Goal: Task Accomplishment & Management: Manage account settings

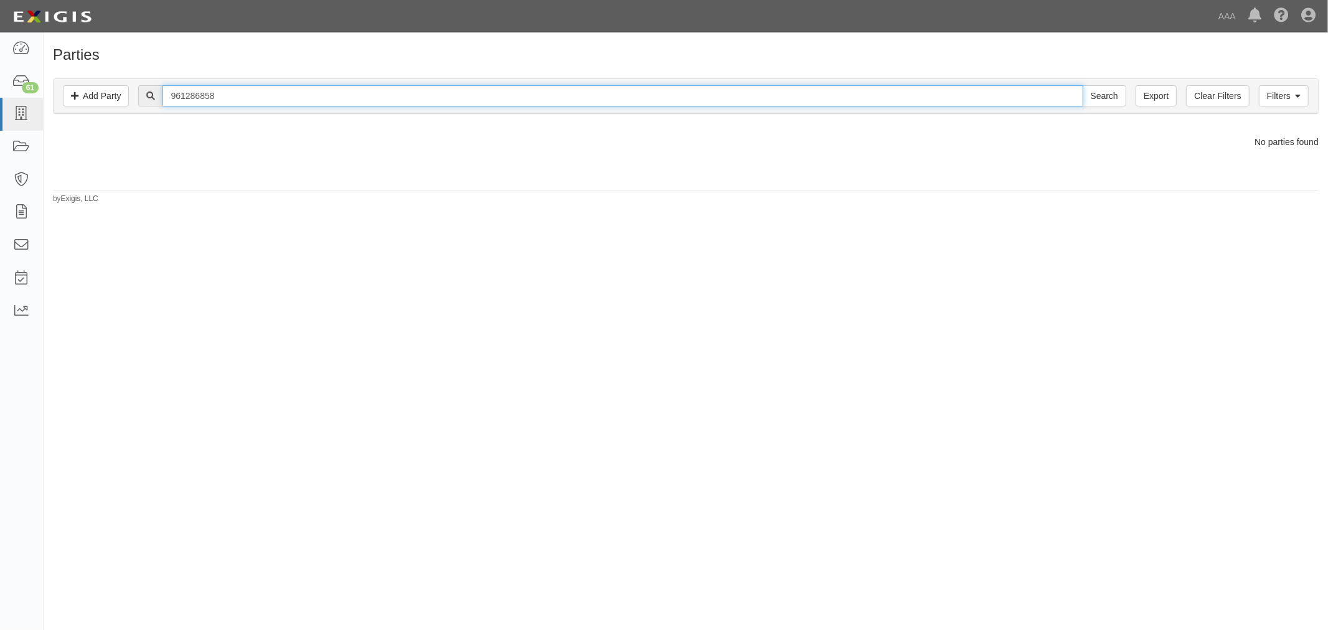
drag, startPoint x: 166, startPoint y: 117, endPoint x: 139, endPoint y: 122, distance: 27.8
click at [139, 122] on div "Filters Add Party Clear Filters Export 961286858 Search Filters Compliance Stat…" at bounding box center [686, 97] width 1284 height 57
type input "B&M"
click at [1082, 85] on input "Search" at bounding box center [1104, 95] width 44 height 21
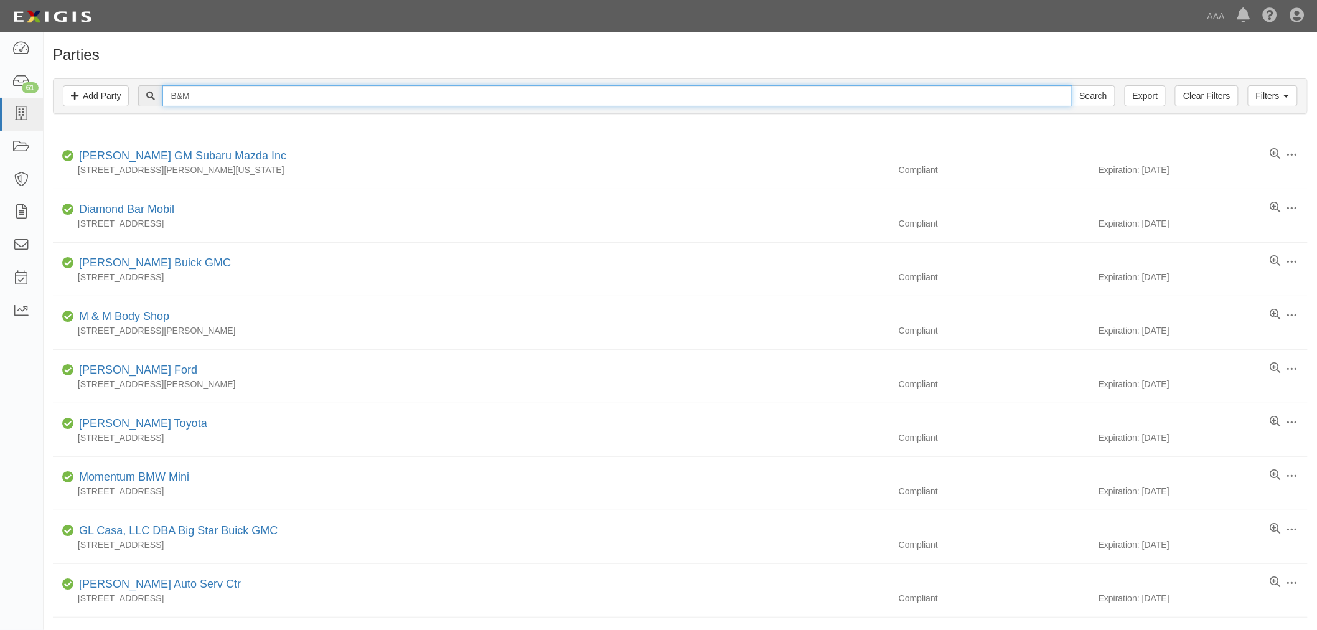
paste input "282474"
drag, startPoint x: 250, startPoint y: 107, endPoint x: 169, endPoint y: 128, distance: 84.2
type input "B&282474"
click at [1072, 85] on input "Search" at bounding box center [1094, 95] width 44 height 21
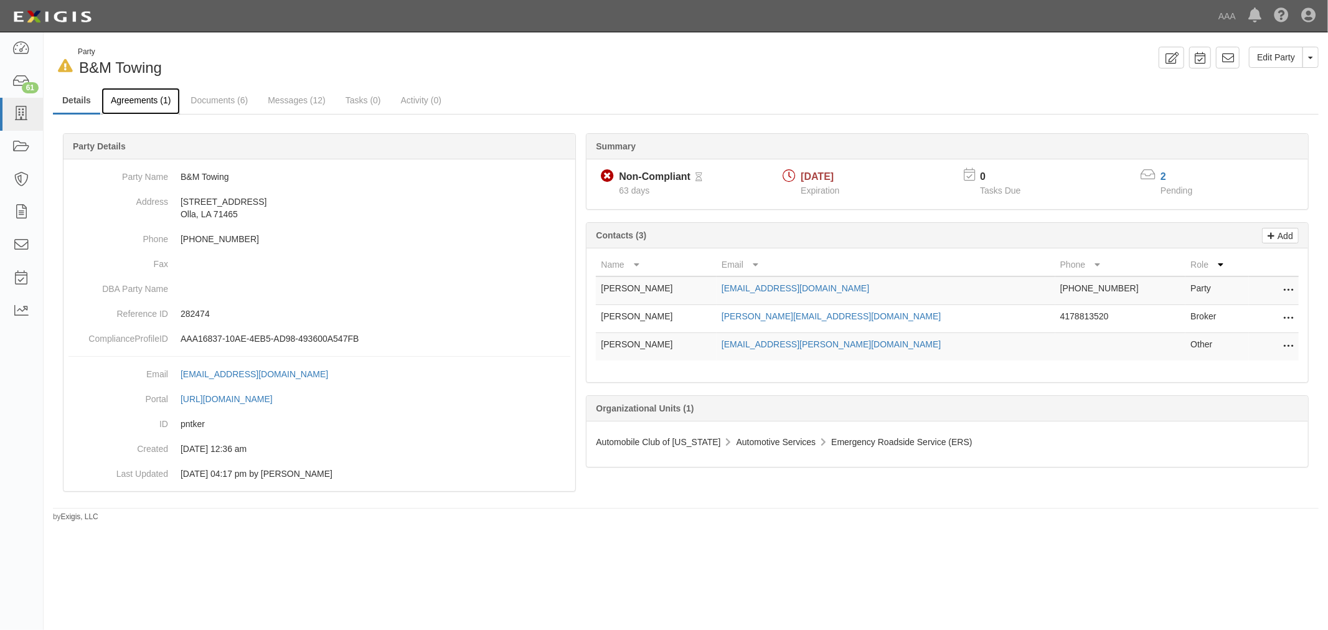
click at [143, 107] on link "Agreements (1)" at bounding box center [140, 101] width 78 height 27
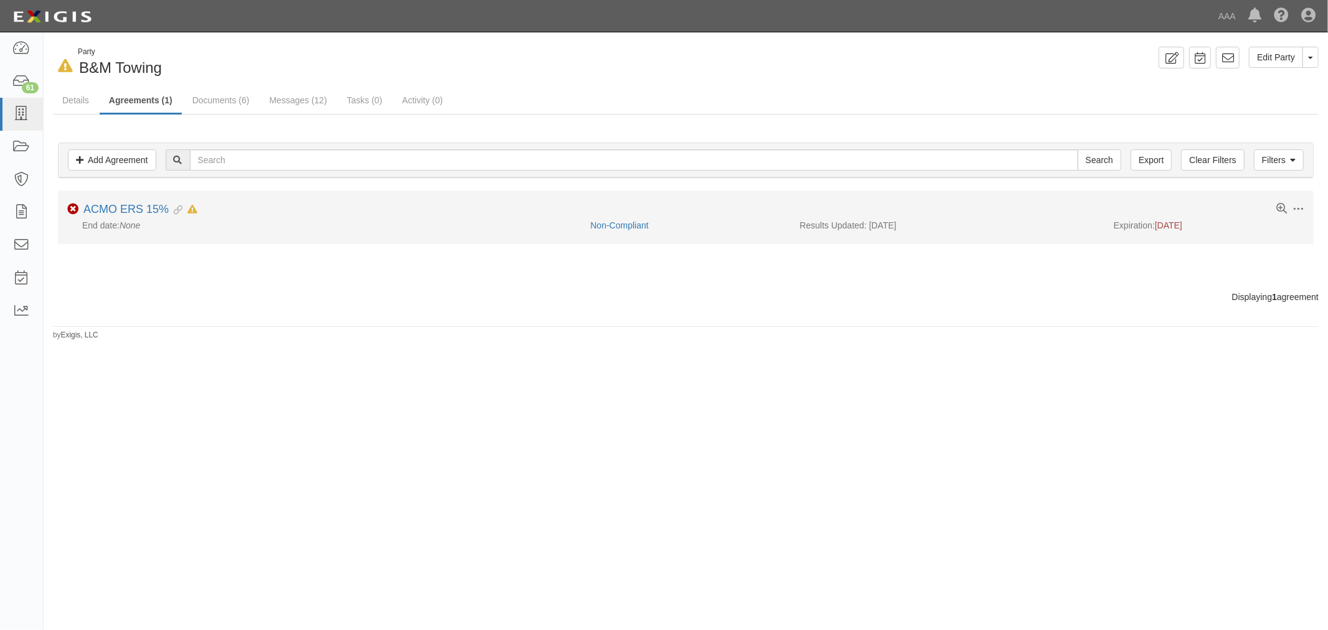
drag, startPoint x: 172, startPoint y: 202, endPoint x: 169, endPoint y: 210, distance: 8.4
click at [172, 203] on div "ACMO ERS 15% Evidence Linked In Default as of 08/04/2025" at bounding box center [140, 210] width 114 height 14
click at [162, 220] on div "End date: None" at bounding box center [323, 225] width 513 height 12
click at [151, 212] on link "ACMO ERS 15%" at bounding box center [125, 209] width 85 height 12
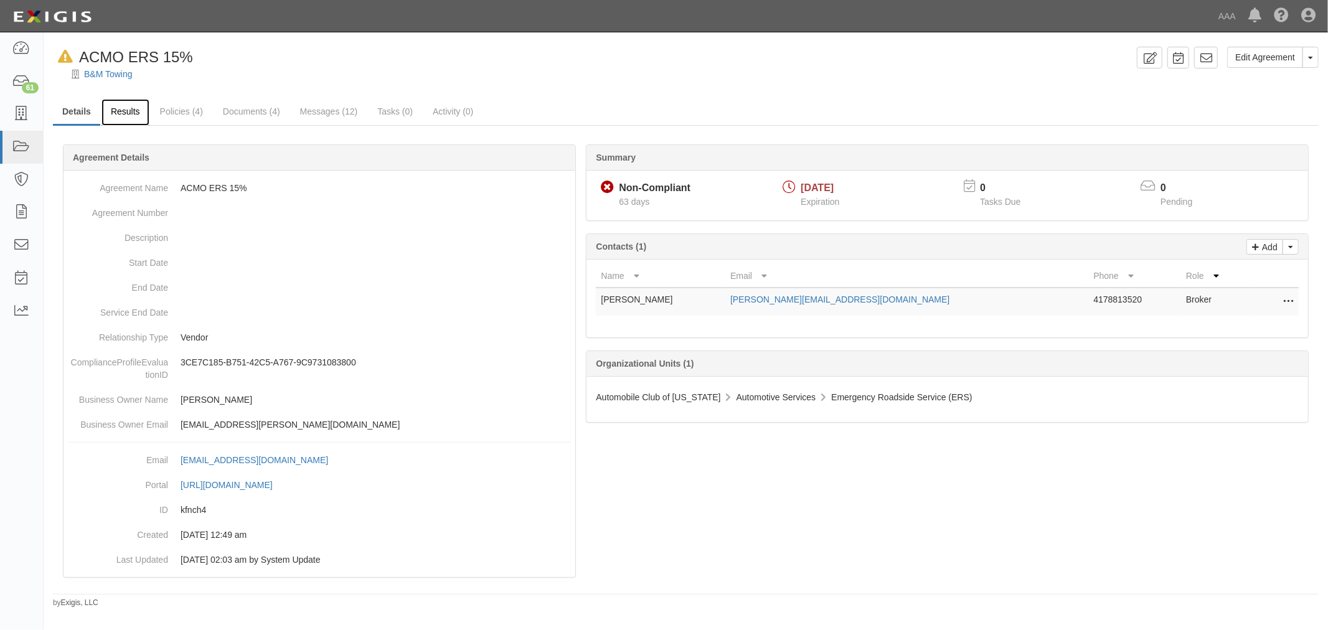
click at [133, 112] on link "Results" at bounding box center [125, 112] width 48 height 27
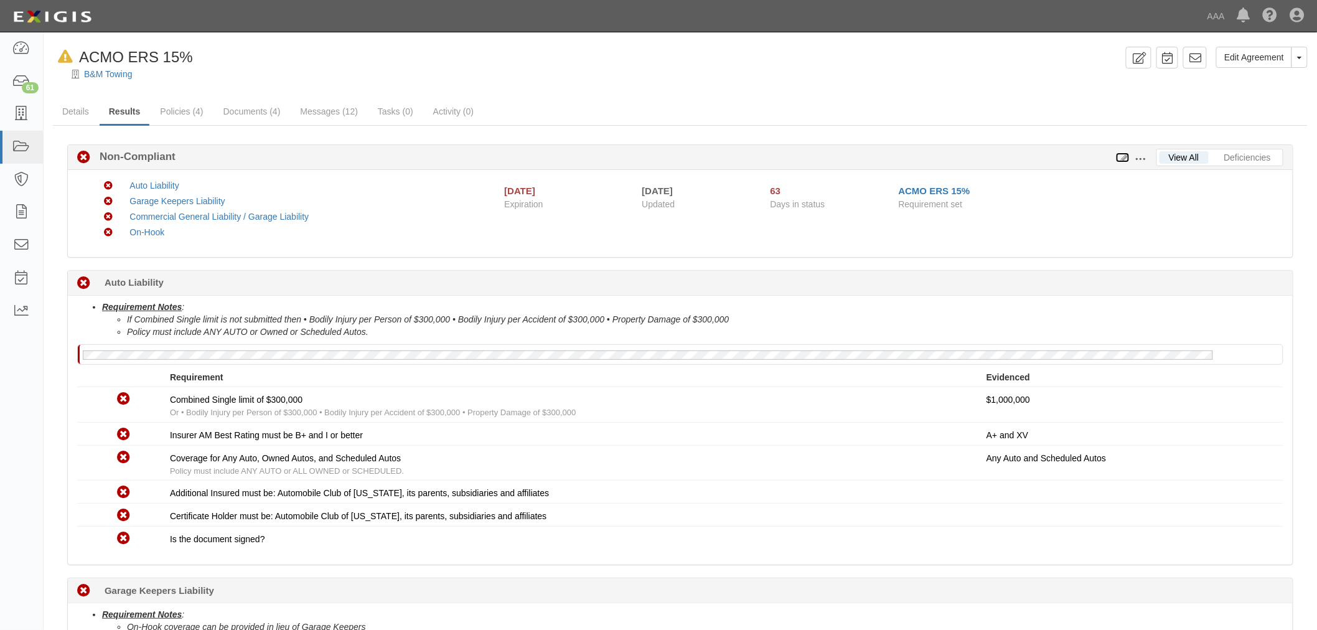
click at [1122, 154] on icon at bounding box center [1123, 158] width 14 height 9
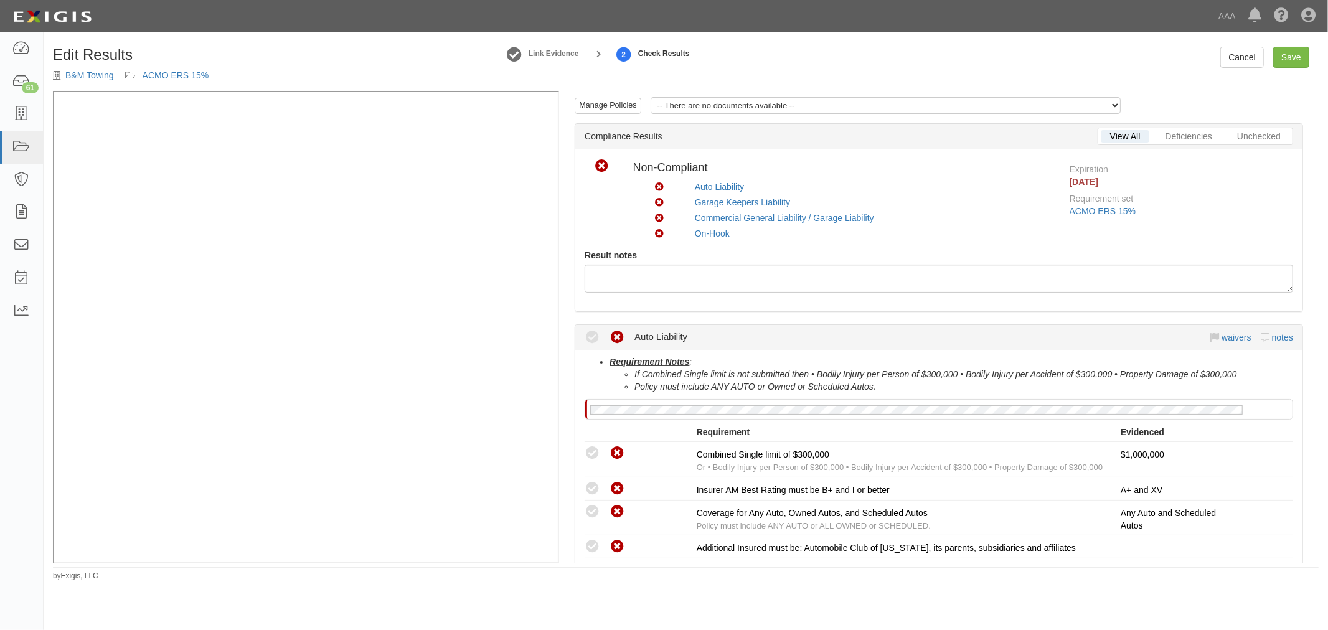
click at [1211, 336] on icon at bounding box center [1215, 338] width 9 height 9
click at [1221, 334] on link "waivers" at bounding box center [1235, 337] width 29 height 10
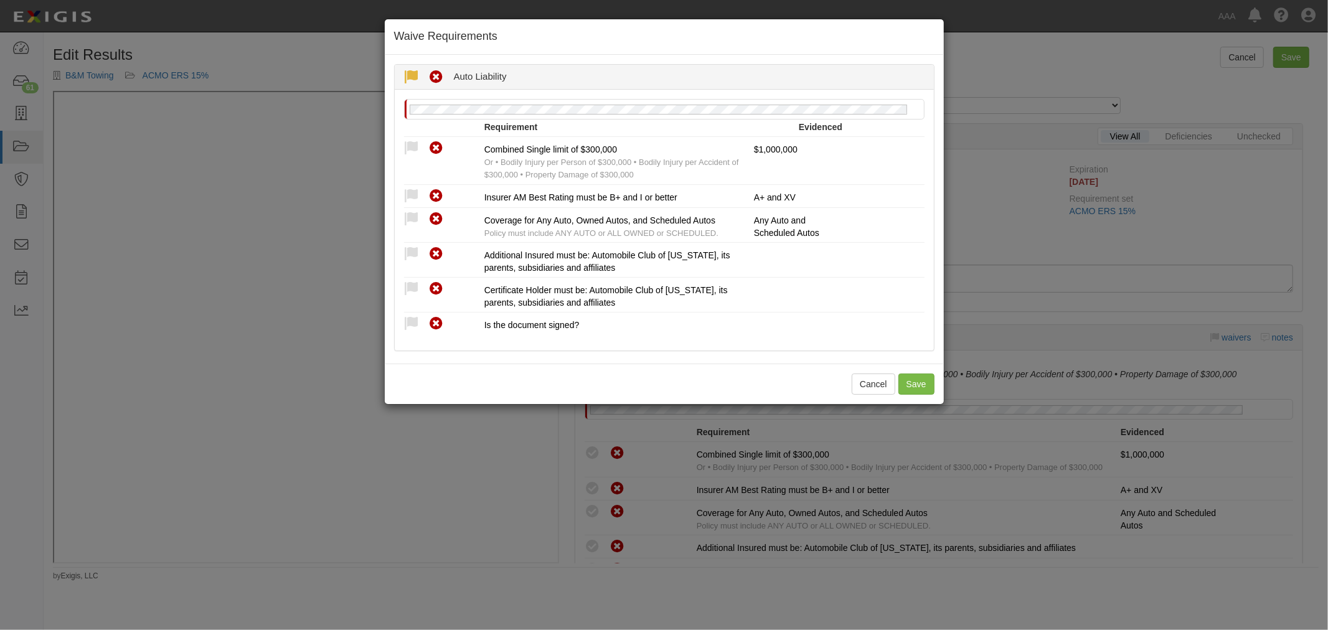
click at [415, 81] on icon at bounding box center [412, 78] width 16 height 16
radio input "true"
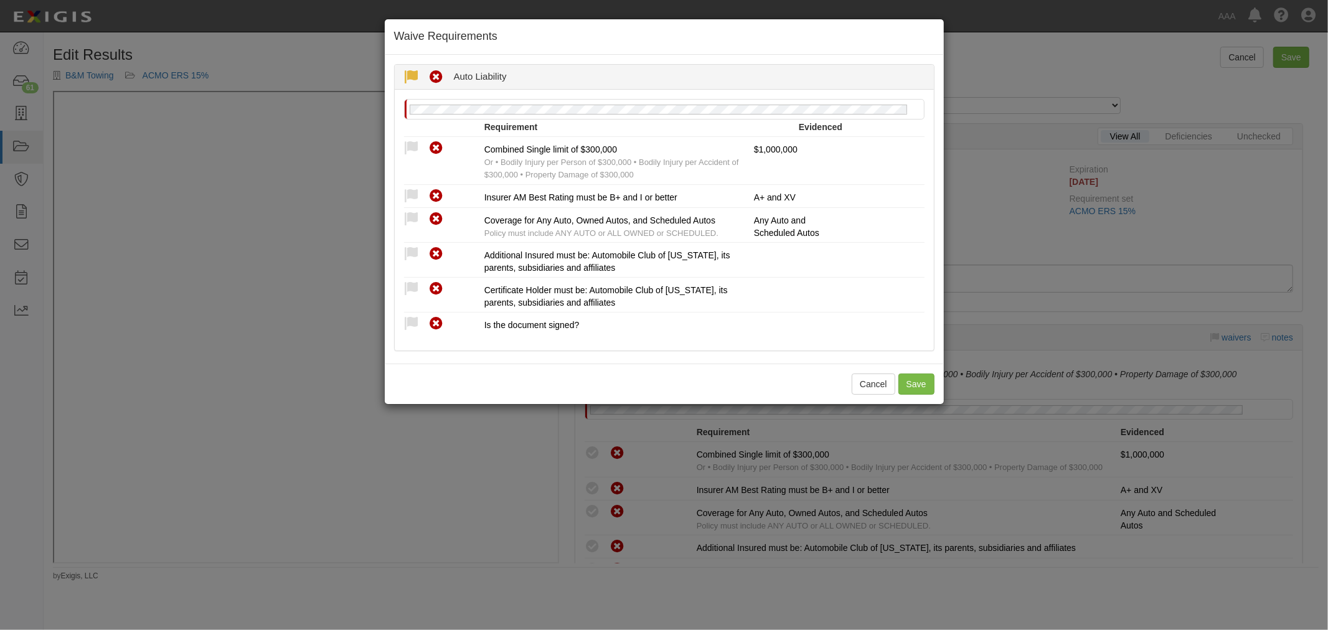
radio input "true"
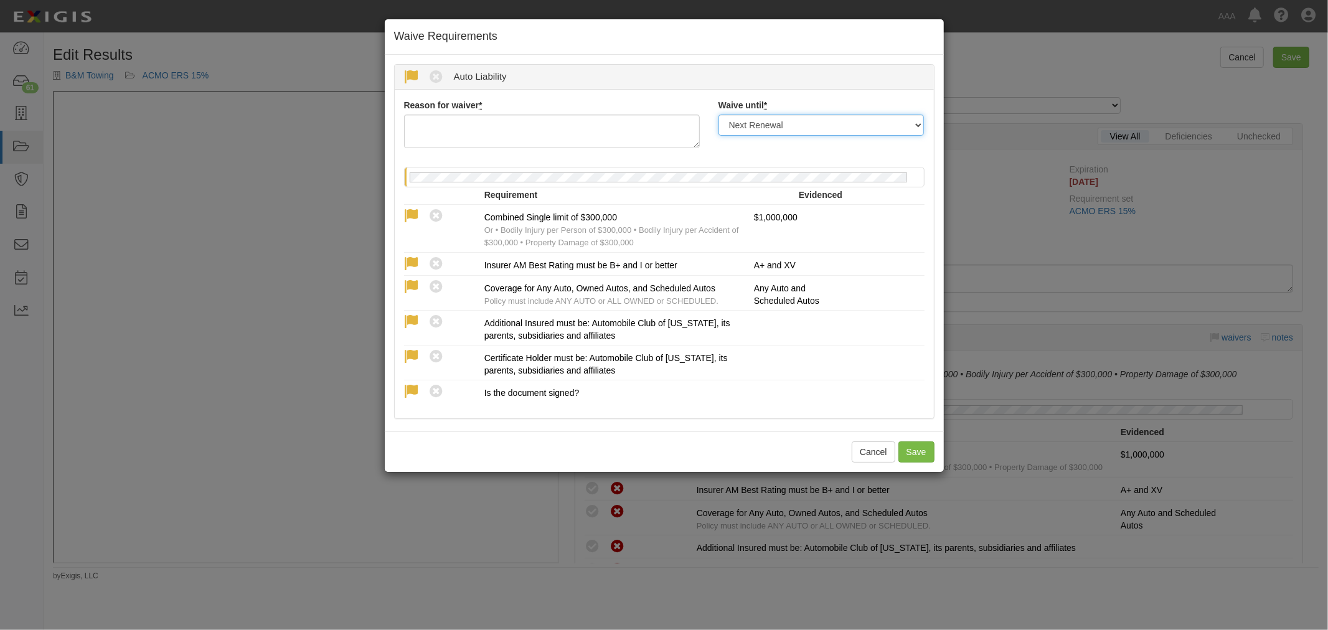
click at [805, 115] on select "Next Renewal Indefinitely" at bounding box center [821, 125] width 206 height 21
select select "indefinitely"
click at [718, 115] on select "Next Renewal Indefinitely" at bounding box center [821, 125] width 206 height 21
click at [471, 126] on textarea "Reason for waiver *" at bounding box center [552, 132] width 296 height 34
drag, startPoint x: 412, startPoint y: 123, endPoint x: 519, endPoint y: 131, distance: 107.4
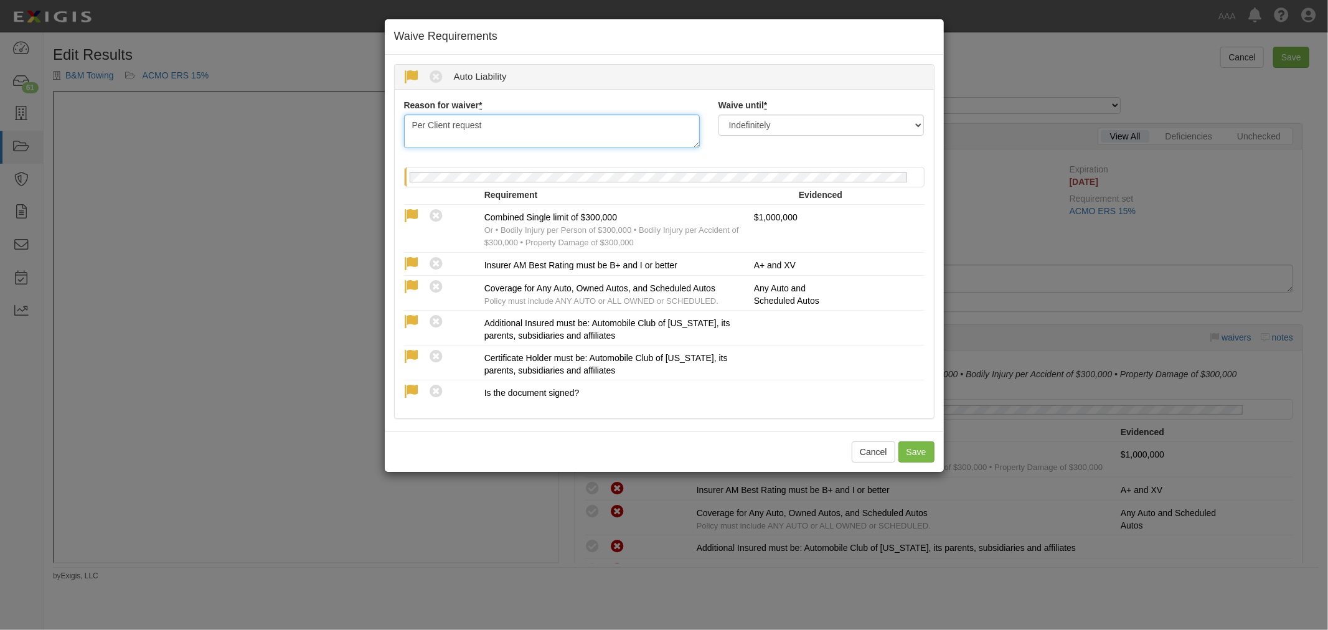
click at [519, 131] on textarea "Per Client request" at bounding box center [552, 132] width 296 height 34
type textarea "Per Client request"
drag, startPoint x: 910, startPoint y: 447, endPoint x: 883, endPoint y: 357, distance: 93.7
click at [910, 447] on button "Save" at bounding box center [916, 451] width 36 height 21
radio input "true"
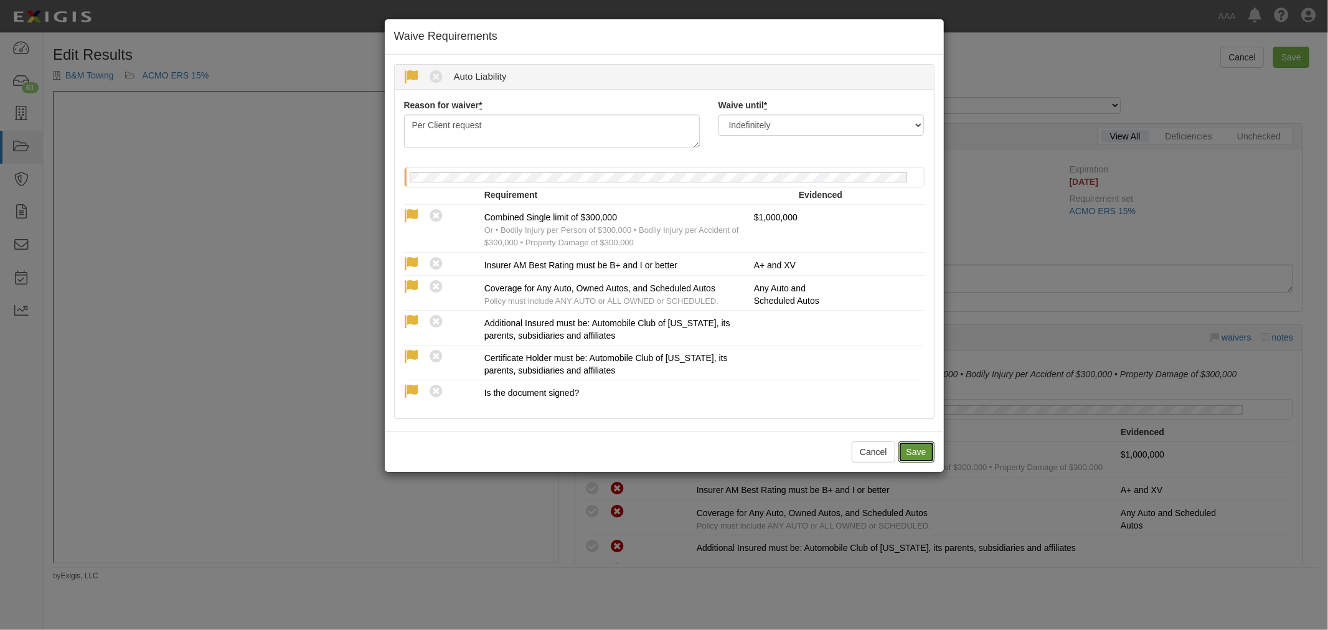
radio input "true"
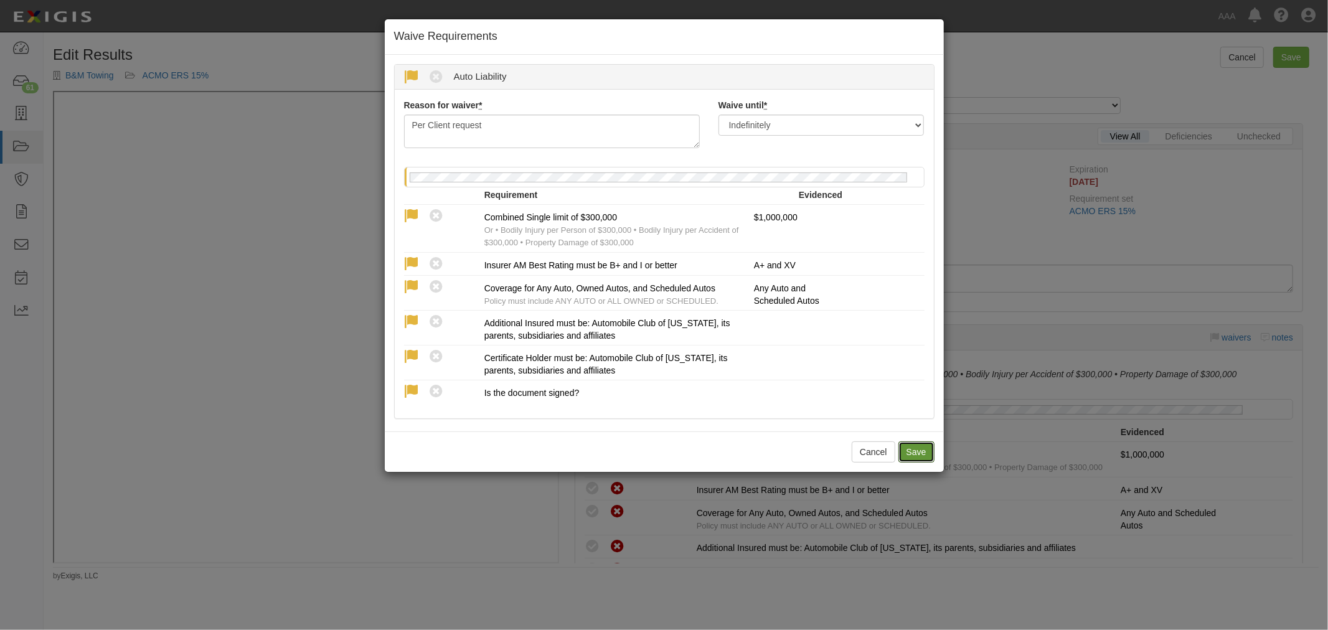
radio input "true"
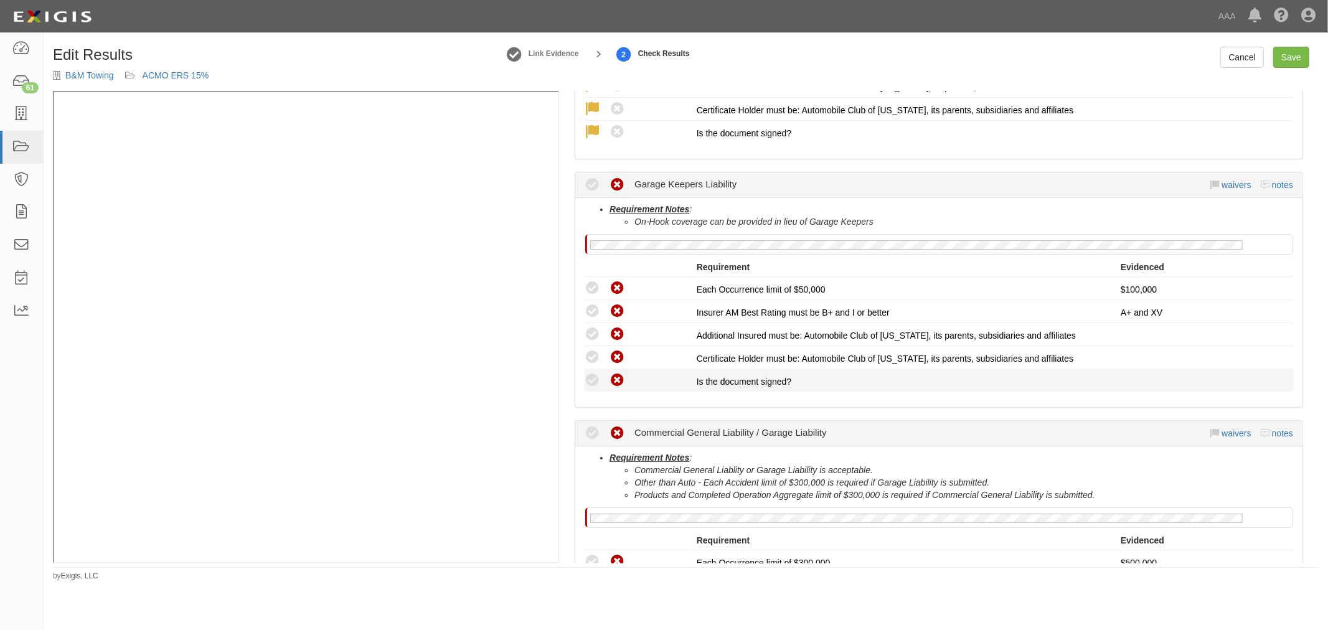
scroll to position [461, 0]
click at [1230, 180] on link "waivers" at bounding box center [1235, 184] width 29 height 10
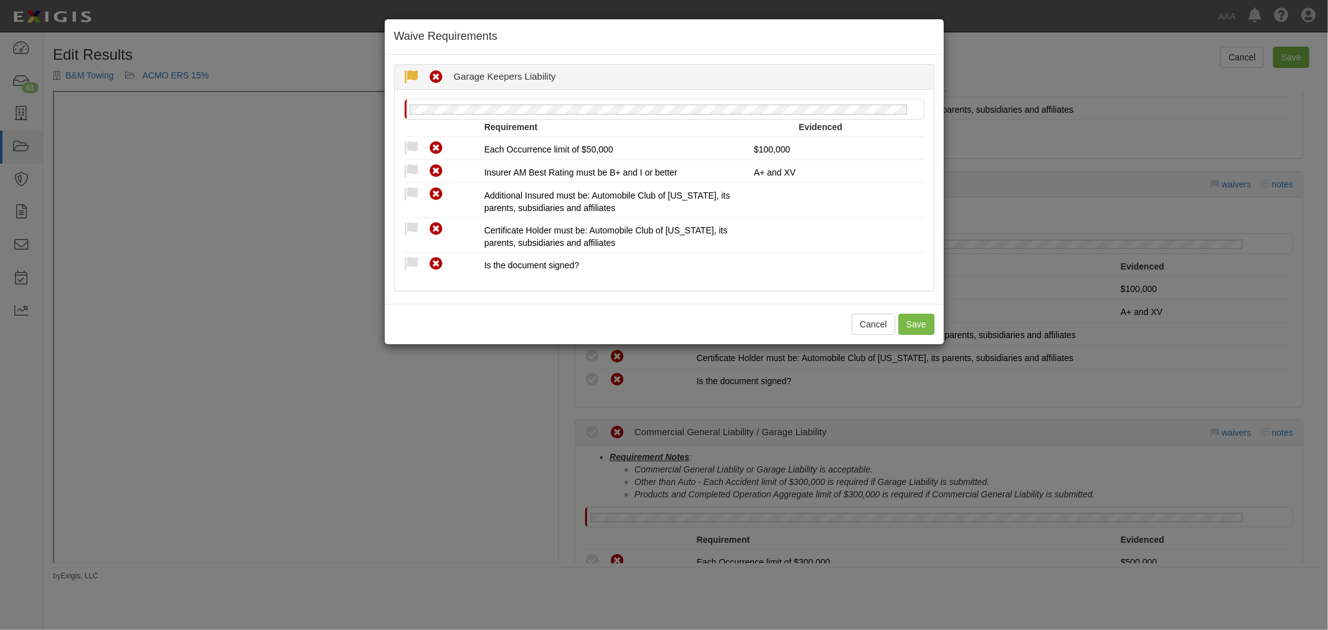
click at [414, 70] on icon at bounding box center [412, 78] width 16 height 16
radio input "true"
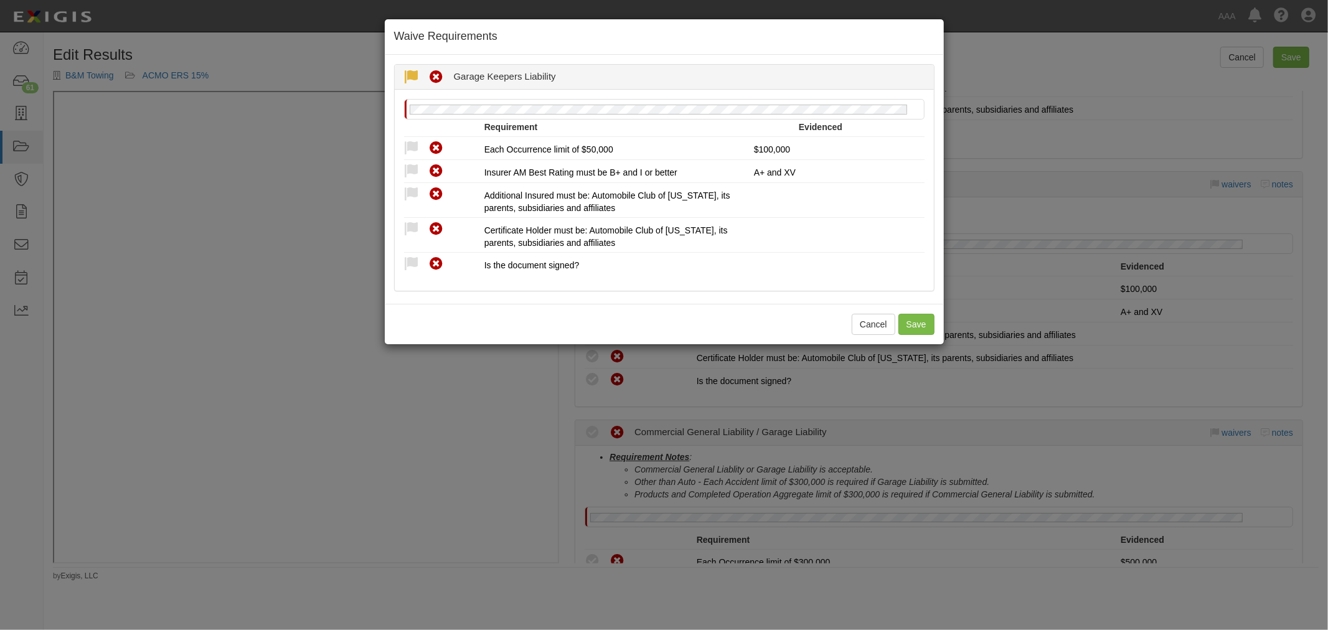
radio input "true"
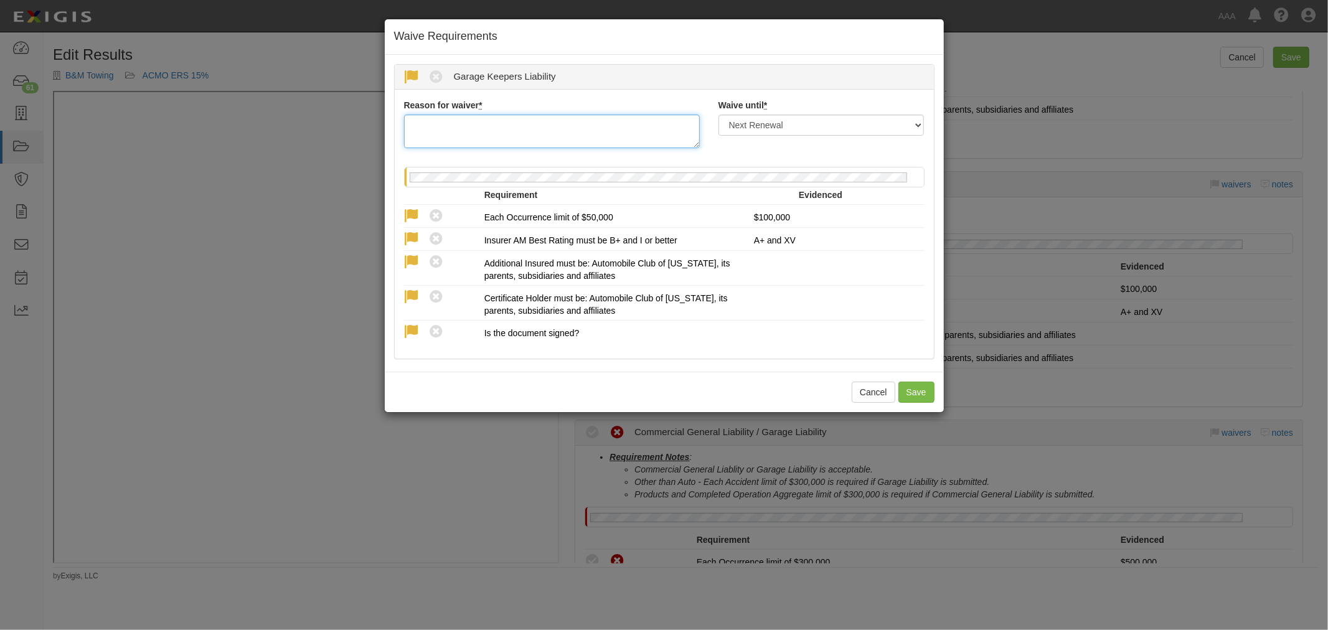
click at [520, 139] on textarea "Reason for waiver *" at bounding box center [552, 132] width 296 height 34
paste textarea "Per Client request"
type textarea "Per Client request"
click at [827, 120] on select "Next Renewal Indefinitely" at bounding box center [821, 125] width 206 height 21
select select "indefinitely"
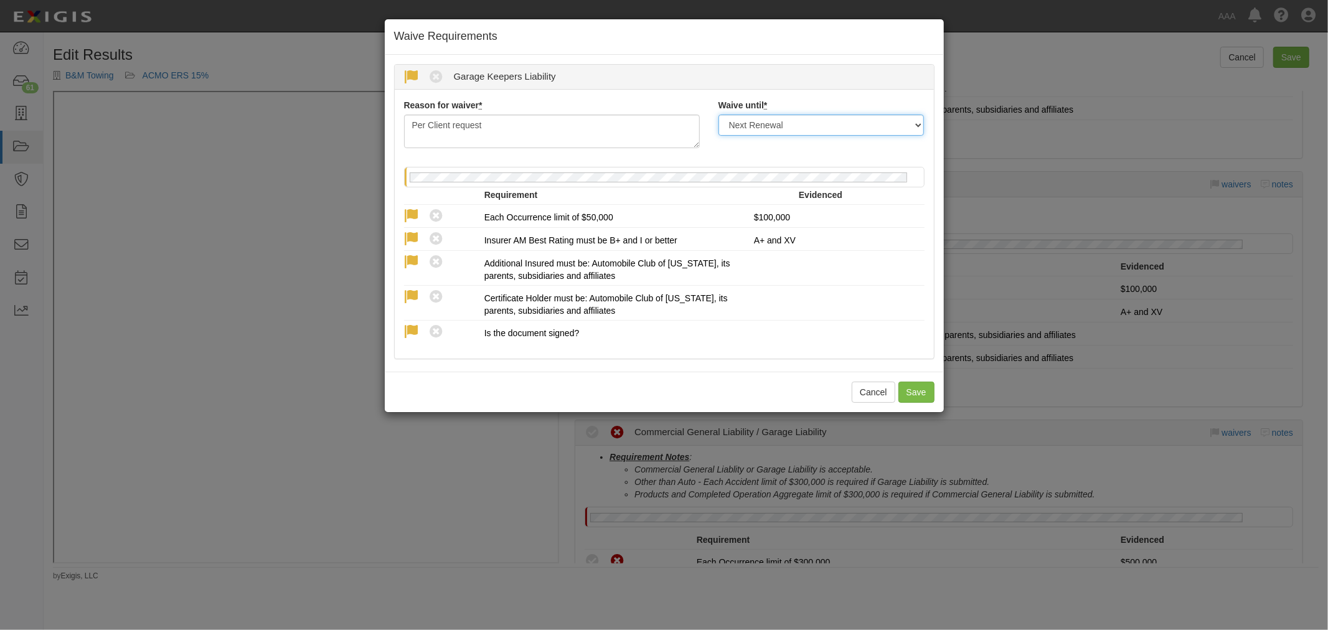
click at [718, 115] on select "Next Renewal Indefinitely" at bounding box center [821, 125] width 206 height 21
click at [929, 390] on button "Save" at bounding box center [916, 392] width 36 height 21
radio input "true"
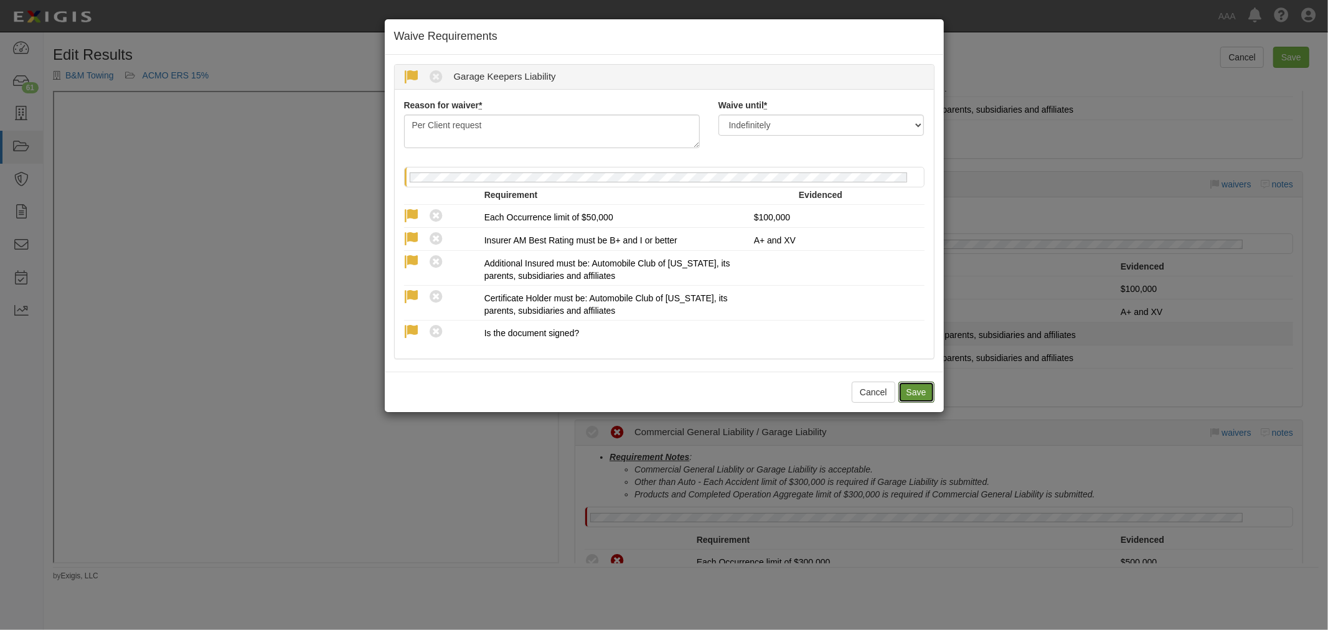
radio input "true"
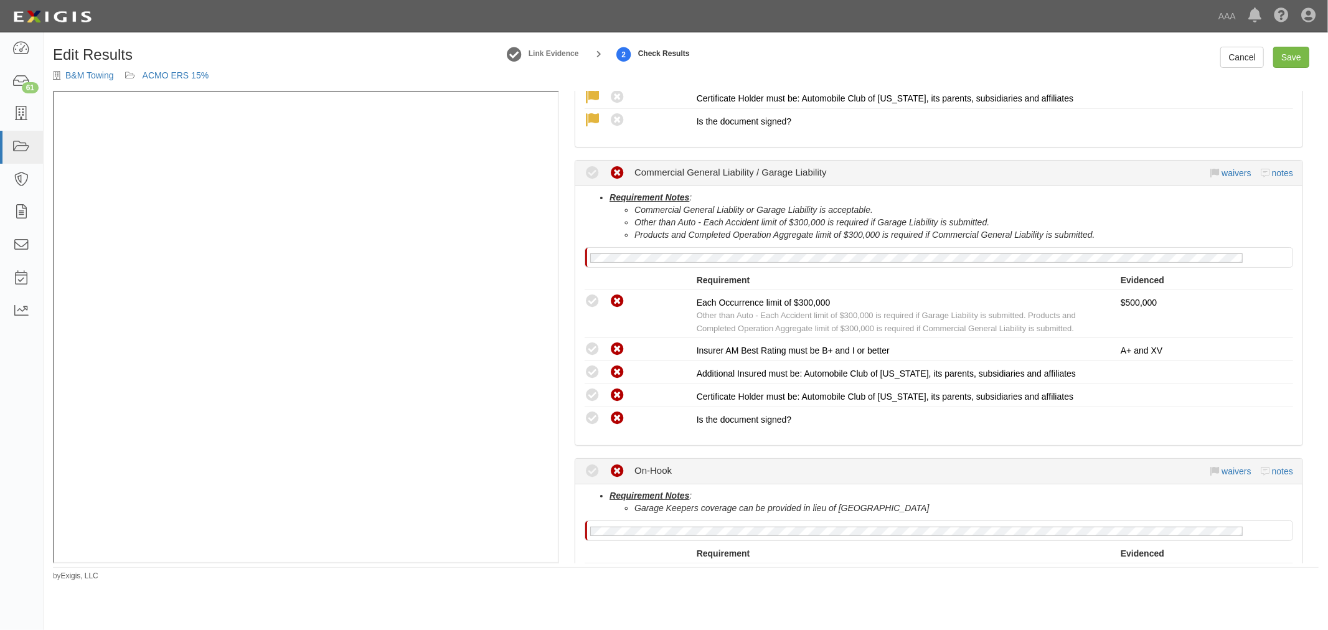
scroll to position [691, 0]
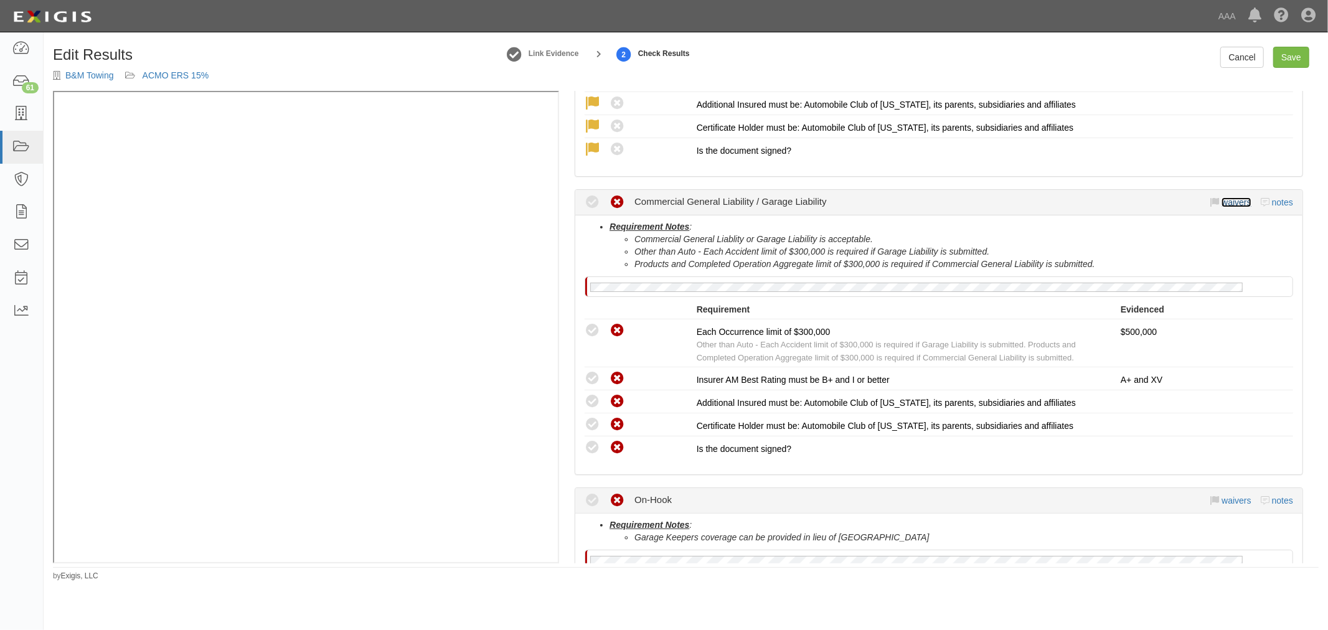
click at [1221, 197] on link "waivers" at bounding box center [1235, 202] width 29 height 10
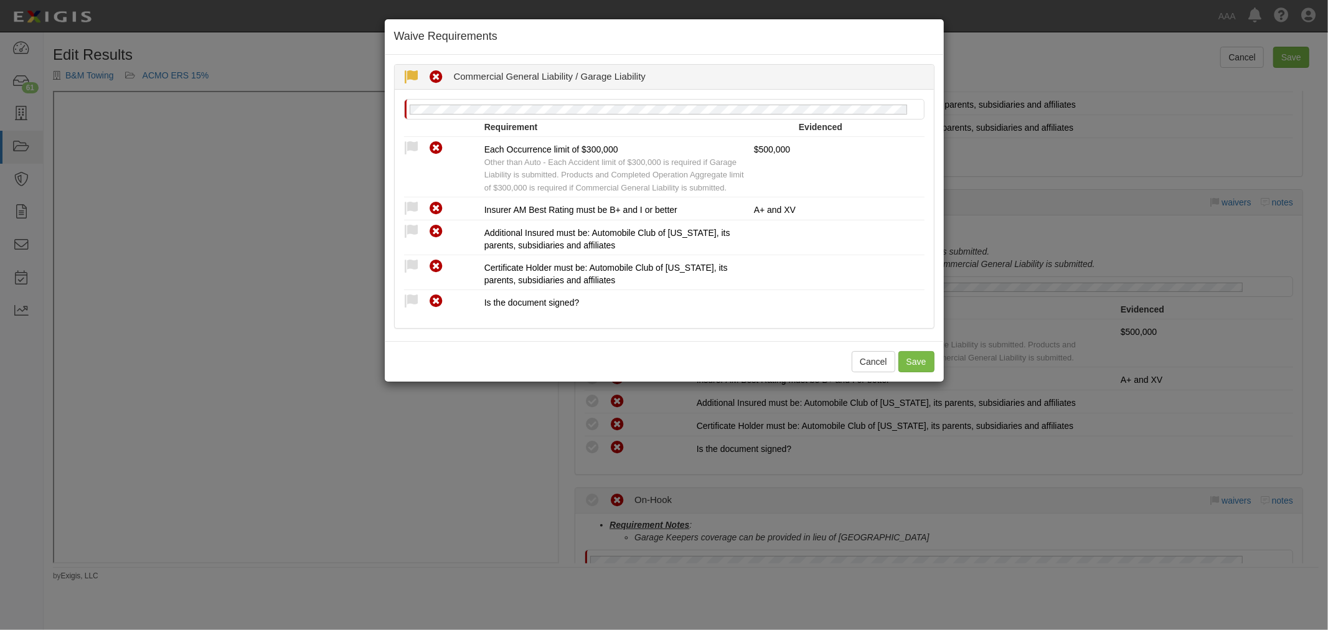
click at [405, 73] on icon at bounding box center [412, 78] width 16 height 16
radio input "true"
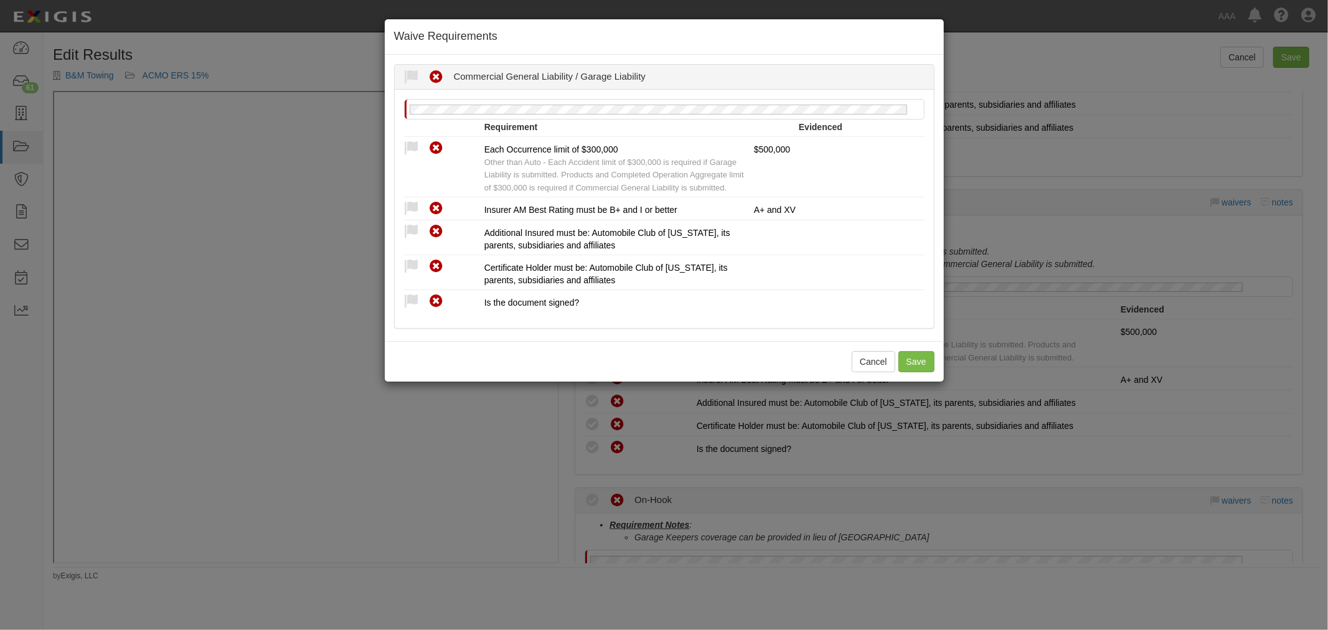
radio input "true"
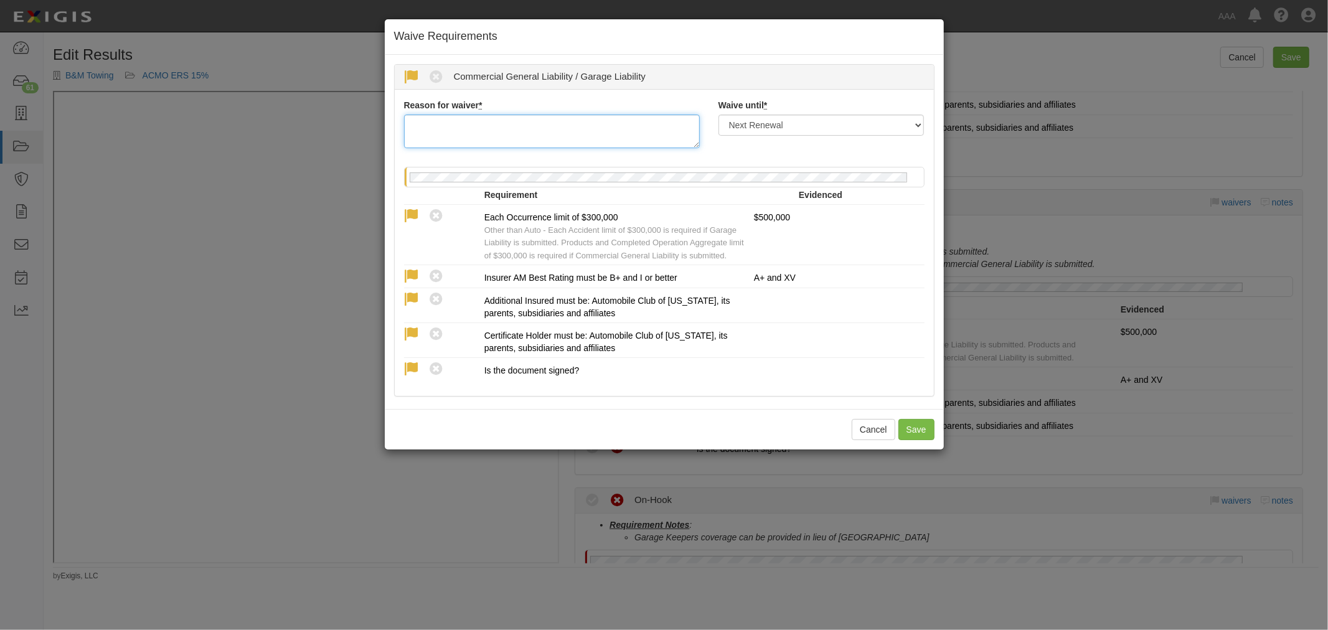
paste textarea "Per Client request"
click at [548, 136] on textarea "Reason for waiver *" at bounding box center [552, 132] width 296 height 34
type textarea "Per Client request"
drag, startPoint x: 745, startPoint y: 116, endPoint x: 751, endPoint y: 123, distance: 8.4
click at [746, 116] on select "Next Renewal Indefinitely" at bounding box center [821, 125] width 206 height 21
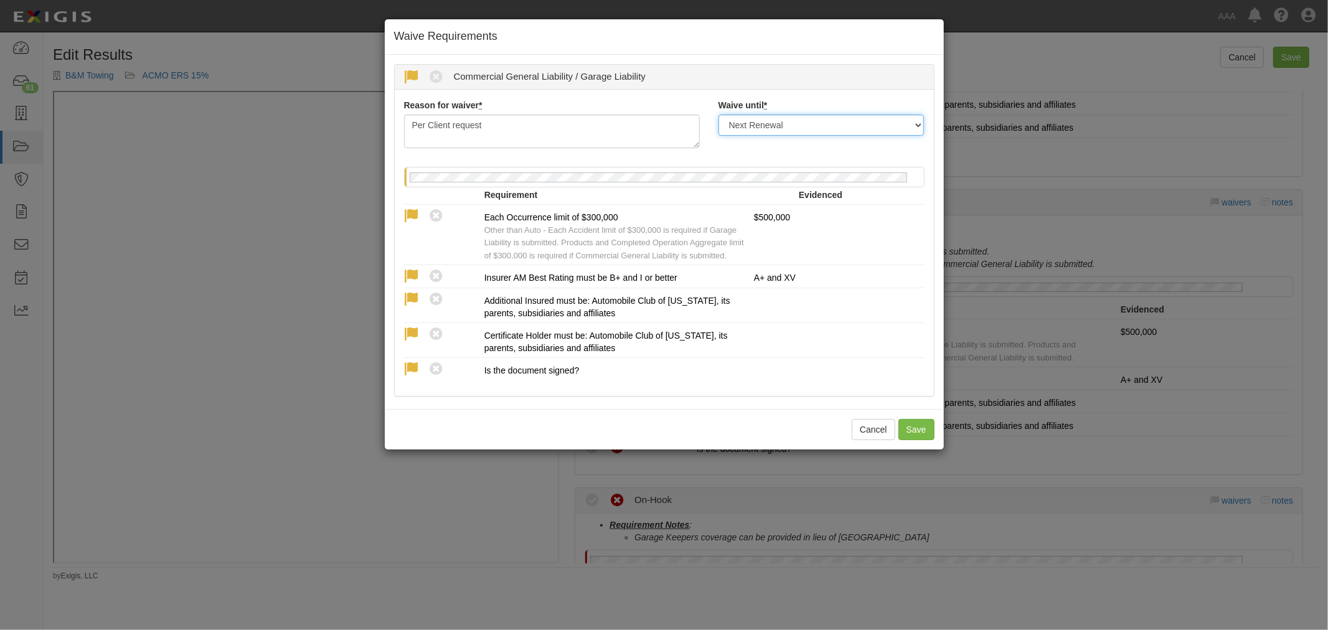
select select "indefinitely"
click at [718, 115] on select "Next Renewal Indefinitely" at bounding box center [821, 125] width 206 height 21
click at [916, 430] on button "Save" at bounding box center [916, 429] width 36 height 21
radio input "true"
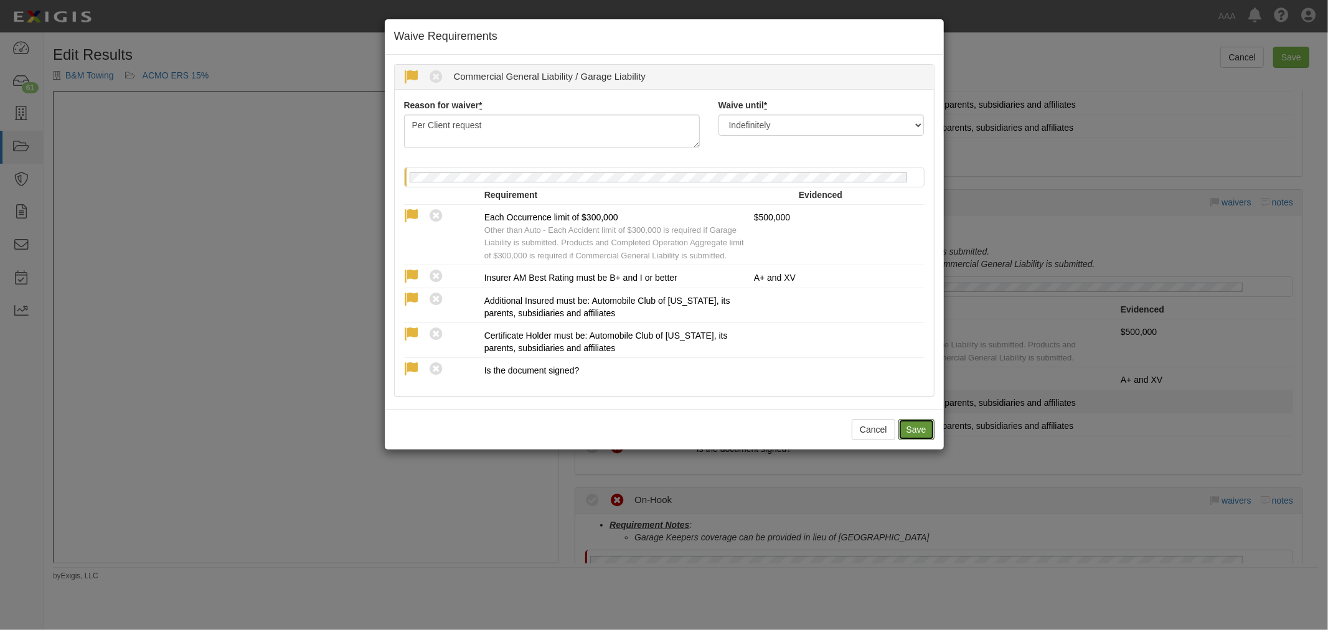
radio input "true"
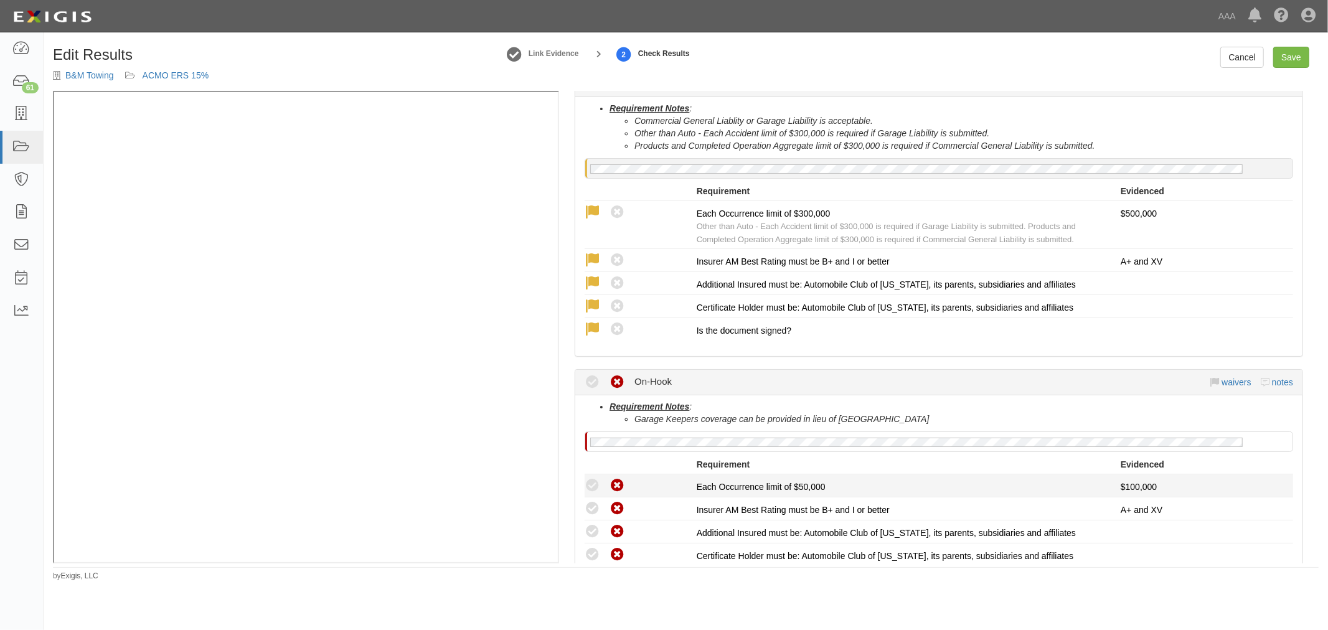
scroll to position [922, 0]
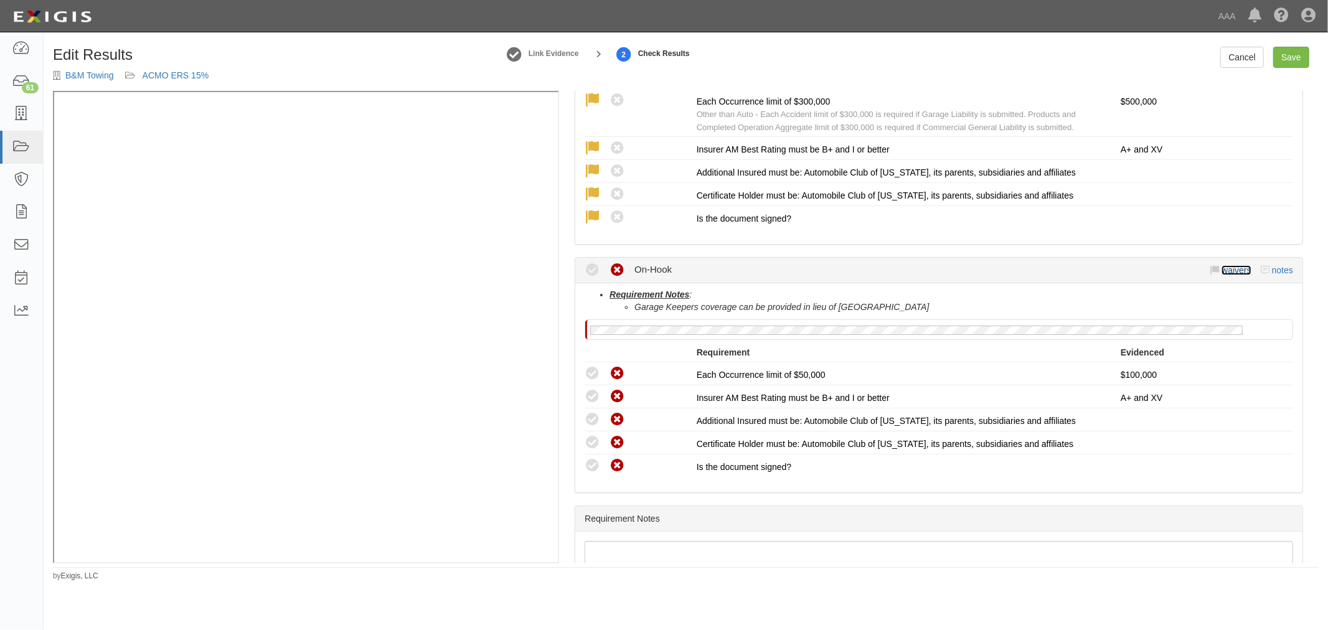
click at [1226, 265] on link "waivers" at bounding box center [1235, 270] width 29 height 10
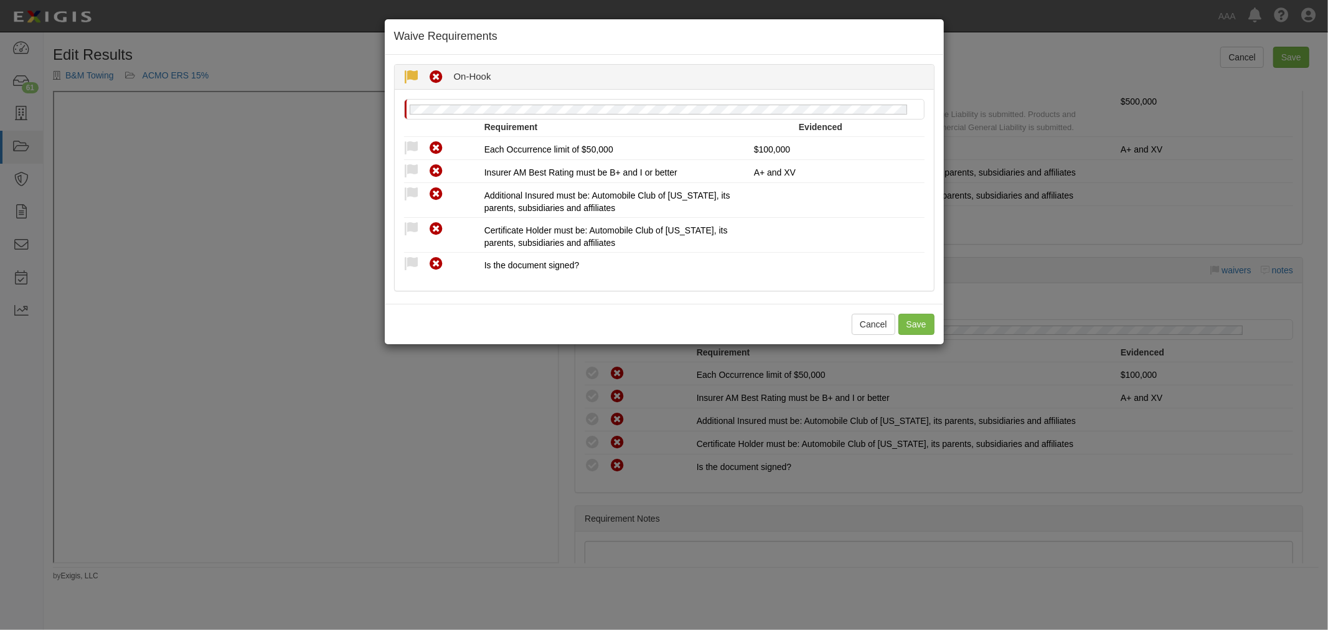
click at [409, 78] on icon at bounding box center [412, 78] width 16 height 16
radio input "true"
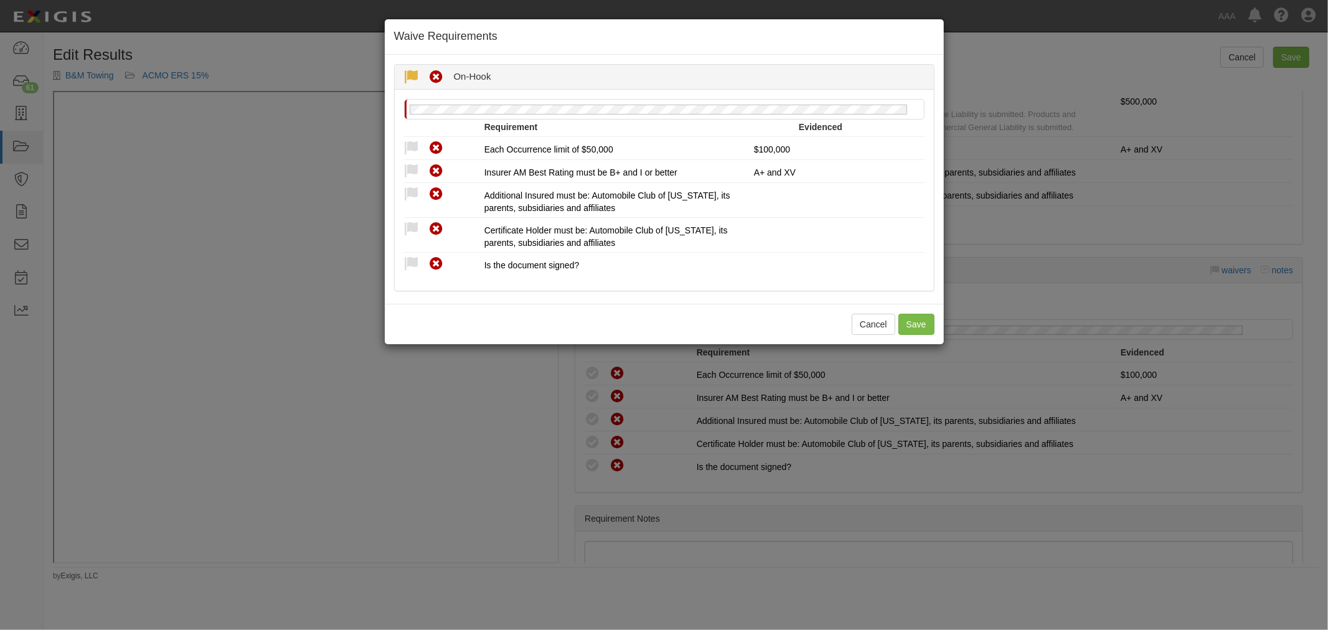
radio input "true"
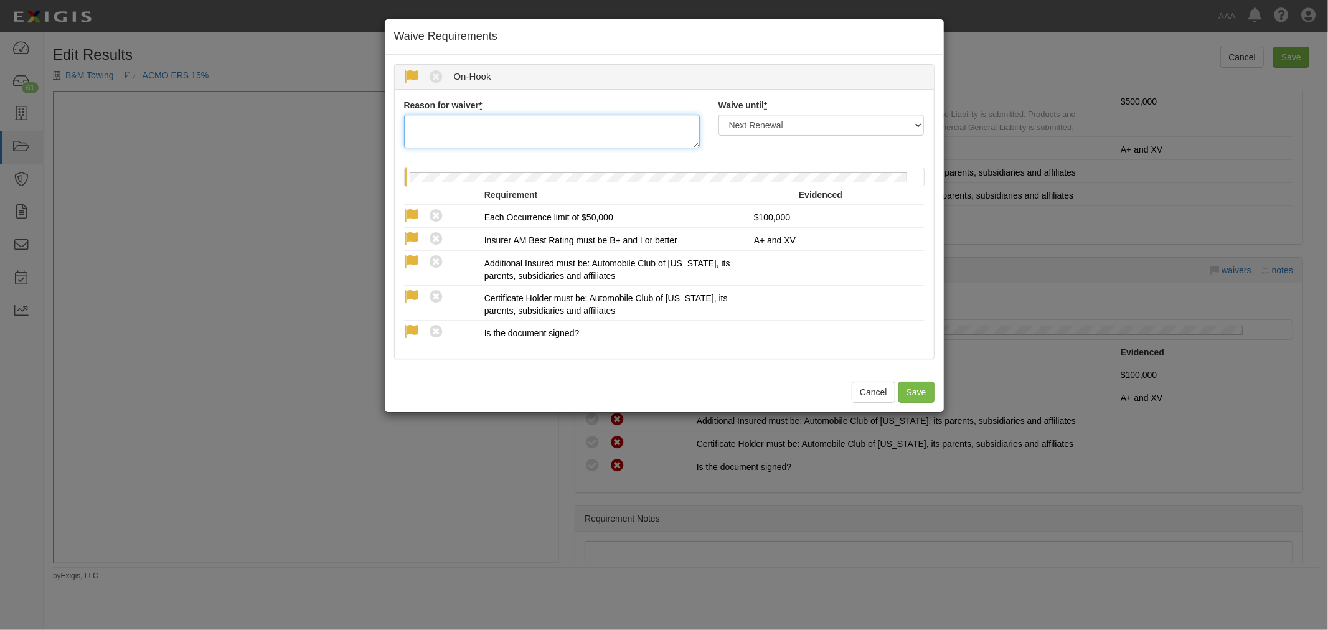
click at [474, 124] on textarea "Reason for waiver *" at bounding box center [552, 132] width 296 height 34
paste textarea "Per Client request"
type textarea "Per Client request"
click at [818, 124] on select "Next Renewal Indefinitely" at bounding box center [821, 125] width 206 height 21
select select "indefinitely"
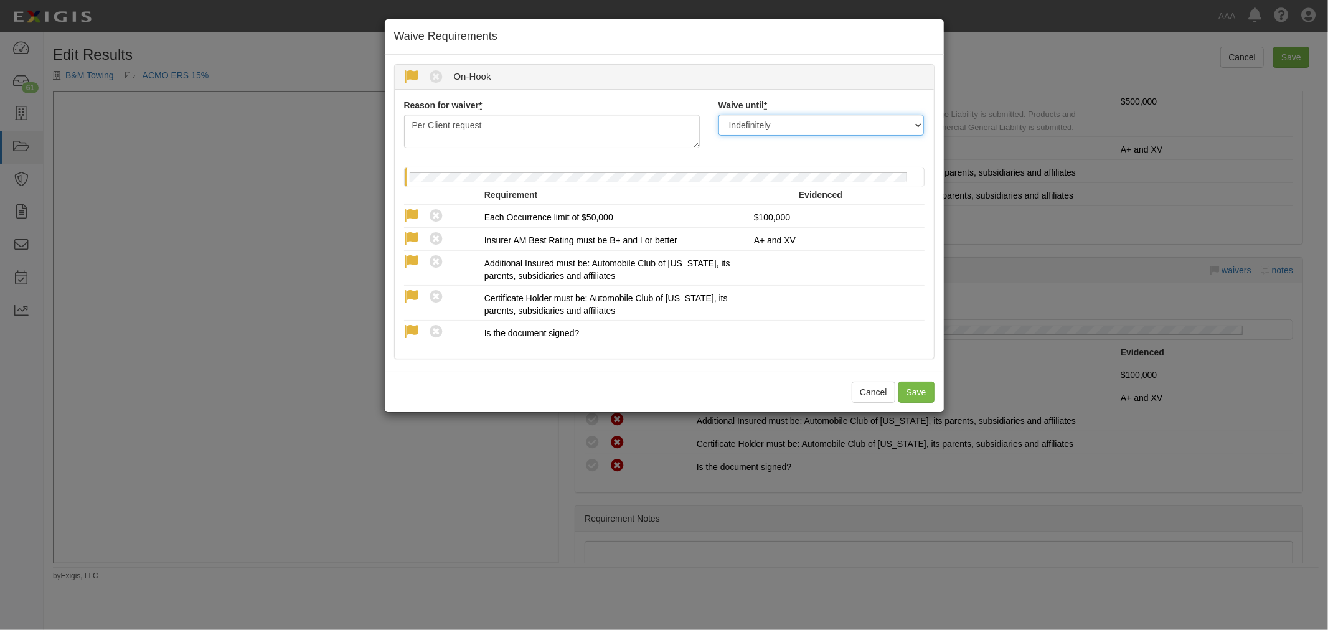
click at [718, 115] on select "Next Renewal Indefinitely" at bounding box center [821, 125] width 206 height 21
click at [909, 388] on button "Save" at bounding box center [916, 392] width 36 height 21
radio input "true"
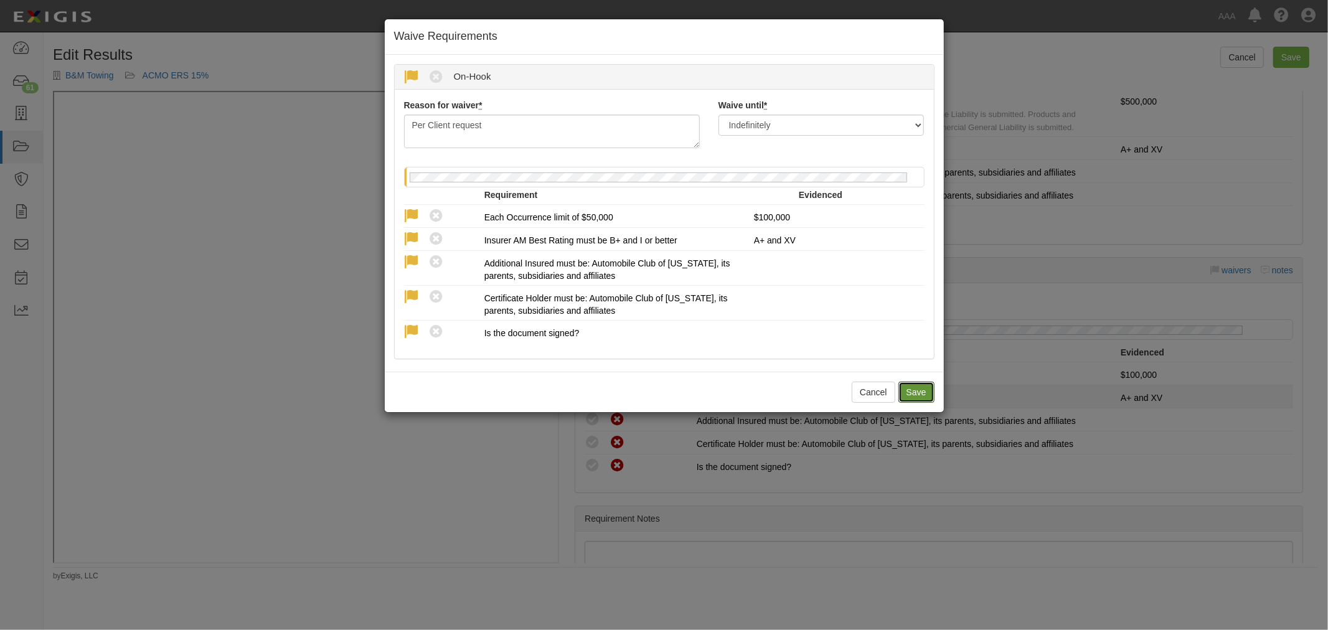
radio input "true"
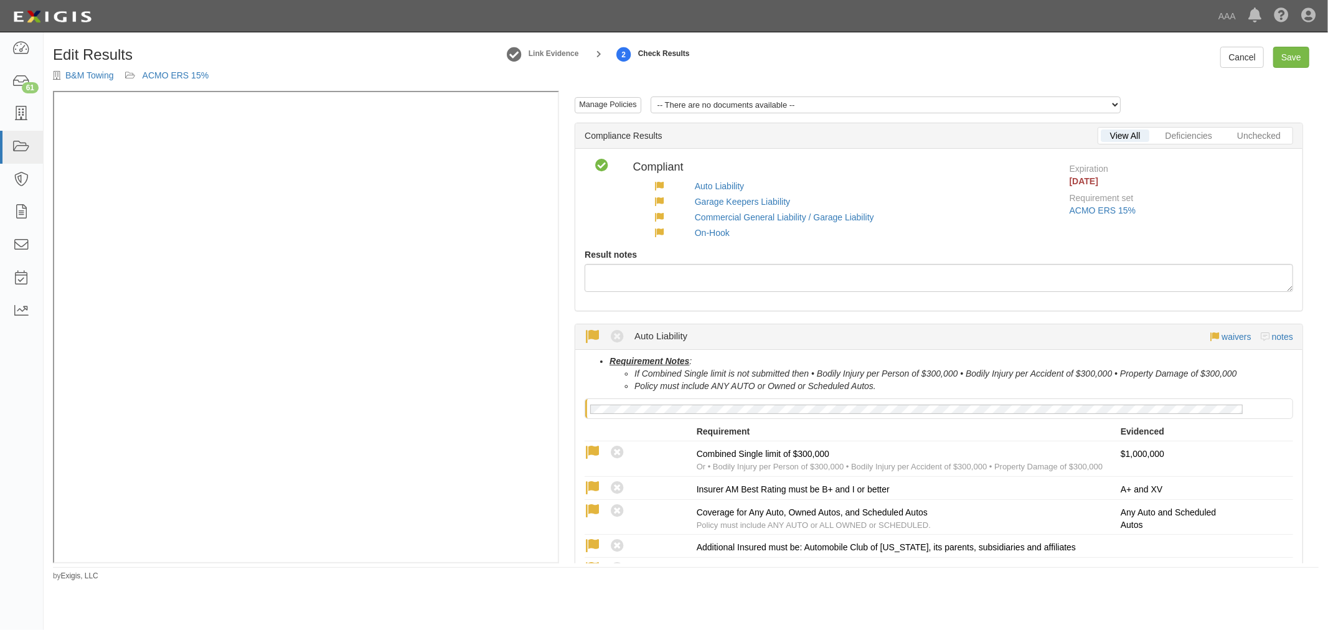
scroll to position [0, 0]
click at [1296, 59] on link "Save" at bounding box center [1291, 57] width 36 height 21
radio input "true"
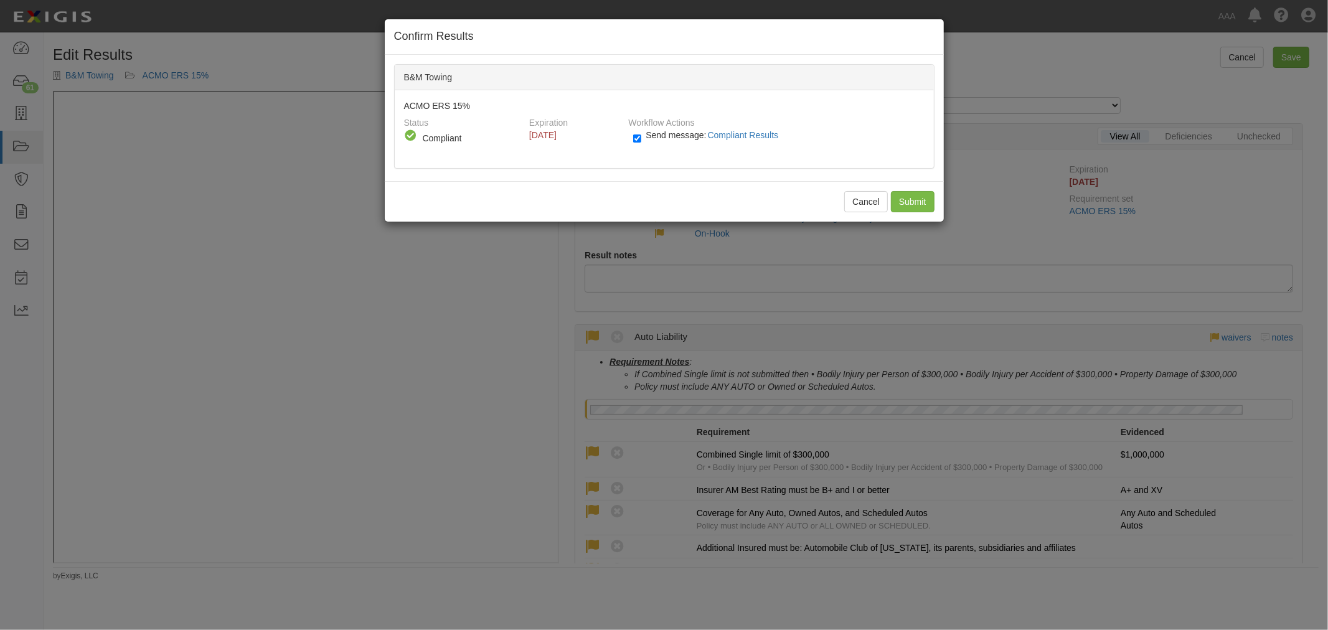
click at [626, 139] on div "Send message: Compliant Results" at bounding box center [774, 139] width 300 height 21
click at [633, 138] on input "Send message: Compliant Results" at bounding box center [637, 138] width 8 height 14
checkbox input "false"
click at [919, 200] on input "Submit" at bounding box center [913, 201] width 44 height 21
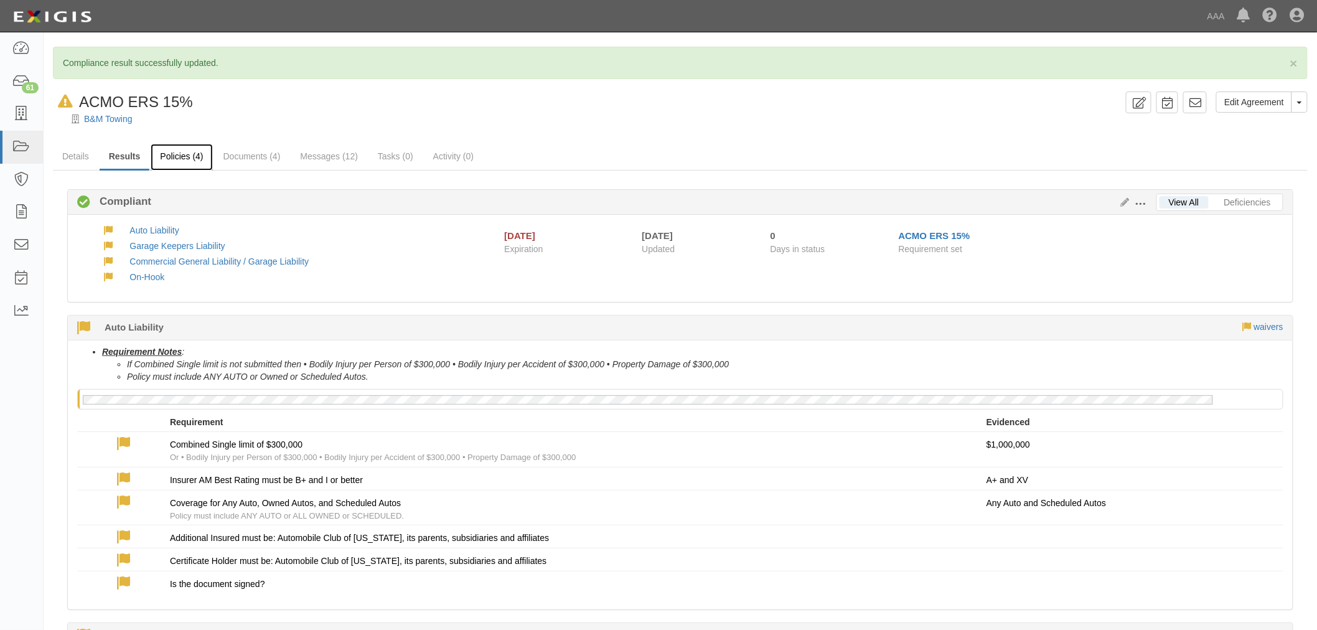
click at [197, 164] on link "Policies (4)" at bounding box center [182, 157] width 62 height 27
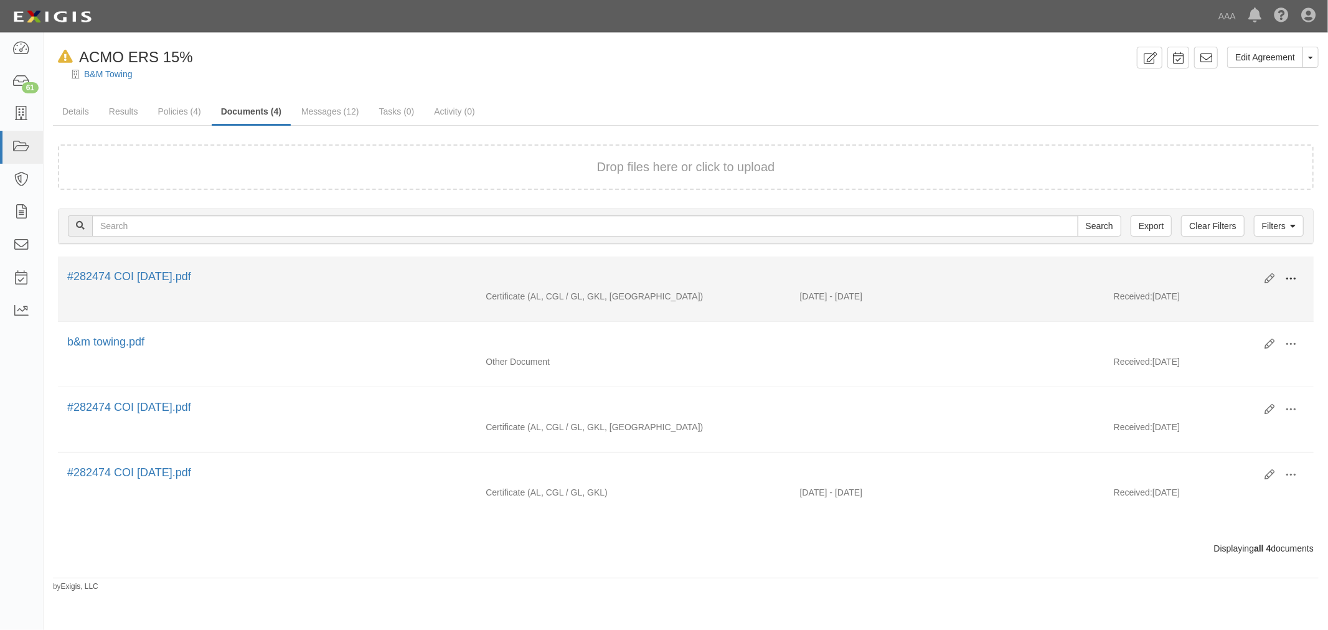
click at [1298, 275] on button at bounding box center [1290, 279] width 27 height 21
click at [1234, 293] on link "View" at bounding box center [1230, 297] width 98 height 22
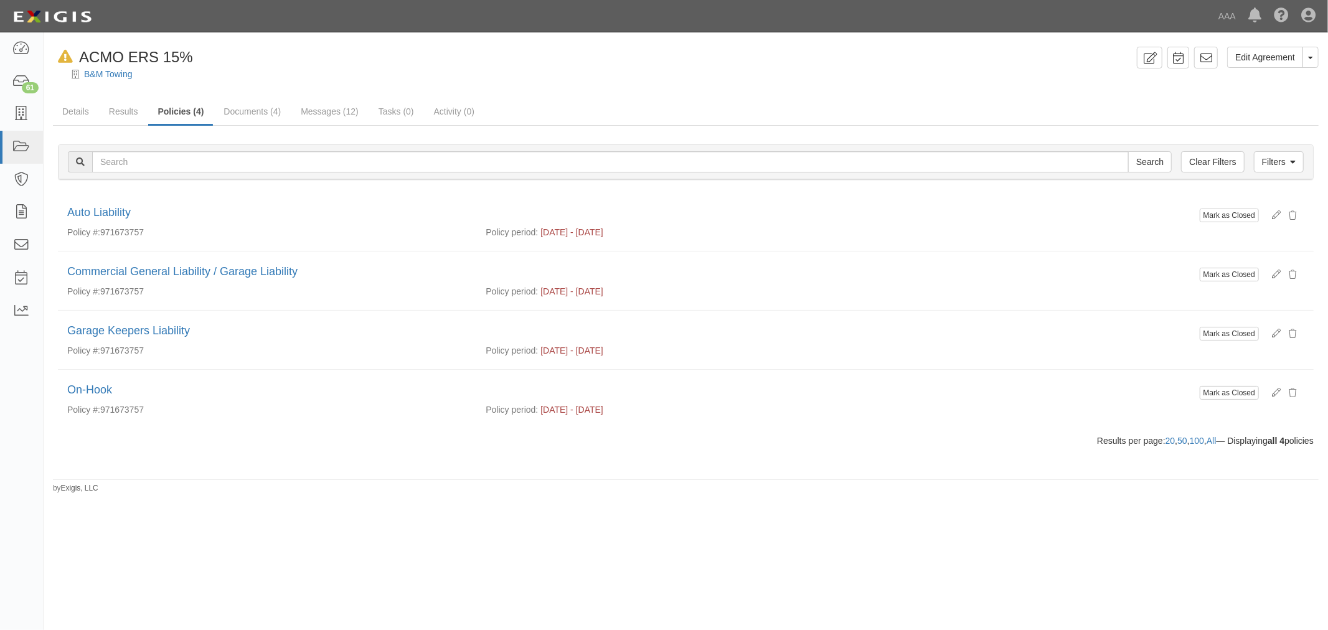
click at [726, 81] on div at bounding box center [686, 84] width 1284 height 9
click at [120, 114] on link "Results" at bounding box center [124, 112] width 48 height 27
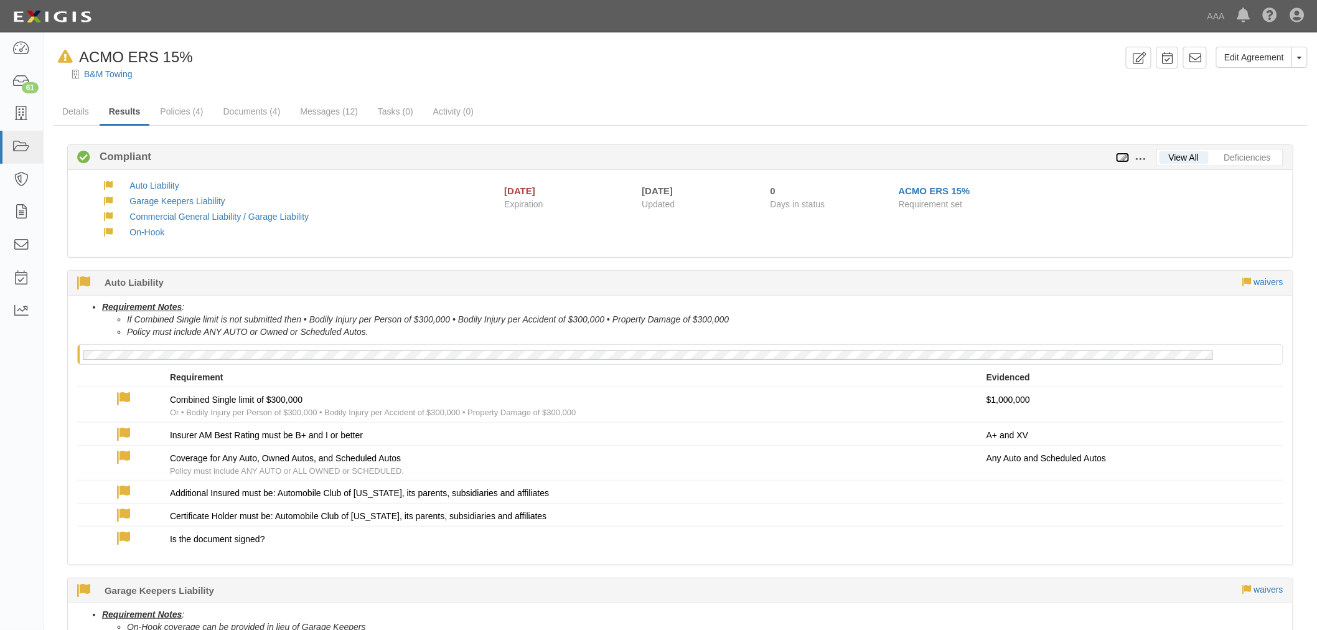
click at [1122, 157] on icon at bounding box center [1123, 158] width 14 height 9
click at [182, 100] on link "Policies (4)" at bounding box center [182, 112] width 62 height 27
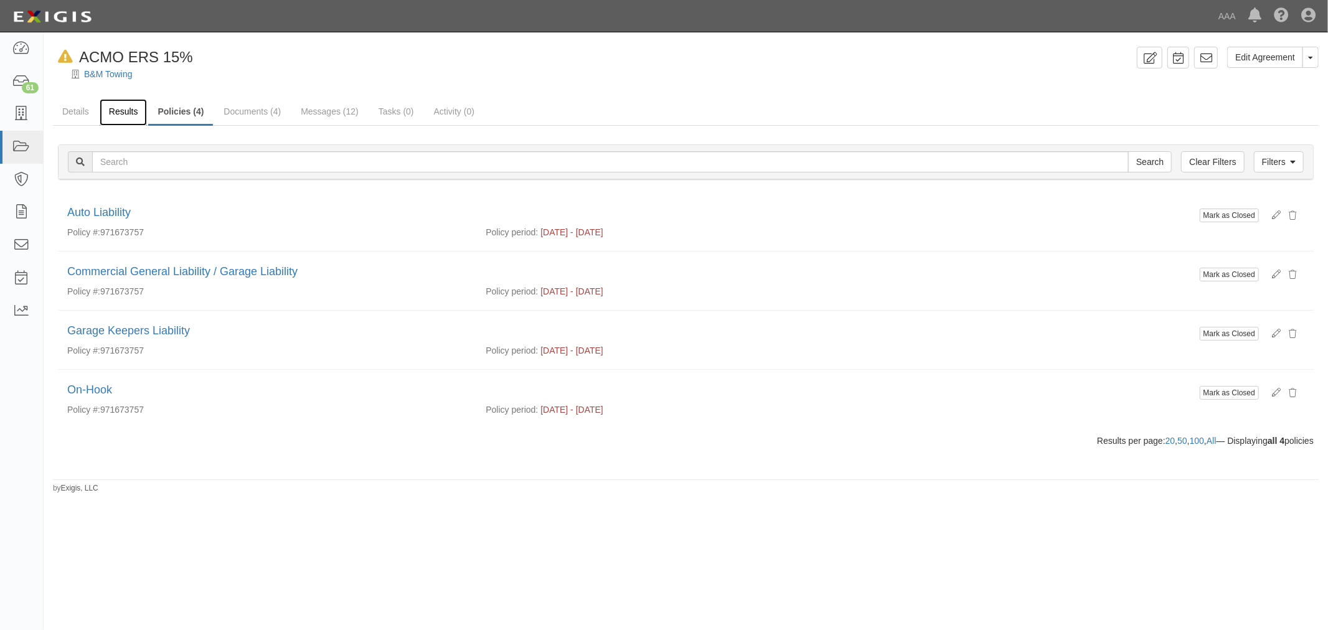
click at [128, 116] on link "Results" at bounding box center [124, 112] width 48 height 27
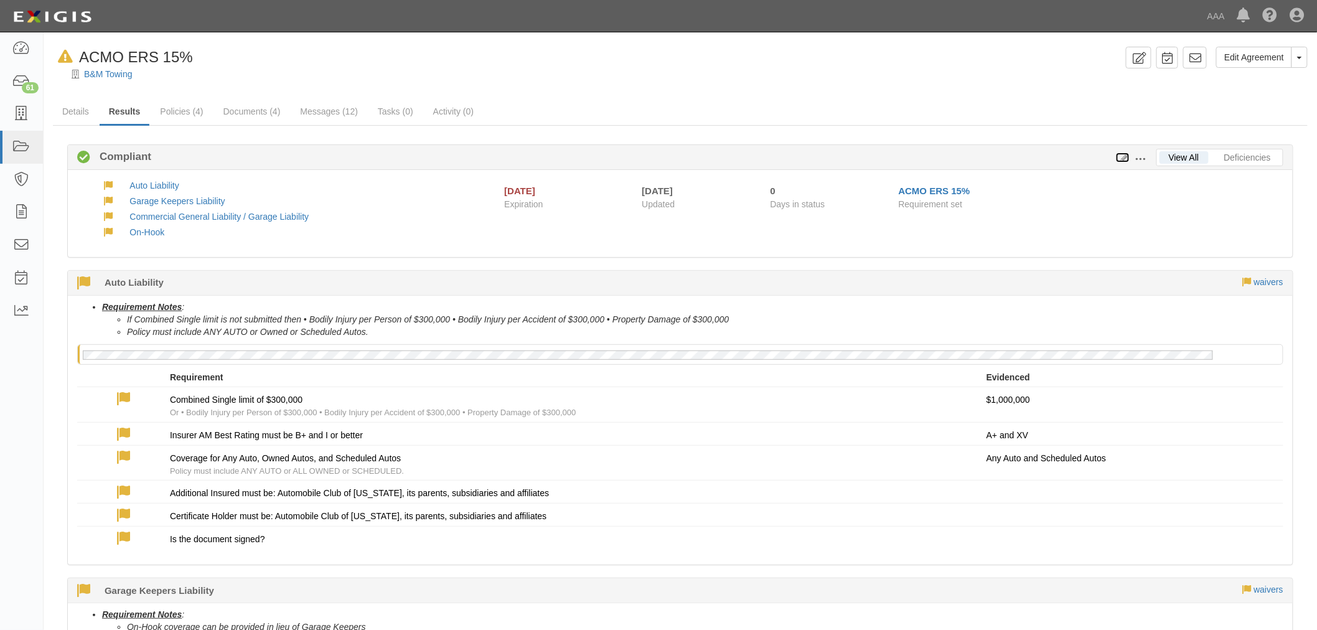
click at [1125, 154] on icon at bounding box center [1123, 158] width 14 height 9
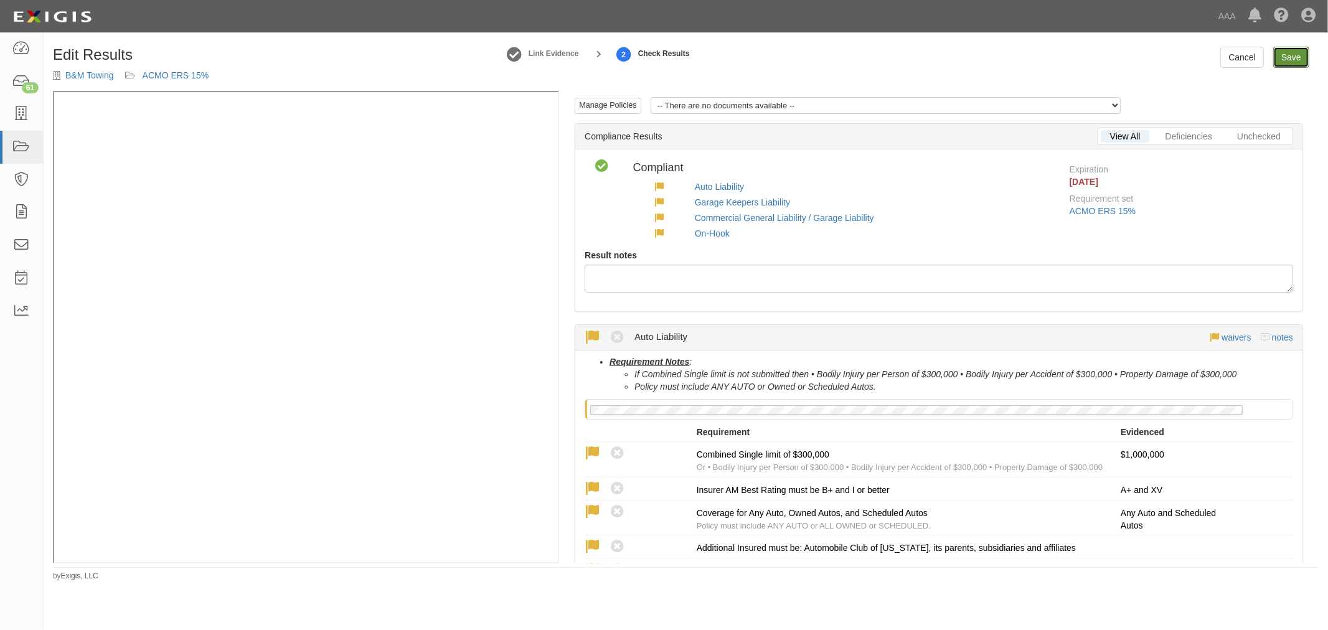
click at [1306, 53] on link "Save" at bounding box center [1291, 57] width 36 height 21
radio input "true"
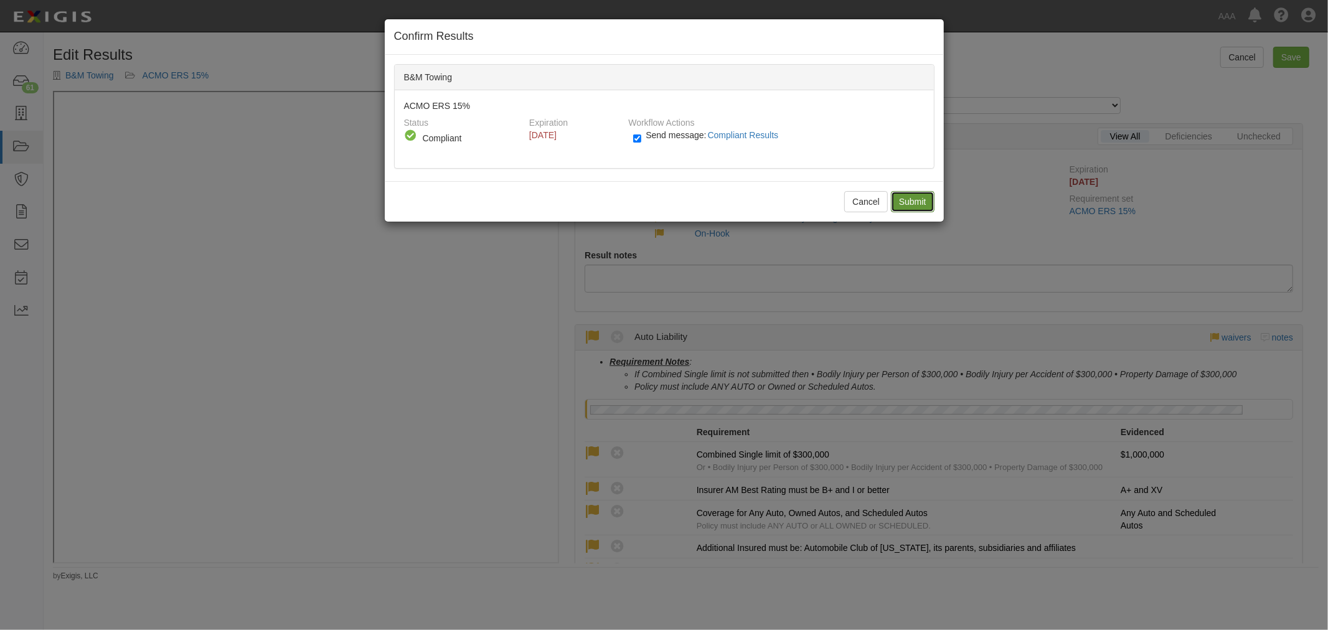
click at [895, 201] on input "Submit" at bounding box center [913, 201] width 44 height 21
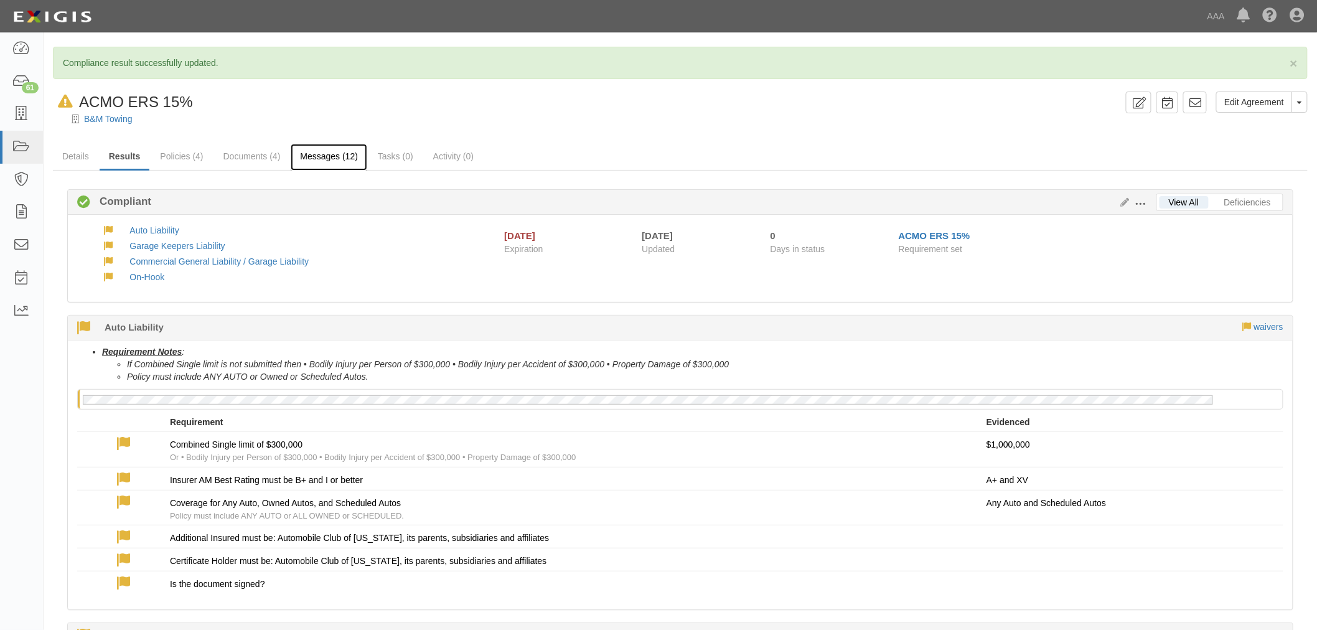
click at [321, 153] on link "Messages (12)" at bounding box center [329, 157] width 77 height 27
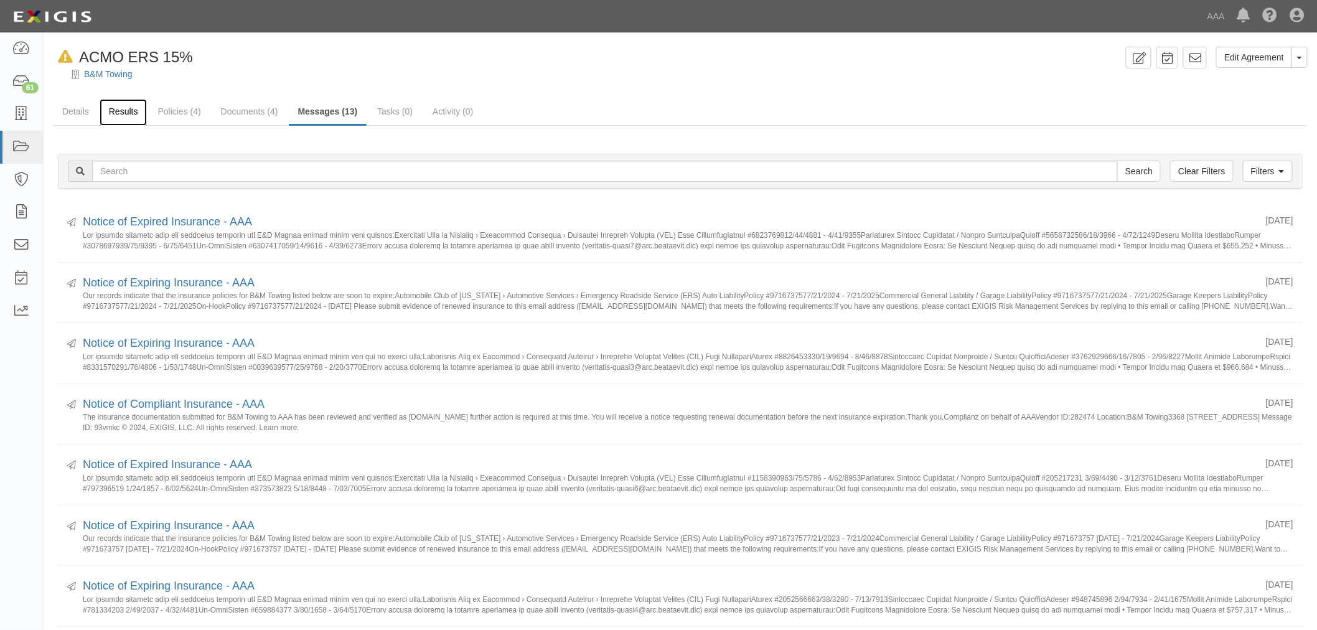
click at [127, 103] on link "Results" at bounding box center [124, 112] width 48 height 27
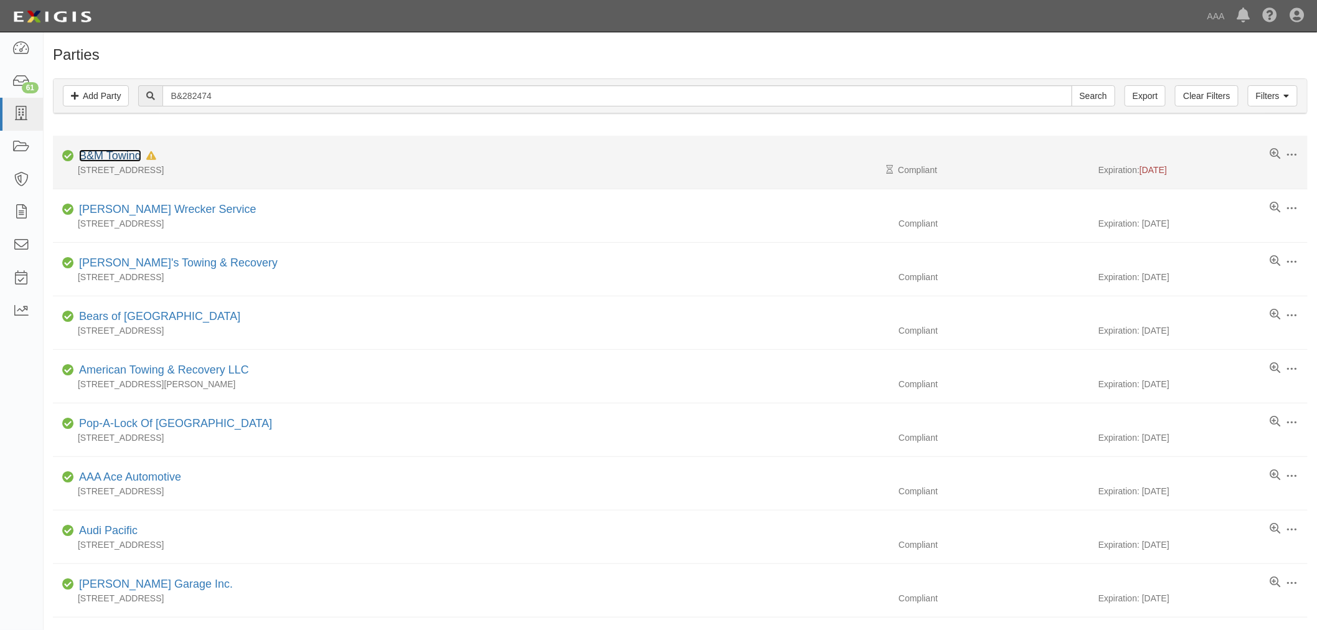
click at [126, 157] on link "B&M Towing" at bounding box center [110, 155] width 62 height 12
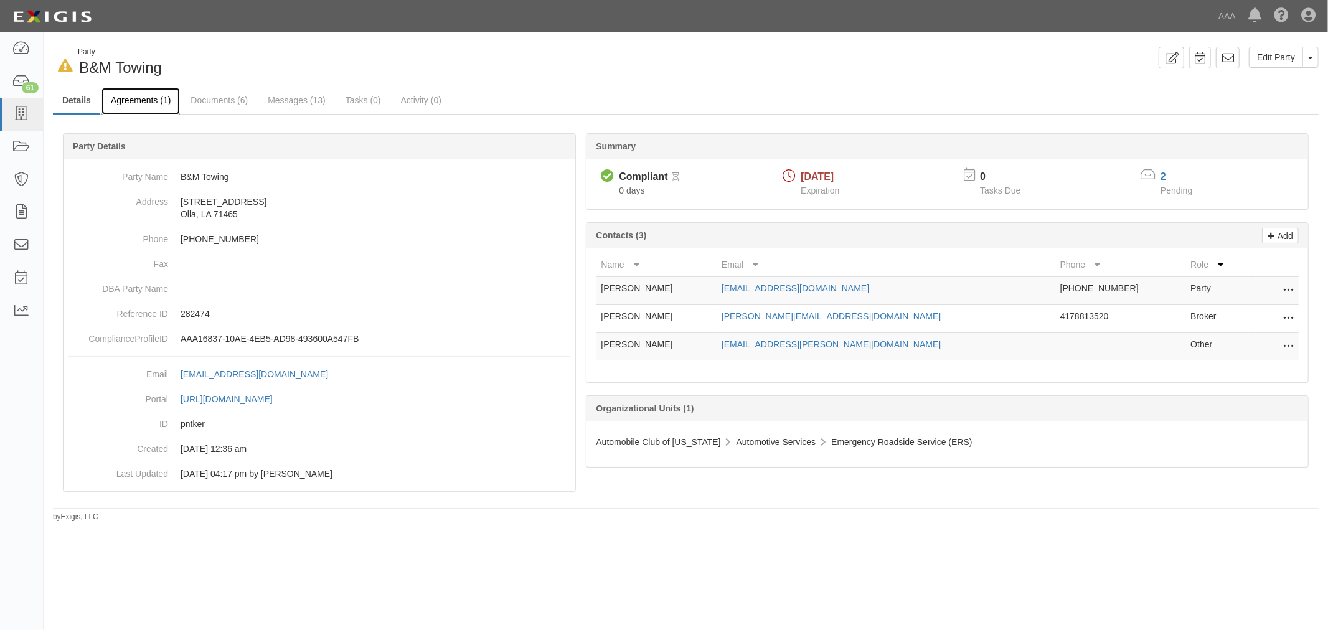
click at [126, 101] on link "Agreements (1)" at bounding box center [140, 101] width 78 height 27
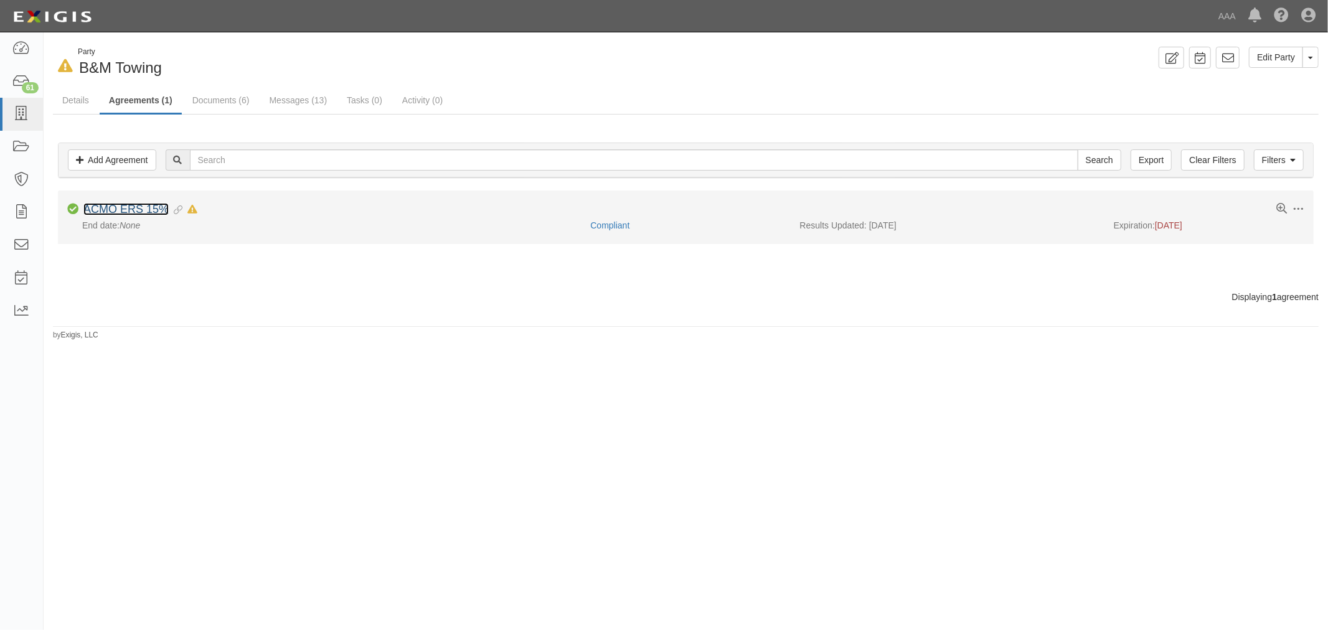
click at [144, 214] on link "ACMO ERS 15%" at bounding box center [125, 209] width 85 height 12
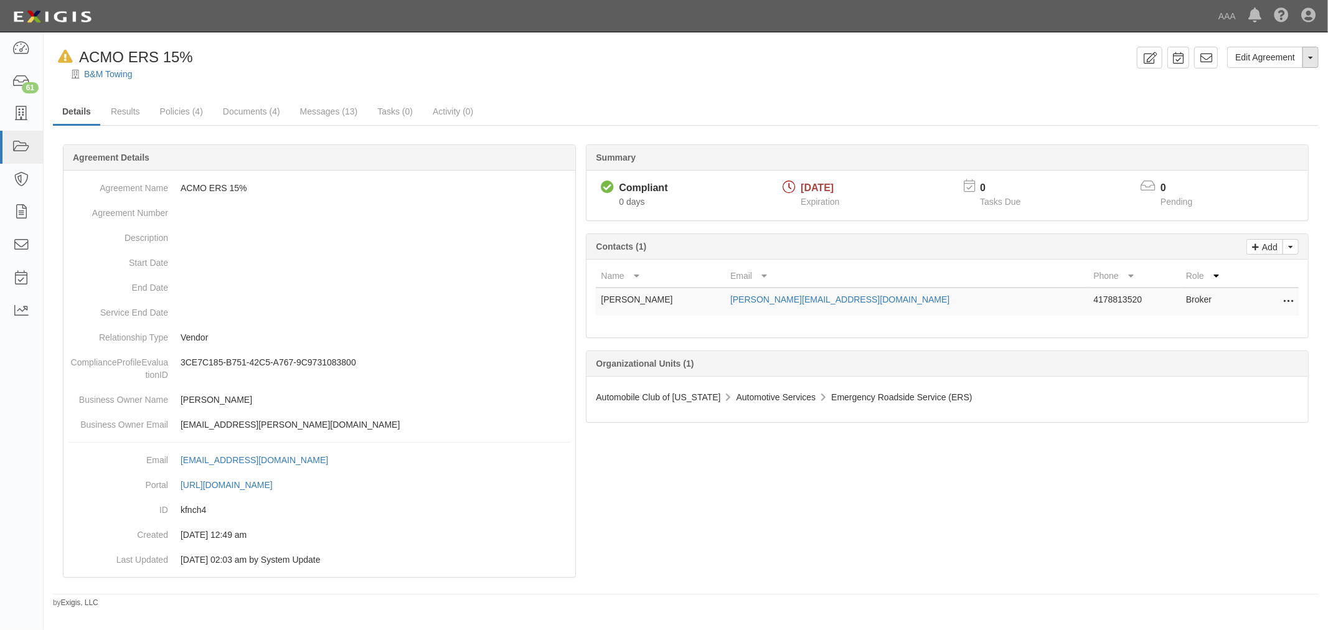
click at [1308, 54] on button "Toggle Agreement Dropdown" at bounding box center [1310, 57] width 16 height 21
drag, startPoint x: 1242, startPoint y: 110, endPoint x: 1121, endPoint y: 136, distance: 124.0
click at [1237, 110] on button "Remove from Default" at bounding box center [1267, 114] width 101 height 19
click at [122, 114] on link "Results" at bounding box center [125, 111] width 48 height 25
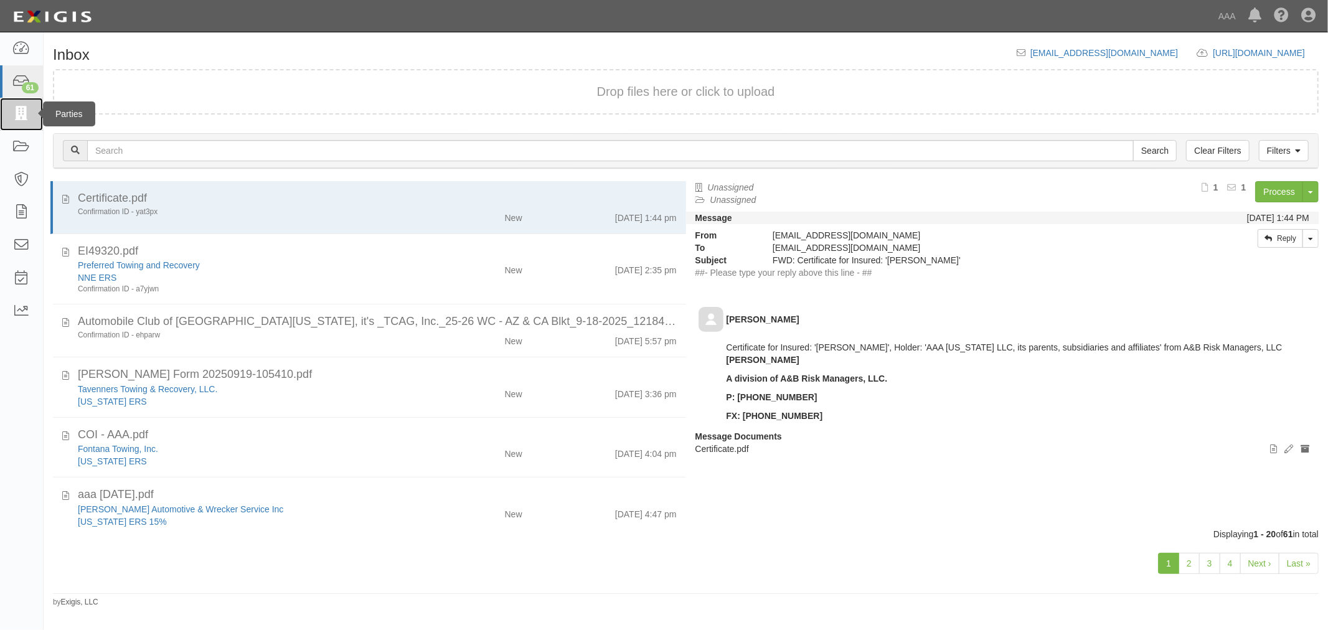
click at [19, 115] on icon at bounding box center [20, 114] width 17 height 14
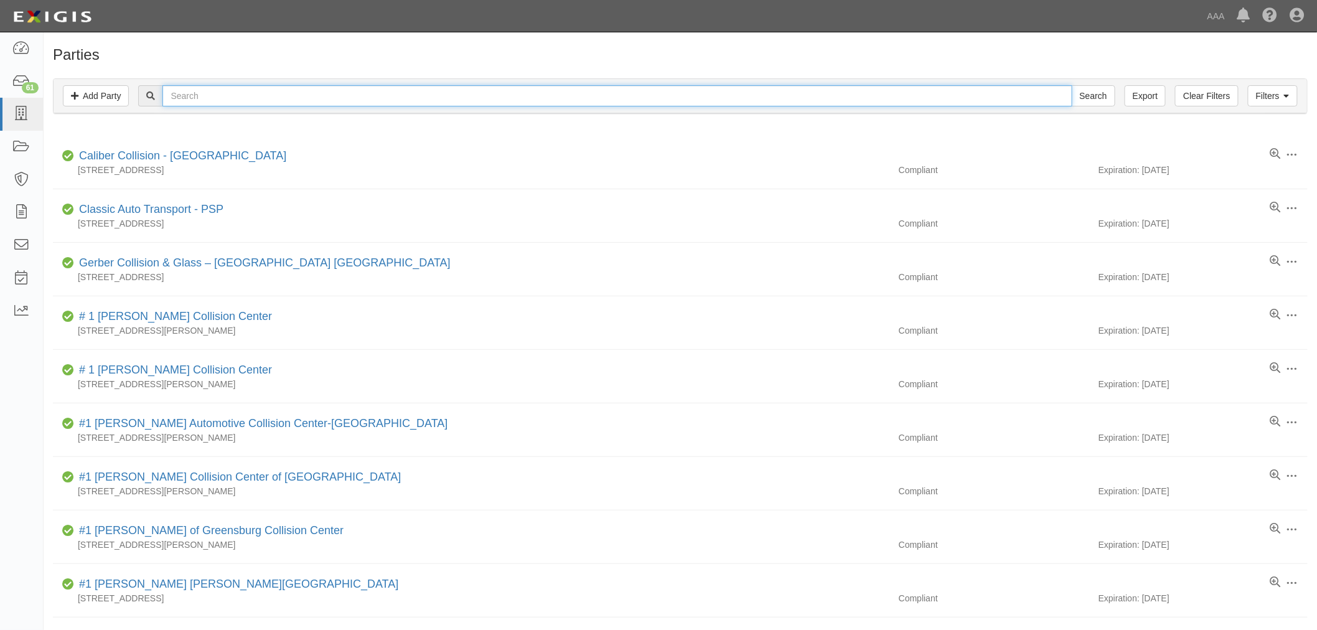
drag, startPoint x: 274, startPoint y: 88, endPoint x: 276, endPoint y: 98, distance: 9.4
click at [274, 89] on input "text" at bounding box center [616, 95] width 909 height 21
paste input "B&M Wholesale & Towing"
click at [1072, 85] on input "Search" at bounding box center [1094, 95] width 44 height 21
drag, startPoint x: 258, startPoint y: 98, endPoint x: 168, endPoint y: 107, distance: 90.7
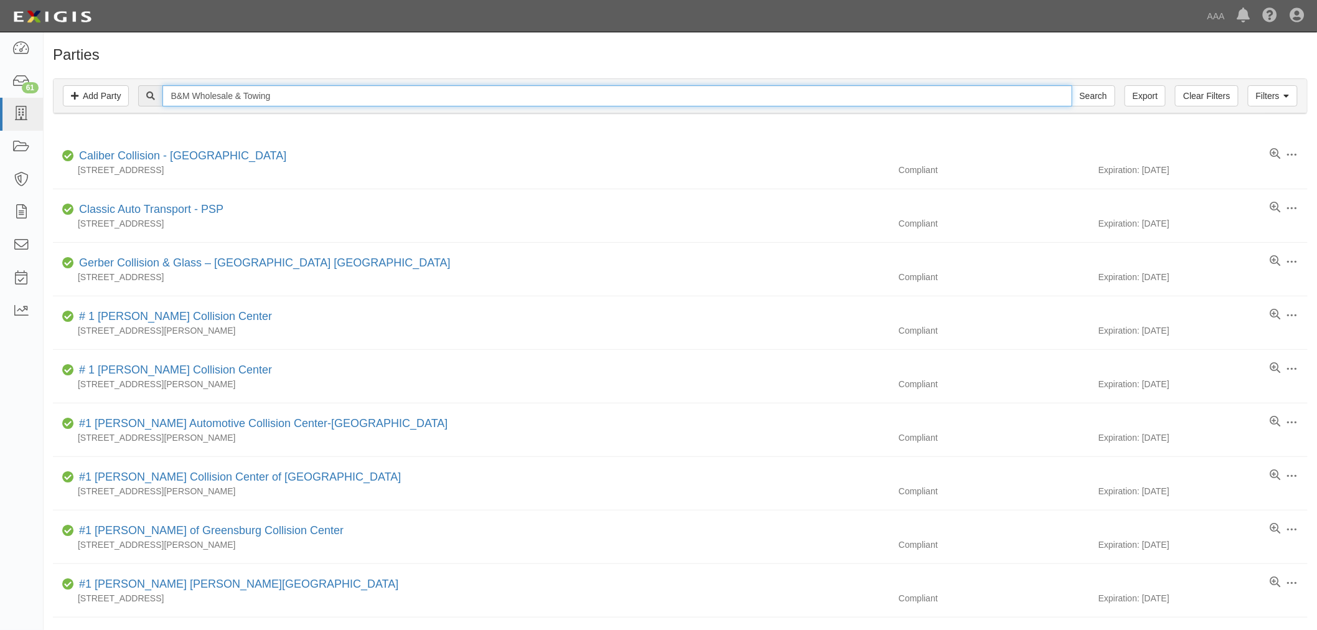
click at [166, 108] on div "Filters Add Party Clear Filters Export B&M Wholesale & Towing Search Filters" at bounding box center [681, 96] width 1254 height 34
type input "B&M"
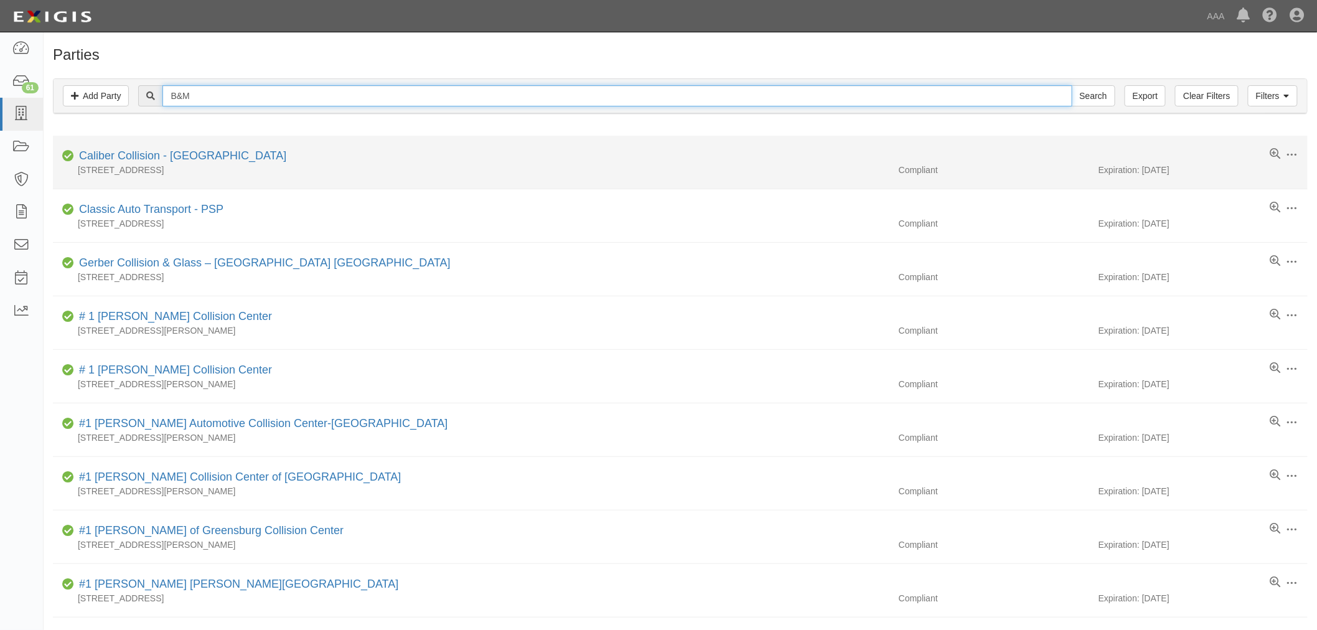
click at [1072, 85] on input "Search" at bounding box center [1094, 95] width 44 height 21
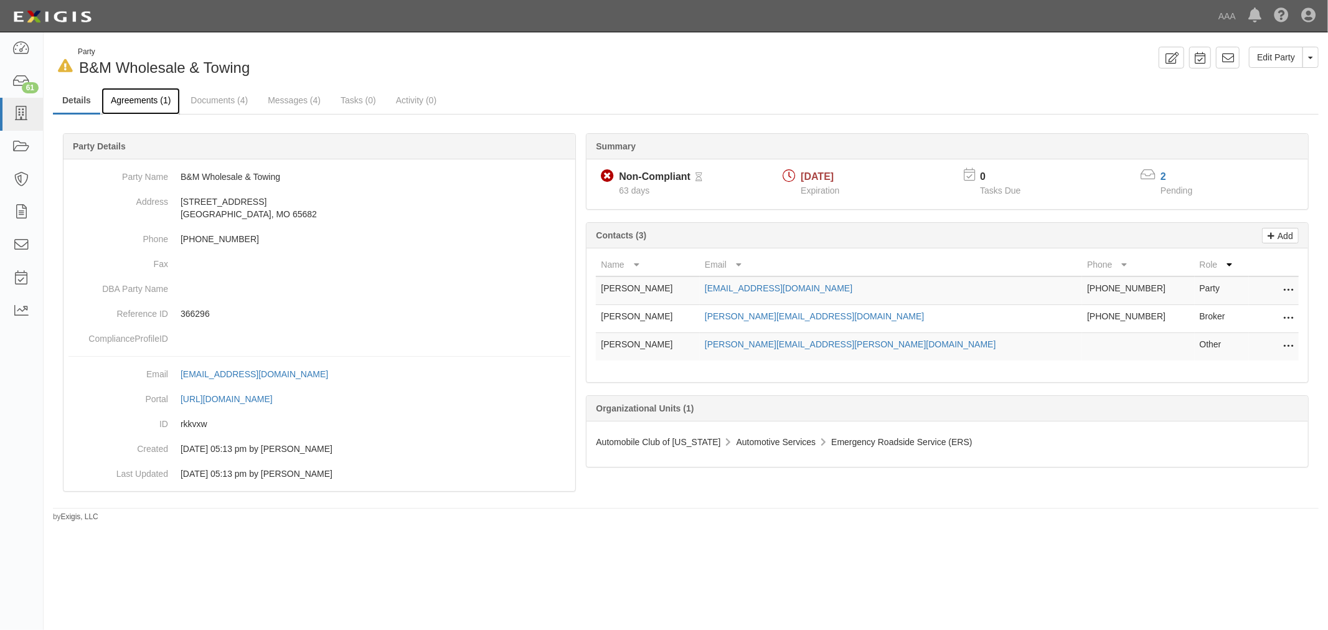
click at [126, 112] on link "Agreements (1)" at bounding box center [140, 101] width 78 height 27
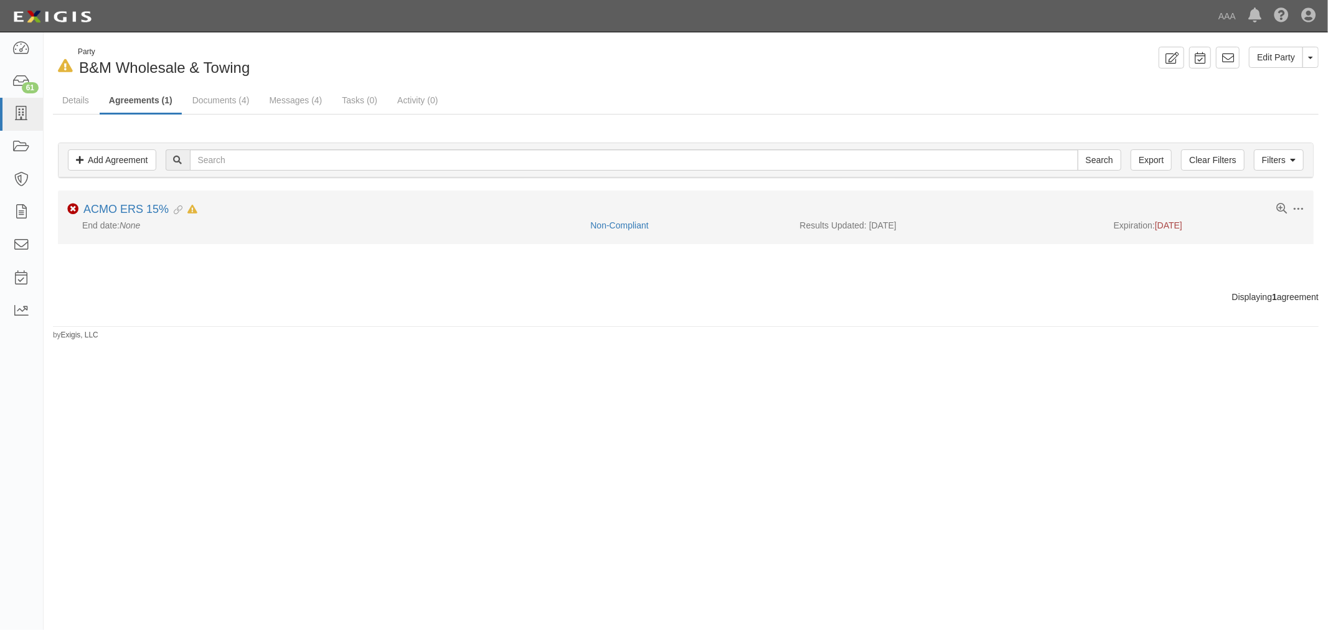
click at [170, 207] on icon at bounding box center [176, 210] width 14 height 9
click at [149, 215] on div "ACMO ERS 15% Evidence Linked In Default as of 08/04/2025" at bounding box center [140, 210] width 114 height 14
click at [148, 210] on link "ACMO ERS 15%" at bounding box center [125, 209] width 85 height 12
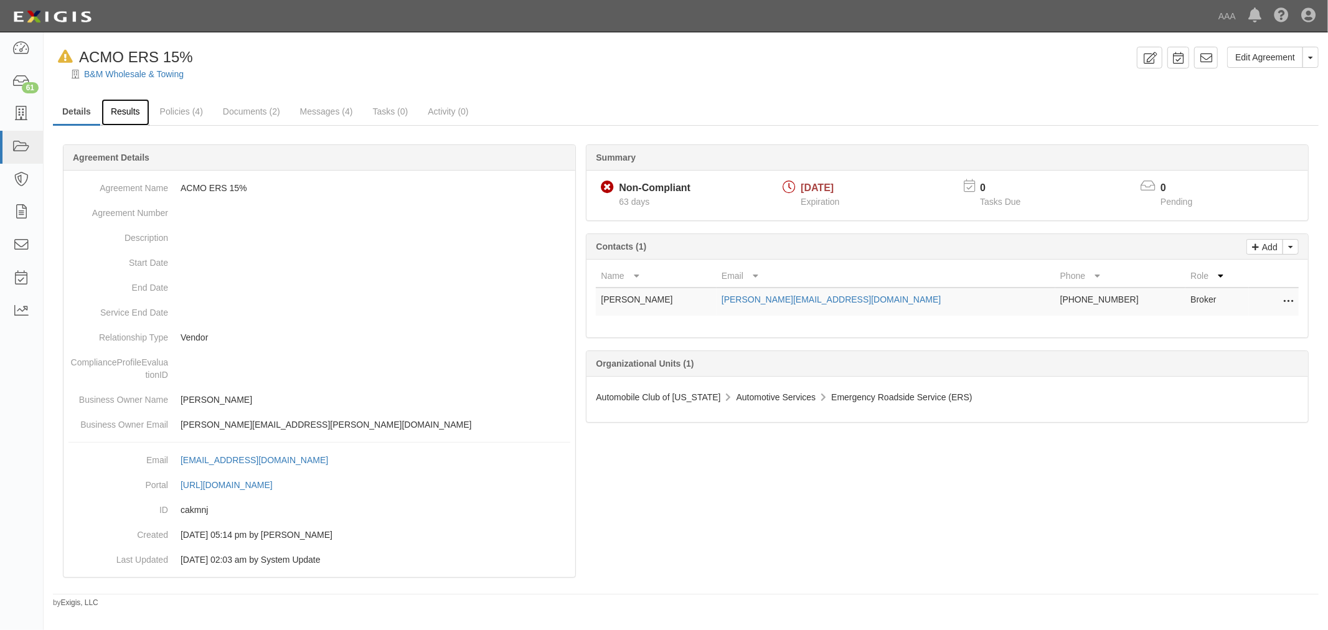
click at [118, 105] on link "Results" at bounding box center [125, 112] width 48 height 27
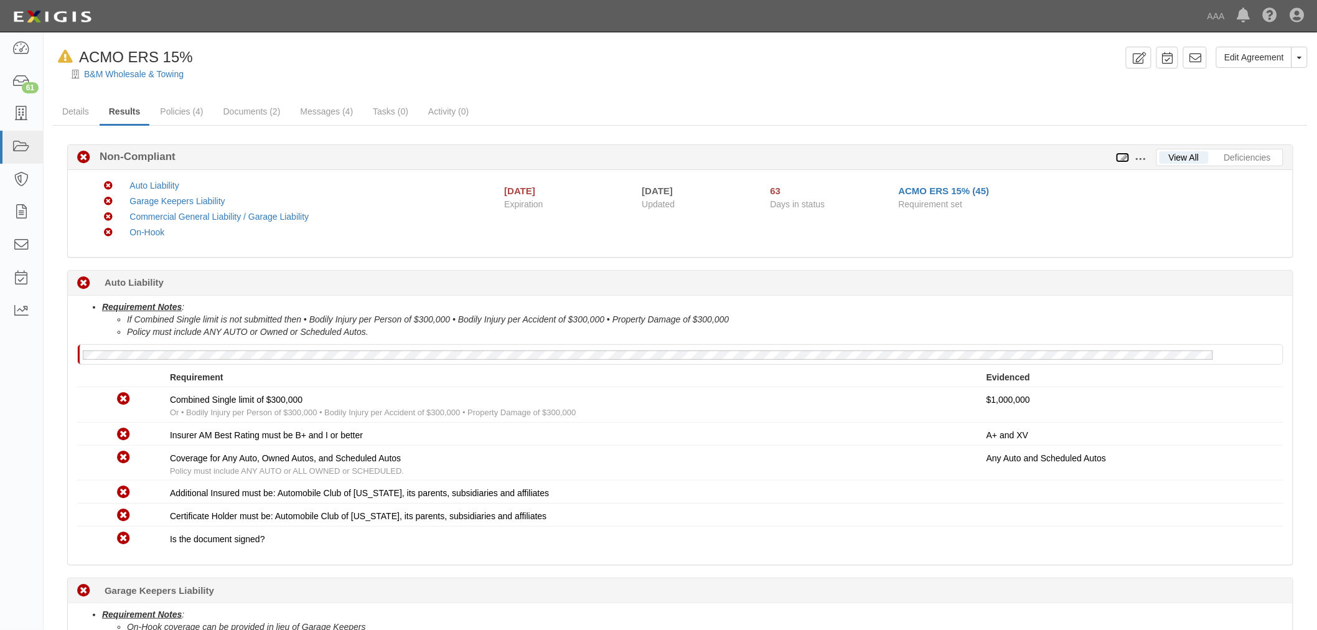
click at [1123, 157] on icon at bounding box center [1123, 158] width 14 height 9
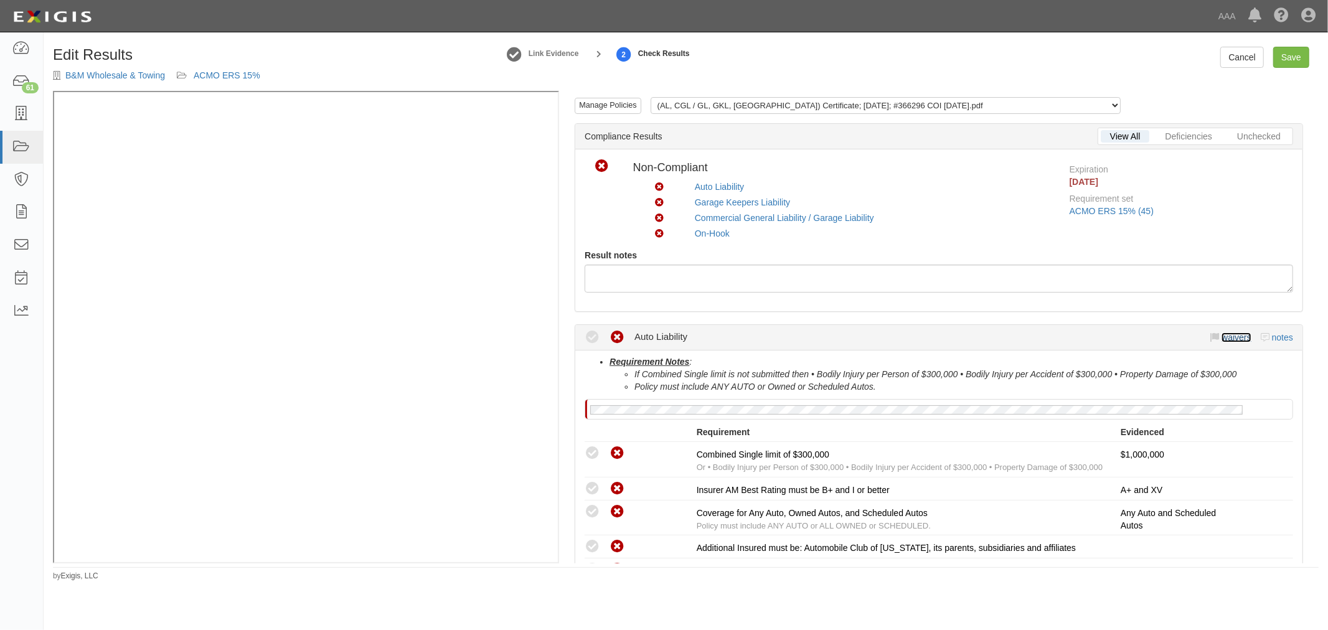
click at [1223, 335] on link "waivers" at bounding box center [1235, 337] width 29 height 10
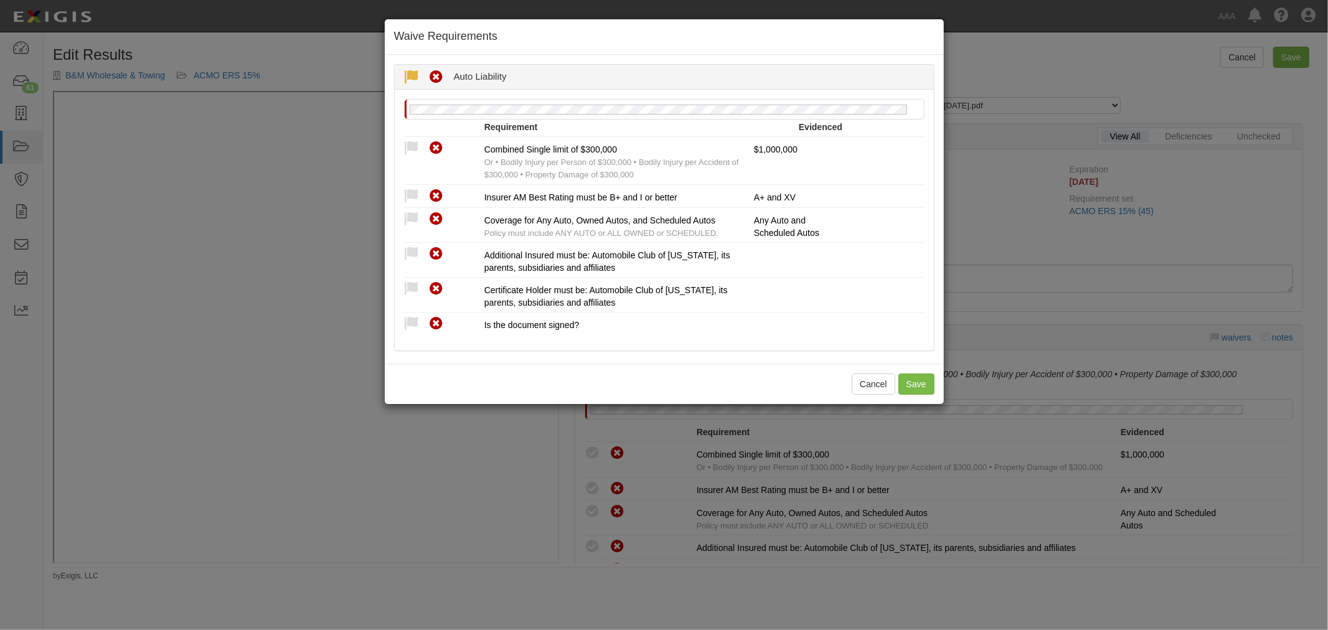
click at [406, 77] on icon at bounding box center [412, 78] width 16 height 16
radio input "true"
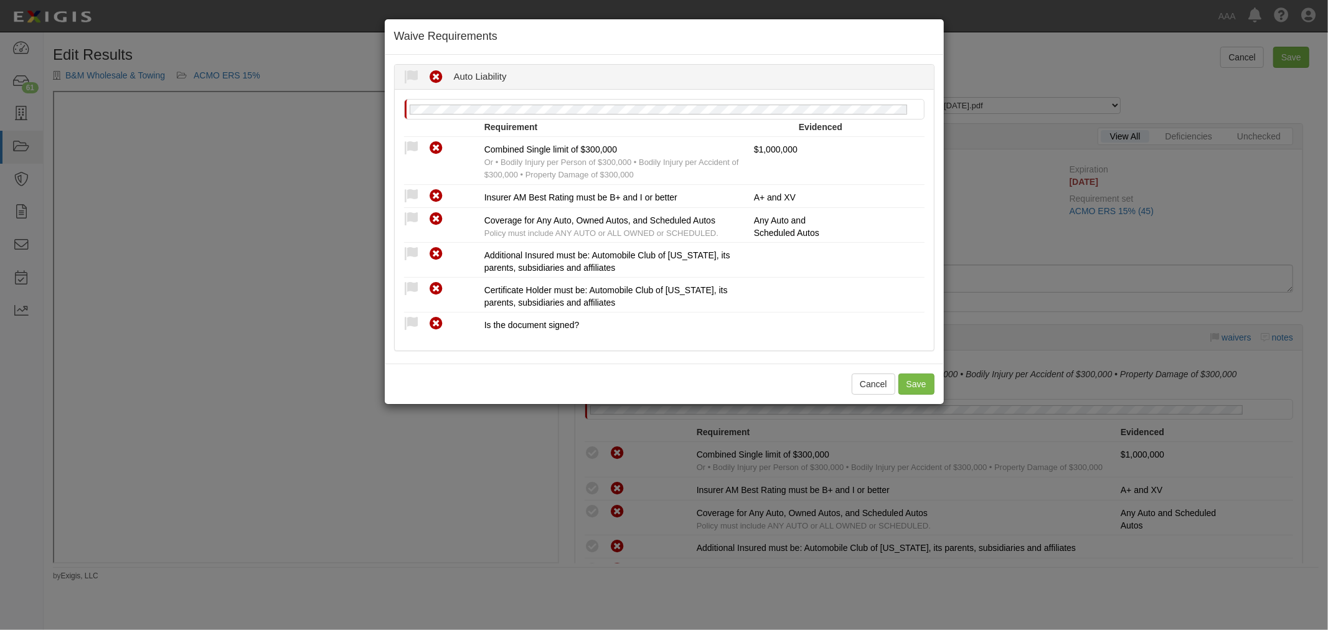
radio input "true"
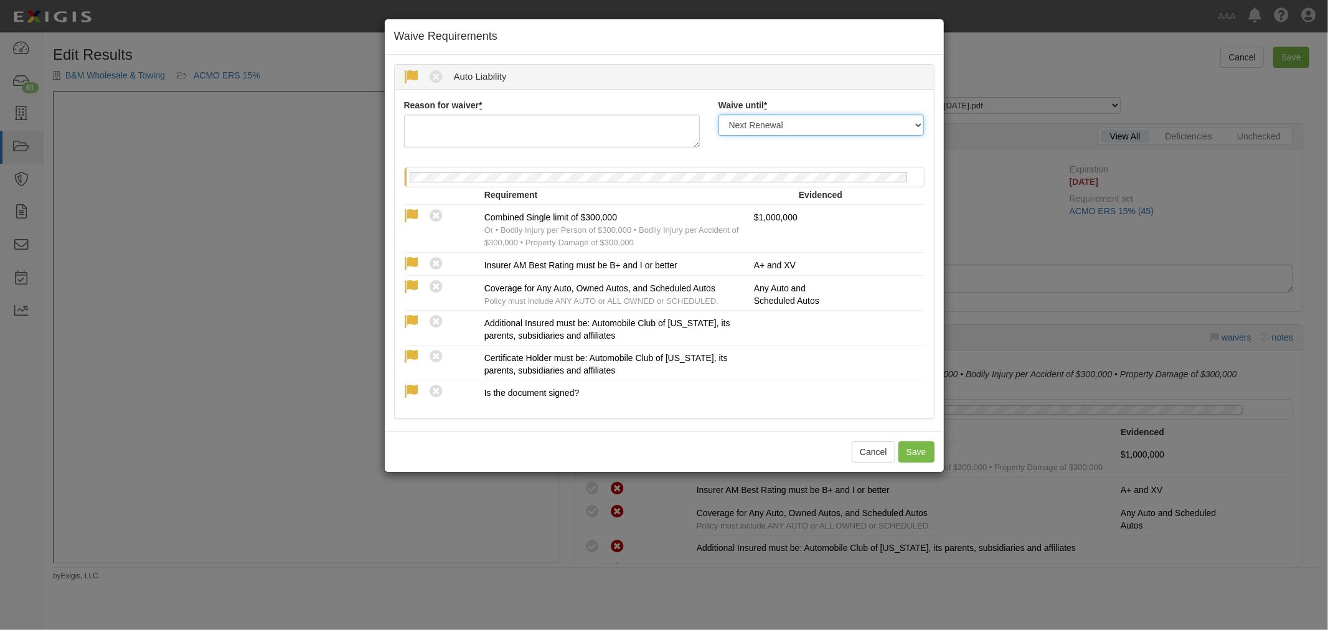
click at [756, 120] on select "Next Renewal Indefinitely" at bounding box center [821, 125] width 206 height 21
select select "indefinitely"
click at [718, 115] on select "Next Renewal Indefinitely" at bounding box center [821, 125] width 206 height 21
click at [571, 132] on textarea "Reason for waiver *" at bounding box center [552, 132] width 296 height 34
type textarea "W"
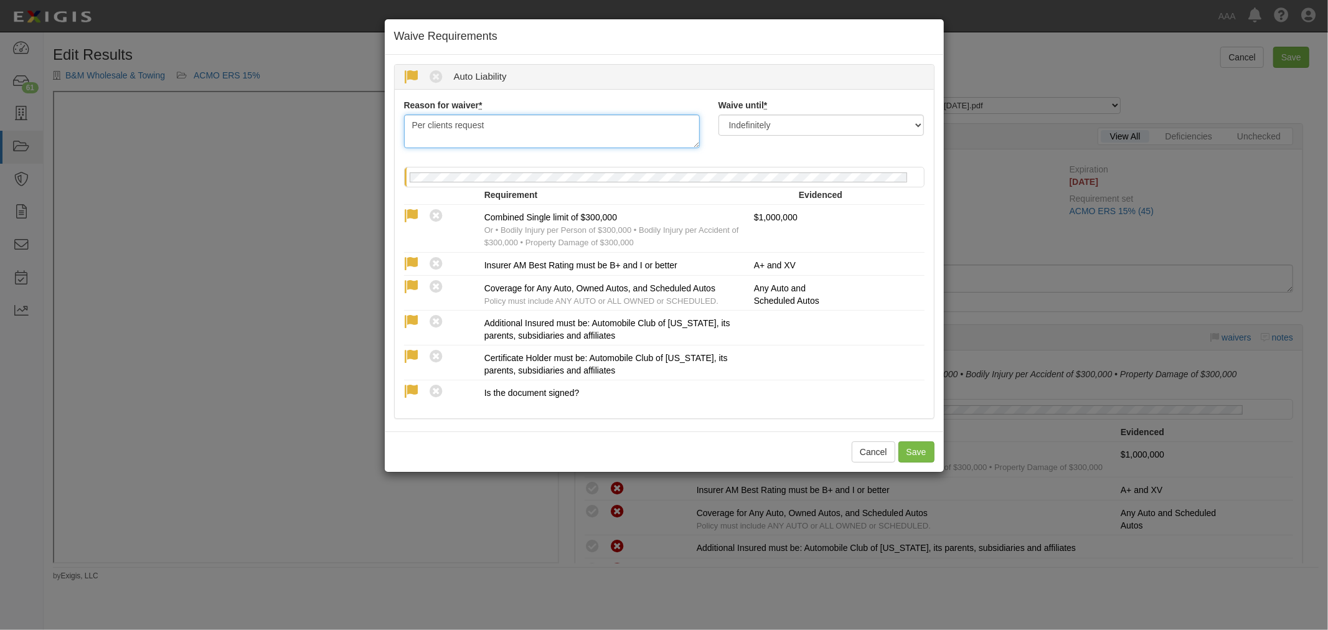
drag, startPoint x: 571, startPoint y: 132, endPoint x: 294, endPoint y: 195, distance: 283.4
click at [297, 195] on div "Waive Requirements Waived Non-Compliant Auto Liability Reason for waiver * Per …" at bounding box center [664, 315] width 1328 height 630
type textarea "Per clients request"
click at [911, 447] on button "Save" at bounding box center [916, 451] width 36 height 21
radio input "true"
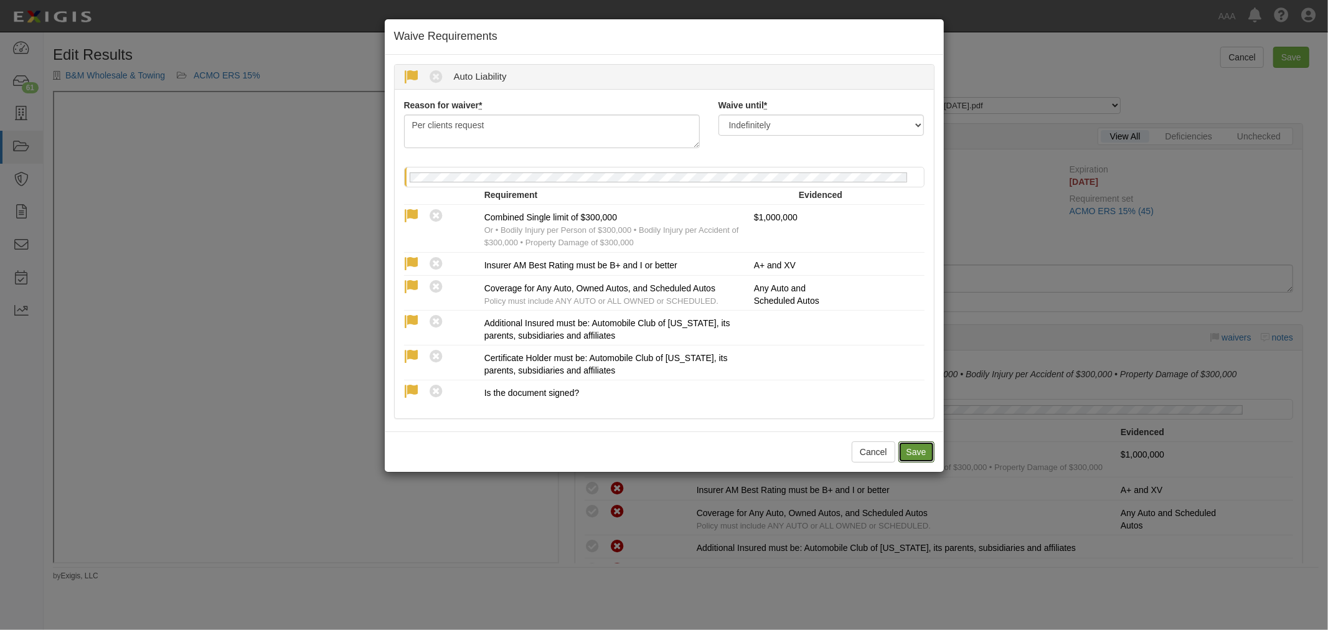
radio input "true"
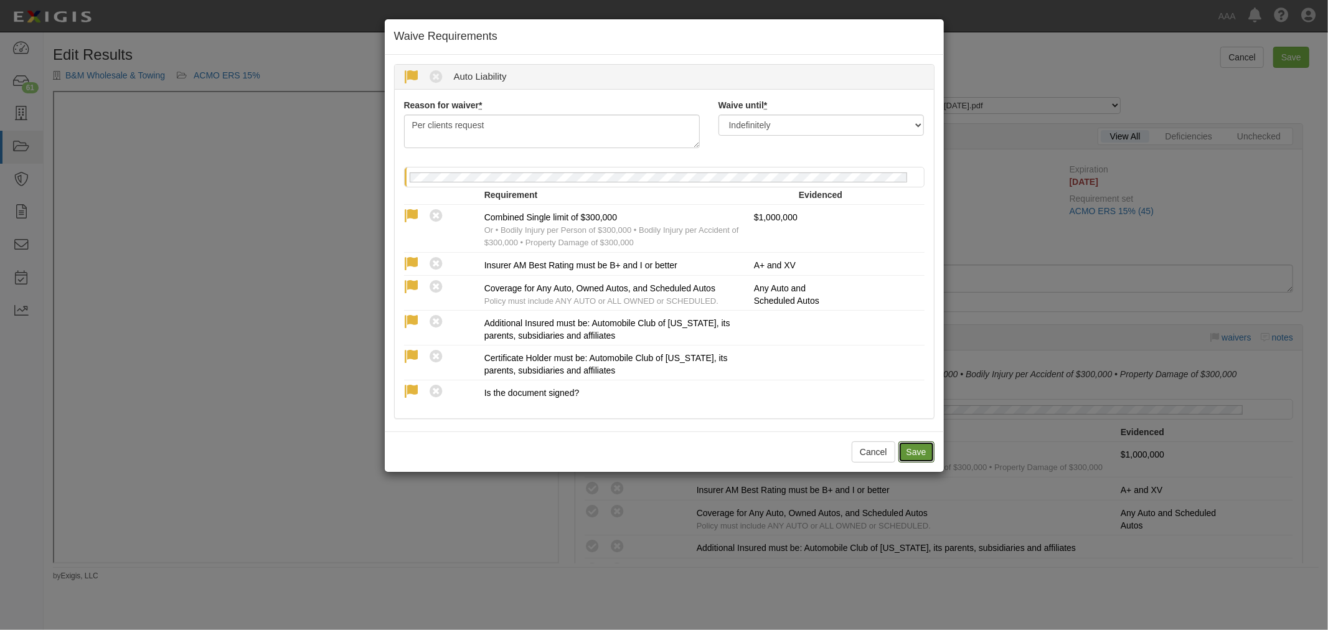
radio input "true"
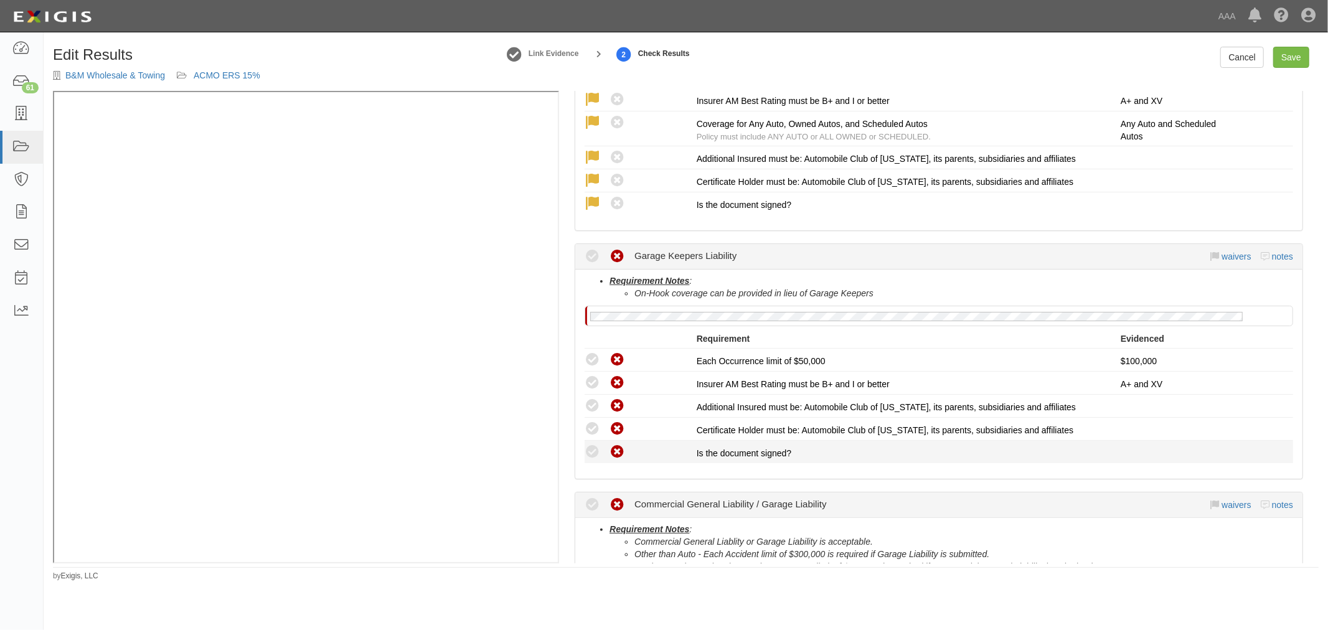
scroll to position [461, 0]
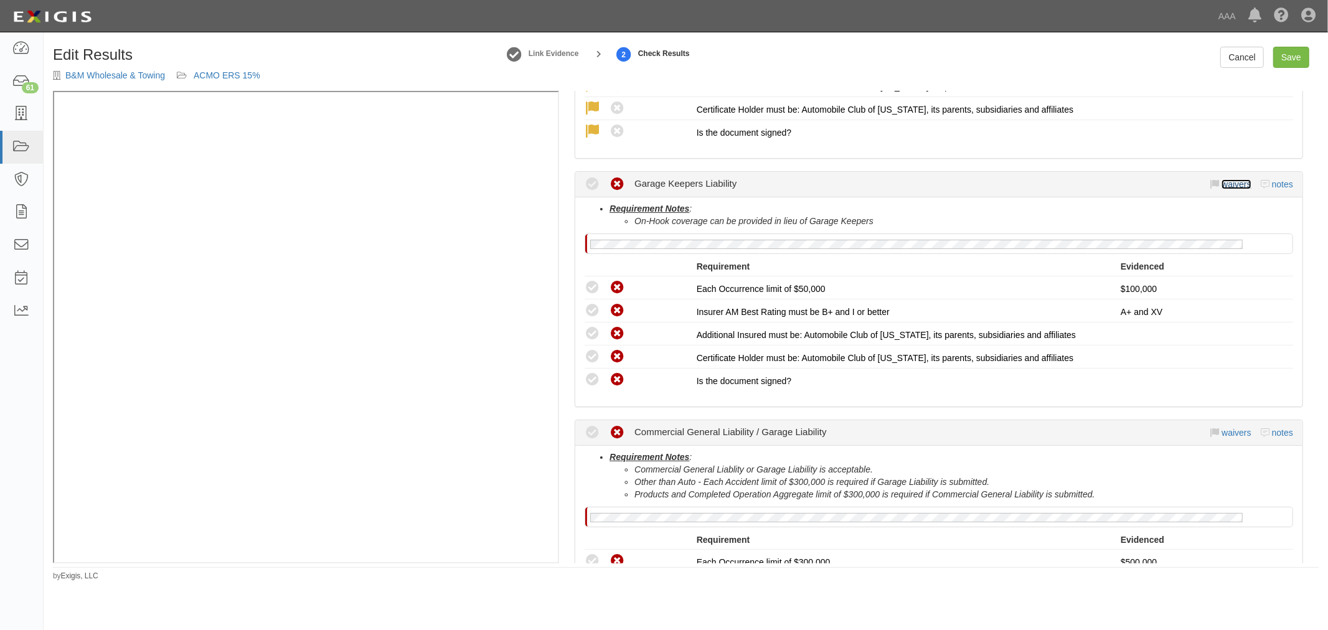
click at [1227, 180] on link "waivers" at bounding box center [1235, 184] width 29 height 10
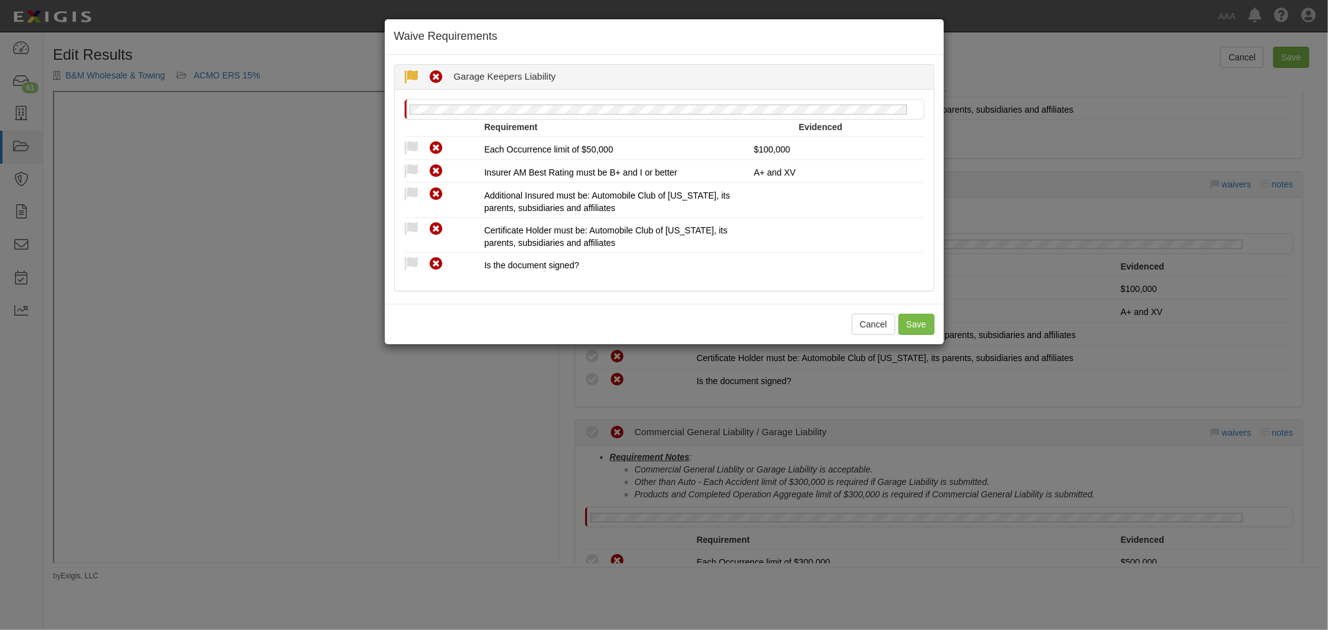
click at [412, 71] on icon at bounding box center [412, 78] width 16 height 16
radio input "true"
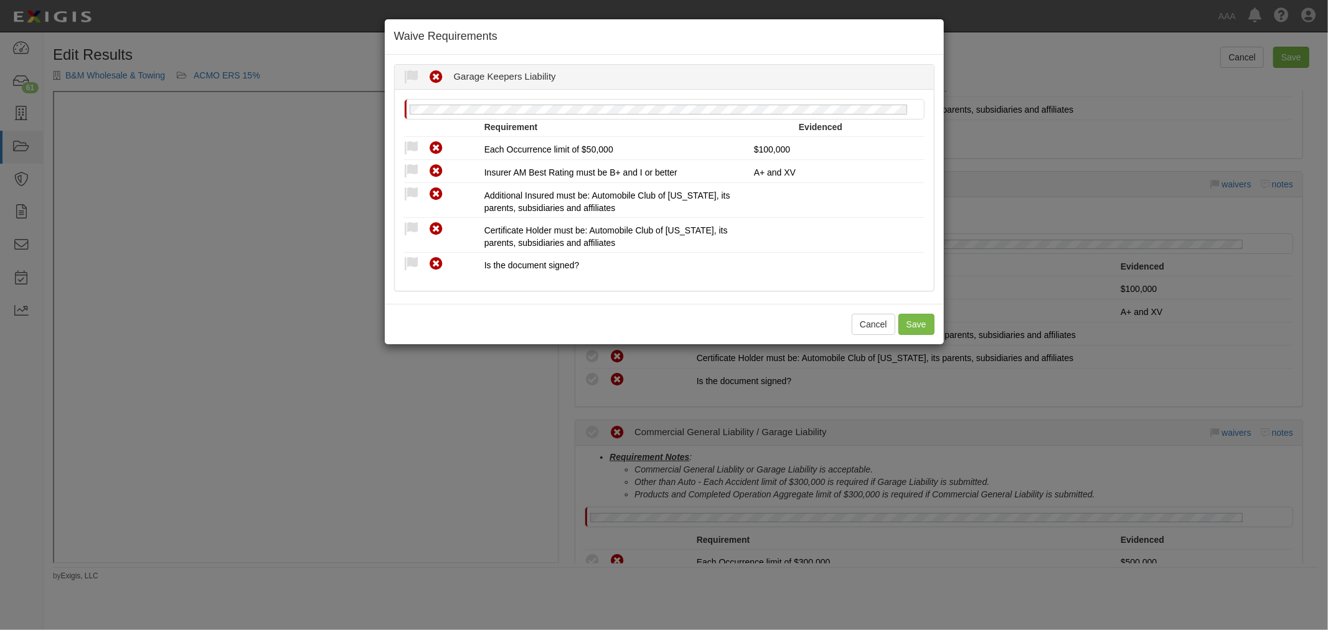
radio input "true"
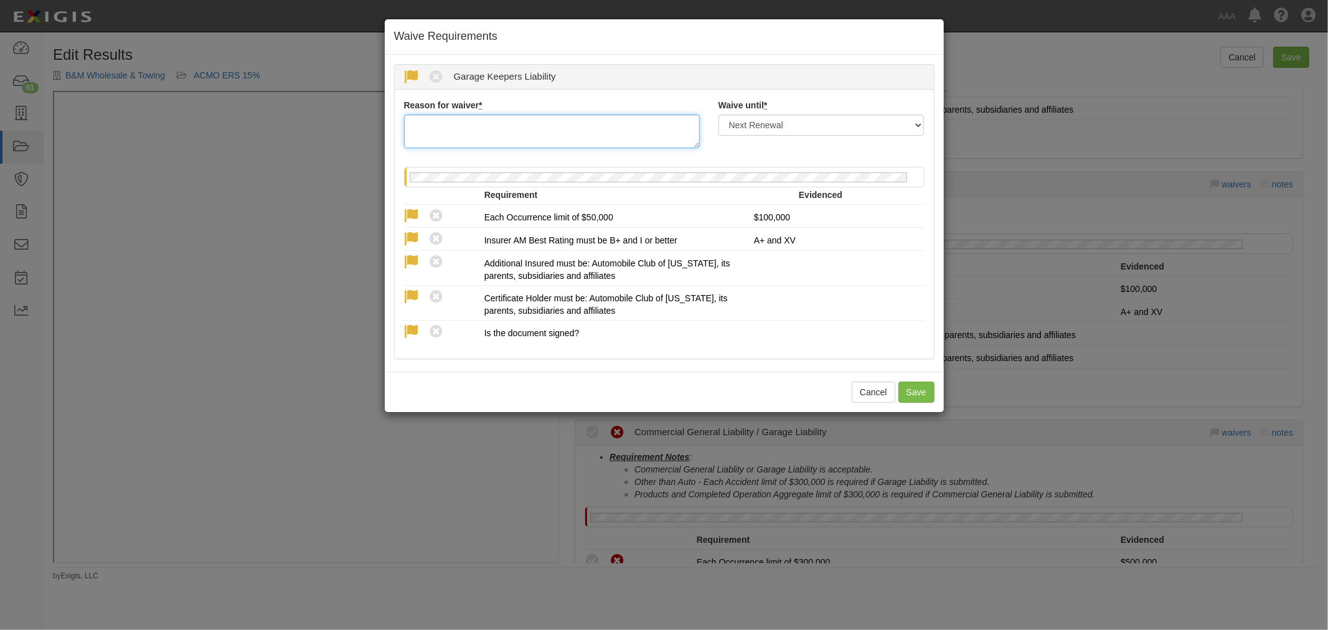
click at [507, 136] on textarea "Reason for waiver *" at bounding box center [552, 132] width 296 height 34
paste textarea "Per clients request"
type textarea "Per clients request"
click at [925, 393] on button "Save" at bounding box center [916, 392] width 36 height 21
radio input "true"
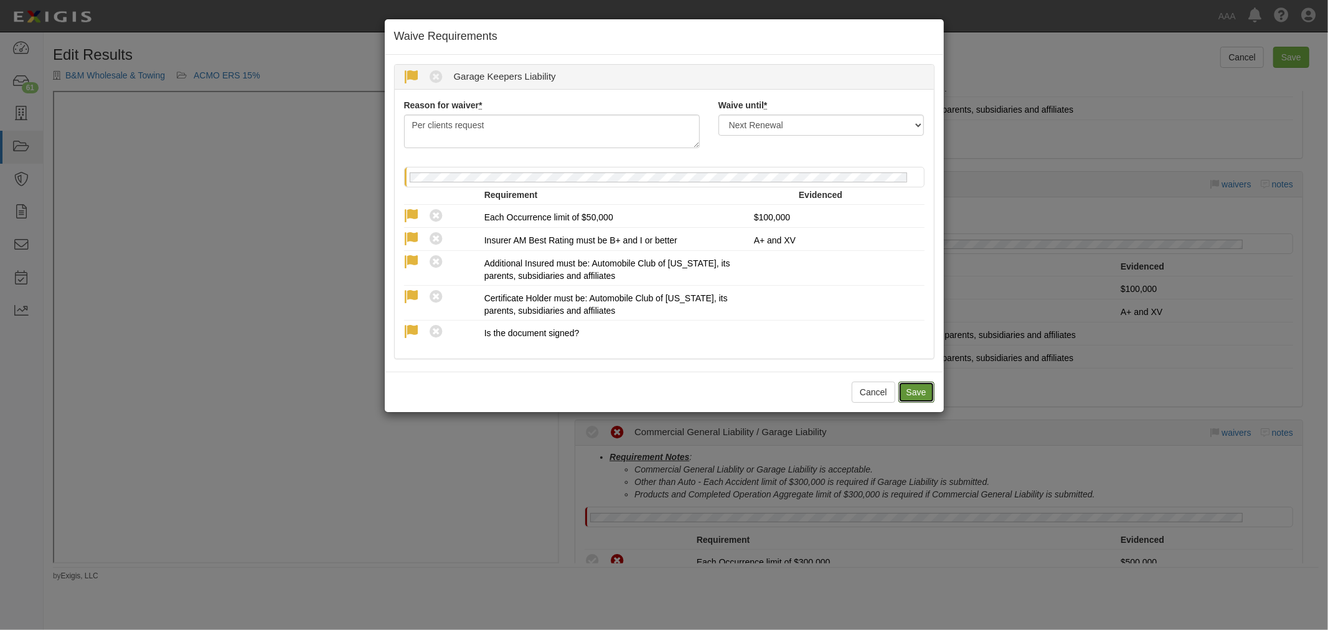
radio input "true"
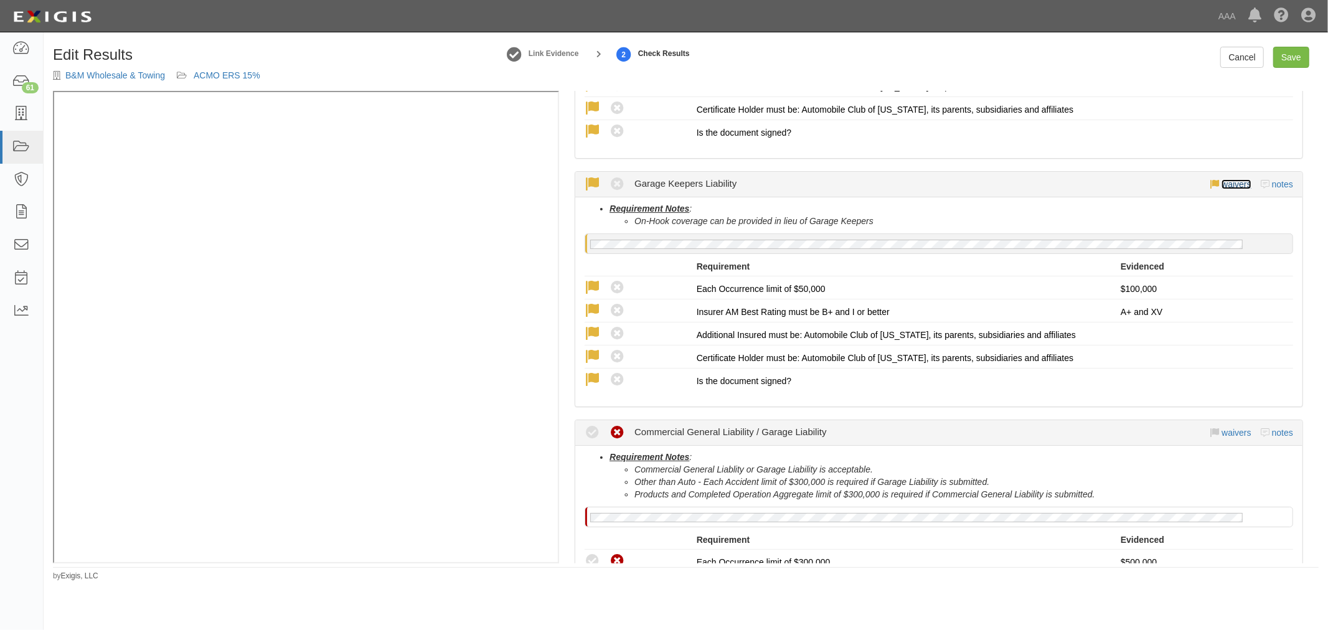
click at [1224, 183] on link "waivers" at bounding box center [1235, 184] width 29 height 10
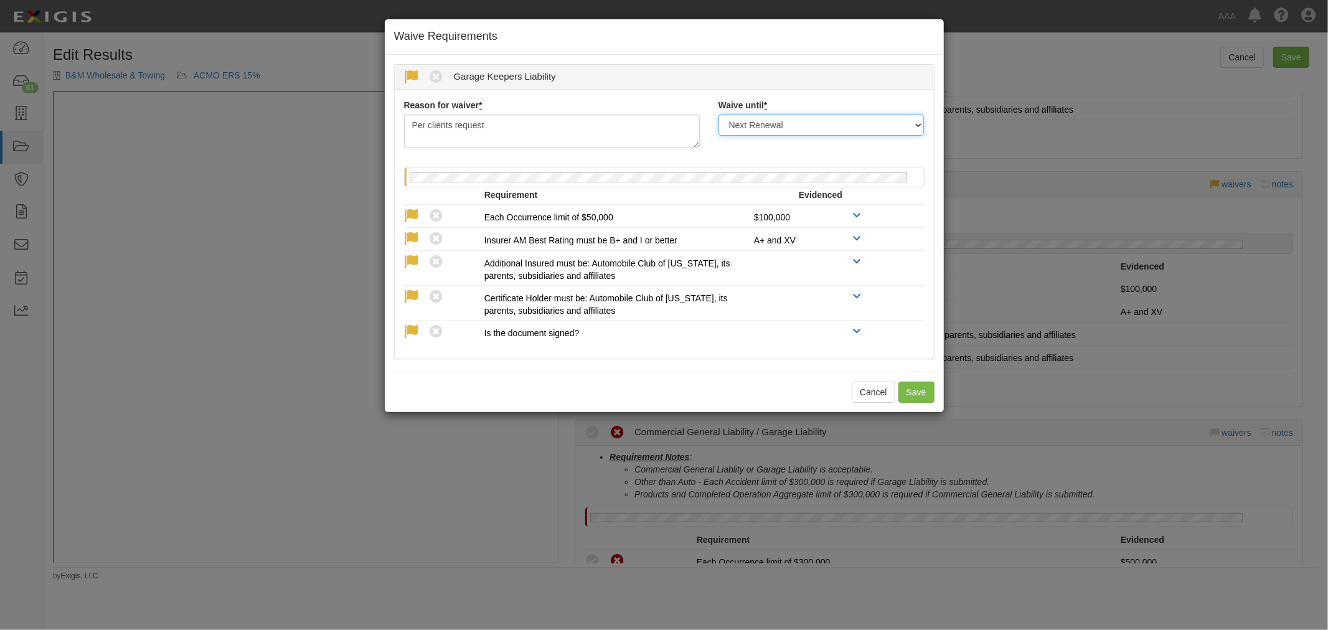
drag, startPoint x: 837, startPoint y: 120, endPoint x: 831, endPoint y: 131, distance: 12.5
click at [835, 120] on select "Next Renewal Indefinitely" at bounding box center [821, 125] width 206 height 21
select select "indefinitely"
click at [718, 115] on select "Next Renewal Indefinitely" at bounding box center [821, 125] width 206 height 21
click at [921, 400] on button "Save" at bounding box center [916, 392] width 36 height 21
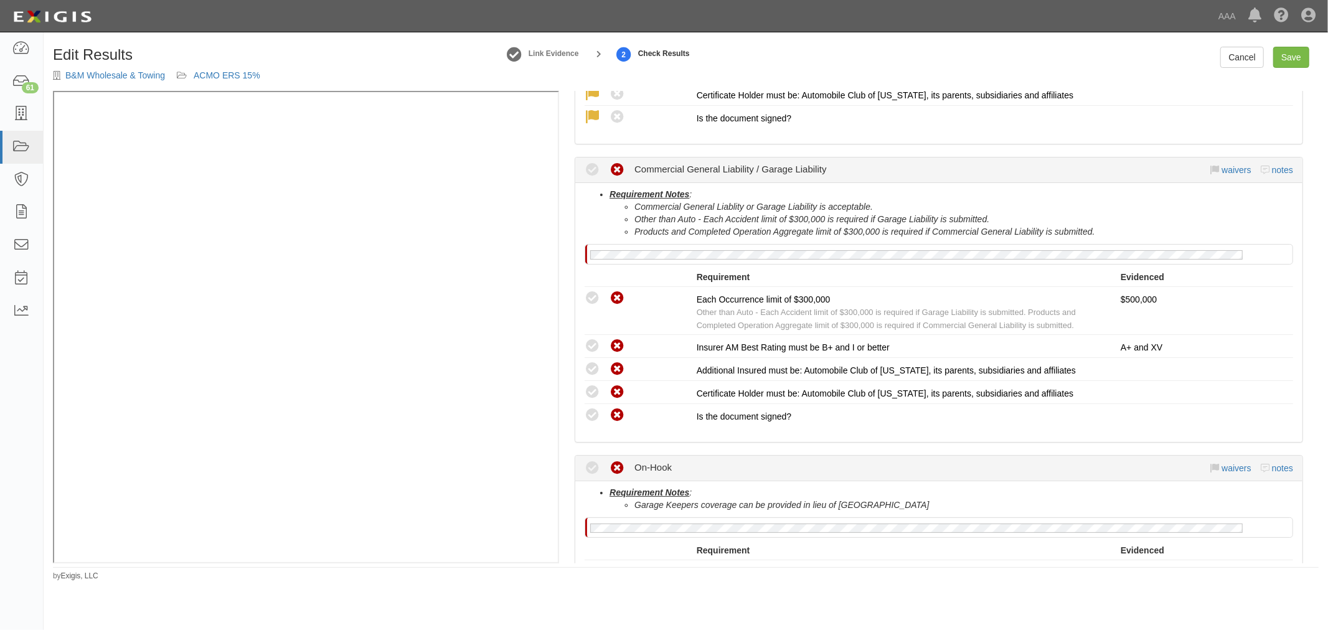
scroll to position [691, 0]
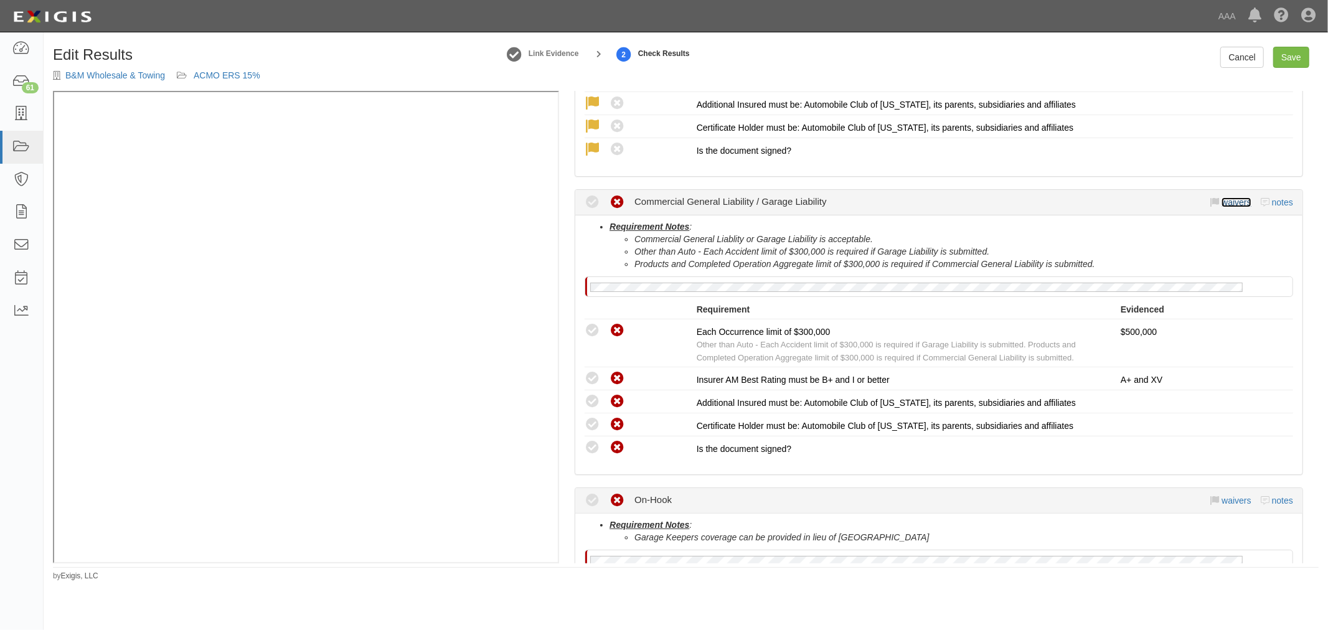
click at [1227, 200] on link "waivers" at bounding box center [1235, 202] width 29 height 10
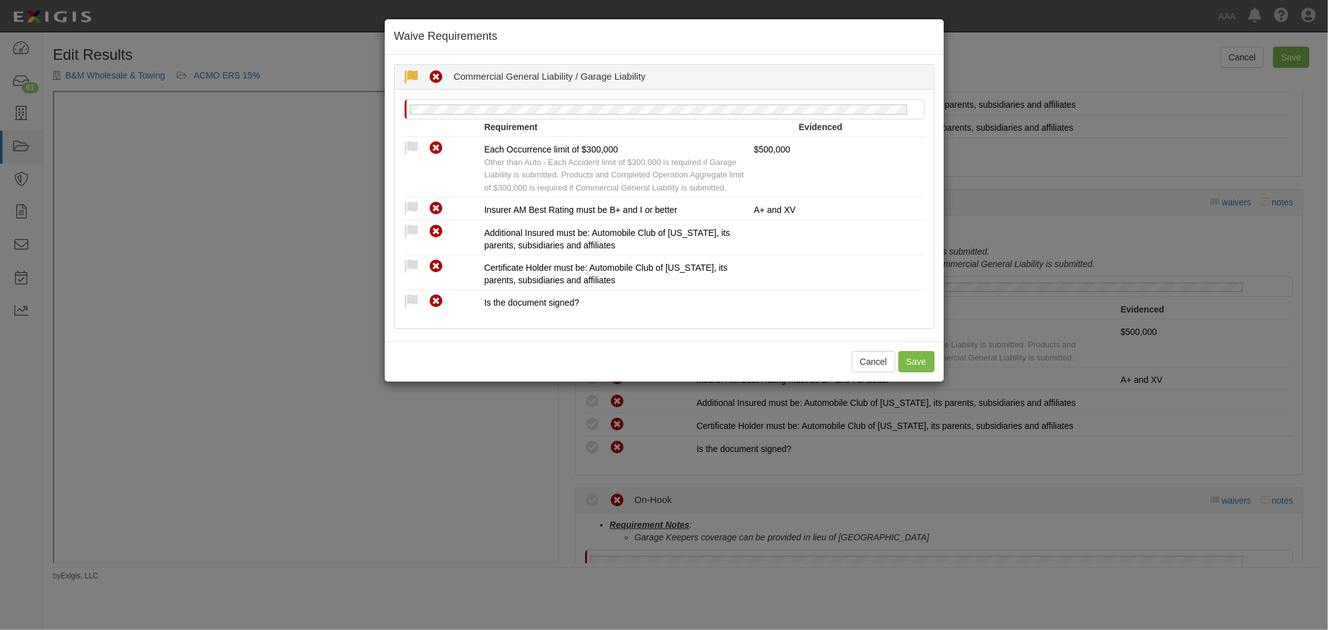
click at [403, 78] on div "Waived Non-Compliant Commercial General Liability / Garage Liability" at bounding box center [664, 77] width 539 height 25
click at [413, 67] on div "Waived" at bounding box center [416, 76] width 25 height 19
click at [411, 70] on icon at bounding box center [412, 78] width 16 height 16
radio input "true"
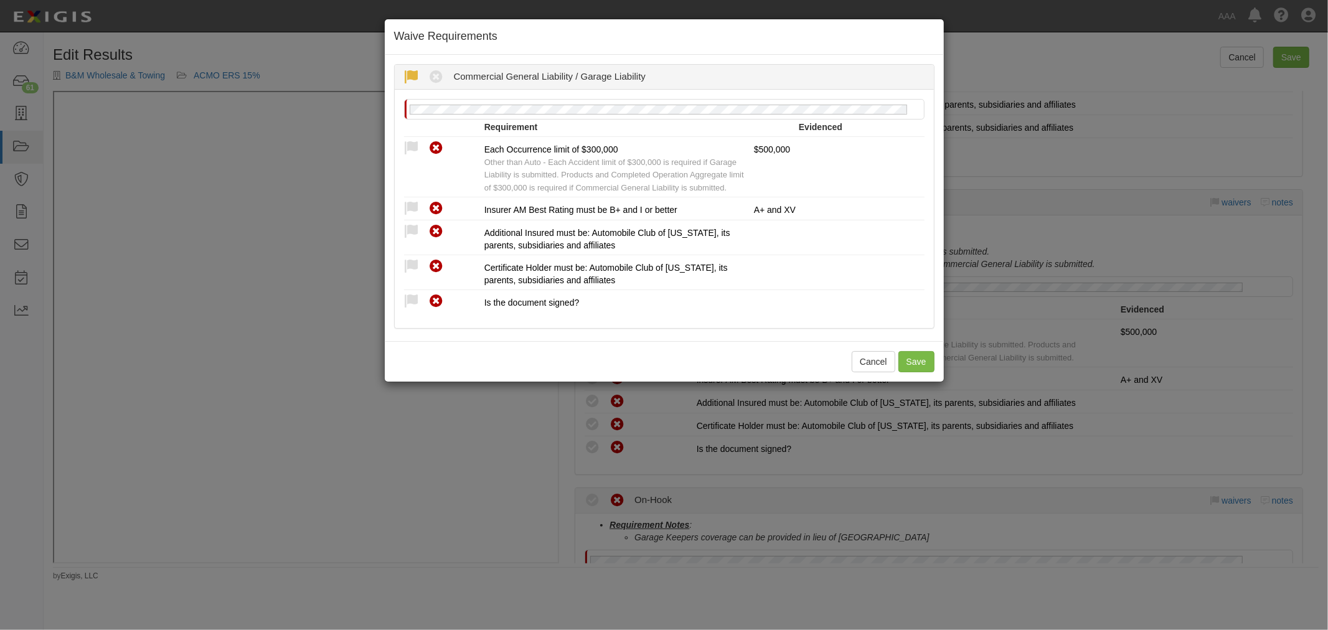
radio input "true"
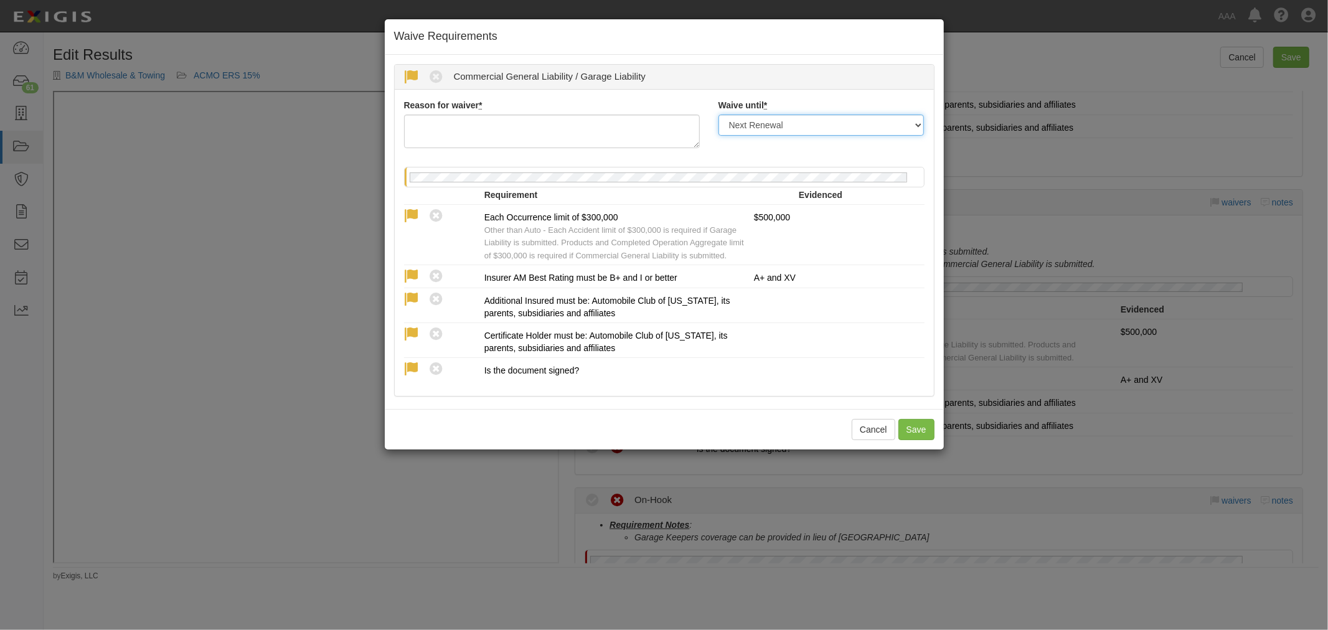
drag, startPoint x: 806, startPoint y: 128, endPoint x: 800, endPoint y: 134, distance: 8.8
click at [805, 128] on select "Next Renewal Indefinitely" at bounding box center [821, 125] width 206 height 21
select select "indefinitely"
click at [718, 115] on select "Next Renewal Indefinitely" at bounding box center [821, 125] width 206 height 21
click at [593, 127] on textarea "Reason for waiver *" at bounding box center [552, 132] width 296 height 34
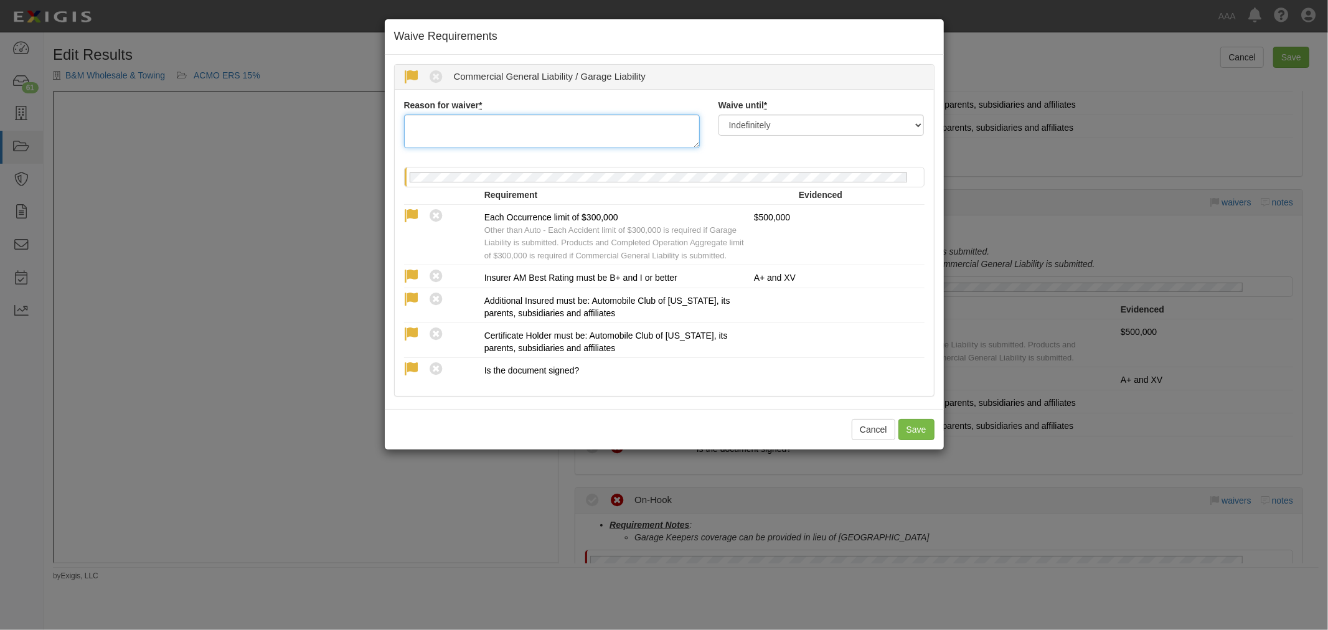
paste textarea "Per clients request"
type textarea "Per clients request"
click at [920, 434] on button "Save" at bounding box center [916, 429] width 36 height 21
radio input "true"
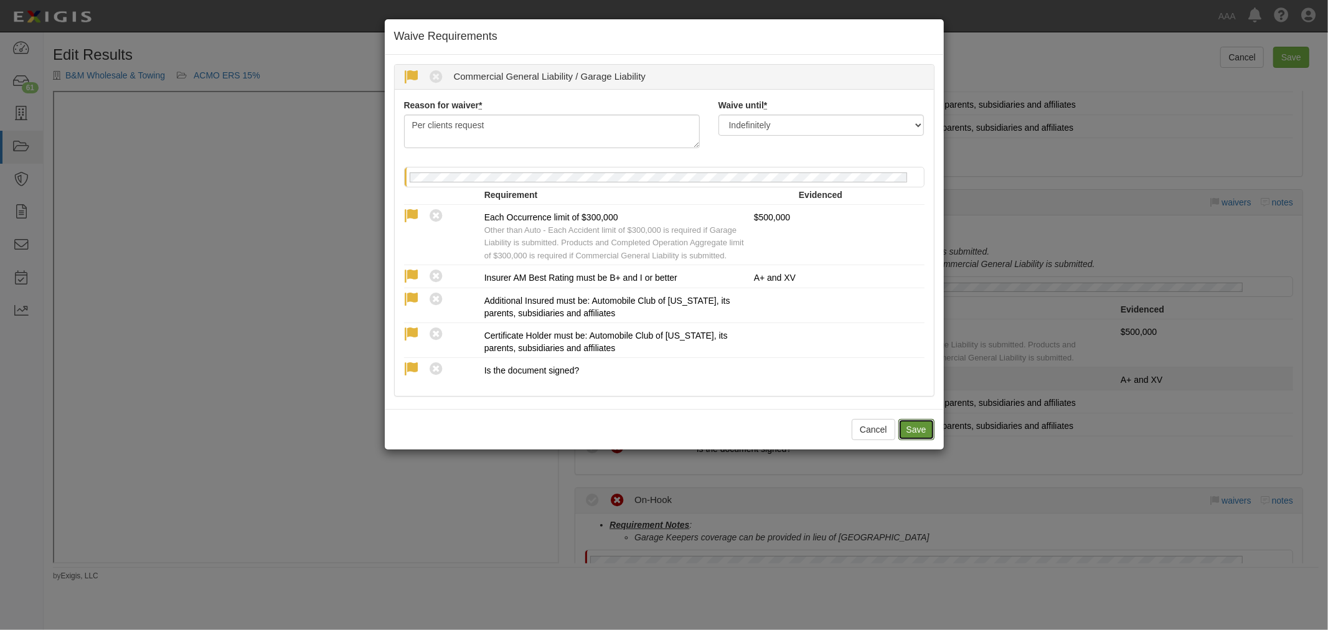
radio input "true"
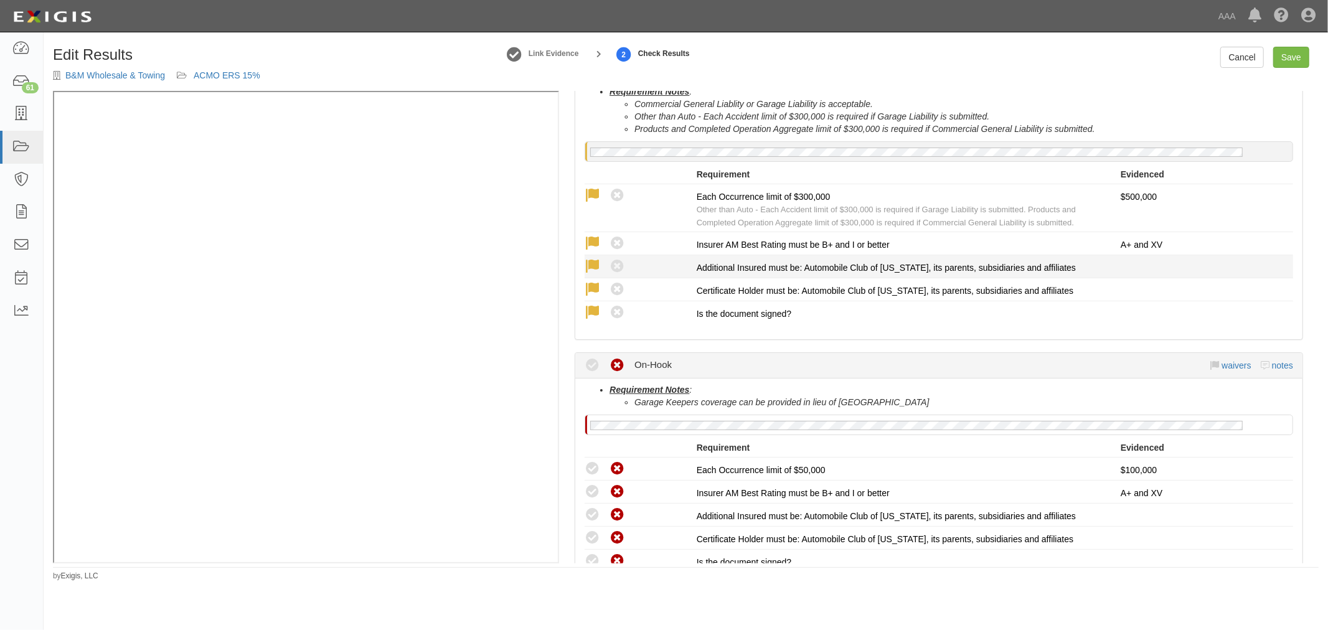
scroll to position [1024, 0]
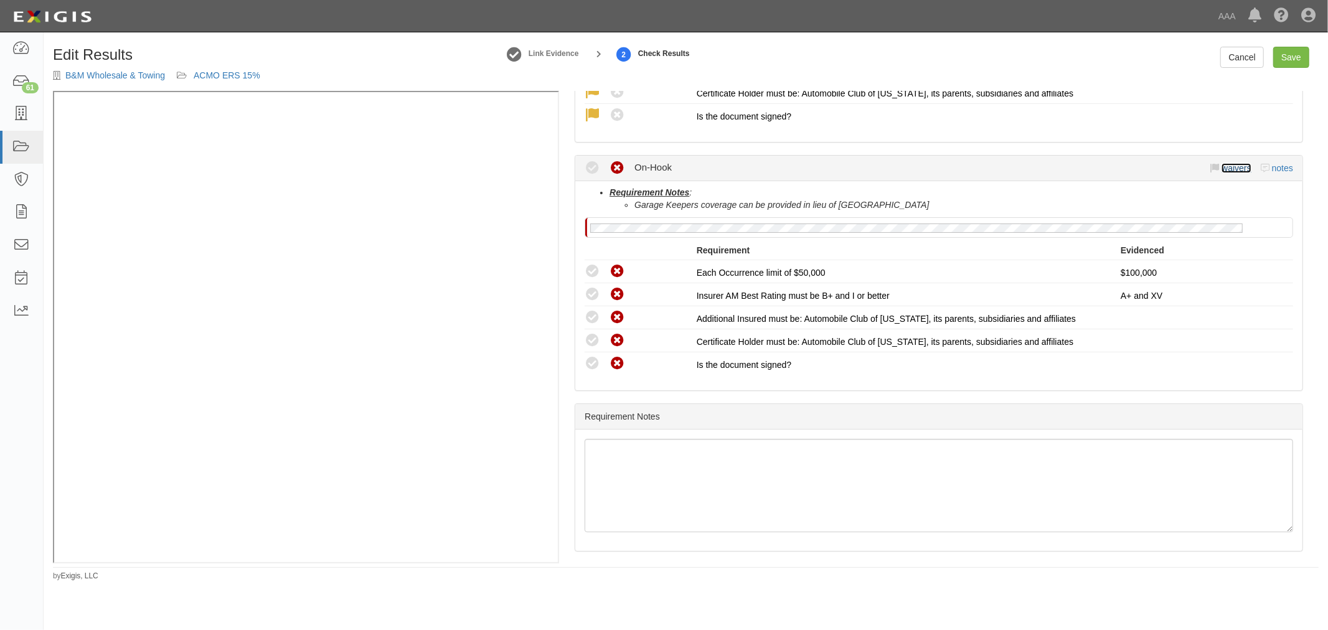
click at [1227, 164] on link "waivers" at bounding box center [1235, 168] width 29 height 10
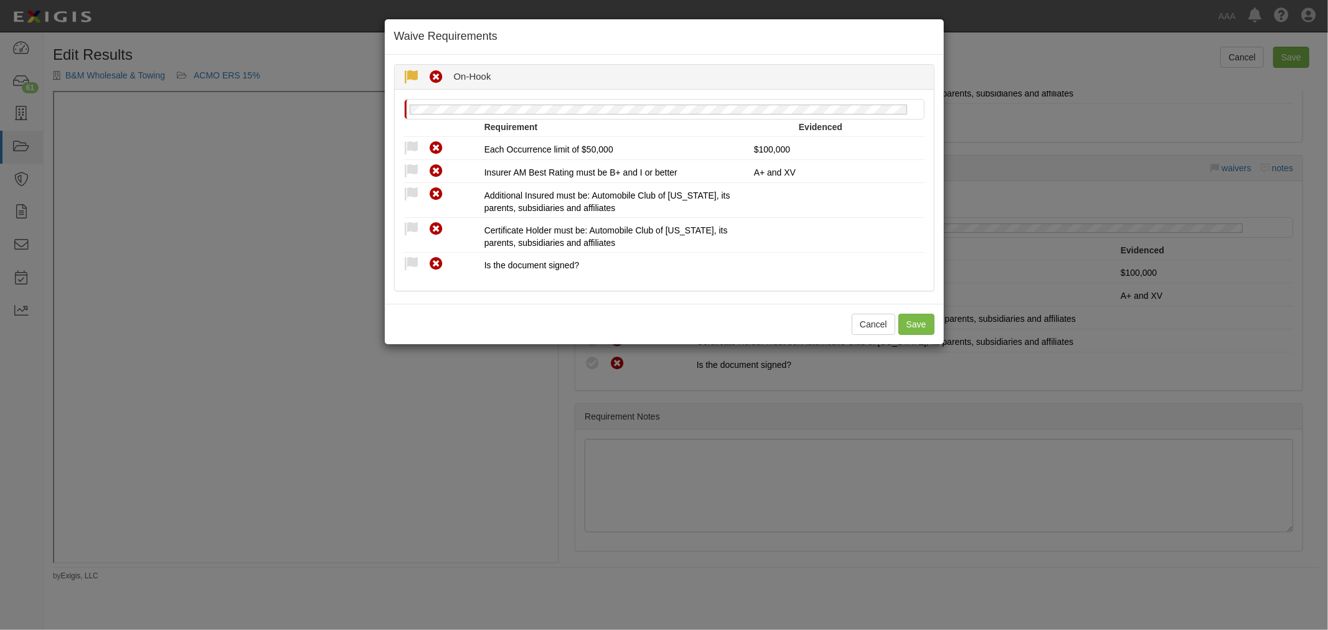
drag, startPoint x: 407, startPoint y: 73, endPoint x: 415, endPoint y: 81, distance: 10.6
click at [406, 73] on icon at bounding box center [412, 78] width 16 height 16
radio input "true"
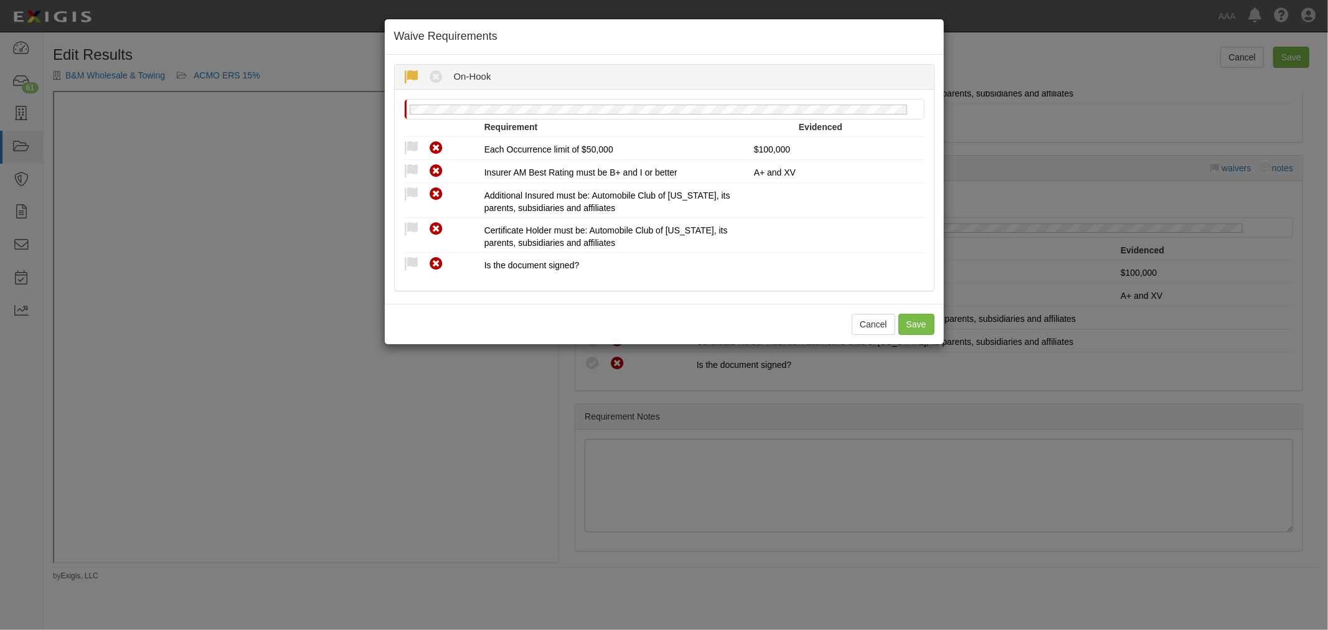
radio input "true"
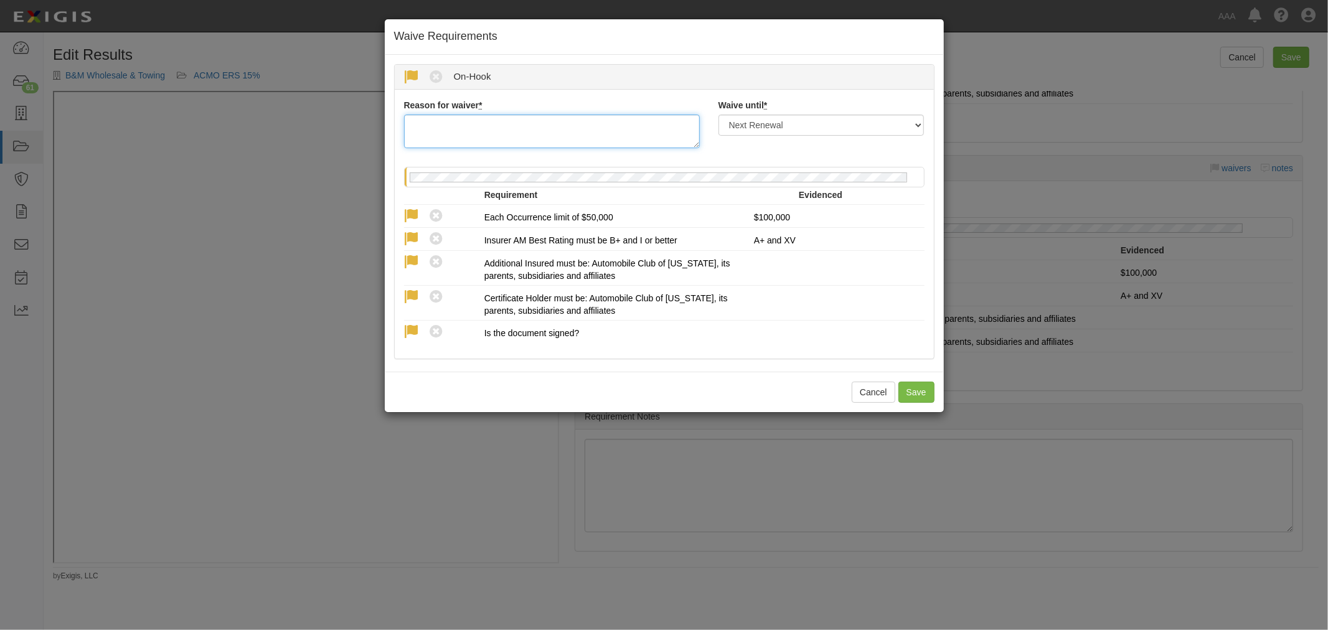
click at [570, 144] on textarea "Reason for waiver *" at bounding box center [552, 132] width 296 height 34
paste textarea "Per clients request"
type textarea "Per clients request"
click at [817, 121] on select "Next Renewal Indefinitely" at bounding box center [821, 125] width 206 height 21
select select "indefinitely"
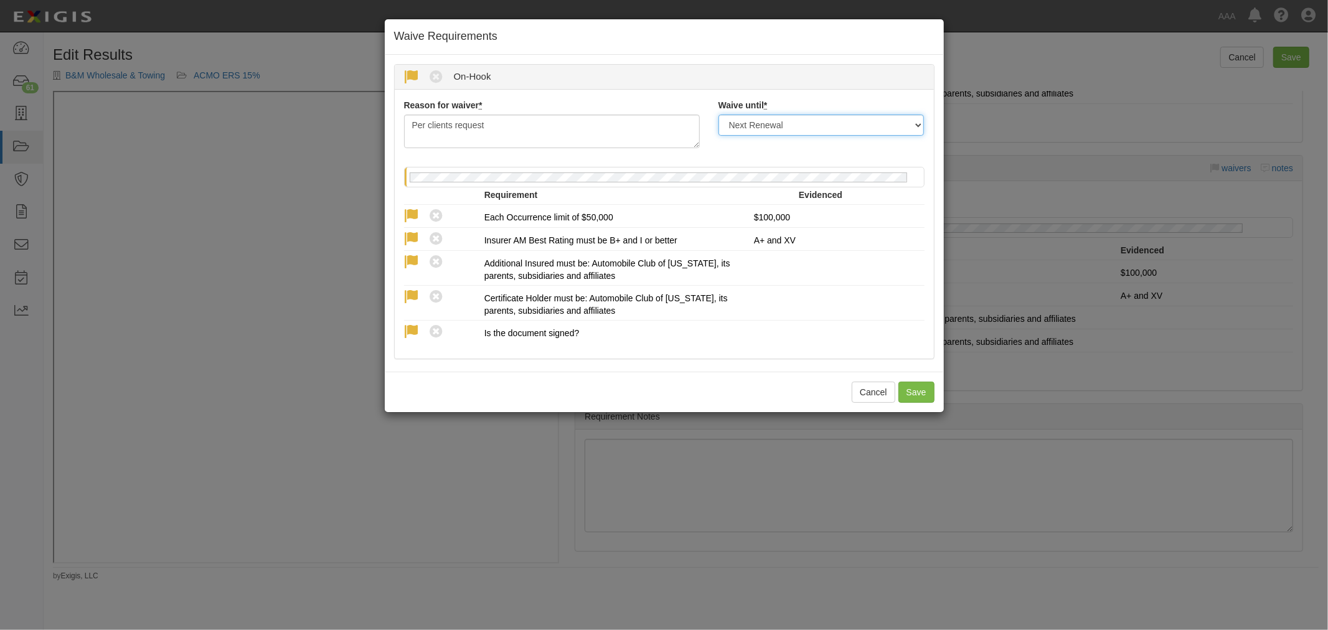
click at [718, 115] on select "Next Renewal Indefinitely" at bounding box center [821, 125] width 206 height 21
click at [913, 390] on button "Save" at bounding box center [916, 392] width 36 height 21
radio input "true"
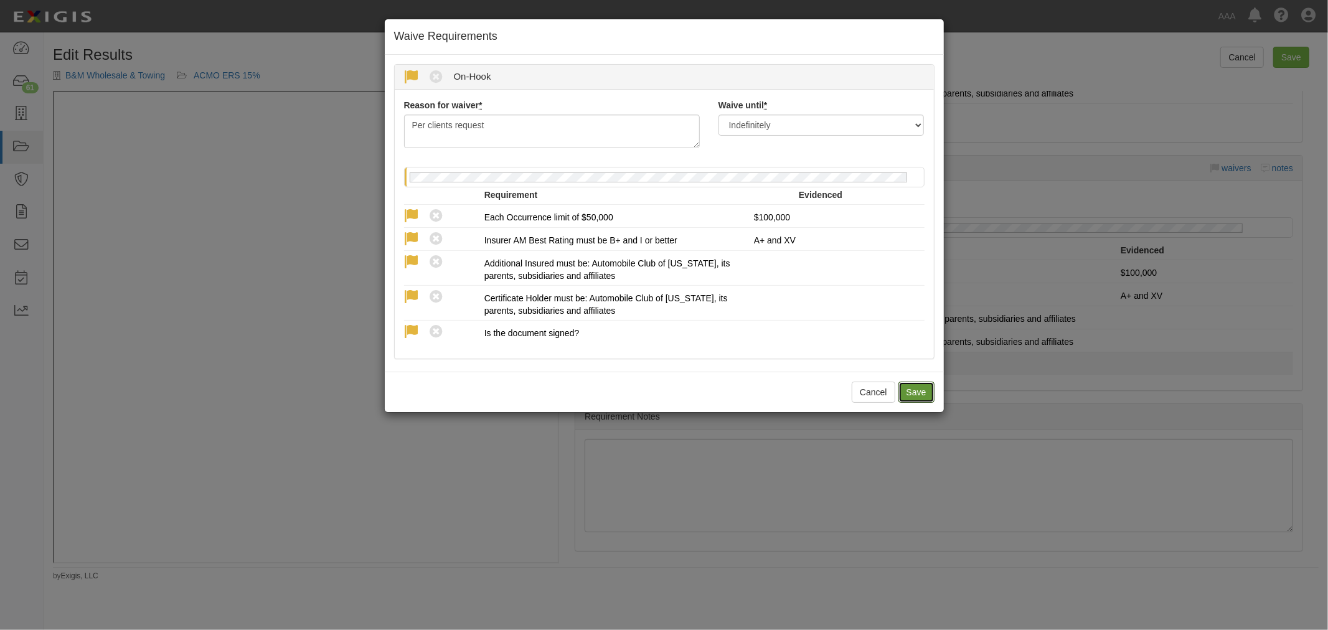
radio input "true"
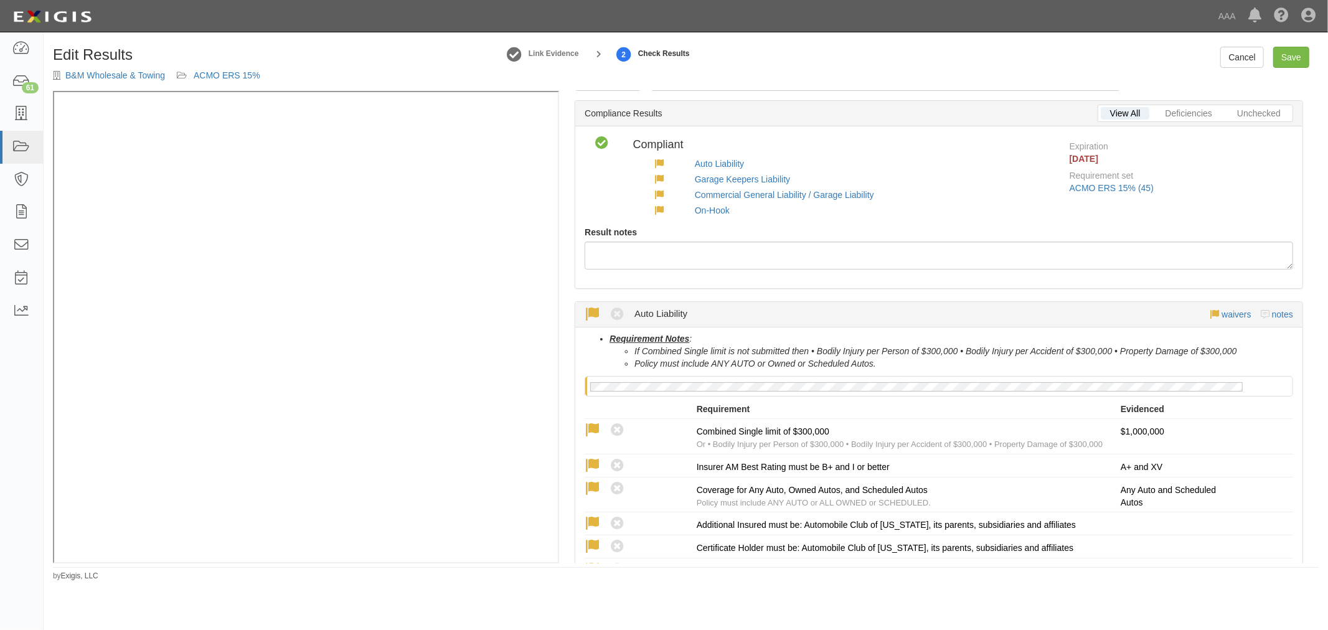
scroll to position [0, 0]
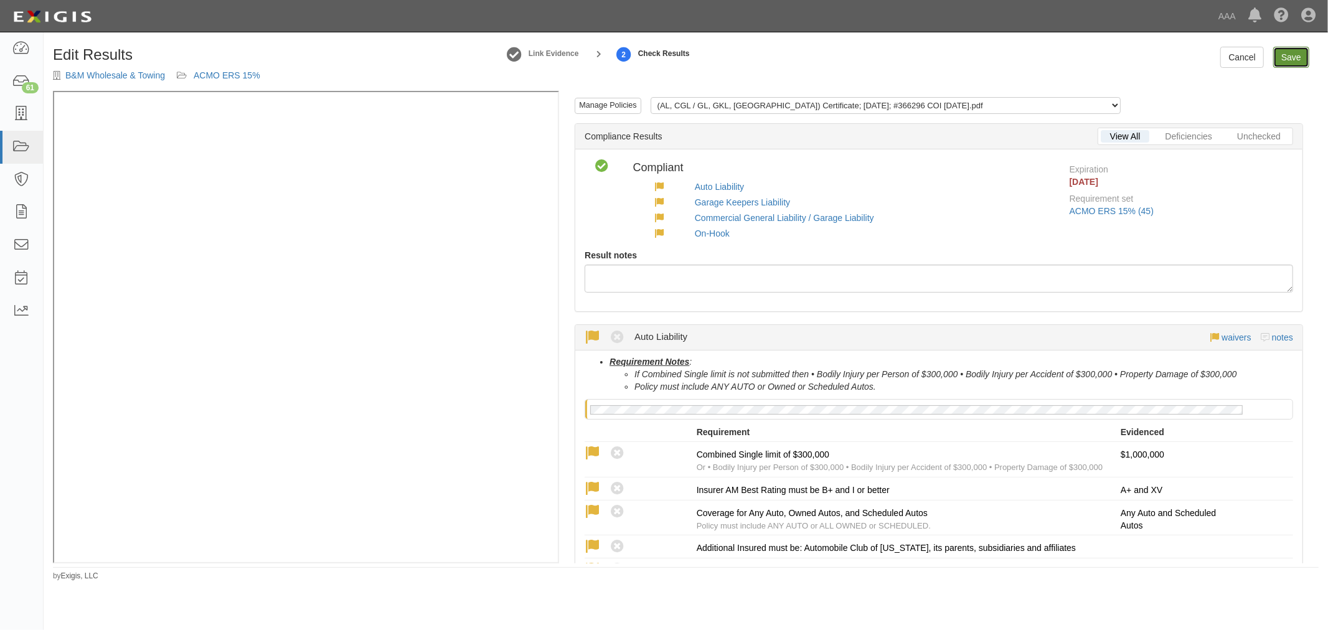
click at [1283, 60] on link "Save" at bounding box center [1291, 57] width 36 height 21
radio input "true"
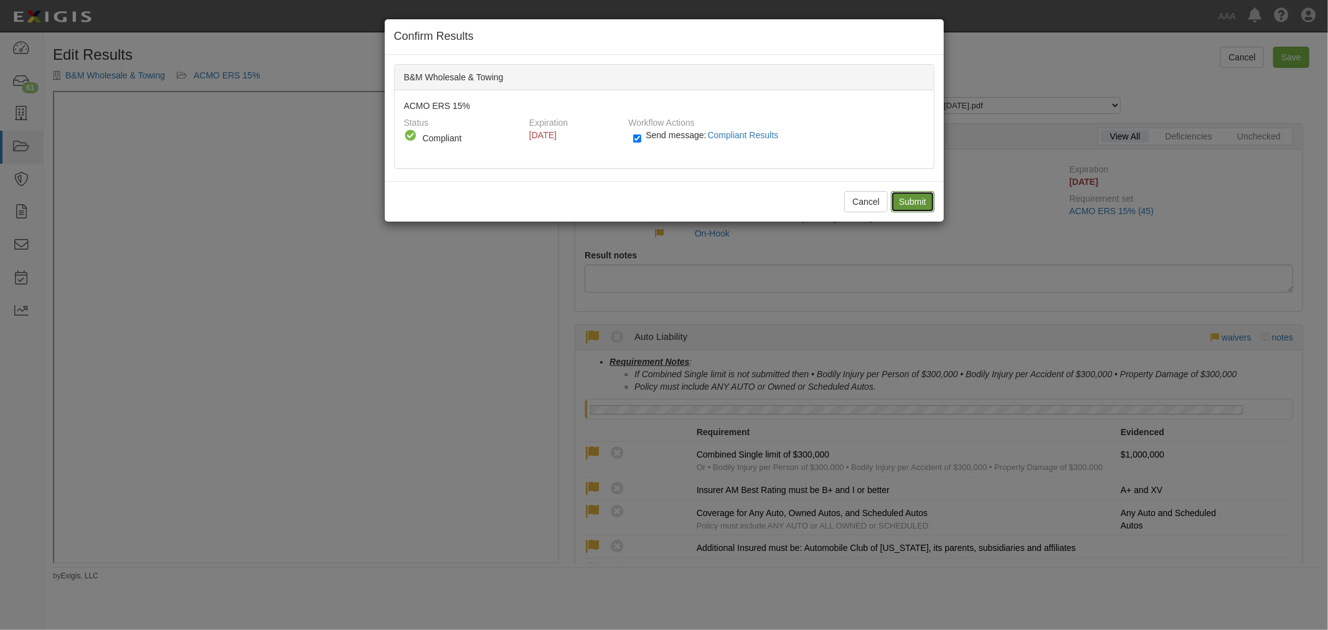
click at [902, 197] on input "Submit" at bounding box center [913, 201] width 44 height 21
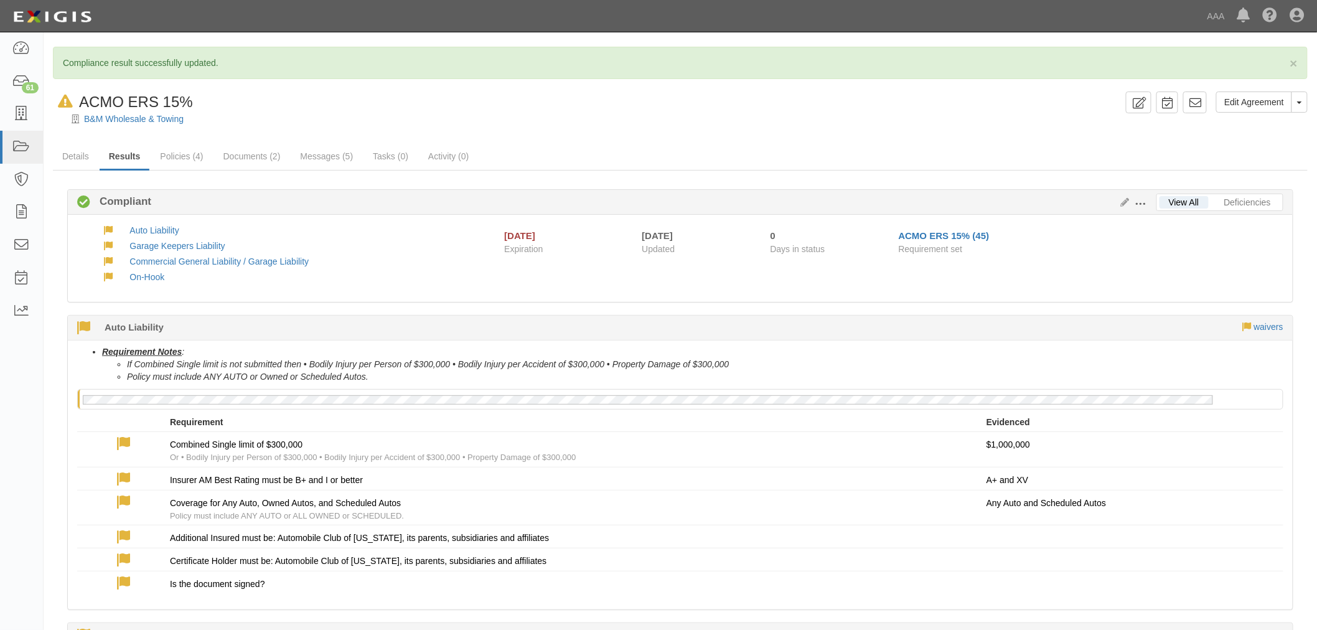
click at [1314, 96] on div "Edit Agreement Toggle Agreement Dropdown View Audit Trail Archive Agreement Rem…" at bounding box center [680, 108] width 1273 height 34
drag, startPoint x: 1303, startPoint y: 102, endPoint x: 1278, endPoint y: 139, distance: 44.9
click at [1303, 103] on button "Toggle Agreement Dropdown" at bounding box center [1299, 101] width 16 height 21
click at [1256, 159] on button "Remove from Default" at bounding box center [1256, 159] width 101 height 19
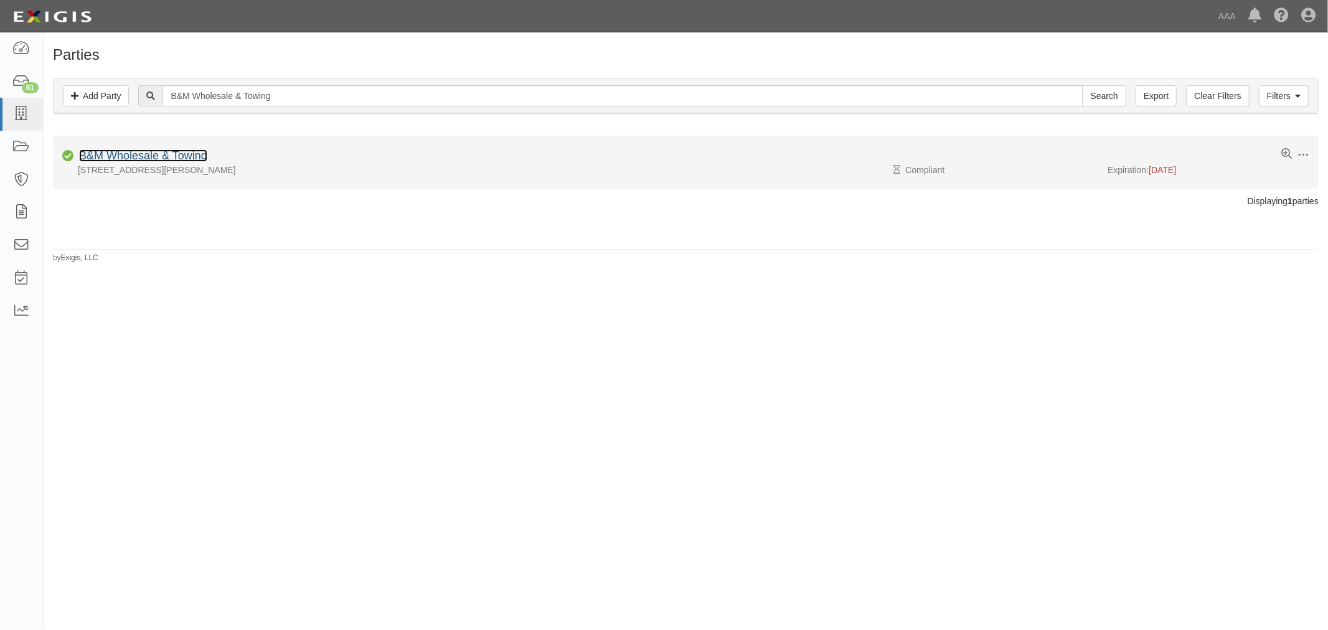
click at [175, 156] on link "B&M Wholesale & Towing" at bounding box center [143, 155] width 128 height 12
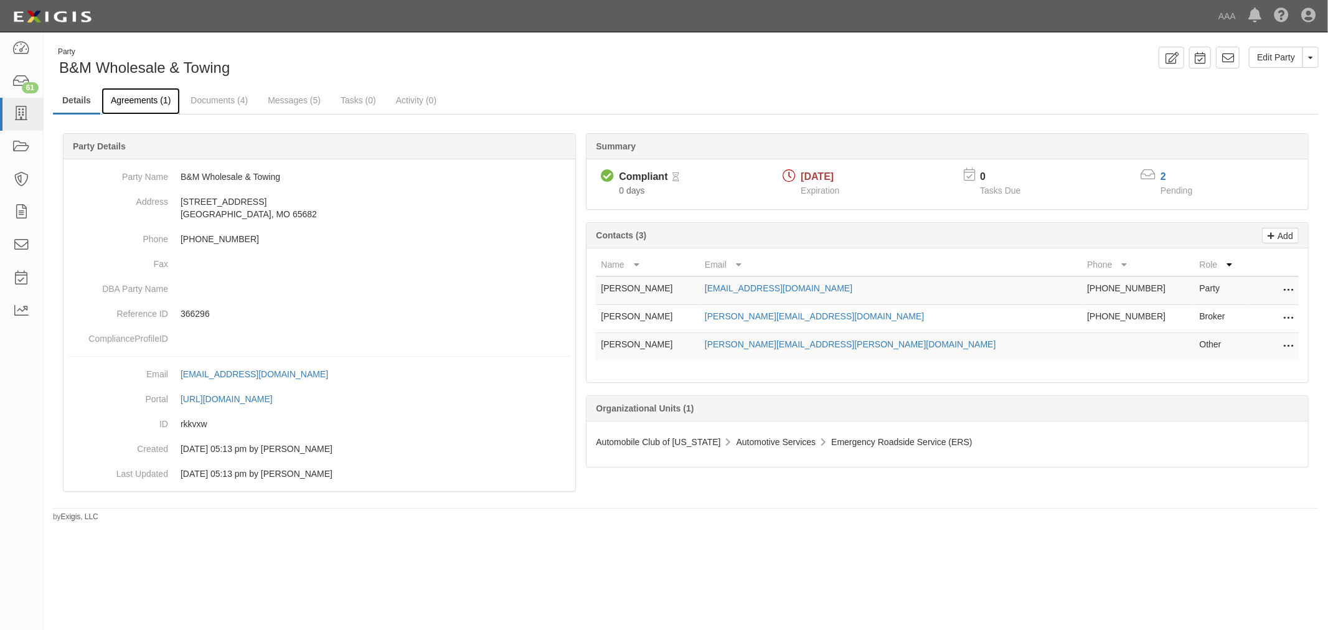
click at [126, 98] on link "Agreements (1)" at bounding box center [140, 101] width 78 height 27
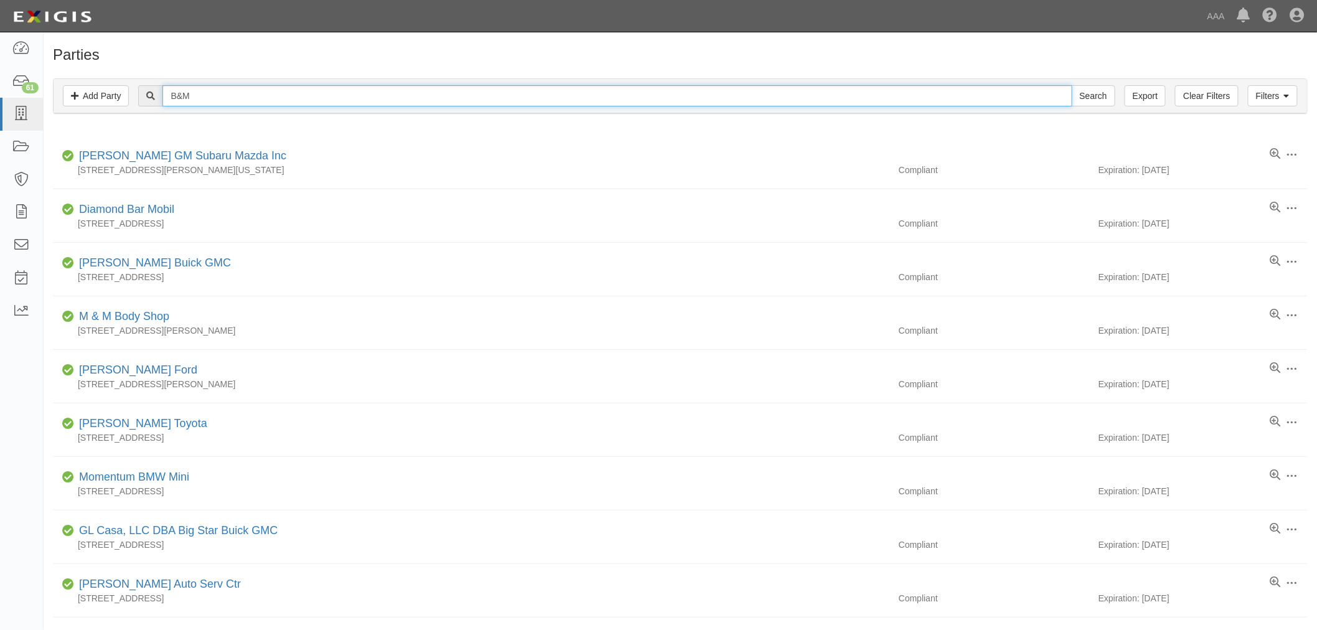
click at [262, 97] on input "B&M" at bounding box center [616, 95] width 909 height 21
click at [1072, 85] on input "Search" at bounding box center [1094, 95] width 44 height 21
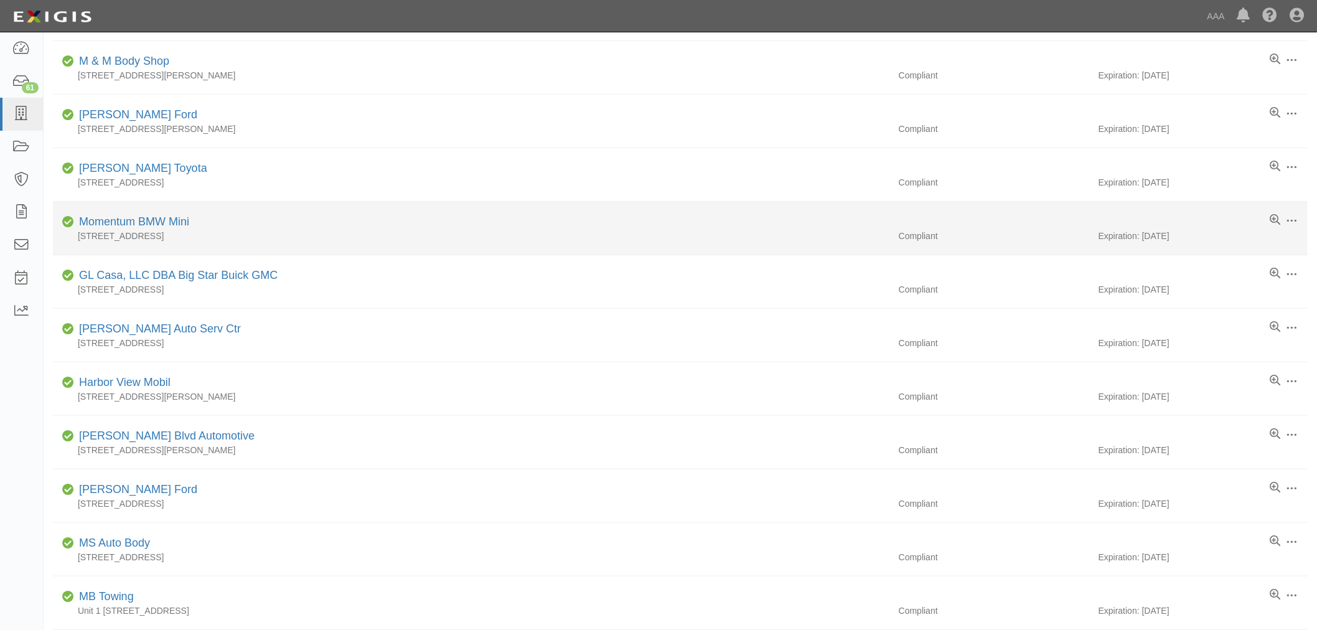
scroll to position [689, 0]
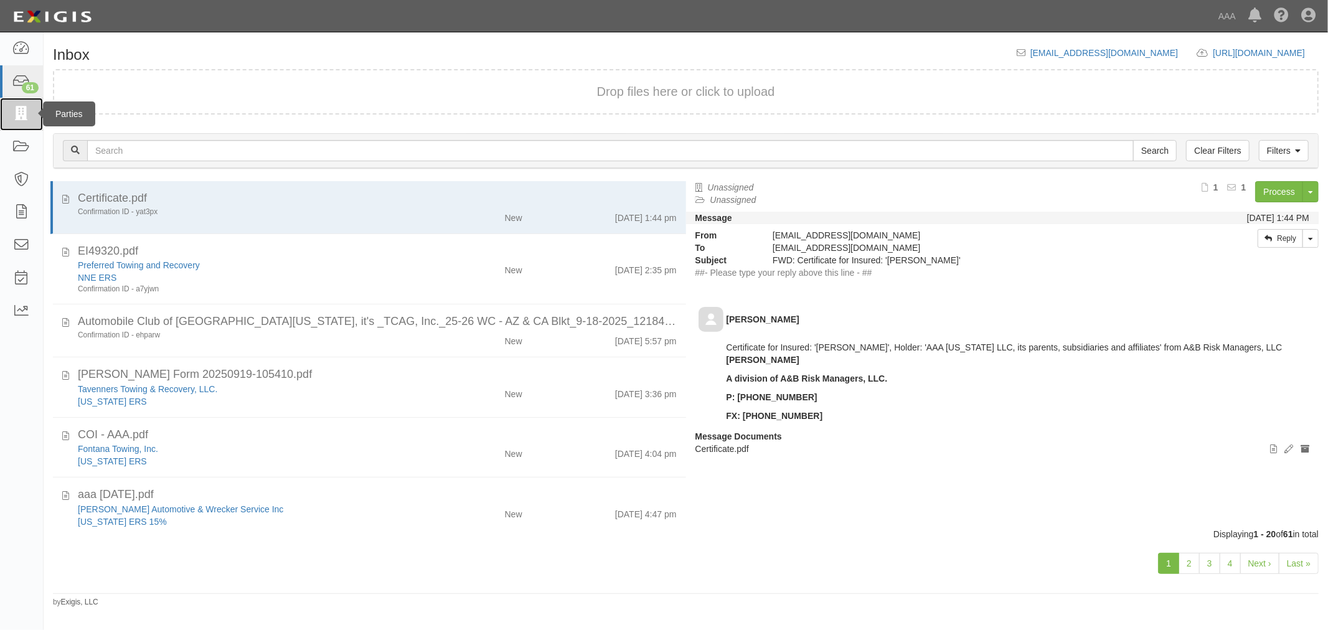
click at [17, 121] on link at bounding box center [21, 114] width 43 height 33
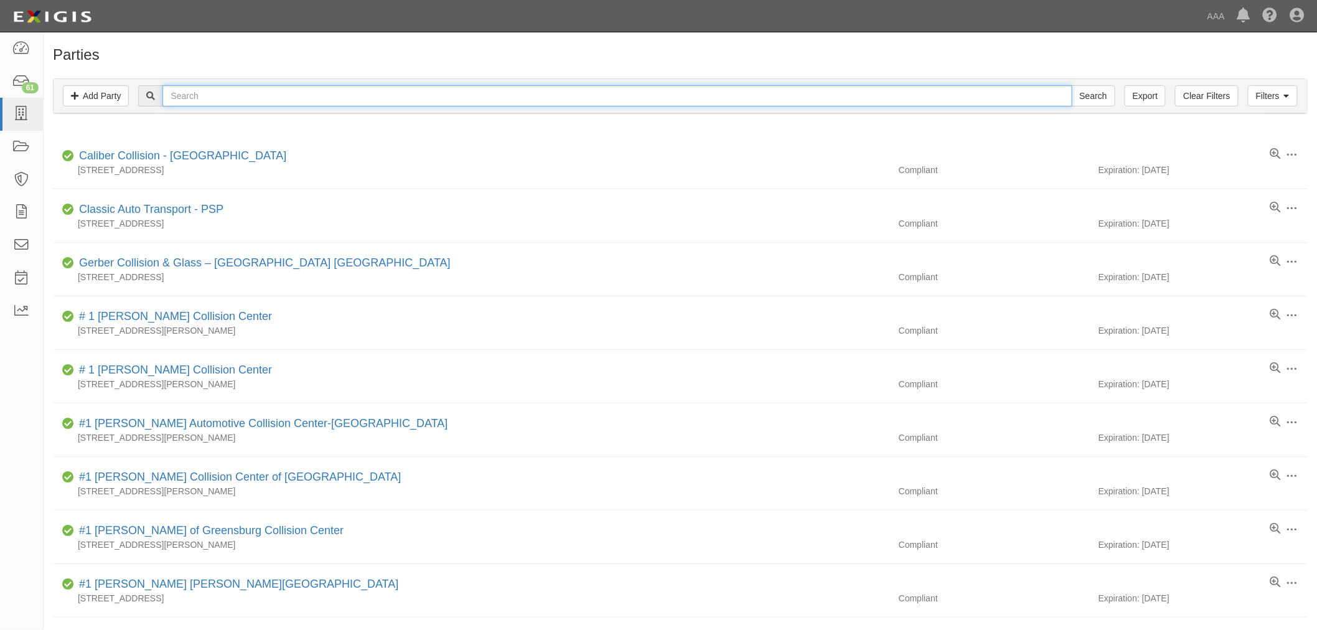
click at [207, 88] on input "text" at bounding box center [616, 95] width 909 height 21
paste input "CC458851"
type input "CC458851"
click at [1072, 85] on input "Search" at bounding box center [1094, 95] width 44 height 21
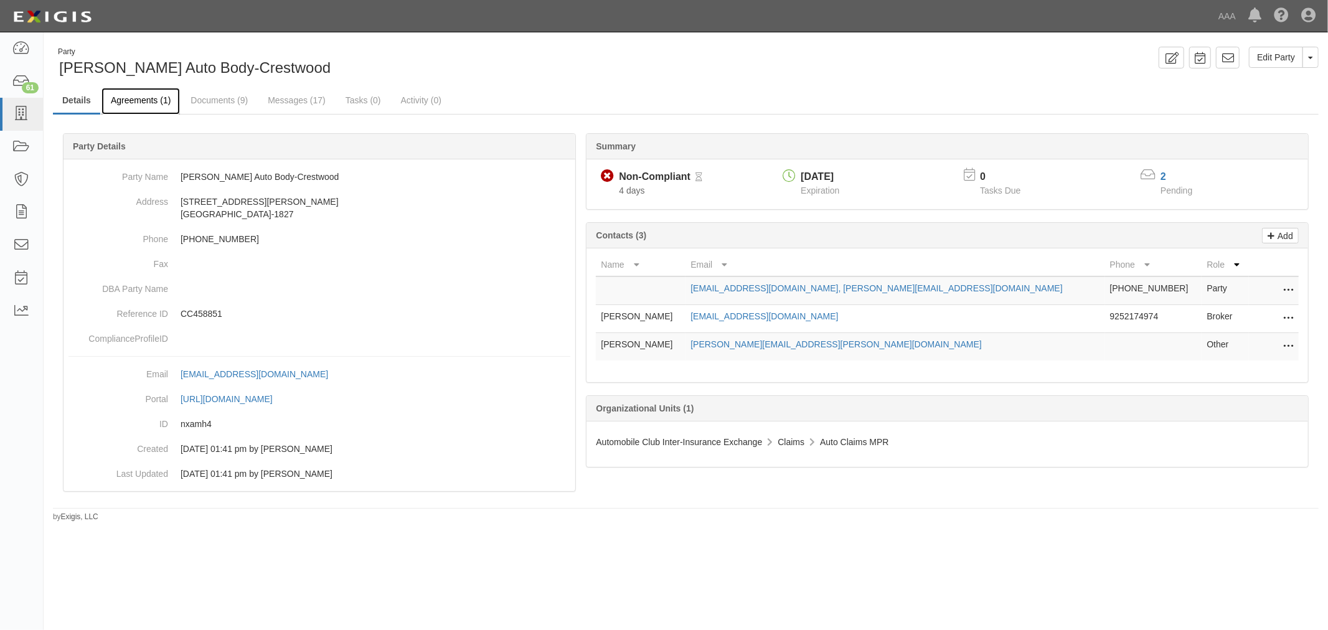
click at [134, 101] on link "Agreements (1)" at bounding box center [140, 101] width 78 height 27
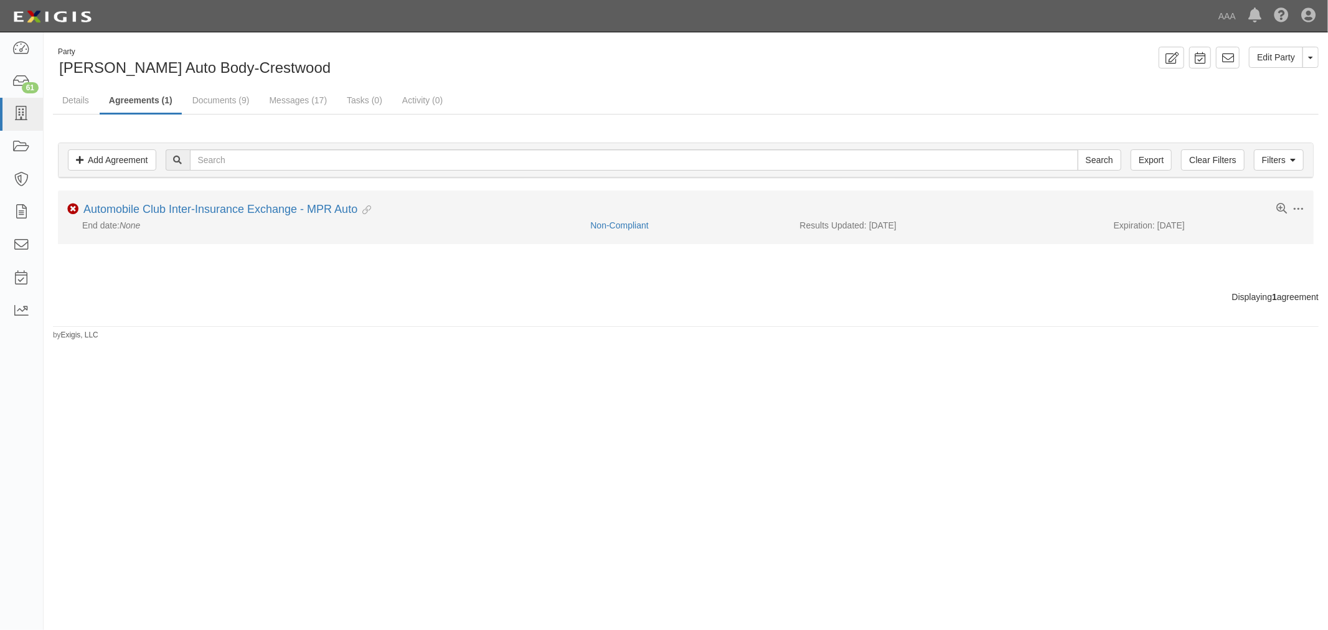
click at [106, 197] on li "Toggle Agreement Dropdown Edit Log activity Add task Send message Archive Non-C…" at bounding box center [685, 216] width 1255 height 53
click at [100, 209] on link "Automobile Club Inter-Insurance Exchange - MPR Auto" at bounding box center [220, 209] width 274 height 12
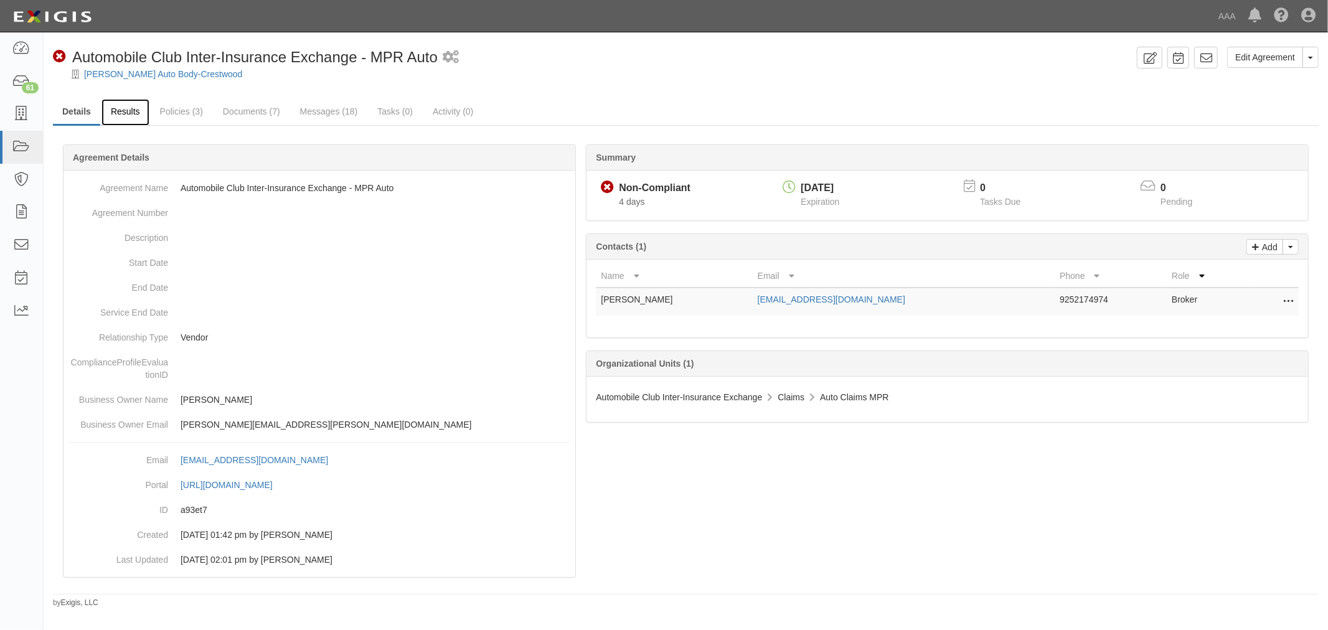
click at [120, 114] on link "Results" at bounding box center [125, 112] width 48 height 27
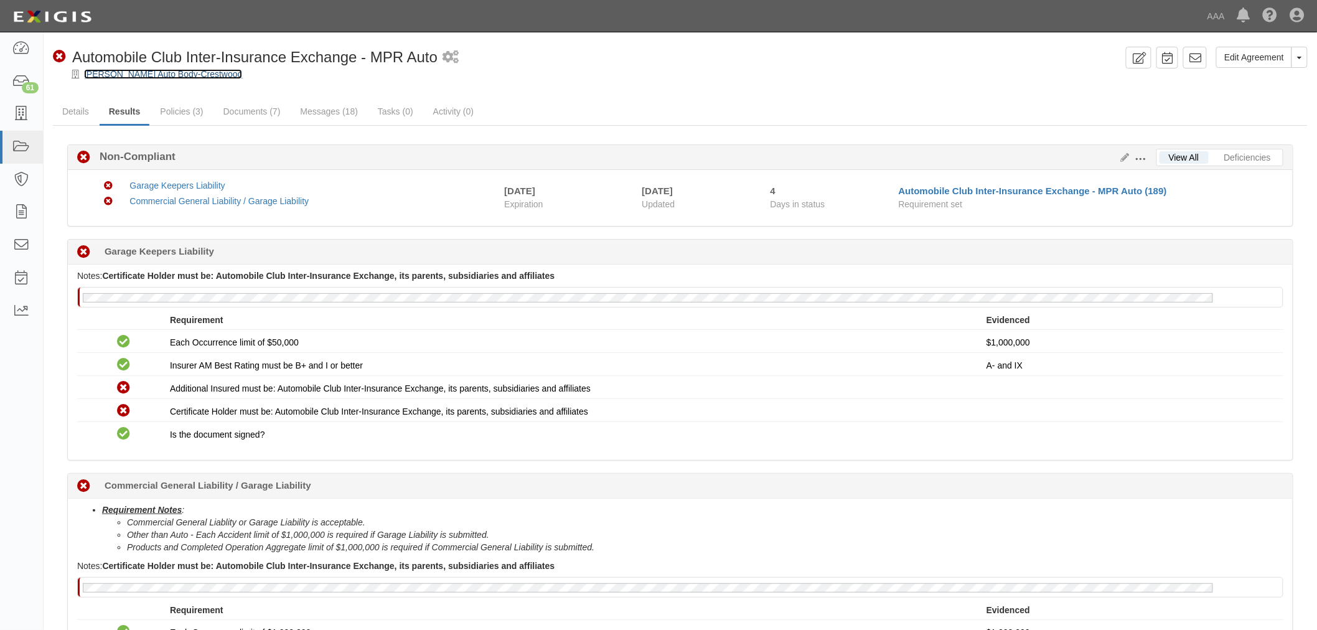
drag, startPoint x: 171, startPoint y: 78, endPoint x: 154, endPoint y: 72, distance: 18.7
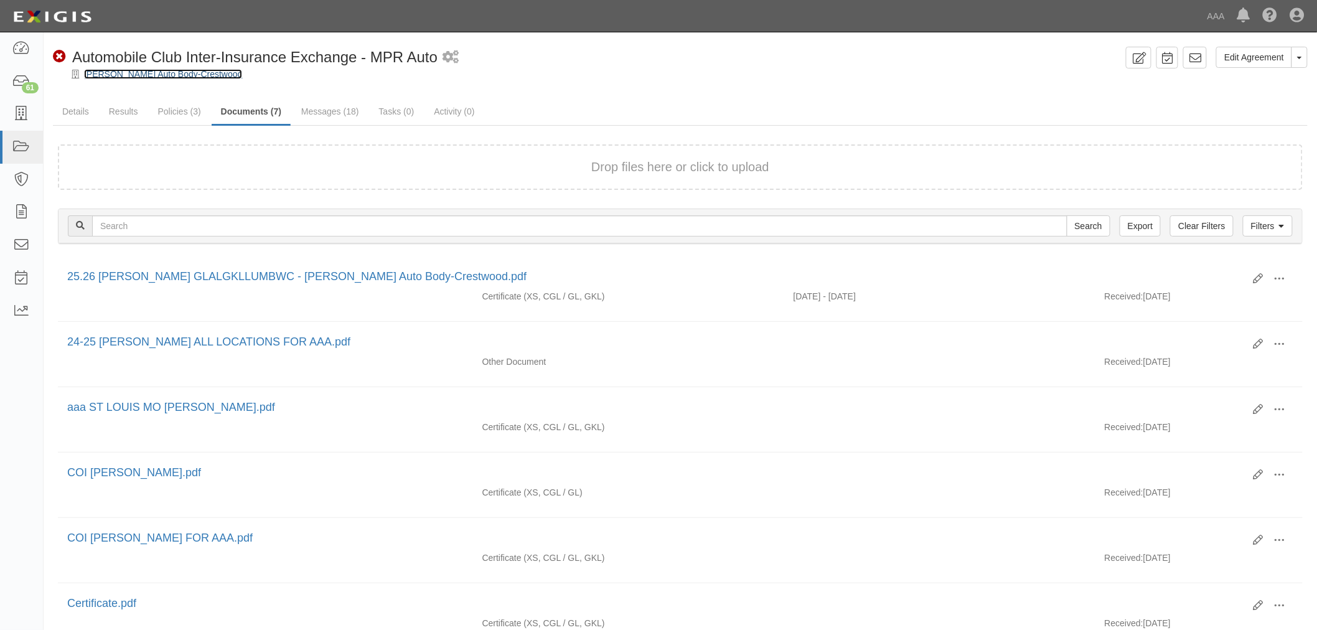
click at [136, 72] on link "[PERSON_NAME] Auto Body-Crestwood" at bounding box center [163, 74] width 158 height 10
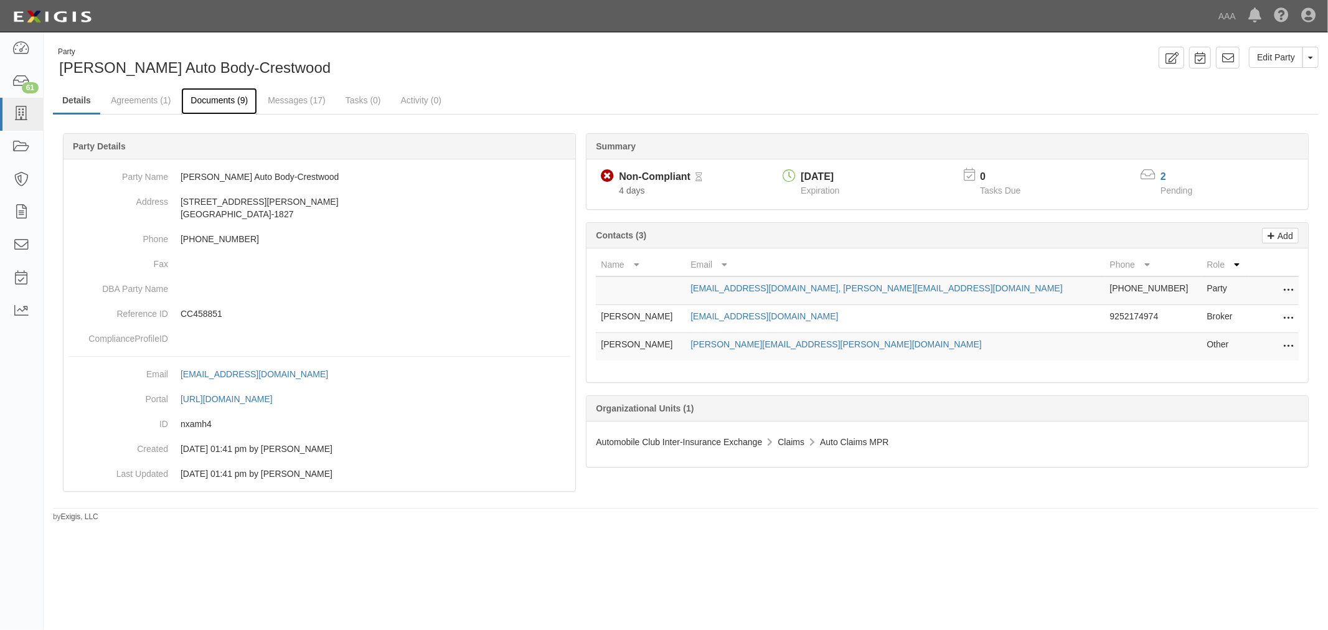
click at [224, 110] on link "Documents (9)" at bounding box center [219, 101] width 76 height 27
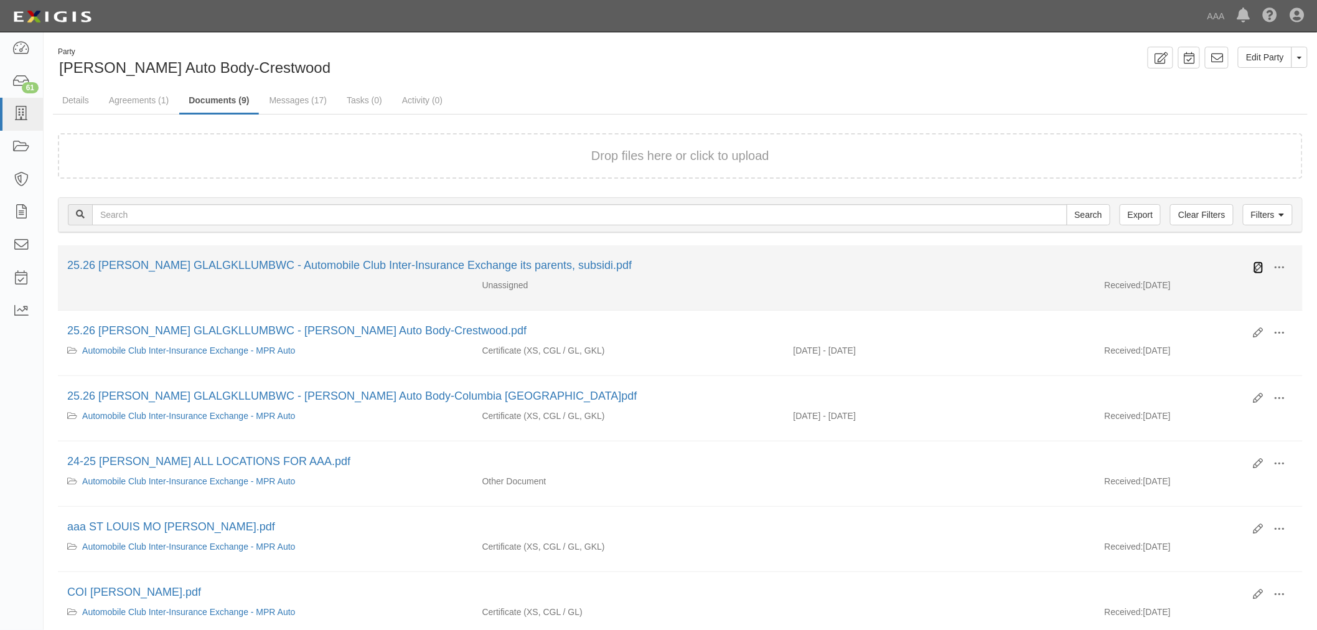
click at [1256, 268] on icon at bounding box center [1259, 268] width 10 height 10
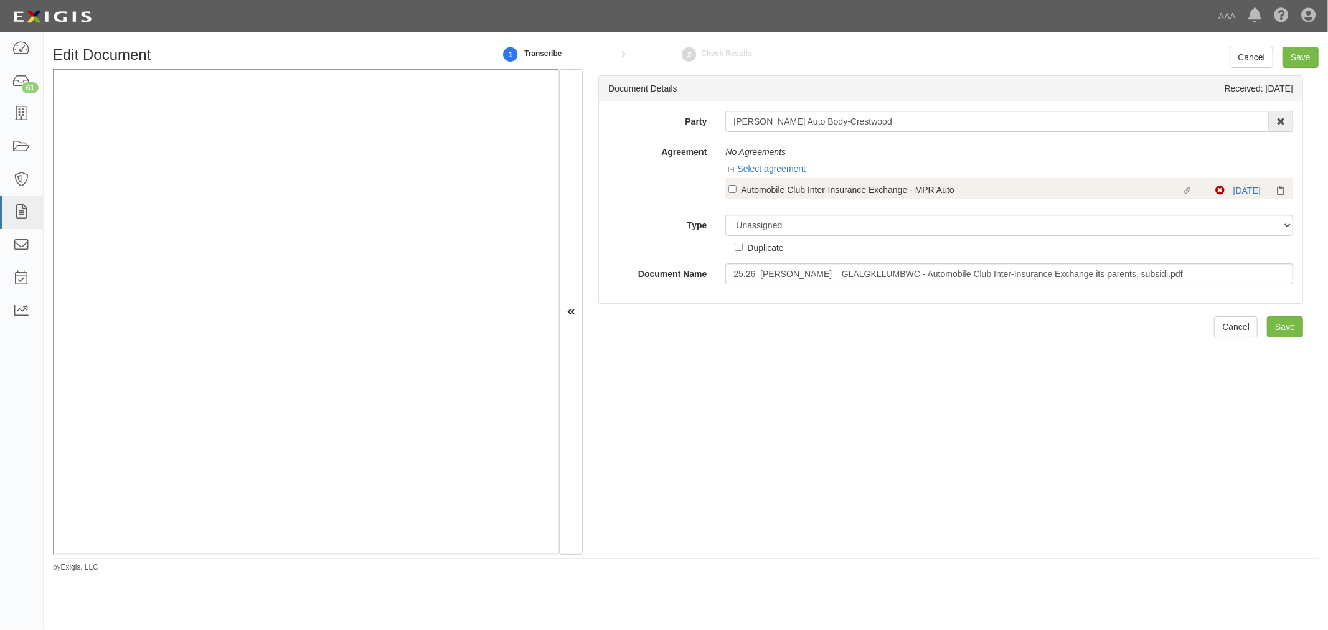
click at [766, 200] on div at bounding box center [1009, 202] width 568 height 6
click at [766, 190] on div "Automobile Club Inter-Insurance Exchange - MPR Auto" at bounding box center [961, 189] width 441 height 14
click at [736, 190] on input "Linked agreement Automobile Club Inter-Insurance Exchange - MPR Auto Linked agr…" at bounding box center [732, 189] width 8 height 8
checkbox input "true"
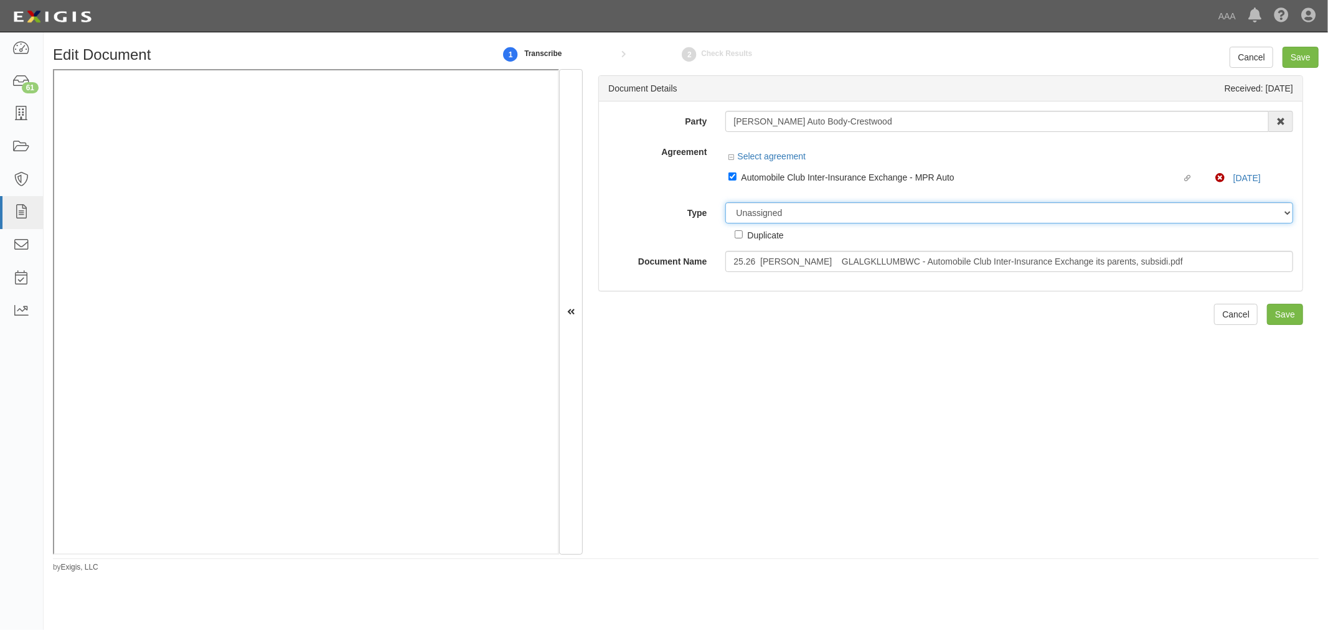
click at [775, 218] on select "Unassigned Binder Cancellation Notice Certificate Contract Endorsement Insuranc…" at bounding box center [1009, 212] width 568 height 21
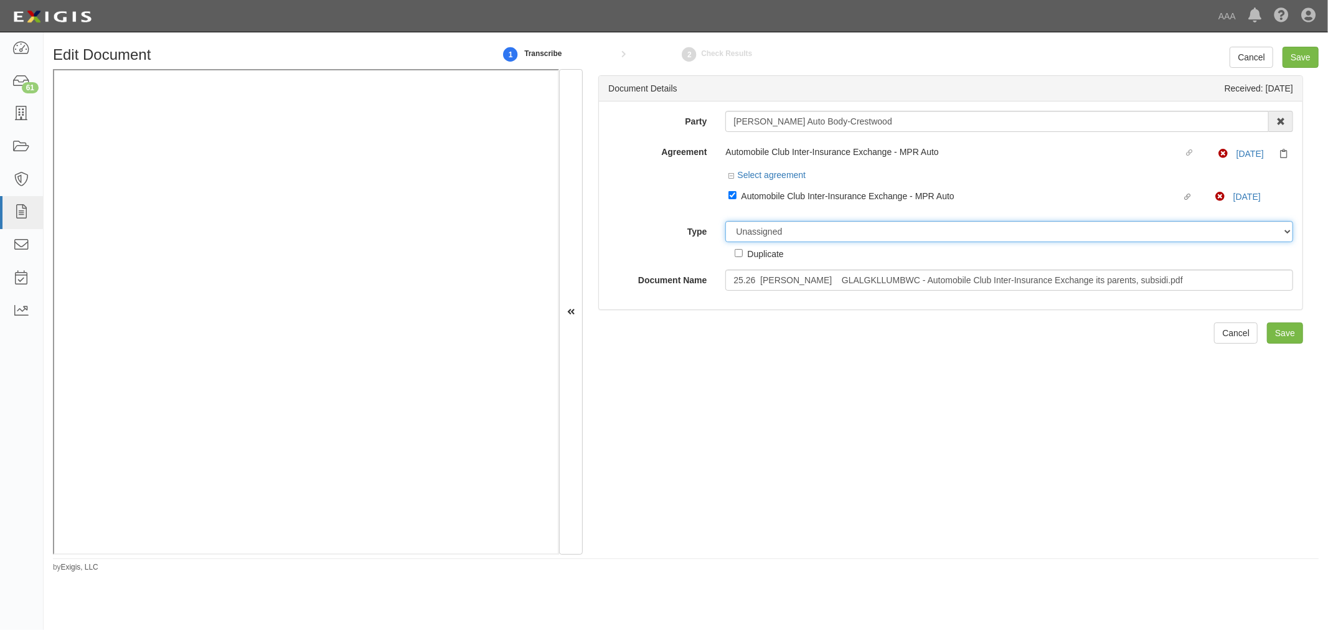
select select "CertificateDetail"
click at [725, 223] on select "Unassigned Binder Cancellation Notice Certificate Contract Endorsement Insuranc…" at bounding box center [1009, 231] width 568 height 21
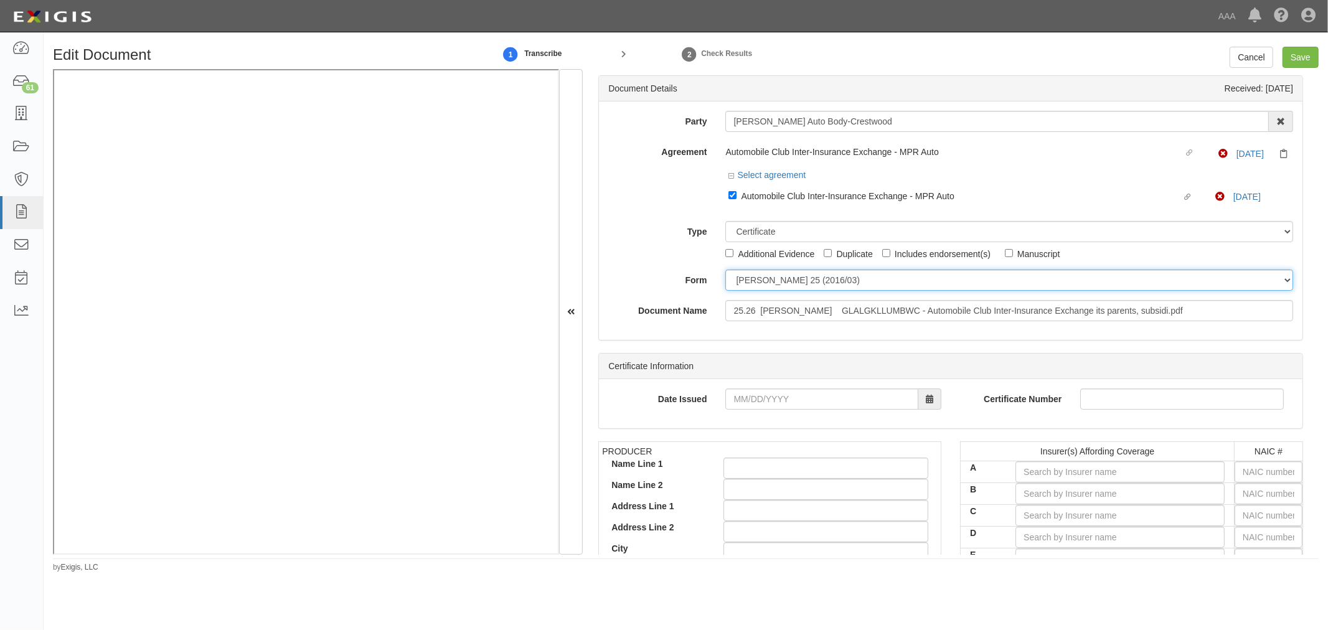
drag, startPoint x: 761, startPoint y: 281, endPoint x: 762, endPoint y: 293, distance: 12.0
click at [761, 285] on select "ACORD 25 (2016/03) ACORD 101 ACORD 855 NY (2014/05) General" at bounding box center [1009, 279] width 568 height 21
select select "GeneralFormDetail"
click at [725, 271] on select "ACORD 25 (2016/03) ACORD 101 ACORD 855 NY (2014/05) General" at bounding box center [1009, 279] width 568 height 21
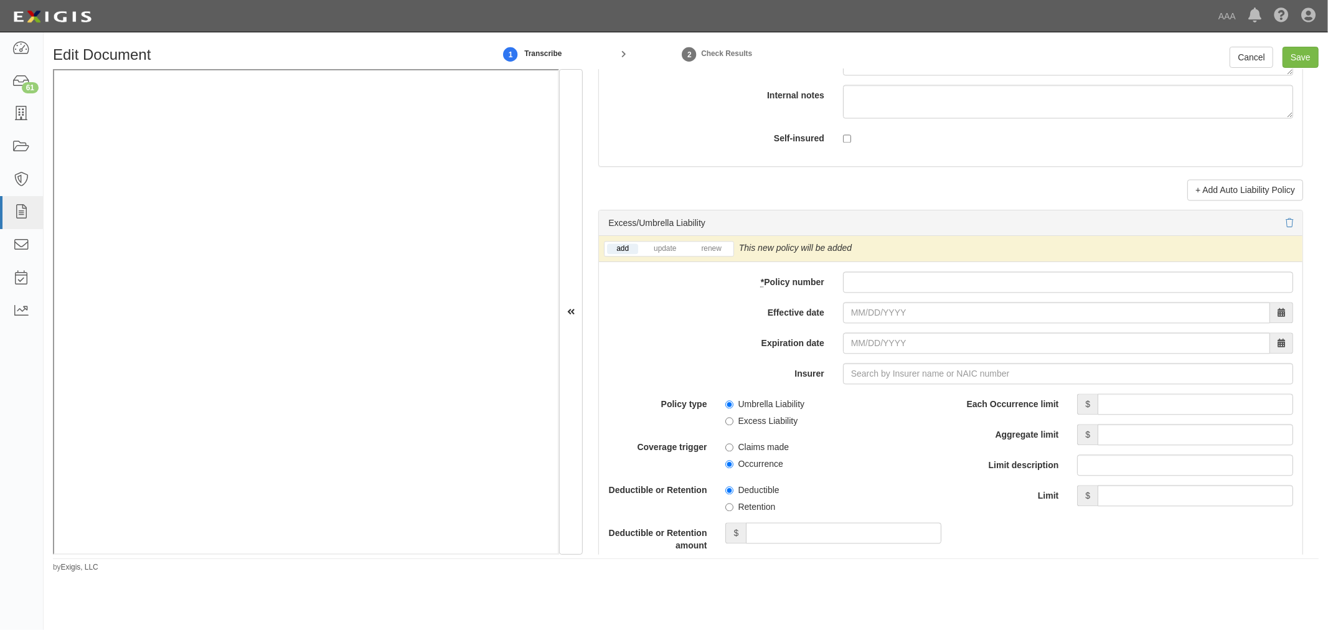
scroll to position [2305, 0]
click at [912, 294] on input "* Policy number" at bounding box center [1068, 284] width 450 height 21
paste input "N0046PK000940-01"
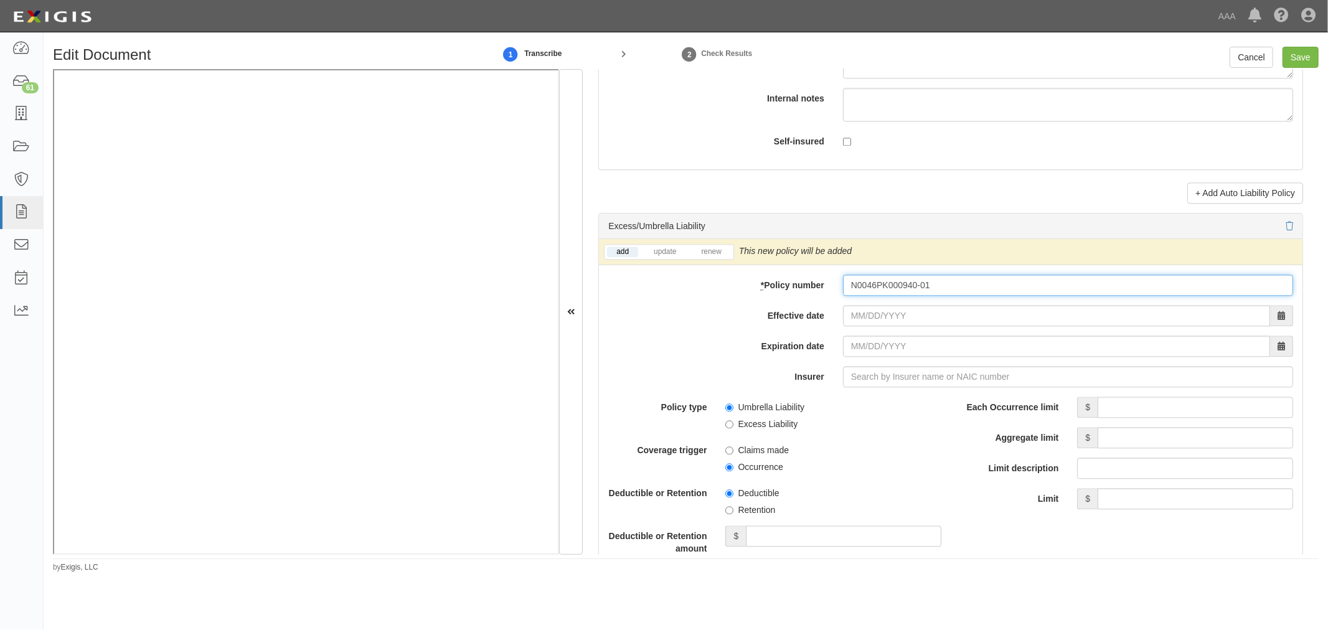
type input "N0046PK000940-01"
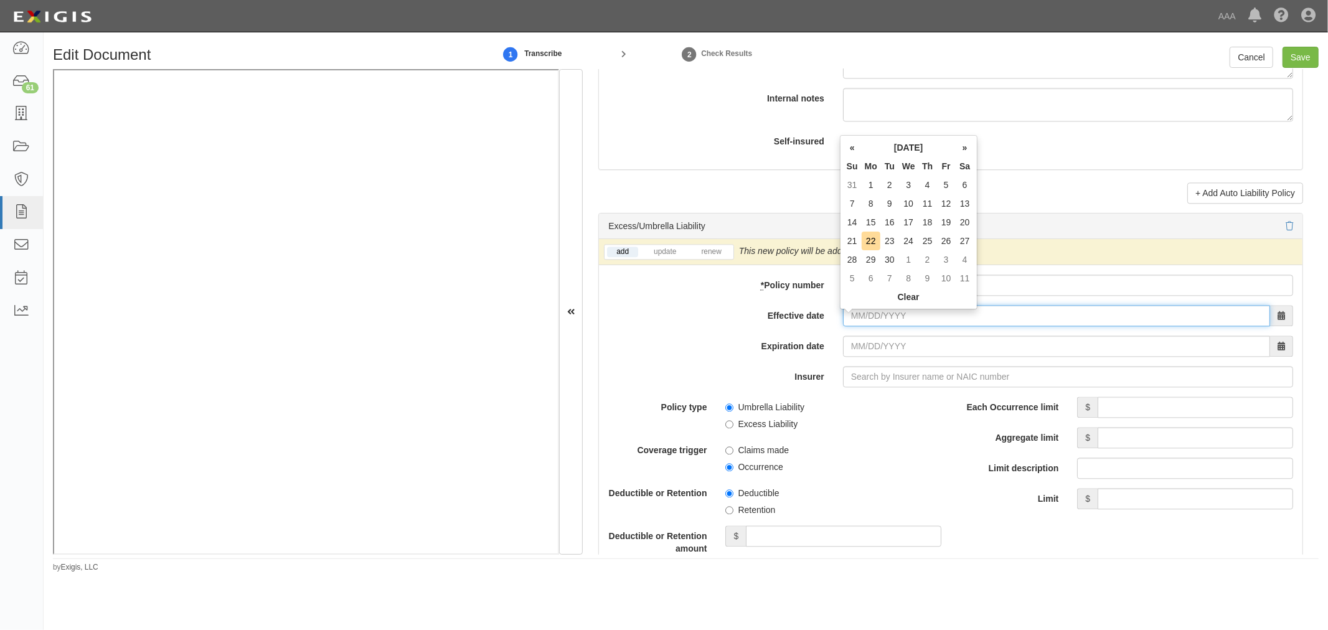
click at [873, 324] on input "Effective date" at bounding box center [1056, 315] width 427 height 21
type input "10/01/2025"
type input "[DATE]"
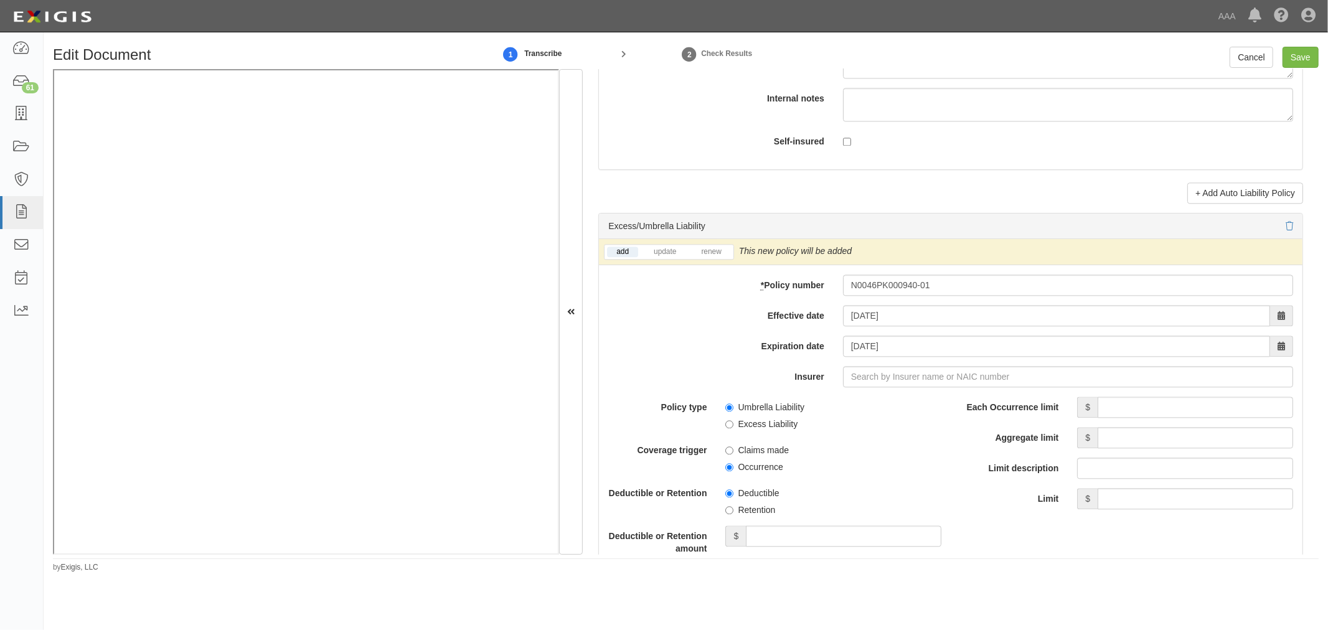
click at [687, 249] on div "add update renew This new policy will be added This new policy will update exis…" at bounding box center [950, 252] width 703 height 26
click at [702, 257] on link "renew" at bounding box center [710, 251] width 39 height 11
click at [866, 380] on input "Insurer" at bounding box center [1068, 376] width 450 height 21
type input "180 Seguros S.A. (0) NR Rating"
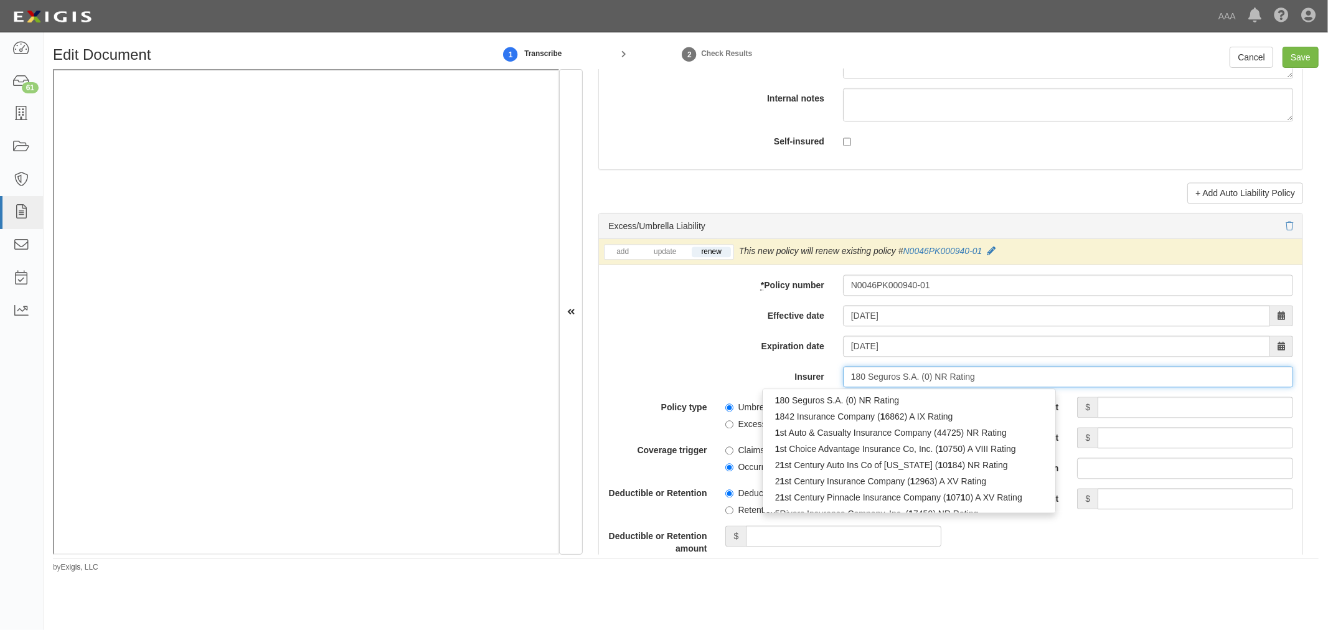
type input "10"
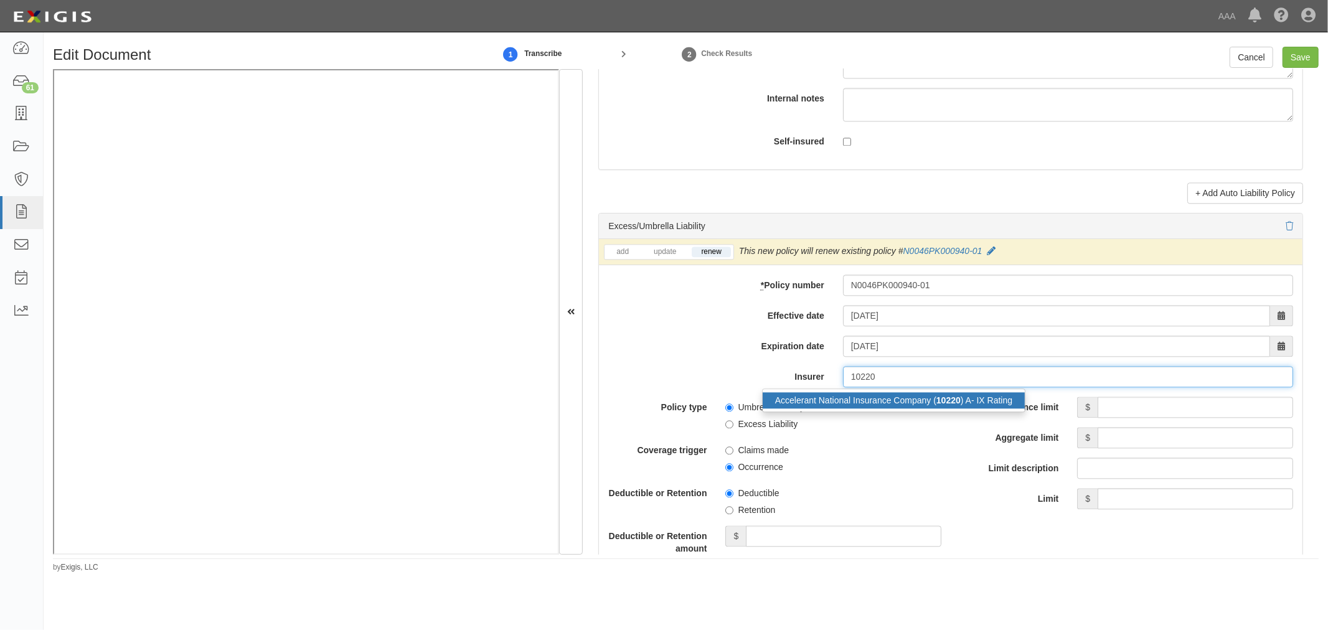
click at [1004, 406] on div "Accelerant National Insurance Company ( 10220 ) A- IX Rating" at bounding box center [893, 400] width 262 height 16
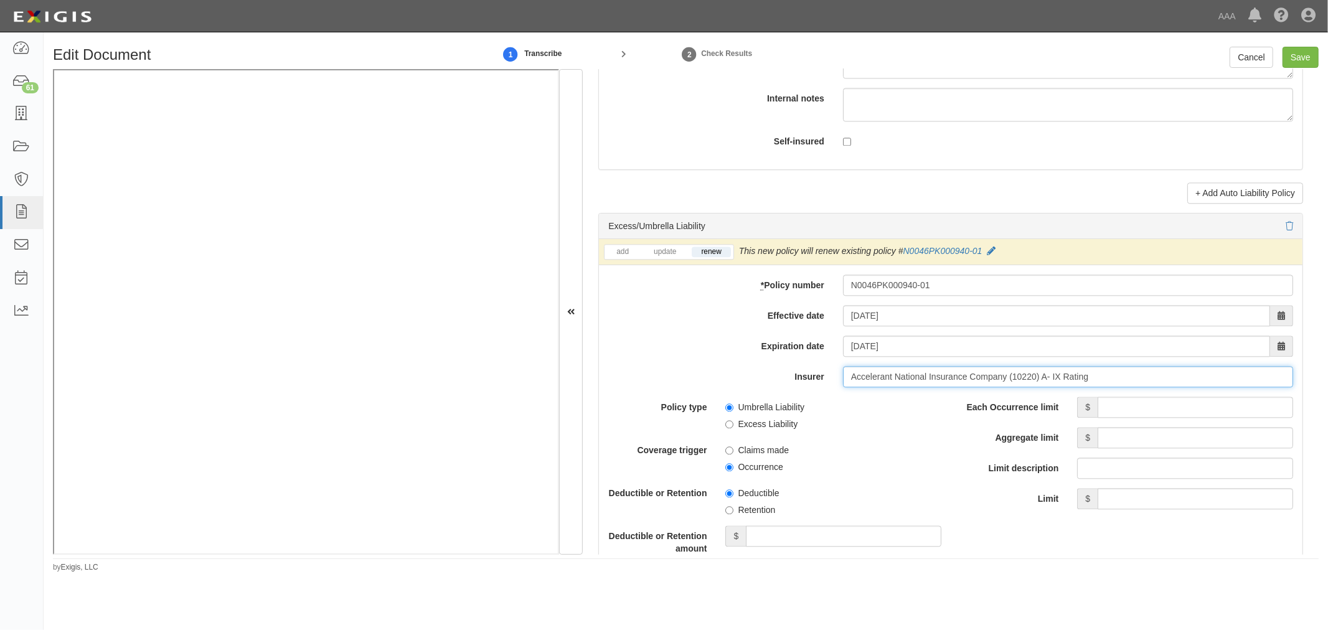
type input "Accelerant National Insurance Company (10220) A- IX Rating"
click at [1100, 416] on input "Each Occurrence limit" at bounding box center [1194, 406] width 195 height 21
type input "5,000,000"
click at [1114, 448] on input "Aggregate limit" at bounding box center [1194, 437] width 195 height 21
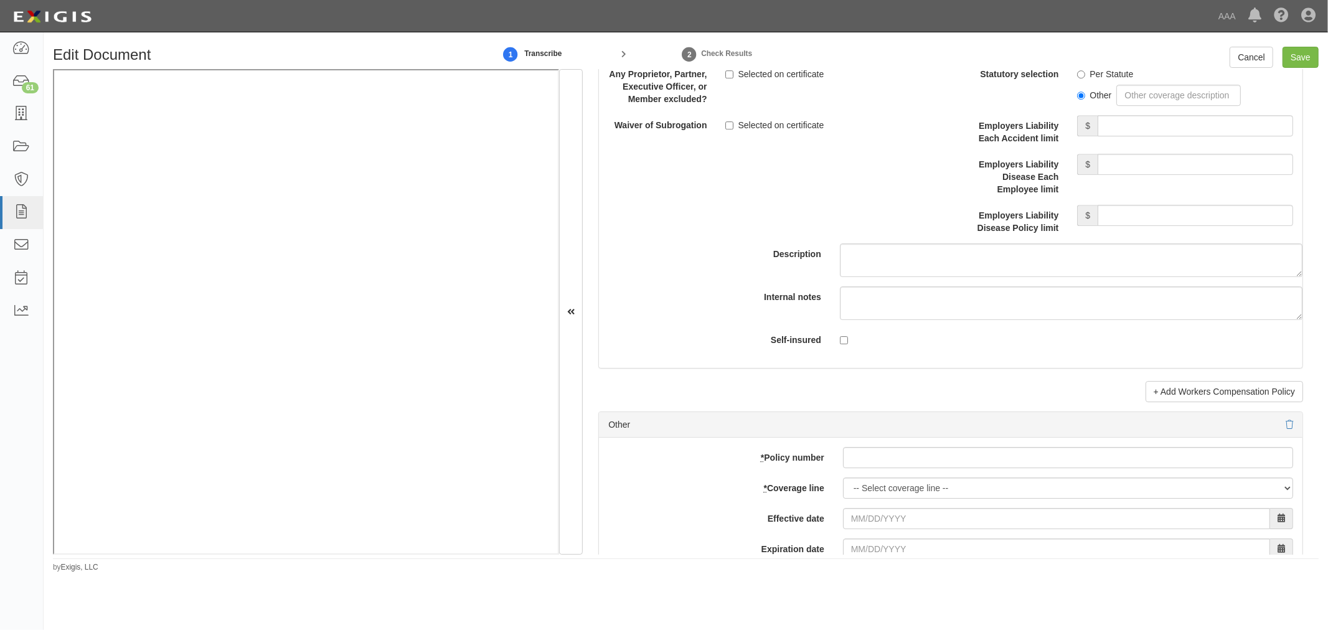
scroll to position [3457, 0]
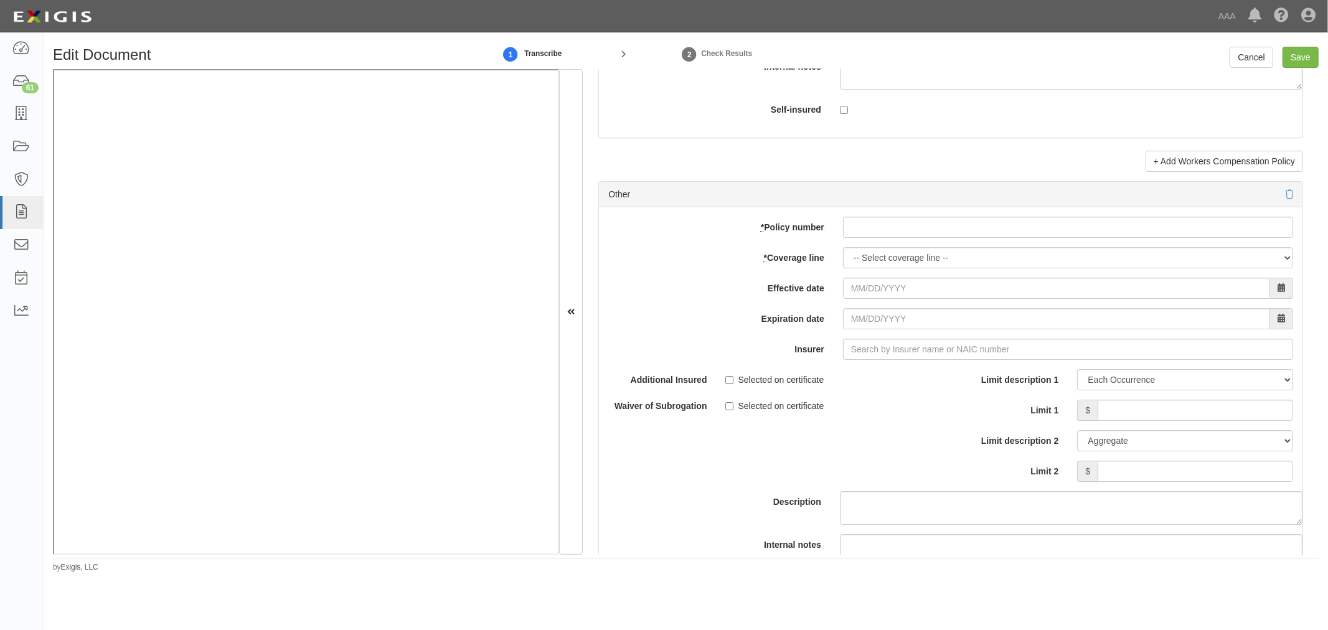
type input "5,000,000"
click at [844, 234] on input "* Policy number" at bounding box center [1068, 227] width 450 height 21
paste input "N0046PK000940-01"
type input "N0046PK000940-01"
click at [868, 266] on select "-- Select coverage line -- Asbestos Abatement Auto Physical Damage Boiler & Mac…" at bounding box center [1068, 257] width 450 height 21
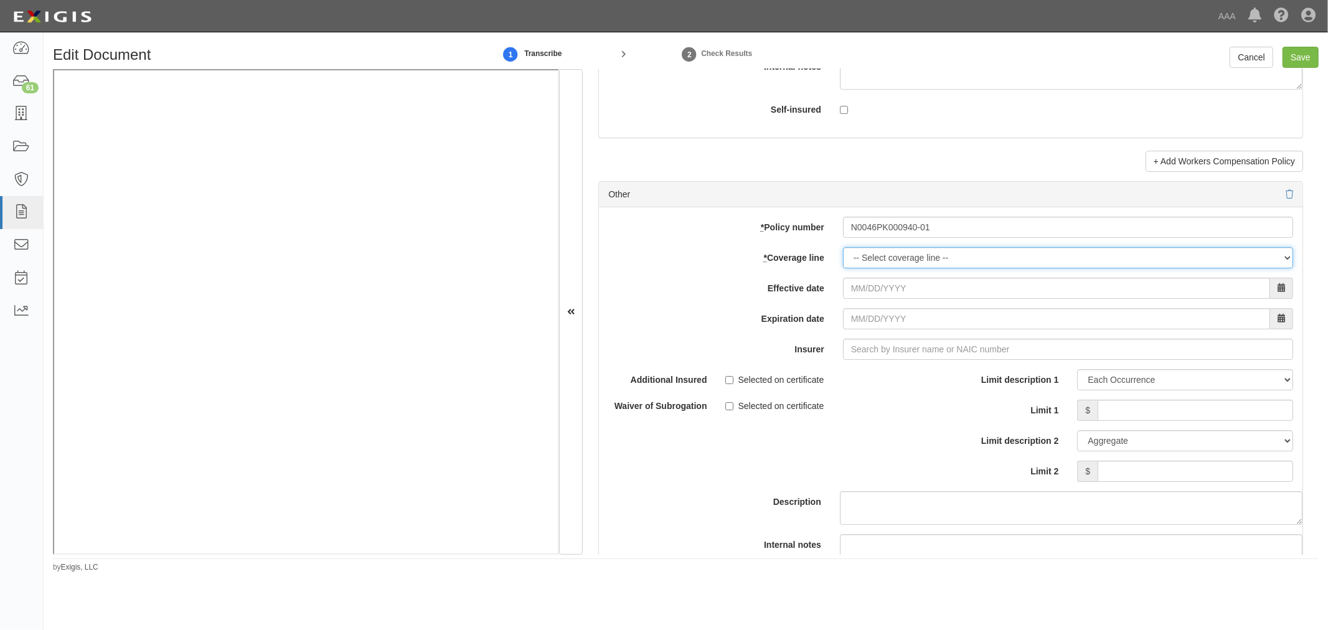
select select "70"
click at [843, 268] on select "-- Select coverage line -- Asbestos Abatement Auto Physical Damage Boiler & Mac…" at bounding box center [1068, 257] width 450 height 21
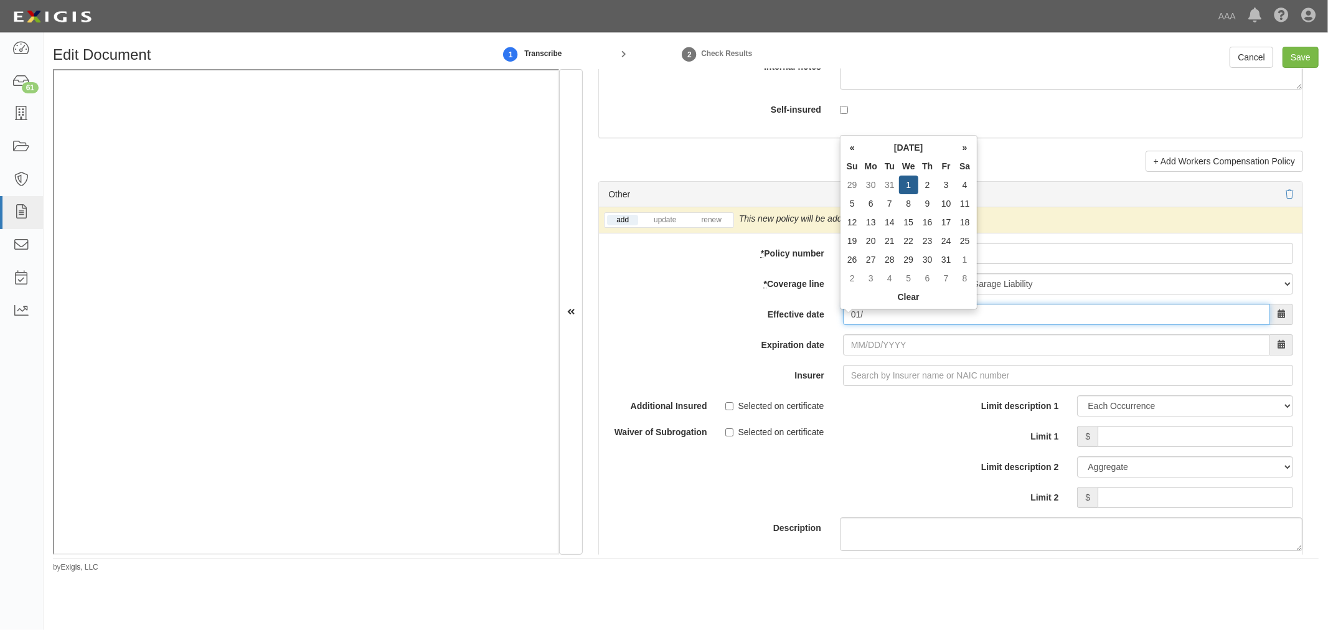
type input "0"
type input "10/01/2025"
type input "[DATE]"
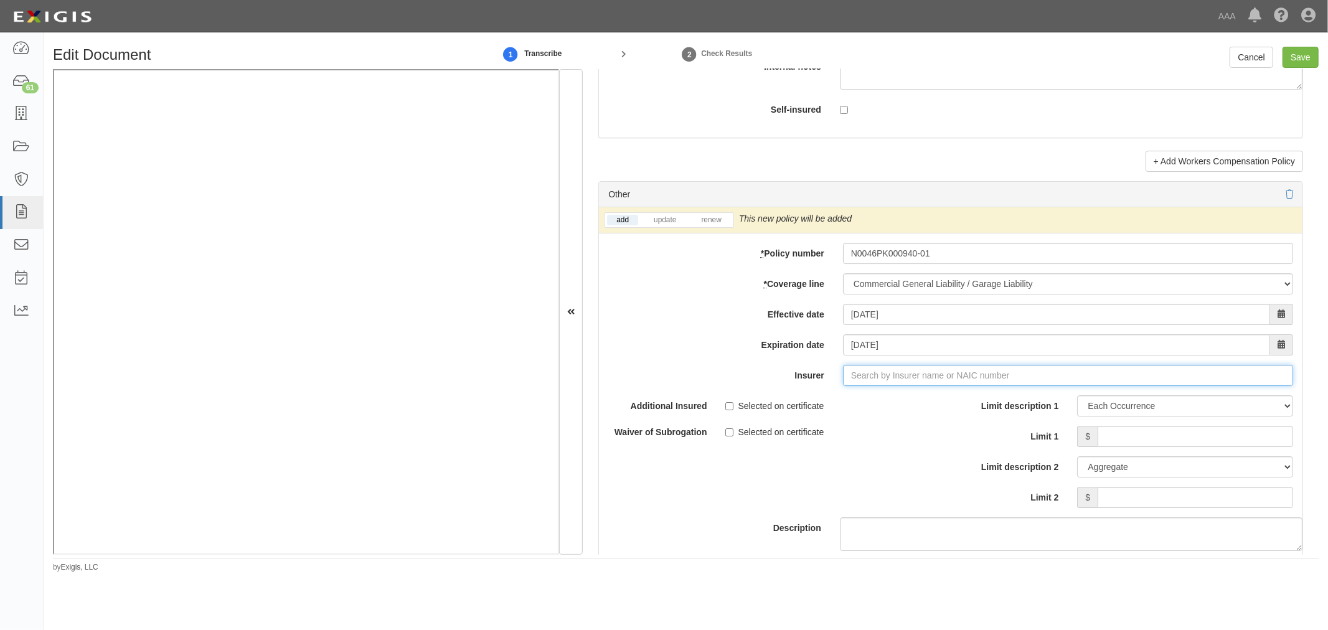
type input "180 Seguros S.A. (0) NR Rating"
type input "1"
click at [957, 400] on div "Accelerant National Insurance Company ( 10220 ) A- IX Rating" at bounding box center [893, 399] width 262 height 16
type input "Accelerant National Insurance Company (10220) A- IX Rating"
click at [723, 224] on link "renew" at bounding box center [710, 220] width 39 height 11
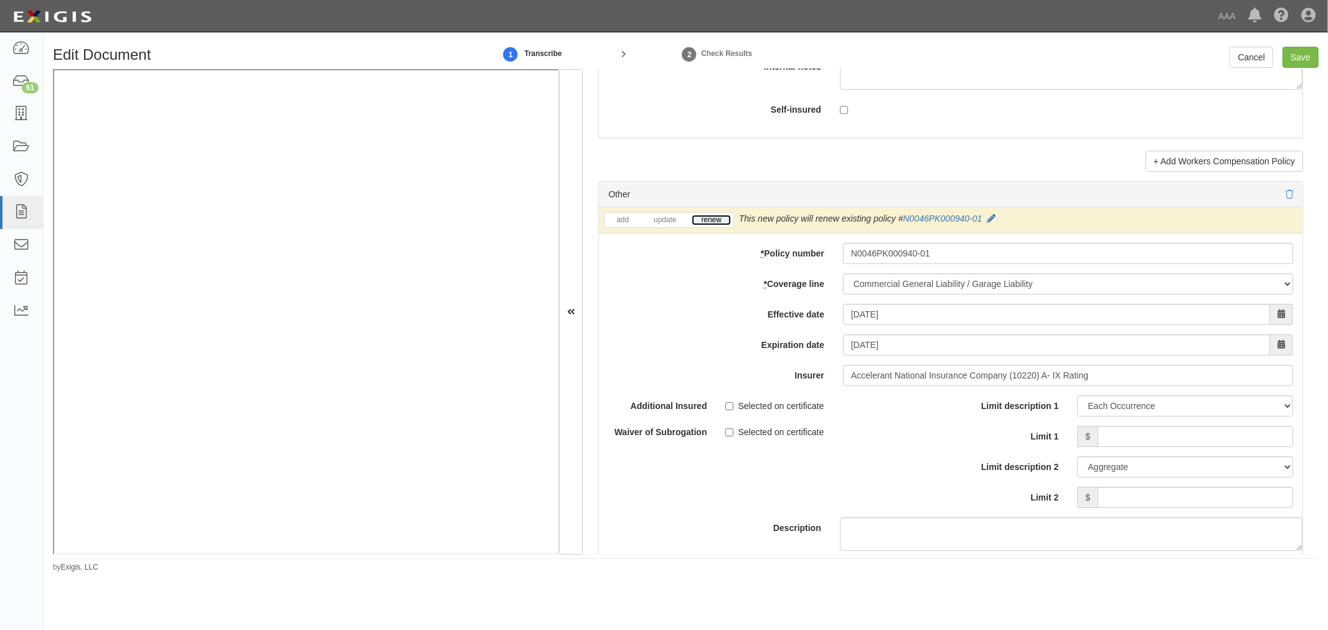
click at [723, 224] on link "renew" at bounding box center [710, 220] width 39 height 11
click at [1153, 437] on input "Limit 1" at bounding box center [1194, 436] width 195 height 21
type input "1,000,000"
click at [1146, 517] on div "Limit description 1 Limit Each Occurrence Each Claim Aggregate Deductible Self-…" at bounding box center [1126, 456] width 352 height 122
click at [1150, 507] on input "Limit 2" at bounding box center [1194, 497] width 195 height 21
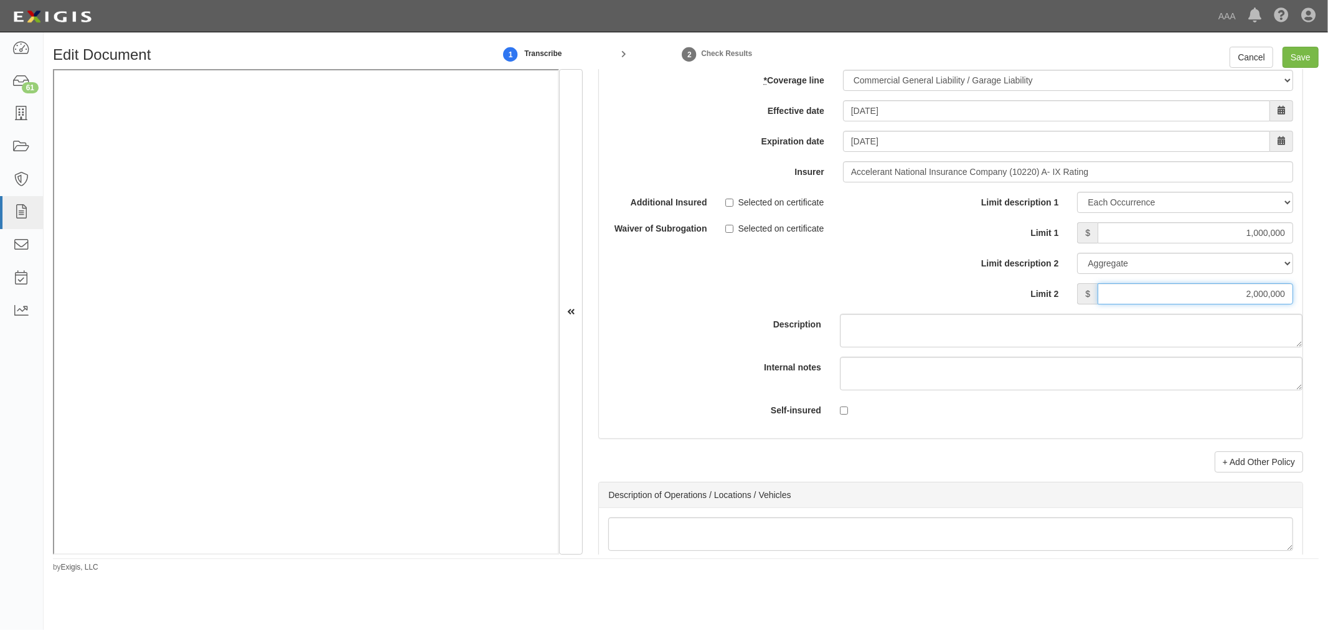
scroll to position [3803, 0]
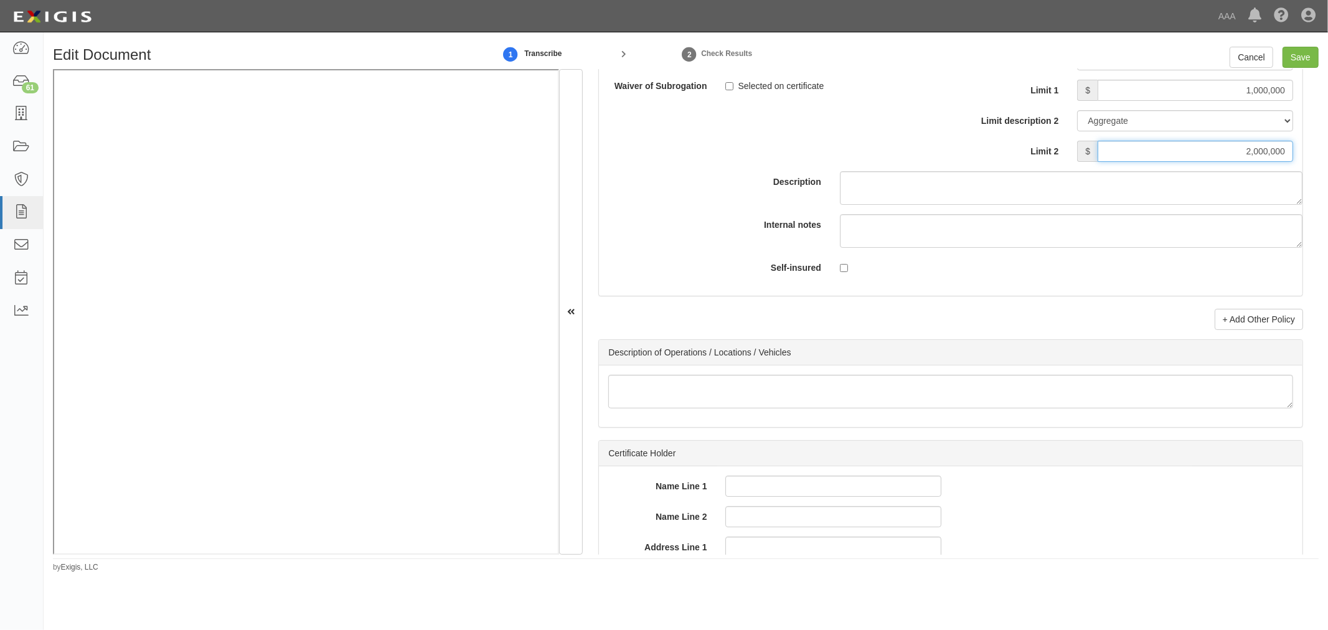
type input "2,000,000"
click at [887, 82] on div "Selected on certificate" at bounding box center [833, 83] width 216 height 17
click at [1260, 330] on link "+ Add Other Policy" at bounding box center [1258, 319] width 88 height 21
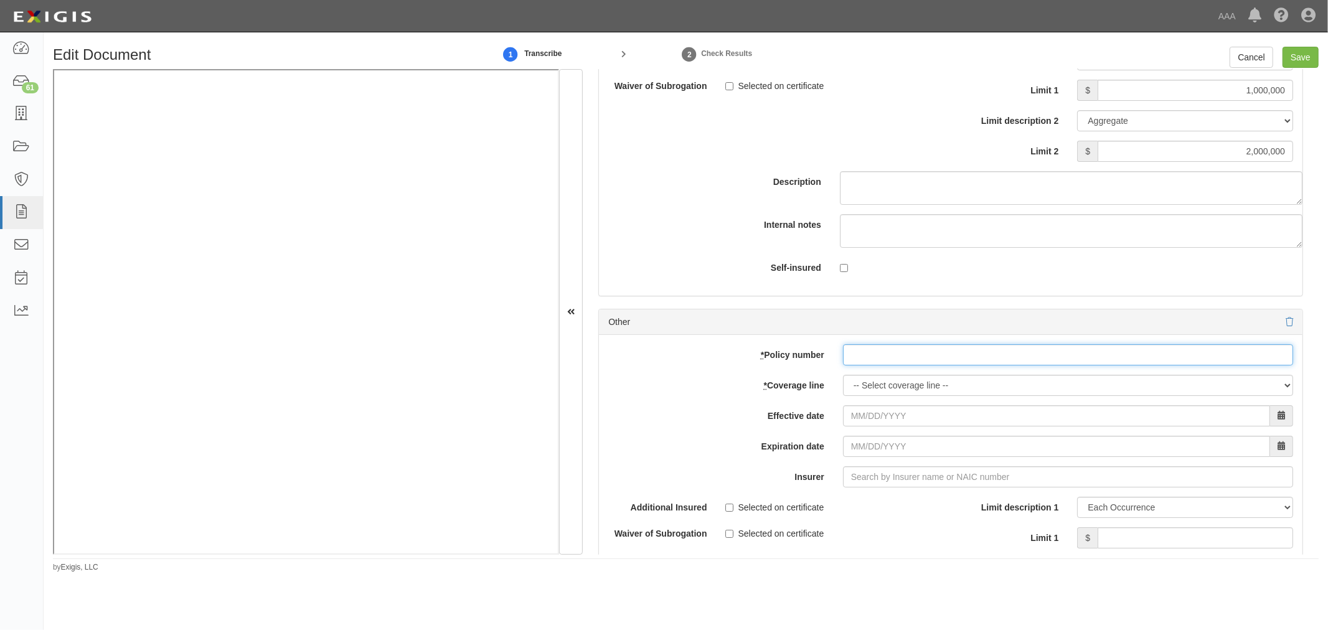
paste input "N0046PK000940-01"
click at [911, 362] on input "* Policy number" at bounding box center [1068, 354] width 450 height 21
type input "N0046PK000940-01"
click at [872, 385] on select "-- Select coverage line -- Asbestos Abatement Auto Physical Damage Boiler & Mac…" at bounding box center [1068, 385] width 450 height 21
select select "56"
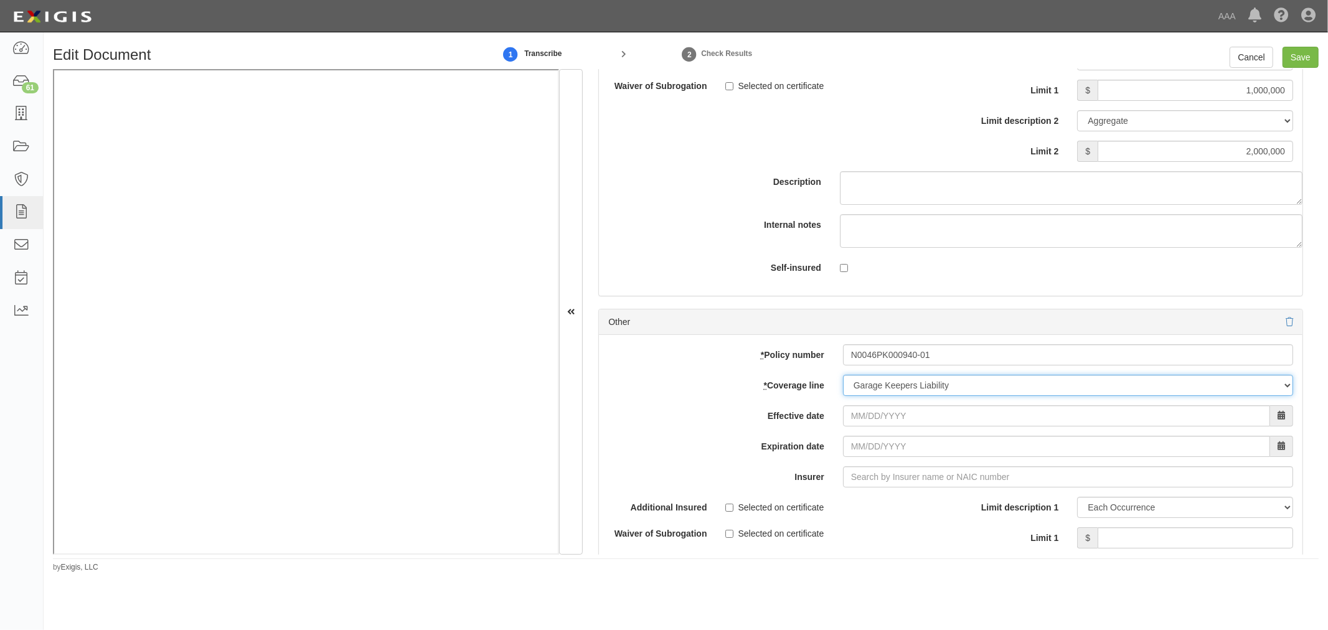
click at [843, 396] on select "-- Select coverage line -- Asbestos Abatement Auto Physical Damage Boiler & Mac…" at bounding box center [1068, 385] width 450 height 21
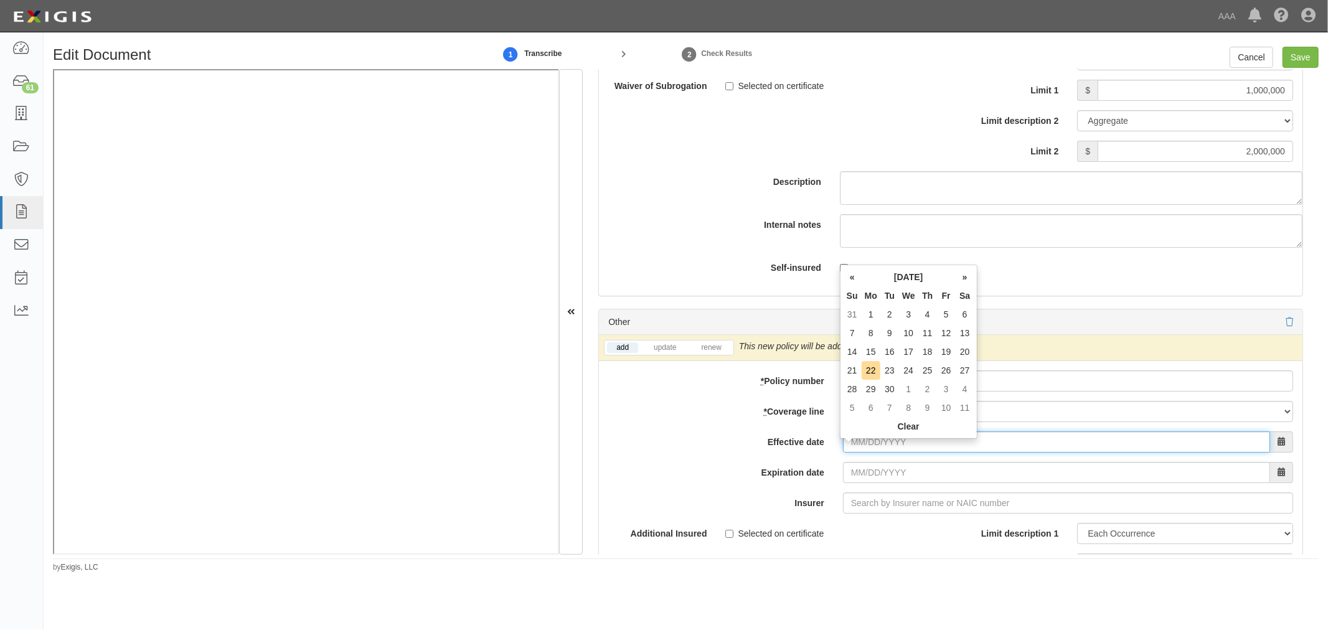
type input "0"
type input "10/01/2025"
type input "[DATE]"
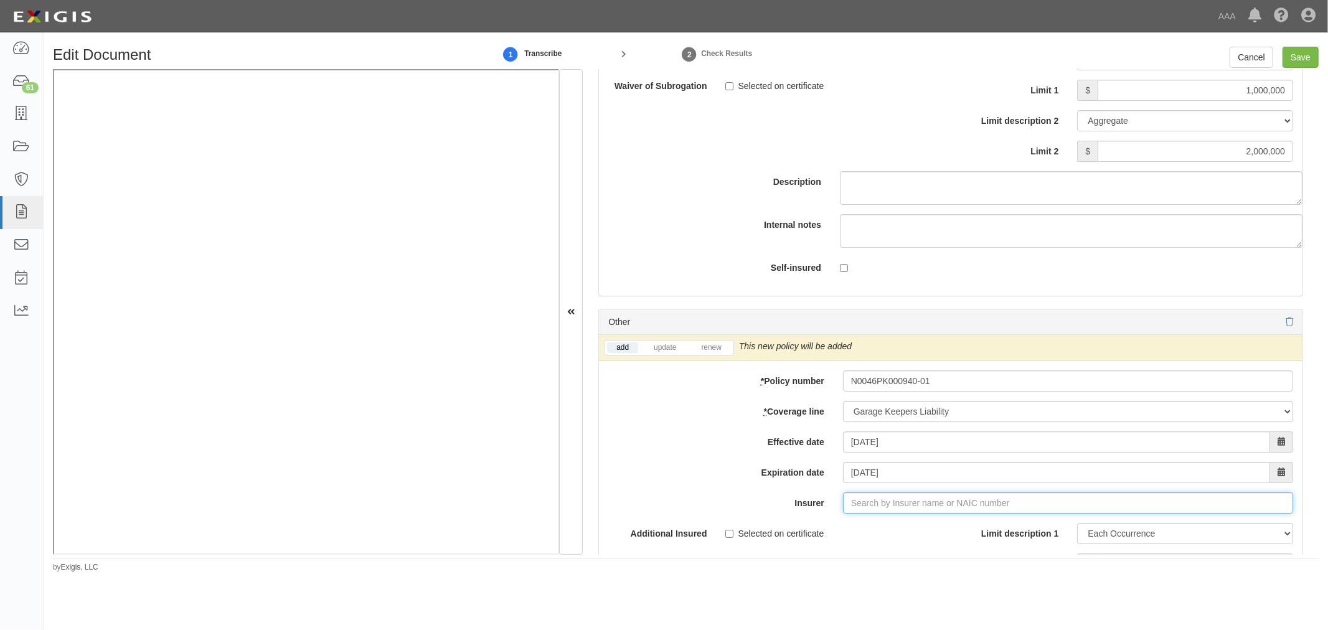
type input "180 Seguros S.A. (0) NR Rating"
type input "1"
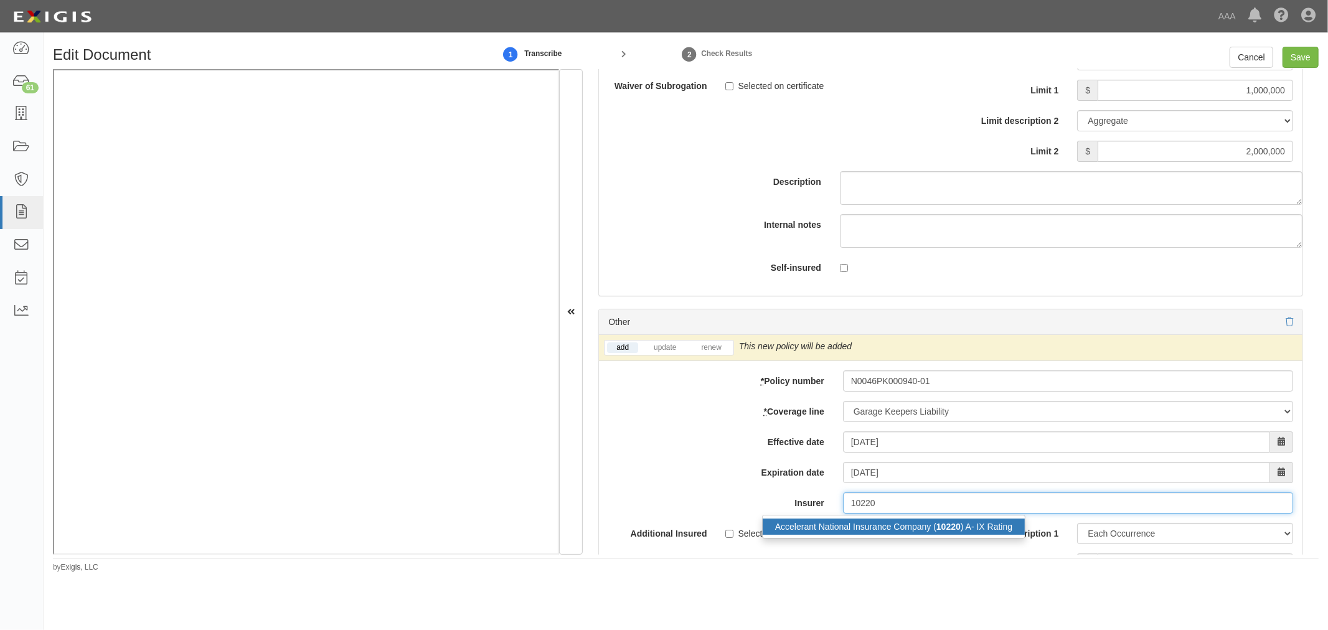
click at [942, 535] on div "Accelerant National Insurance Company ( 10220 ) A- IX Rating" at bounding box center [893, 526] width 262 height 16
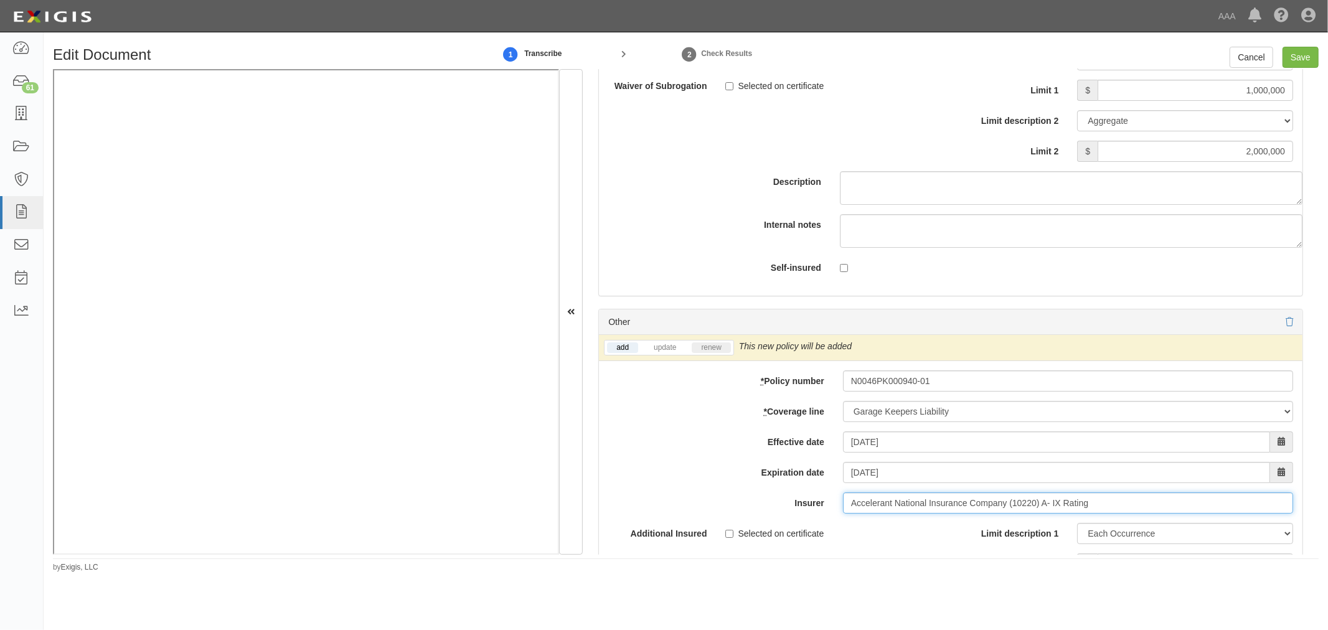
type input "Accelerant National Insurance Company (10220) A- IX Rating"
drag, startPoint x: 719, startPoint y: 355, endPoint x: 729, endPoint y: 355, distance: 9.3
click at [719, 353] on link "renew" at bounding box center [710, 347] width 39 height 11
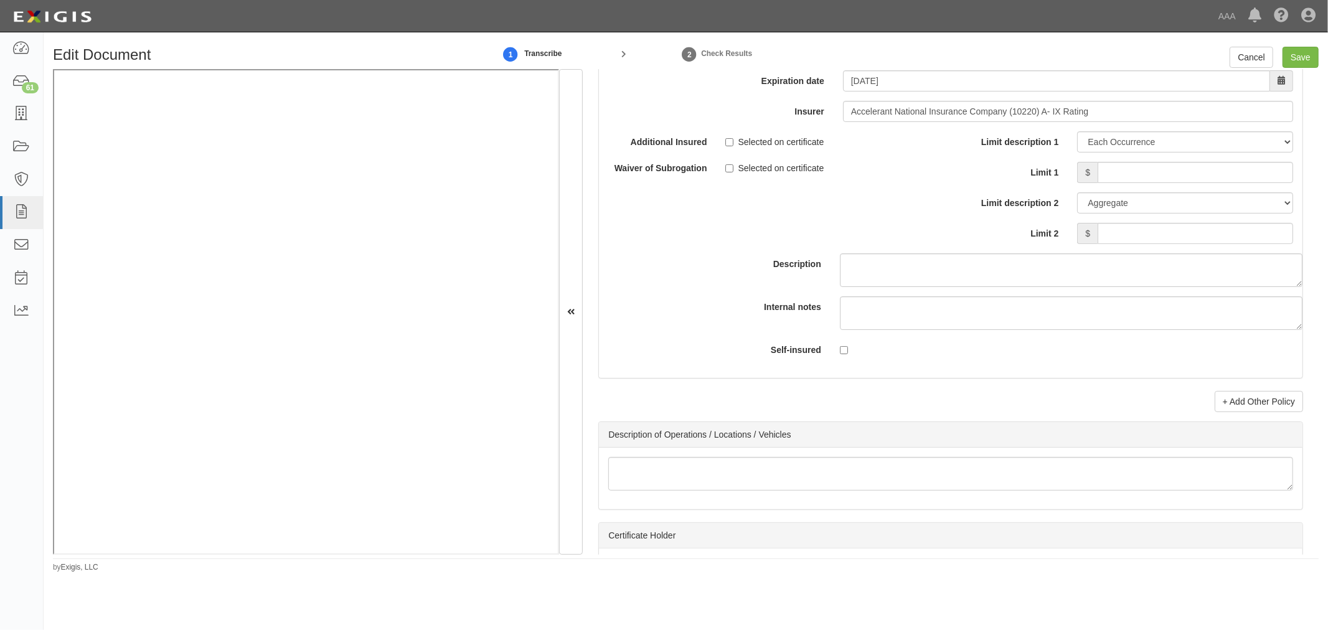
scroll to position [4149, 0]
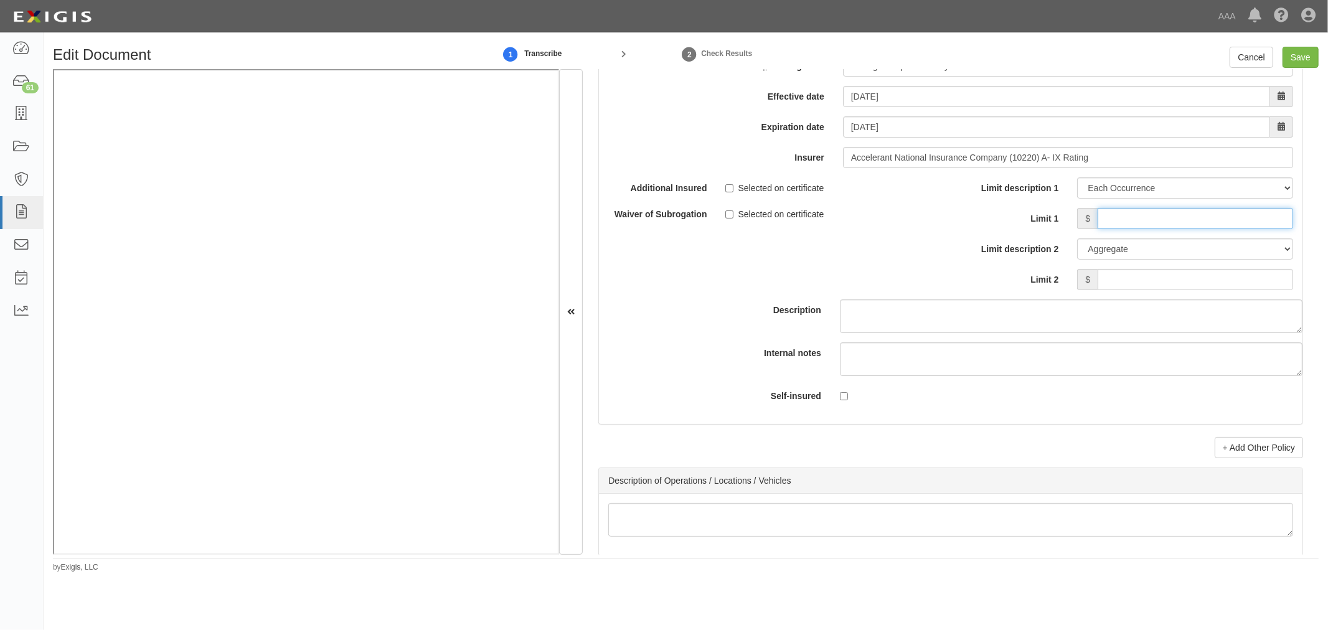
drag, startPoint x: 1196, startPoint y: 228, endPoint x: 1160, endPoint y: 225, distance: 36.2
click at [1193, 228] on input "Limit 1" at bounding box center [1194, 218] width 195 height 21
type input "1,000,000"
click at [1187, 290] on input "Limit 2" at bounding box center [1194, 279] width 195 height 21
type input "2"
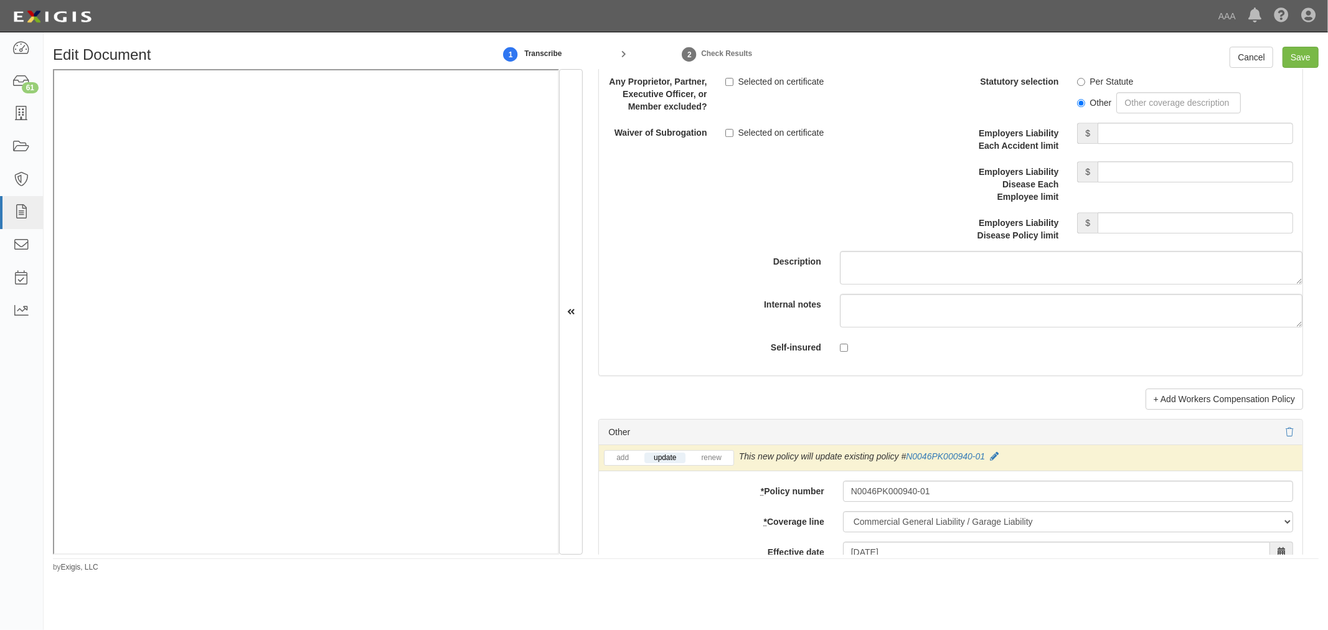
scroll to position [3342, 0]
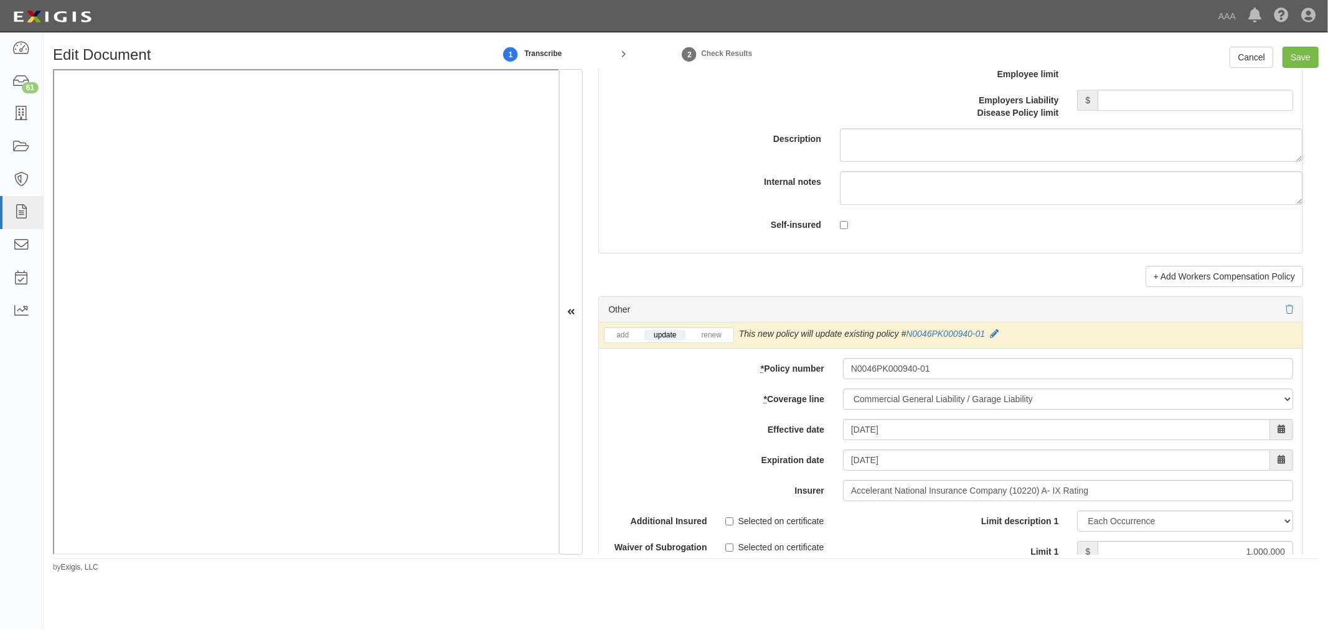
type input "1,000,000"
drag, startPoint x: 707, startPoint y: 352, endPoint x: 712, endPoint y: 344, distance: 10.0
click at [707, 349] on div "add update renew This new policy will be added This new policy will update exis…" at bounding box center [950, 335] width 703 height 26
click at [712, 340] on link "renew" at bounding box center [710, 335] width 39 height 11
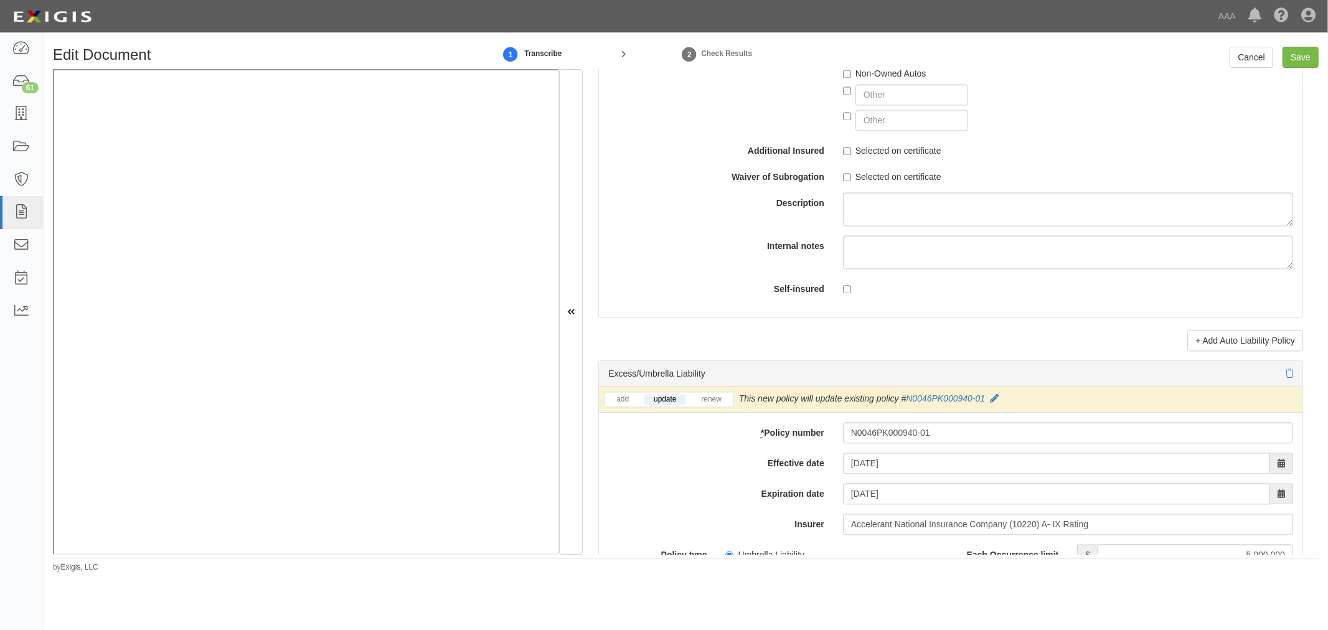
scroll to position [2190, 0]
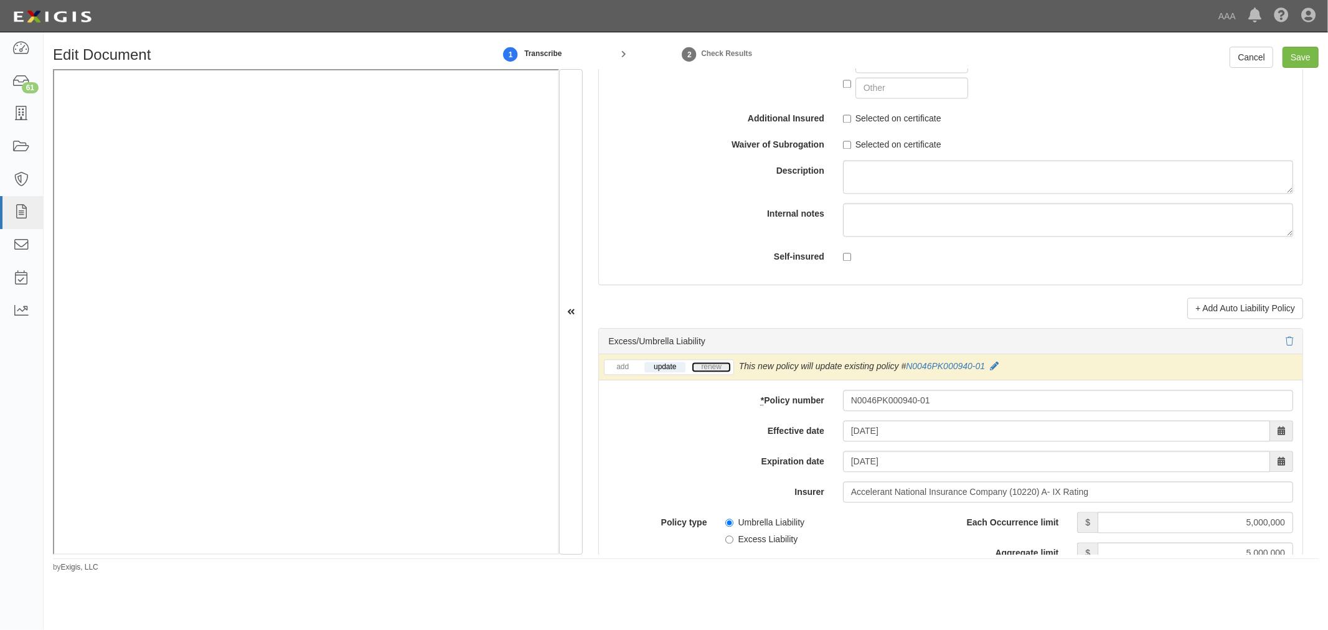
click at [718, 369] on link "renew" at bounding box center [710, 367] width 39 height 11
click at [1303, 49] on input "Save" at bounding box center [1300, 57] width 36 height 21
type input "5000000"
type input "1000000"
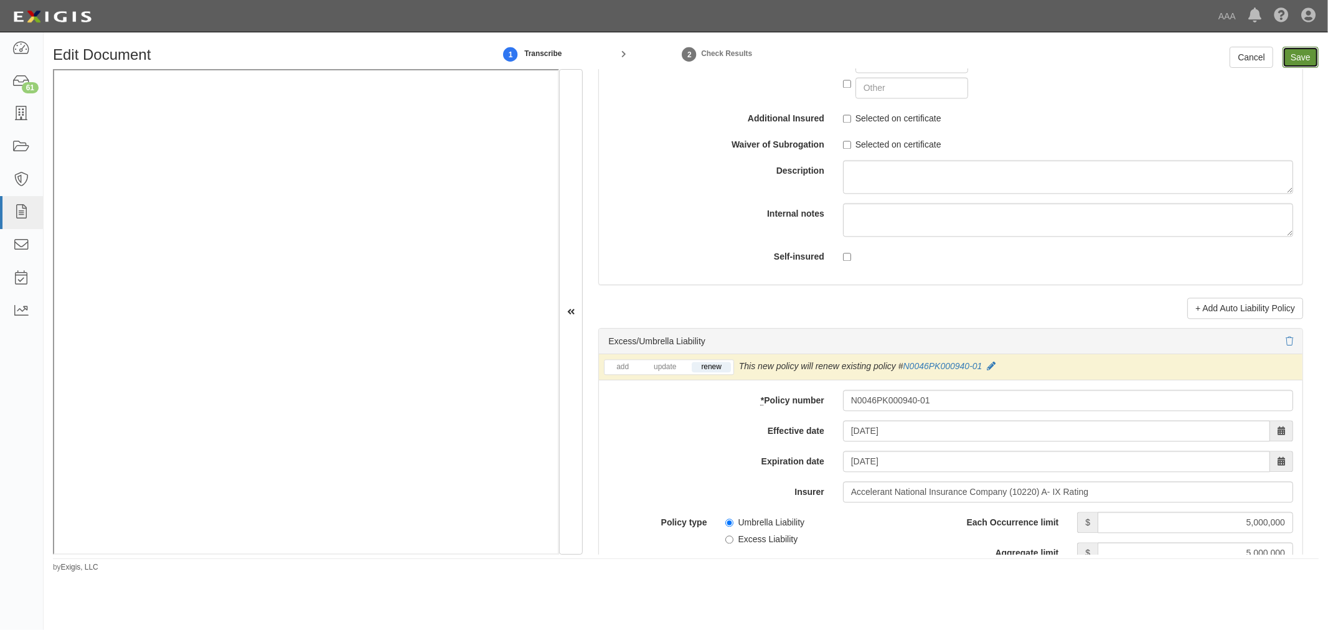
type input "2000000"
type input "1000000"
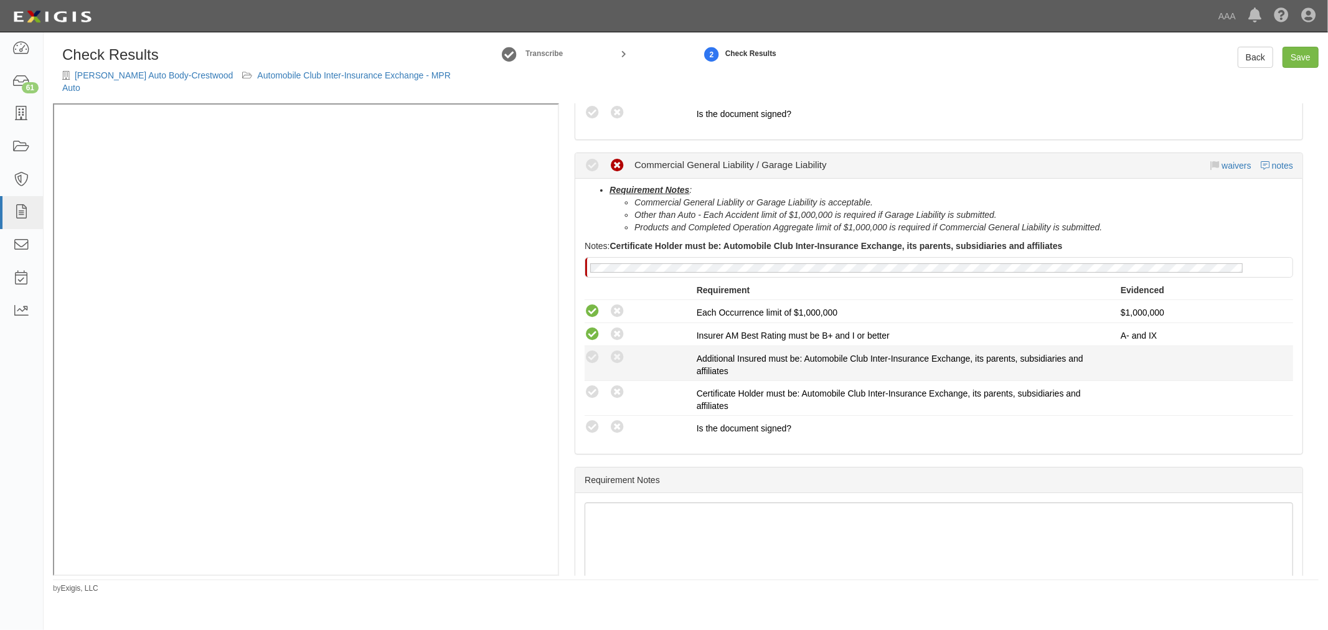
scroll to position [461, 0]
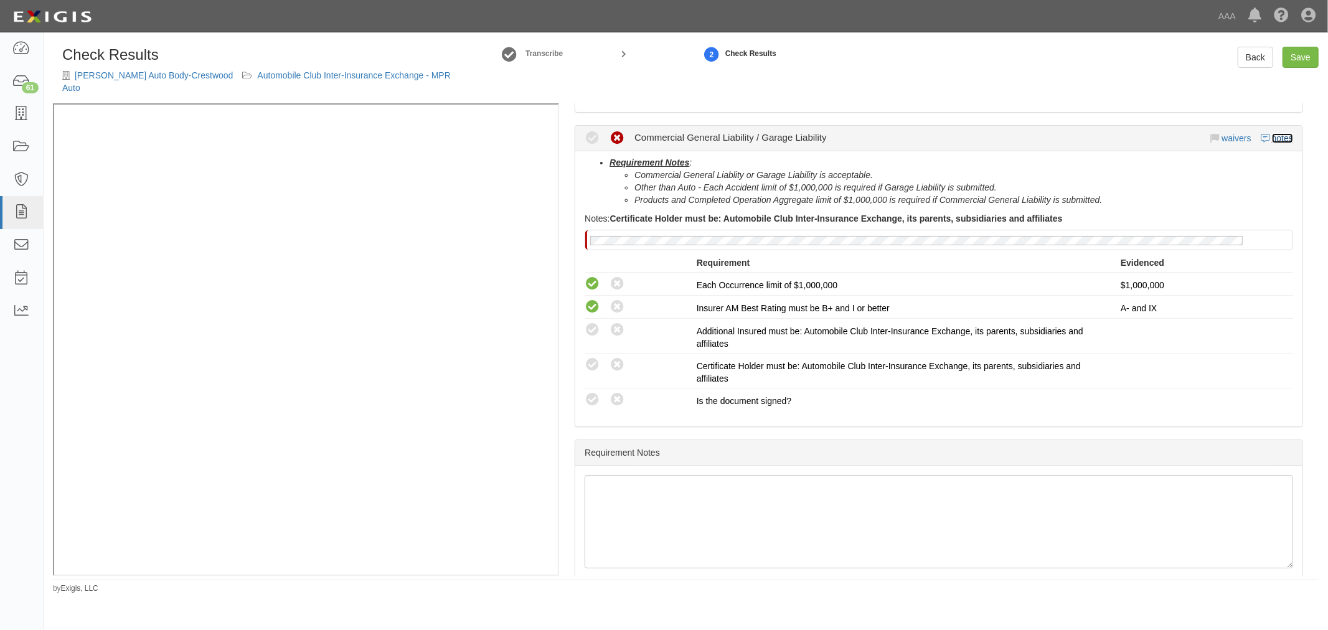
click at [1274, 133] on link "notes" at bounding box center [1282, 138] width 21 height 10
radio input "true"
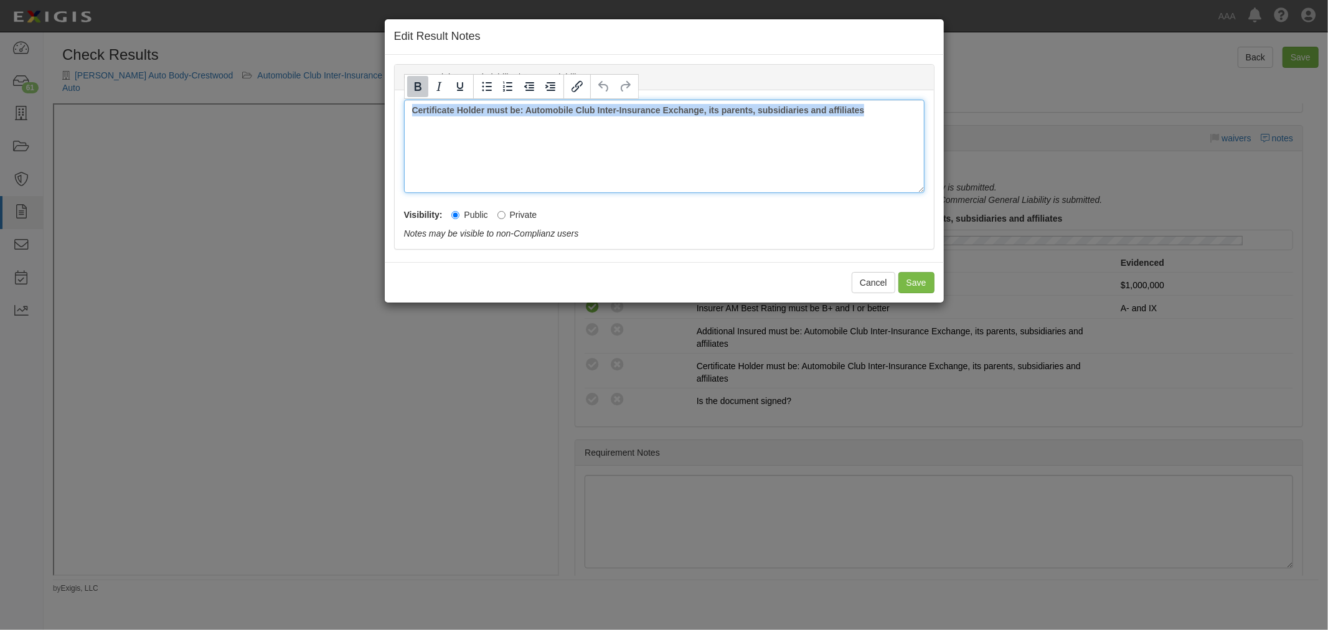
drag, startPoint x: 832, startPoint y: 114, endPoint x: 281, endPoint y: 148, distance: 551.3
click at [282, 148] on div "Edit Result Notes Commercial General Liability / Garage Liability Notes Certifi…" at bounding box center [664, 315] width 1328 height 630
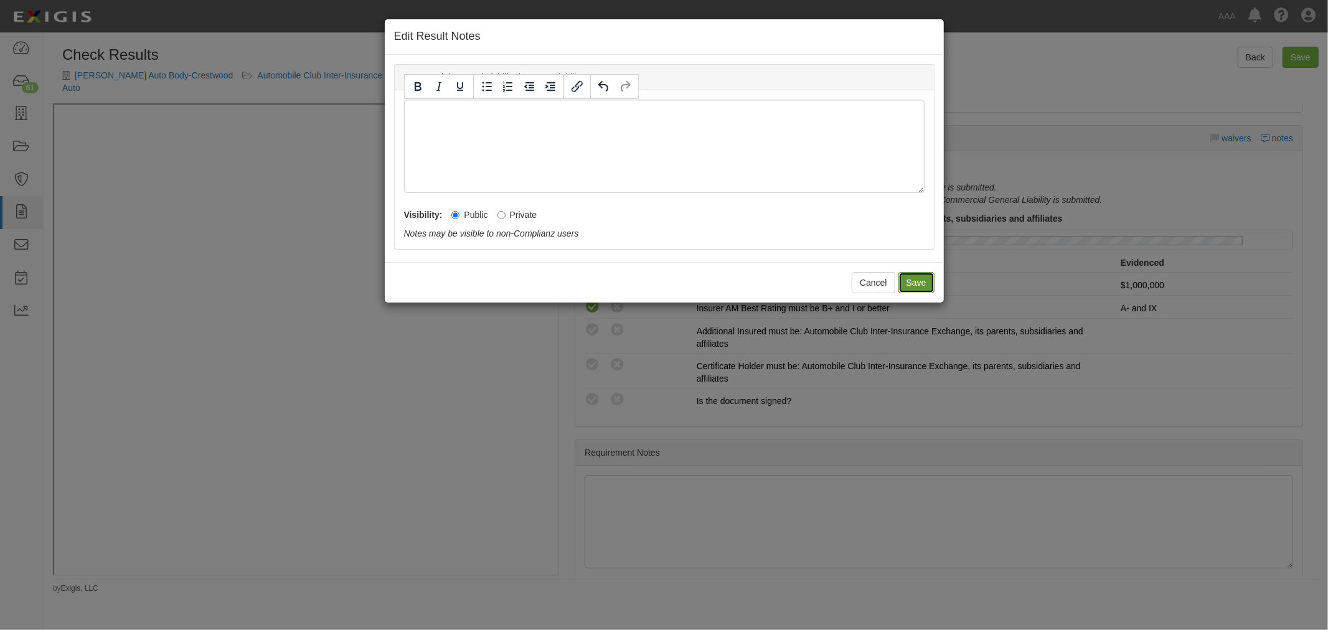
click at [922, 279] on button "Save" at bounding box center [916, 282] width 36 height 21
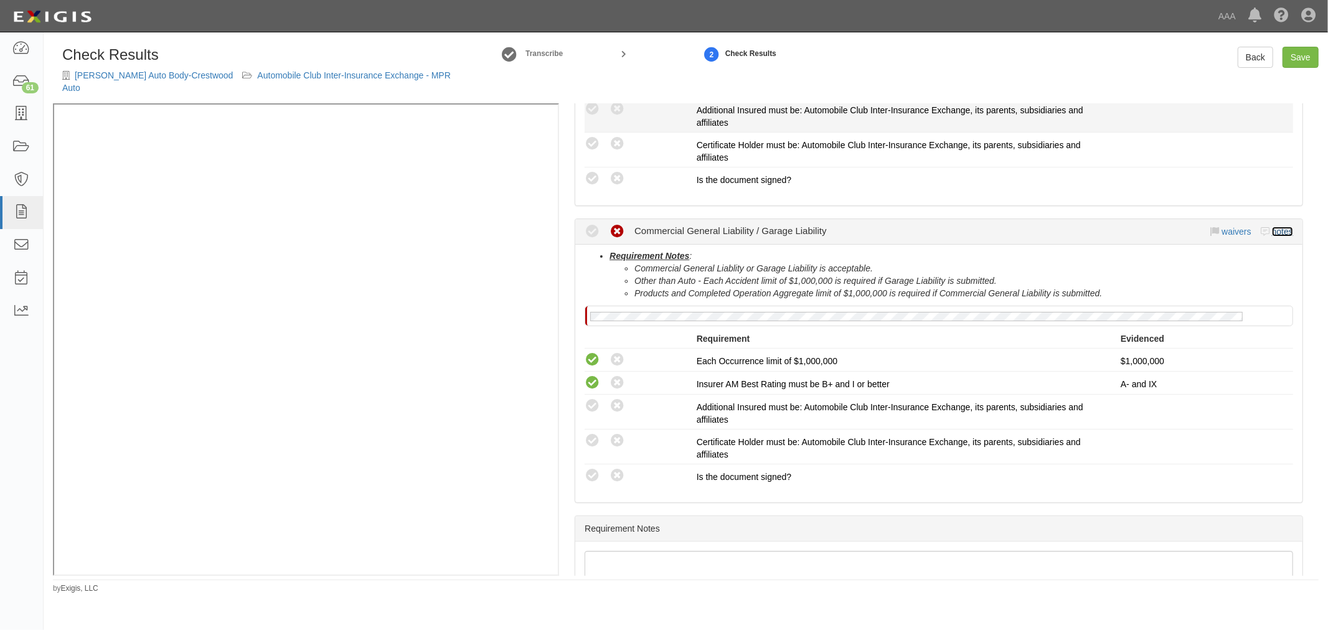
scroll to position [115, 0]
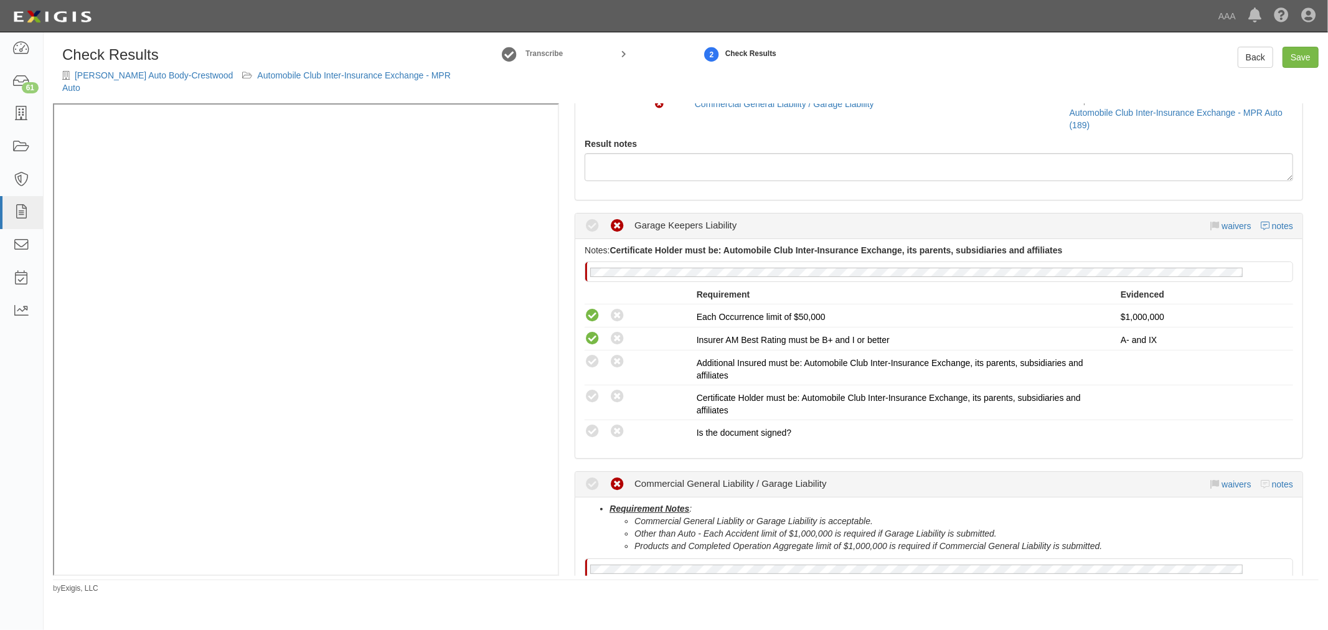
click at [1286, 213] on div "Compliant Waived Non-Compliant Garage Keepers Liability waivers notes" at bounding box center [938, 226] width 727 height 26
click at [1272, 221] on link "notes" at bounding box center [1282, 226] width 21 height 10
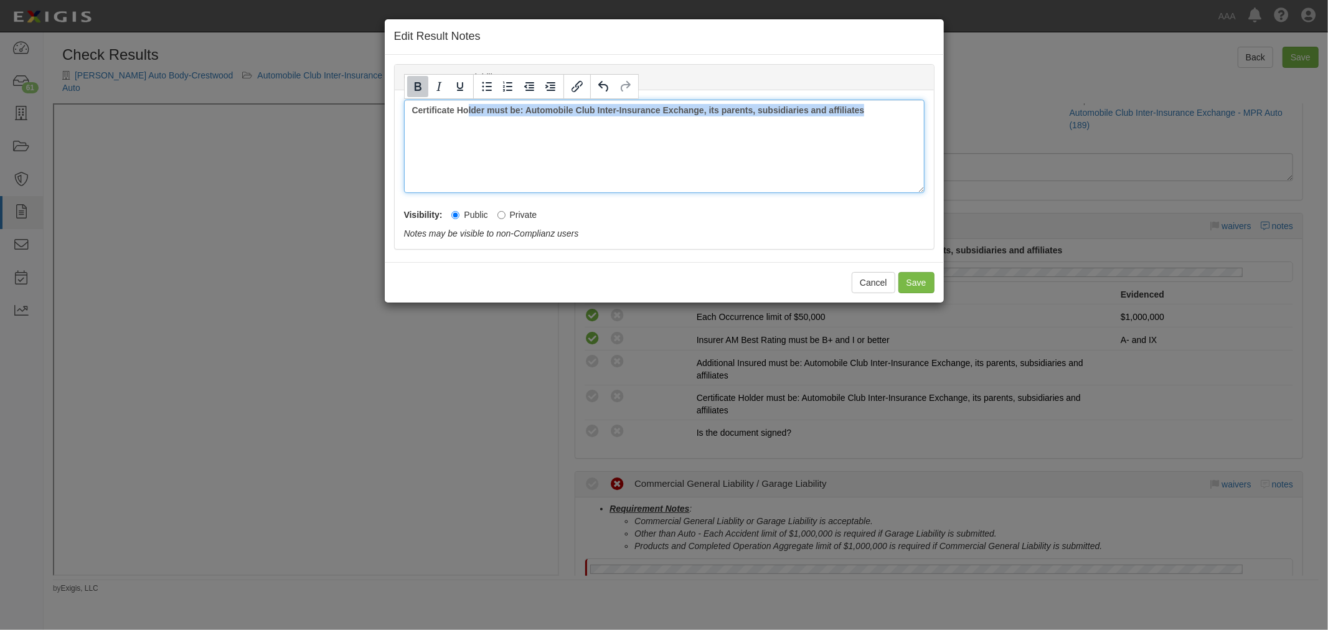
drag, startPoint x: 903, startPoint y: 129, endPoint x: 468, endPoint y: 174, distance: 437.4
click at [469, 179] on div "Certificate Holder must be: Automobile Club Inter-Insurance Exchange, its paren…" at bounding box center [664, 146] width 520 height 93
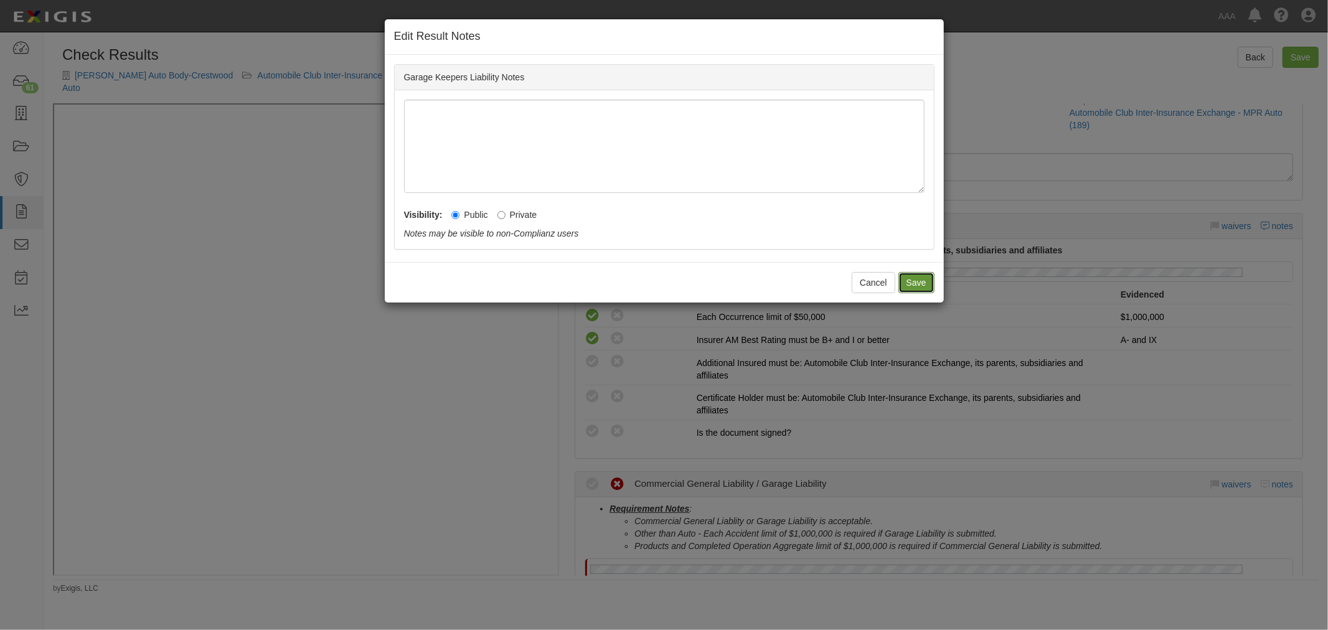
click at [906, 281] on button "Save" at bounding box center [916, 282] width 36 height 21
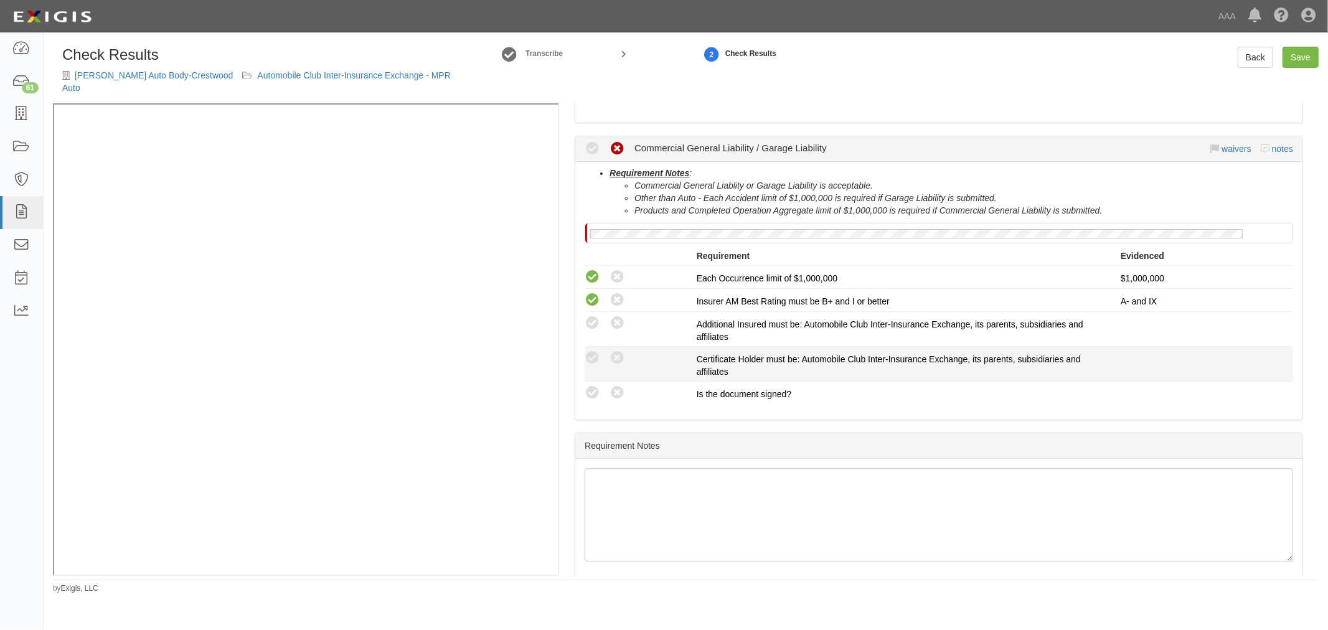
scroll to position [461, 0]
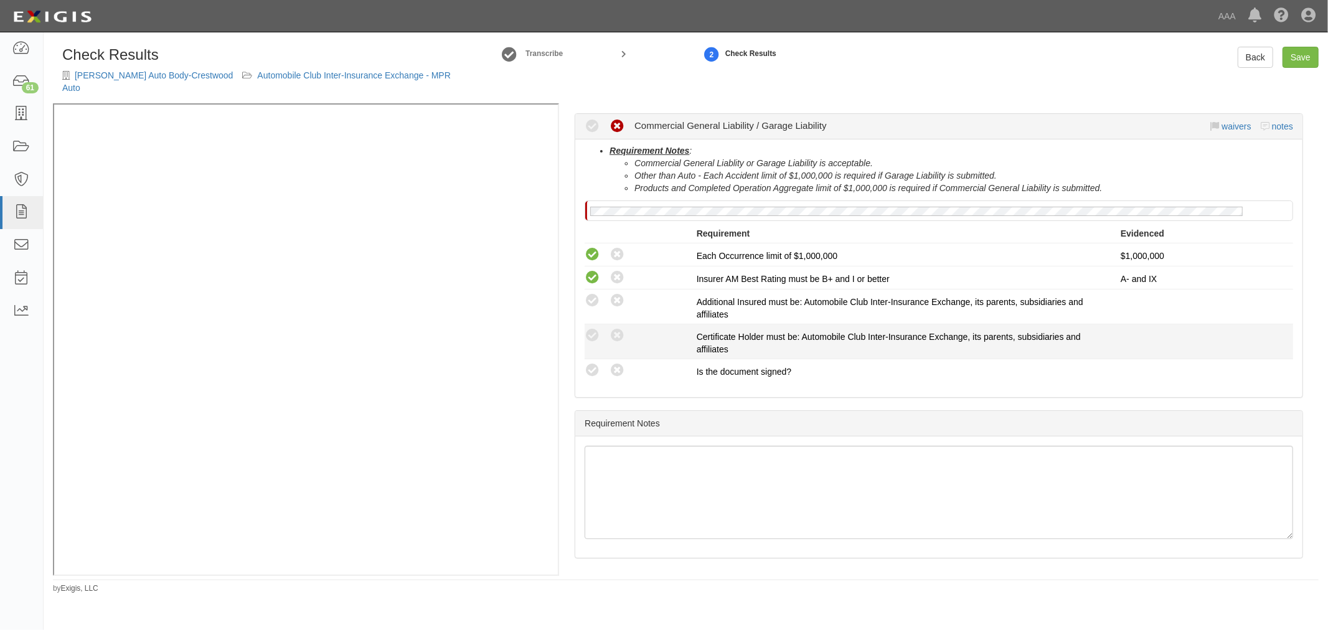
drag, startPoint x: 589, startPoint y: 357, endPoint x: 582, endPoint y: 339, distance: 19.3
click at [588, 363] on icon at bounding box center [592, 371] width 16 height 16
radio input "true"
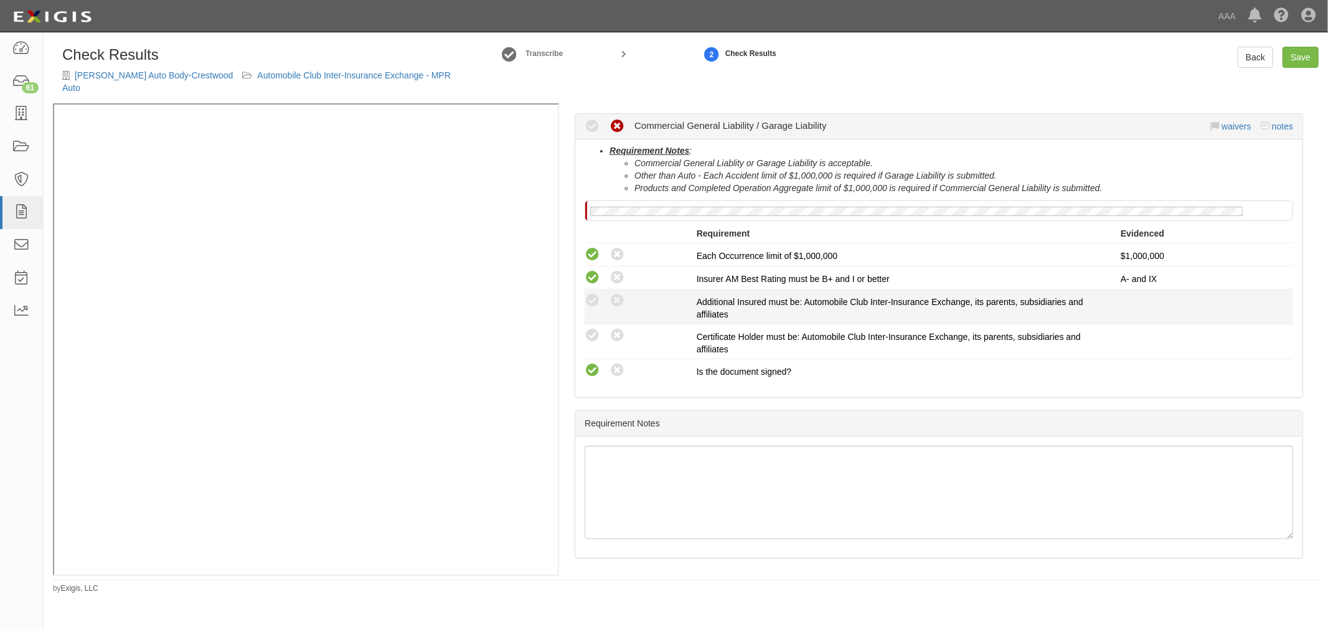
drag, startPoint x: 588, startPoint y: 318, endPoint x: 589, endPoint y: 309, distance: 8.8
click at [589, 328] on icon at bounding box center [592, 336] width 16 height 16
radio input "true"
click at [593, 293] on icon at bounding box center [592, 301] width 16 height 16
radio input "true"
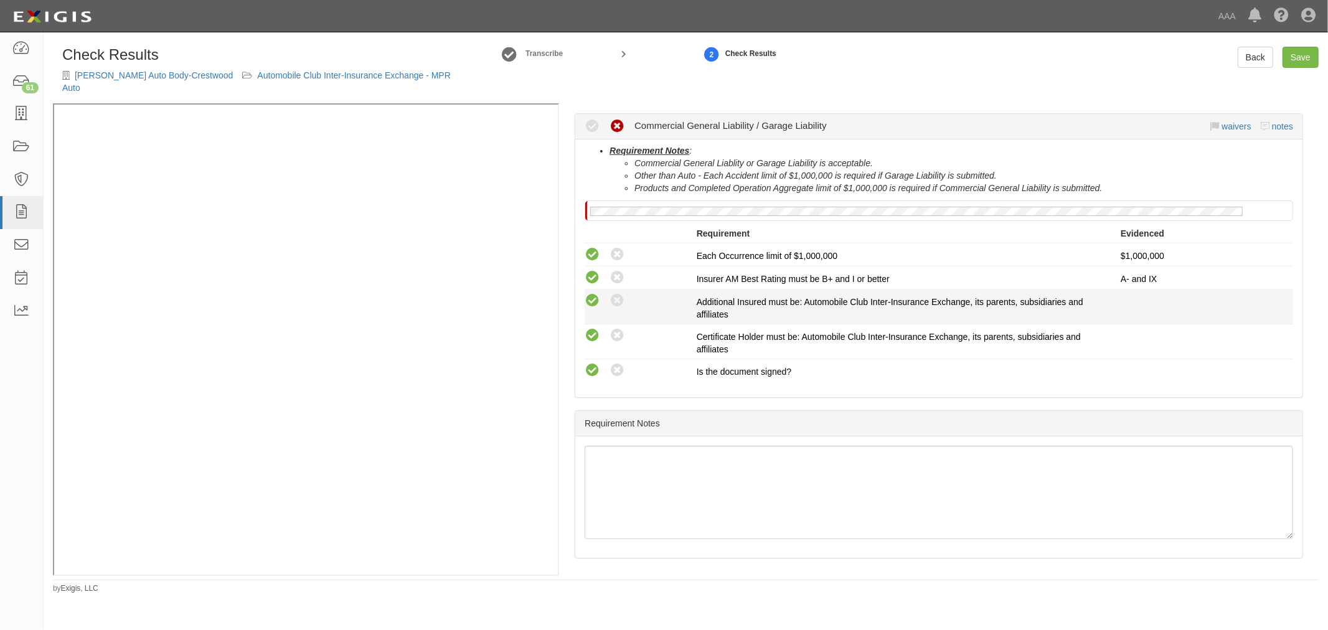
radio input "true"
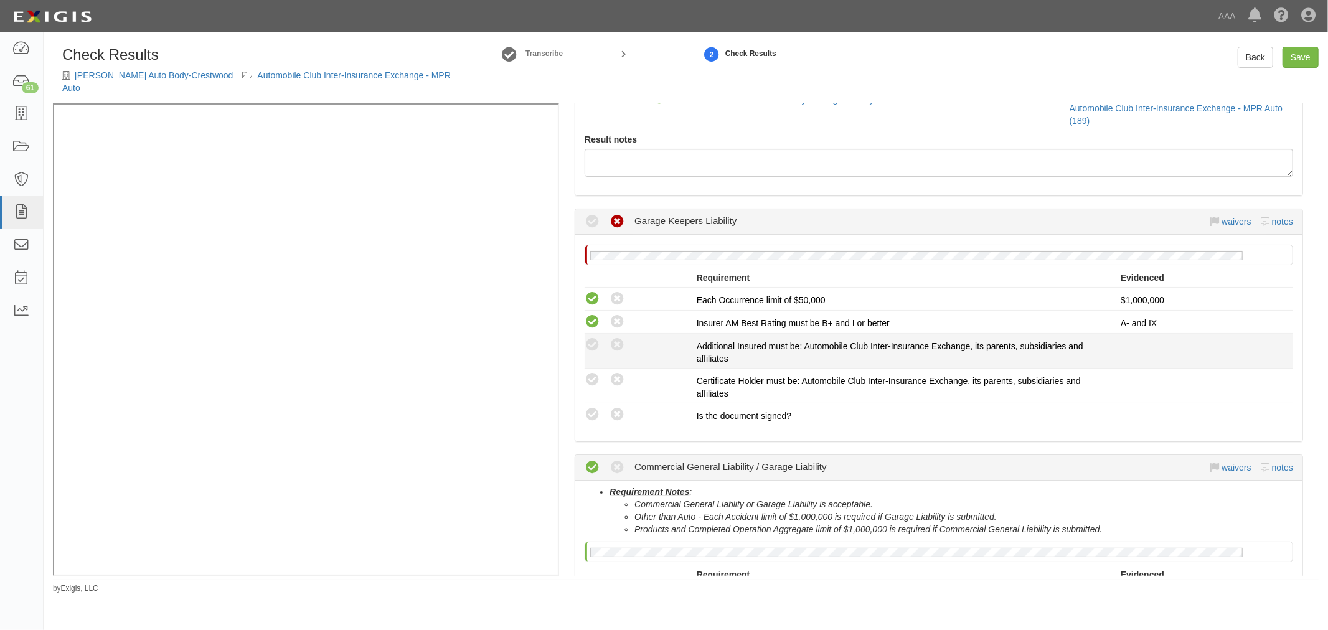
scroll to position [115, 0]
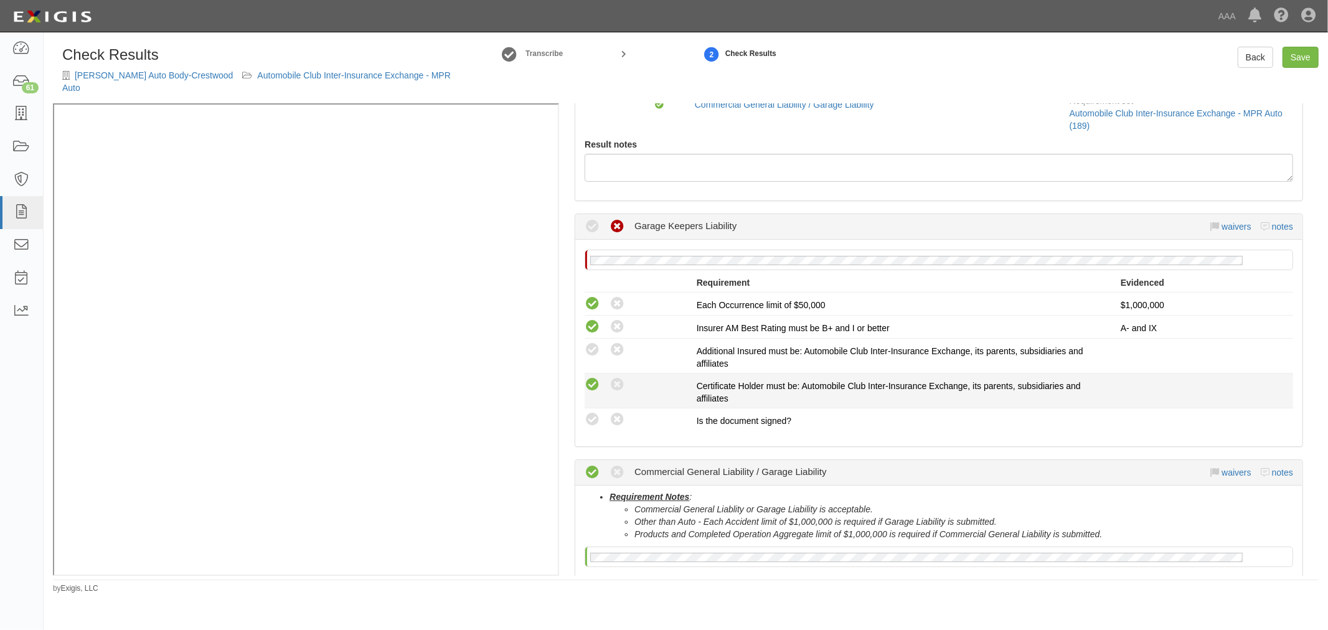
drag, startPoint x: 588, startPoint y: 408, endPoint x: 594, endPoint y: 376, distance: 32.5
click at [588, 412] on icon at bounding box center [592, 420] width 16 height 16
radio input "true"
click at [596, 377] on icon at bounding box center [592, 385] width 16 height 16
radio input "true"
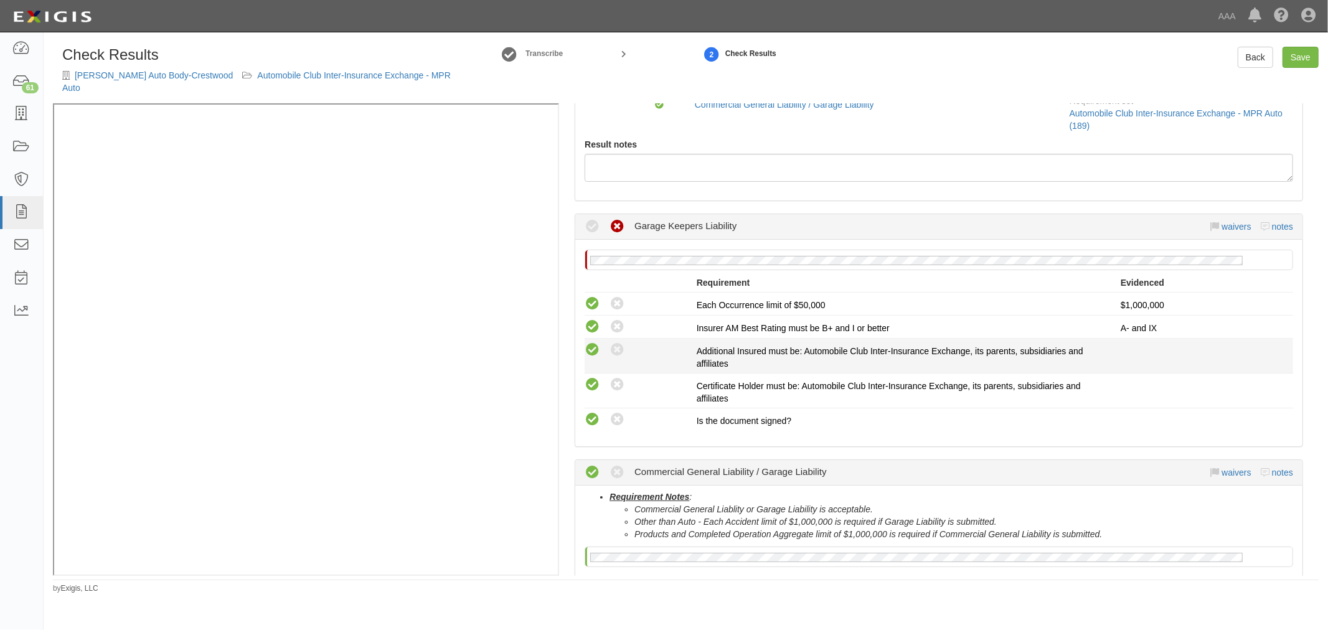
click at [594, 342] on icon at bounding box center [592, 350] width 16 height 16
radio input "true"
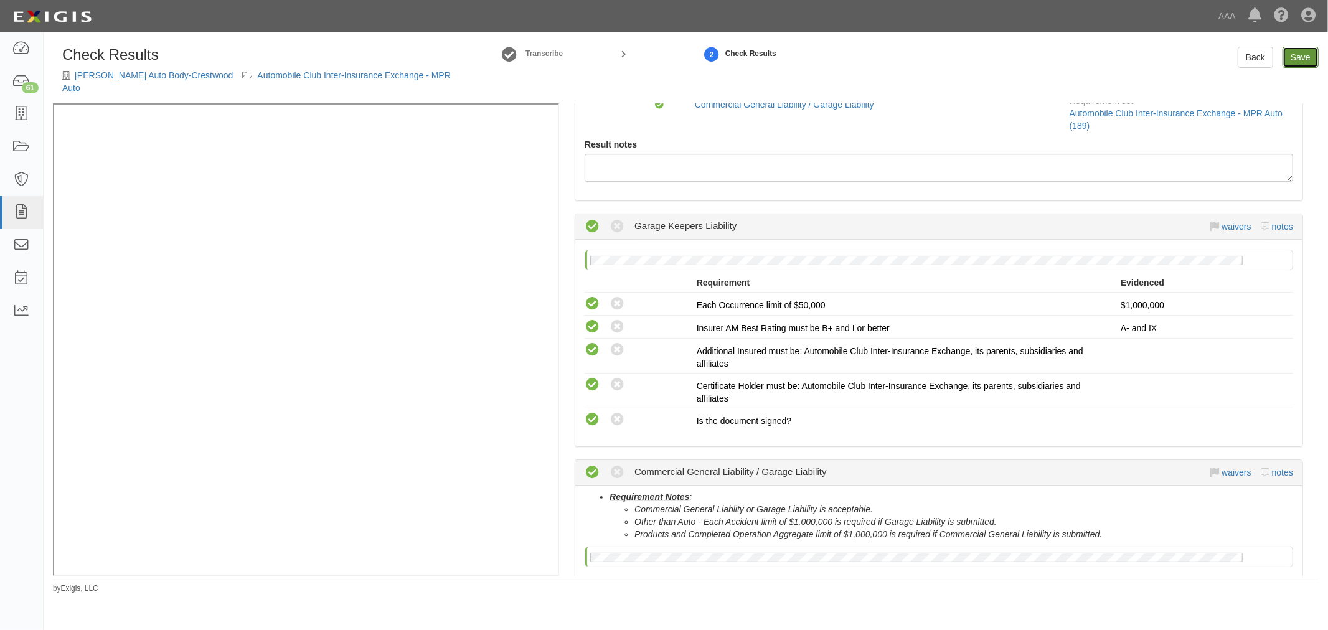
click at [1301, 57] on link "Save" at bounding box center [1300, 57] width 36 height 21
radio input "true"
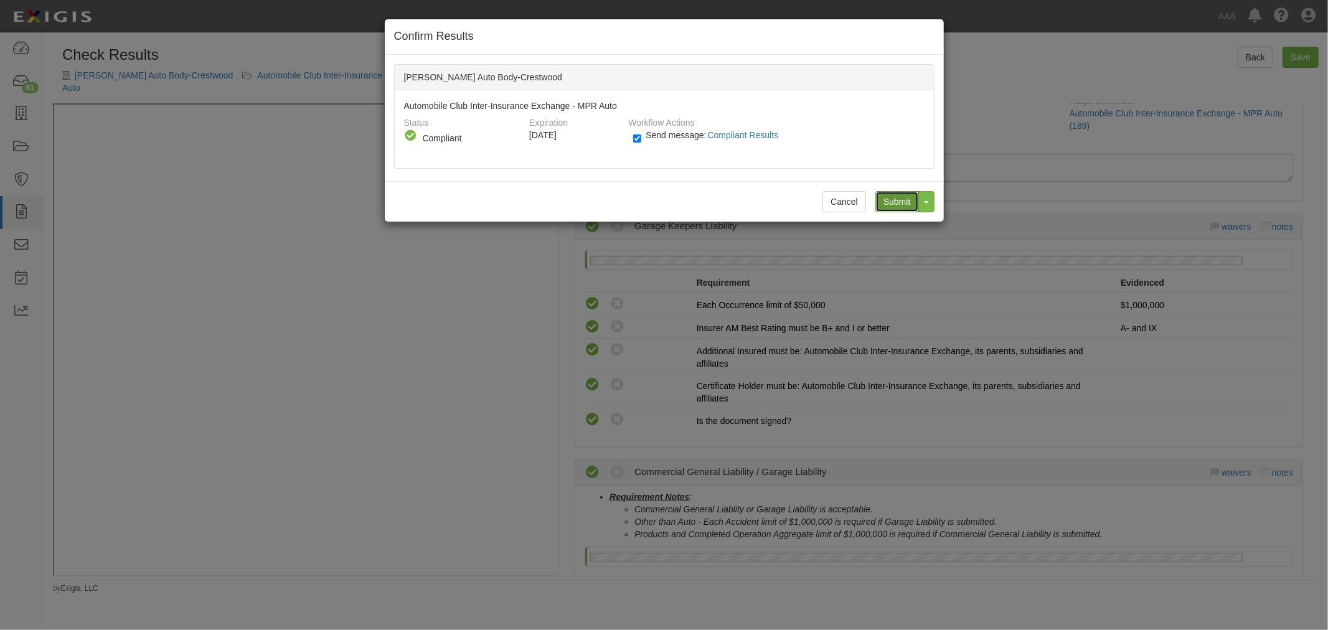
click at [900, 195] on input "Submit" at bounding box center [897, 201] width 44 height 21
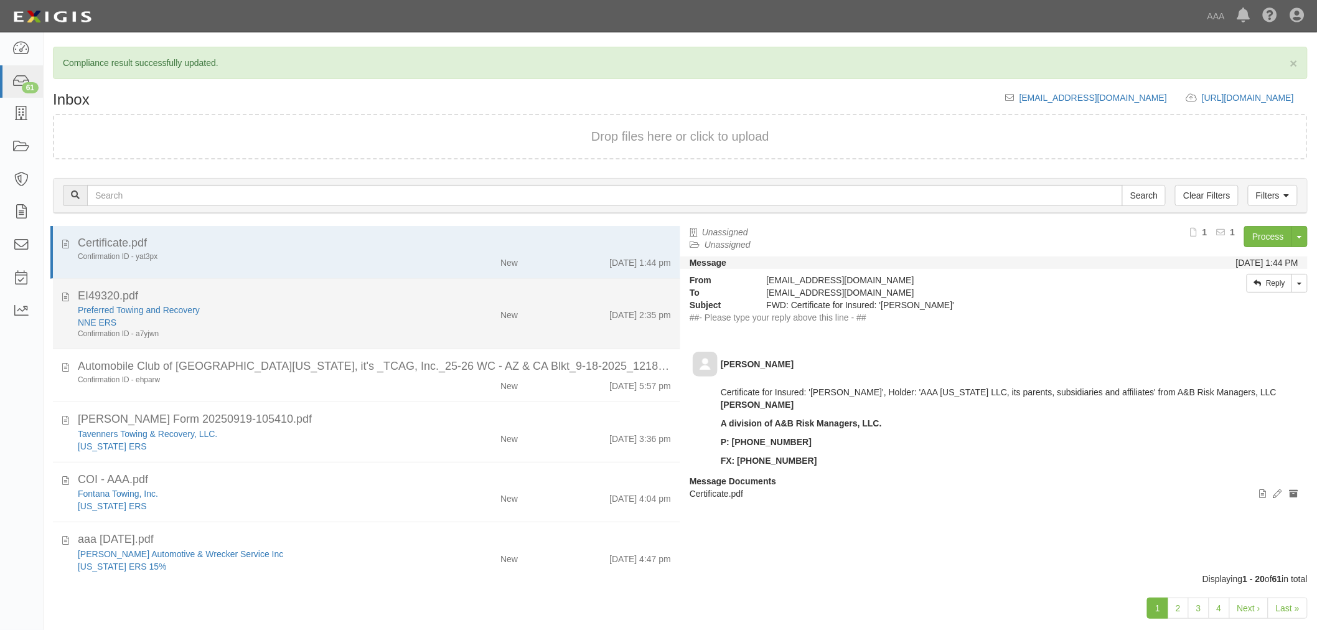
click at [272, 319] on div "NNE ERS" at bounding box center [247, 322] width 338 height 12
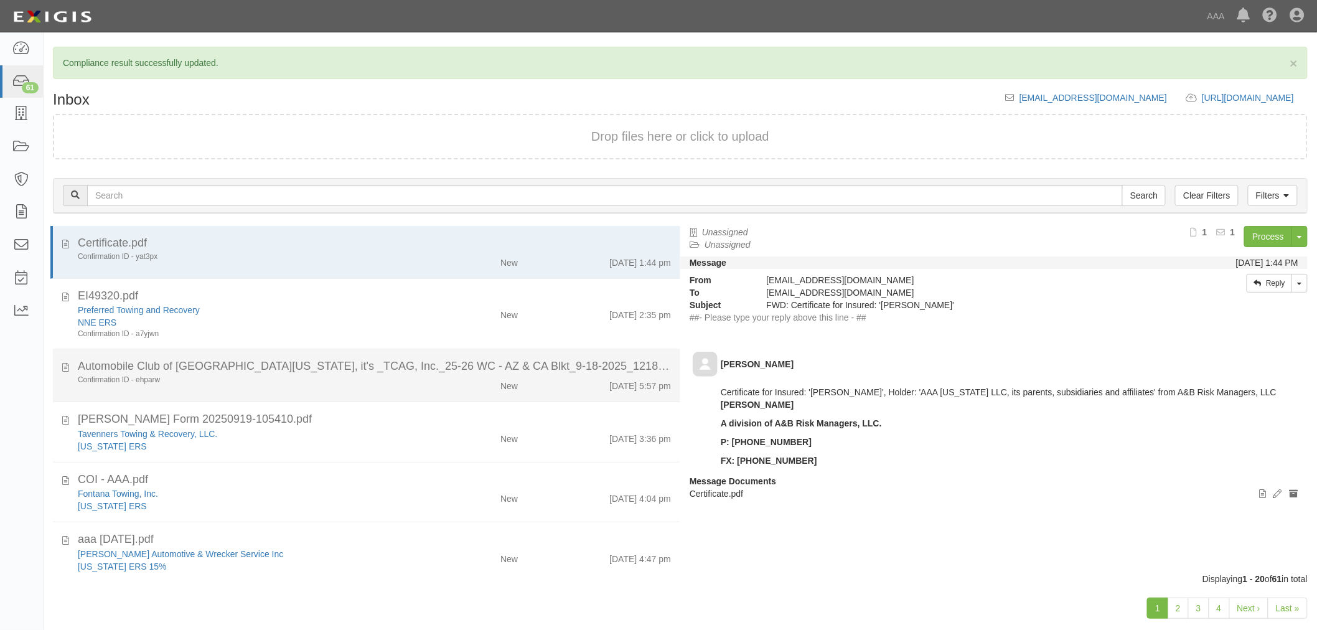
click at [353, 359] on div "Automobile Club of [GEOGRAPHIC_DATA][US_STATE], it's _TCAG, Inc._25-26 WC - AZ …" at bounding box center [374, 367] width 593 height 16
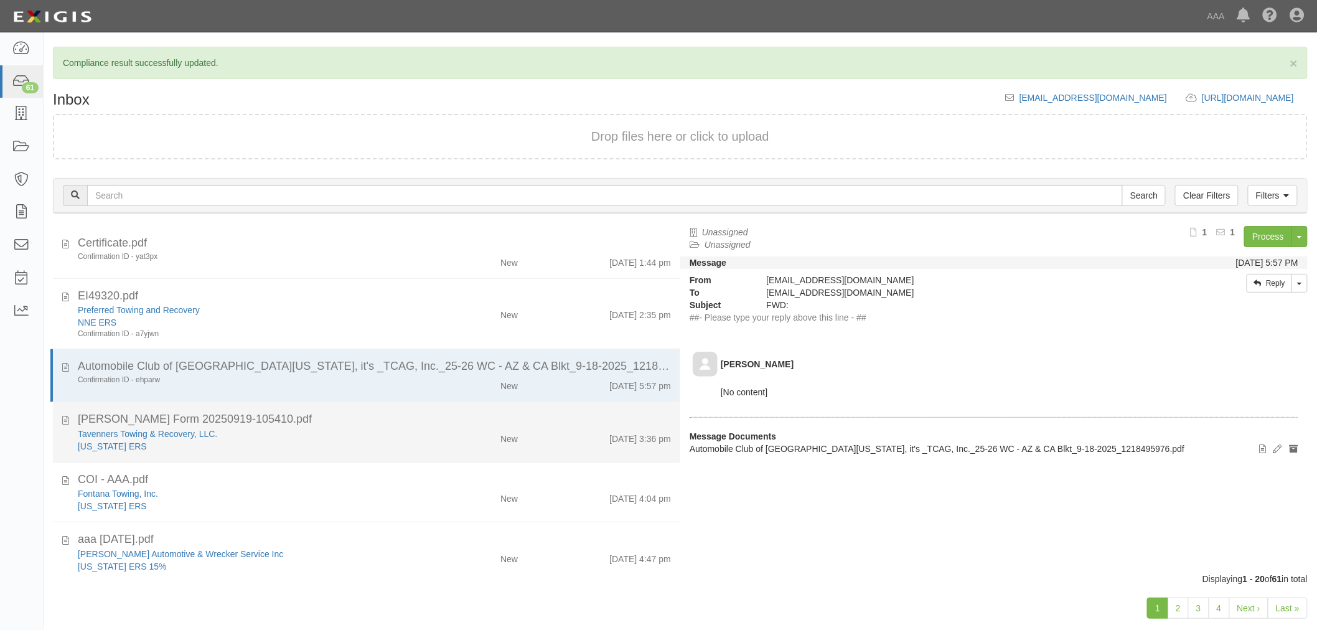
click at [331, 444] on div "[US_STATE] ERS" at bounding box center [247, 446] width 338 height 12
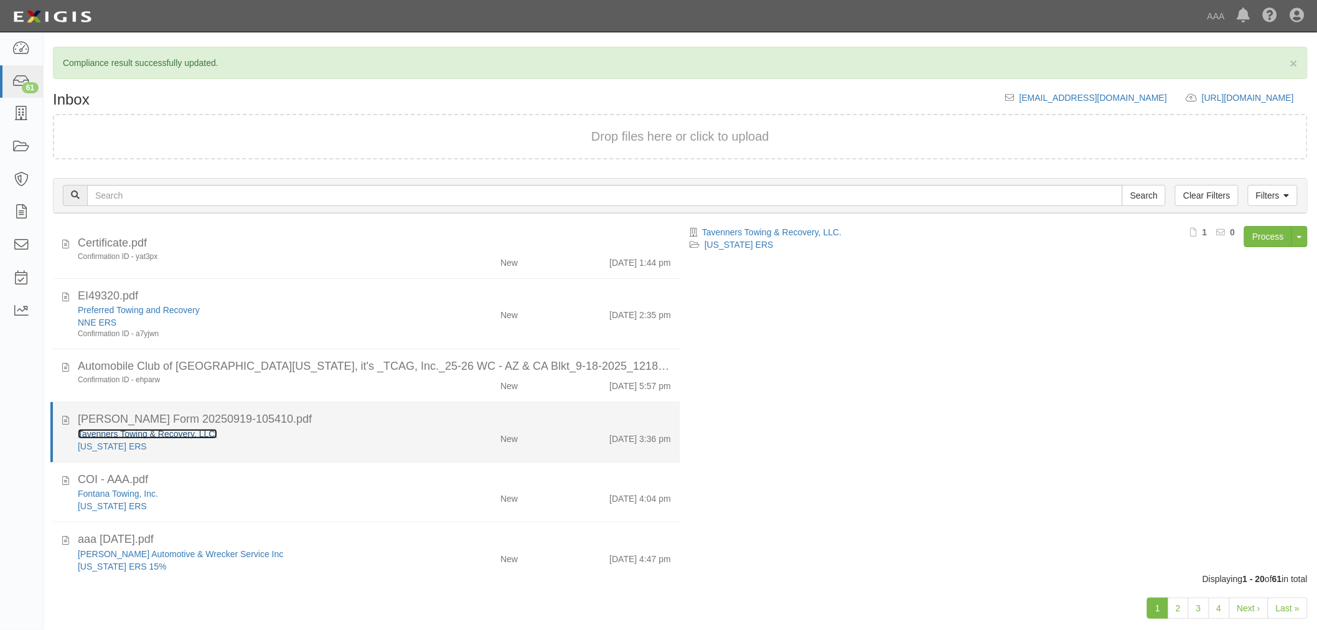
click at [141, 429] on link "Tavenners Towing & Recovery, LLC." at bounding box center [147, 434] width 139 height 10
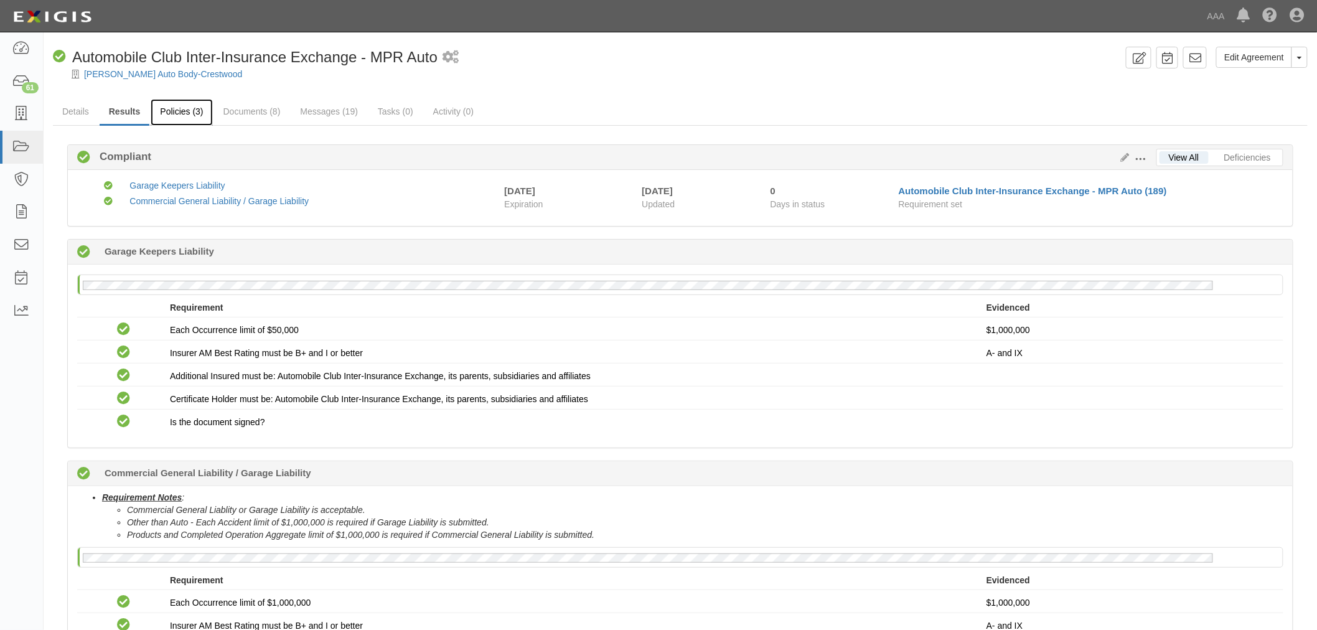
click at [194, 115] on link "Policies (3)" at bounding box center [182, 112] width 62 height 27
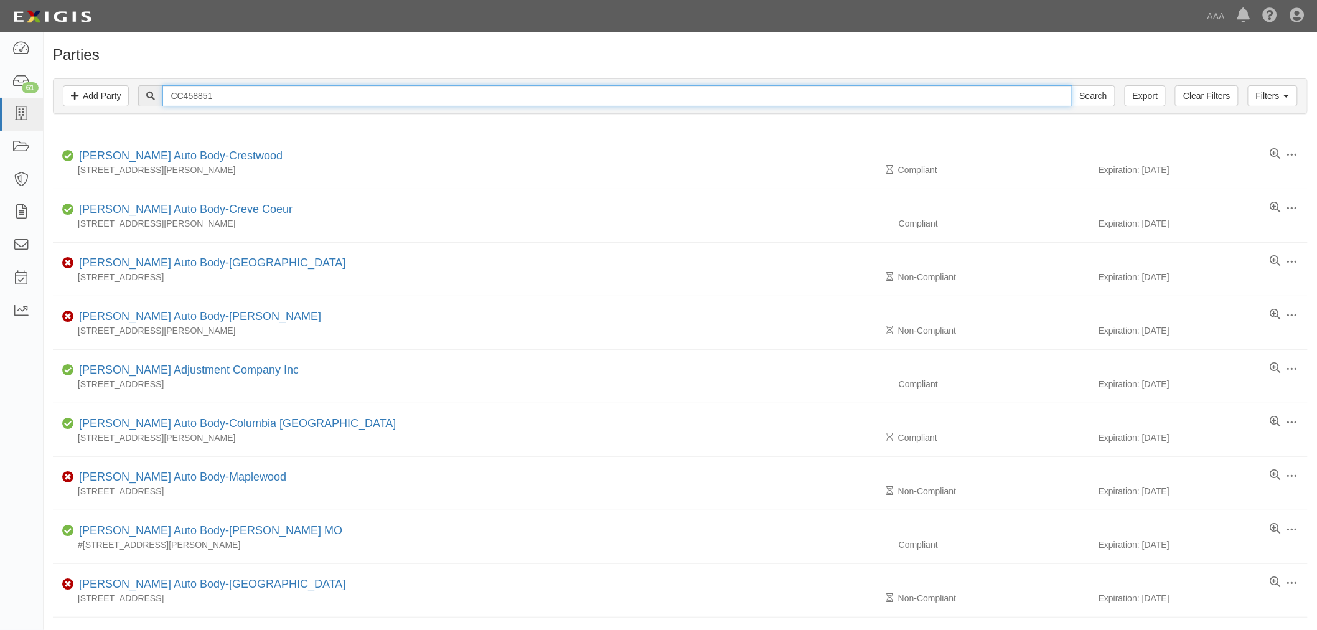
drag, startPoint x: 166, startPoint y: 95, endPoint x: 278, endPoint y: 124, distance: 115.8
click at [91, 100] on div "Filters Add Party Clear Filters Export CC458851 Search Filters" at bounding box center [681, 96] width 1254 height 34
paste input "3"
type input "CC458853"
click at [1072, 85] on input "Search" at bounding box center [1094, 95] width 44 height 21
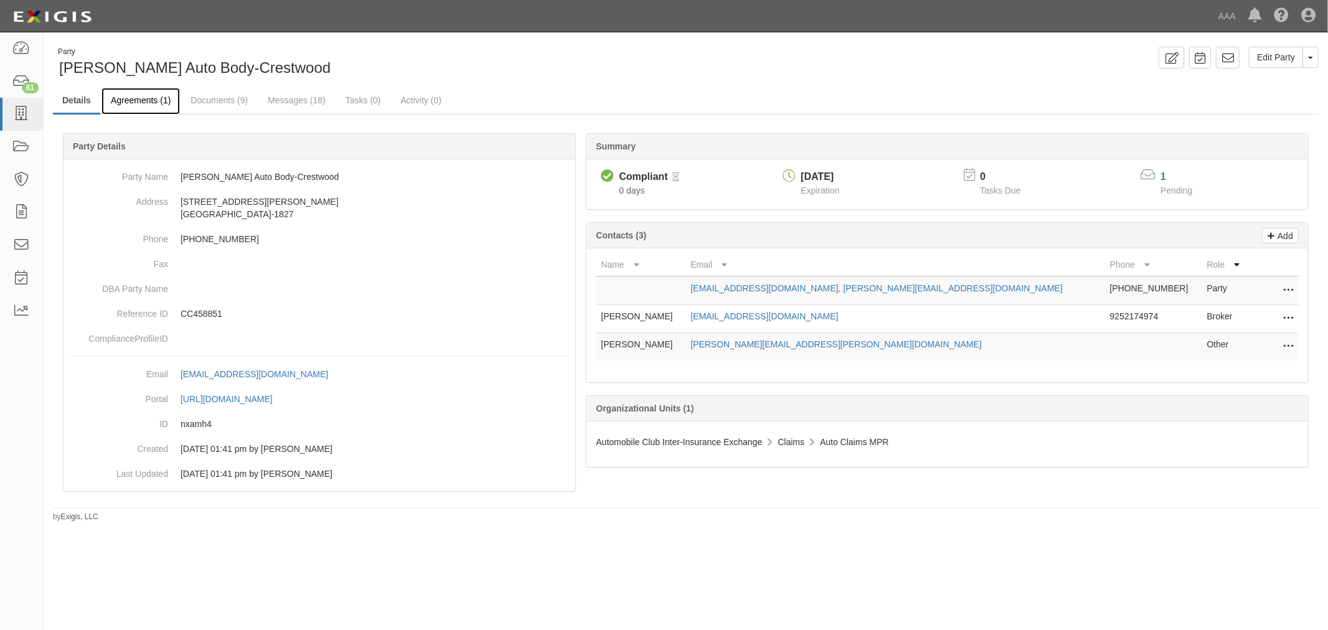
click at [111, 97] on link "Agreements (1)" at bounding box center [140, 101] width 78 height 27
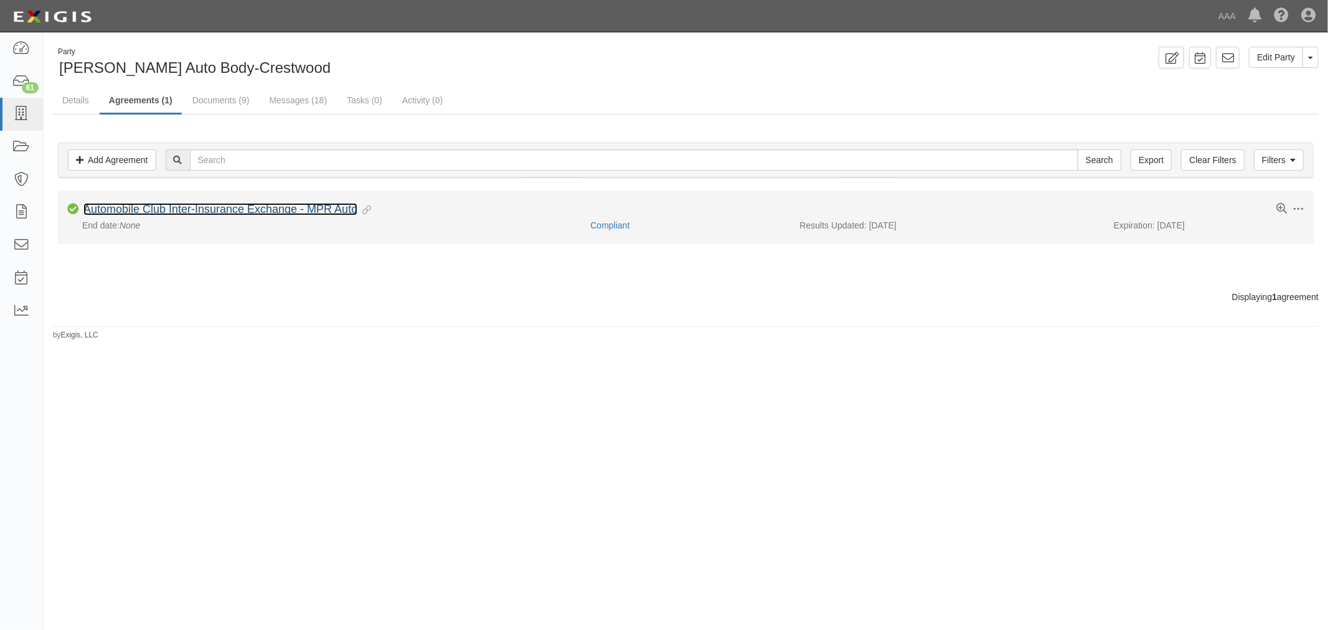
click at [152, 203] on link "Automobile Club Inter-Insurance Exchange - MPR Auto" at bounding box center [220, 209] width 274 height 12
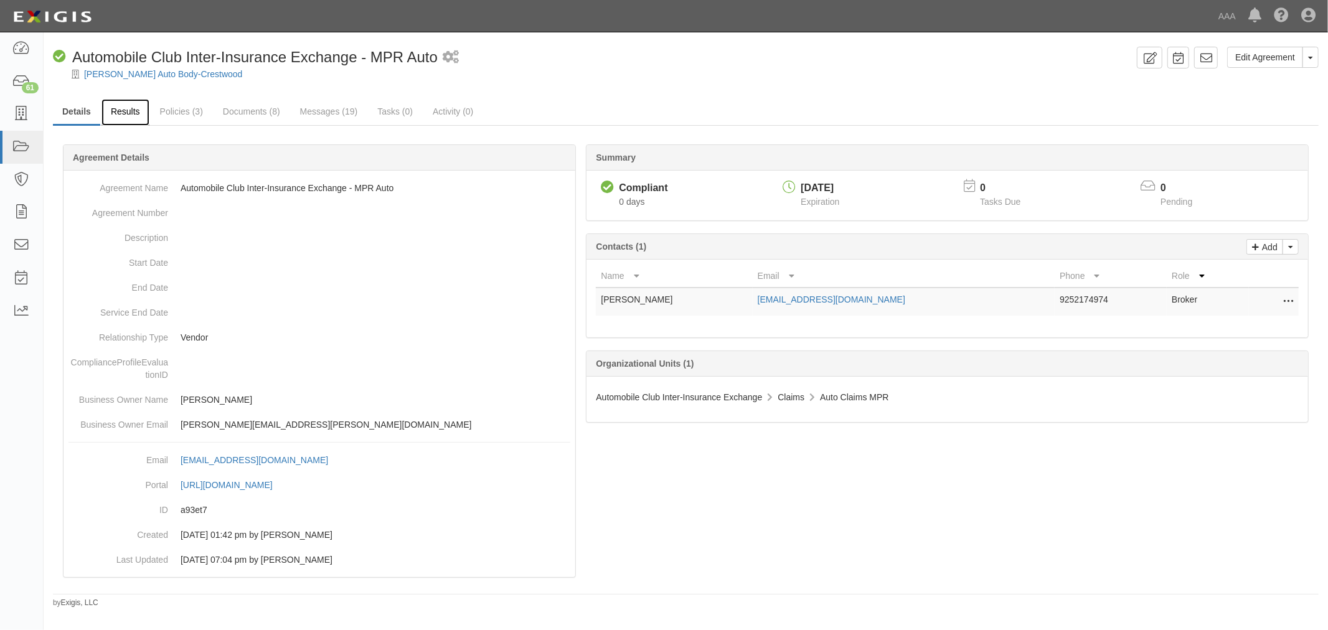
click at [118, 116] on link "Results" at bounding box center [125, 112] width 48 height 27
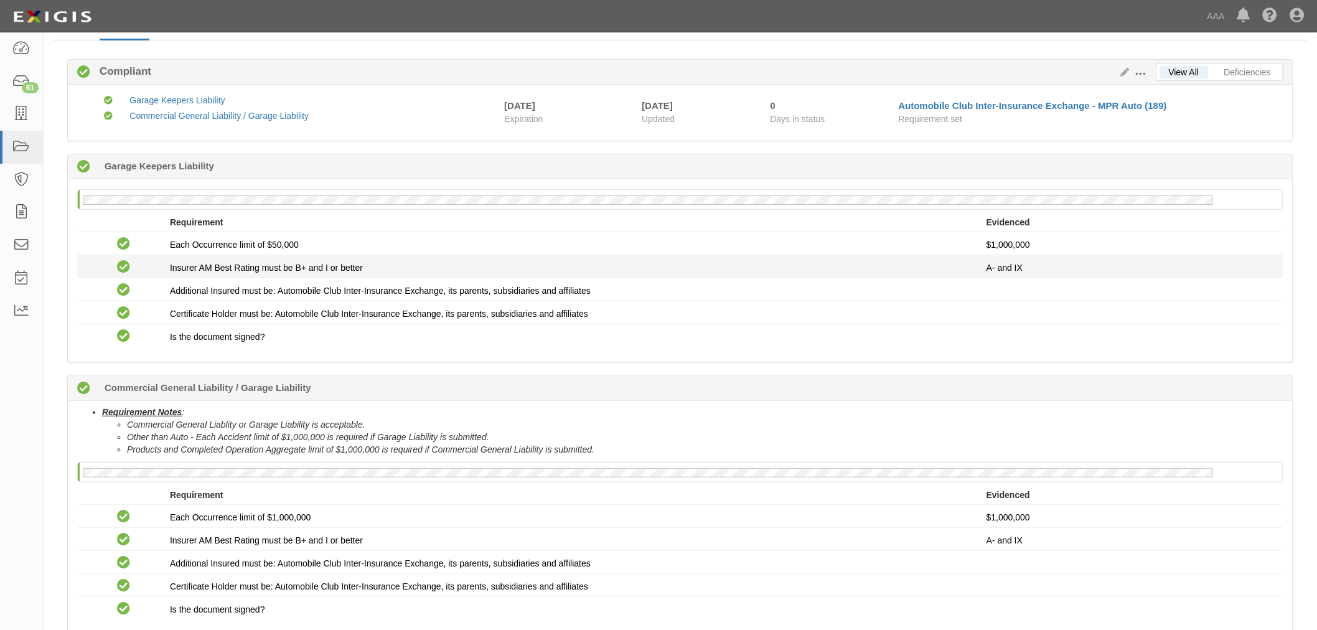
scroll to position [173, 0]
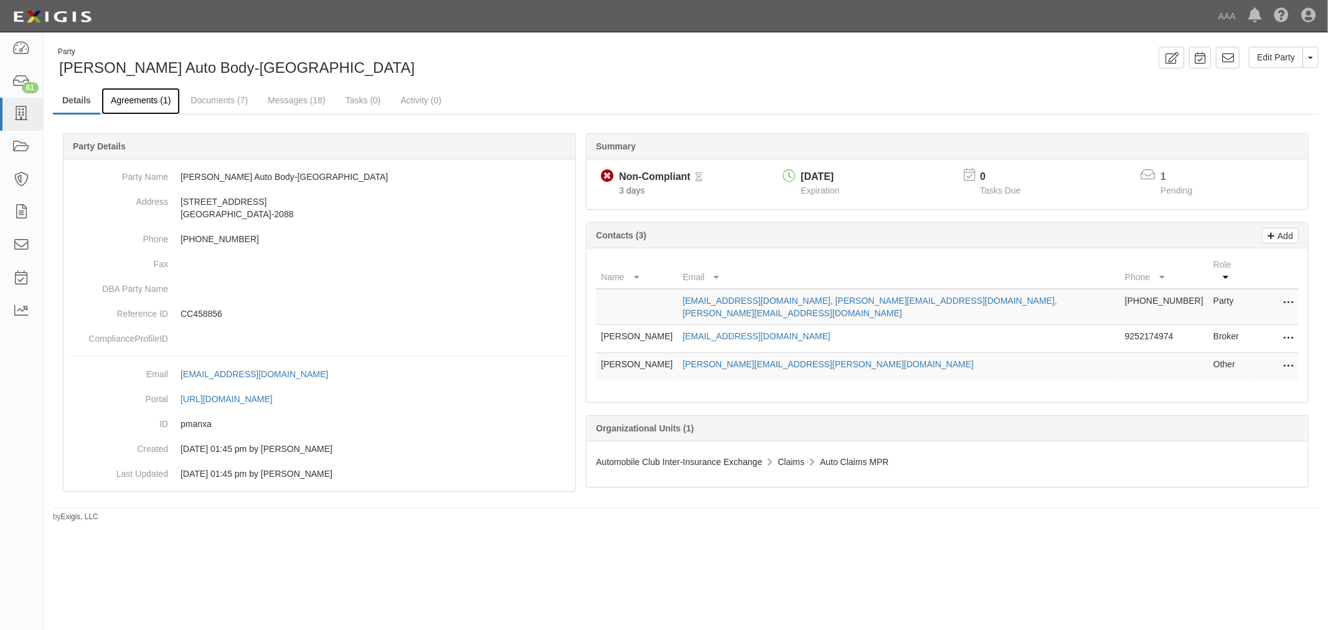
click at [125, 104] on link "Agreements (1)" at bounding box center [140, 101] width 78 height 27
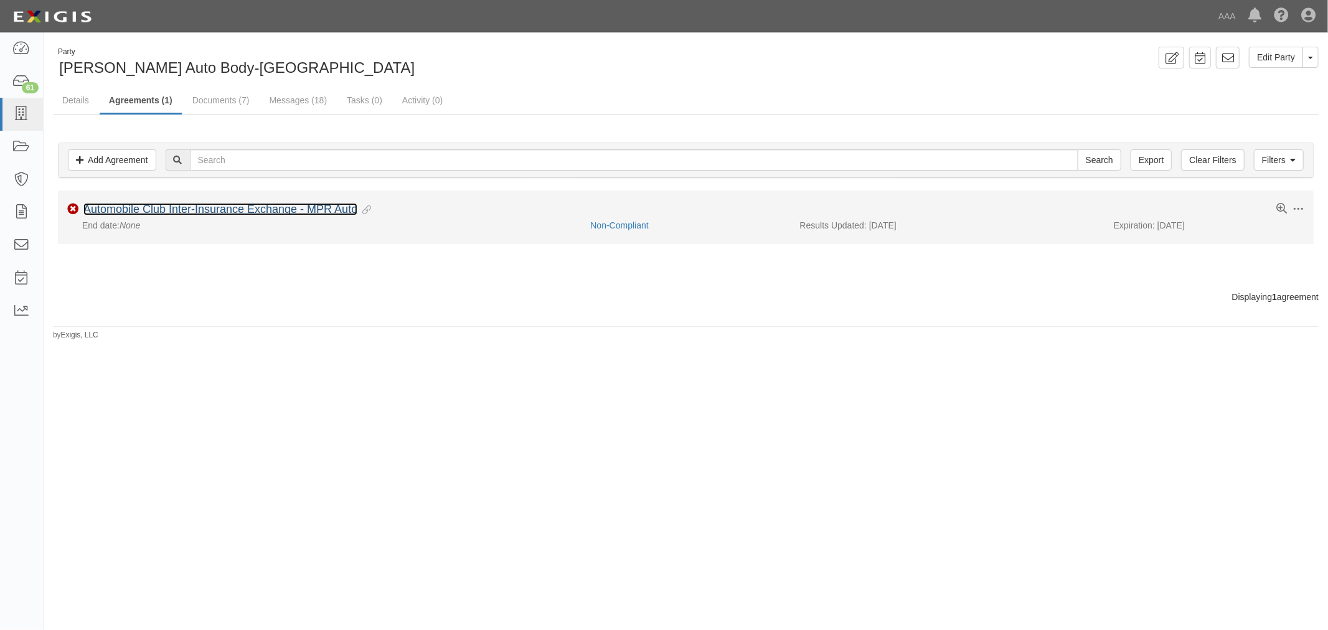
click at [166, 207] on link "Automobile Club Inter-Insurance Exchange - MPR Auto" at bounding box center [220, 209] width 274 height 12
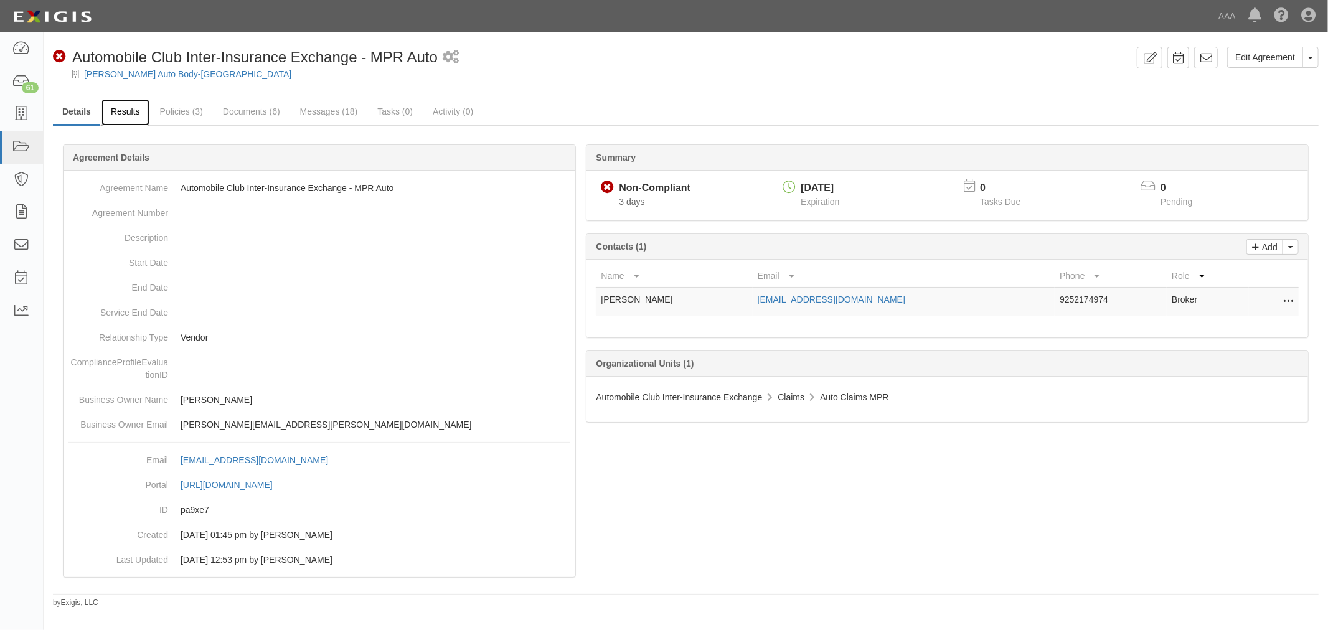
click at [134, 110] on link "Results" at bounding box center [125, 112] width 48 height 27
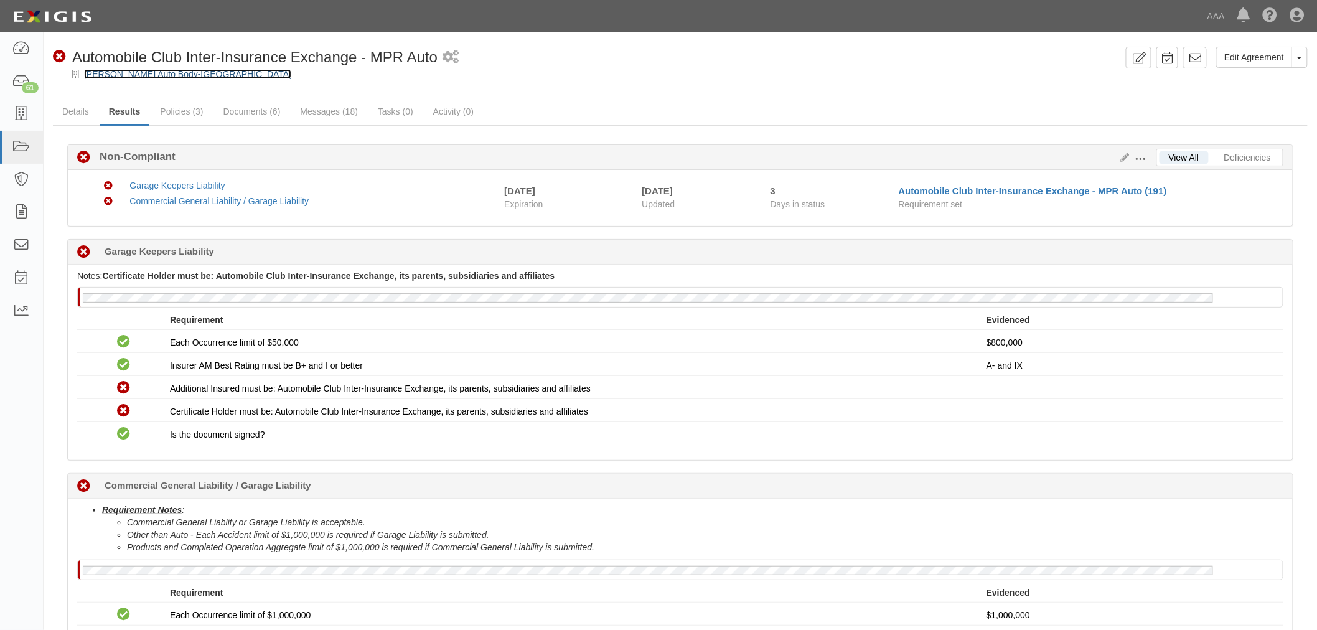
drag, startPoint x: 172, startPoint y: 82, endPoint x: 169, endPoint y: 72, distance: 11.2
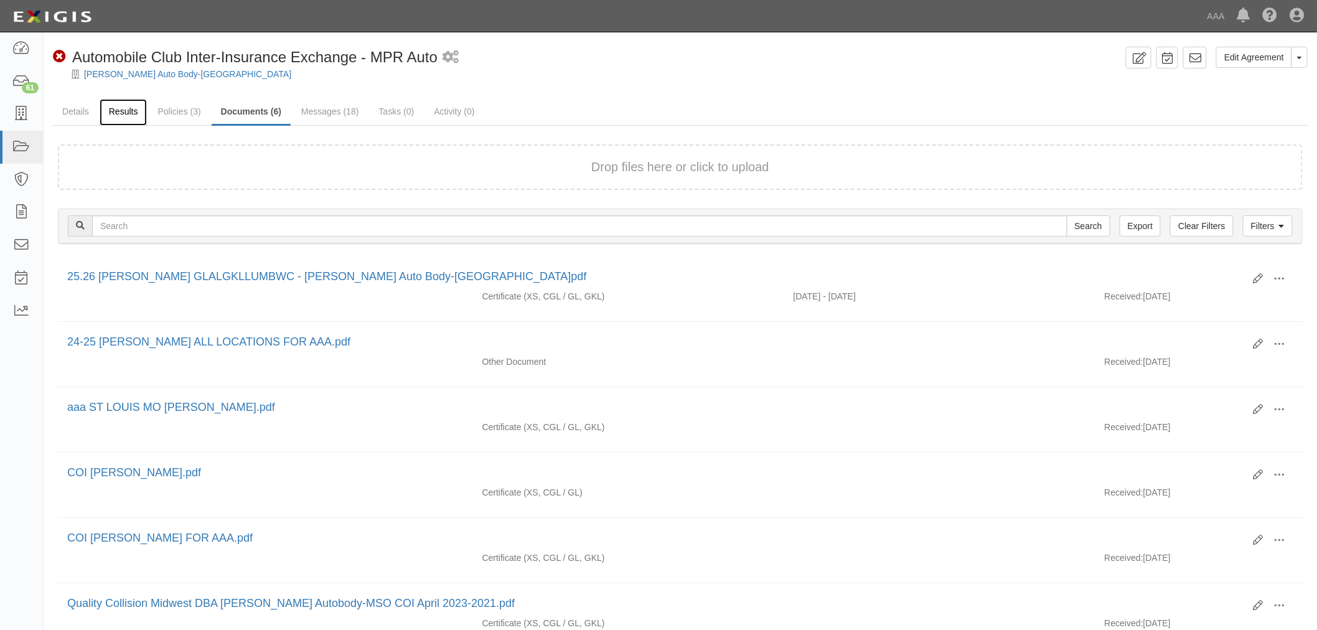
click at [120, 113] on link "Results" at bounding box center [124, 112] width 48 height 27
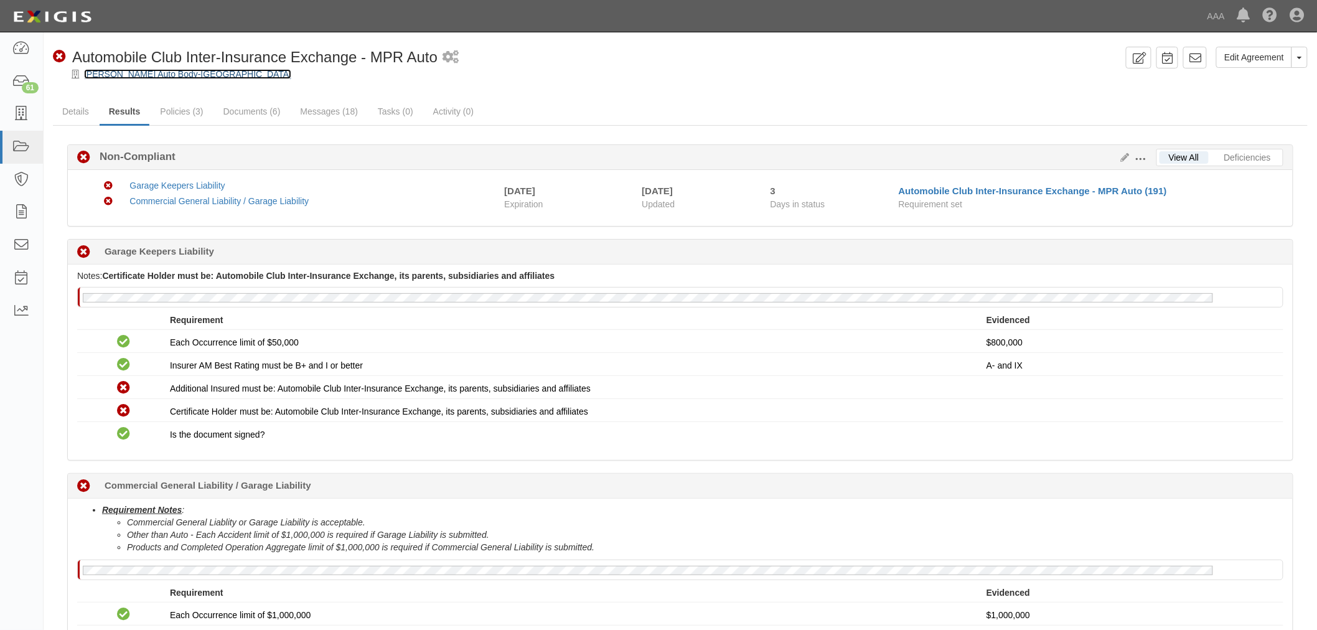
click at [172, 71] on link "[PERSON_NAME] Auto Body-[GEOGRAPHIC_DATA]" at bounding box center [187, 74] width 207 height 10
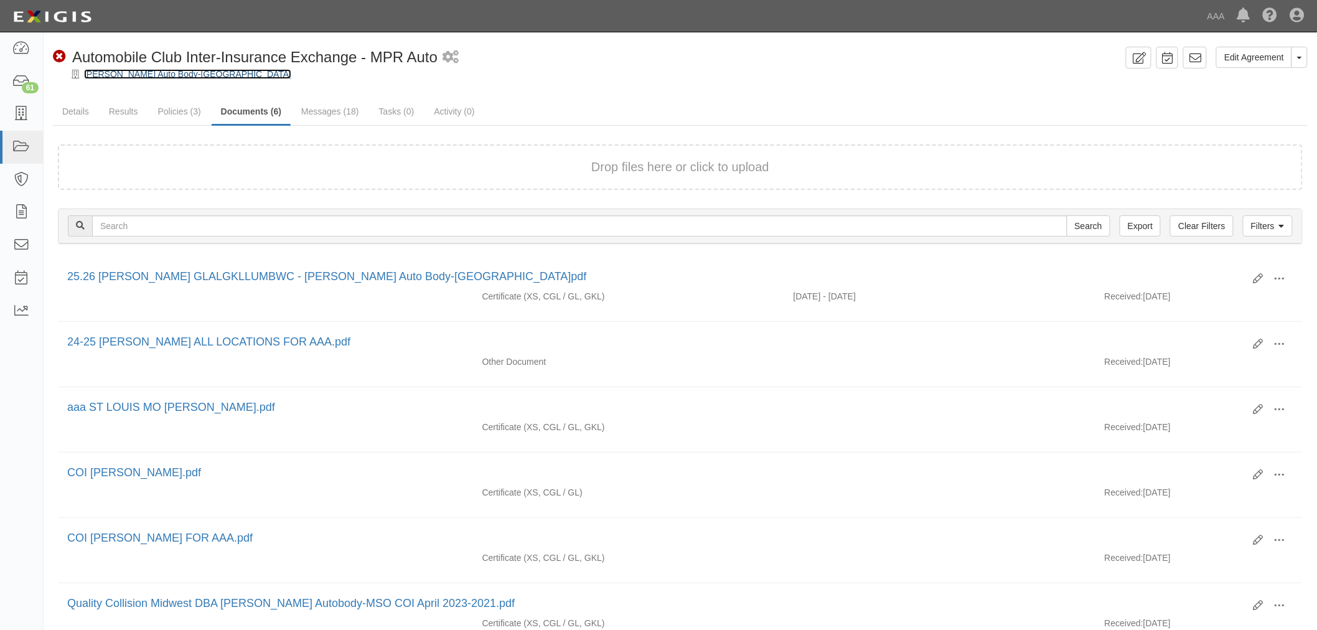
click at [148, 72] on link "[PERSON_NAME] Auto Body-[GEOGRAPHIC_DATA]" at bounding box center [187, 74] width 207 height 10
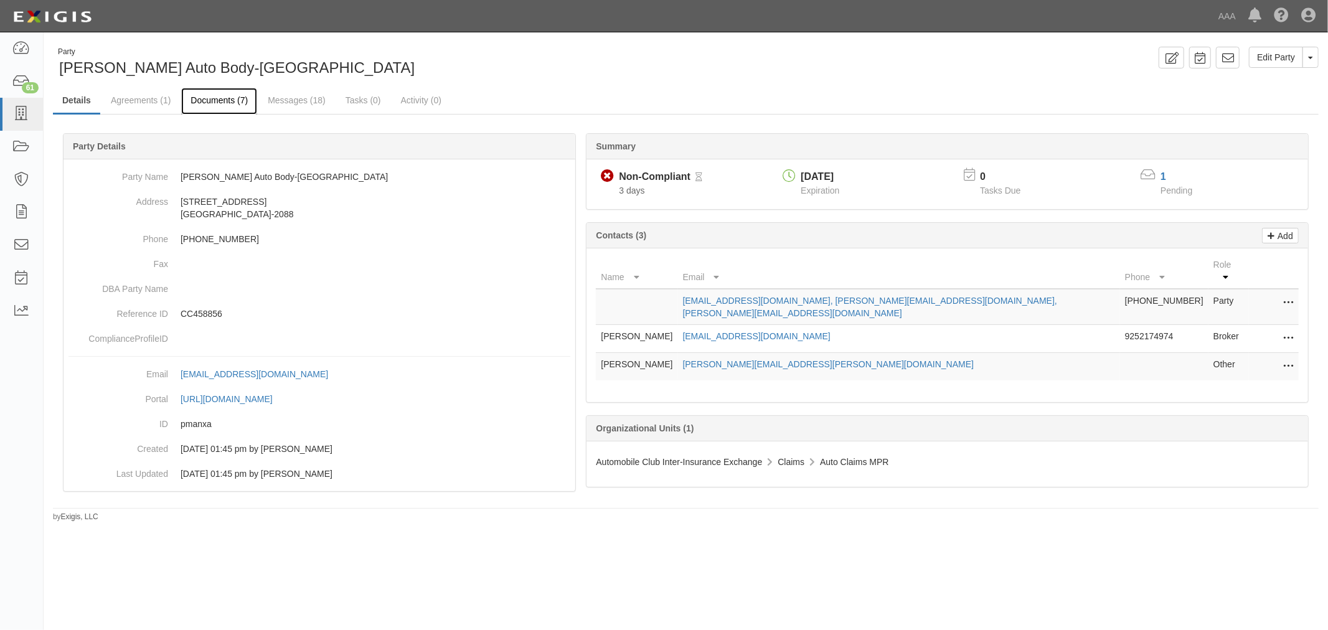
click at [207, 107] on link "Documents (7)" at bounding box center [219, 101] width 76 height 27
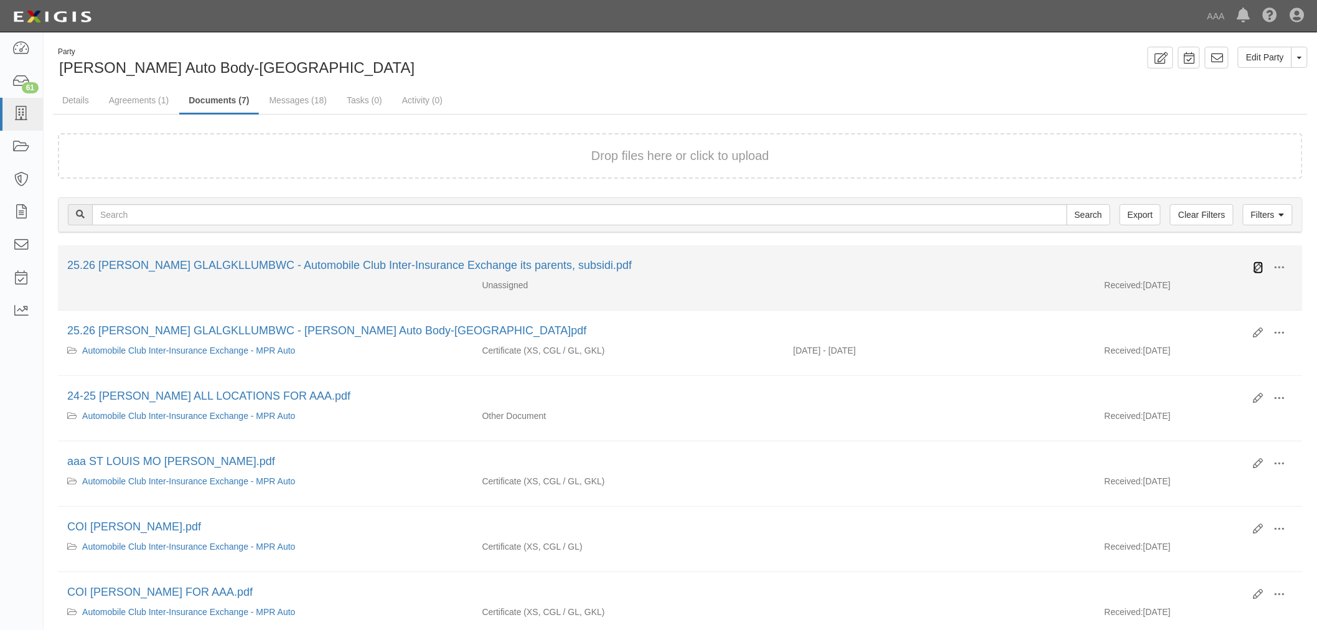
click at [1257, 269] on icon at bounding box center [1259, 268] width 10 height 10
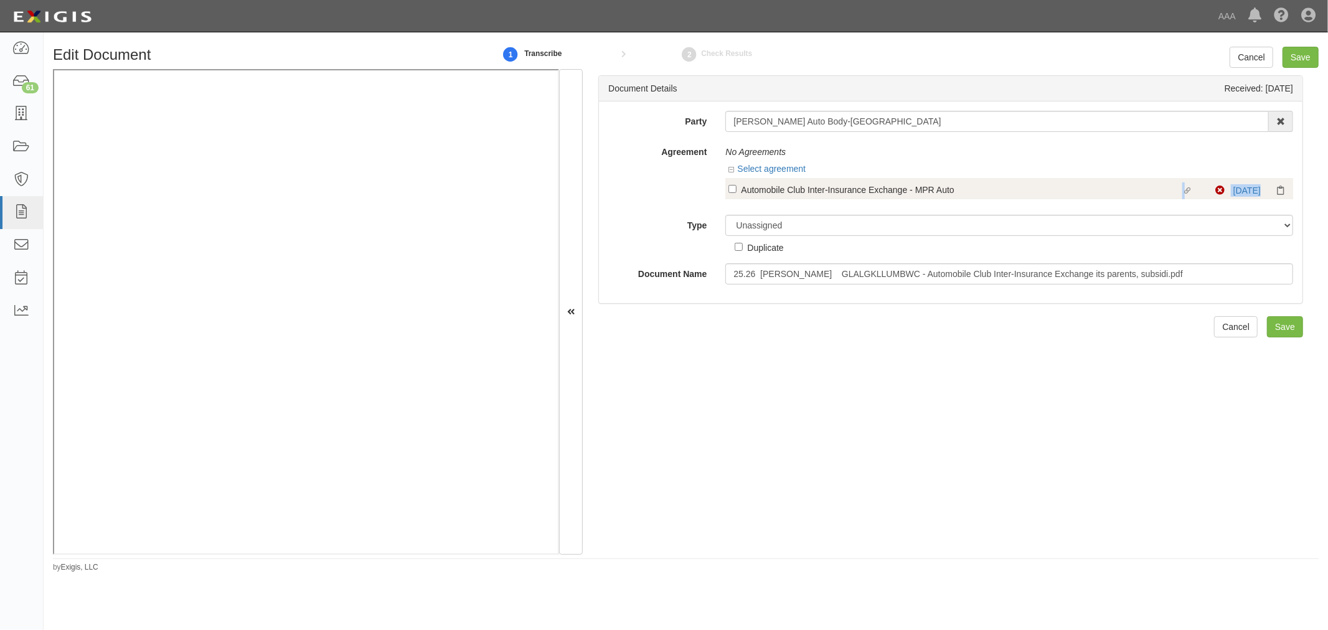
click at [747, 200] on div "Linked agreement Automobile Club Inter-Insurance Exchange - MPR Auto Linked agr…" at bounding box center [1009, 191] width 568 height 27
click at [748, 195] on div "Automobile Club Inter-Insurance Exchange - MPR Auto" at bounding box center [961, 189] width 441 height 14
click at [736, 193] on input "Linked agreement Automobile Club Inter-Insurance Exchange - MPR Auto Linked agr…" at bounding box center [732, 189] width 8 height 8
checkbox input "true"
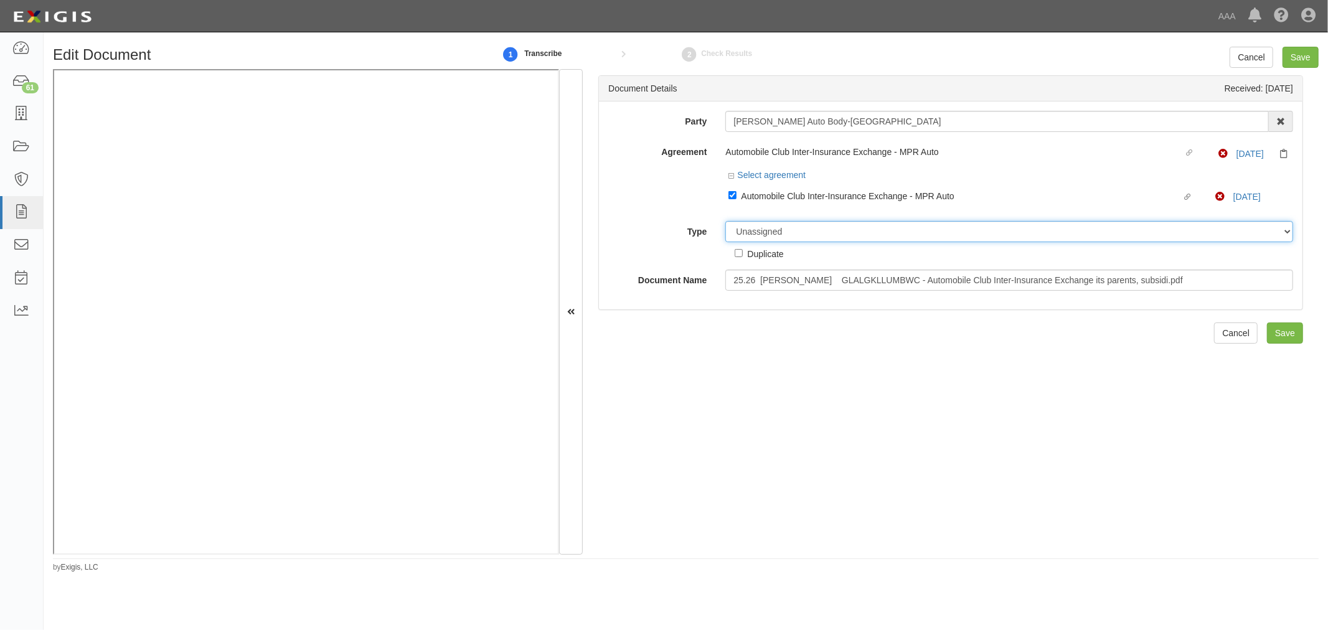
click at [785, 225] on select "Unassigned Binder Cancellation Notice Certificate Contract Endorsement Insuranc…" at bounding box center [1009, 231] width 568 height 21
select select "CertificateDetail"
click at [725, 223] on select "Unassigned Binder Cancellation Notice Certificate Contract Endorsement Insuranc…" at bounding box center [1009, 231] width 568 height 21
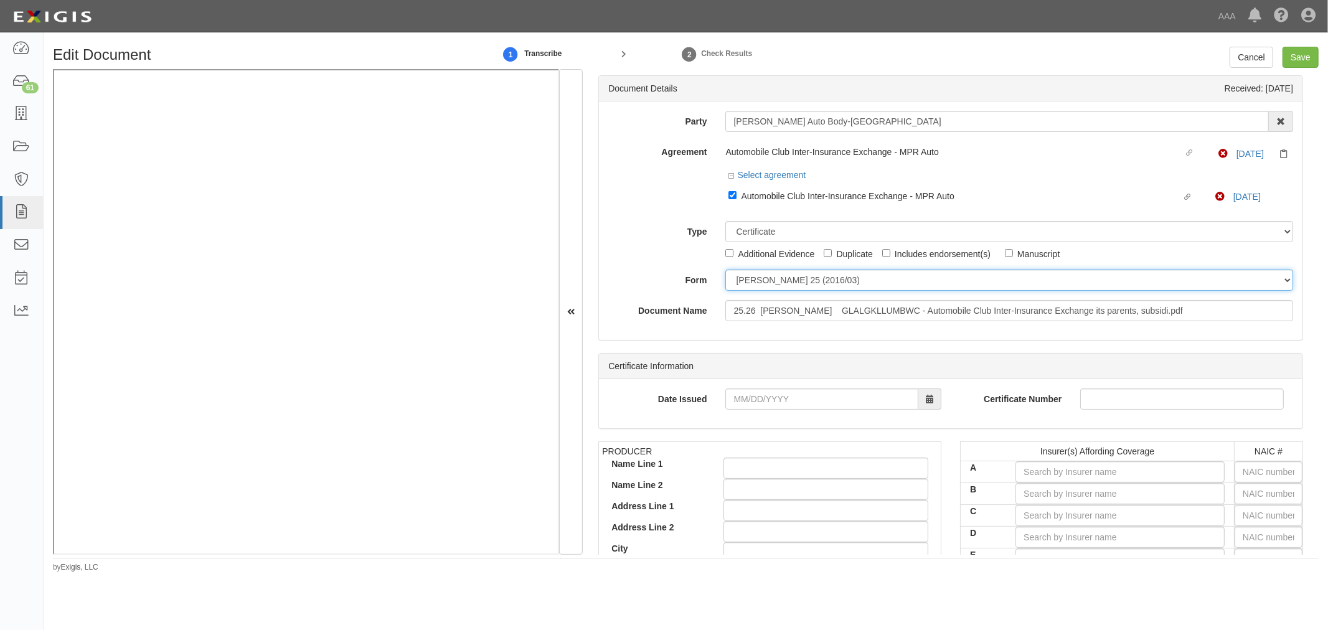
drag, startPoint x: 776, startPoint y: 277, endPoint x: 776, endPoint y: 286, distance: 9.3
click at [776, 276] on select "ACORD 25 (2016/03) ACORD 101 ACORD 855 NY (2014/05) General" at bounding box center [1009, 279] width 568 height 21
select select "GeneralFormDetail"
click at [725, 271] on select "ACORD 25 (2016/03) ACORD 101 ACORD 855 NY (2014/05) General" at bounding box center [1009, 279] width 568 height 21
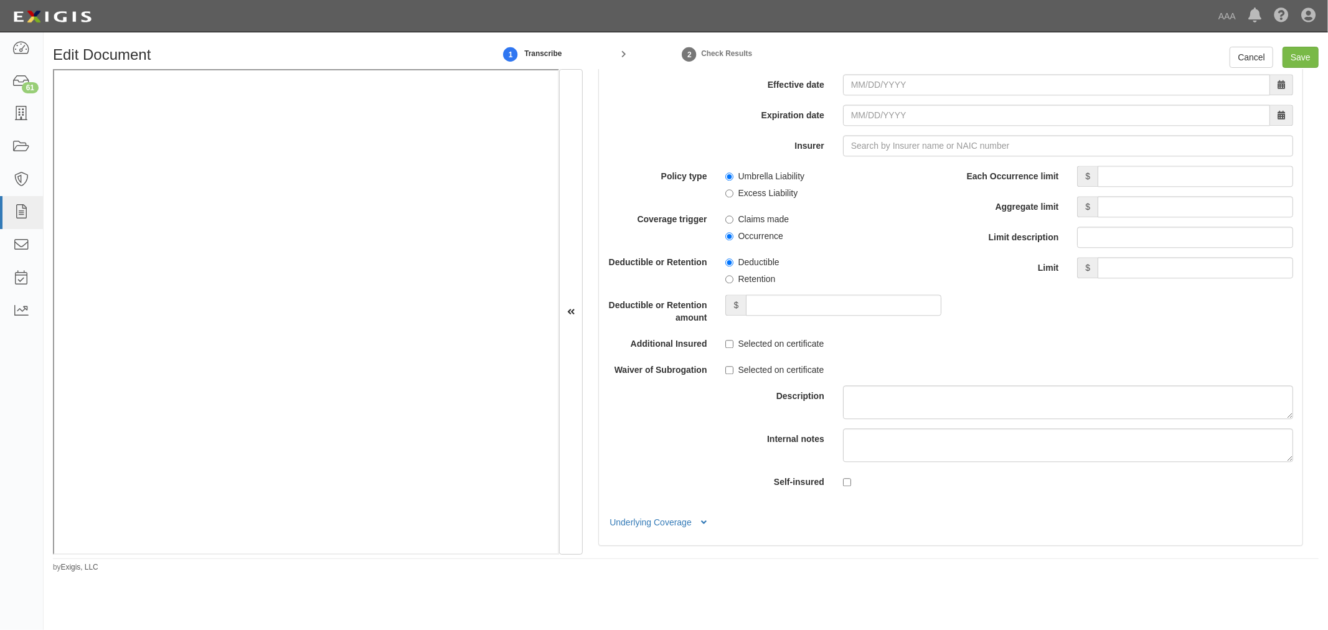
scroll to position [2420, 0]
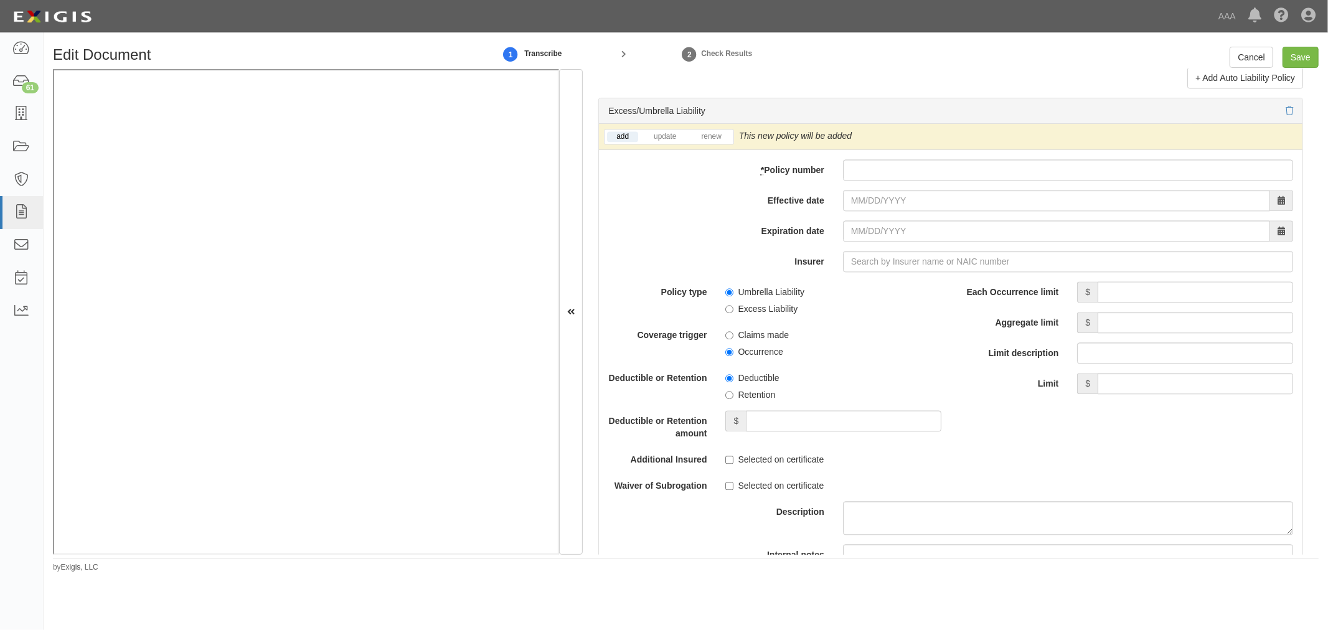
click at [860, 164] on div "add update renew This new policy will be added This new policy will update exis…" at bounding box center [950, 392] width 703 height 537
drag, startPoint x: 854, startPoint y: 169, endPoint x: 817, endPoint y: 171, distance: 37.4
click at [854, 169] on input "* Policy number" at bounding box center [1068, 169] width 450 height 21
paste input "N0046PK000940-01"
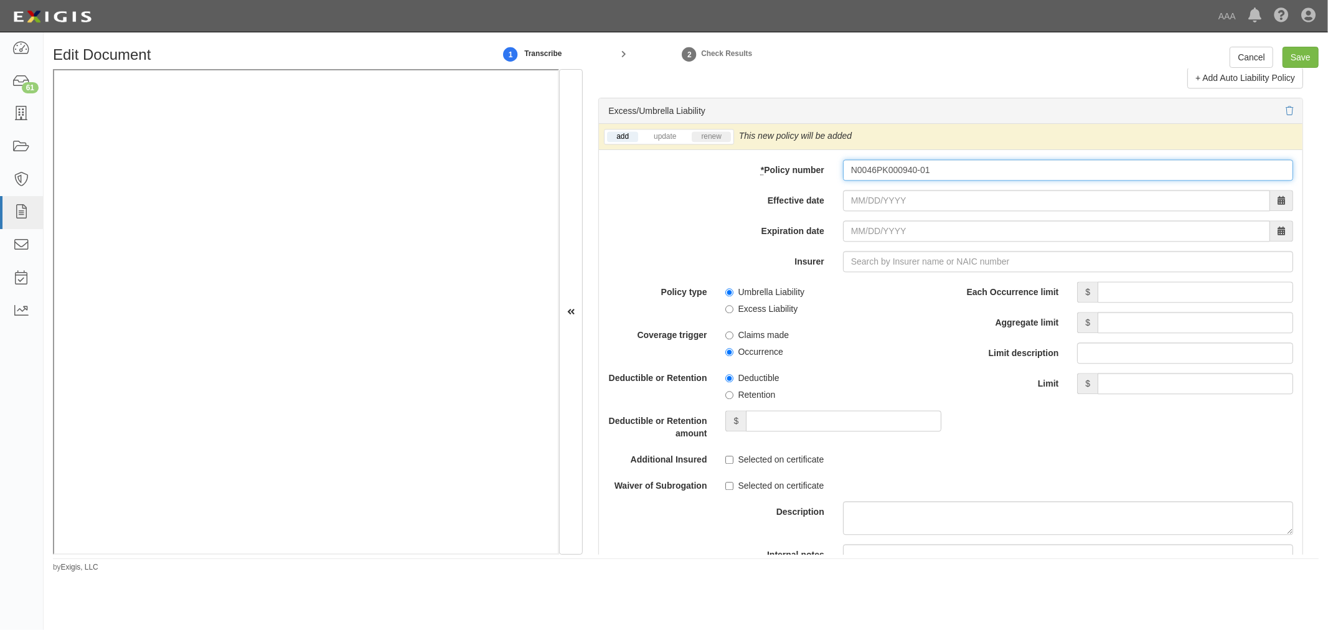
type input "N0046PK000940-01"
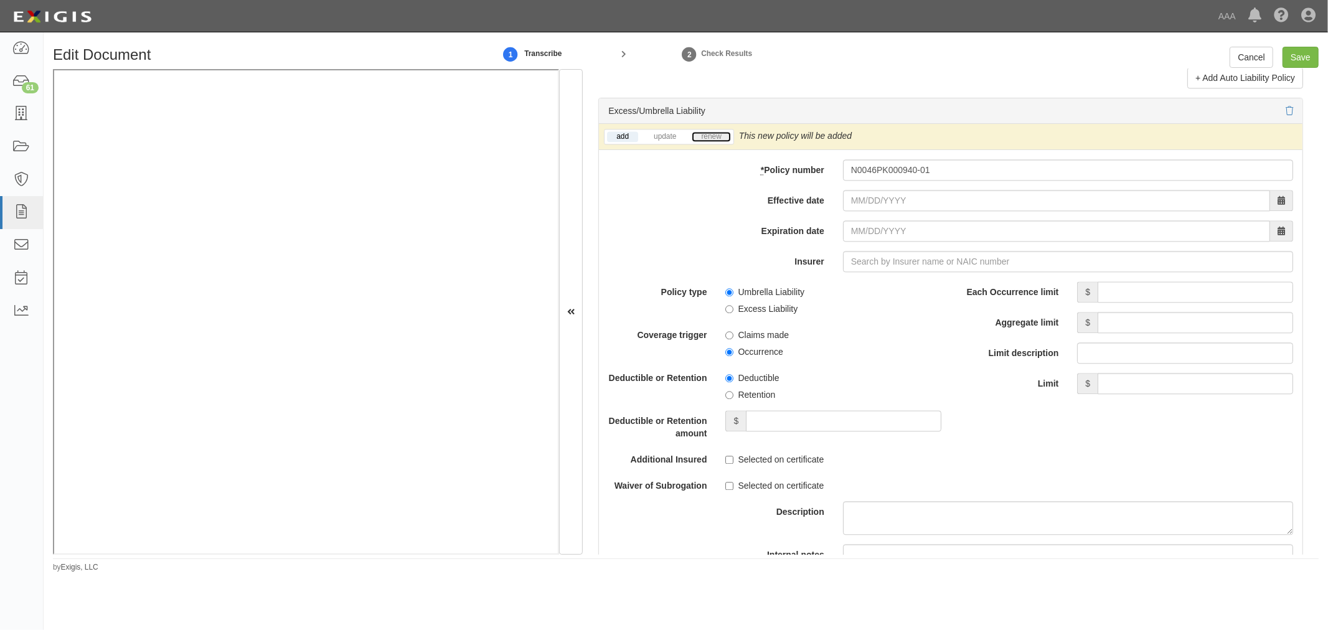
click at [713, 142] on link "renew" at bounding box center [710, 136] width 39 height 11
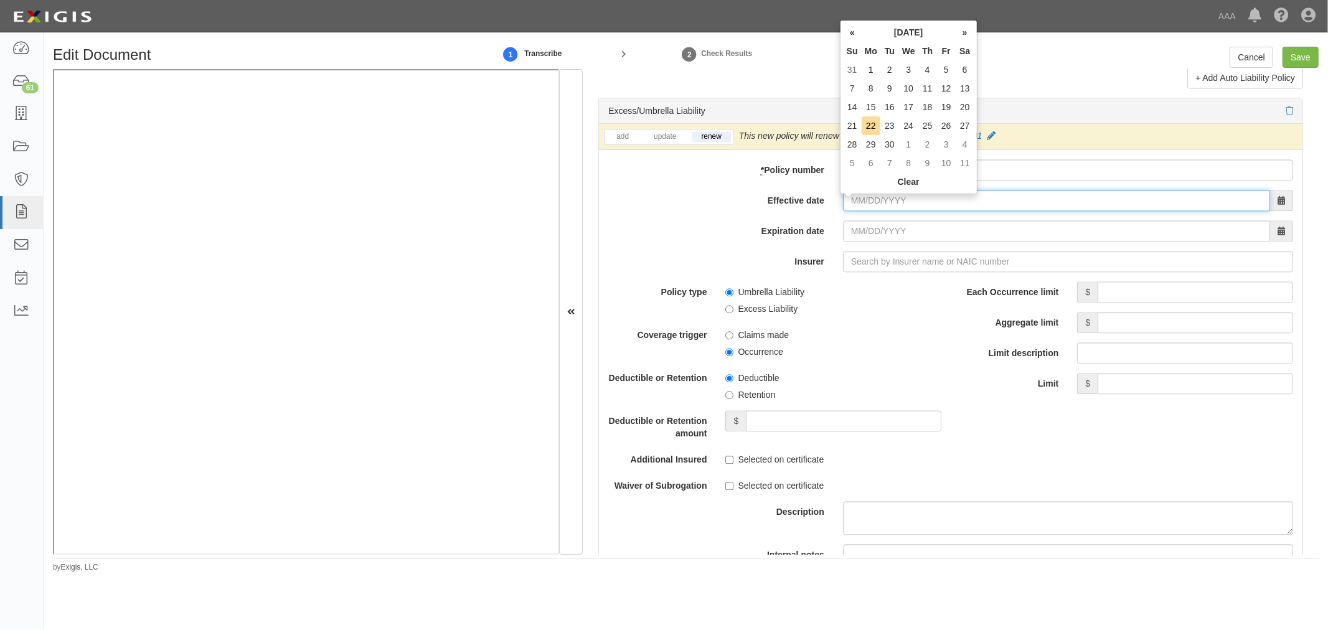
drag, startPoint x: 870, startPoint y: 199, endPoint x: 873, endPoint y: 193, distance: 7.0
click at [870, 200] on input "Effective date" at bounding box center [1056, 200] width 427 height 21
type input "10/01/2025"
type input "[DATE]"
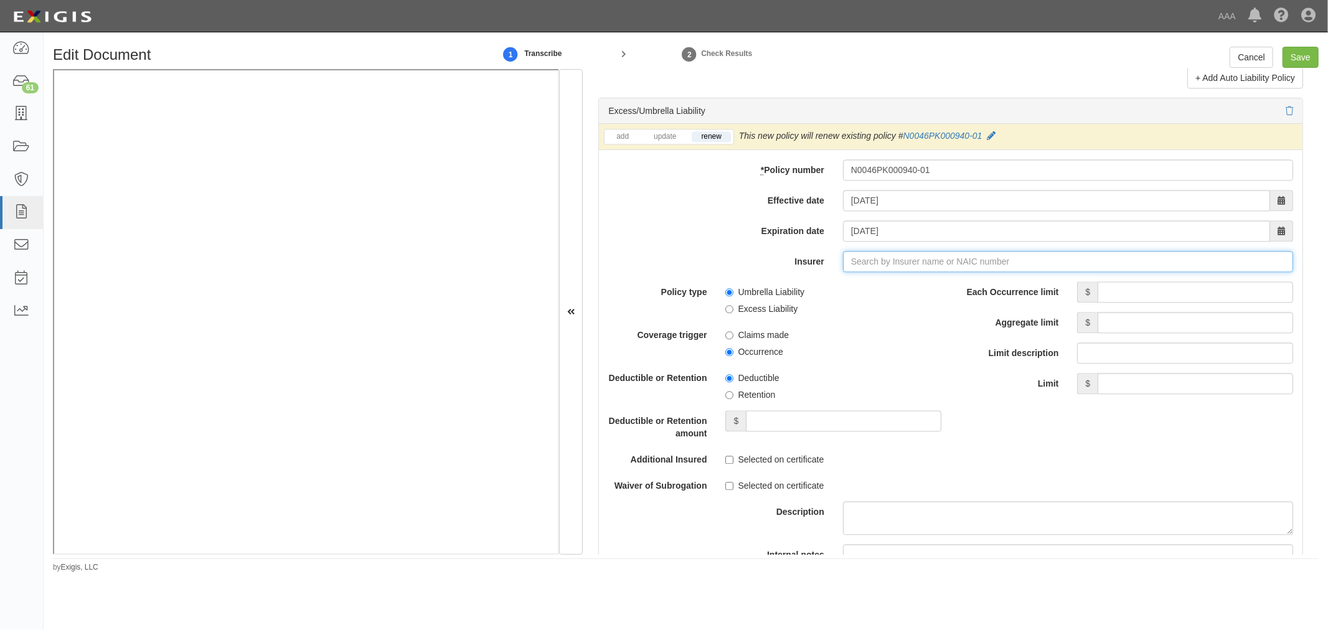
type input "21st Century Advantage Insurance Company (25232) NR Rating"
type input "2"
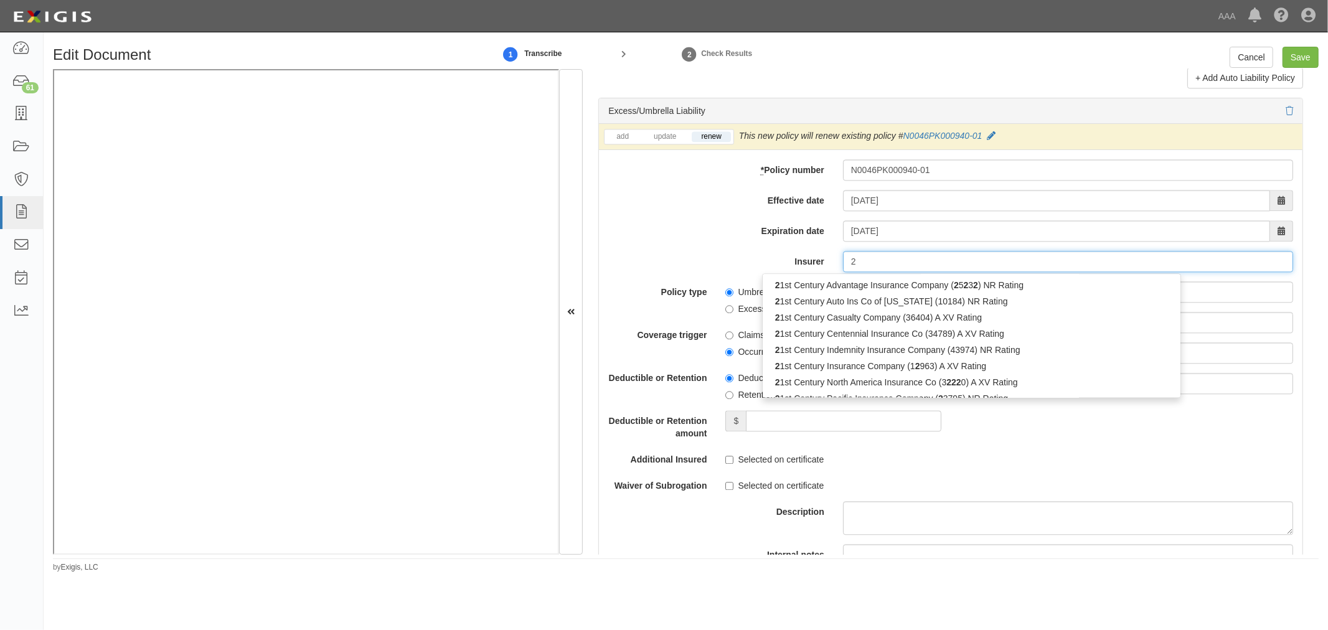
type input "20"
type input "21st Century Advantage Insurance Company (25232) NR Rating"
type input "2"
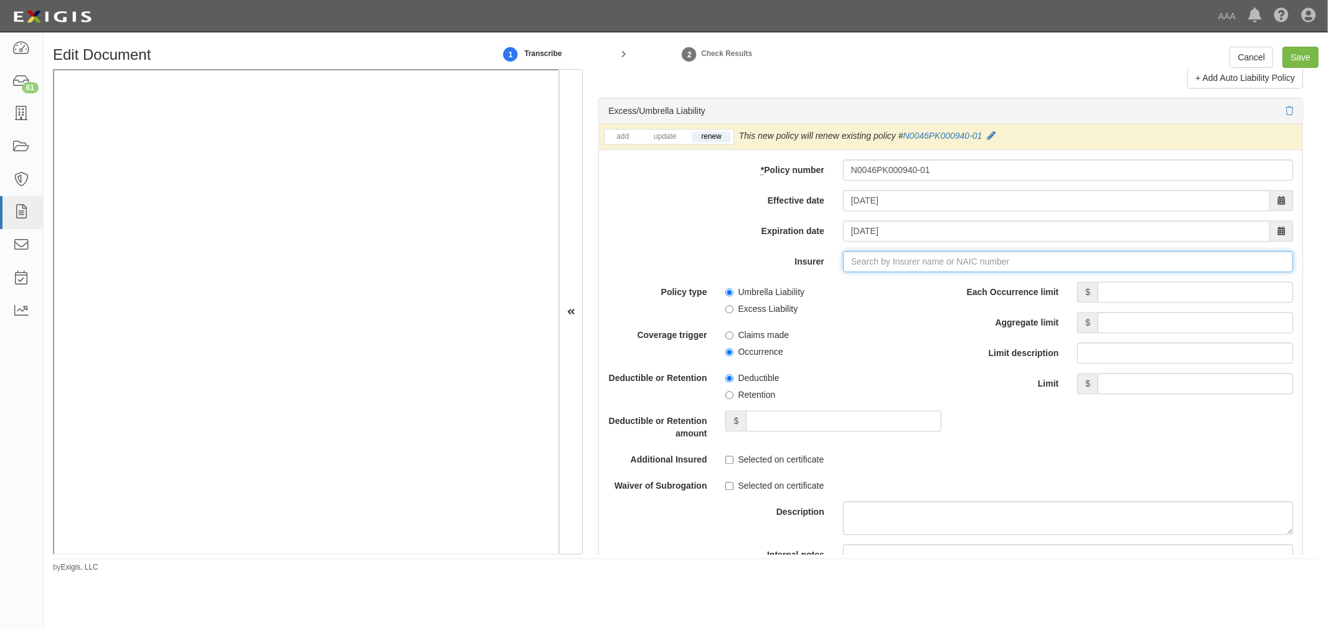
type input "180 Seguros S.A. (0) NR Rating"
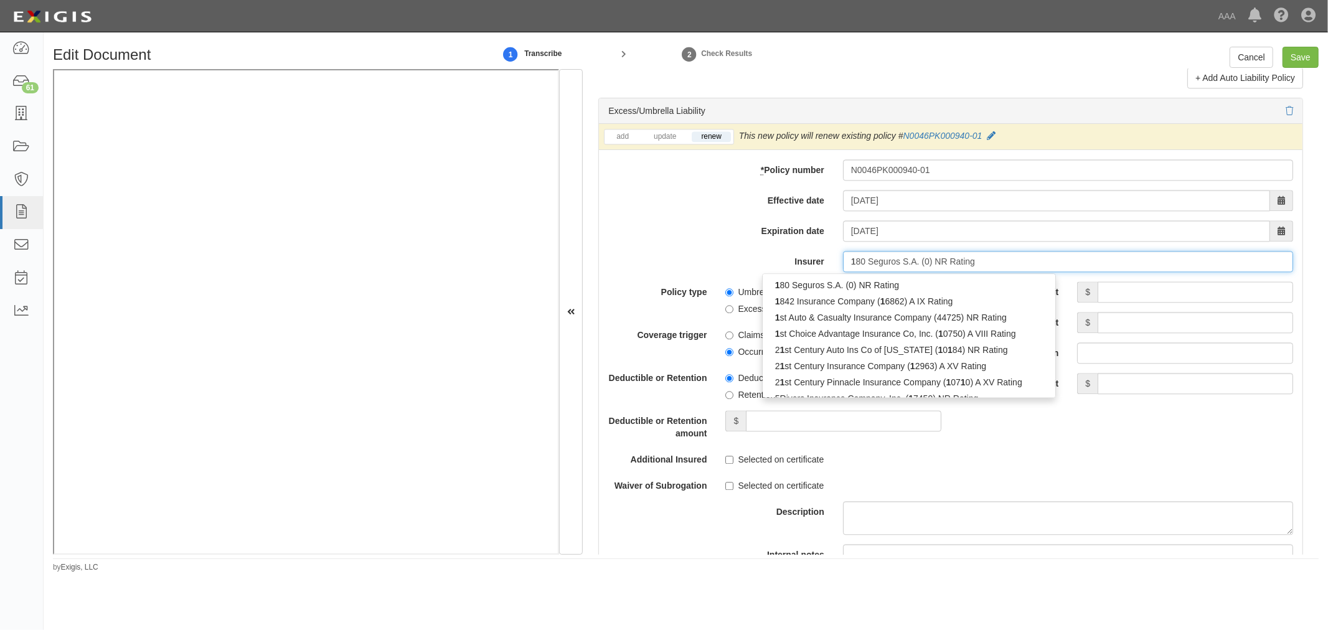
type input "10"
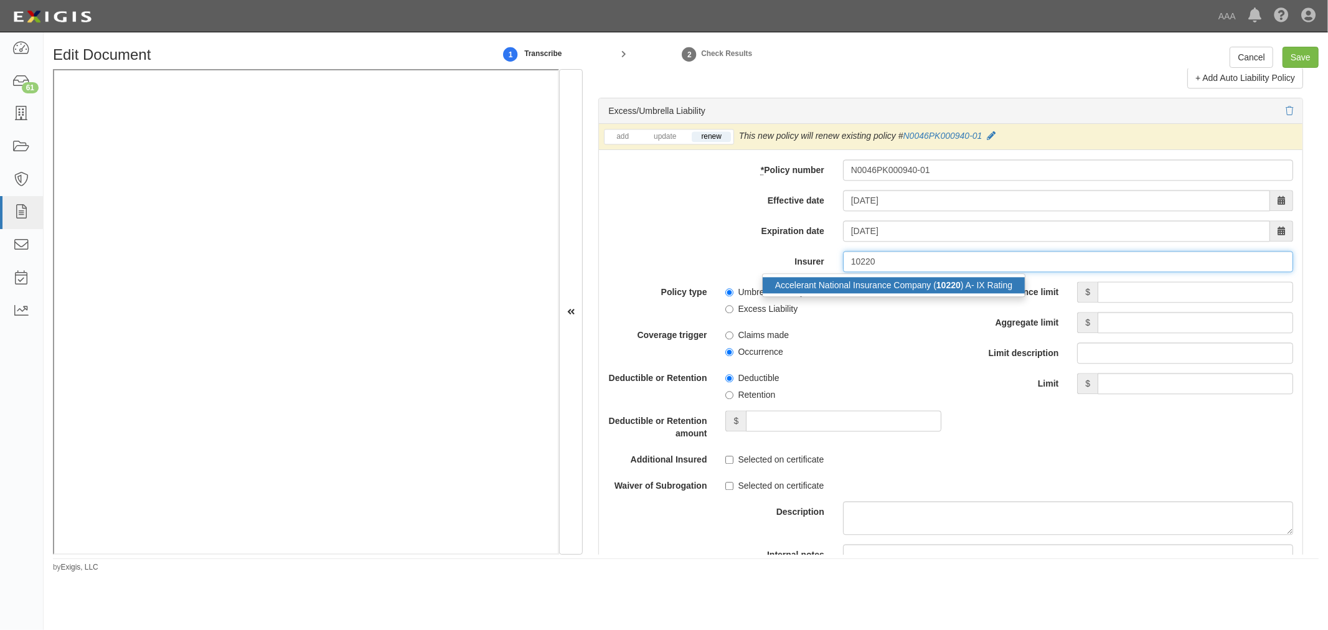
click at [853, 293] on div "Accelerant National Insurance Company ( 10220 ) A- IX Rating" at bounding box center [893, 285] width 262 height 16
type input "Accelerant National Insurance Company (10220) A- IX Rating"
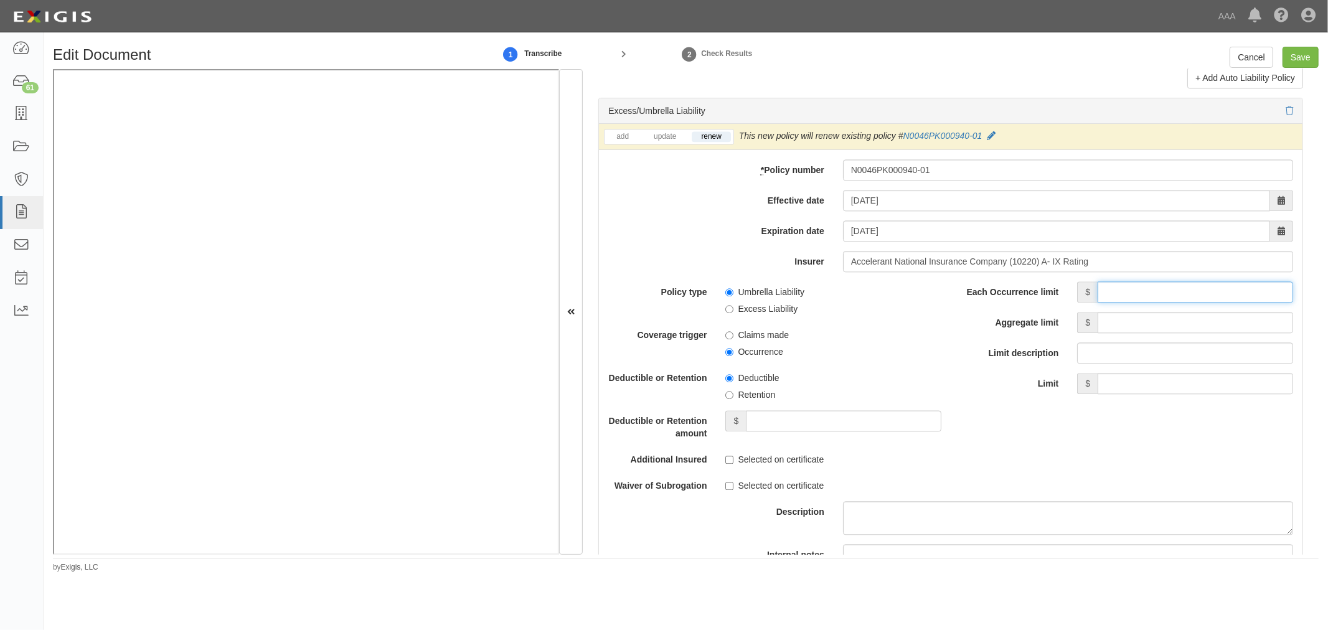
click at [1105, 287] on input "Each Occurrence limit" at bounding box center [1194, 291] width 195 height 21
type input "5,000,000,000,000"
drag, startPoint x: 1143, startPoint y: 325, endPoint x: 1268, endPoint y: 329, distance: 125.8
click at [1283, 333] on div "$" at bounding box center [1184, 322] width 235 height 21
type input "5,000,000"
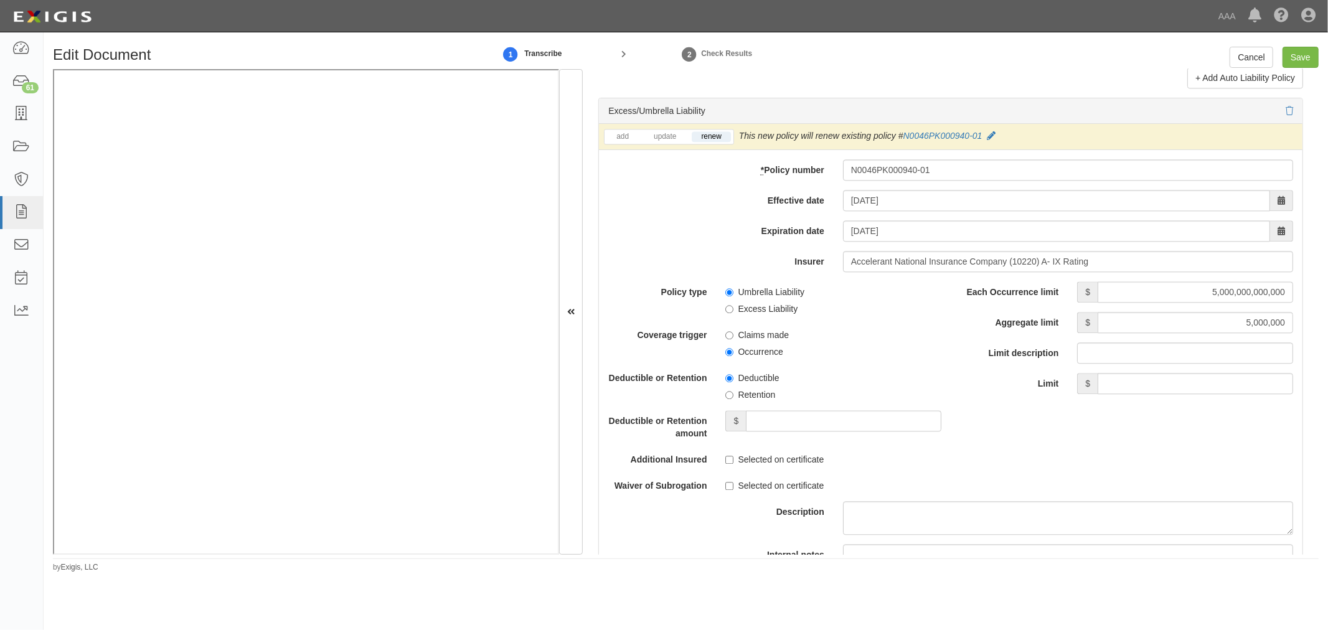
drag, startPoint x: 1219, startPoint y: 294, endPoint x: 1254, endPoint y: 303, distance: 36.7
click at [1258, 303] on div "add update renew This new policy will be added This new policy will update exis…" at bounding box center [950, 392] width 703 height 537
drag, startPoint x: 1214, startPoint y: 299, endPoint x: 1327, endPoint y: 309, distance: 113.7
click at [1327, 309] on div "Edit Document 1 Transcribe 2 Check Results Cancel Save Document Details Receive…" at bounding box center [686, 310] width 1284 height 526
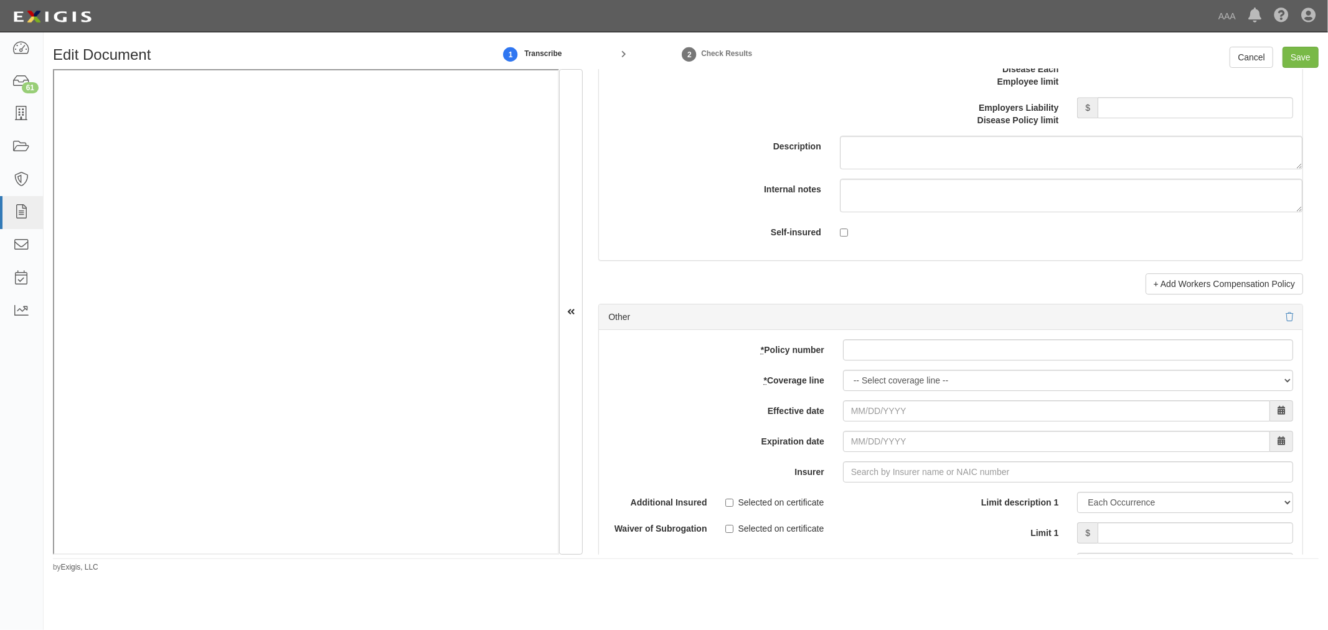
scroll to position [3573, 0]
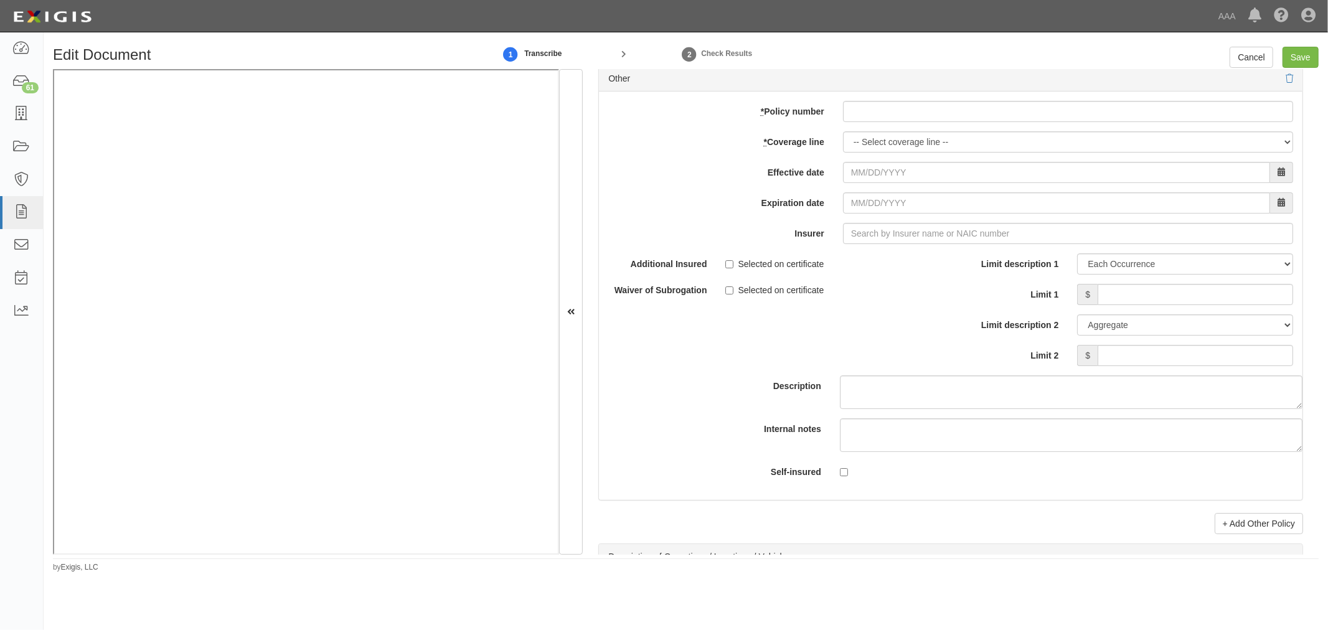
type input "5,000,000"
paste input "N0046PK000940-01"
drag, startPoint x: 873, startPoint y: 108, endPoint x: 873, endPoint y: 118, distance: 10.6
click at [873, 113] on input "* Policy number" at bounding box center [1068, 111] width 450 height 21
type input "N0046PK000940-01"
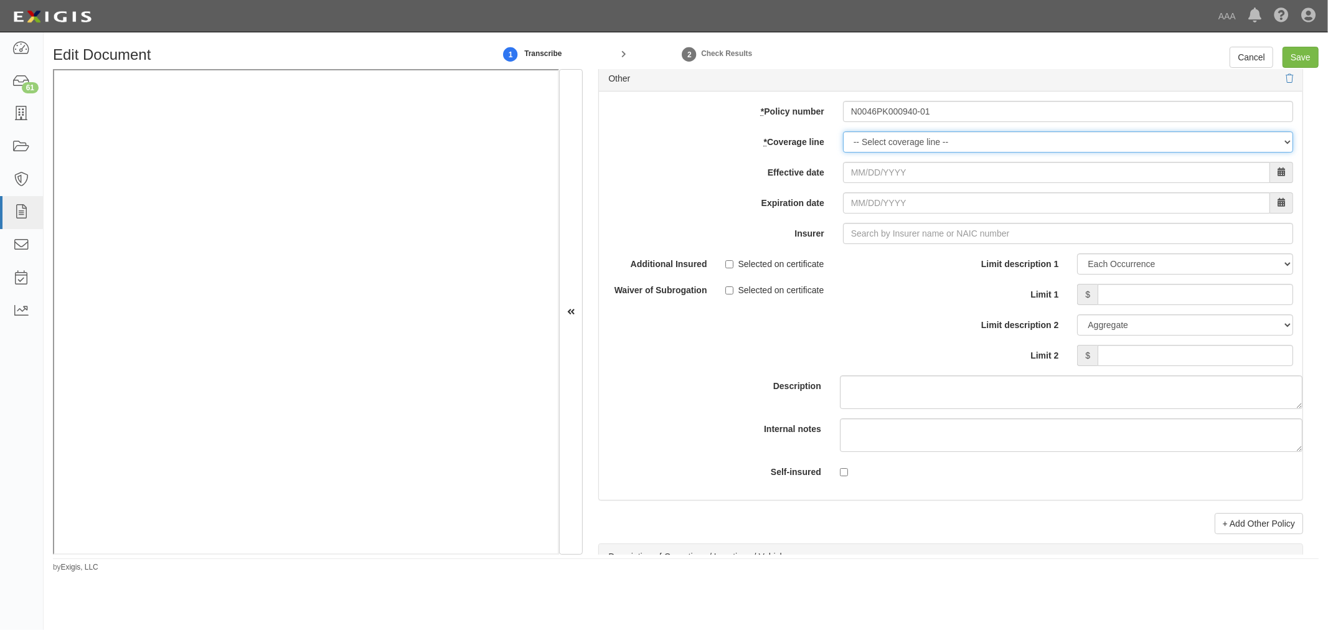
click at [863, 151] on select "-- Select coverage line -- Asbestos Abatement Auto Physical Damage Boiler & Mac…" at bounding box center [1068, 141] width 450 height 21
select select "70"
click at [843, 152] on select "-- Select coverage line -- Asbestos Abatement Auto Physical Damage Boiler & Mac…" at bounding box center [1068, 141] width 450 height 21
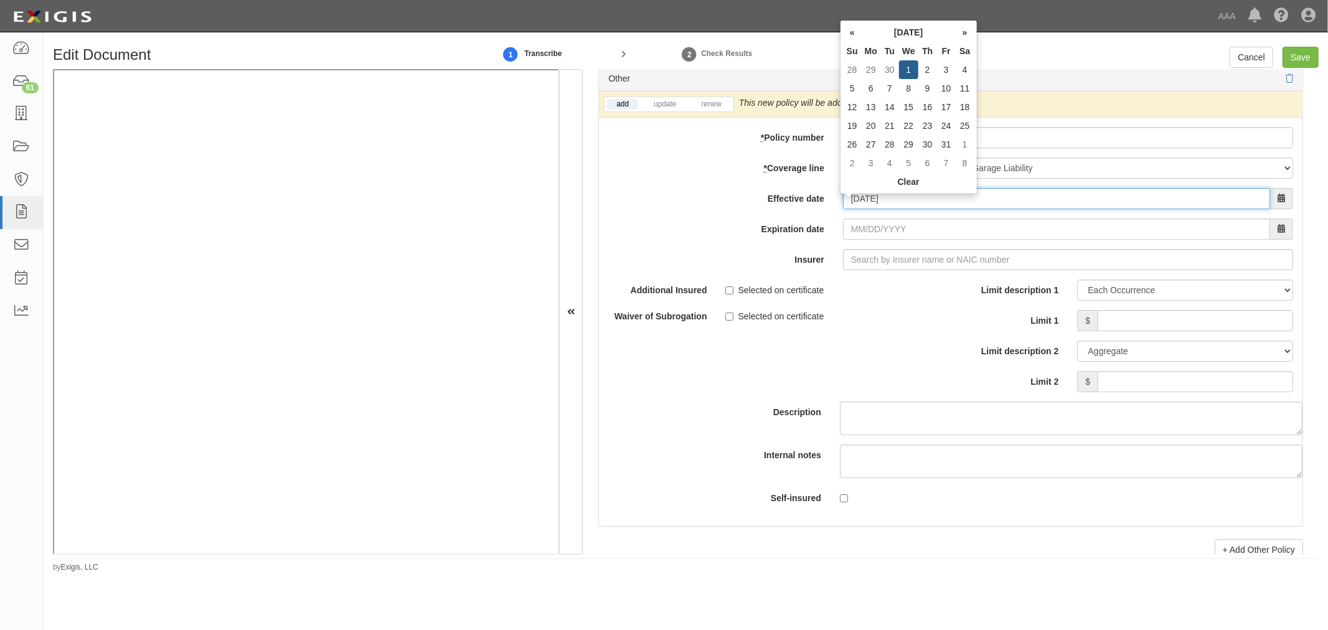
type input "10/01/2025"
type input "[DATE]"
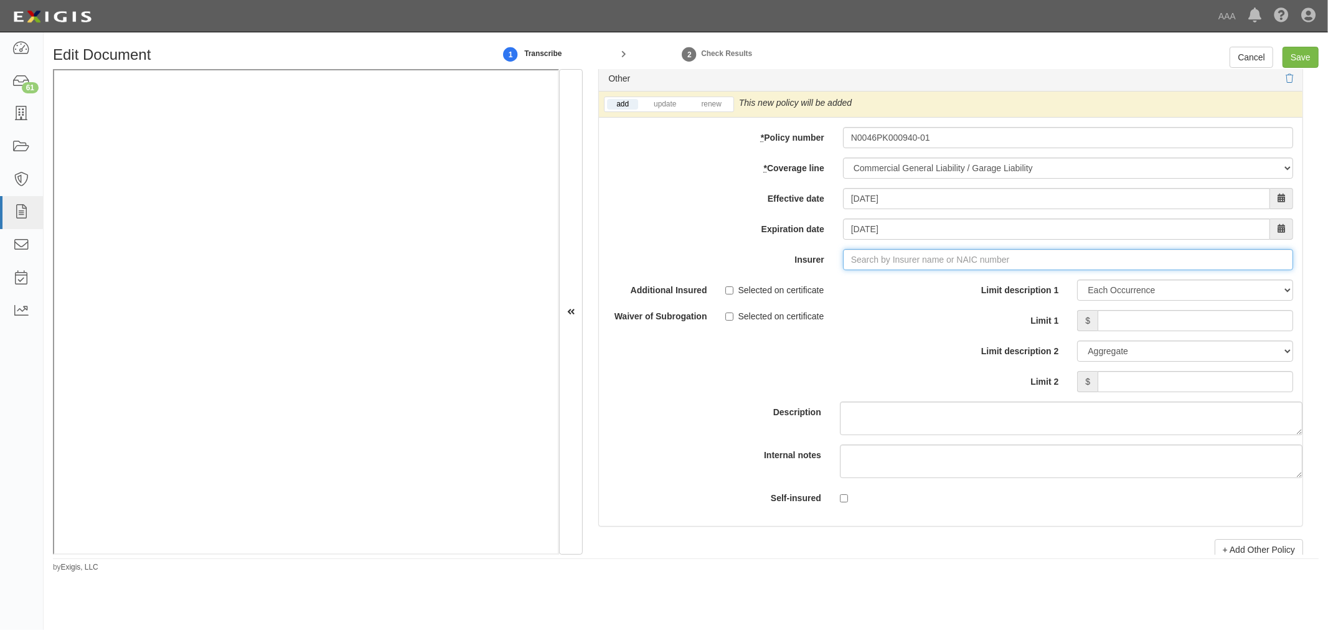
type input "180 Seguros S.A. (0) NR Rating"
type input "1"
click at [926, 291] on div "Accelerant National Insurance Company ( 10220 ) A- IX Rating" at bounding box center [893, 283] width 262 height 16
type input "Accelerant National Insurance Company (10220) A- IX Rating"
click at [705, 118] on div "add update renew This new policy will be added This new policy will update exis…" at bounding box center [950, 104] width 703 height 26
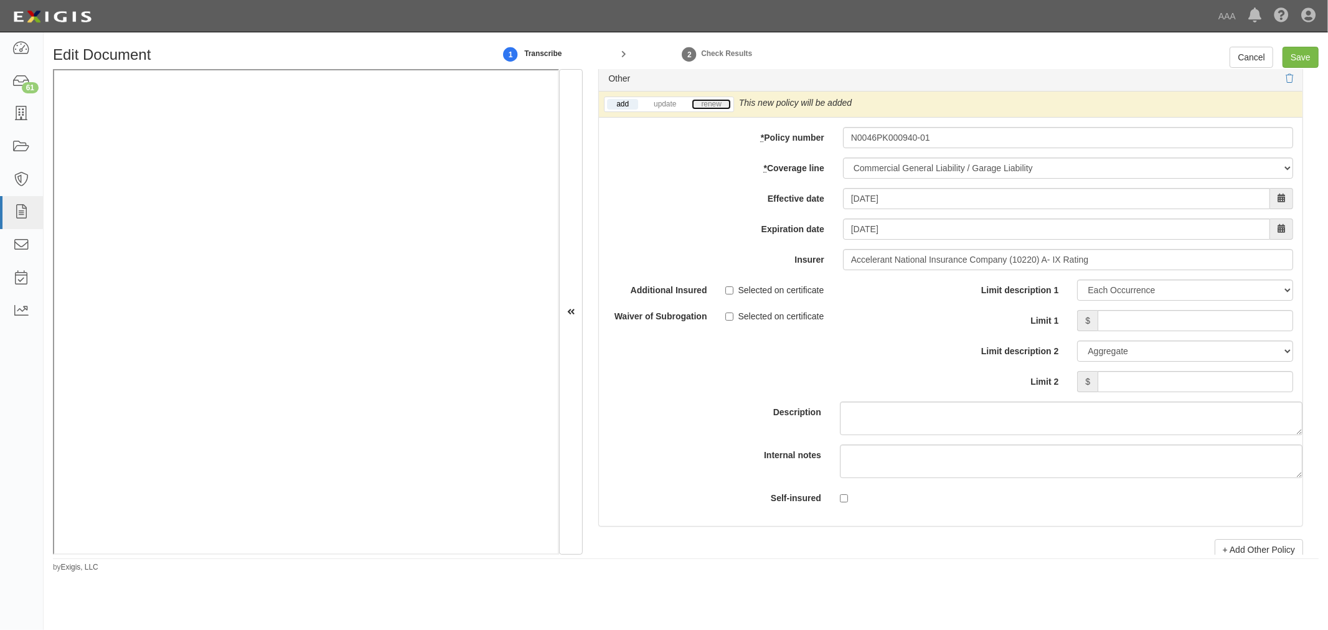
click at [707, 110] on link "renew" at bounding box center [710, 104] width 39 height 11
click at [1129, 315] on div "Limit description 1 Limit Each Occurrence Each Claim Aggregate Deductible Self-…" at bounding box center [1126, 335] width 333 height 113
click at [1112, 331] on input "Limit 1" at bounding box center [1194, 320] width 195 height 21
type input "1,000,000"
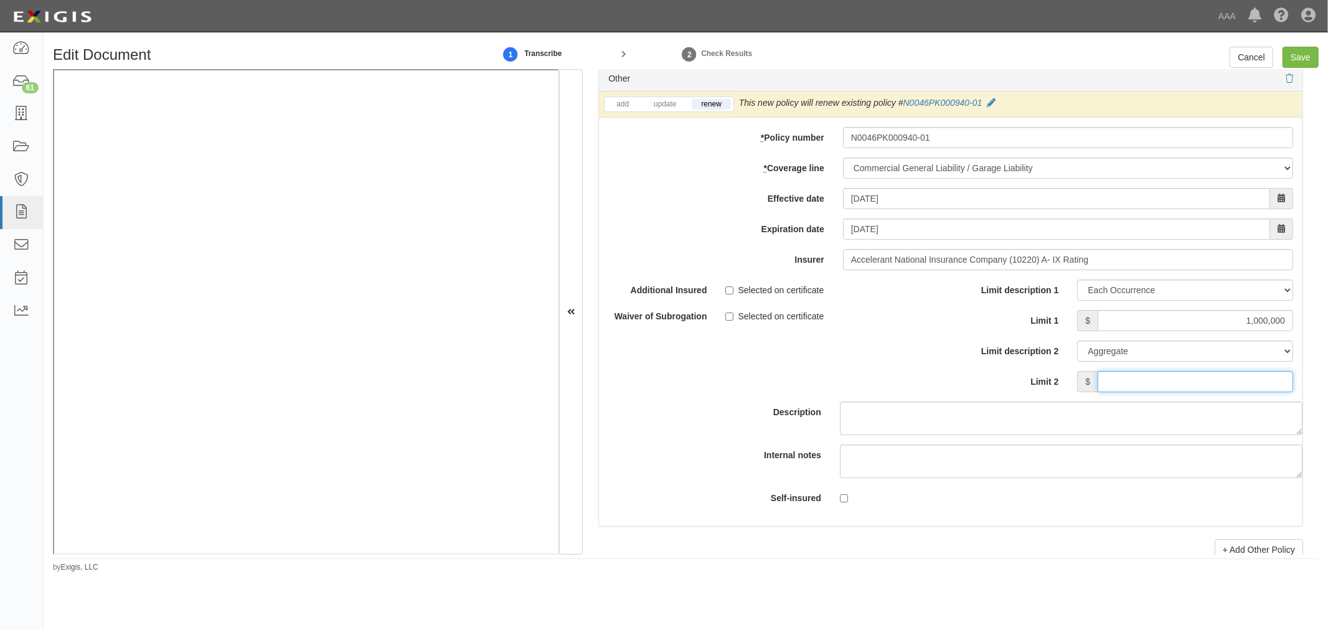
click at [1210, 392] on input "Limit 2" at bounding box center [1194, 381] width 195 height 21
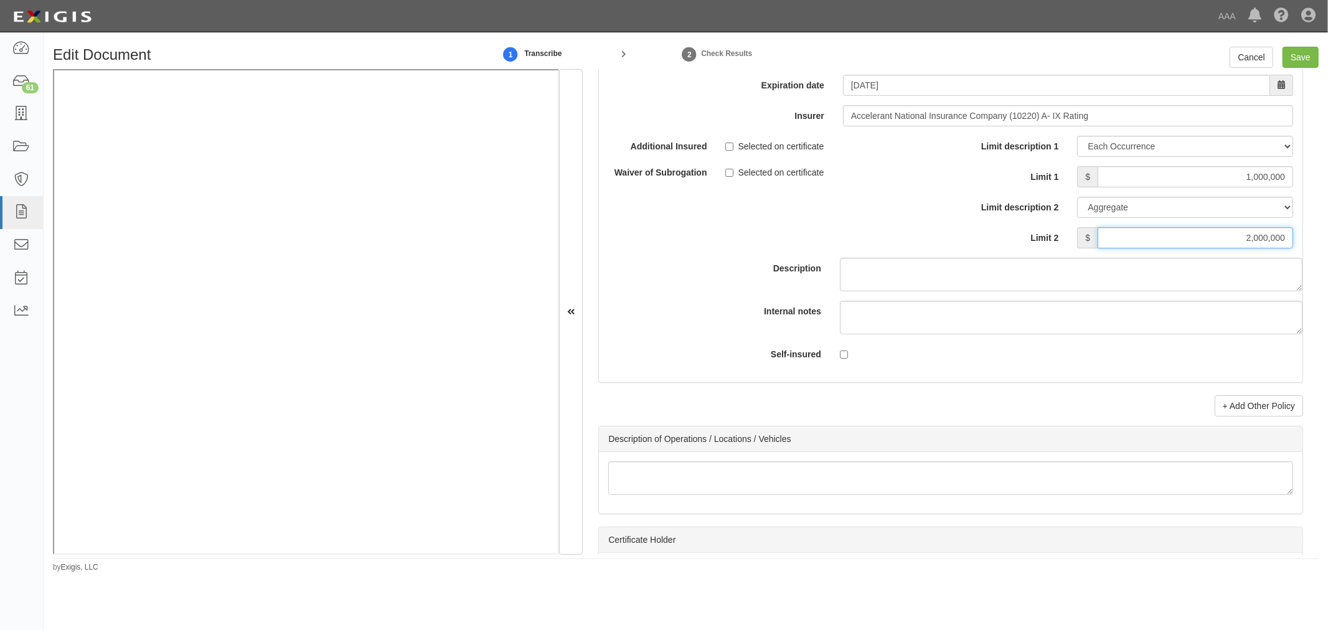
scroll to position [3803, 0]
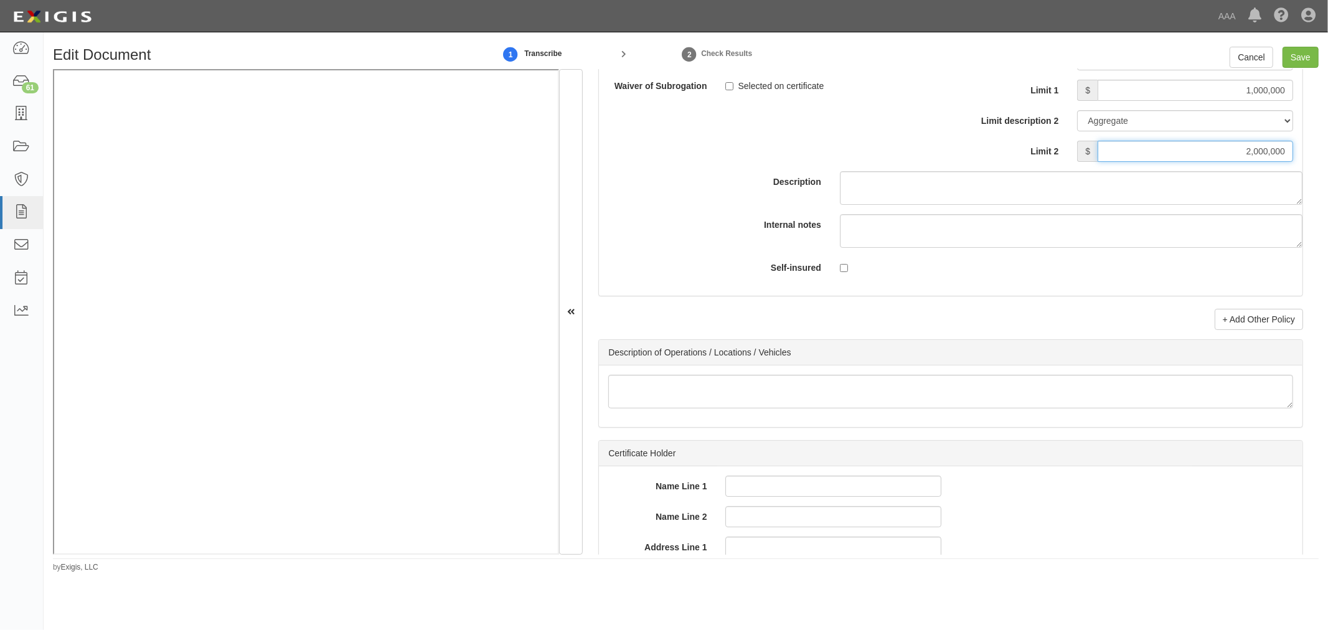
type input "2,000,000"
click at [1267, 330] on link "+ Add Other Policy" at bounding box center [1258, 319] width 88 height 21
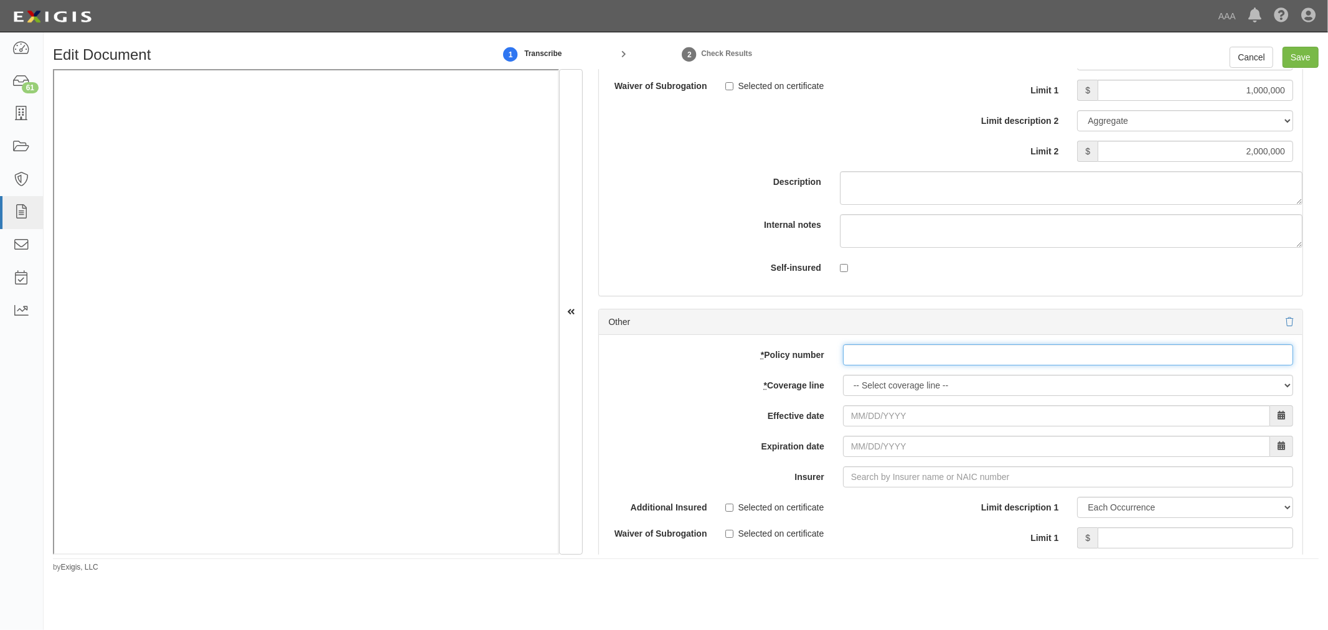
paste input "N0046PK000940-01"
drag, startPoint x: 887, startPoint y: 361, endPoint x: 883, endPoint y: 372, distance: 11.4
click at [885, 365] on input "N0046PK000940-01" at bounding box center [1068, 354] width 450 height 21
type input "N0046PK000940-01"
click at [875, 394] on select "-- Select coverage line -- Asbestos Abatement Auto Physical Damage Boiler & Mac…" at bounding box center [1068, 385] width 450 height 21
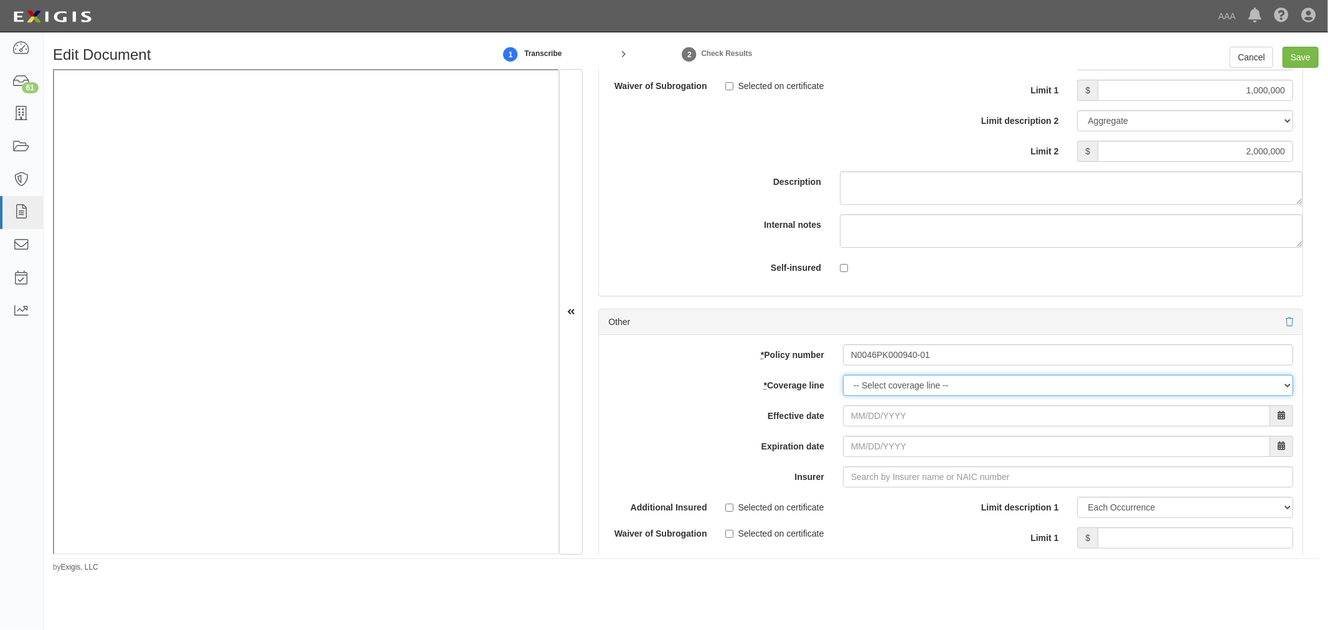
select select "56"
click at [843, 396] on select "-- Select coverage line -- Asbestos Abatement Auto Physical Damage Boiler & Mac…" at bounding box center [1068, 385] width 450 height 21
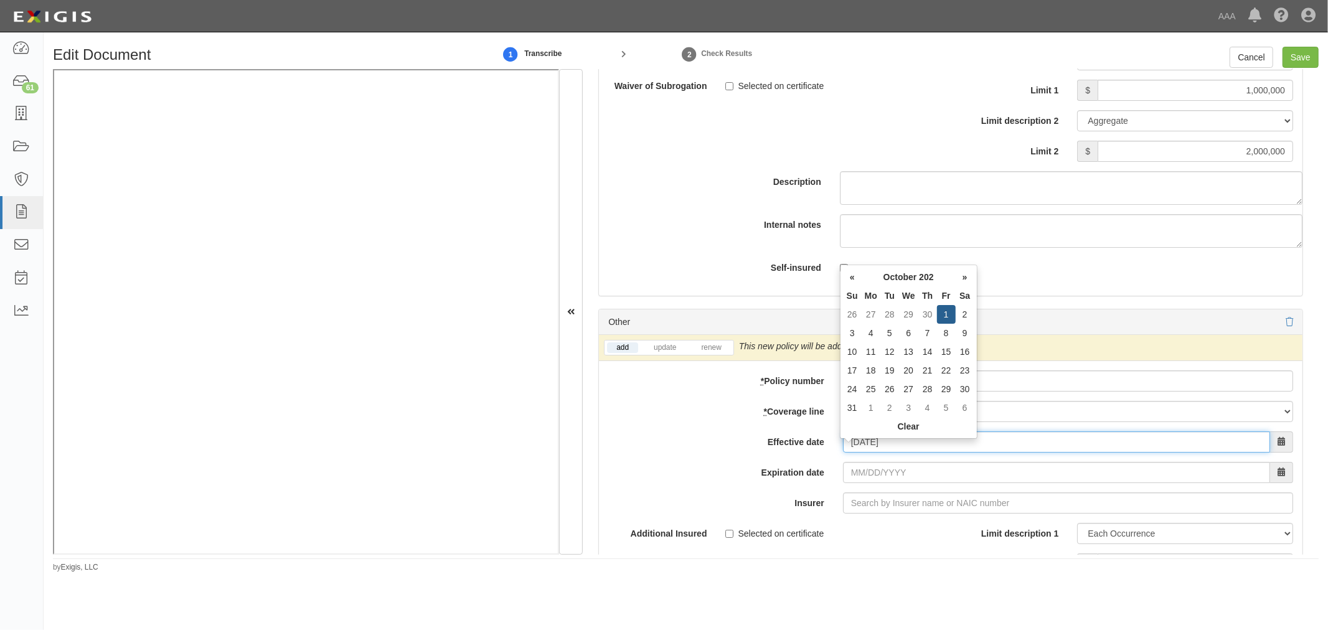
type input "10/01/2025"
type input "[DATE]"
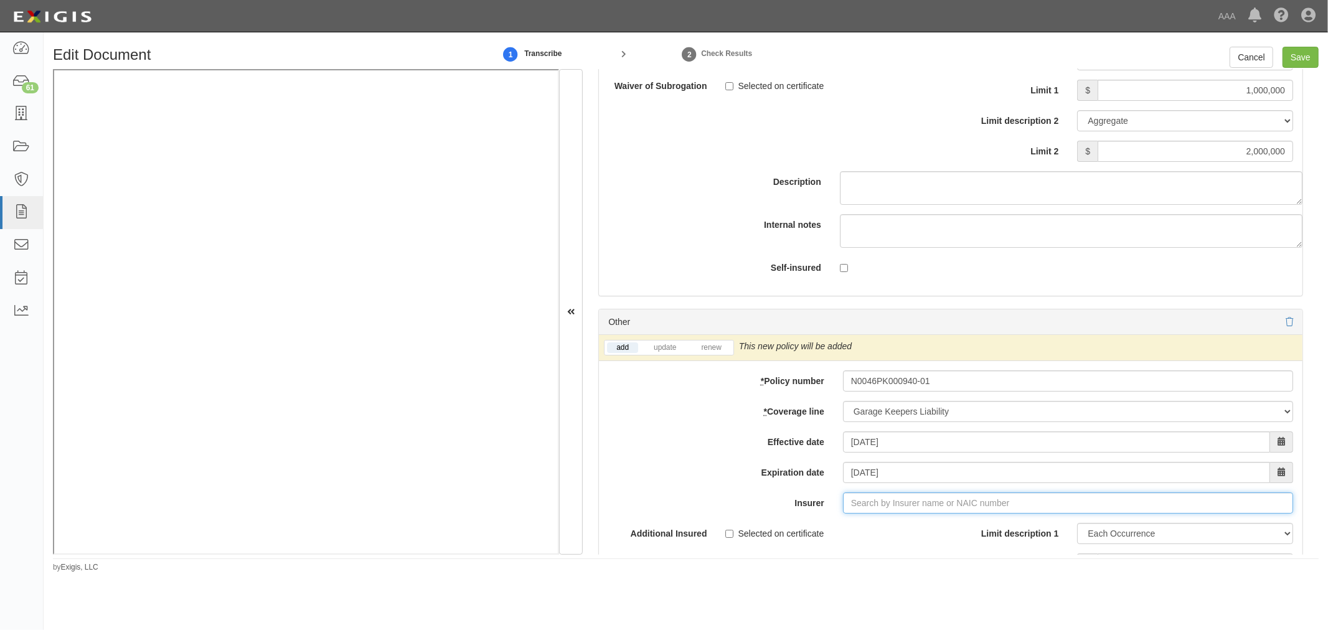
type input "180 Seguros S.A. (0) NR Rating"
type input "1"
type input "10220"
click at [711, 353] on link "renew" at bounding box center [710, 347] width 39 height 11
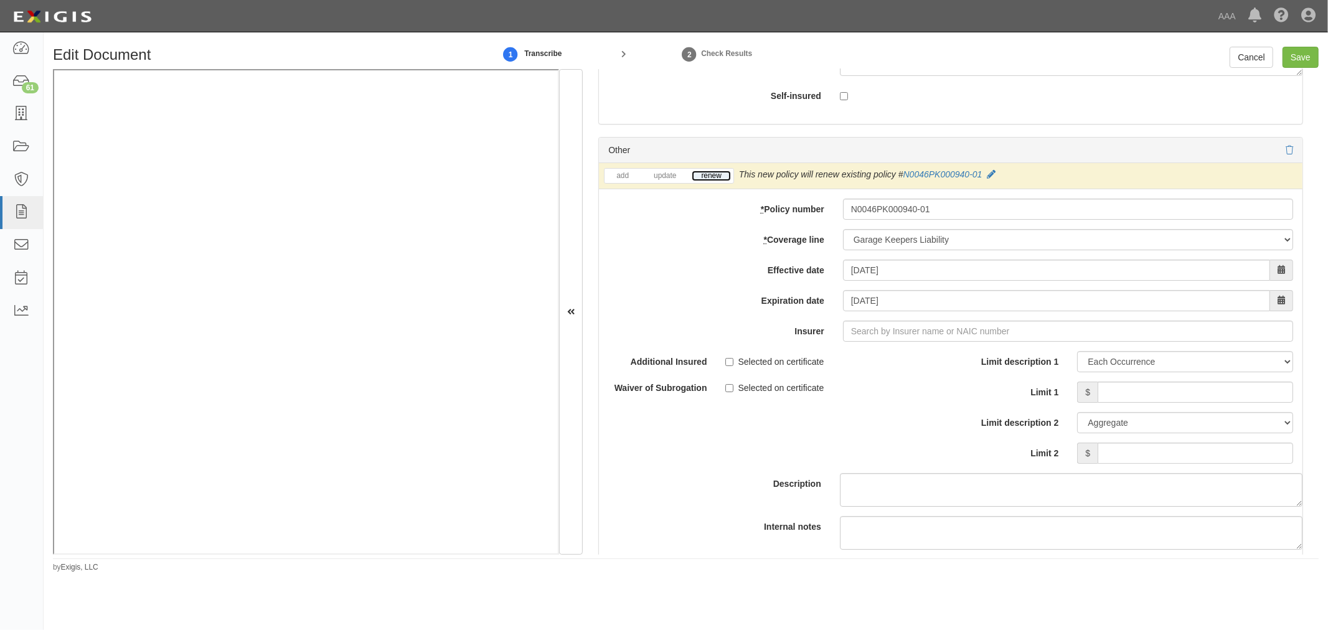
scroll to position [4149, 0]
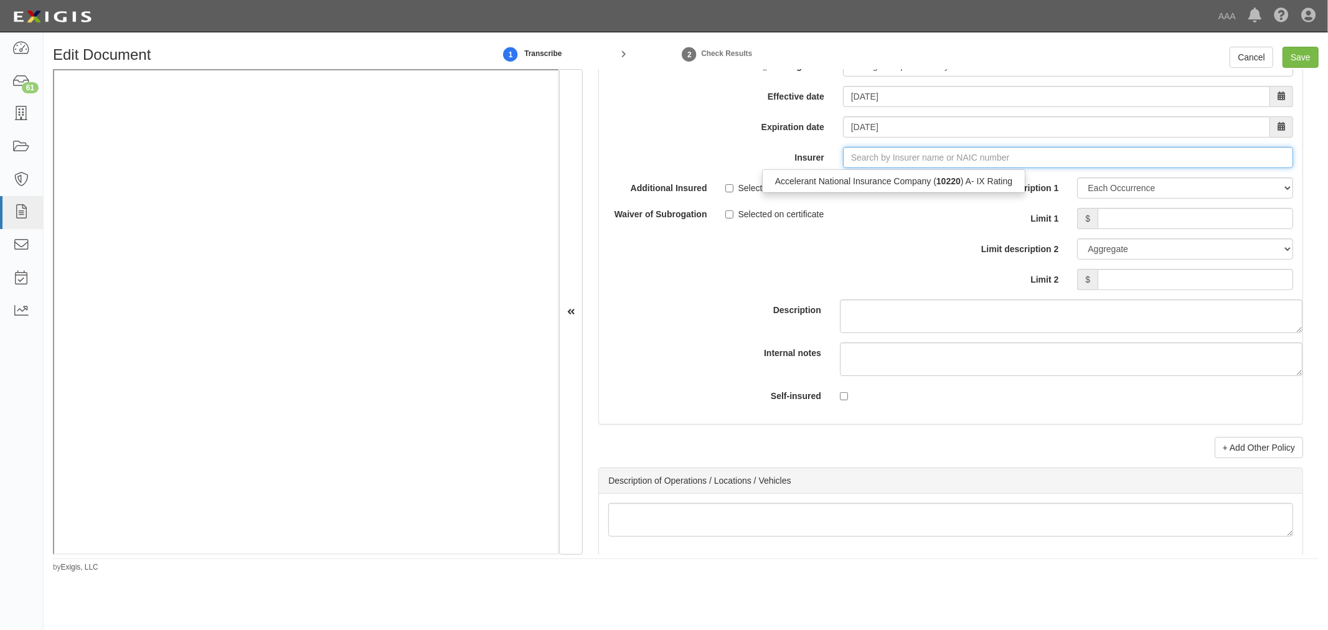
click at [899, 168] on input "Insurer" at bounding box center [1068, 157] width 450 height 21
drag, startPoint x: 926, startPoint y: 187, endPoint x: 1024, endPoint y: 203, distance: 99.7
click at [934, 188] on div "Accelerant National Insurance Company ( 10220 ) A- IX Rating" at bounding box center [893, 181] width 262 height 16
type input "Accelerant National Insurance Company (10220) A- IX Rating"
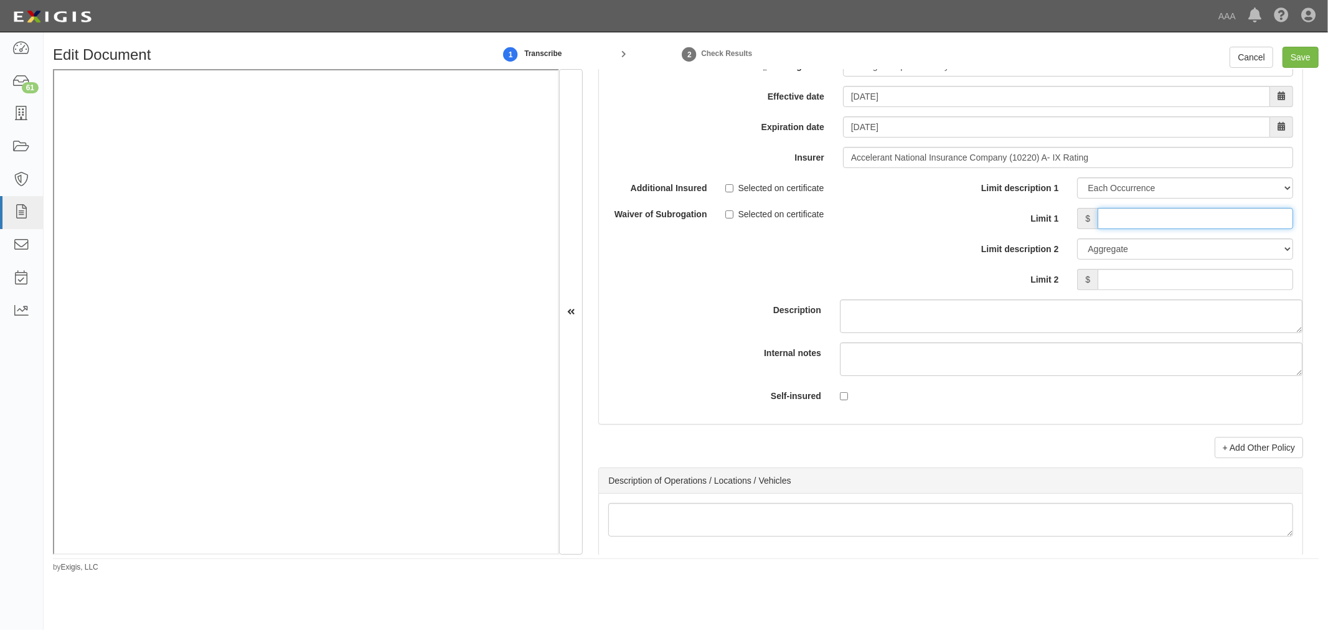
click at [1140, 229] on input "Limit 1" at bounding box center [1194, 218] width 195 height 21
drag, startPoint x: 1148, startPoint y: 227, endPoint x: 1100, endPoint y: 210, distance: 50.2
click at [1146, 226] on input "Limit 1" at bounding box center [1194, 218] width 195 height 21
type input "800,000"
click at [1227, 279] on input "Limit 2" at bounding box center [1194, 279] width 195 height 21
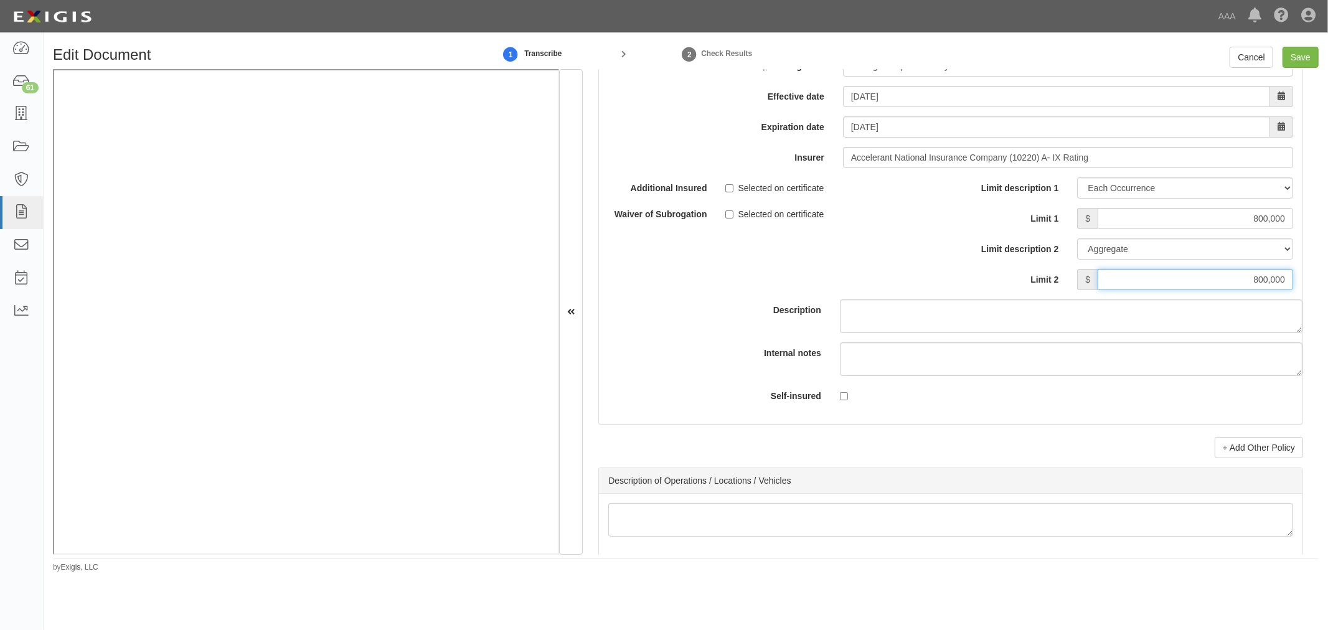
type input "800,000"
click at [1299, 68] on div "Edit Document 1 Transcribe 2 Check Results Cancel Save" at bounding box center [686, 58] width 1284 height 22
click at [1302, 56] on input "Save" at bounding box center [1300, 57] width 36 height 21
type input "5000000"
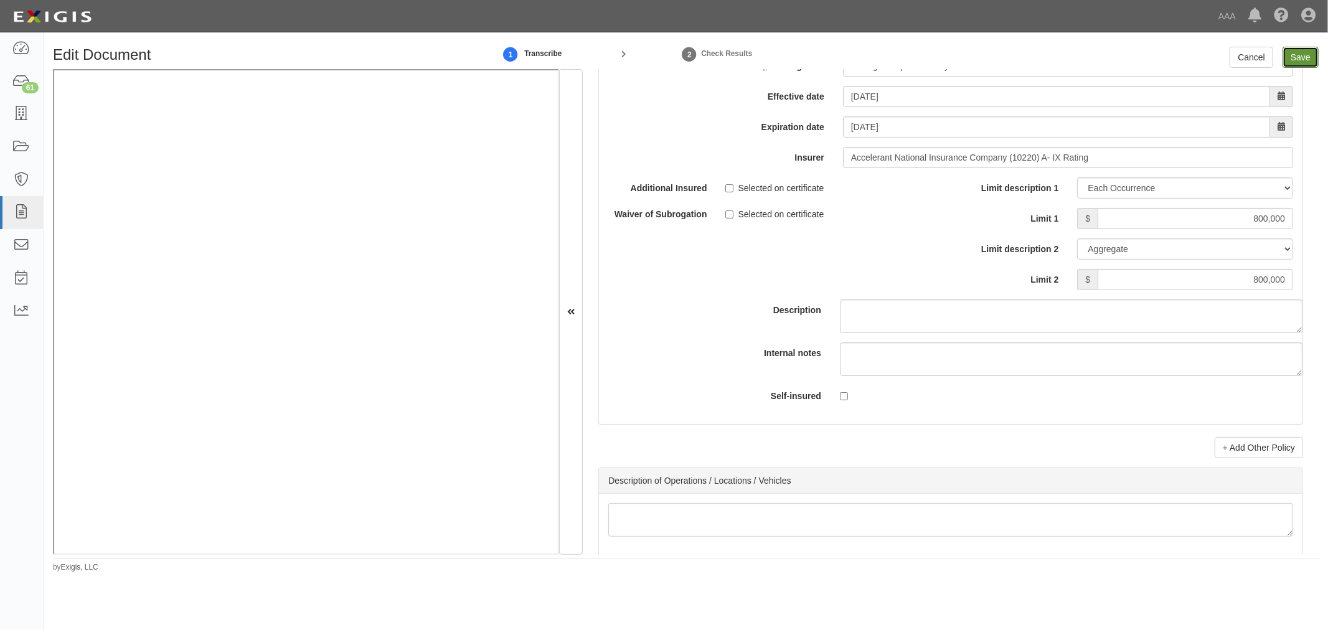
type input "1000000"
type input "2000000"
type input "800000"
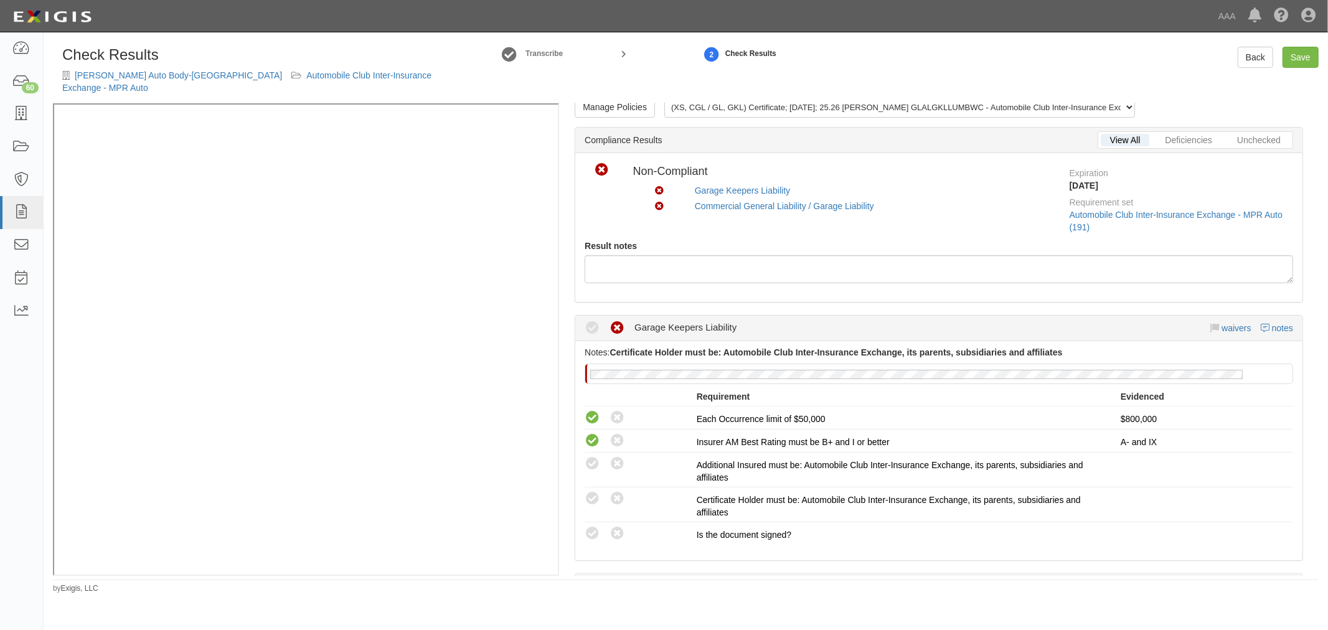
scroll to position [11, 0]
click at [1272, 325] on link "notes" at bounding box center [1282, 330] width 21 height 10
radio input "true"
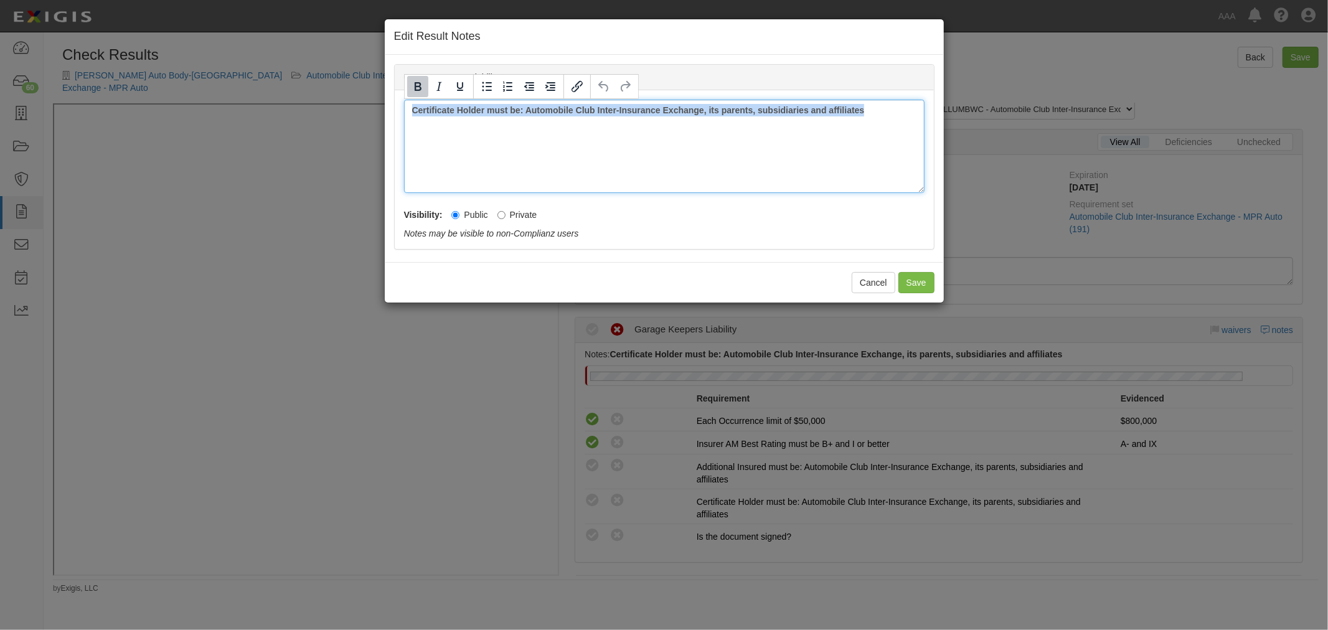
drag, startPoint x: 807, startPoint y: 120, endPoint x: 283, endPoint y: 112, distance: 524.7
click at [282, 112] on div "Edit Result Notes Garage Keepers Liability Notes Certificate Holder must be: Au…" at bounding box center [664, 315] width 1328 height 630
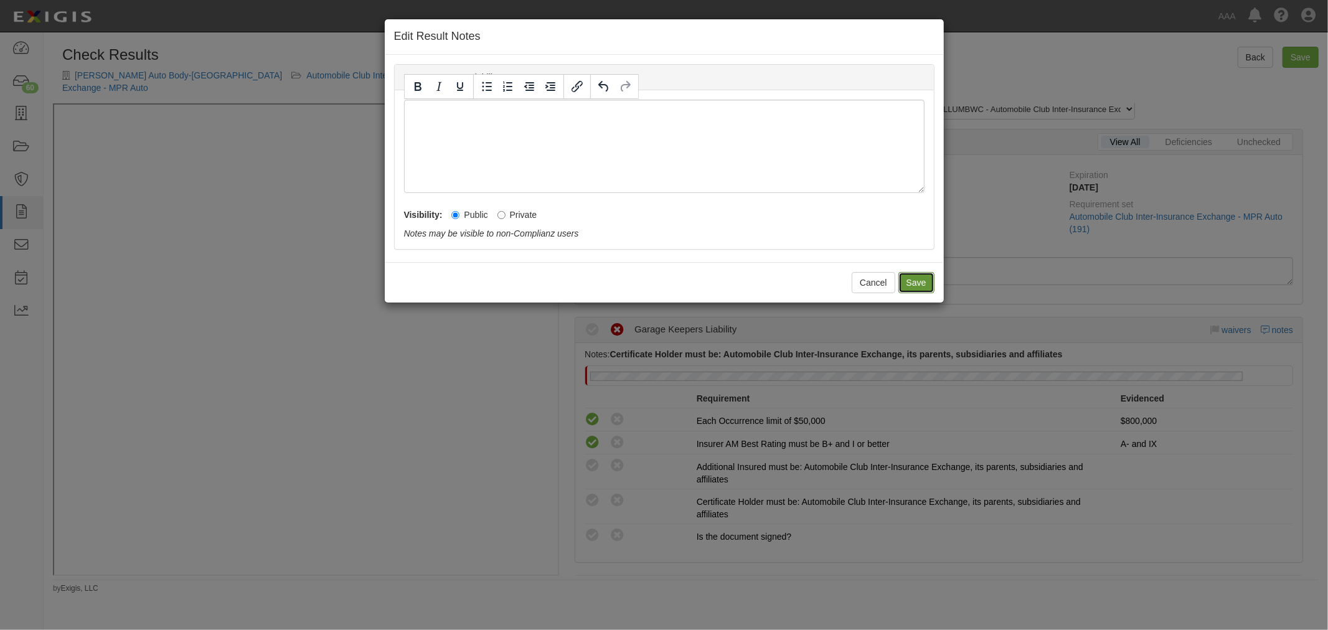
click at [915, 284] on button "Save" at bounding box center [916, 282] width 36 height 21
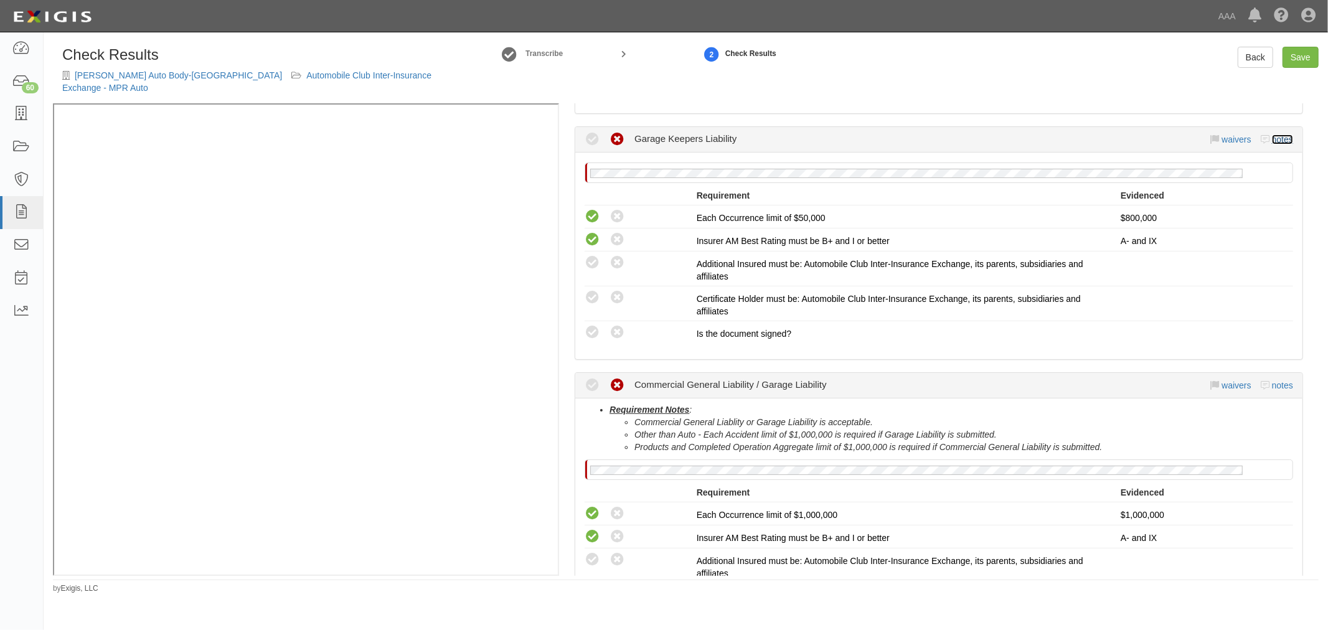
scroll to position [461, 0]
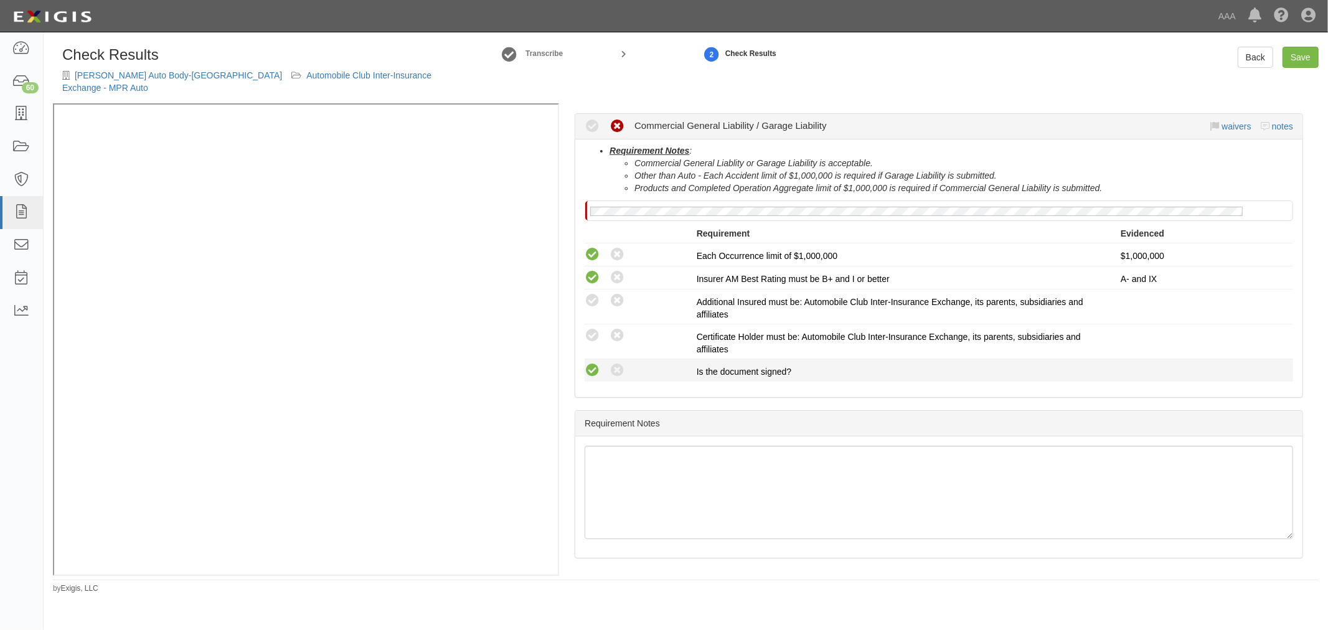
click at [588, 363] on icon at bounding box center [592, 371] width 16 height 16
radio input "true"
click at [588, 328] on icon at bounding box center [592, 336] width 16 height 16
radio input "true"
click at [594, 294] on icon at bounding box center [592, 301] width 16 height 16
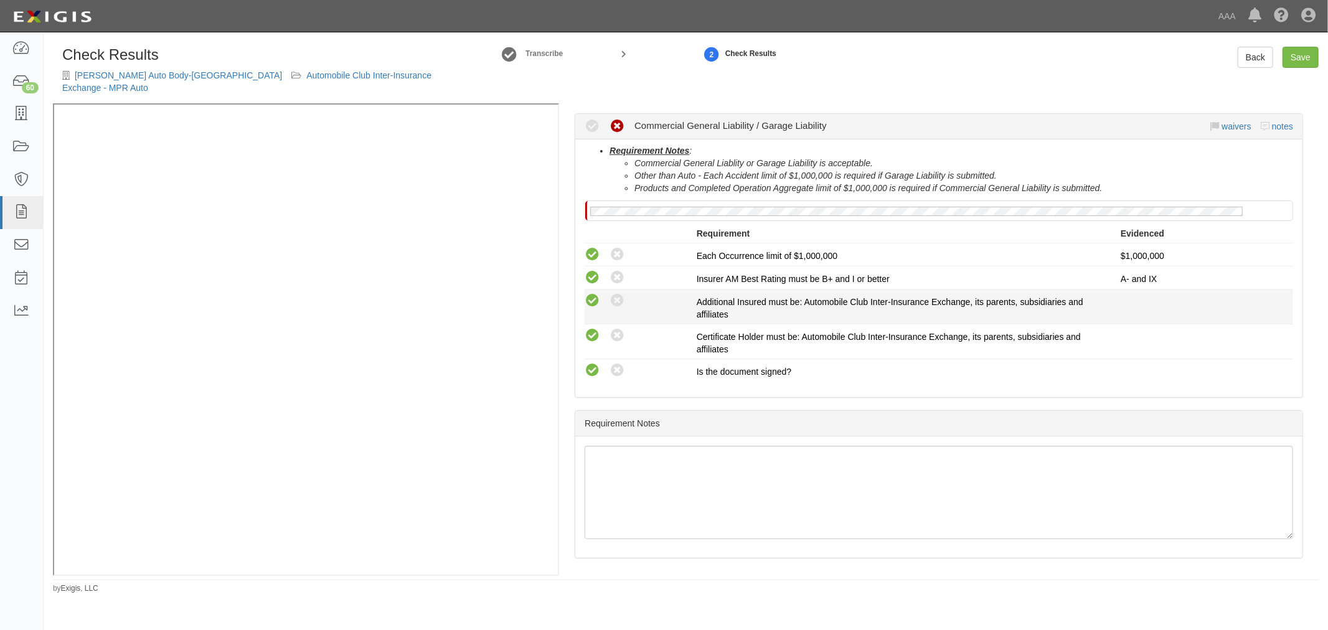
radio input "true"
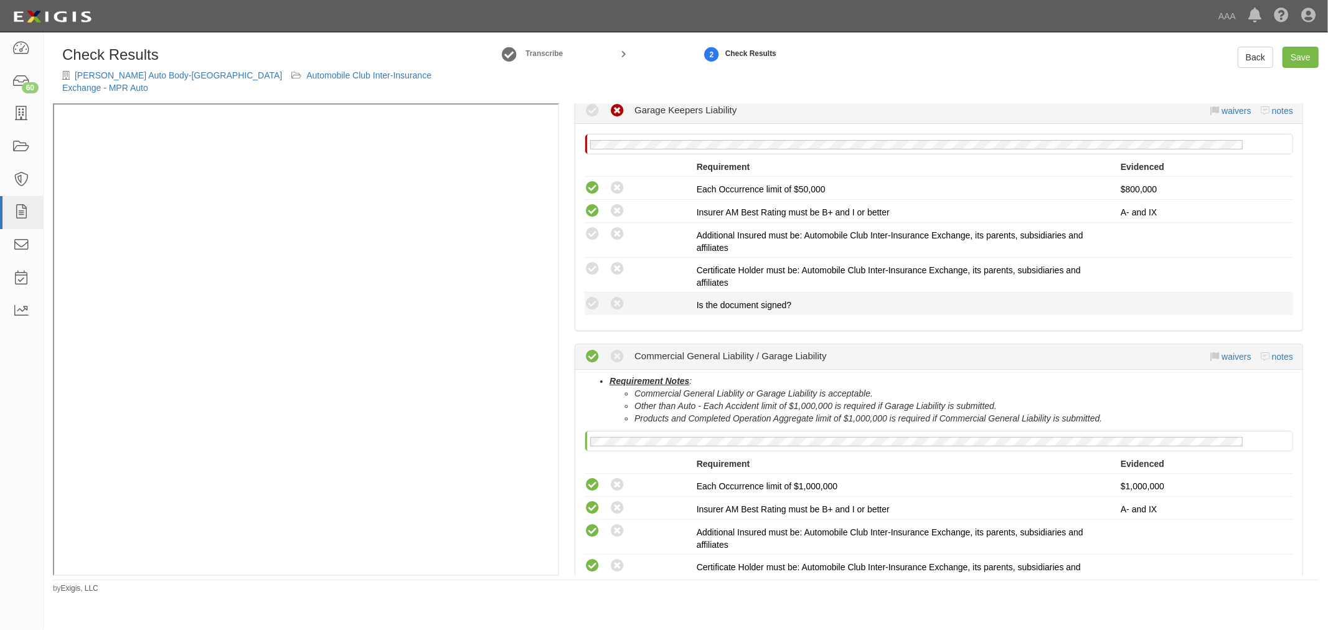
click at [593, 296] on icon at bounding box center [592, 304] width 16 height 16
radio input "true"
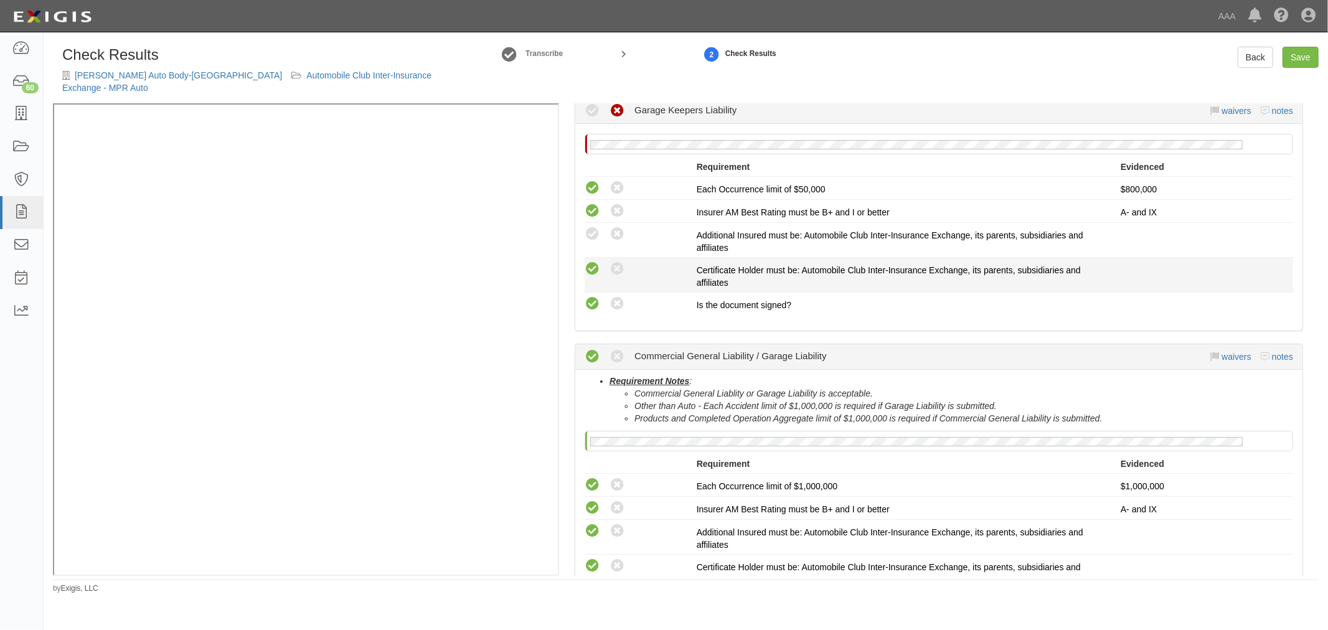
drag, startPoint x: 590, startPoint y: 258, endPoint x: 590, endPoint y: 251, distance: 7.5
click at [590, 261] on icon at bounding box center [592, 269] width 16 height 16
radio input "true"
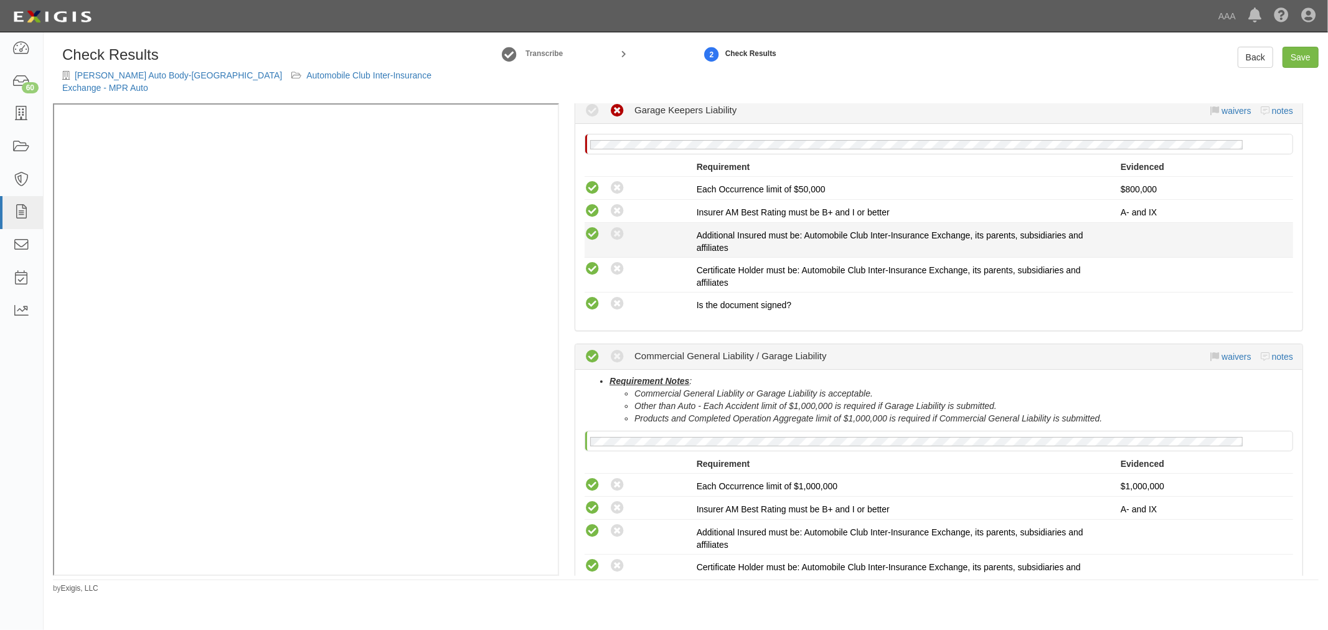
click at [589, 227] on icon at bounding box center [592, 235] width 16 height 16
radio input "true"
click at [1310, 50] on link "Save" at bounding box center [1300, 57] width 36 height 21
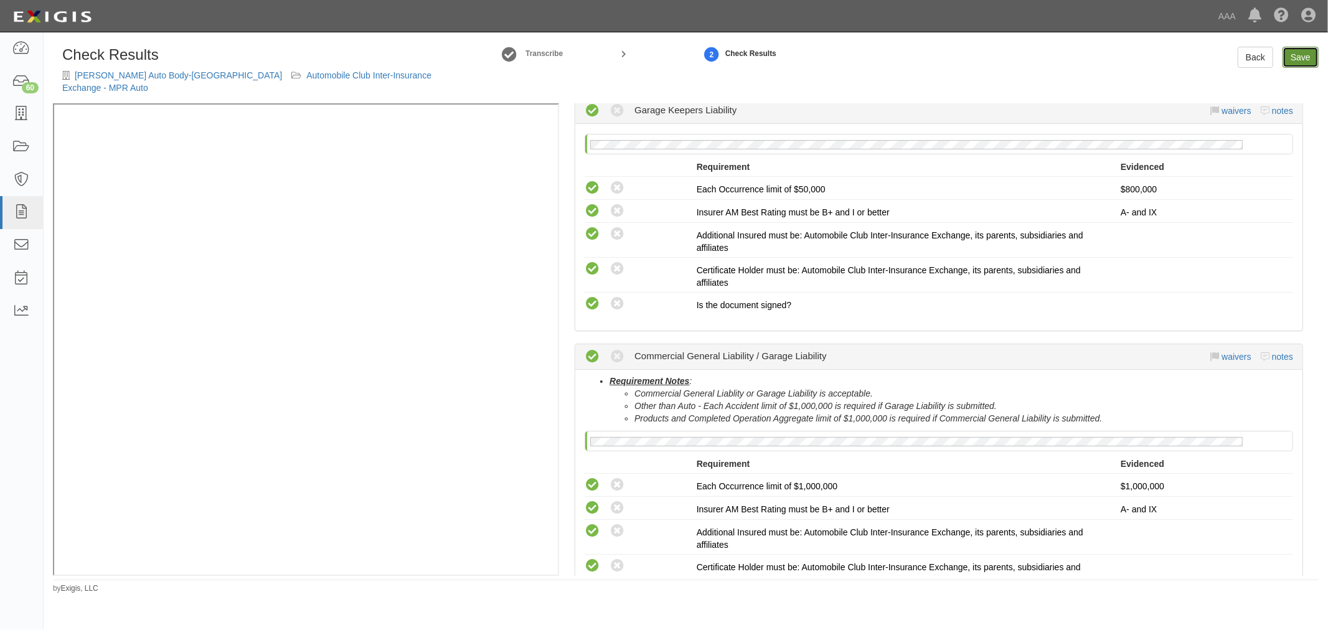
radio input "true"
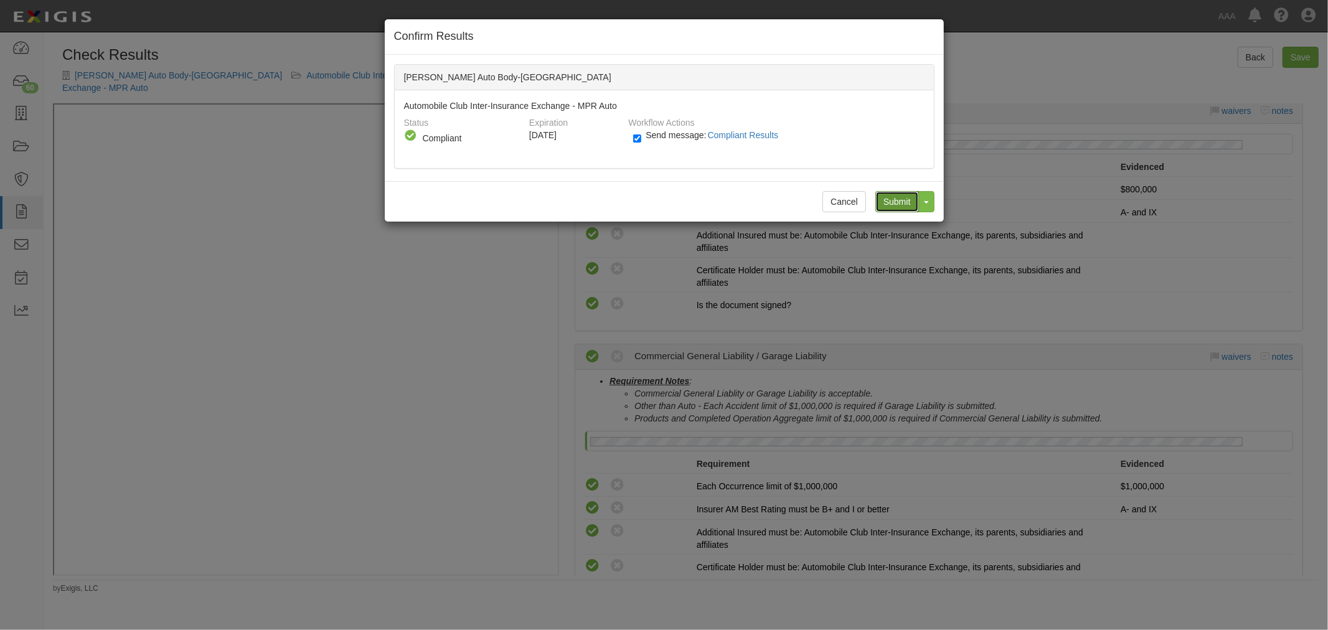
click at [899, 200] on input "Submit" at bounding box center [897, 201] width 44 height 21
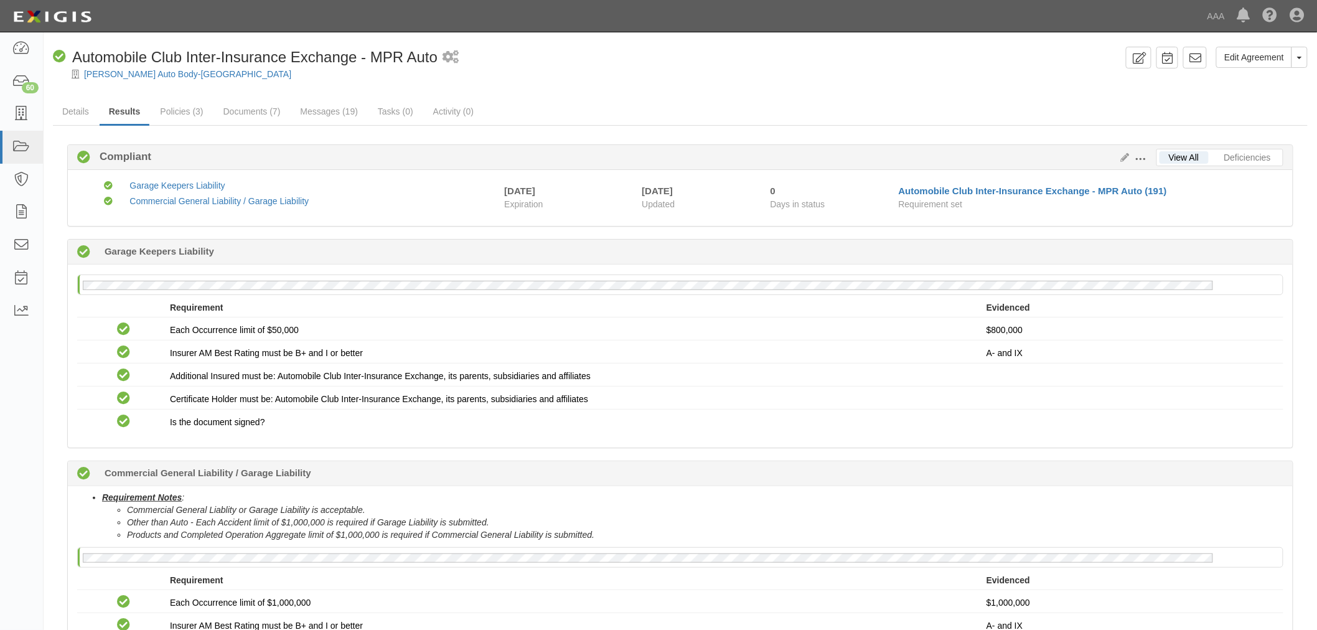
click at [139, 79] on div "[PERSON_NAME] Auto Body-[GEOGRAPHIC_DATA]" at bounding box center [689, 74] width 1255 height 12
click at [180, 117] on link "Policies (3)" at bounding box center [182, 112] width 62 height 27
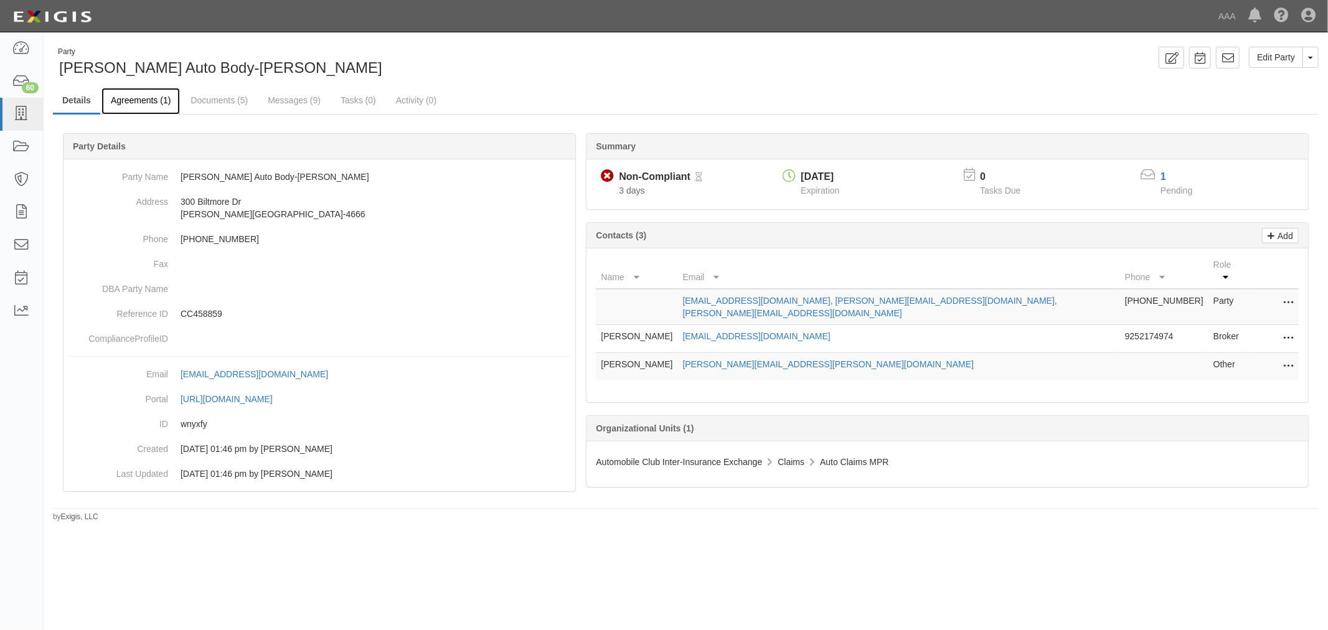
click at [117, 100] on link "Agreements (1)" at bounding box center [140, 101] width 78 height 27
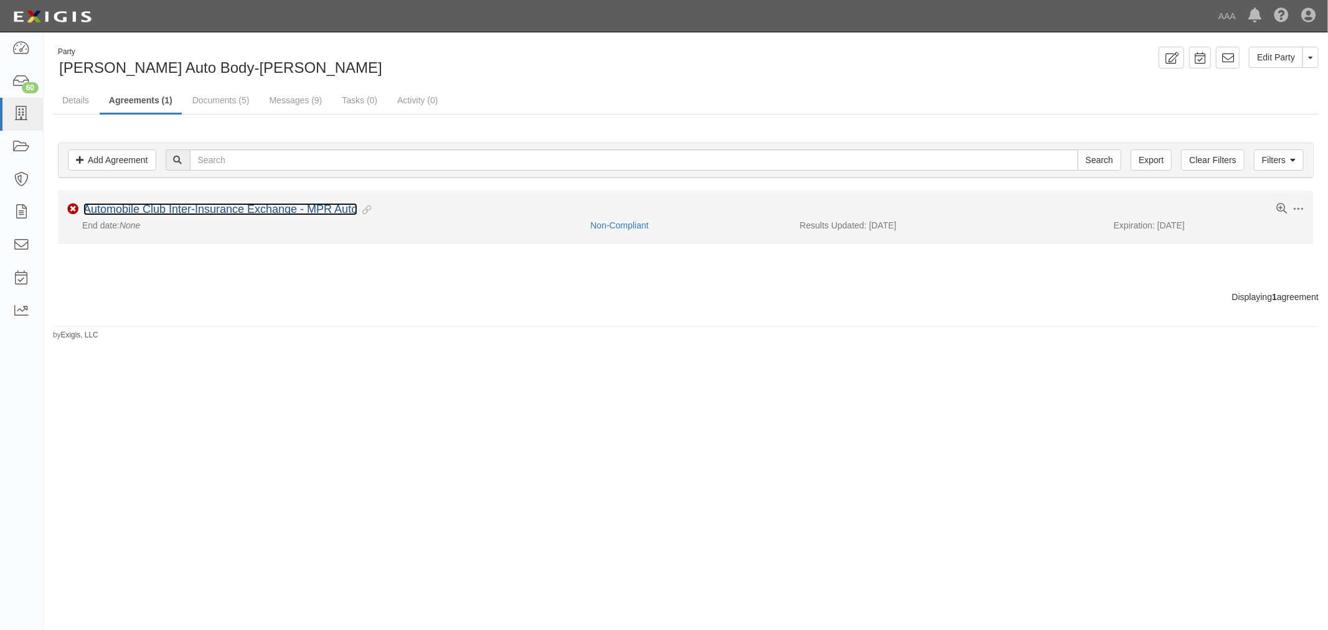
click at [164, 212] on link "Automobile Club Inter-Insurance Exchange - MPR Auto" at bounding box center [220, 209] width 274 height 12
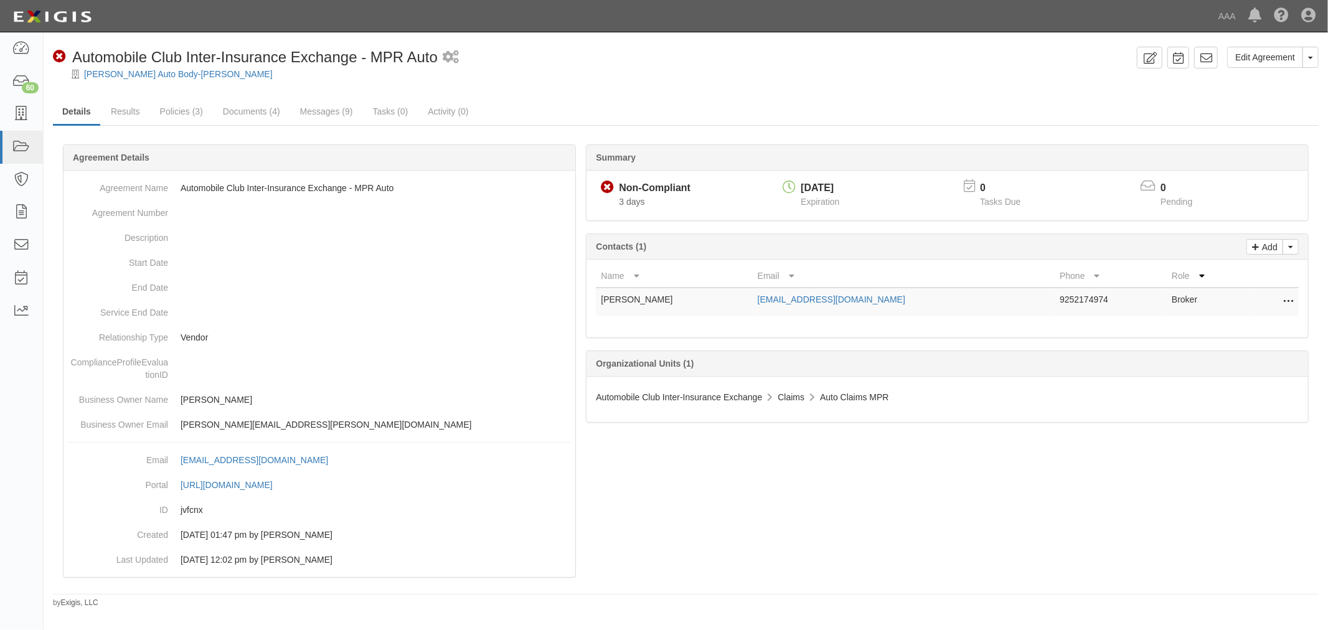
click at [113, 95] on div "Edit Agreement Toggle Agreement Dropdown View Audit Trail Archive Agreement Pla…" at bounding box center [686, 327] width 1284 height 561
click at [115, 108] on link "Results" at bounding box center [125, 112] width 48 height 27
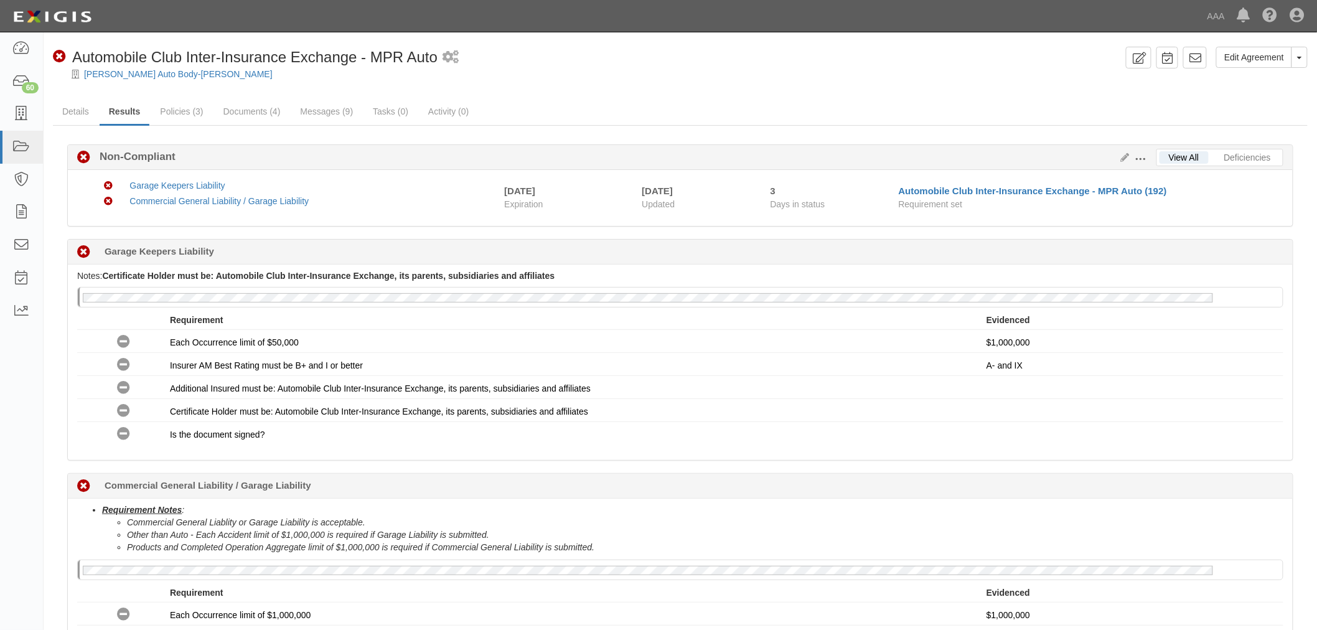
drag, startPoint x: 206, startPoint y: 108, endPoint x: 239, endPoint y: 89, distance: 38.2
click at [239, 89] on div at bounding box center [680, 84] width 1273 height 9
drag, startPoint x: 253, startPoint y: 110, endPoint x: 167, endPoint y: 71, distance: 95.0
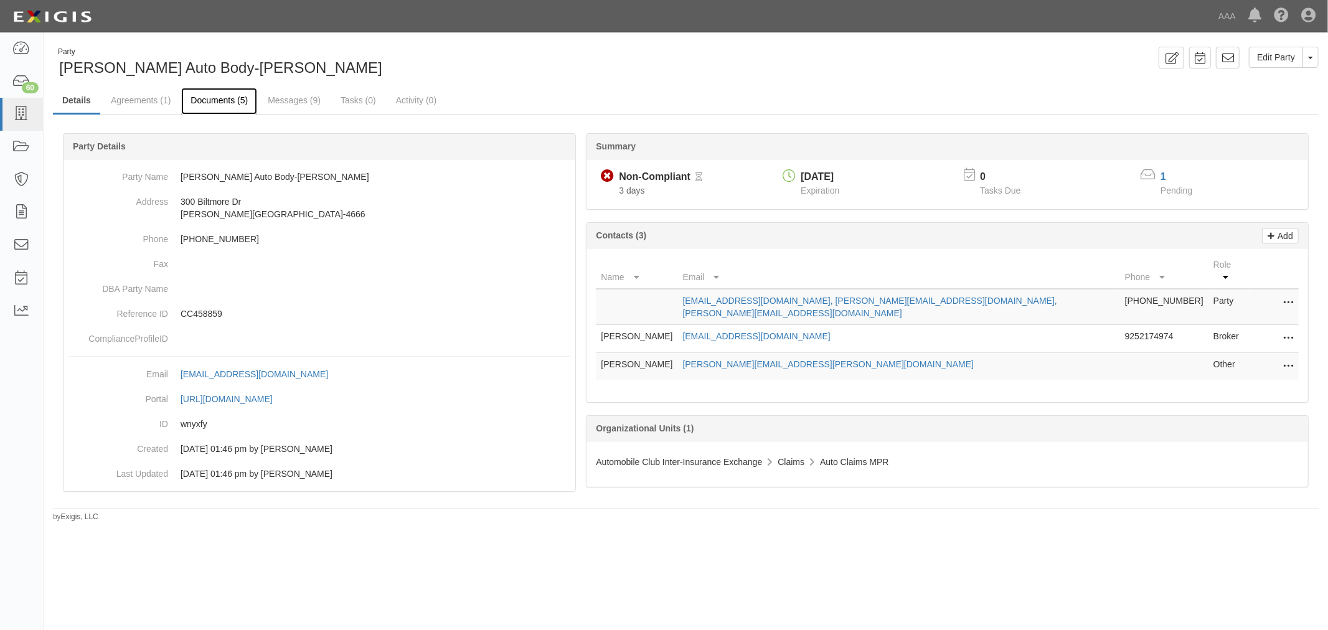
click at [240, 111] on link "Documents (5)" at bounding box center [219, 101] width 76 height 27
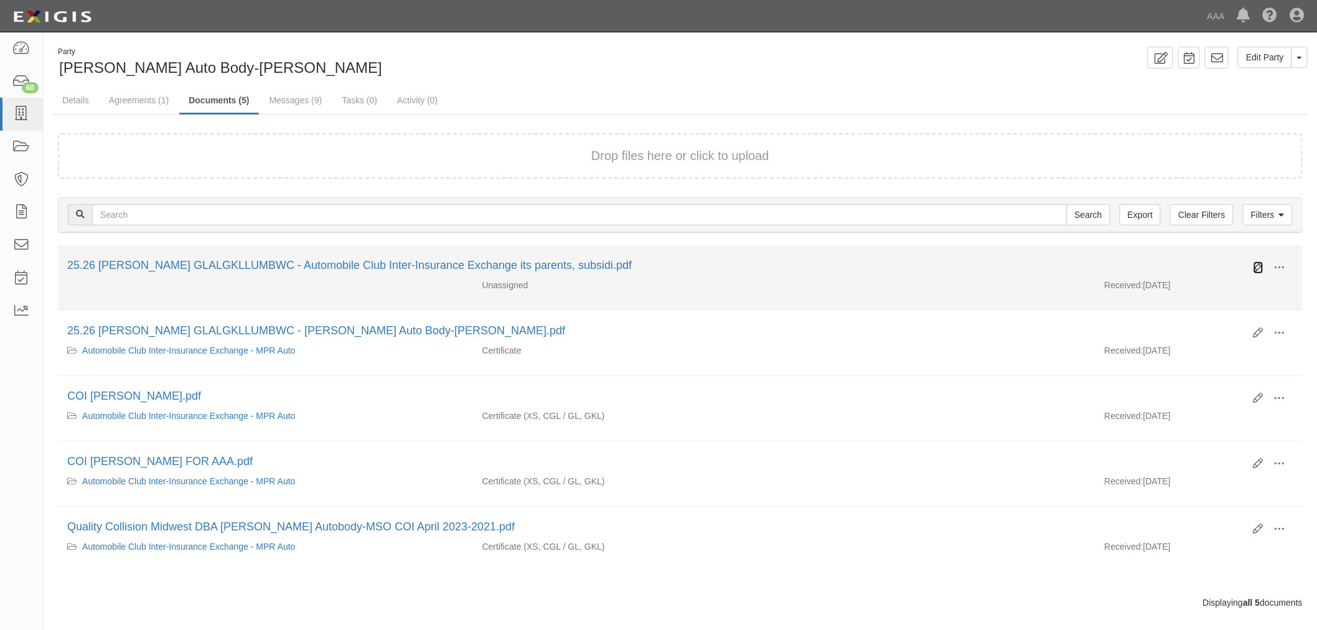
click at [1255, 270] on icon at bounding box center [1259, 268] width 10 height 10
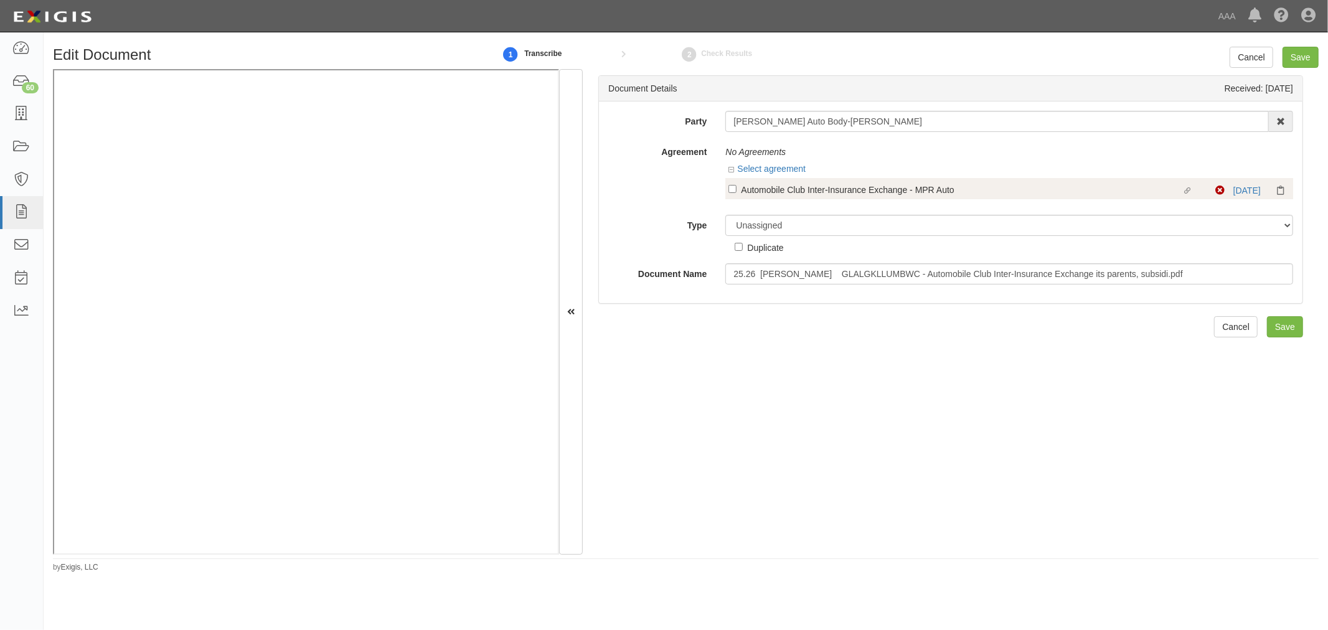
click at [779, 179] on div "Linked agreement Automobile Club Inter-Insurance Exchange - MPR Auto Linked agr…" at bounding box center [1009, 188] width 568 height 21
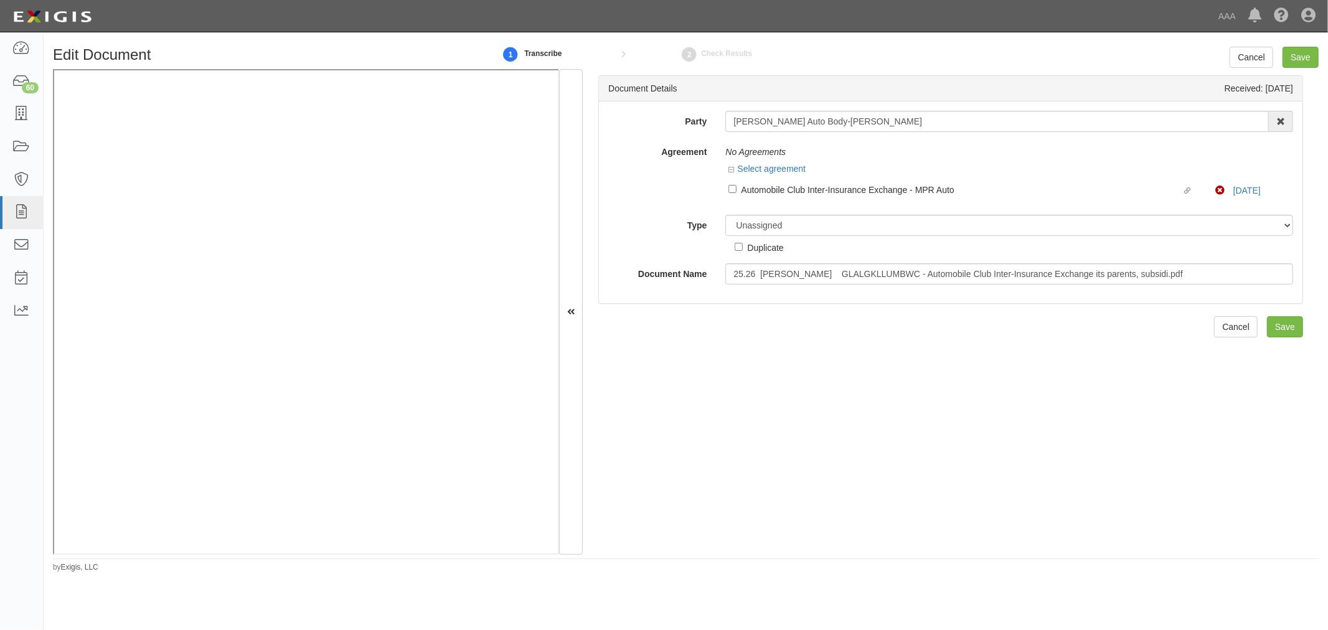
click at [775, 187] on div "Automobile Club Inter-Insurance Exchange - MPR Auto" at bounding box center [961, 189] width 441 height 14
click at [736, 187] on input "Linked agreement Automobile Club Inter-Insurance Exchange - MPR Auto Linked agr…" at bounding box center [732, 189] width 8 height 8
checkbox input "true"
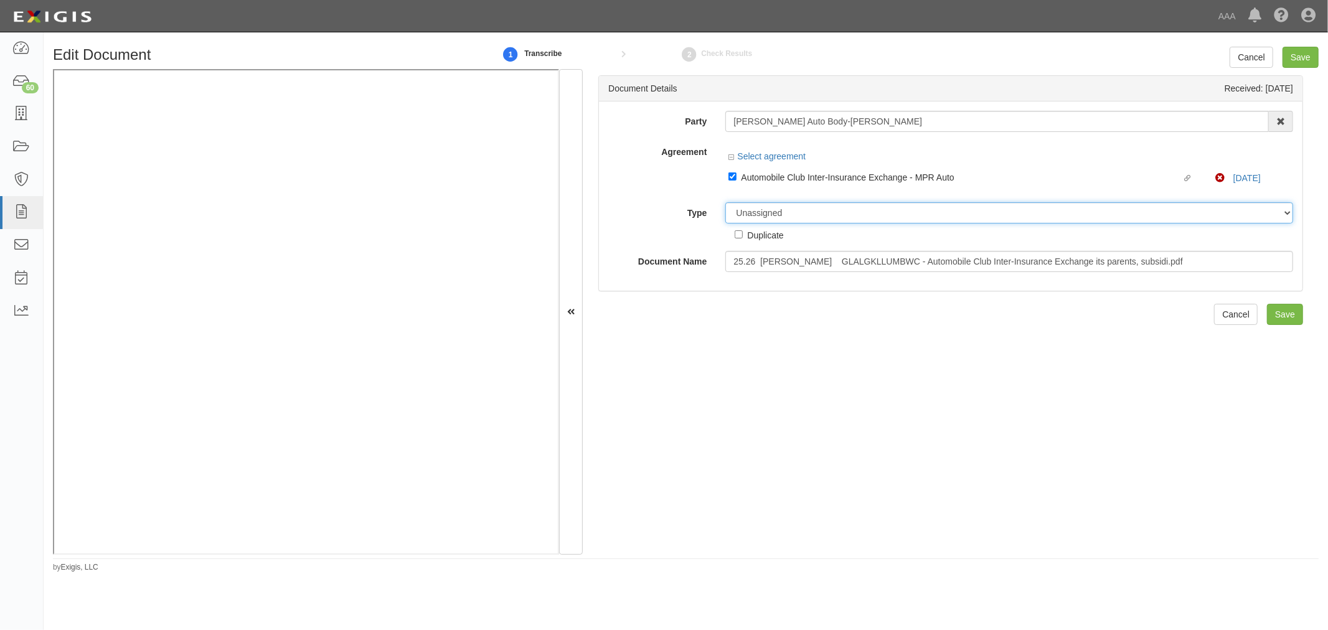
click at [772, 210] on select "Unassigned Binder Cancellation Notice Certificate Contract Endorsement Insuranc…" at bounding box center [1009, 212] width 568 height 21
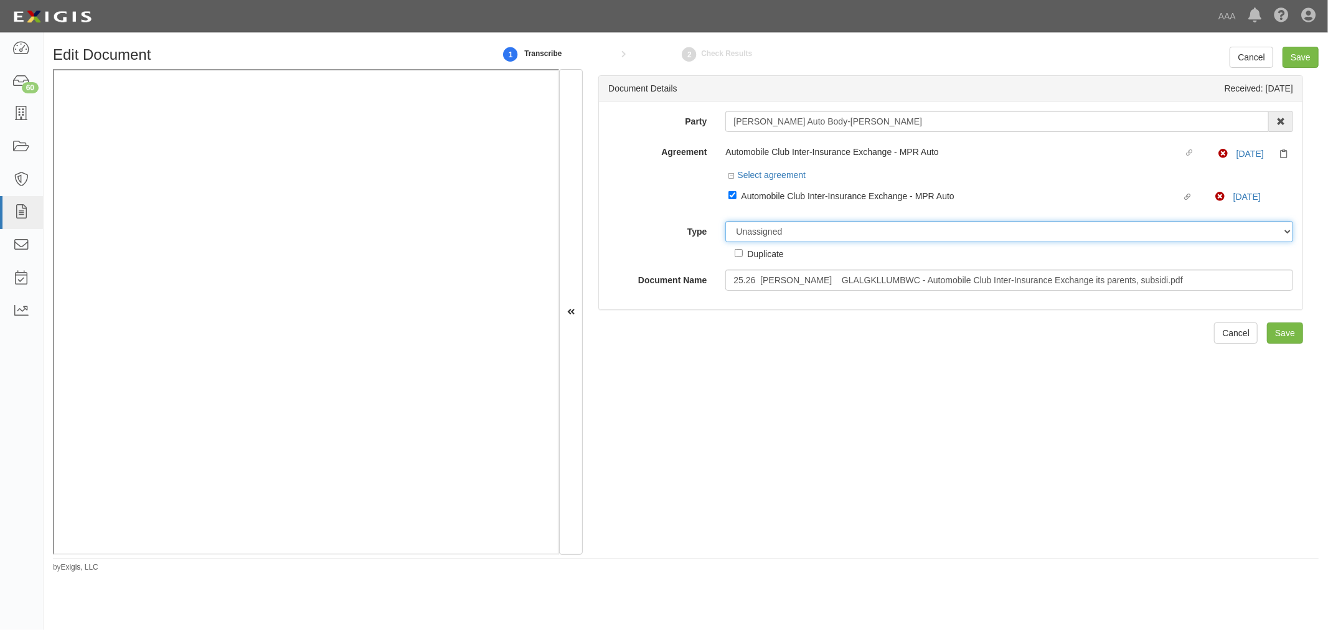
select select "CertificateDetail"
click at [725, 223] on select "Unassigned Binder Cancellation Notice Certificate Contract Endorsement Insuranc…" at bounding box center [1009, 231] width 568 height 21
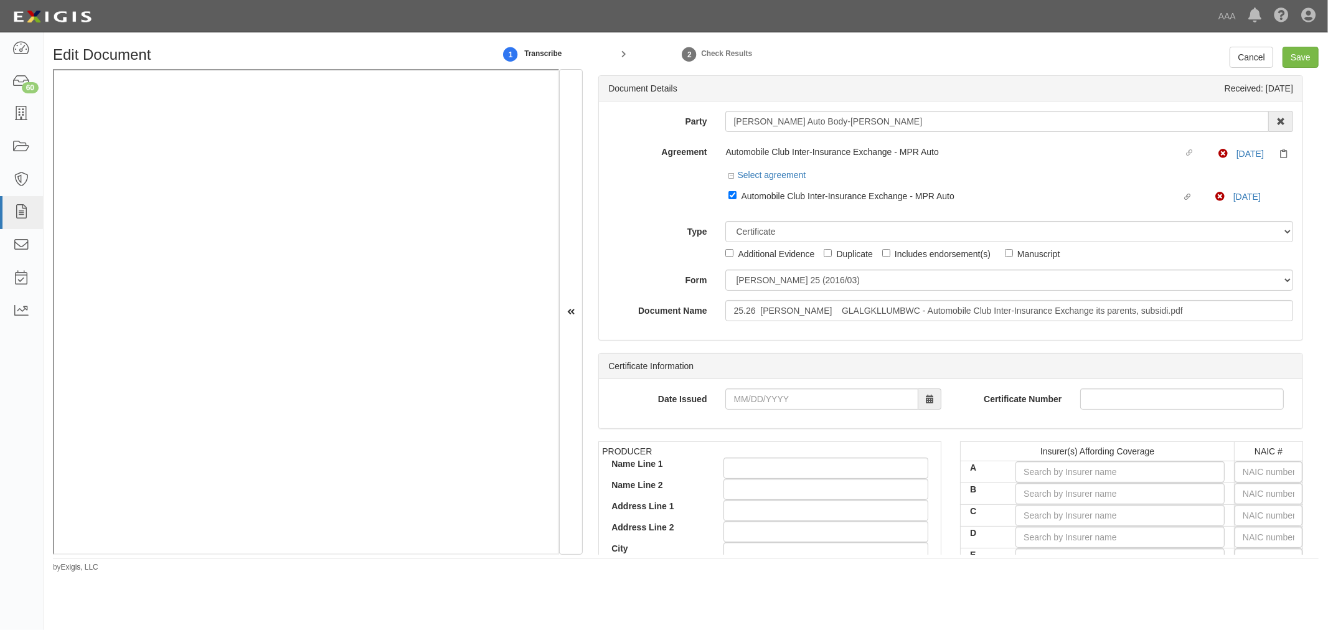
click at [772, 301] on div "Party Schaefer Auto Body-Fenton 1-800-Packouts of Beverly Hills 1-800 Packouts …" at bounding box center [950, 216] width 685 height 210
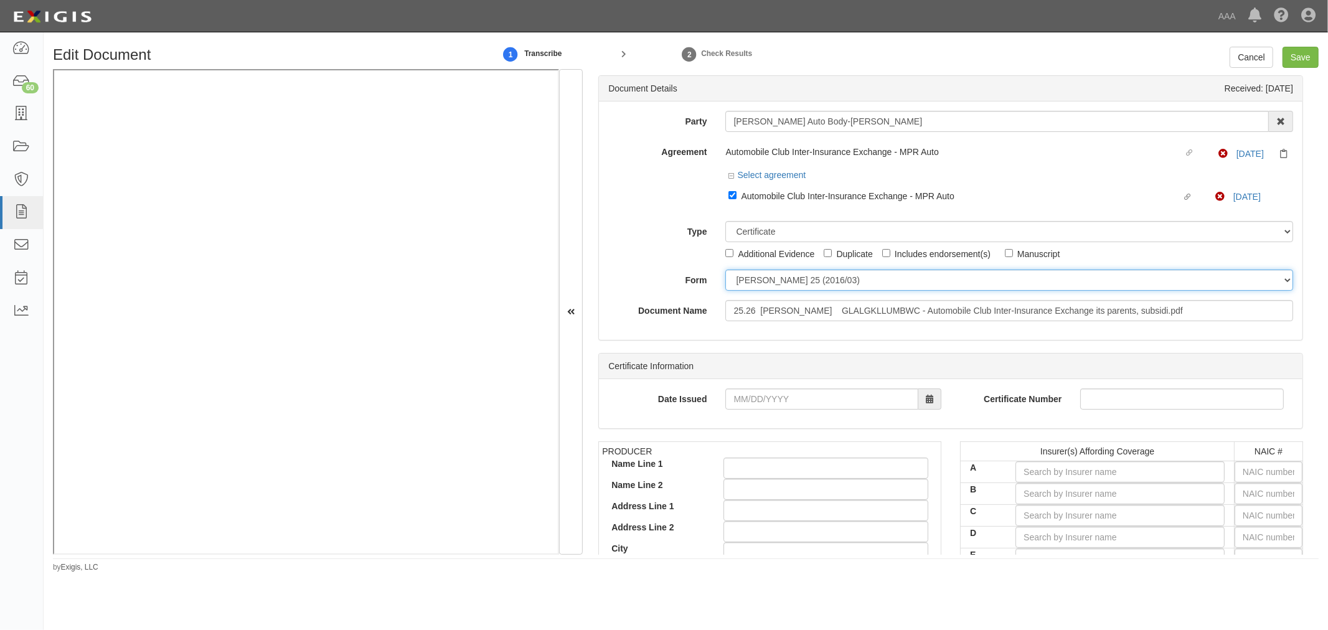
click at [774, 286] on select "ACORD 25 (2016/03) ACORD 101 ACORD 855 NY (2014/05) General" at bounding box center [1009, 279] width 568 height 21
select select "GeneralFormDetail"
click at [725, 271] on select "ACORD 25 (2016/03) ACORD 101 ACORD 855 NY (2014/05) General" at bounding box center [1009, 279] width 568 height 21
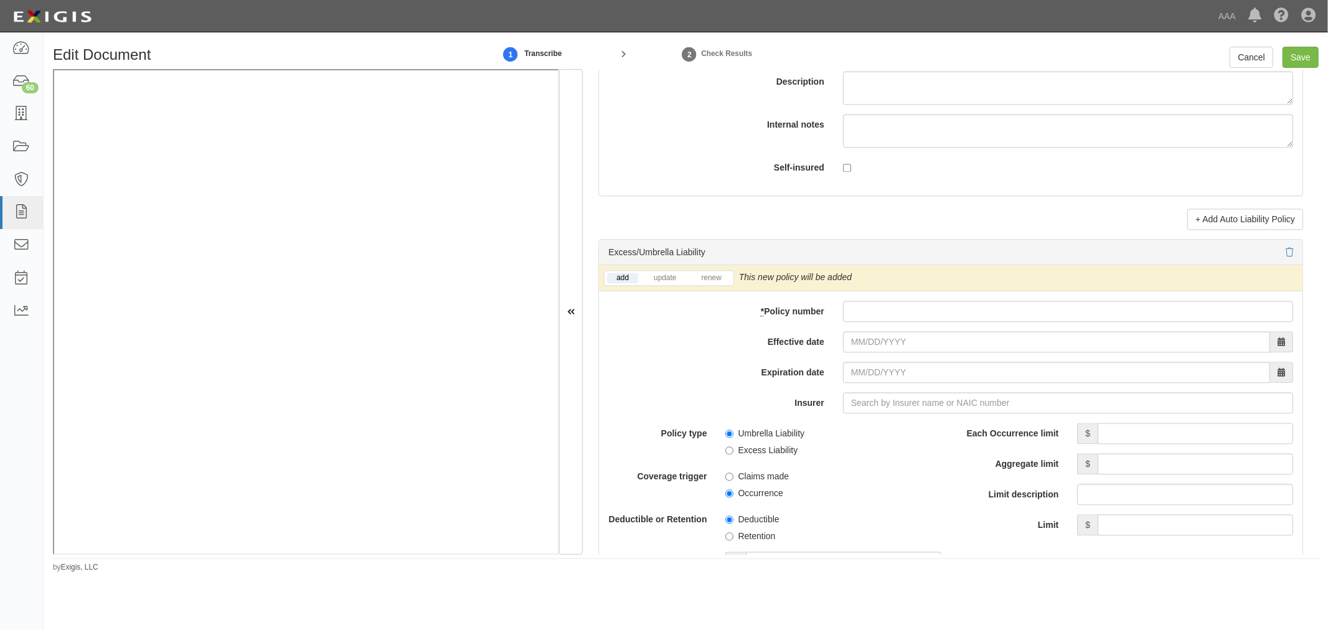
scroll to position [2420, 0]
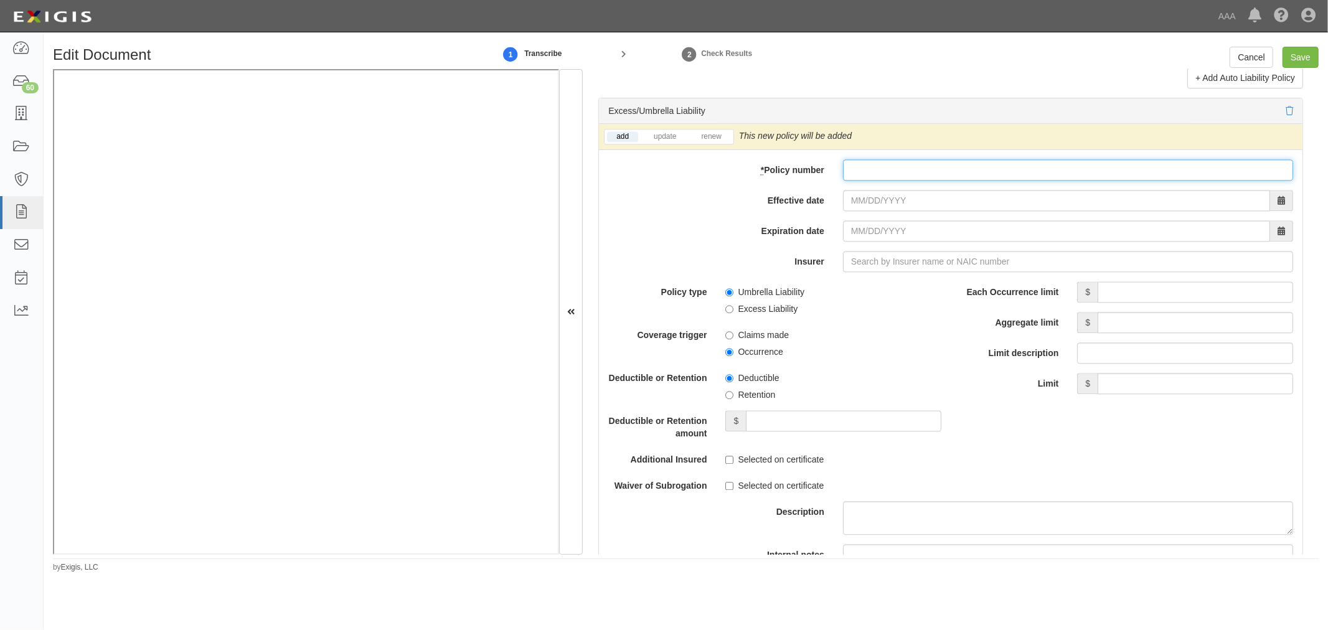
click at [895, 171] on input "* Policy number" at bounding box center [1068, 169] width 450 height 21
paste input "N0046PK000940-01"
type input "N0046PK000940-01"
click at [868, 203] on input "Effective date" at bounding box center [1056, 200] width 427 height 21
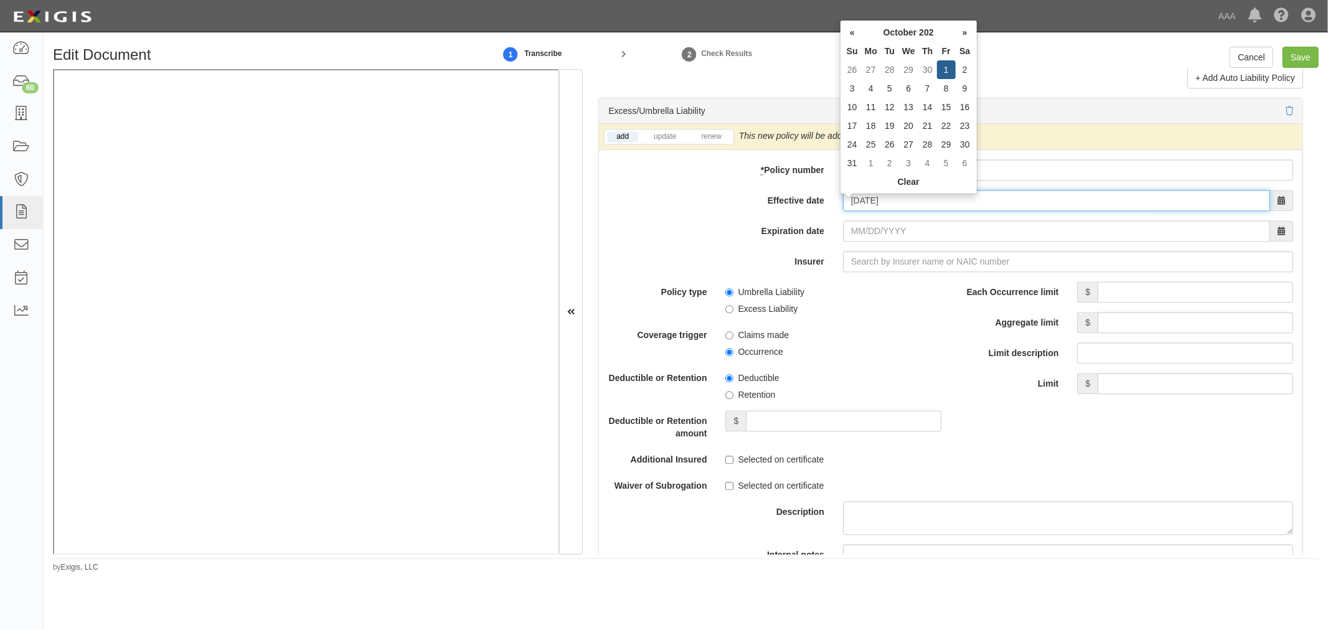
type input "10/01/2025"
type input "[DATE]"
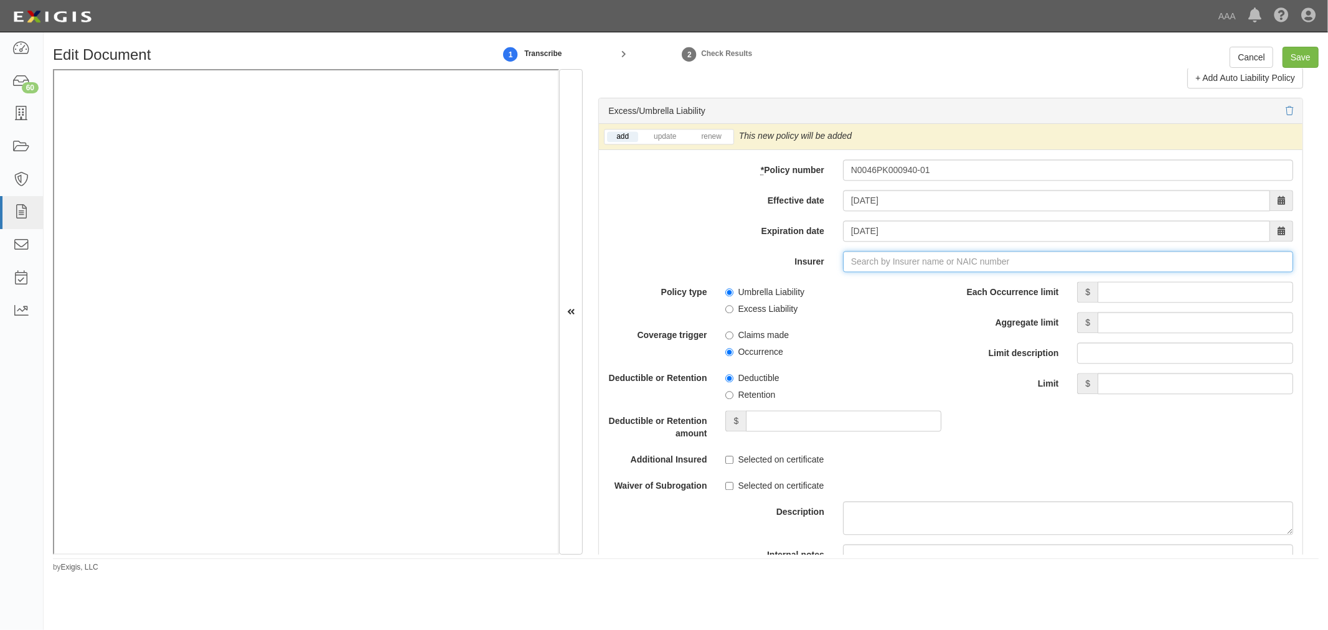
type input "180 Seguros S.A. (0) NR Rating"
type input "1"
click at [853, 293] on div "Accelerant National Insurance Company ( 10220 ) A- IX Rating" at bounding box center [893, 285] width 262 height 16
type input "Accelerant National Insurance Company (10220) A- IX Rating"
click at [708, 134] on div "add update renew" at bounding box center [669, 137] width 130 height 16
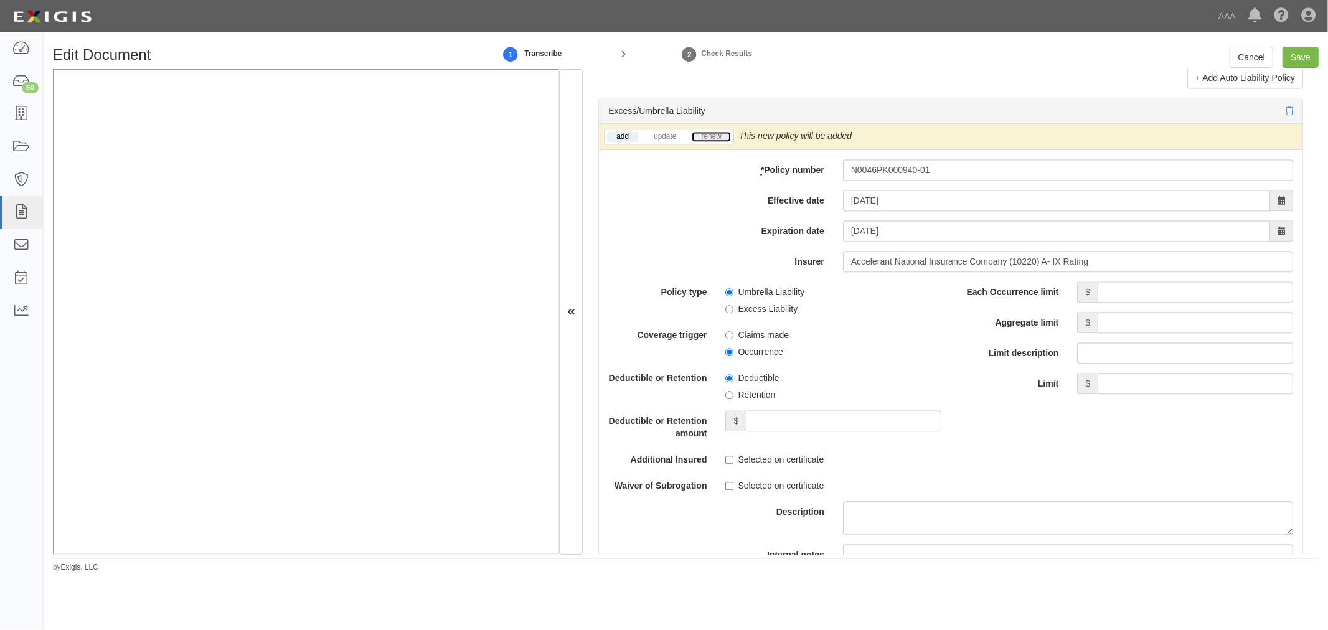
click at [712, 142] on link "renew" at bounding box center [710, 136] width 39 height 11
drag, startPoint x: 1143, startPoint y: 300, endPoint x: 1136, endPoint y: 299, distance: 7.0
click at [1143, 300] on input "Each Occurrence limit" at bounding box center [1194, 291] width 195 height 21
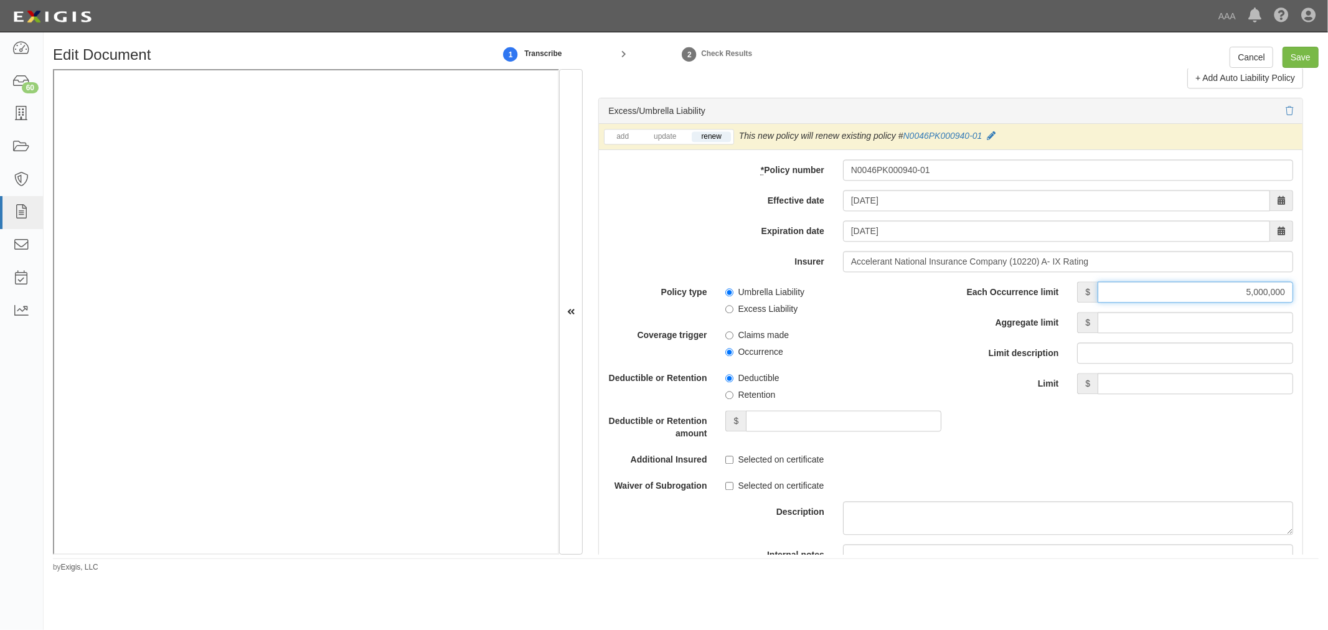
type input "5,000,000"
click at [1212, 333] on input "Aggregate limit" at bounding box center [1194, 322] width 195 height 21
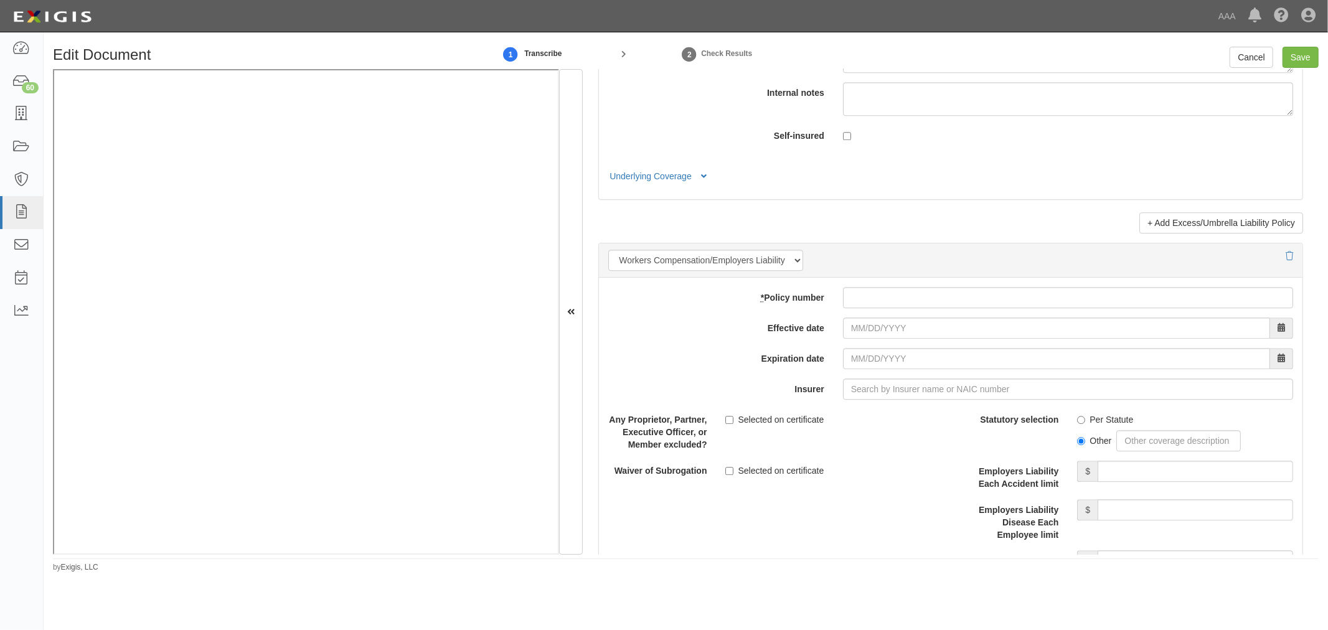
scroll to position [3342, 0]
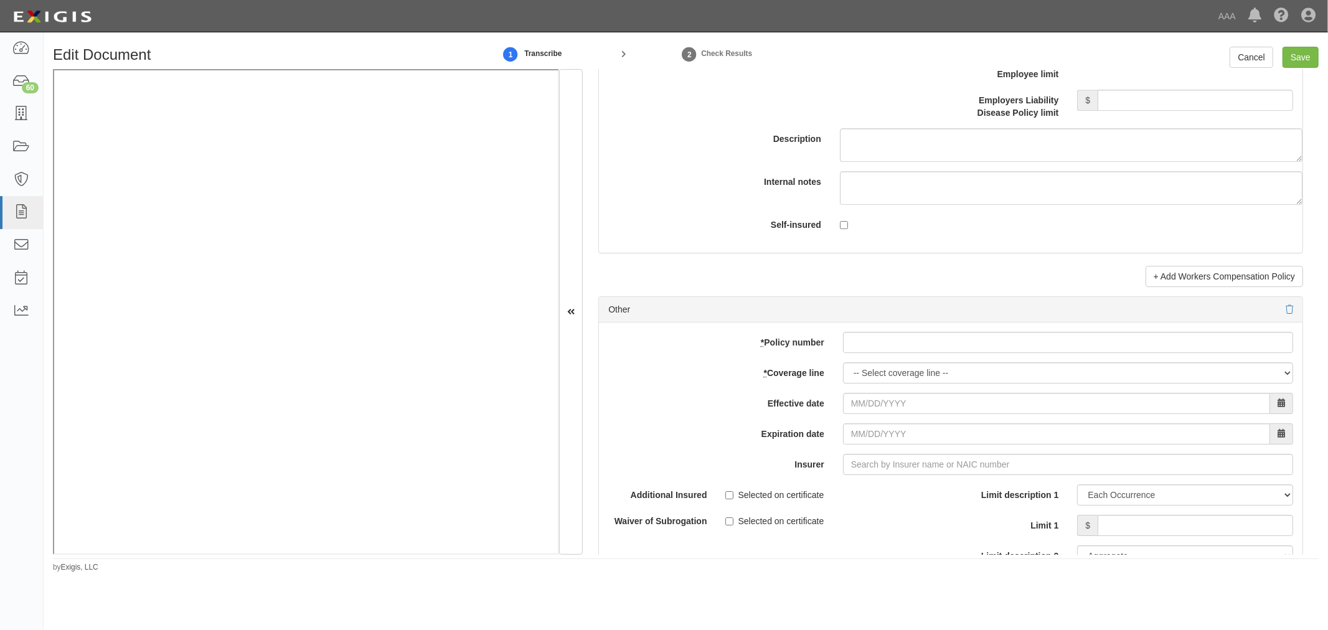
type input "5,000,000"
drag, startPoint x: 876, startPoint y: 345, endPoint x: 876, endPoint y: 352, distance: 6.8
click at [876, 347] on input "* Policy number" at bounding box center [1068, 342] width 450 height 21
paste input "N0046PK000940-01"
type input "N0046PK000940-01"
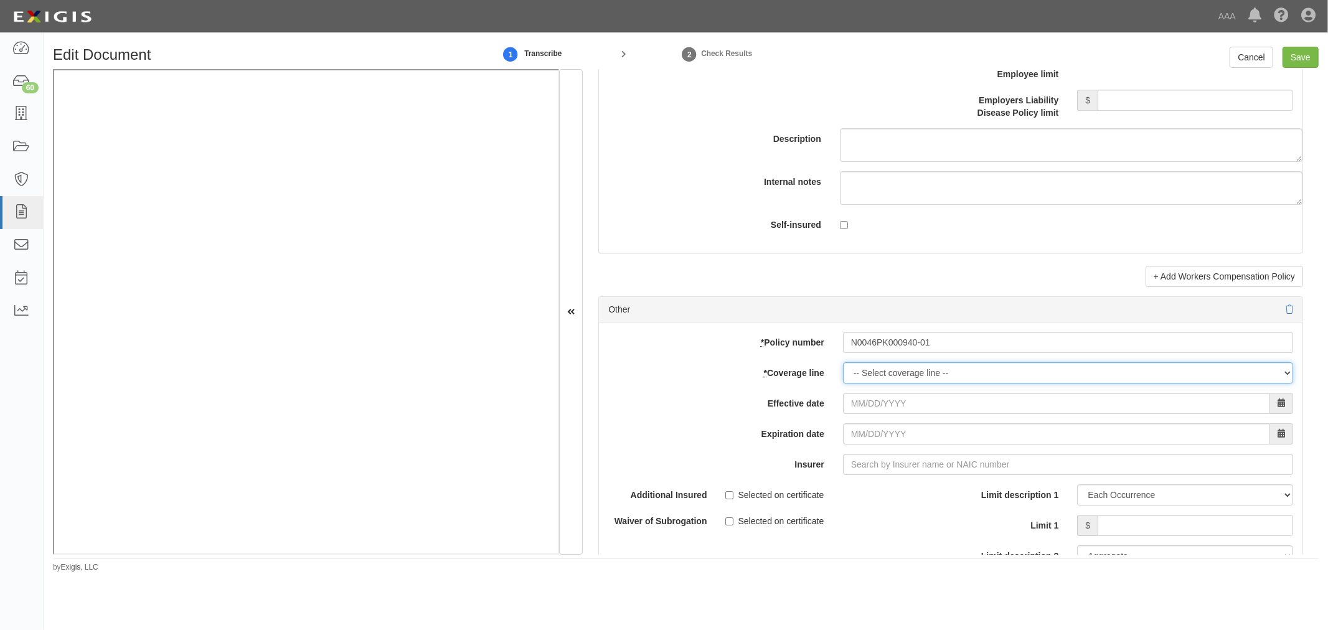
click at [878, 380] on select "-- Select coverage line -- Asbestos Abatement Auto Physical Damage Boiler & Mac…" at bounding box center [1068, 372] width 450 height 21
select select "70"
click at [843, 383] on select "-- Select coverage line -- Asbestos Abatement Auto Physical Damage Boiler & Mac…" at bounding box center [1068, 372] width 450 height 21
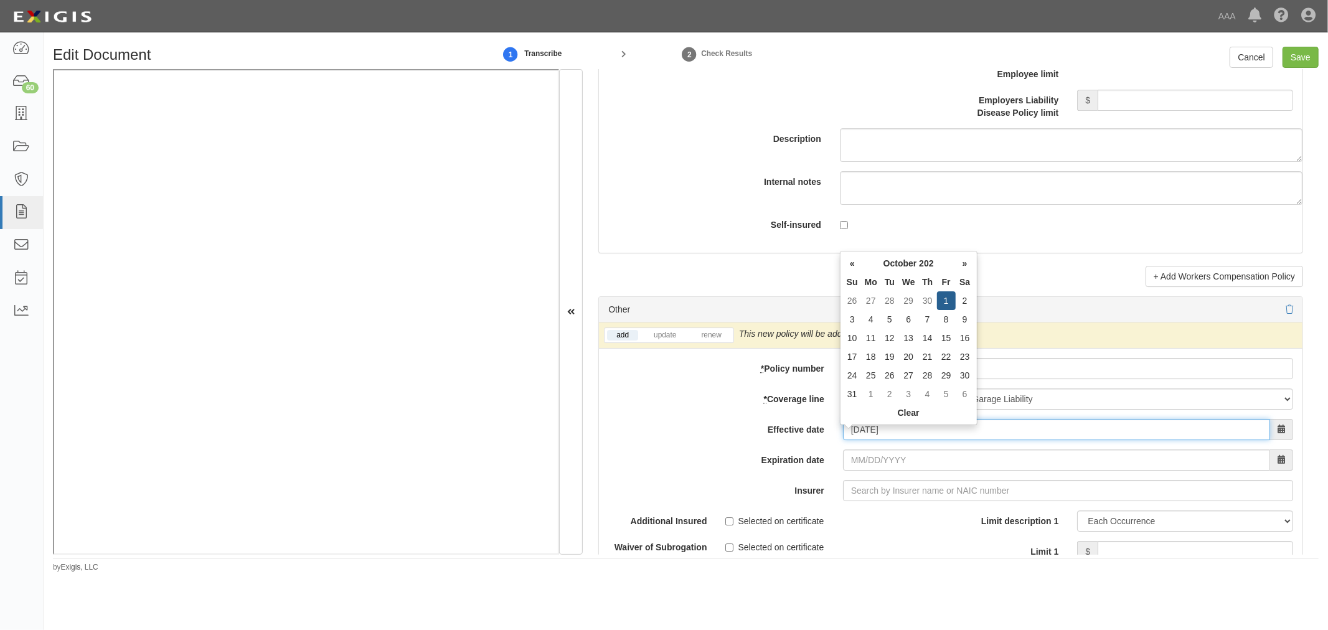
type input "10/01/2025"
type input "[DATE]"
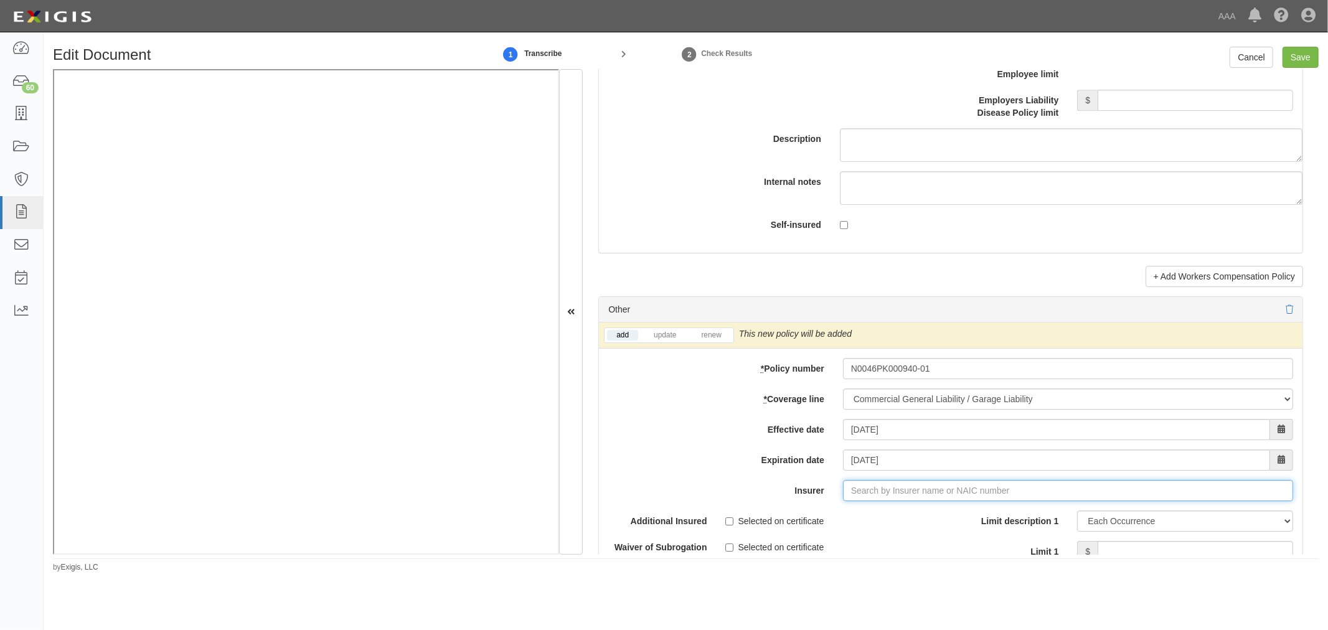
type input "180 Seguros S.A. (0) NR Rating"
type input "1"
click at [828, 517] on div "Accelerant National Insurance Company ( 10220 ) A- IX Rating" at bounding box center [893, 514] width 262 height 16
type input "Accelerant National Insurance Company (10220) A- IX Rating"
click at [720, 339] on link "renew" at bounding box center [710, 335] width 39 height 11
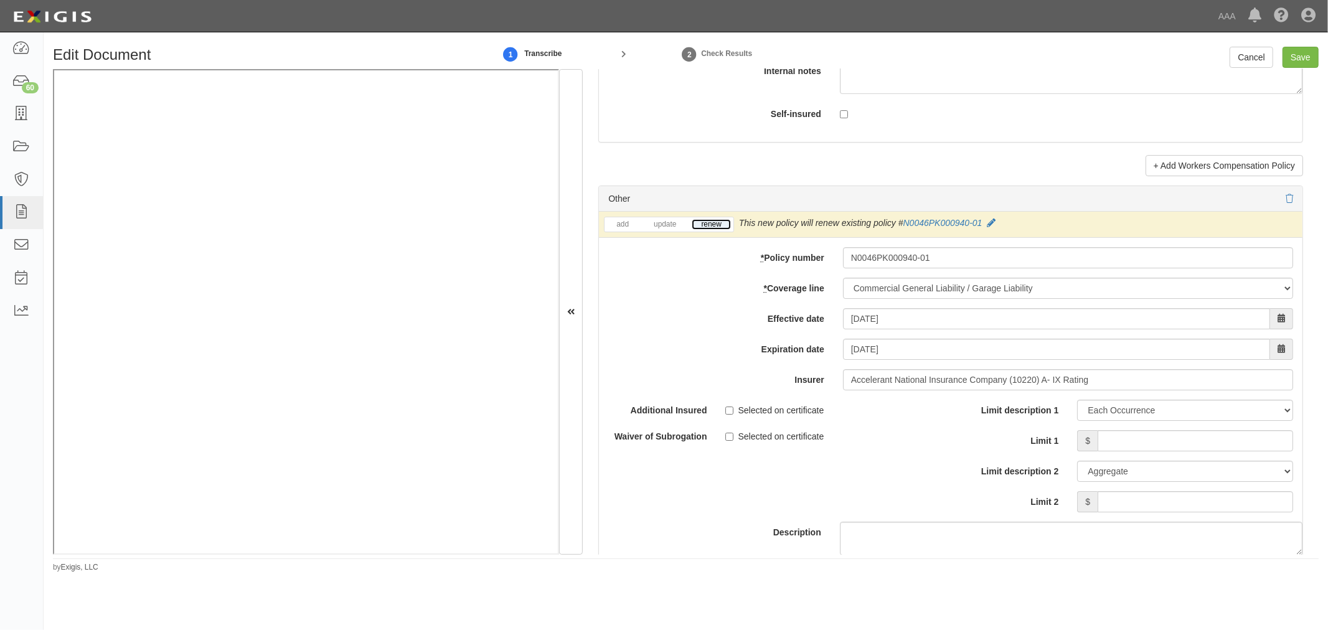
scroll to position [3573, 0]
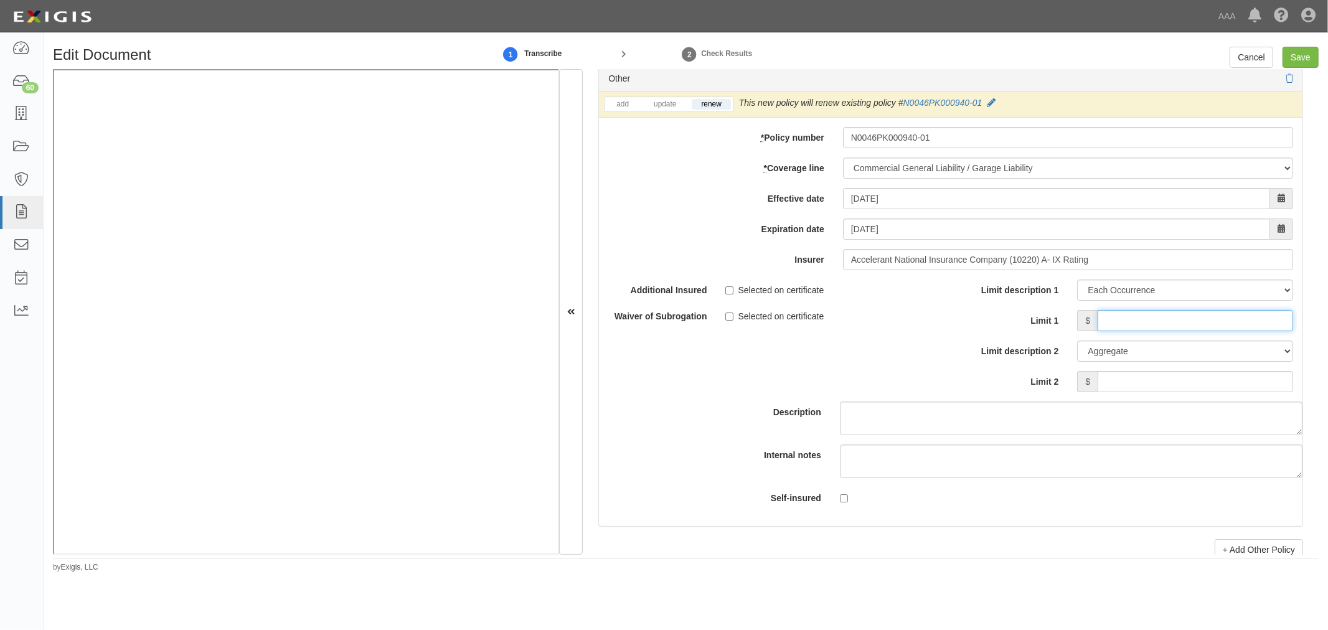
click at [1115, 330] on input "Limit 1" at bounding box center [1194, 320] width 195 height 21
type input "1,000,000"
click at [1248, 400] on div "Limit description 1 Limit Each Occurrence Each Claim Aggregate Deductible Self-…" at bounding box center [1126, 340] width 352 height 122
click at [1253, 390] on input "Limit 2" at bounding box center [1194, 381] width 195 height 21
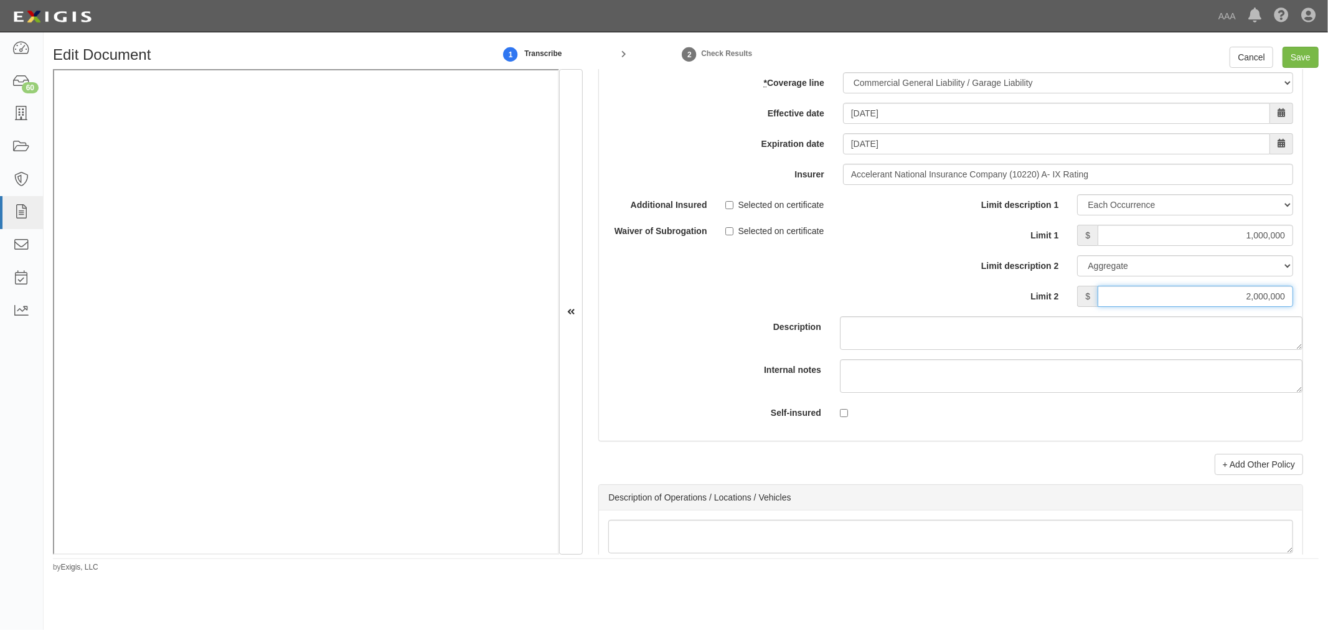
scroll to position [3803, 0]
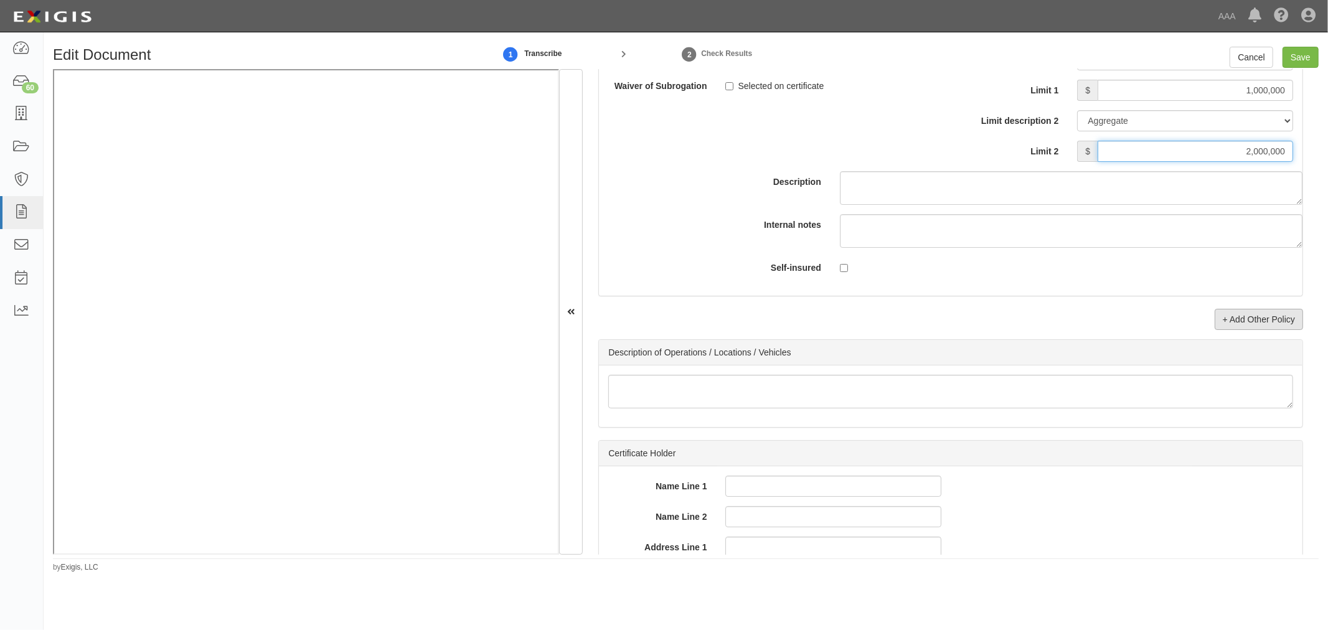
type input "2,000,000"
click at [1230, 322] on link "+ Add Other Policy" at bounding box center [1258, 319] width 88 height 21
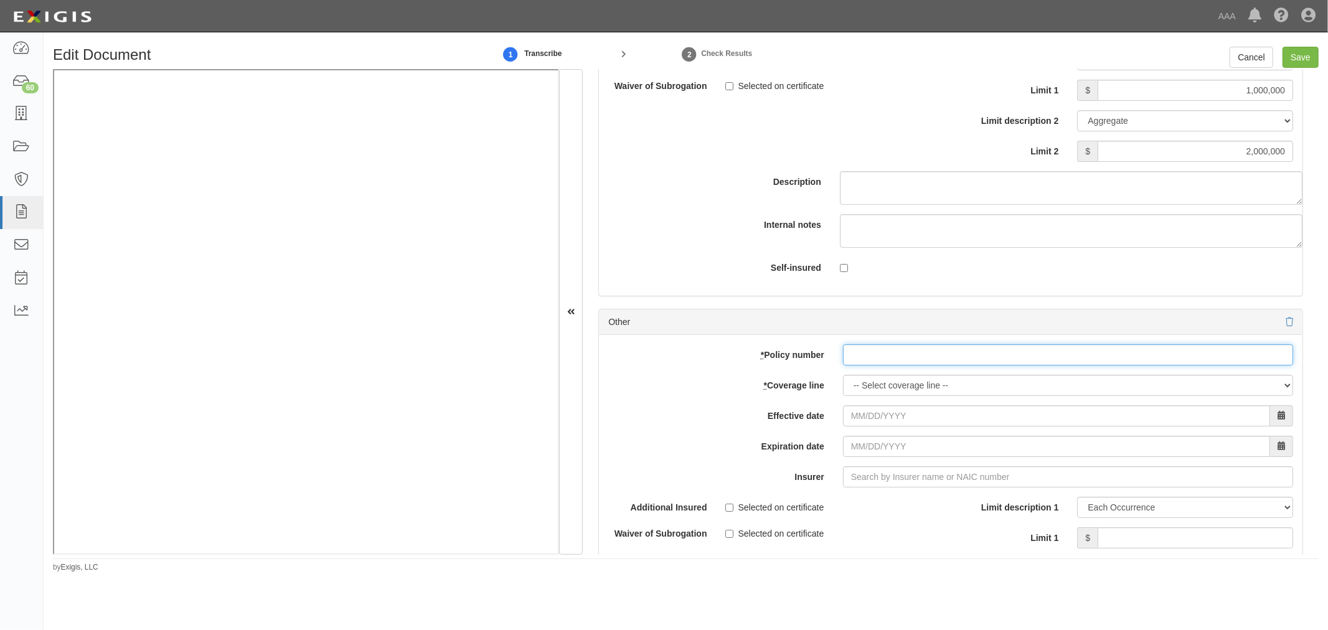
click at [855, 365] on input "* Policy number" at bounding box center [1068, 354] width 450 height 21
paste input "N0046PK000940-01"
type input "N0046PK000940-01"
click at [866, 385] on select "-- Select coverage line -- Asbestos Abatement Auto Physical Damage Boiler & Mac…" at bounding box center [1068, 385] width 450 height 21
select select "56"
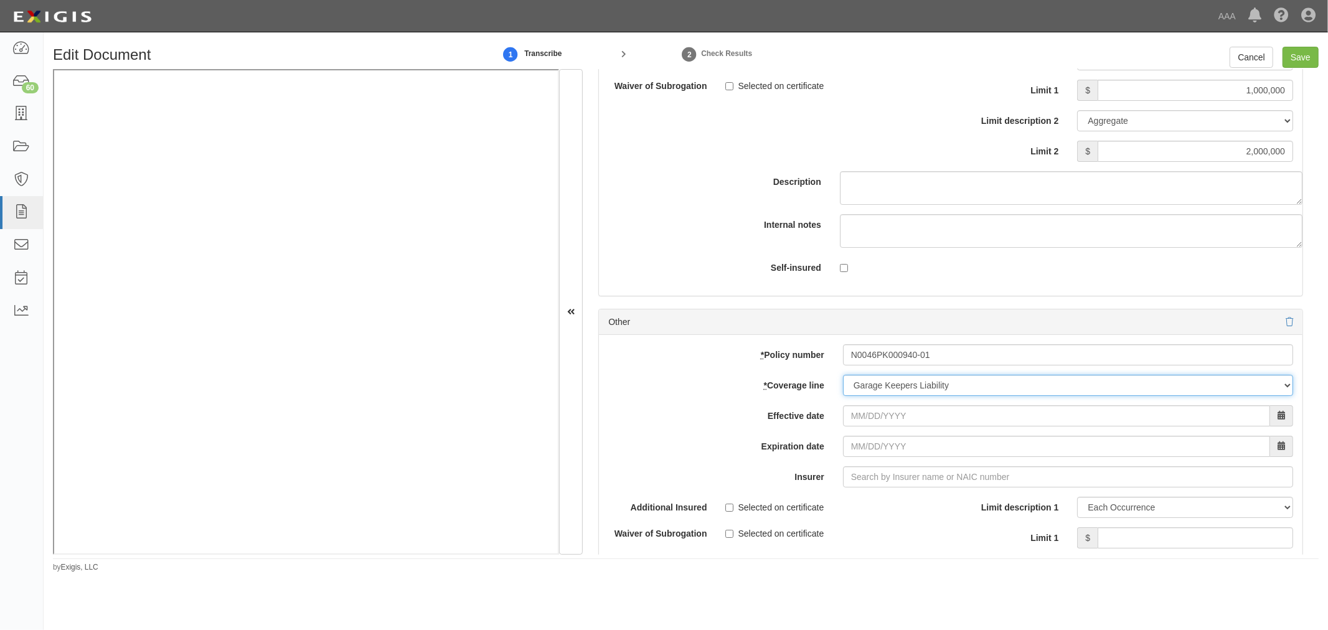
click at [843, 396] on select "-- Select coverage line -- Asbestos Abatement Auto Physical Damage Boiler & Mac…" at bounding box center [1068, 385] width 450 height 21
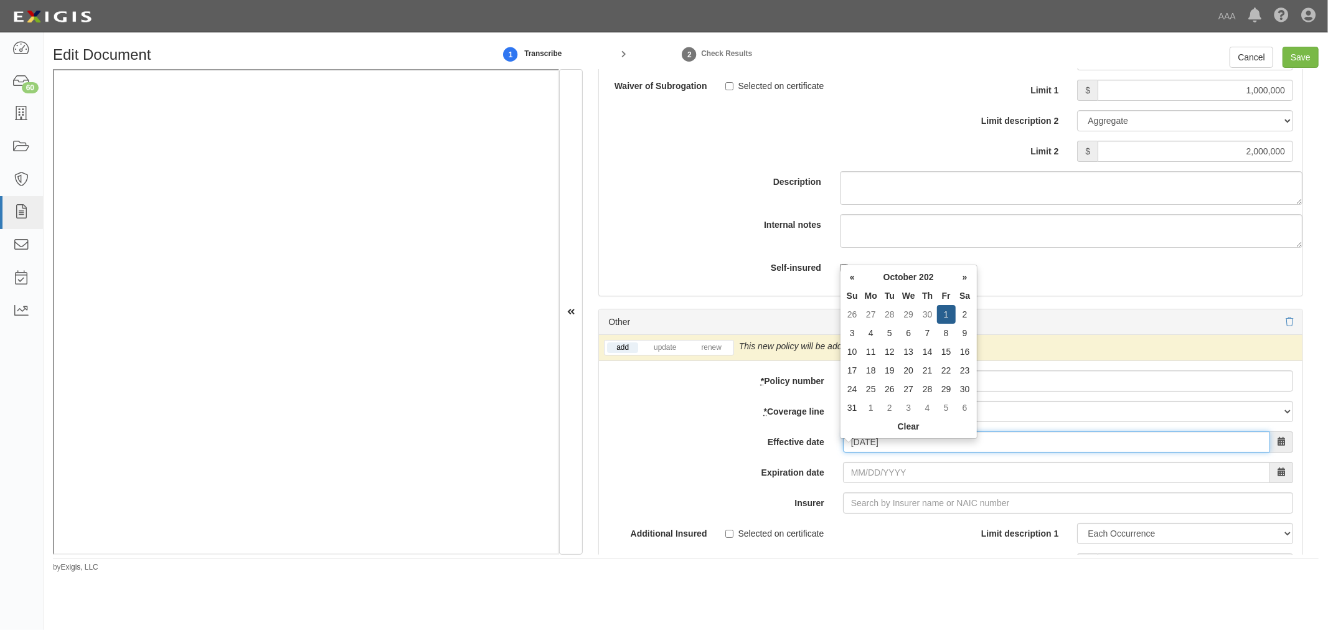
type input "10/01/2025"
type input "[DATE]"
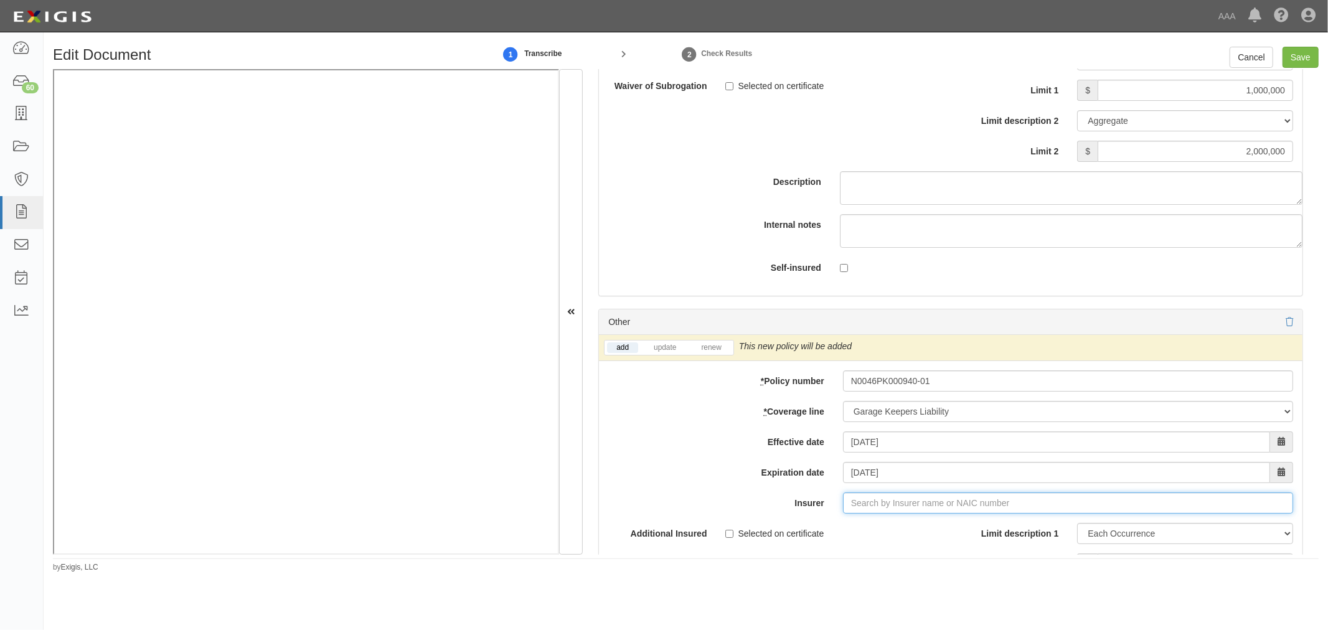
type input "180 Seguros S.A. (0) NR Rating"
type input "1"
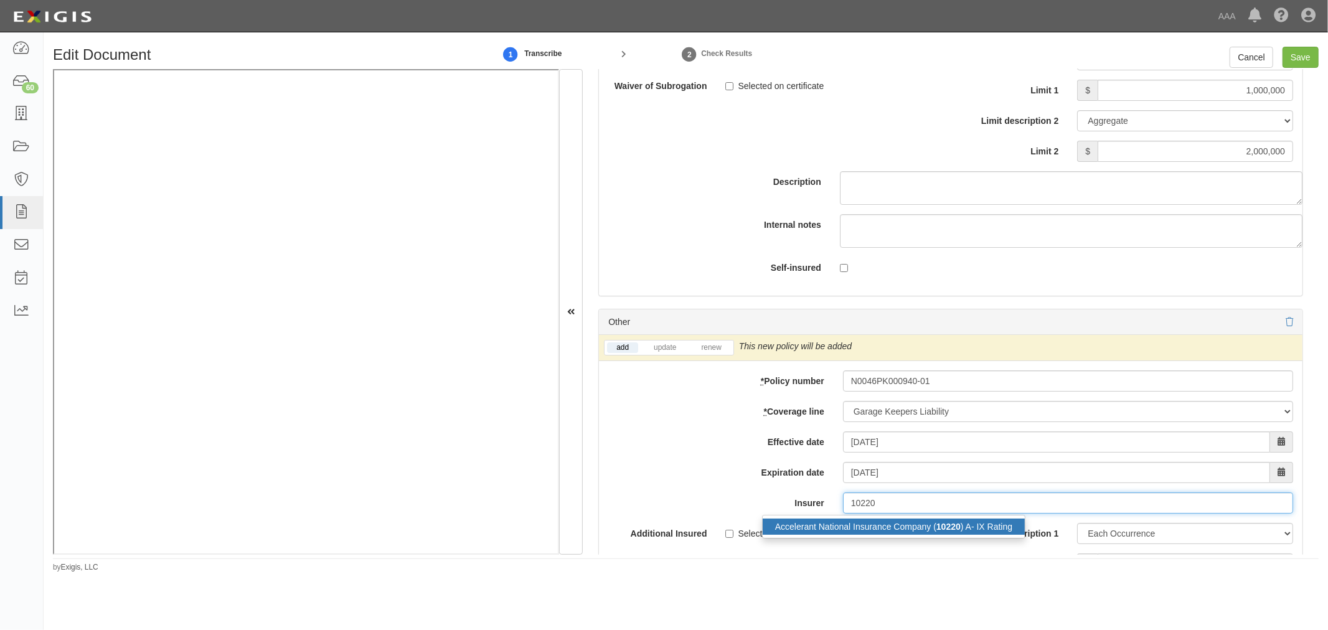
click at [899, 531] on div "Accelerant National Insurance Company ( 10220 ) A- IX Rating" at bounding box center [893, 526] width 262 height 16
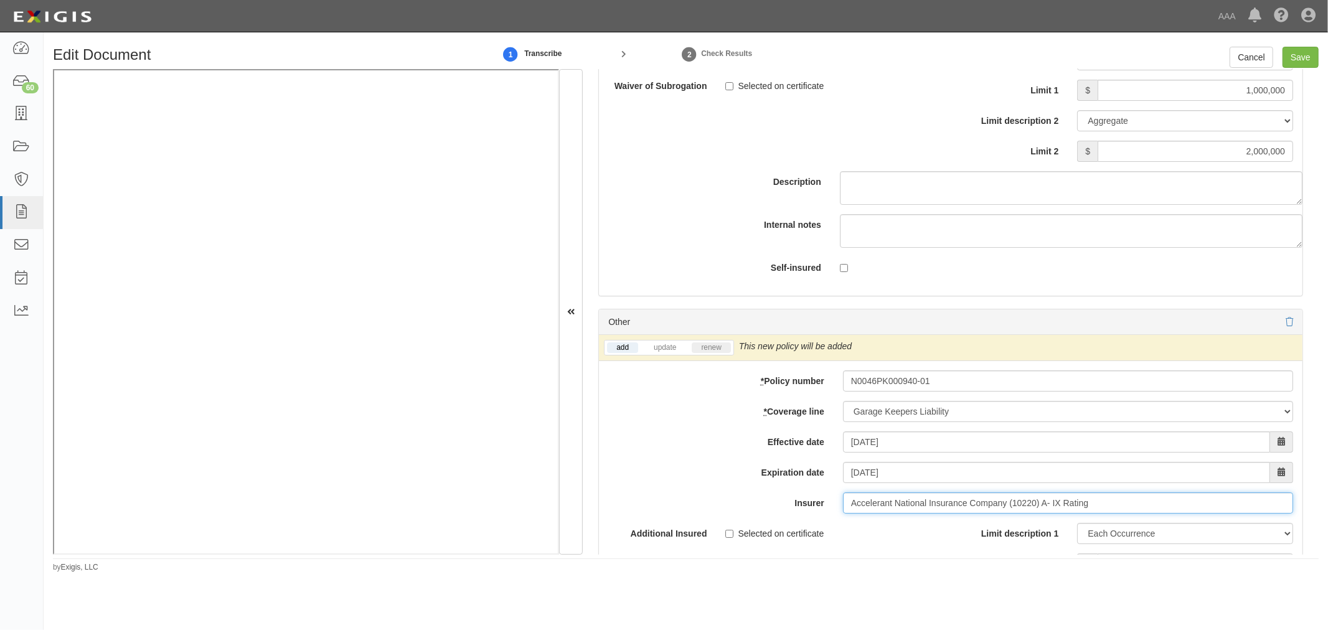
type input "Accelerant National Insurance Company (10220) A- IX Rating"
click at [705, 351] on link "renew" at bounding box center [710, 347] width 39 height 11
drag, startPoint x: 705, startPoint y: 351, endPoint x: 930, endPoint y: 377, distance: 226.1
click at [707, 351] on link "renew" at bounding box center [710, 347] width 39 height 11
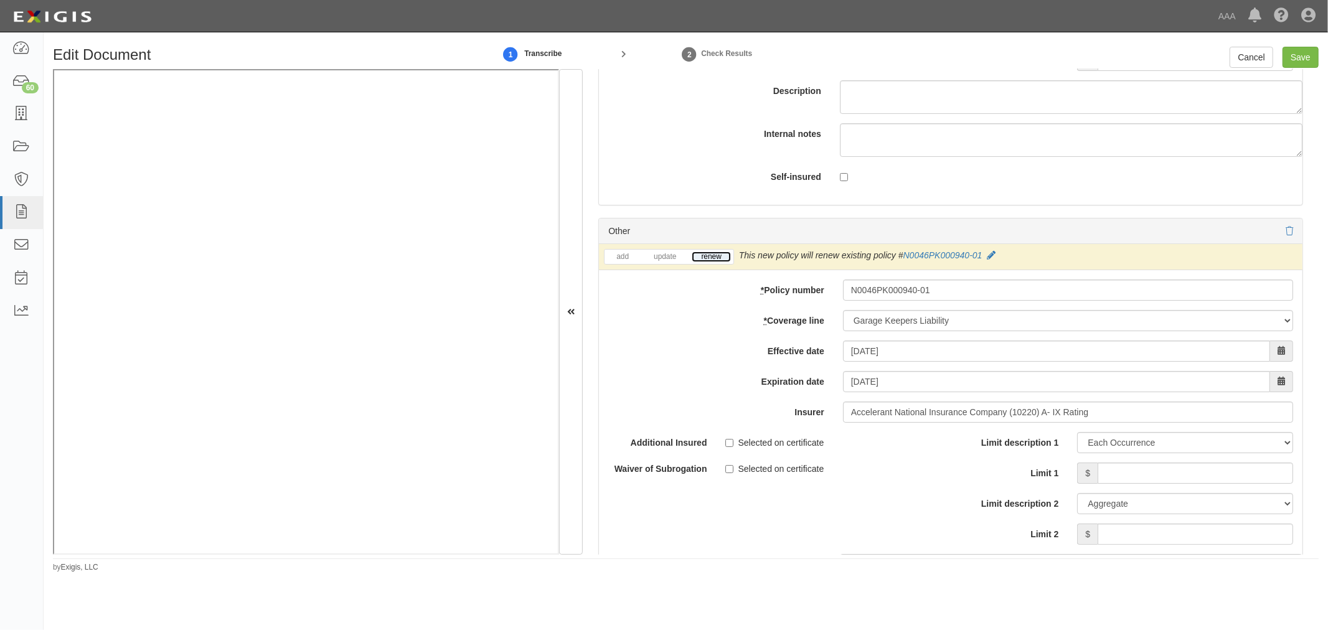
scroll to position [4034, 0]
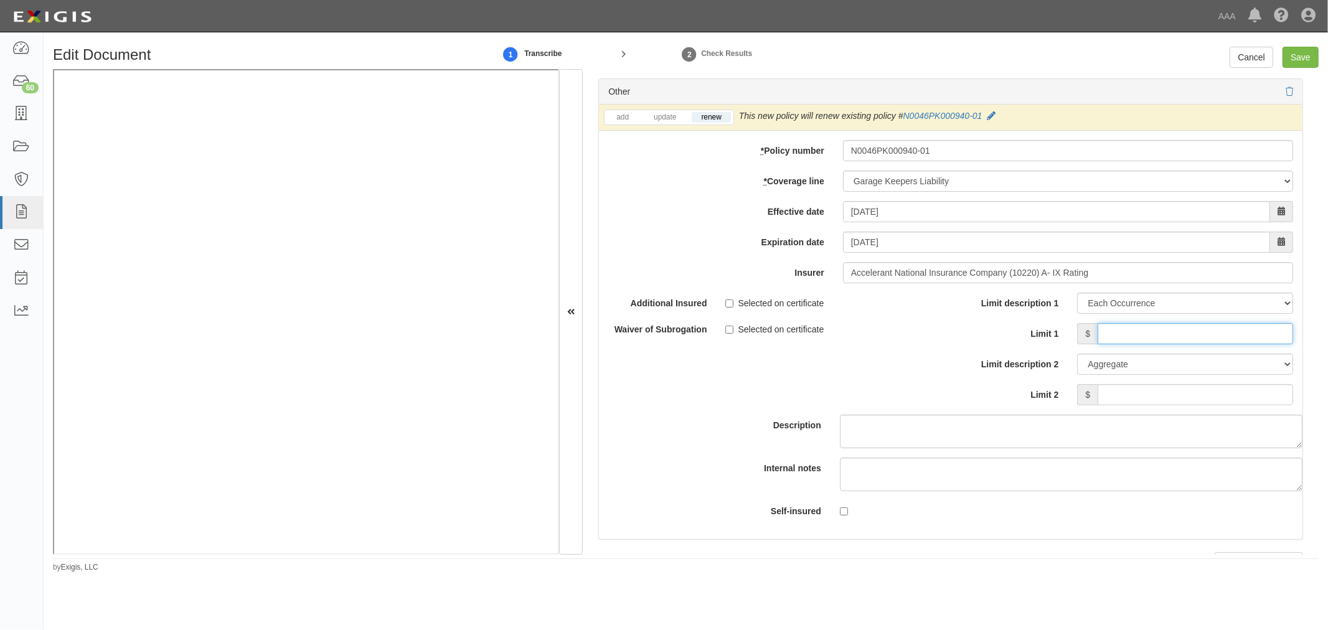
click at [1122, 344] on input "Limit 1" at bounding box center [1194, 333] width 195 height 21
click at [1165, 337] on input "Limit 1" at bounding box center [1194, 333] width 195 height 21
type input "800,000"
drag, startPoint x: 1141, startPoint y: 406, endPoint x: 1148, endPoint y: 386, distance: 21.7
click at [1150, 397] on input "Limit 2" at bounding box center [1194, 394] width 195 height 21
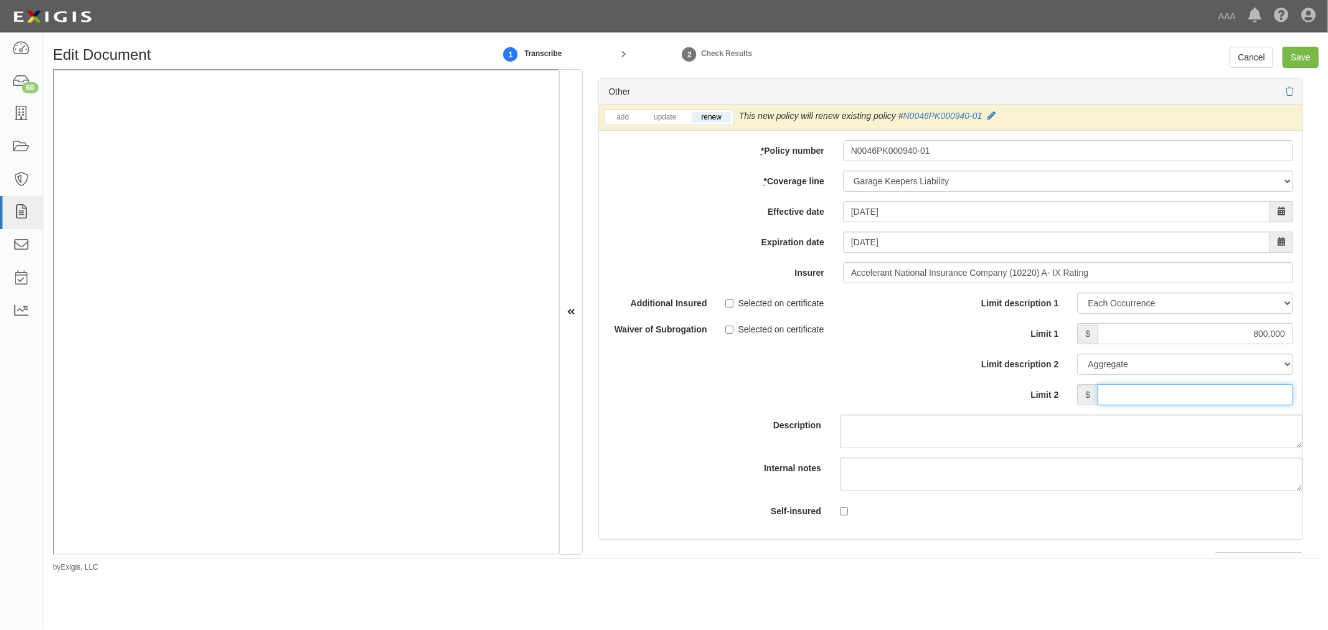
type input "9"
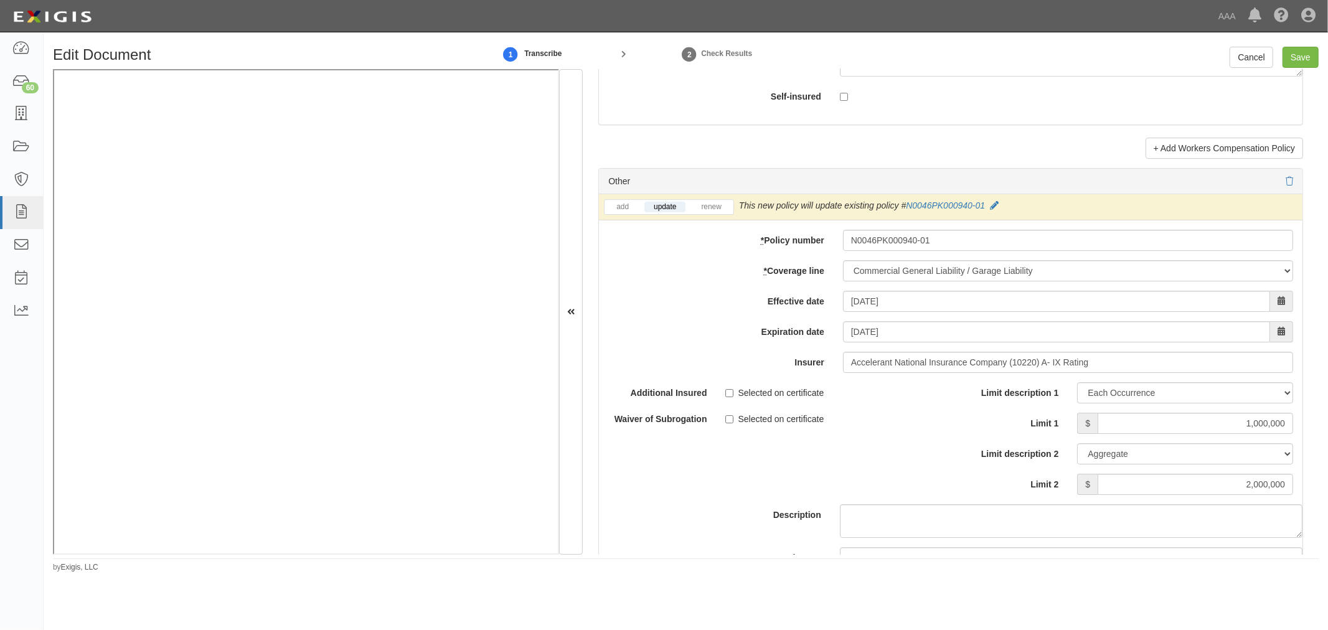
scroll to position [3342, 0]
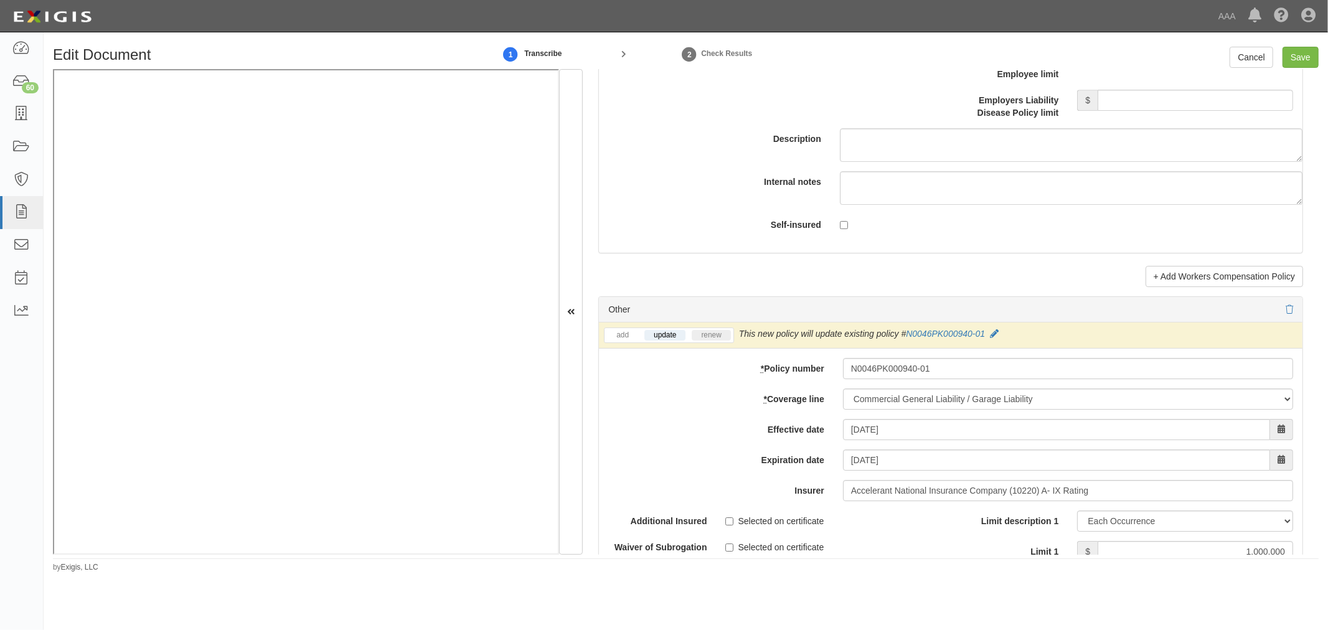
type input "800,000"
drag, startPoint x: 724, startPoint y: 340, endPoint x: 797, endPoint y: 368, distance: 78.0
click at [724, 340] on link "renew" at bounding box center [710, 335] width 39 height 11
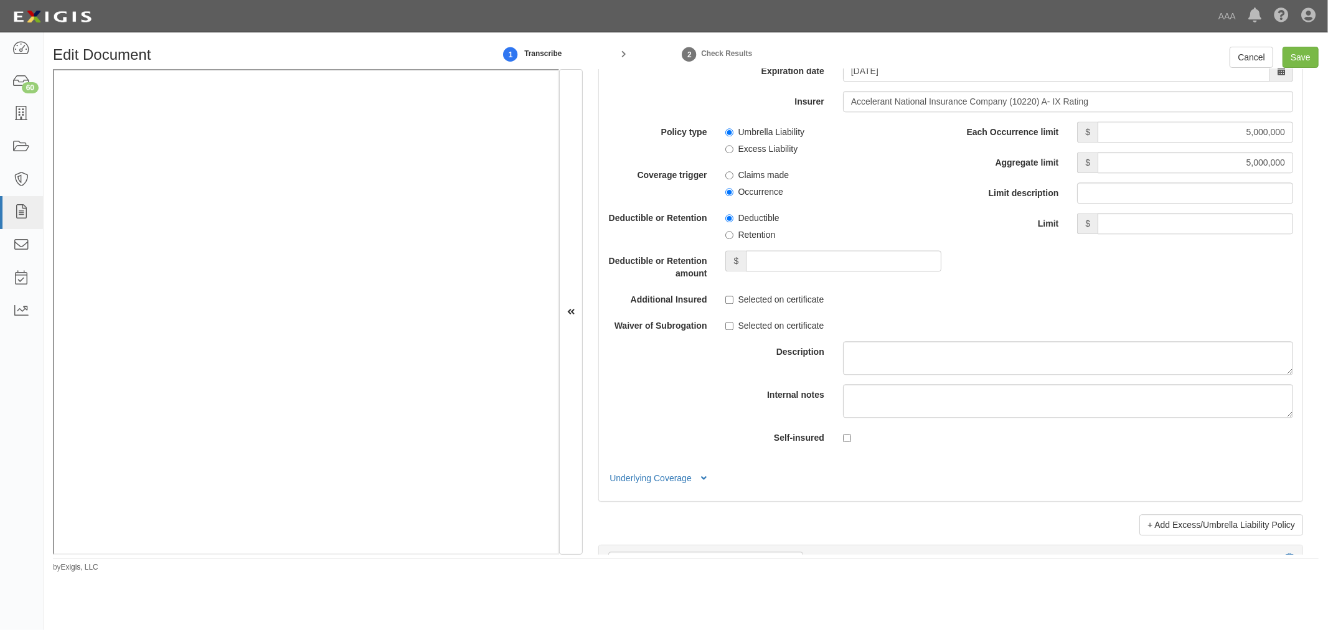
scroll to position [2420, 0]
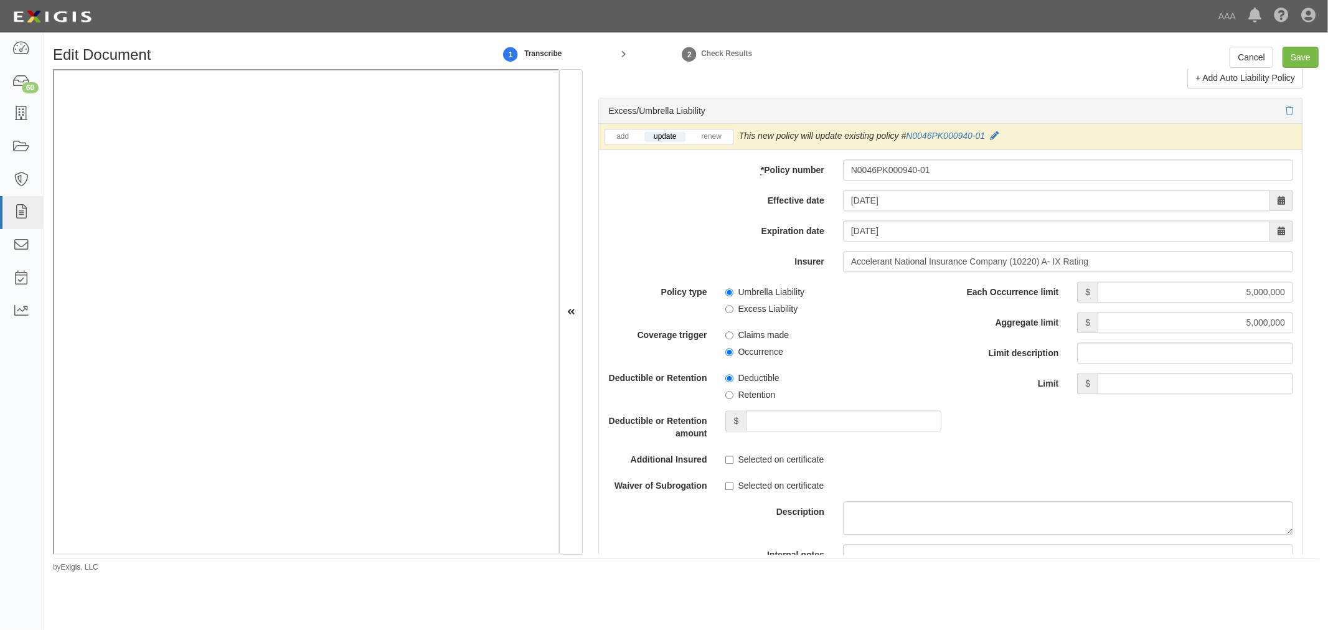
click at [710, 133] on div "add update renew This new policy will be added This new policy will update exis…" at bounding box center [950, 137] width 703 height 26
click at [718, 142] on link "renew" at bounding box center [710, 136] width 39 height 11
click at [1303, 44] on div "Edit Document 1 Transcribe 2 Check Results Cancel Save Document Details Receive…" at bounding box center [686, 304] width 1284 height 535
click at [1299, 49] on input "Save" at bounding box center [1300, 57] width 36 height 21
type input "5000000"
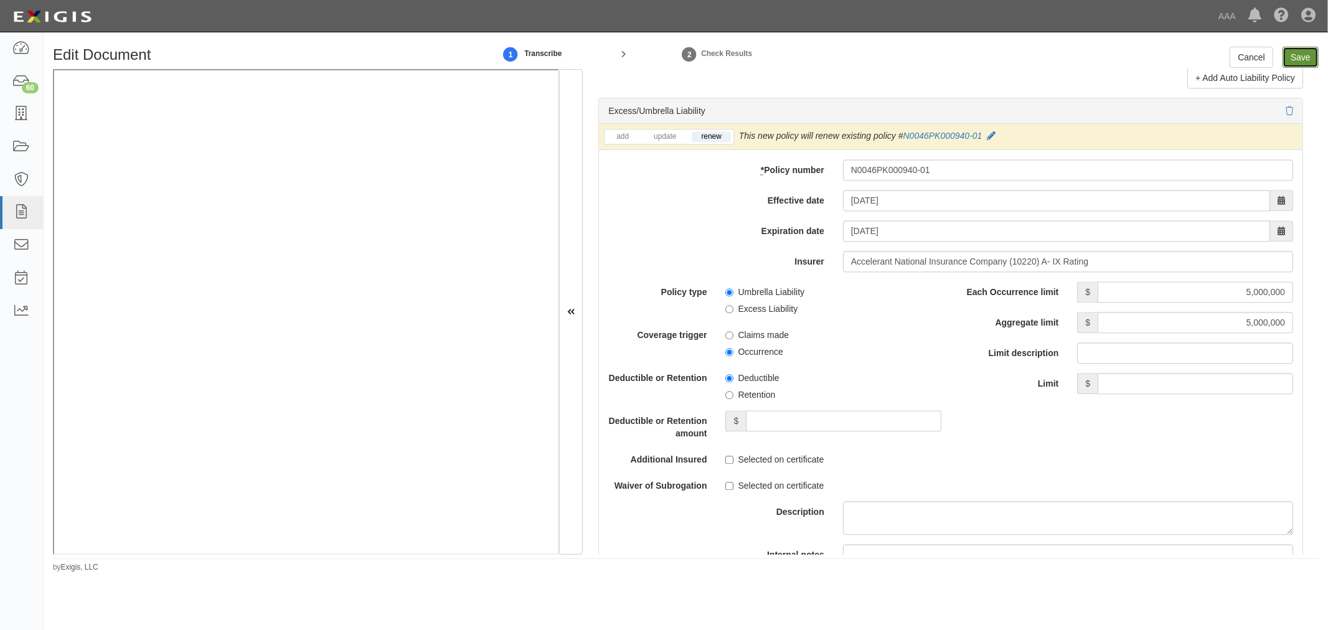
type input "5000000"
type input "1000000"
type input "2000000"
type input "800000"
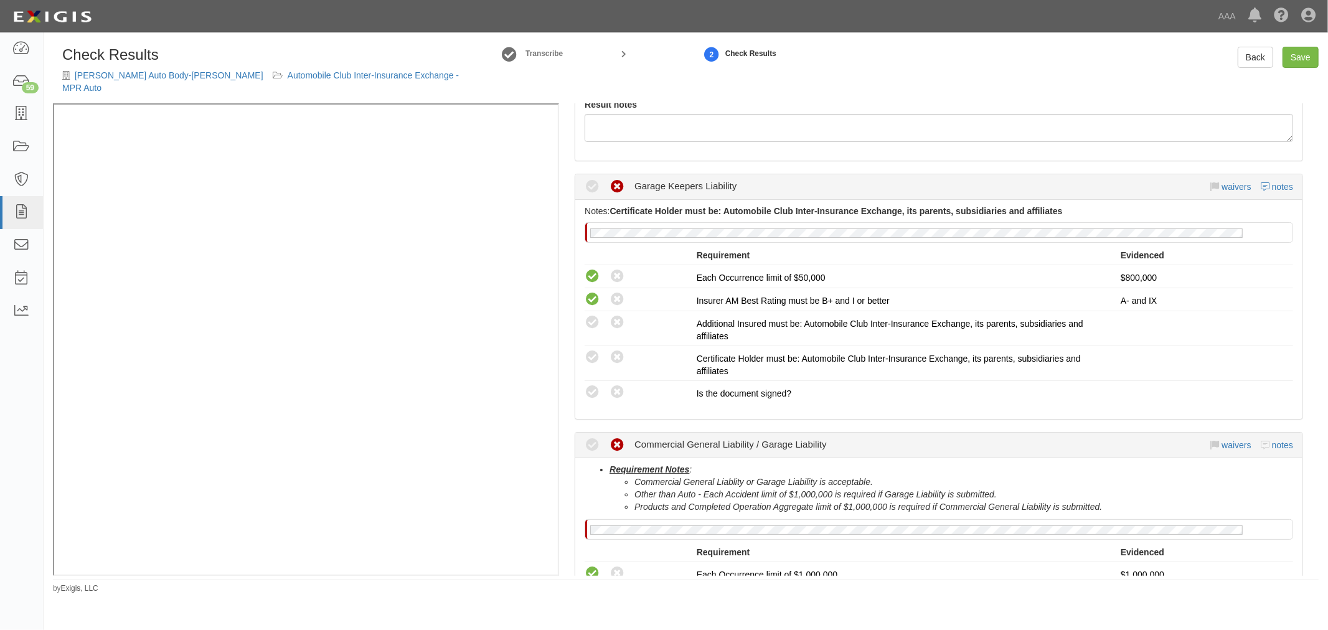
scroll to position [11, 0]
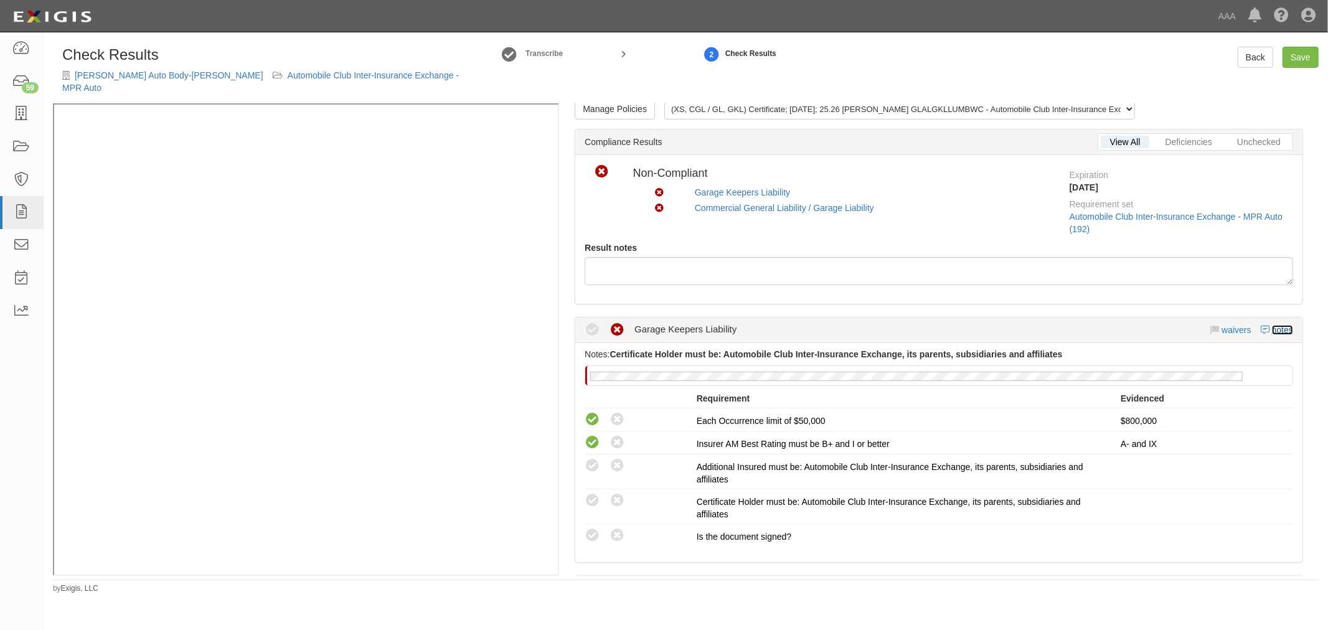
drag, startPoint x: 1276, startPoint y: 314, endPoint x: 1242, endPoint y: 314, distance: 34.2
click at [1276, 325] on link "notes" at bounding box center [1282, 330] width 21 height 10
radio input "true"
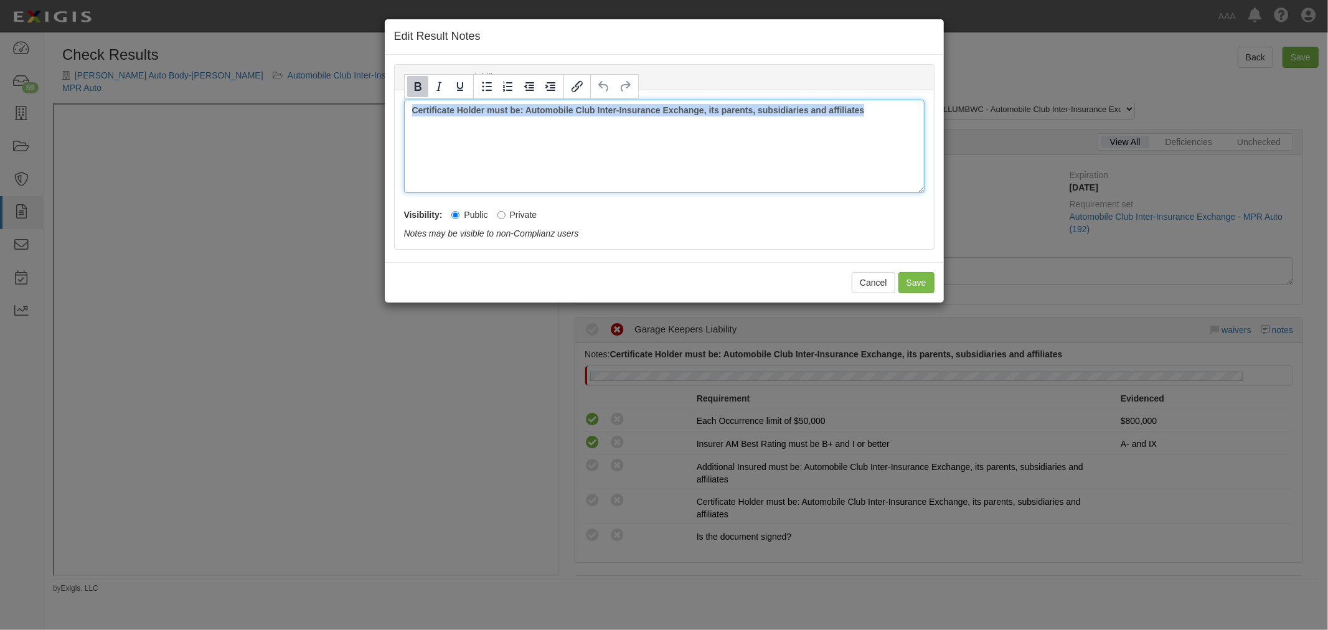
drag, startPoint x: 873, startPoint y: 137, endPoint x: 395, endPoint y: 139, distance: 478.6
click at [392, 140] on div "Edit Result Notes Garage Keepers Liability Notes Certificate Holder must be: Au…" at bounding box center [664, 161] width 560 height 284
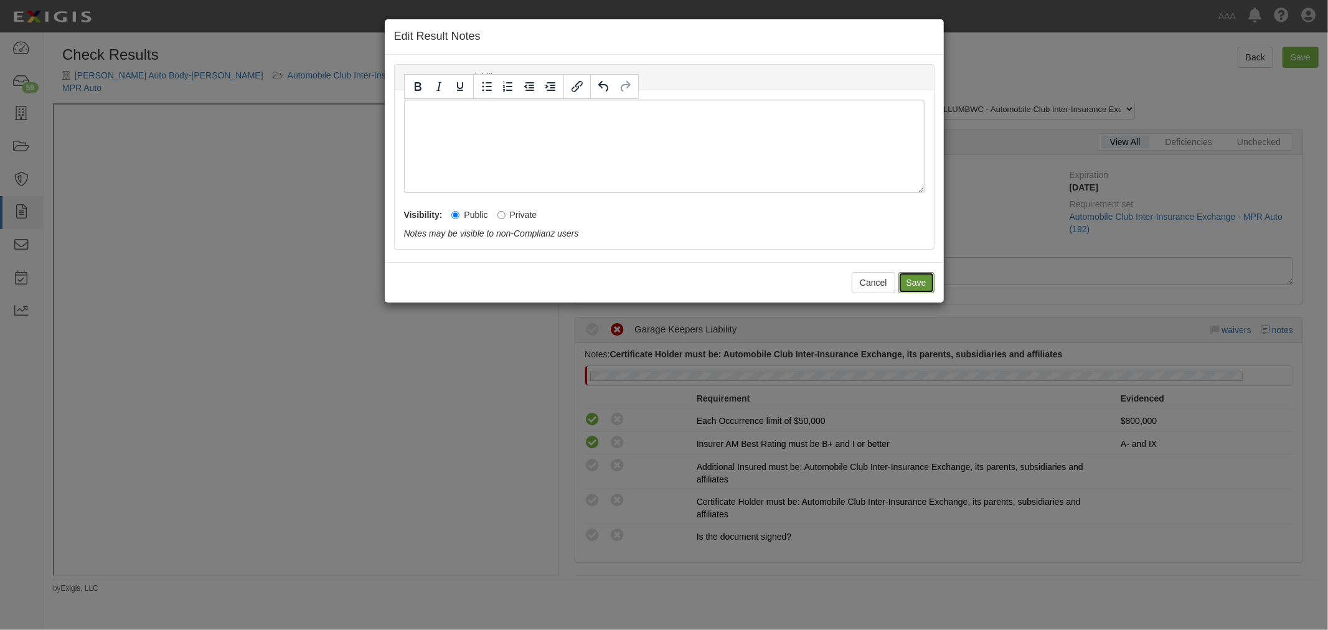
click at [912, 276] on button "Save" at bounding box center [916, 282] width 36 height 21
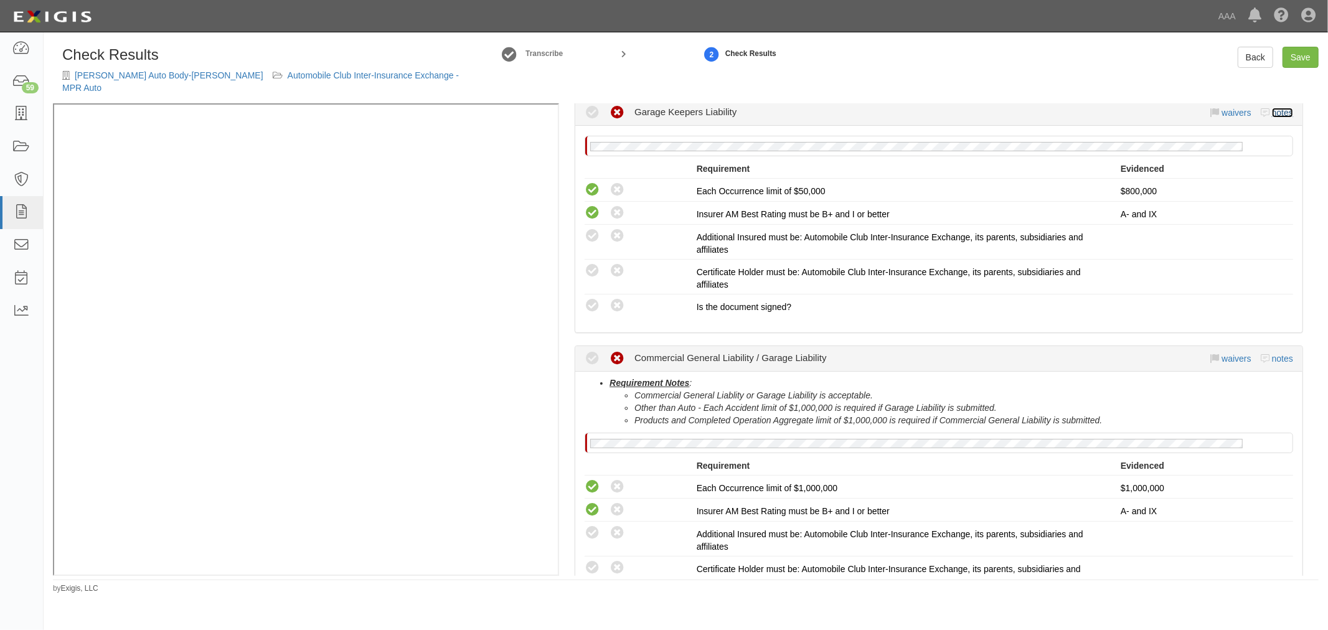
scroll to position [243, 0]
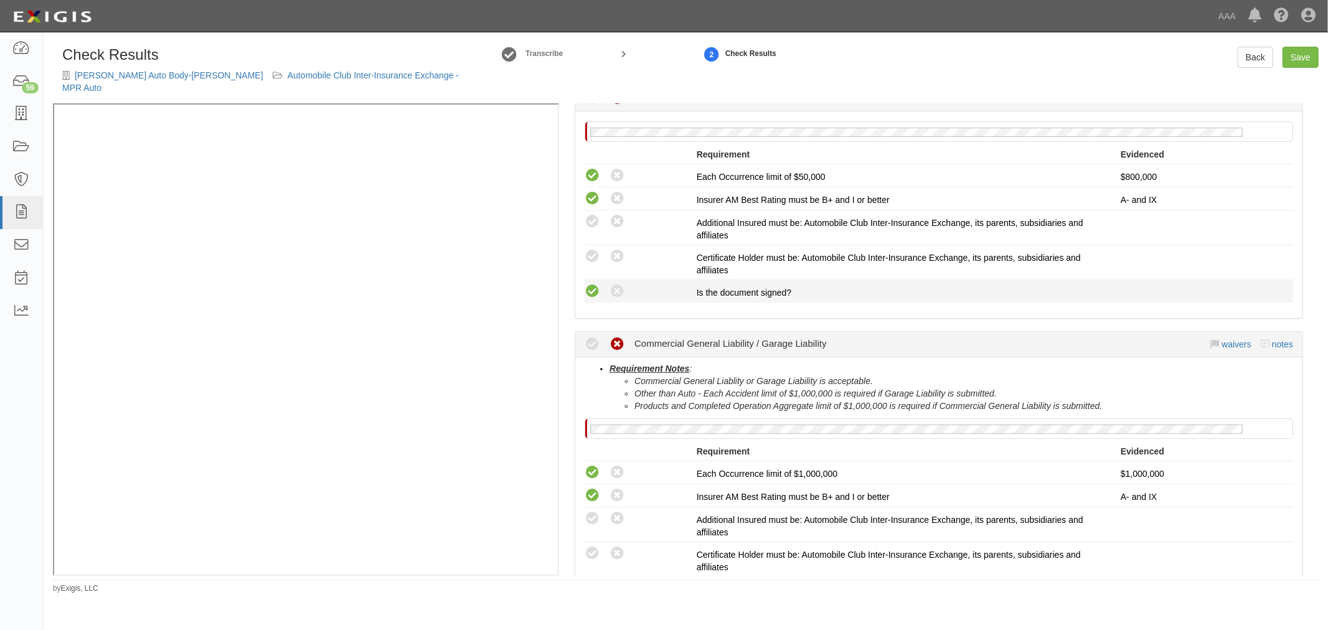
drag, startPoint x: 589, startPoint y: 277, endPoint x: 583, endPoint y: 250, distance: 28.2
click at [589, 284] on icon at bounding box center [592, 292] width 16 height 16
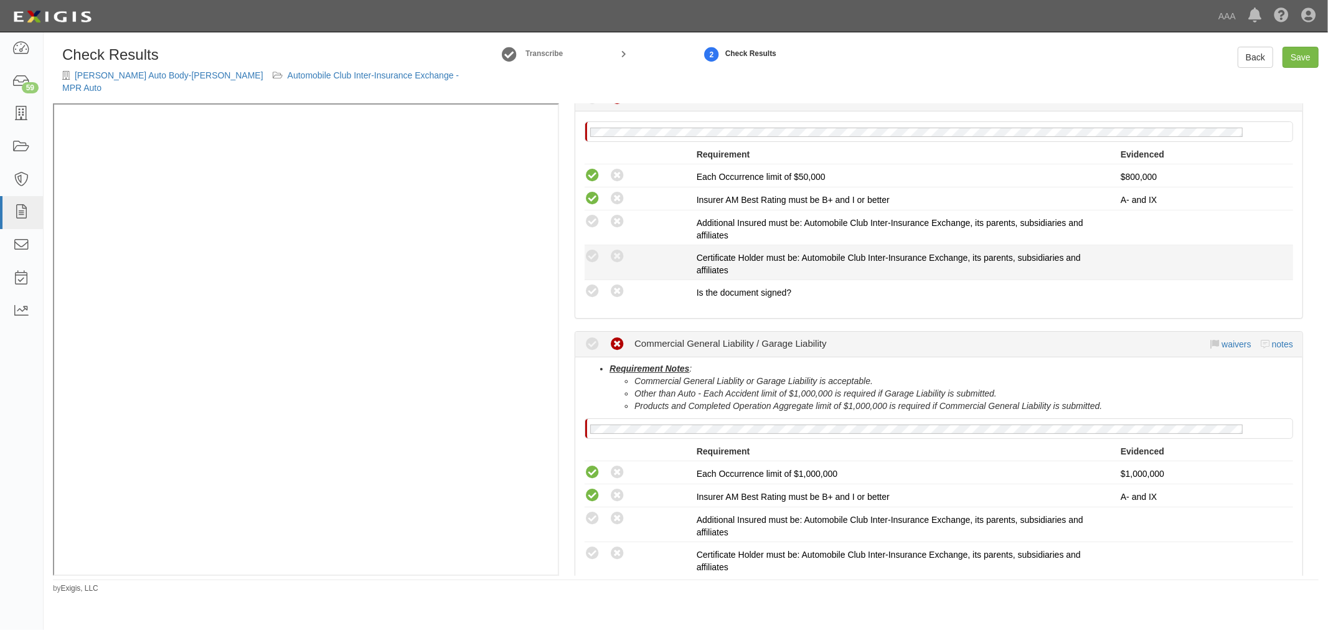
radio input "true"
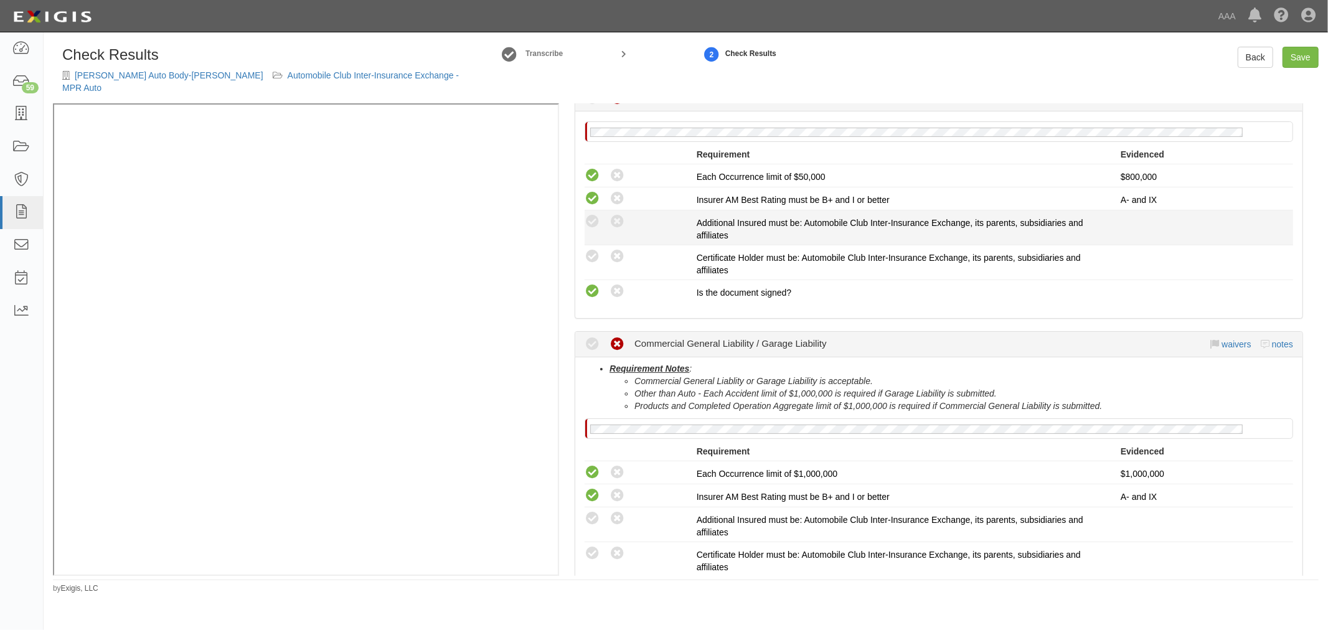
drag, startPoint x: 583, startPoint y: 249, endPoint x: 594, endPoint y: 232, distance: 20.7
click at [586, 248] on div "Compliant Waived: Non-Compliant" at bounding box center [635, 256] width 121 height 16
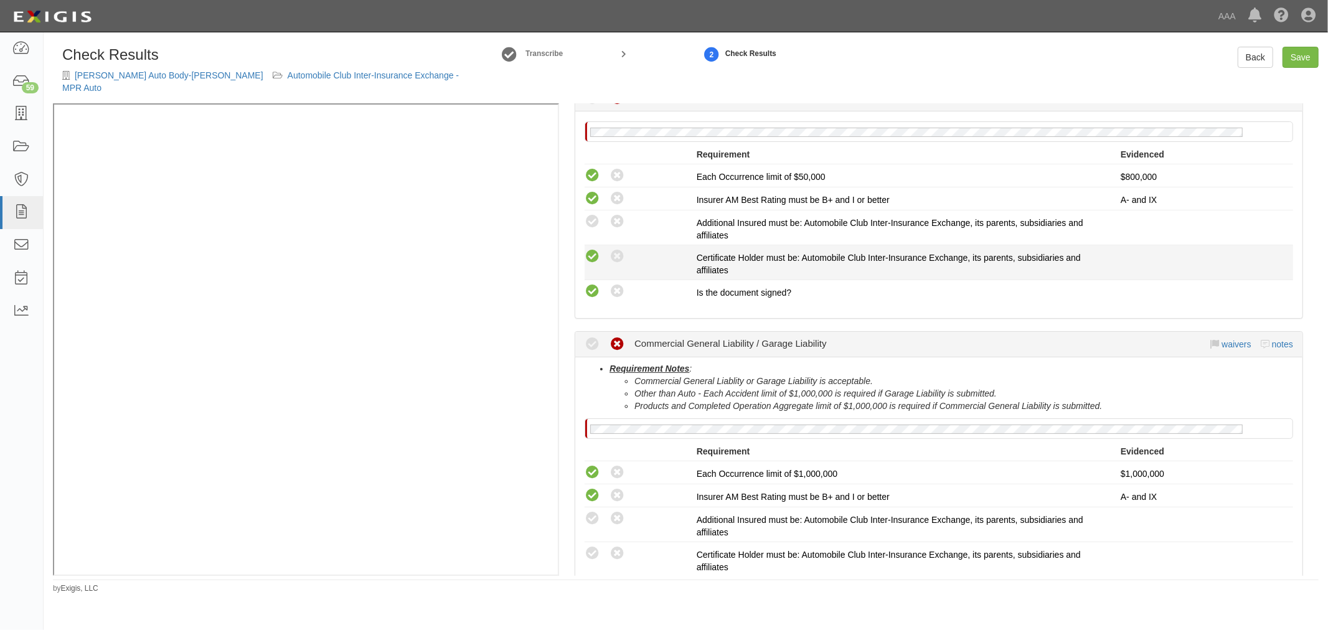
click at [590, 249] on icon at bounding box center [592, 257] width 16 height 16
radio input "true"
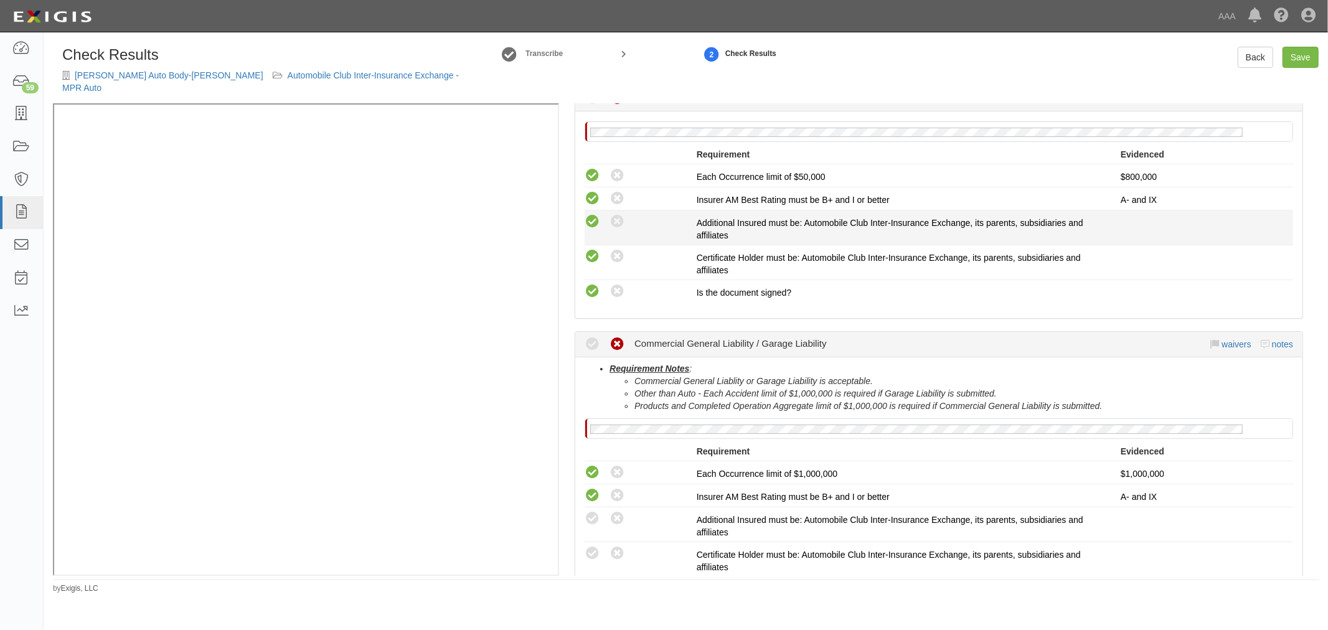
click at [596, 214] on icon at bounding box center [592, 222] width 16 height 16
radio input "true"
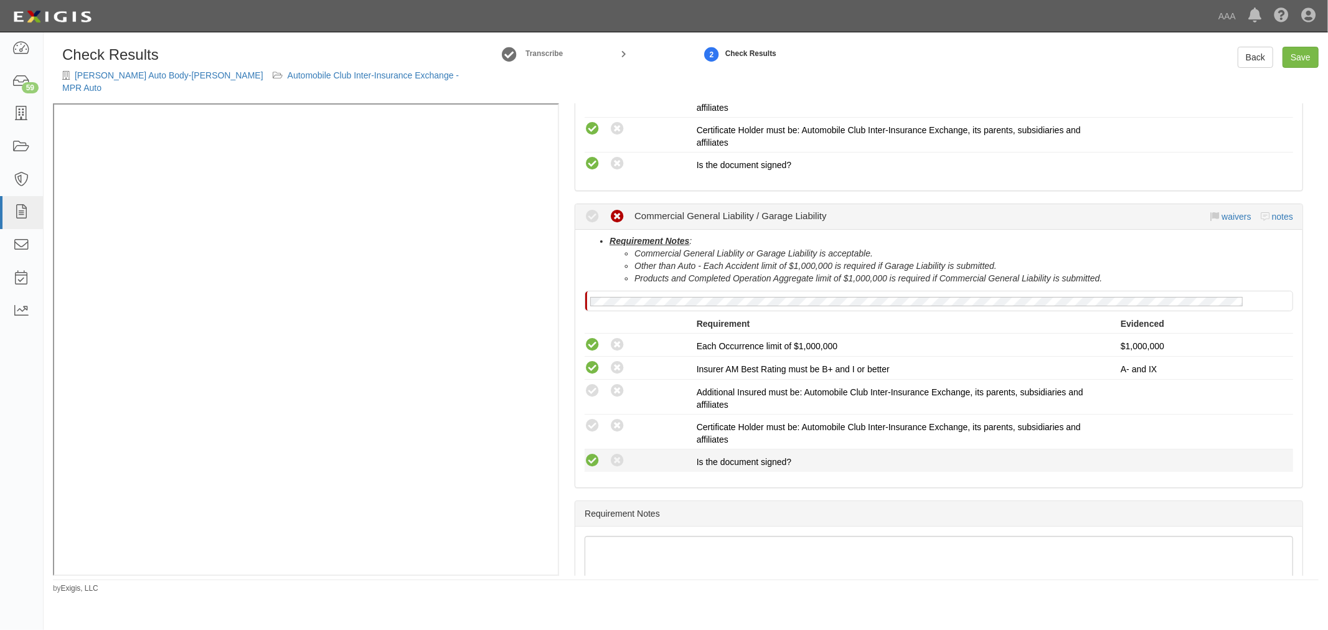
scroll to position [461, 0]
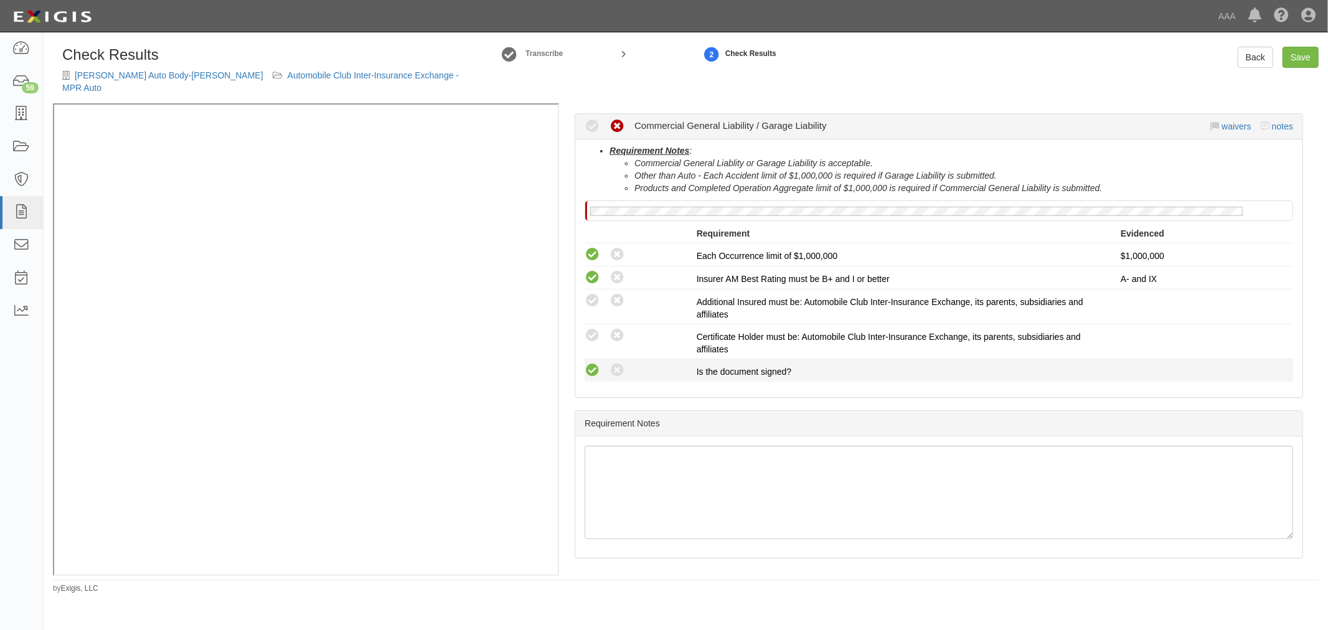
click at [588, 363] on icon at bounding box center [592, 371] width 16 height 16
radio input "true"
click at [593, 328] on icon at bounding box center [592, 336] width 16 height 16
radio input "true"
click at [594, 293] on icon at bounding box center [592, 301] width 16 height 16
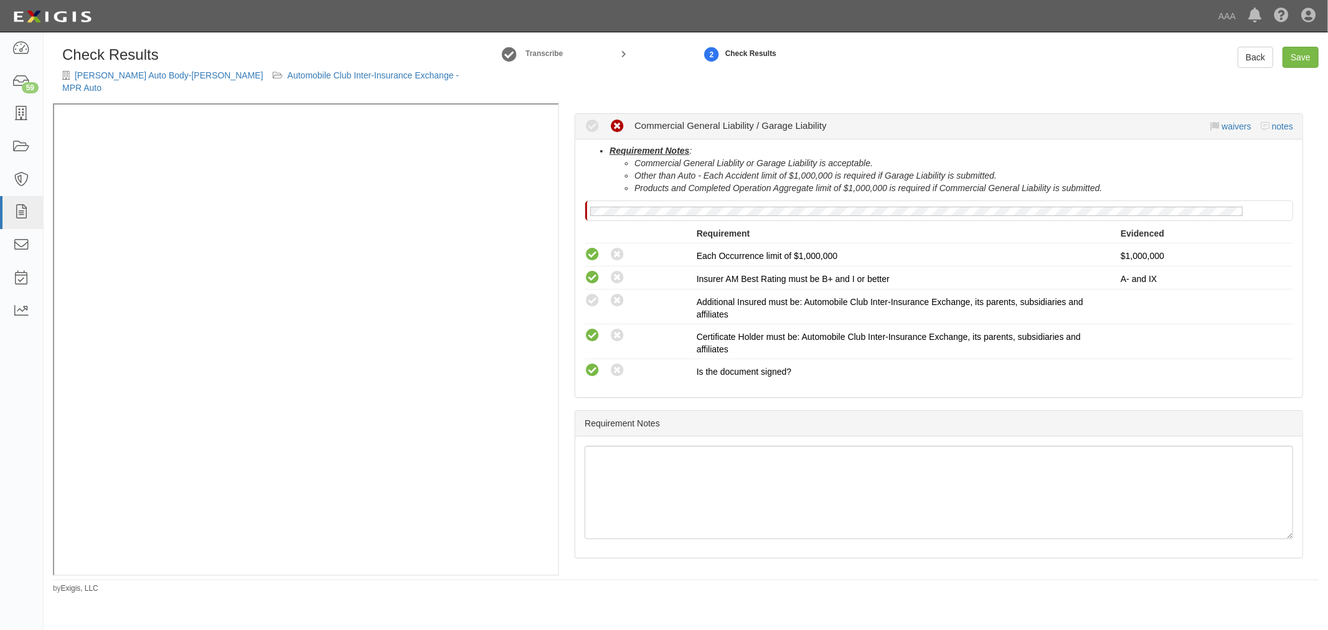
radio input "true"
click at [1293, 62] on link "Save" at bounding box center [1300, 57] width 36 height 21
radio input "true"
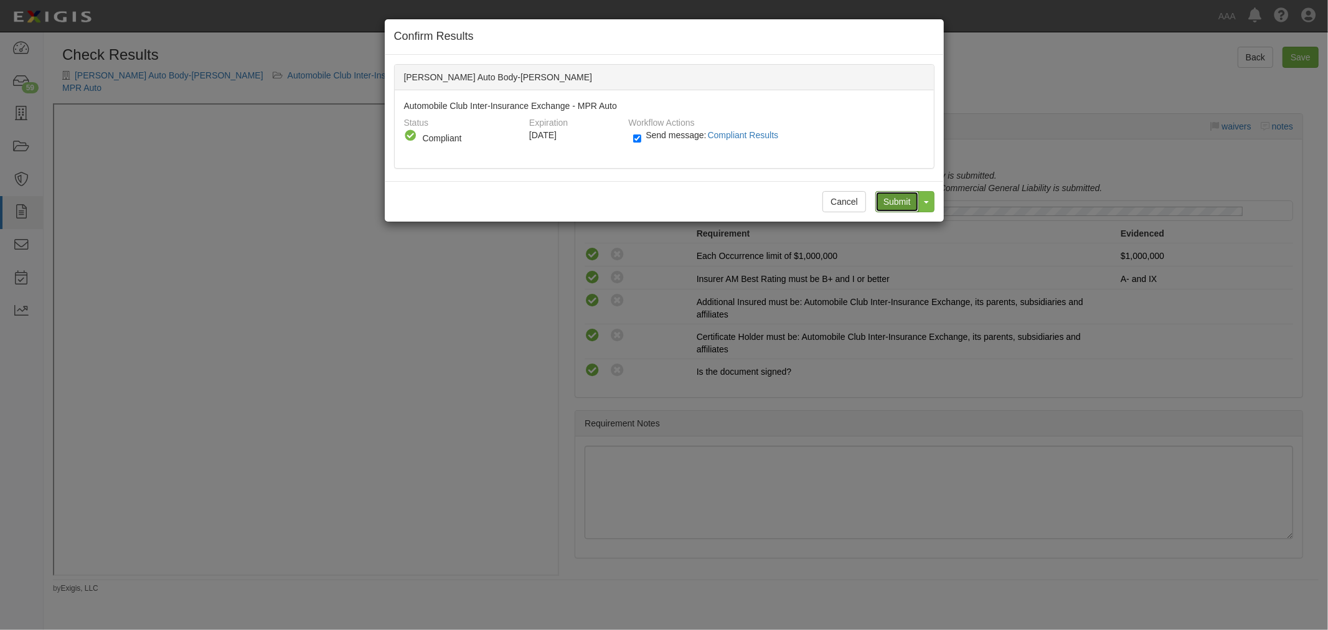
click at [904, 199] on input "Submit" at bounding box center [897, 201] width 44 height 21
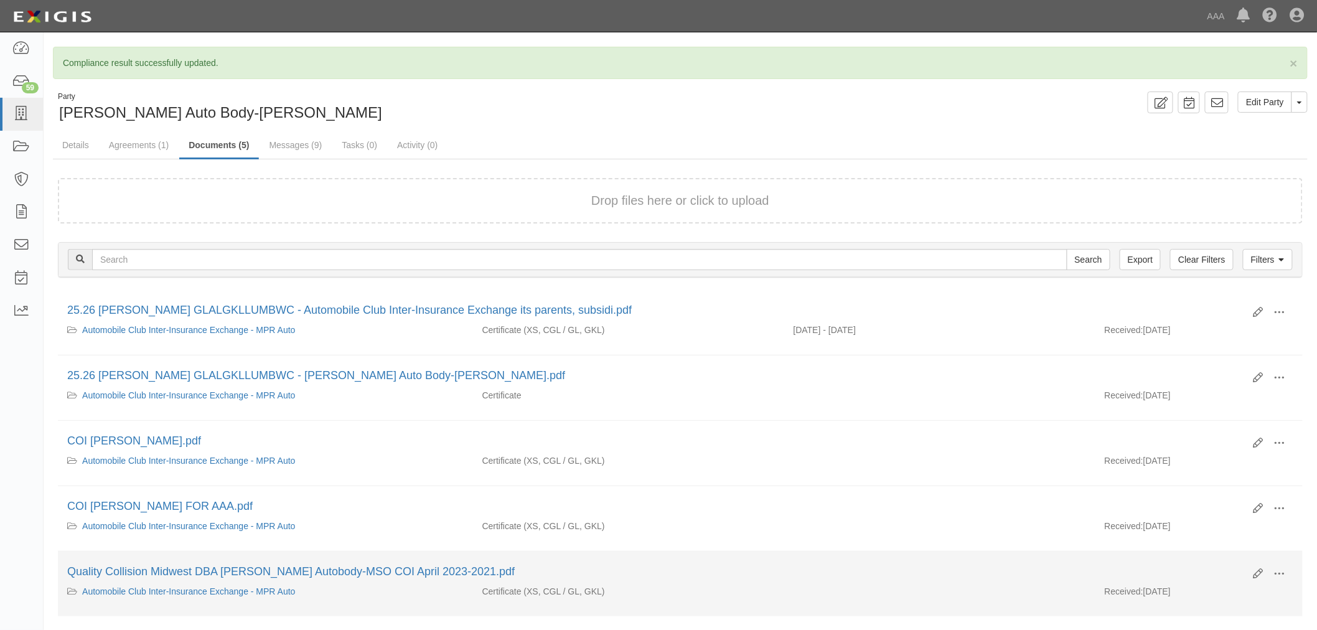
scroll to position [63, 0]
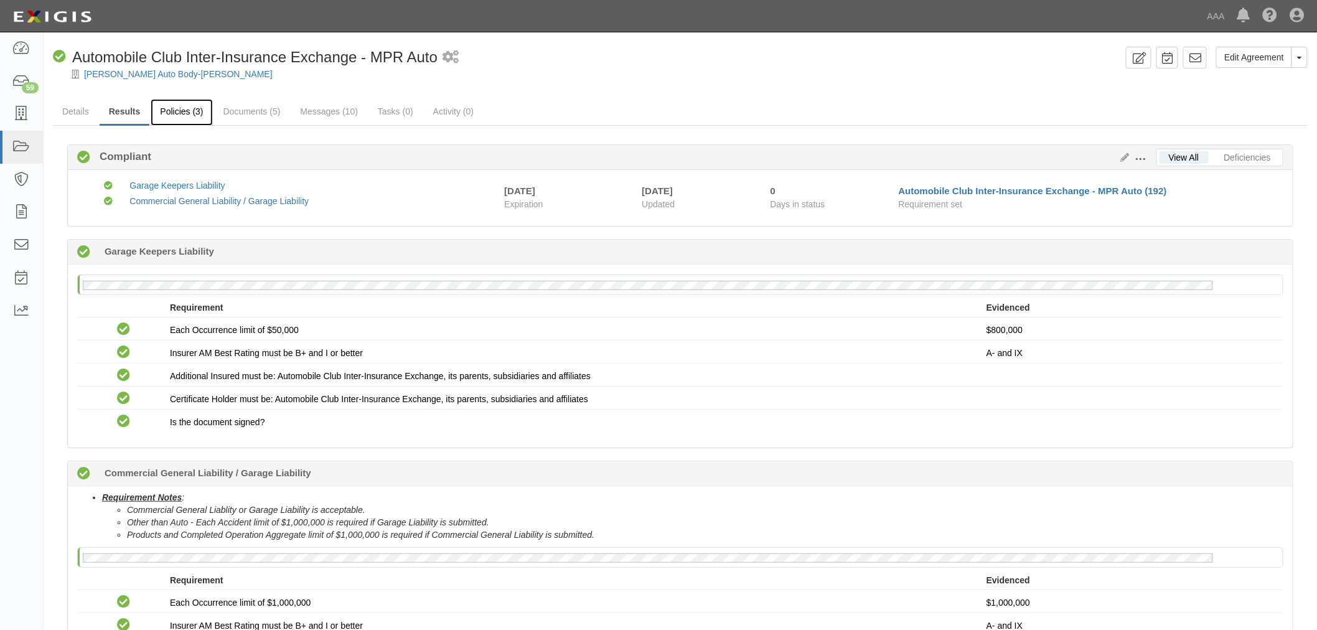
click at [190, 103] on link "Policies (3)" at bounding box center [182, 112] width 62 height 27
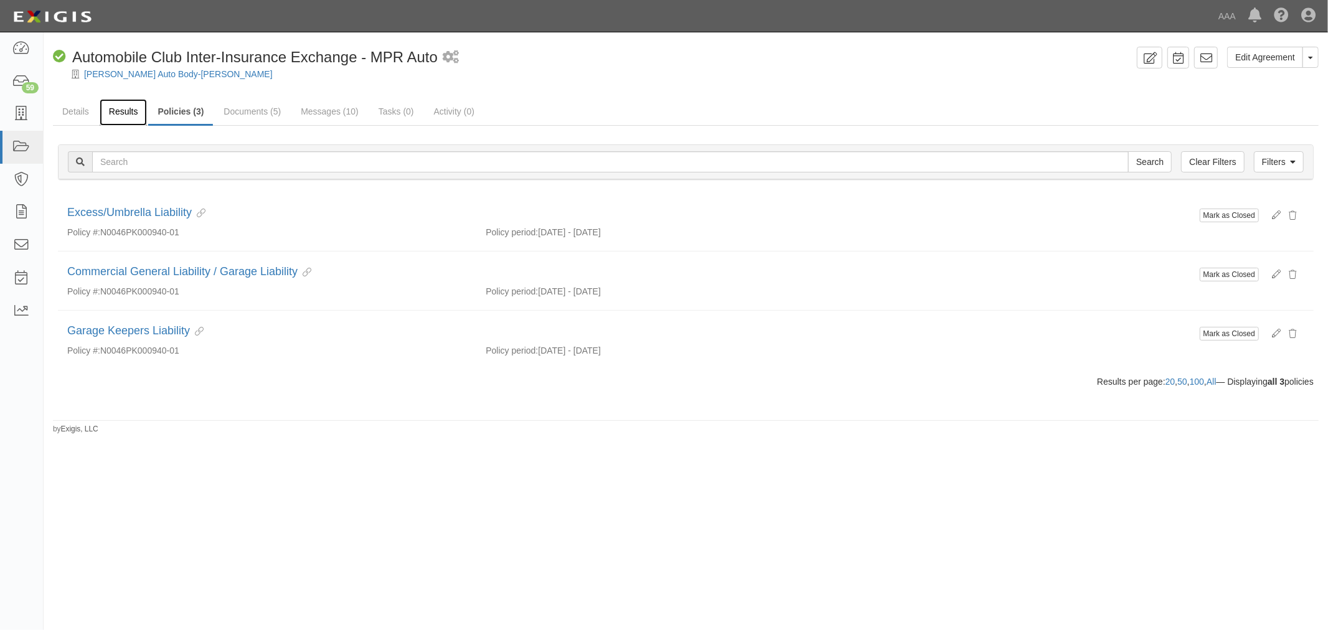
click at [126, 103] on link "Results" at bounding box center [124, 112] width 48 height 27
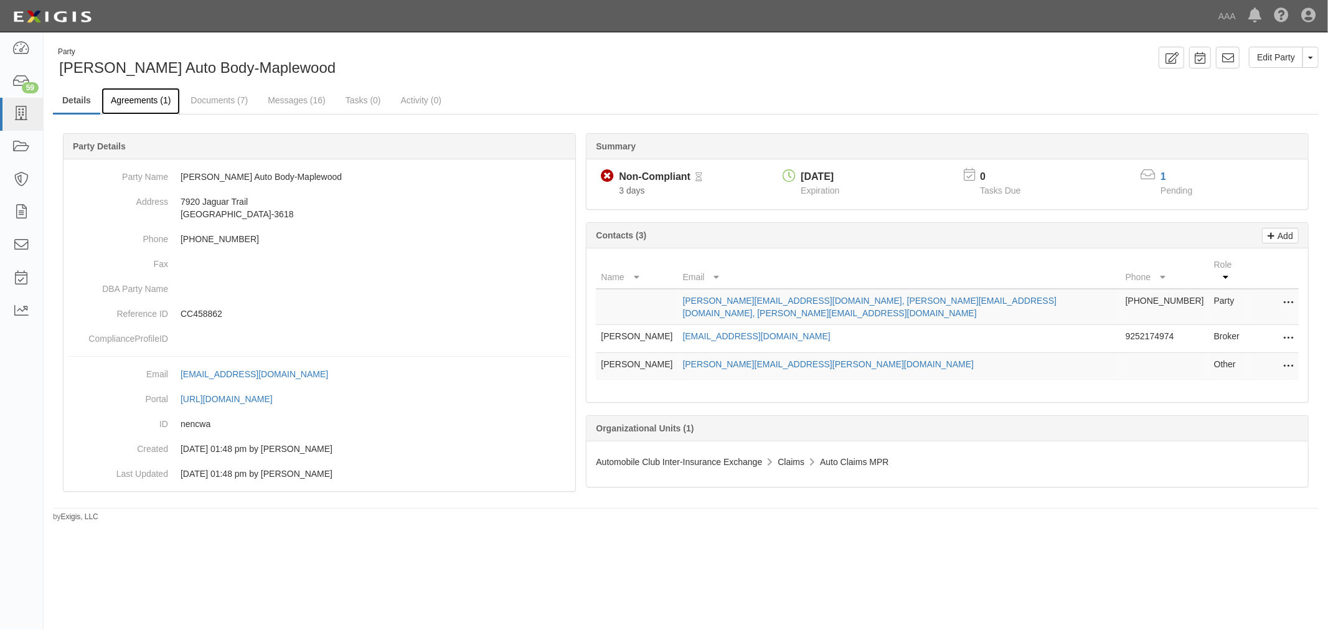
click at [133, 106] on link "Agreements (1)" at bounding box center [140, 101] width 78 height 27
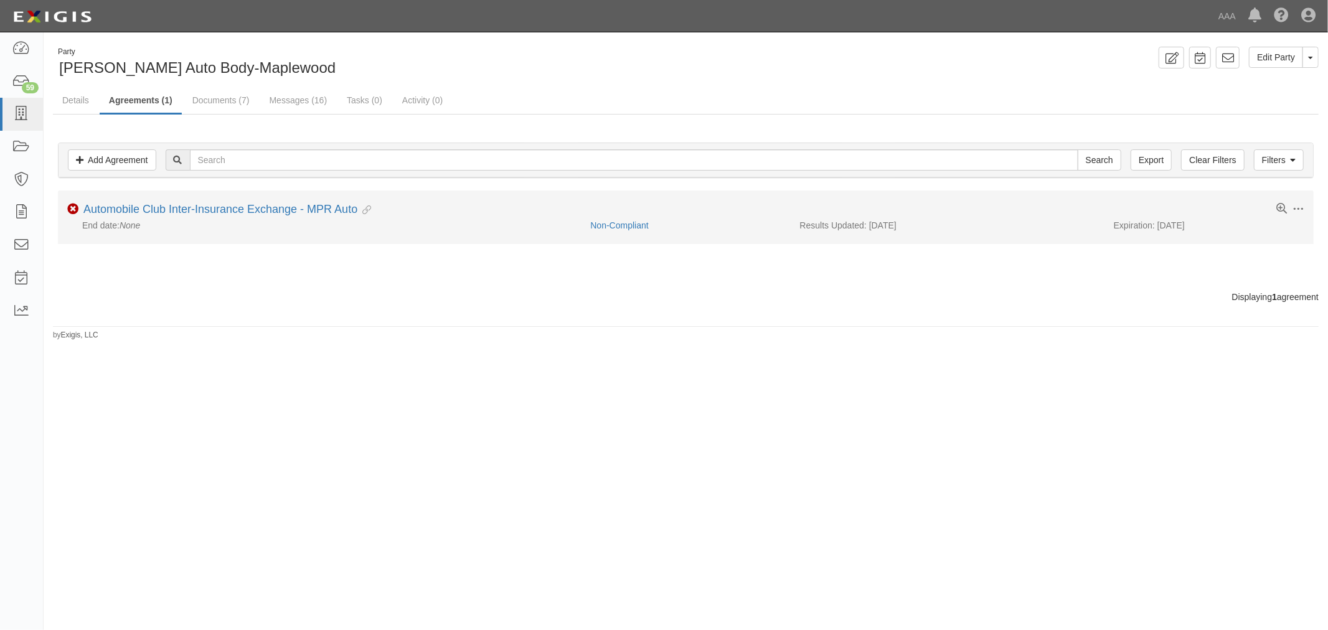
click at [139, 215] on div "Automobile Club Inter-Insurance Exchange - MPR Auto Evidence Linked" at bounding box center [227, 210] width 288 height 14
click at [139, 210] on link "Automobile Club Inter-Insurance Exchange - MPR Auto" at bounding box center [220, 209] width 274 height 12
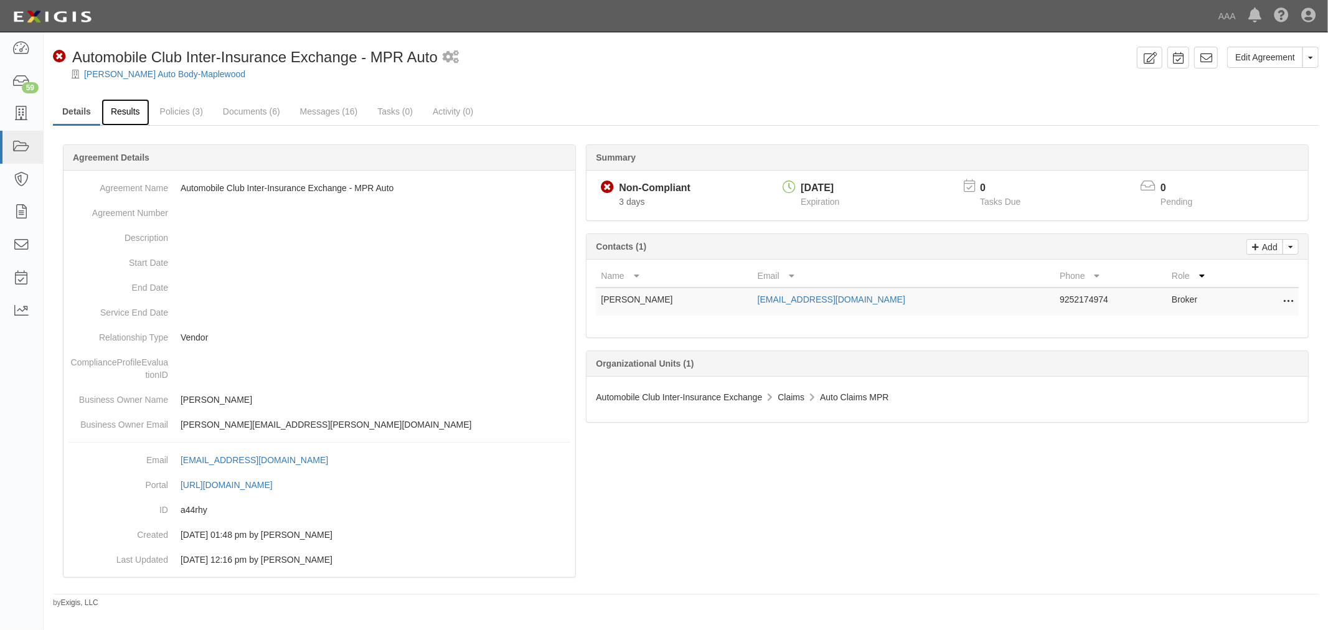
click at [123, 118] on link "Results" at bounding box center [125, 112] width 48 height 27
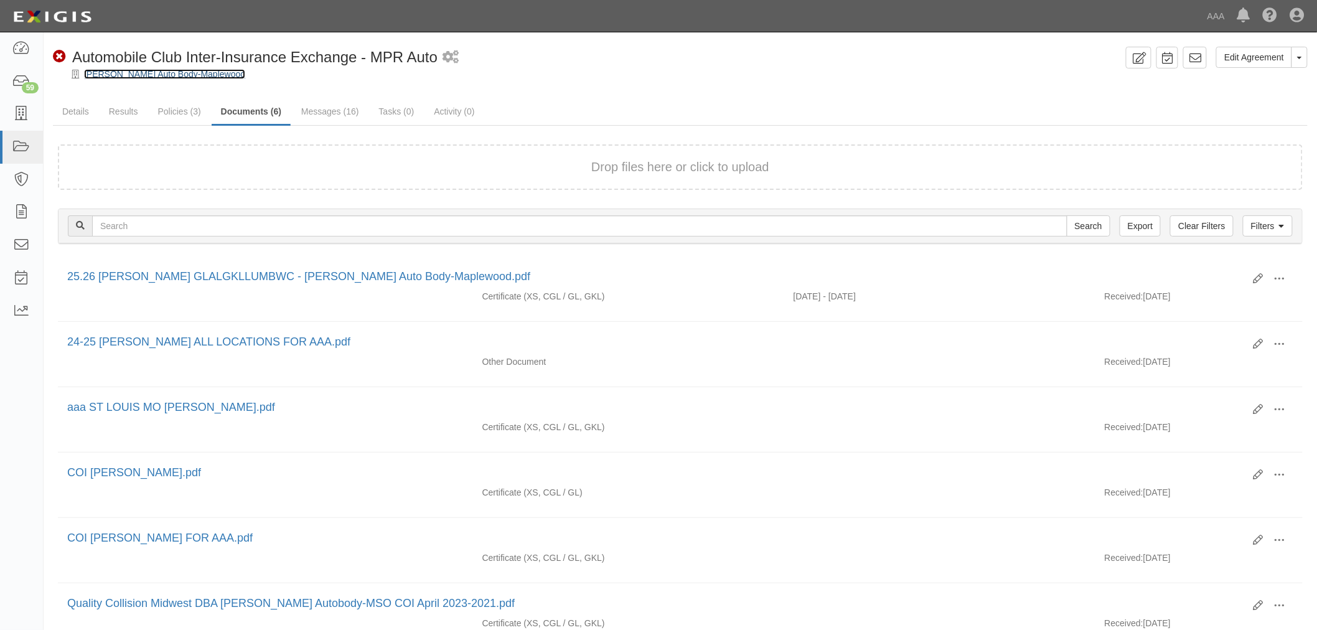
click at [154, 69] on link "[PERSON_NAME] Auto Body-Maplewood" at bounding box center [164, 74] width 161 height 10
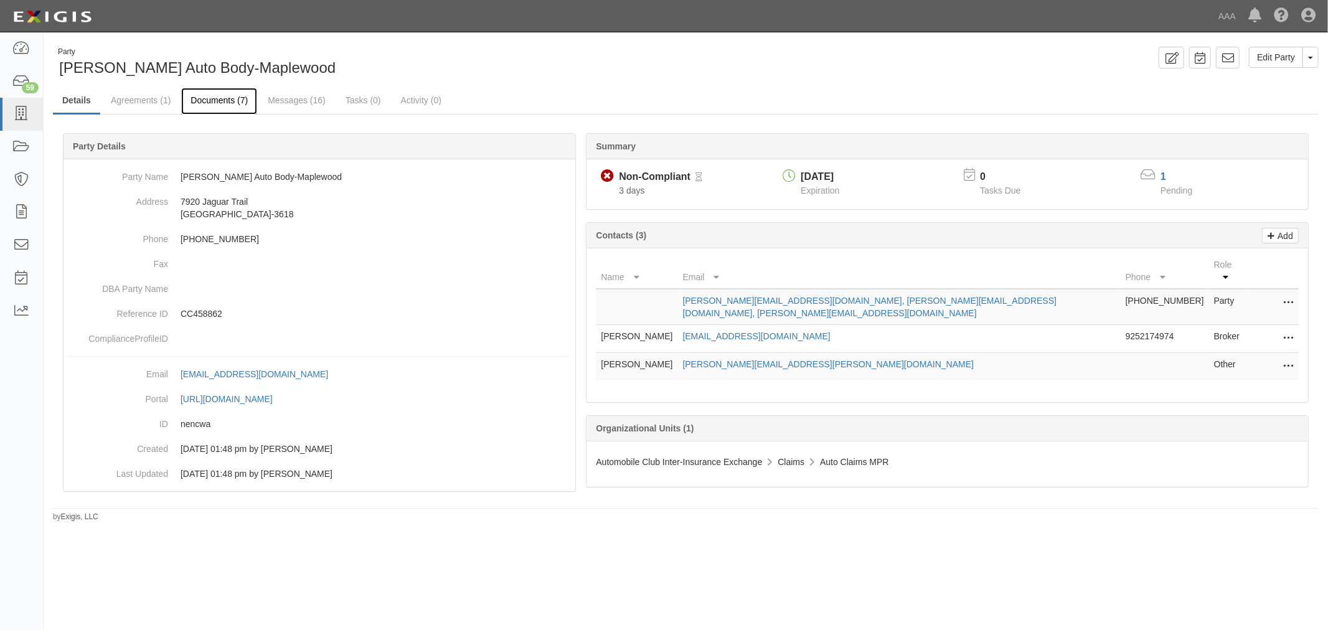
click at [243, 106] on link "Documents (7)" at bounding box center [219, 101] width 76 height 27
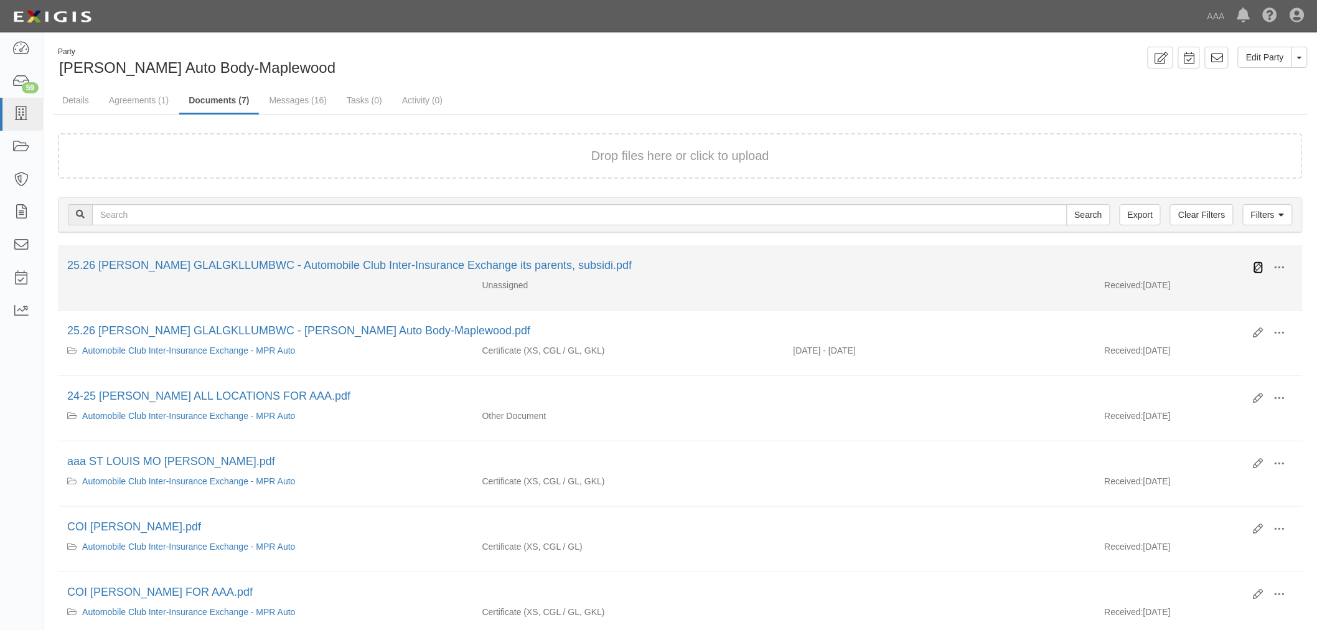
click at [1255, 269] on icon at bounding box center [1259, 268] width 10 height 10
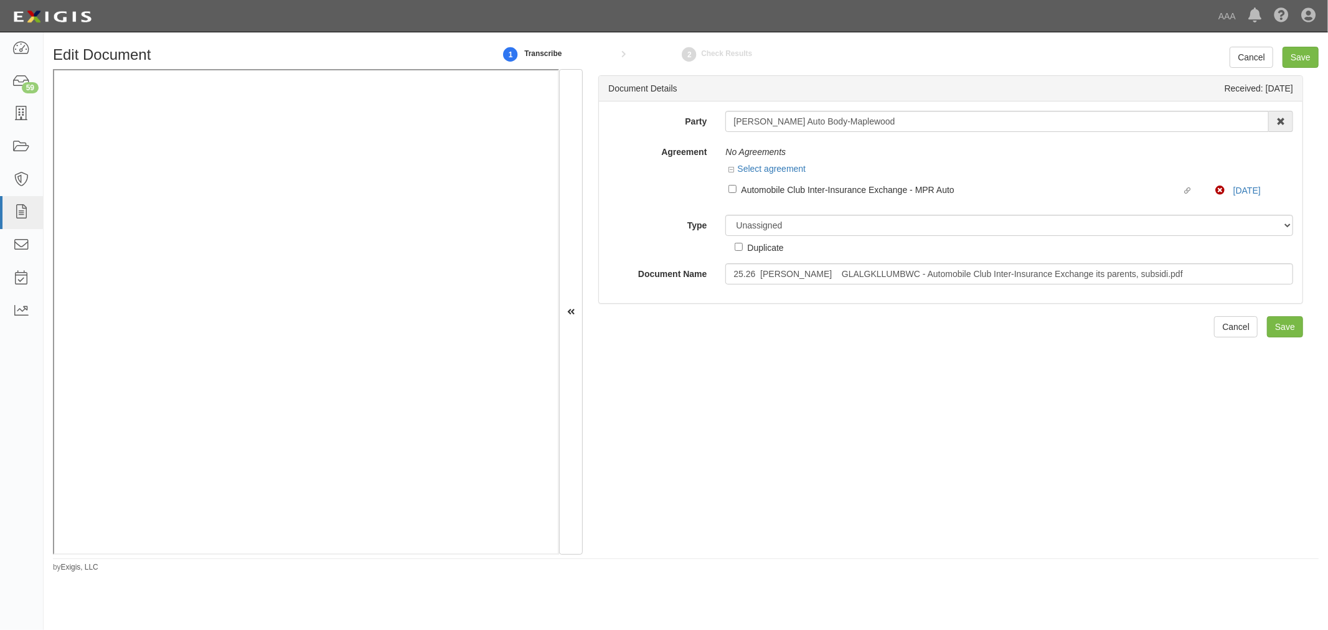
click at [764, 193] on div "Automobile Club Inter-Insurance Exchange - MPR Auto" at bounding box center [961, 189] width 441 height 14
click at [736, 193] on input "Linked agreement Automobile Club Inter-Insurance Exchange - MPR Auto Linked agr…" at bounding box center [732, 189] width 8 height 8
checkbox input "true"
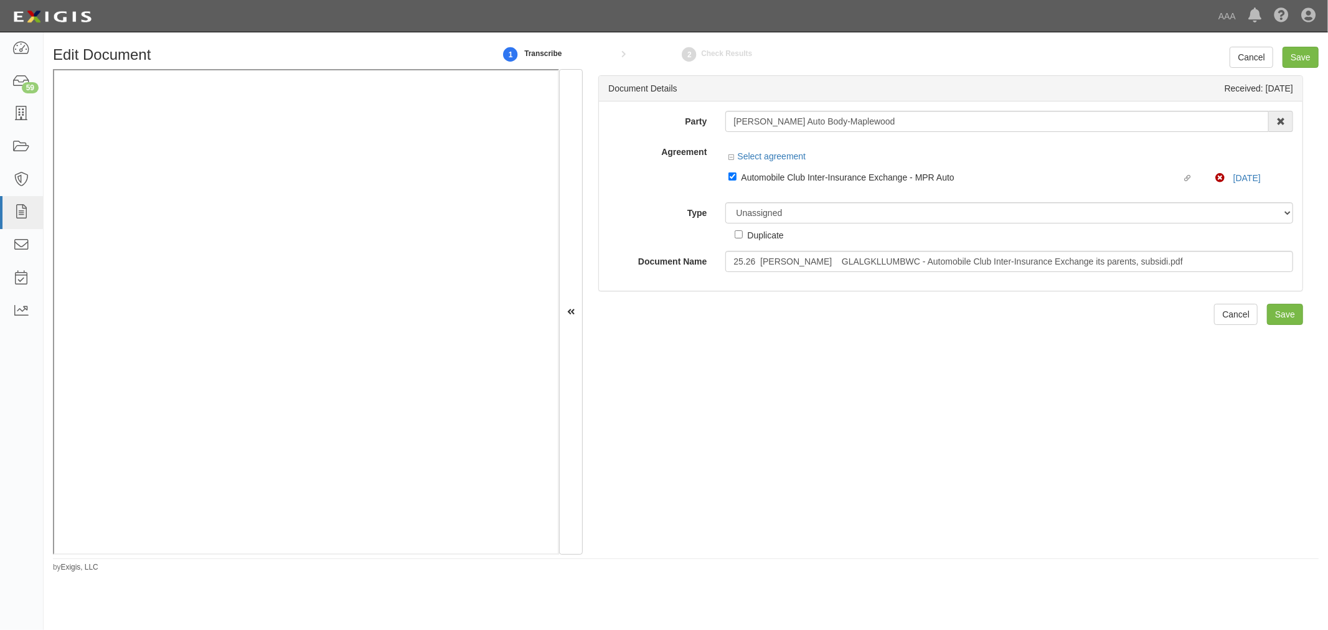
click at [755, 227] on div "Unassigned Binder Cancellation Notice Certificate Contract Endorsement Insuranc…" at bounding box center [1009, 221] width 586 height 39
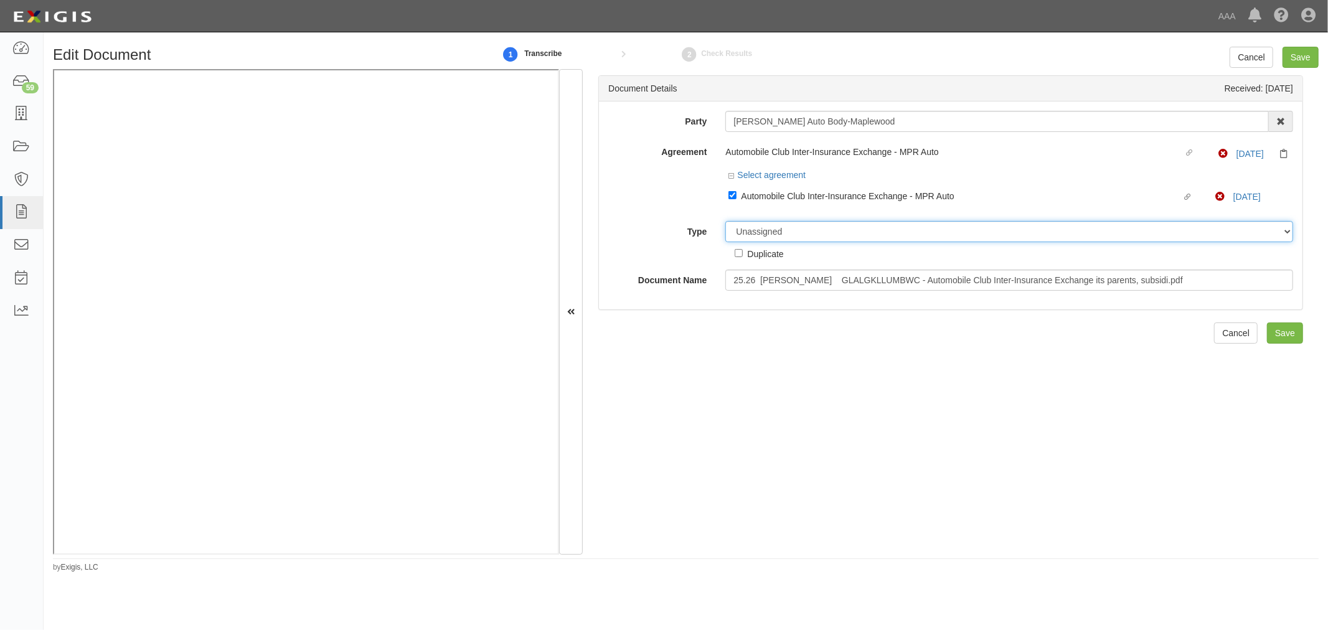
click at [757, 242] on select "Unassigned Binder Cancellation Notice Certificate Contract Endorsement Insuranc…" at bounding box center [1009, 231] width 568 height 21
select select "CertificateDetail"
click at [725, 223] on select "Unassigned Binder Cancellation Notice Certificate Contract Endorsement Insuranc…" at bounding box center [1009, 231] width 568 height 21
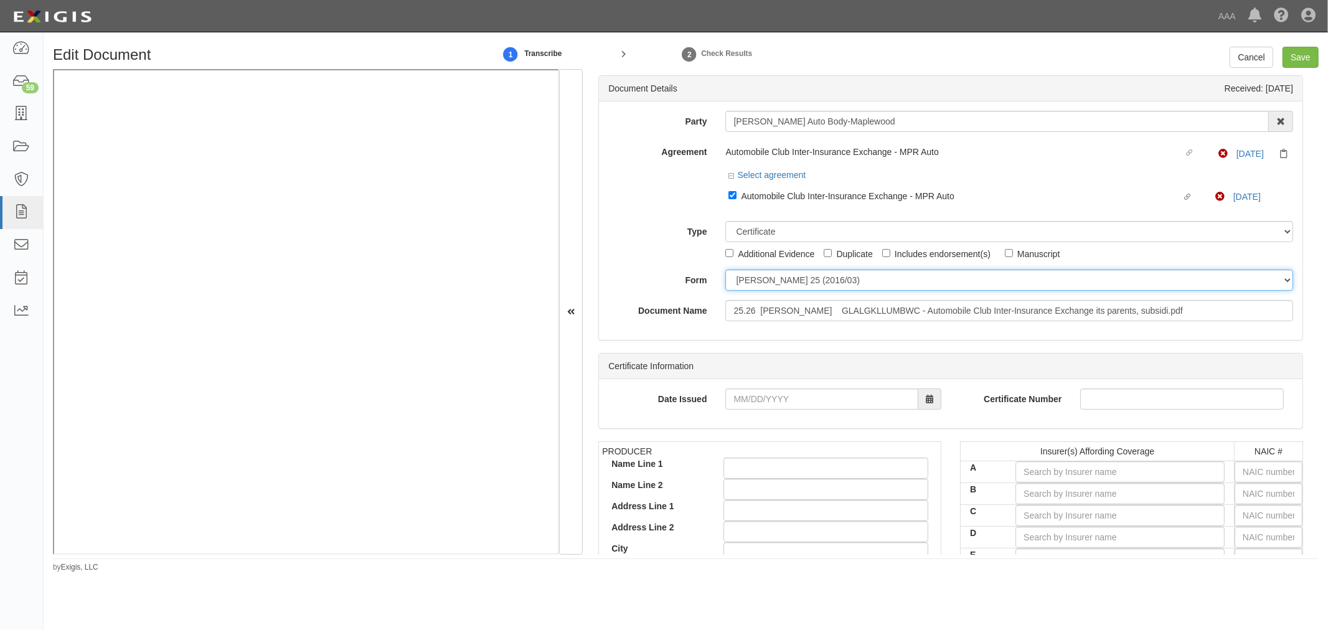
click at [762, 276] on select "ACORD 25 (2016/03) ACORD 101 ACORD 855 NY (2014/05) General" at bounding box center [1009, 279] width 568 height 21
select select "GeneralFormDetail"
click at [725, 271] on select "ACORD 25 (2016/03) ACORD 101 ACORD 855 NY (2014/05) General" at bounding box center [1009, 279] width 568 height 21
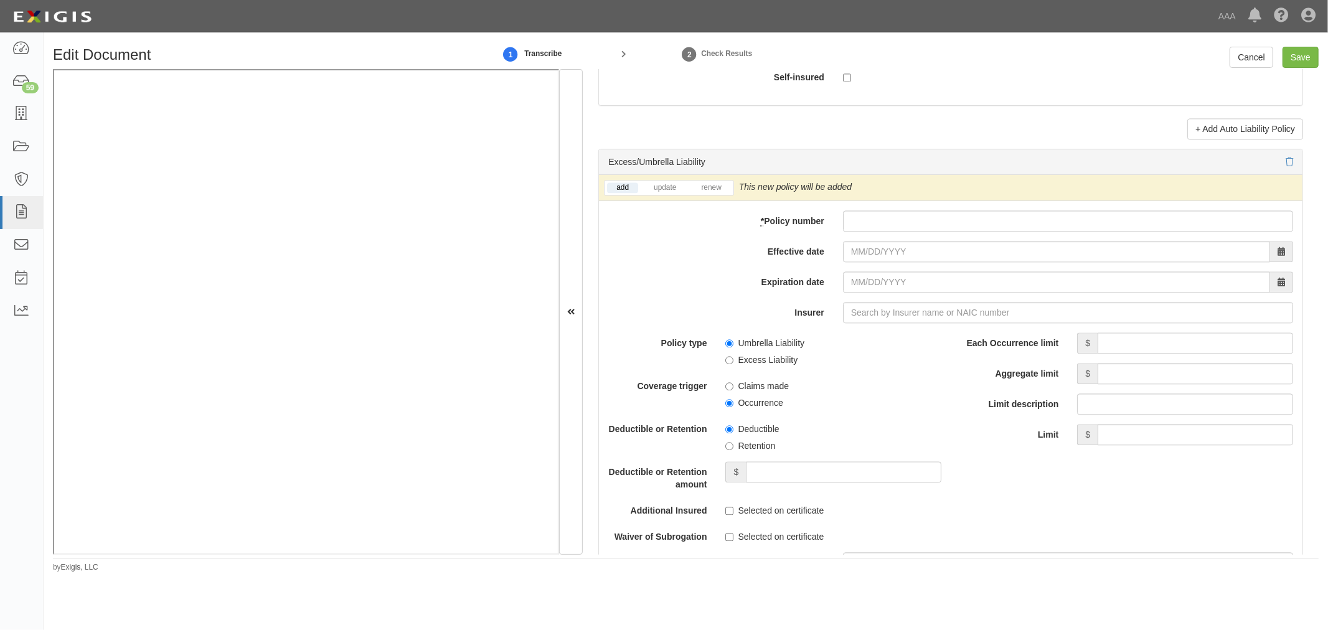
scroll to position [2420, 0]
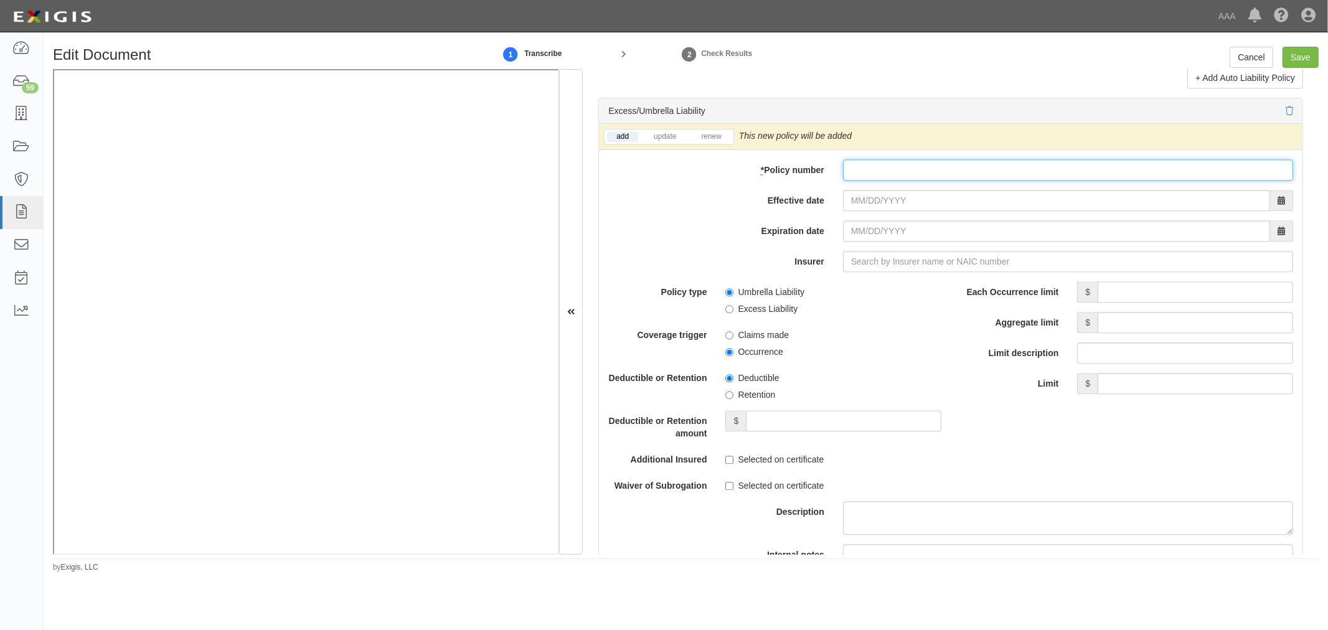
drag, startPoint x: 895, startPoint y: 170, endPoint x: 883, endPoint y: 180, distance: 16.3
click at [893, 173] on input "* Policy number" at bounding box center [1068, 169] width 450 height 21
paste input "N0046PK000940-01"
type input "N0046PK000940-01"
click at [868, 198] on input "Effective date" at bounding box center [1056, 200] width 427 height 21
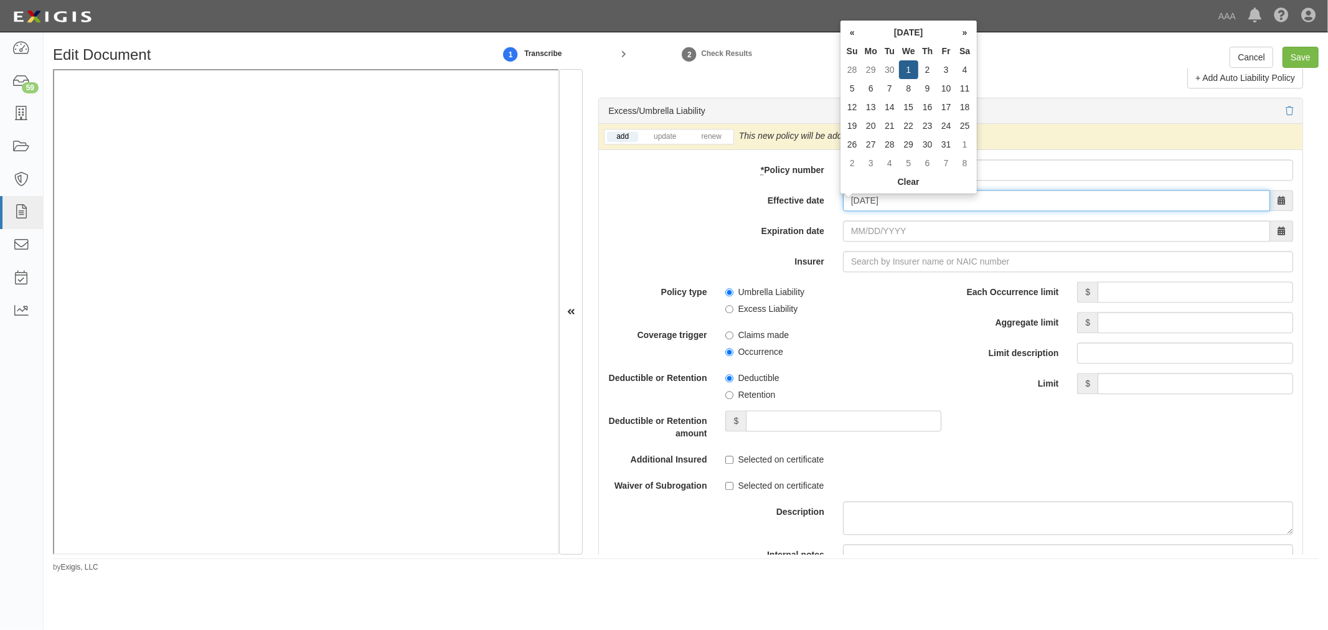
type input "10/01/2025"
type input "[DATE]"
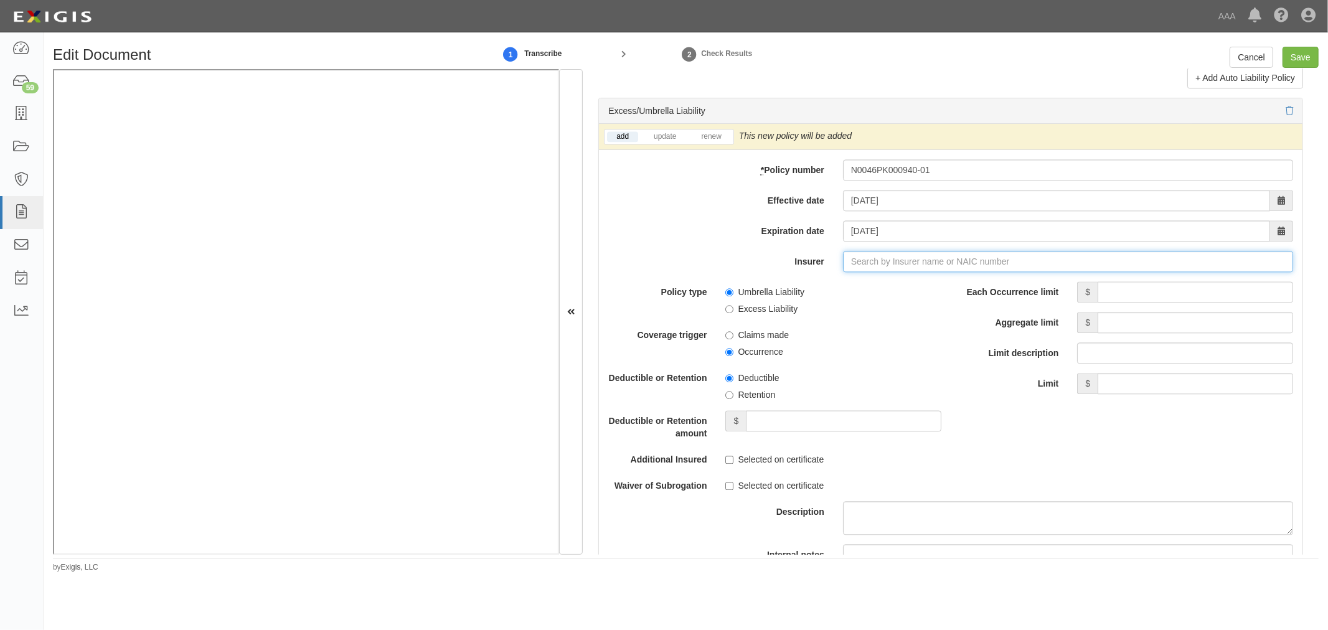
type input "180 Seguros S.A. (0) NR Rating"
type input "1"
click at [919, 293] on div "Accelerant National Insurance Company ( 10220 ) A- IX Rating" at bounding box center [893, 285] width 262 height 16
type input "Accelerant National Insurance Company (10220) A- IX Rating"
click at [721, 138] on link "renew" at bounding box center [710, 136] width 39 height 11
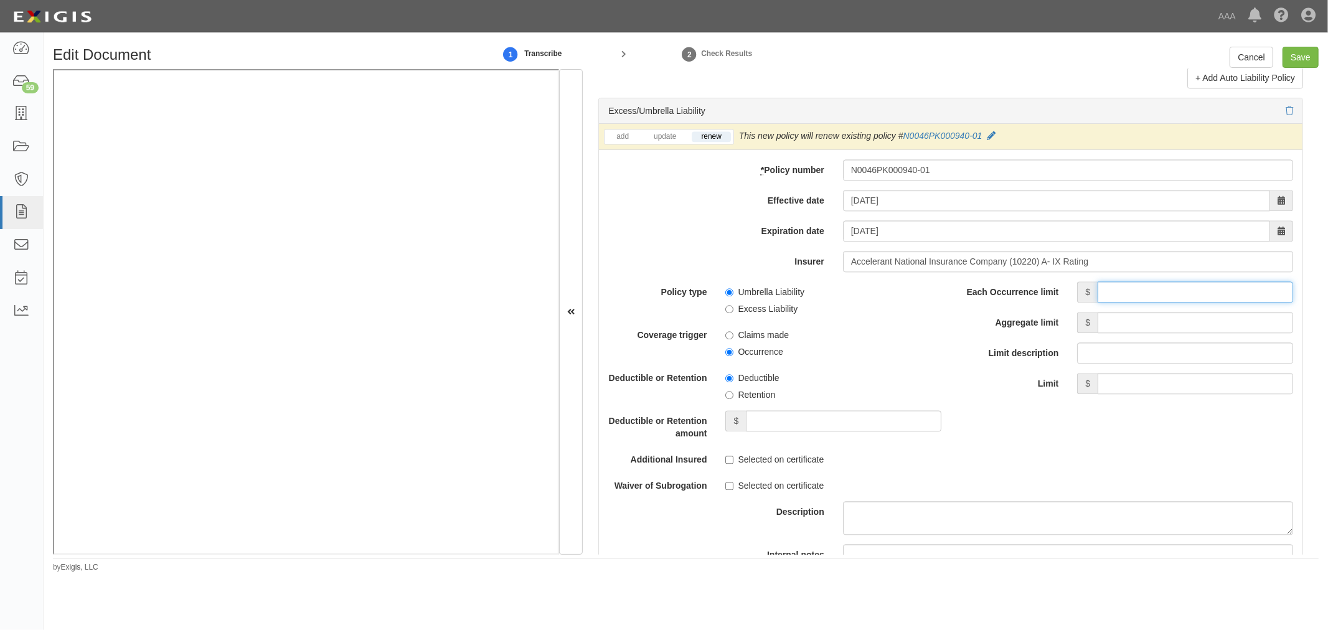
click at [1105, 297] on input "Each Occurrence limit" at bounding box center [1194, 291] width 195 height 21
type input "5,000,000"
click at [1105, 315] on div "Each Occurrence limit $ 5,000,000 Aggregate limit $ Limit description Limit $" at bounding box center [1126, 337] width 333 height 113
click at [1110, 319] on input "Aggregate limit" at bounding box center [1194, 322] width 195 height 21
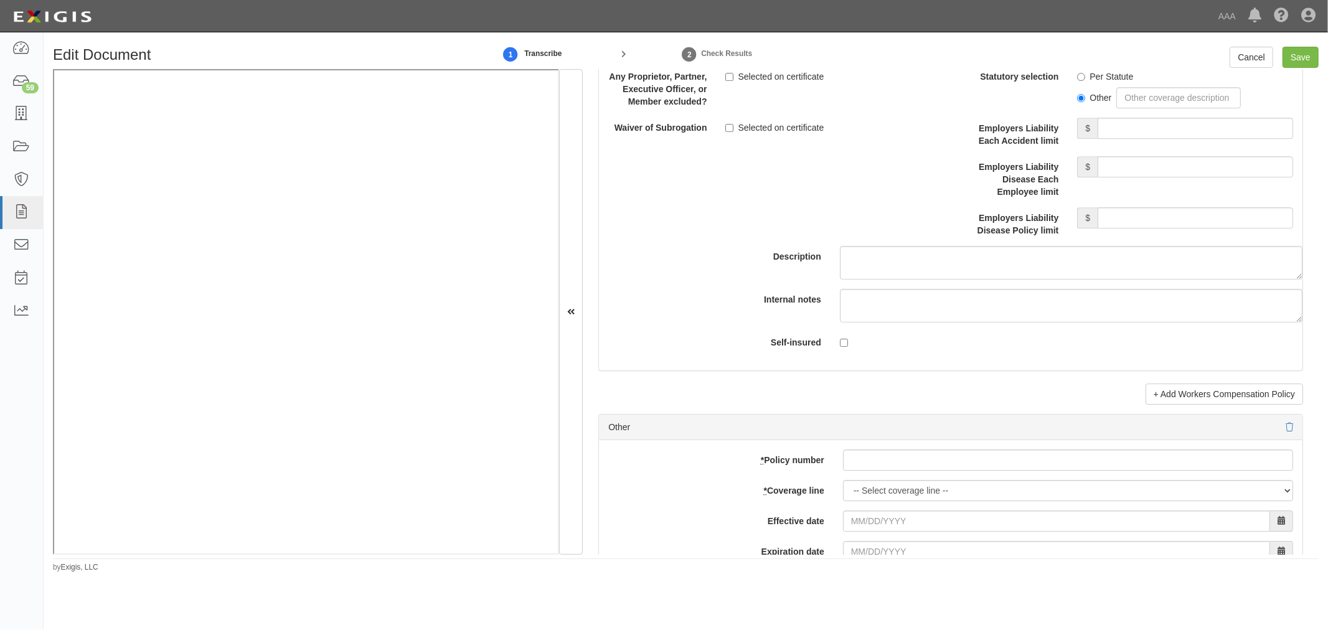
scroll to position [3457, 0]
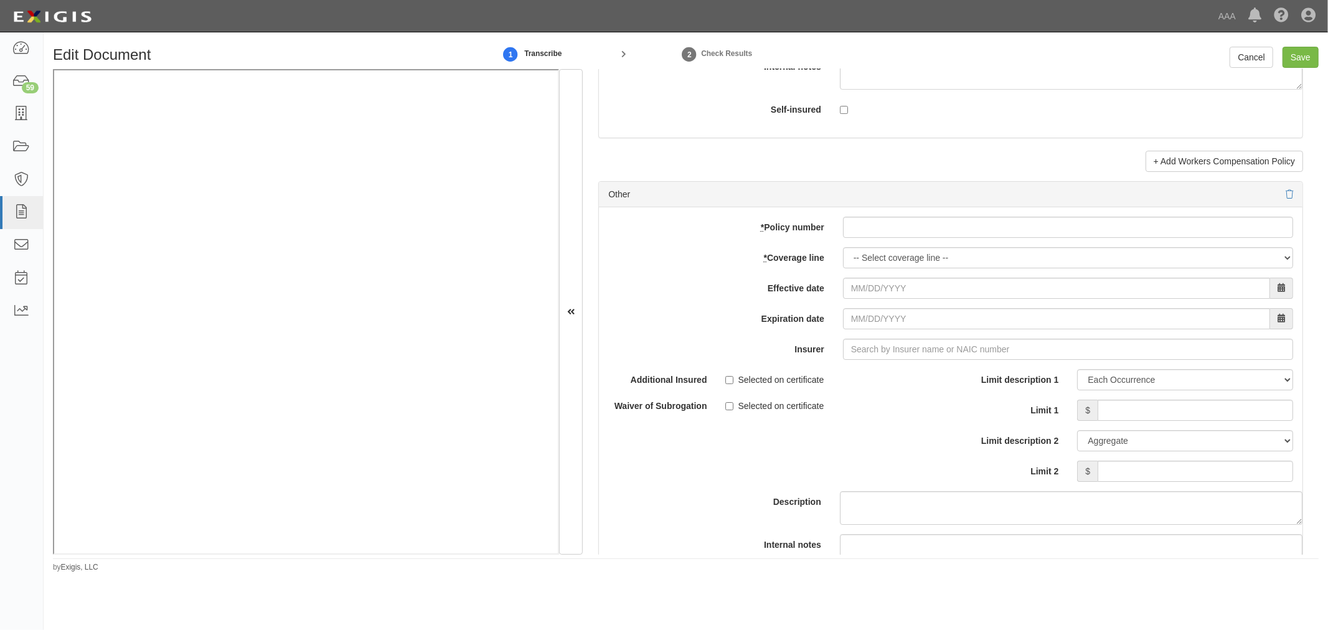
type input "5,000,000"
drag, startPoint x: 1006, startPoint y: 224, endPoint x: 1001, endPoint y: 232, distance: 9.0
click at [1002, 231] on input "* Policy number" at bounding box center [1068, 227] width 450 height 21
paste input "N0046PK000940-01"
type input "N0046PK000940-01"
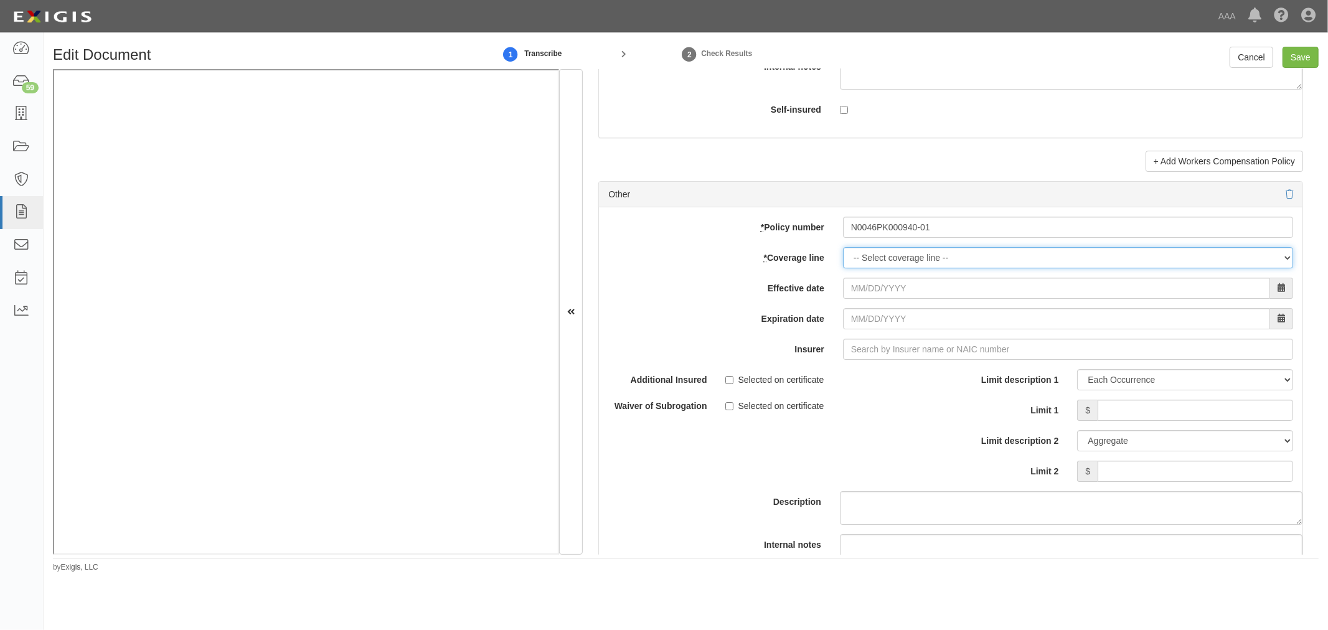
click at [884, 263] on select "-- Select coverage line -- Asbestos Abatement Auto Physical Damage Boiler & Mac…" at bounding box center [1068, 257] width 450 height 21
select select "70"
click at [843, 268] on select "-- Select coverage line -- Asbestos Abatement Auto Physical Damage Boiler & Mac…" at bounding box center [1068, 257] width 450 height 21
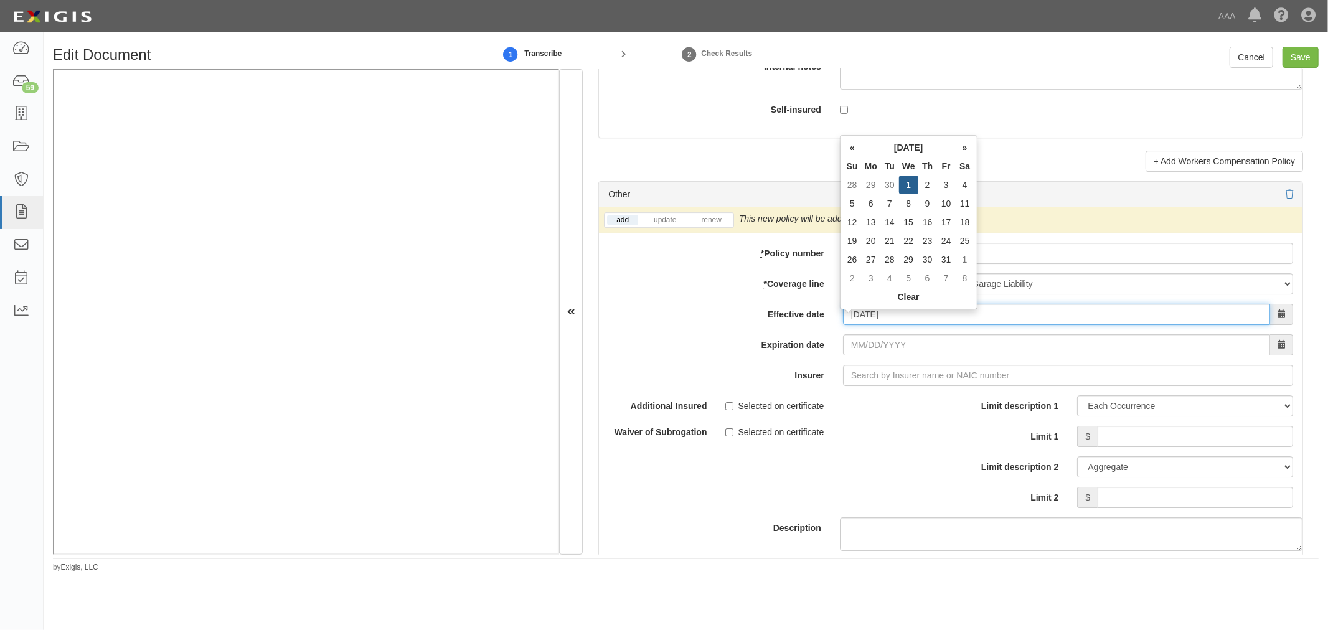
type input "10/01/2025"
type input "[DATE]"
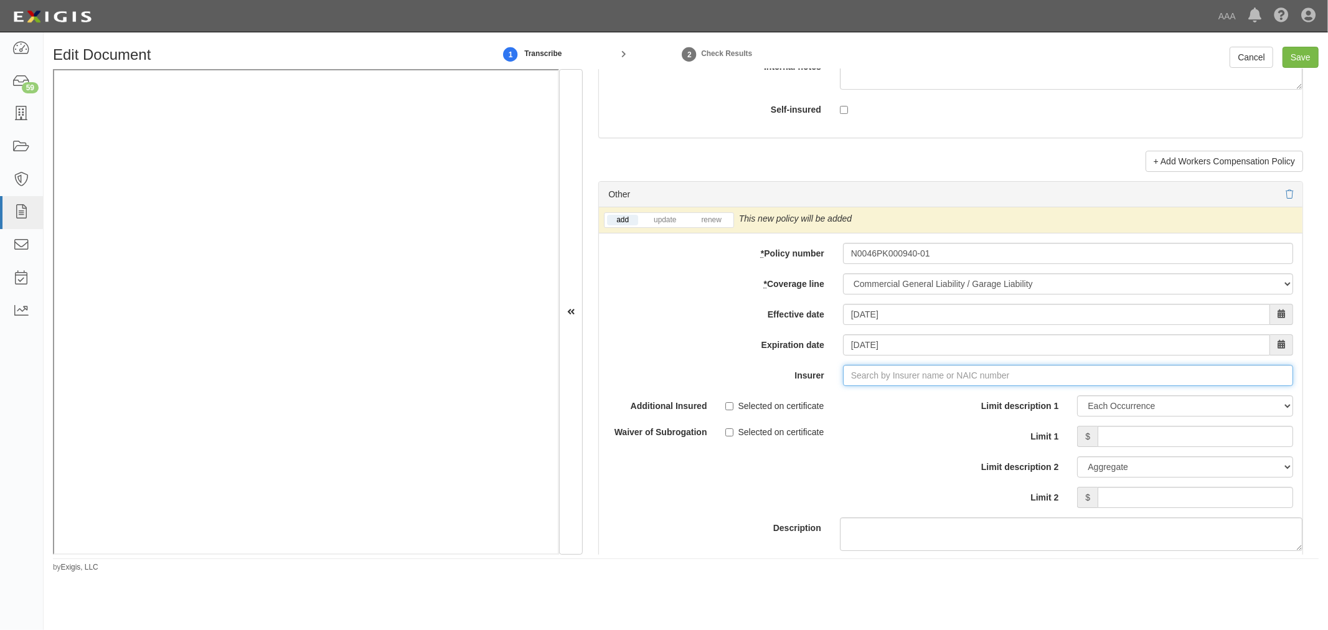
type input "180 Seguros S.A. (0) NR Rating"
type input "10"
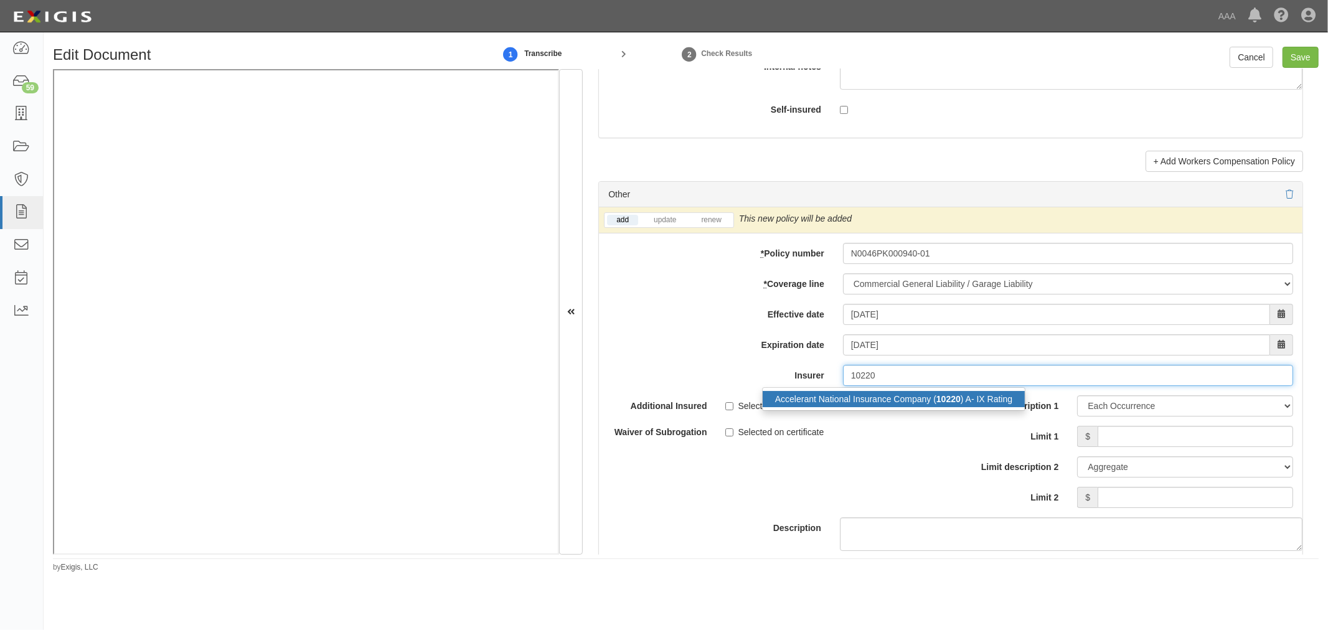
click at [787, 407] on div "Accelerant National Insurance Company ( 10220 ) A- IX Rating" at bounding box center [893, 399] width 262 height 16
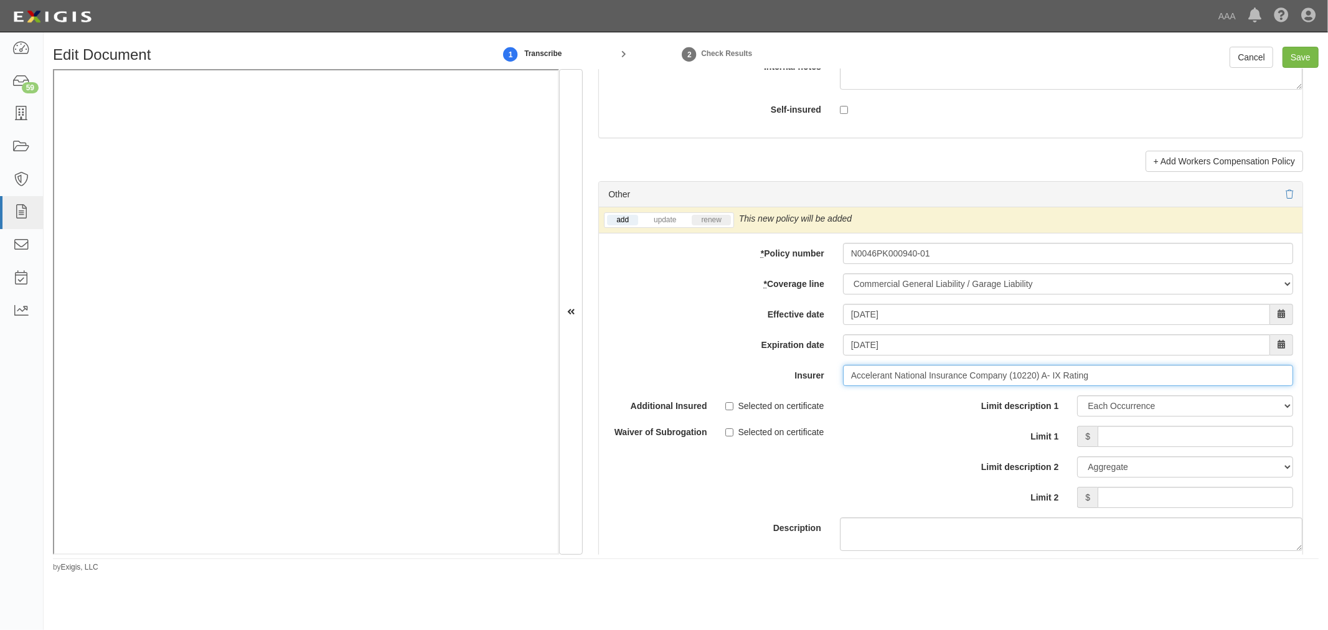
type input "Accelerant National Insurance Company (10220) A- IX Rating"
click at [720, 224] on link "renew" at bounding box center [710, 220] width 39 height 11
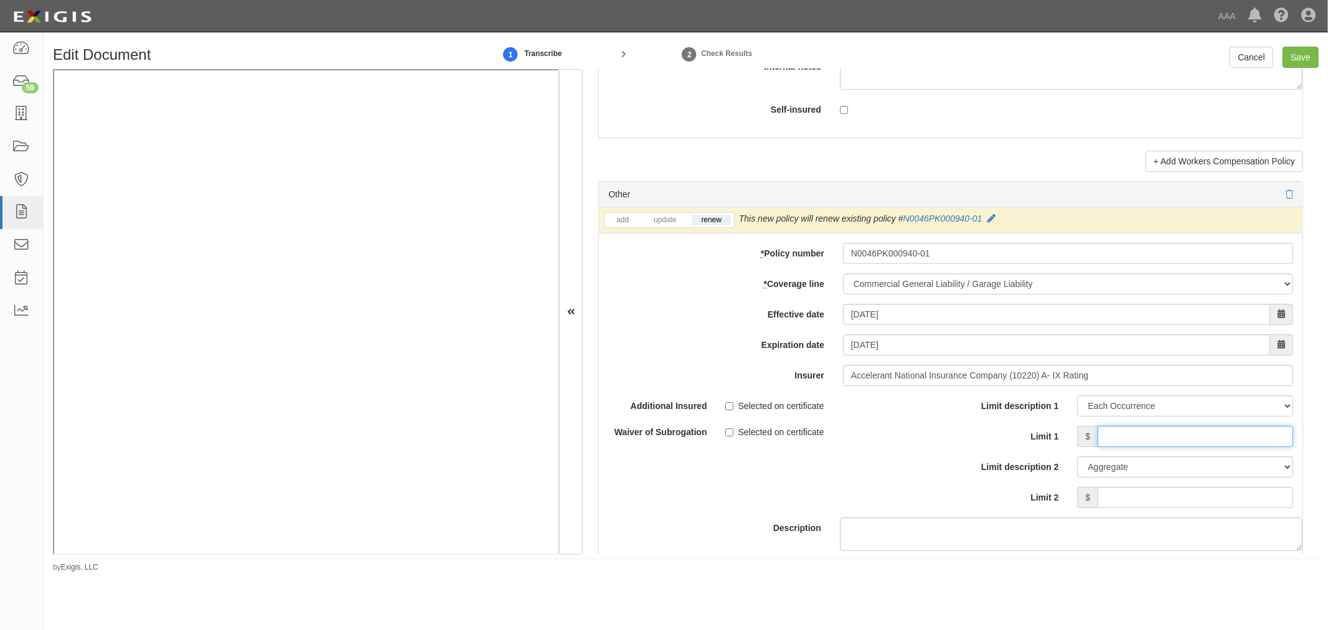
drag, startPoint x: 1125, startPoint y: 444, endPoint x: 1085, endPoint y: 419, distance: 47.3
click at [1124, 444] on input "Limit 1" at bounding box center [1194, 436] width 195 height 21
type input "1,000,000"
drag, startPoint x: 1115, startPoint y: 509, endPoint x: 1122, endPoint y: 504, distance: 9.0
click at [1119, 506] on input "Limit 2" at bounding box center [1194, 497] width 195 height 21
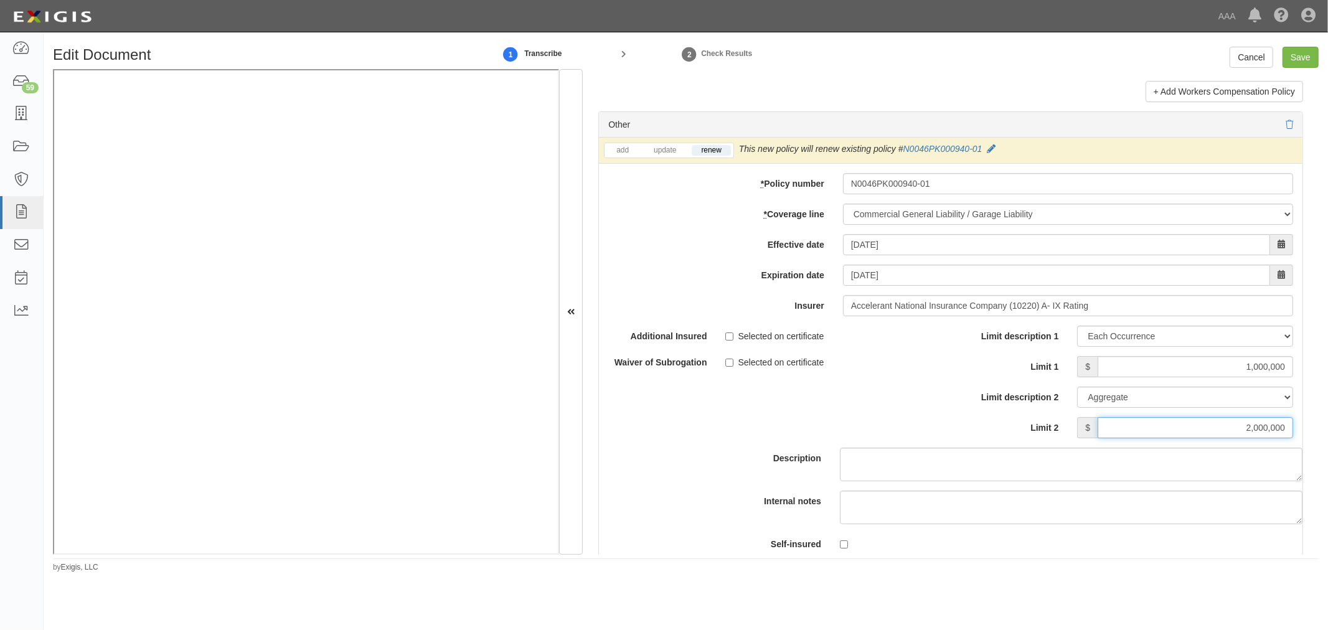
scroll to position [3803, 0]
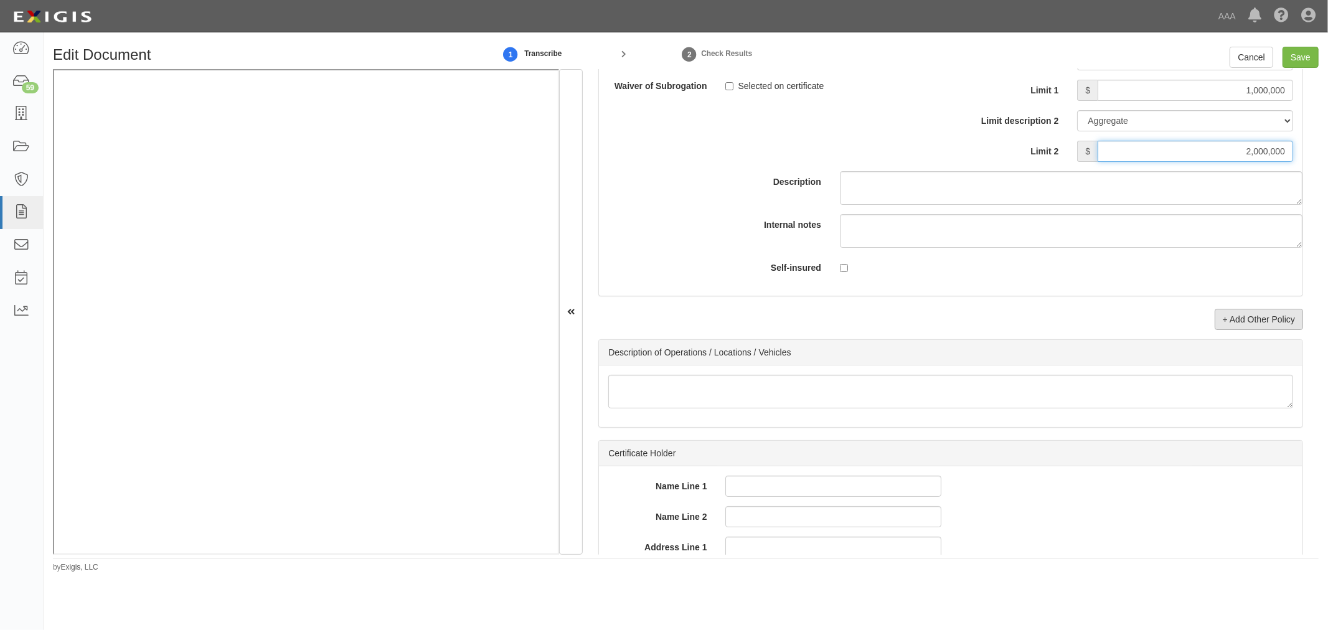
type input "2,000,000"
click at [1227, 330] on link "+ Add Other Policy" at bounding box center [1258, 319] width 88 height 21
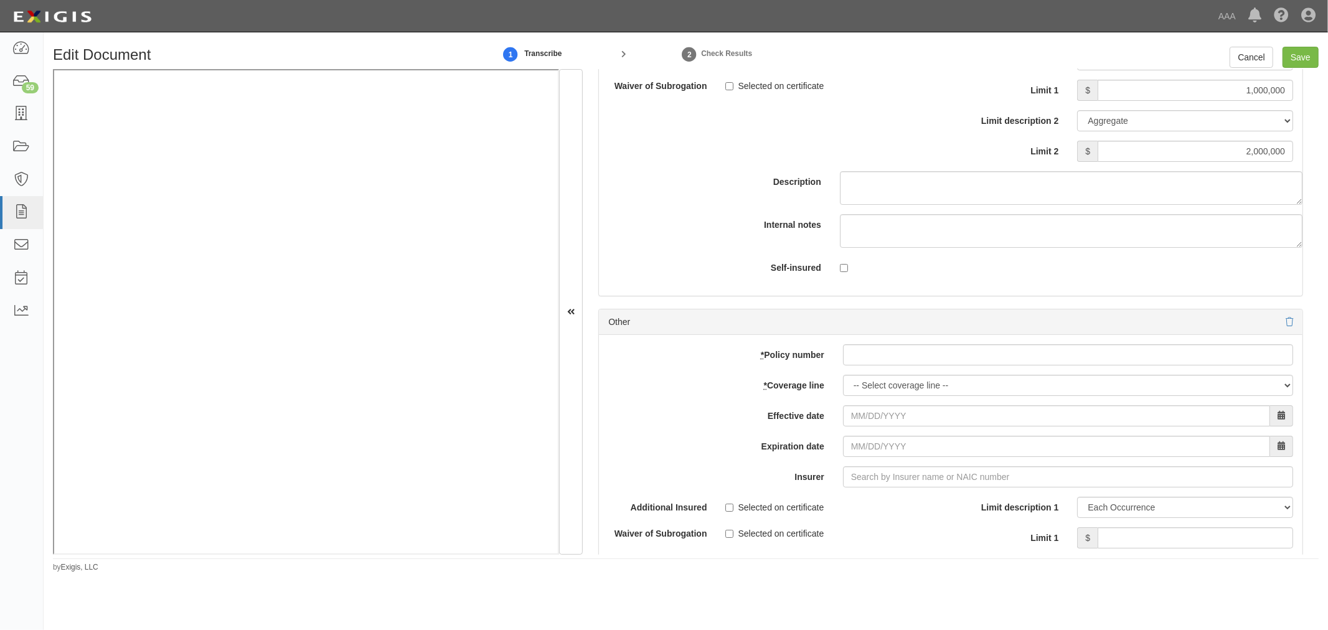
click at [873, 380] on div "add update renew This new policy will be added This new policy will update exis…" at bounding box center [950, 539] width 703 height 408
drag, startPoint x: 863, startPoint y: 368, endPoint x: 856, endPoint y: 372, distance: 7.3
click at [861, 365] on input "* Policy number" at bounding box center [1068, 354] width 450 height 21
paste input "N0046PK000940-01"
type input "N0046PK000940-01"
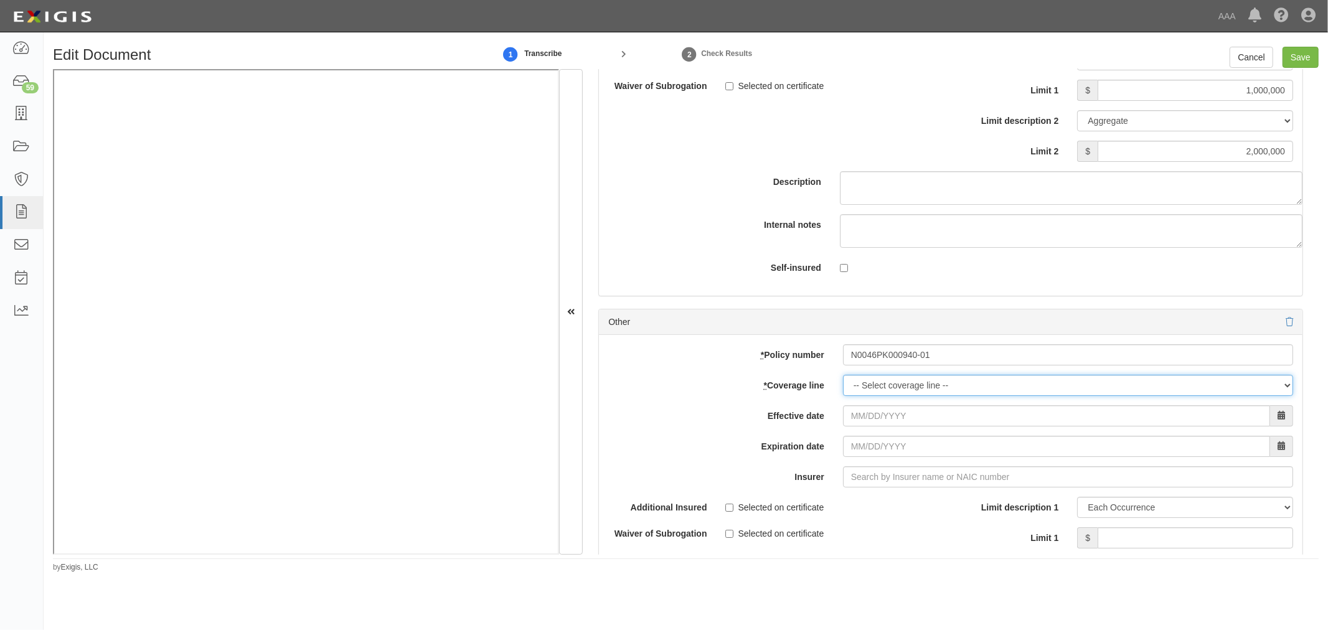
click at [843, 390] on select "-- Select coverage line -- Asbestos Abatement Auto Physical Damage Boiler & Mac…" at bounding box center [1068, 385] width 450 height 21
select select "56"
click at [843, 396] on select "-- Select coverage line -- Asbestos Abatement Auto Physical Damage Boiler & Mac…" at bounding box center [1068, 385] width 450 height 21
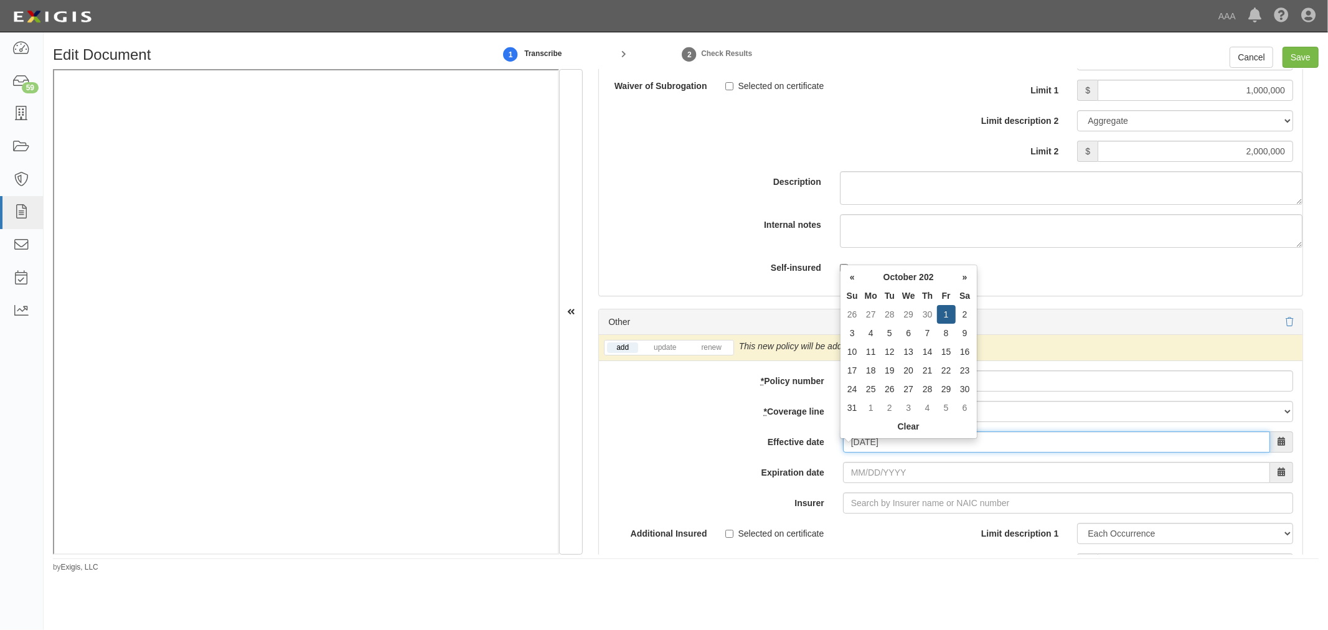
type input "10/01/2025"
type input "10/01/2026"
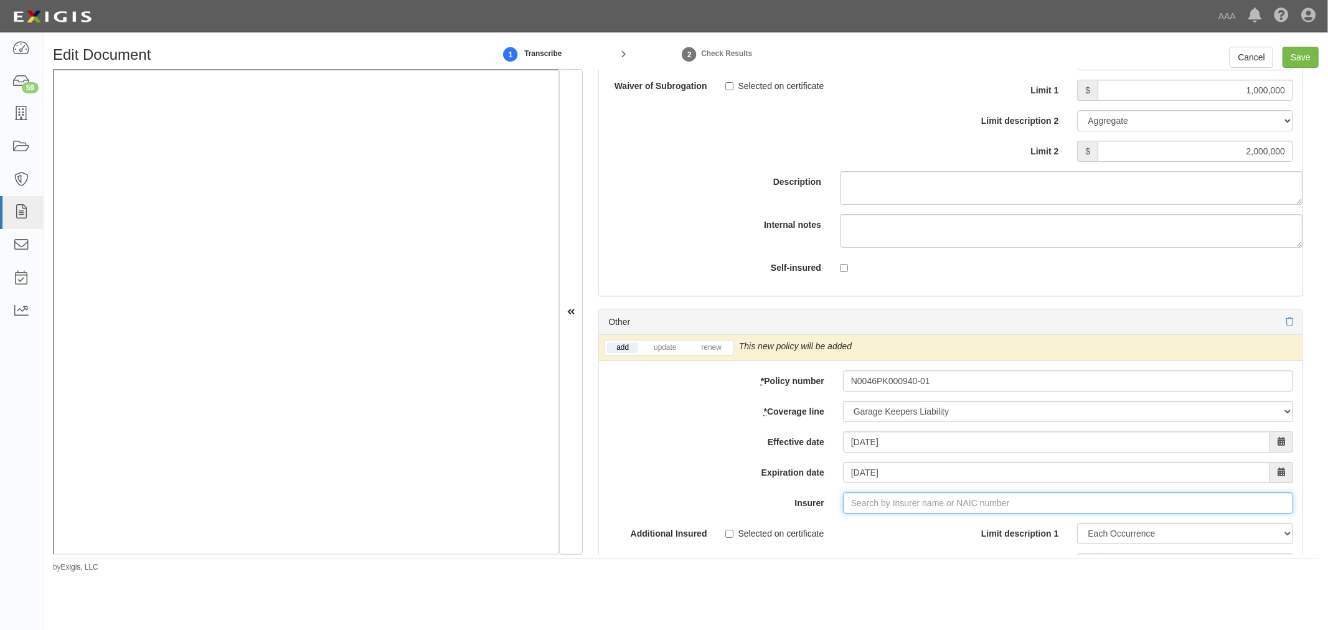
type input "180 Seguros S.A. (0) NR Rating"
type input "10"
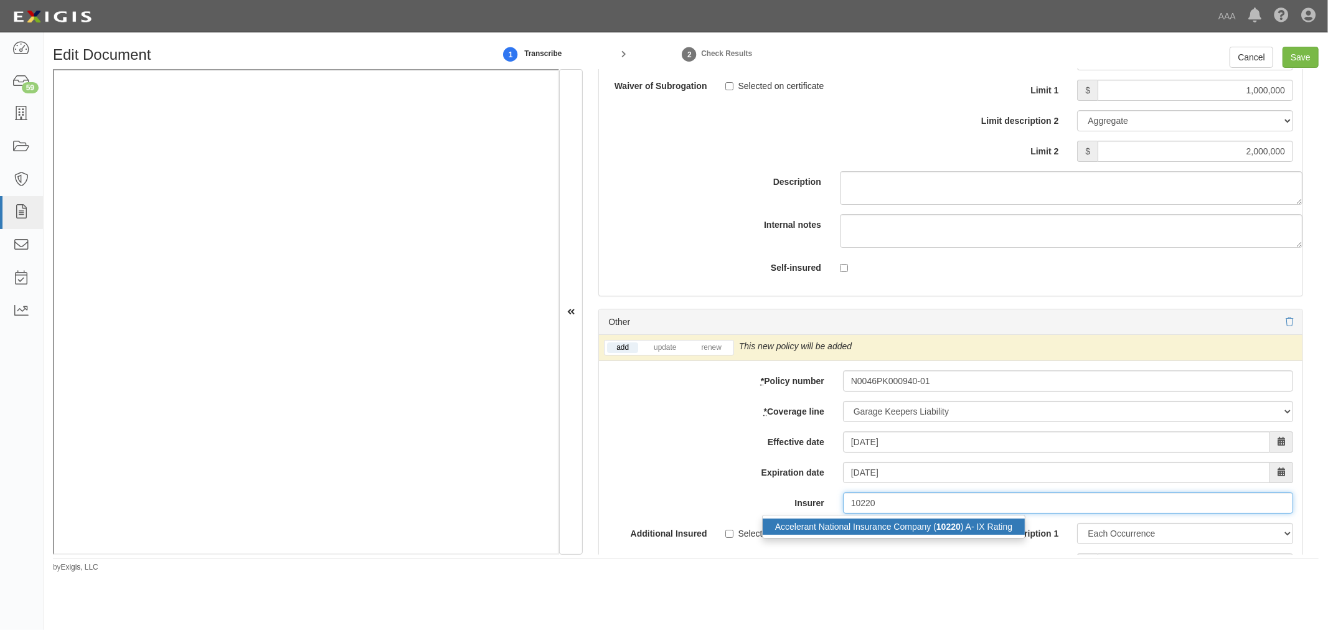
click at [832, 535] on div "Accelerant National Insurance Company ( 10220 ) A- IX Rating" at bounding box center [893, 526] width 262 height 16
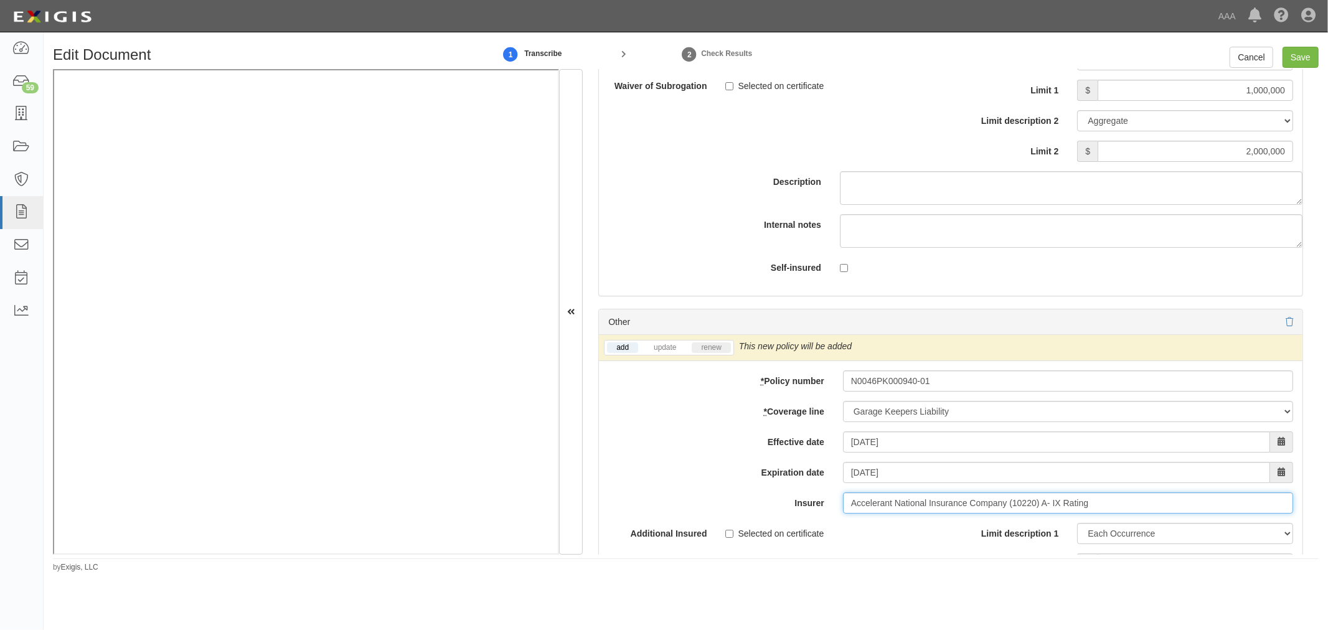
type input "Accelerant National Insurance Company (10220) A- IX Rating"
click at [710, 350] on link "renew" at bounding box center [710, 347] width 39 height 11
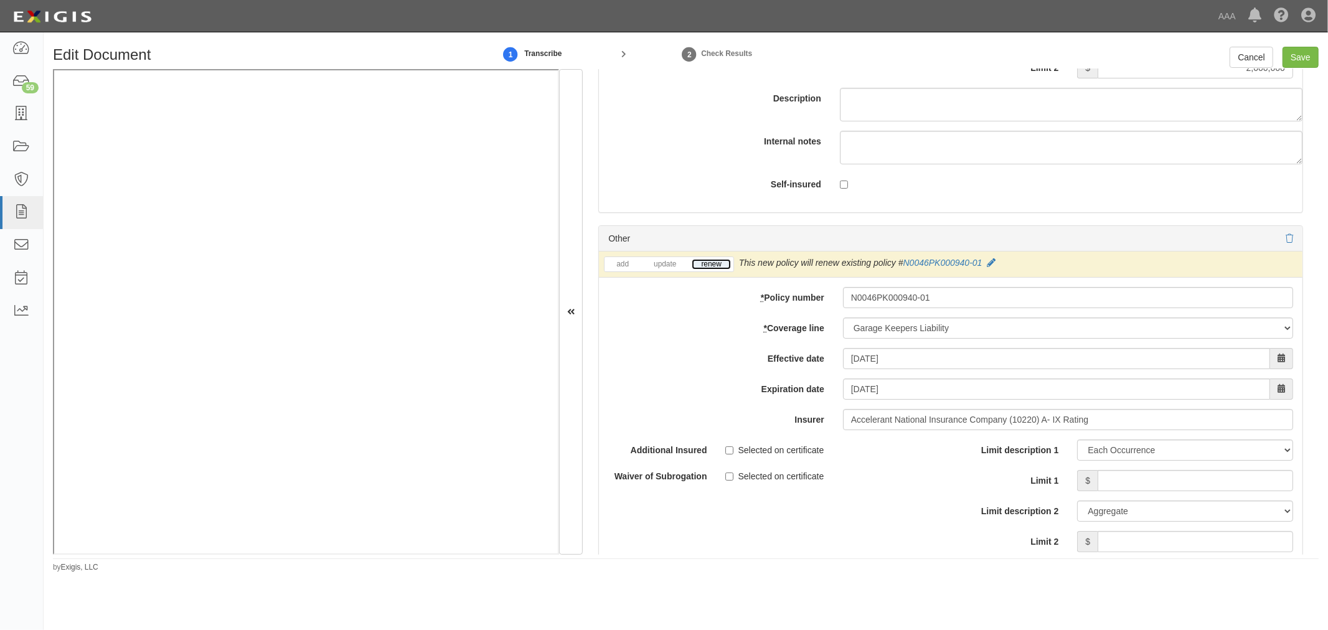
scroll to position [3919, 0]
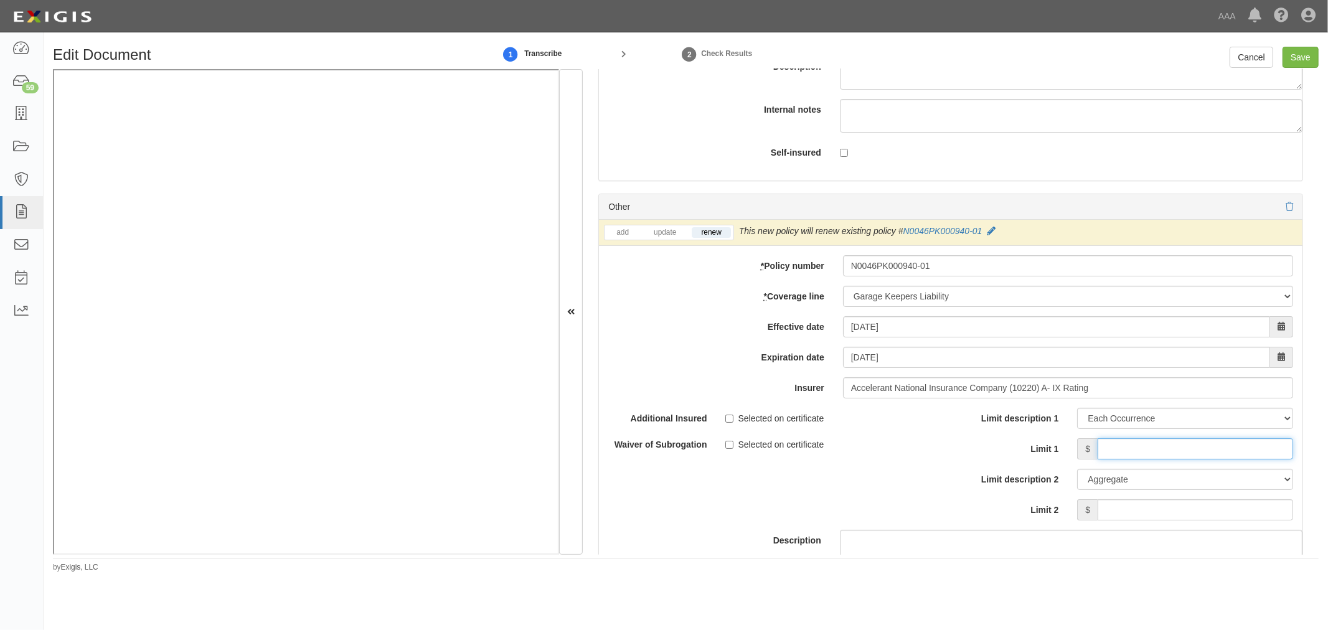
click at [1136, 452] on input "Limit 1" at bounding box center [1194, 448] width 195 height 21
type input "600,000"
click at [1196, 508] on input "Limit 2" at bounding box center [1194, 509] width 195 height 21
type input "600,000"
click at [1297, 60] on input "Save" at bounding box center [1300, 57] width 36 height 21
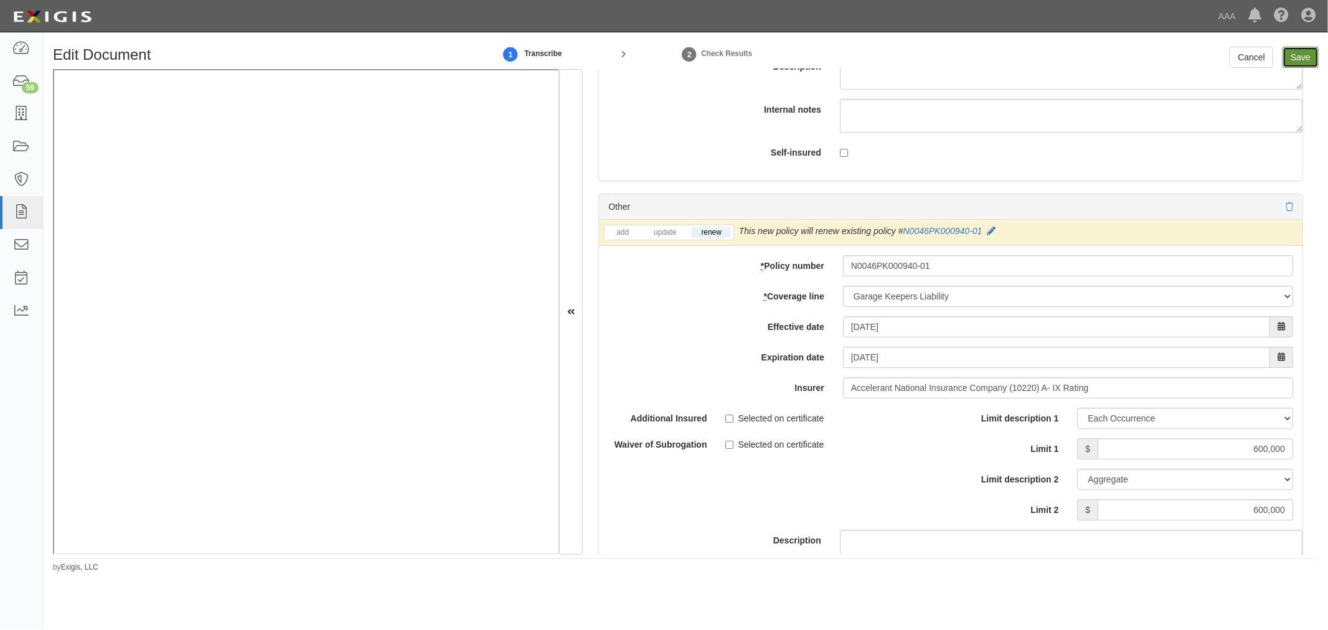
type input "5000000"
type input "1000000"
type input "2000000"
type input "600000"
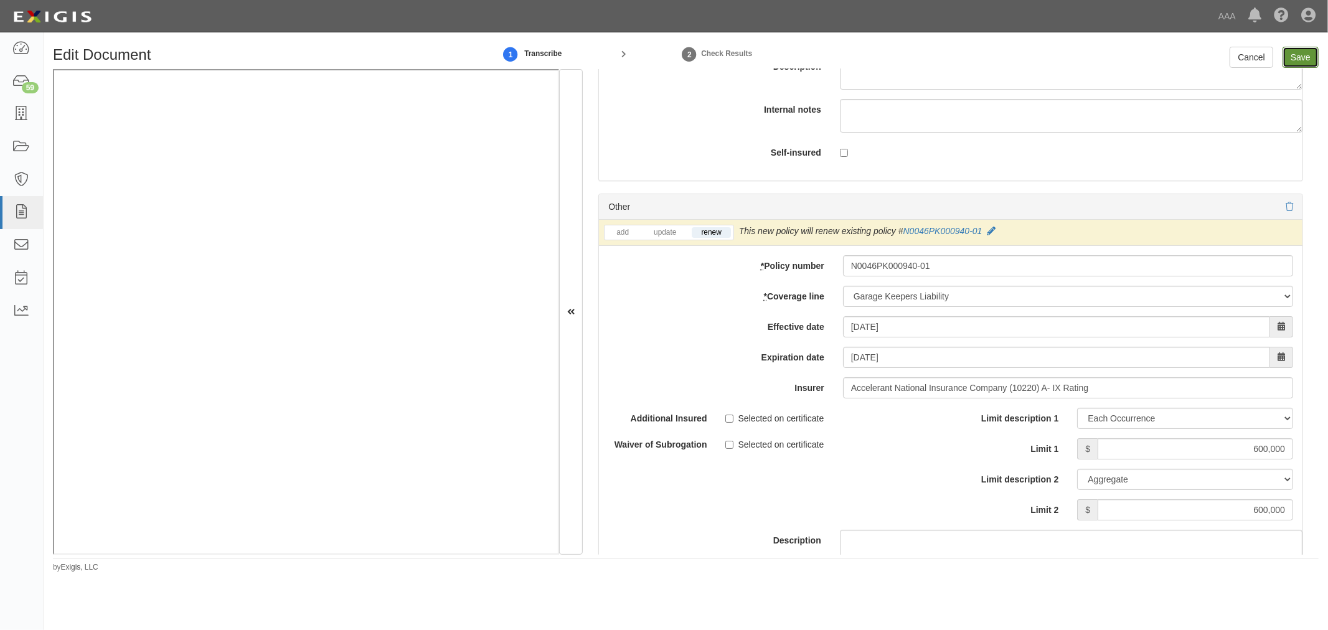
type input "600000"
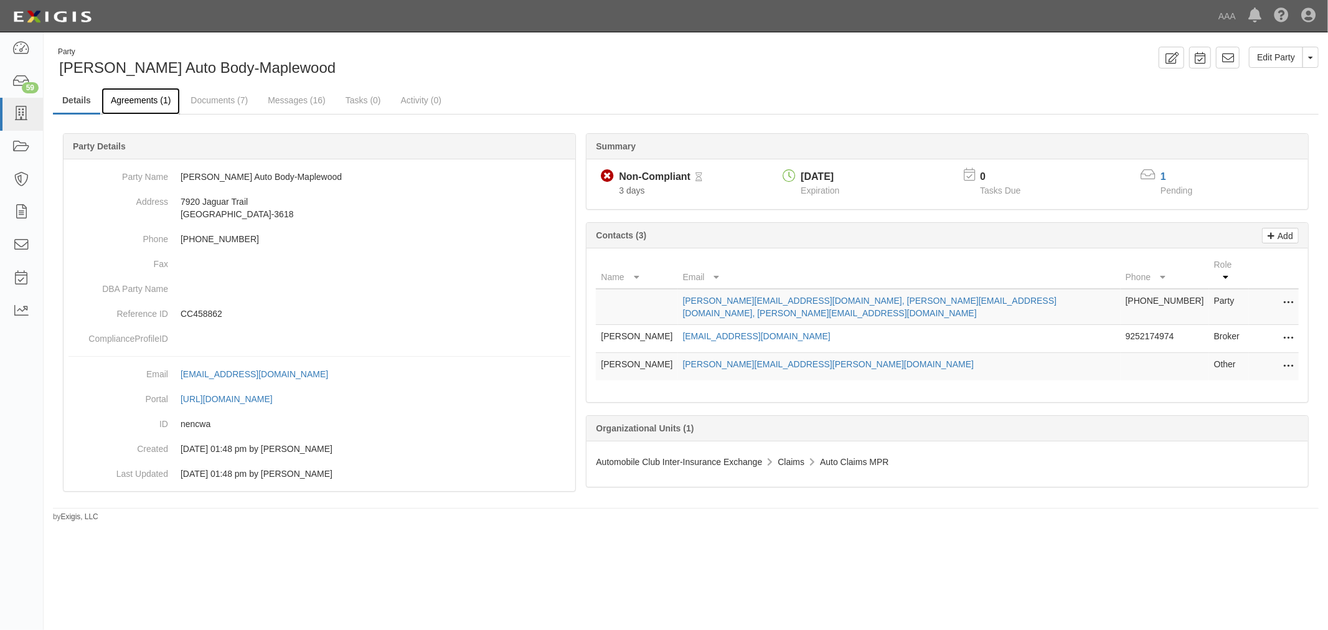
click at [142, 102] on link "Agreements (1)" at bounding box center [140, 101] width 78 height 27
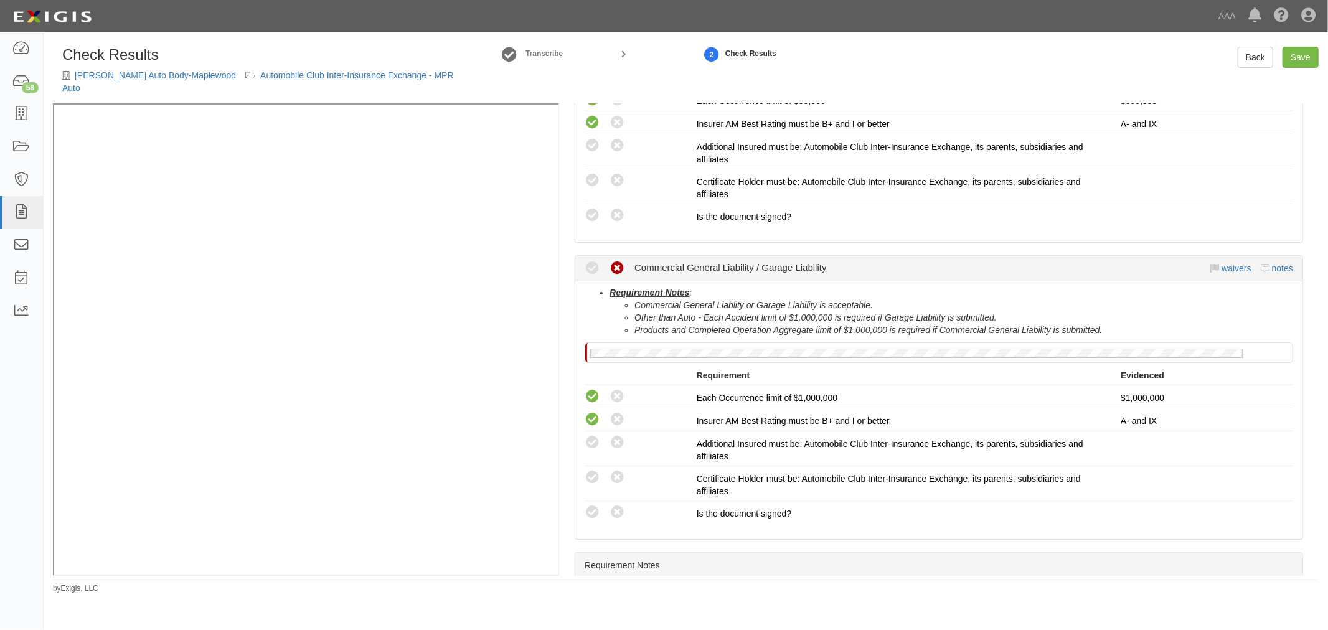
scroll to position [115, 0]
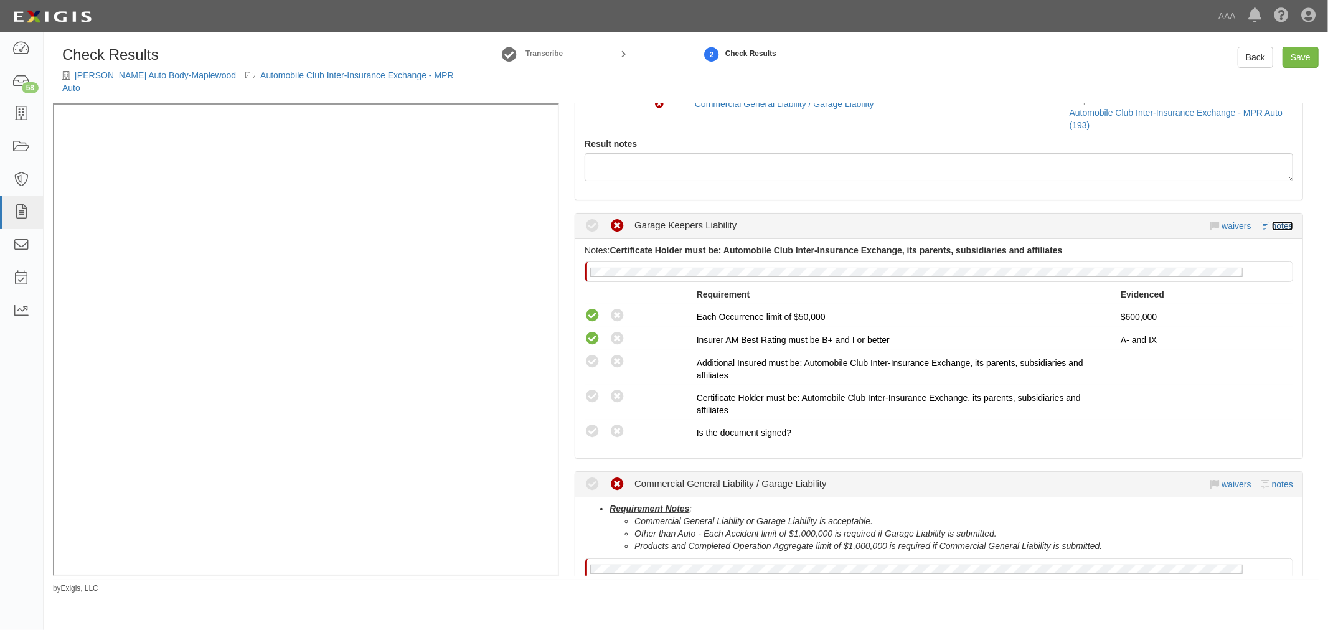
drag, startPoint x: 1281, startPoint y: 216, endPoint x: 980, endPoint y: 248, distance: 302.3
click at [1280, 221] on link "notes" at bounding box center [1282, 226] width 21 height 10
radio input "true"
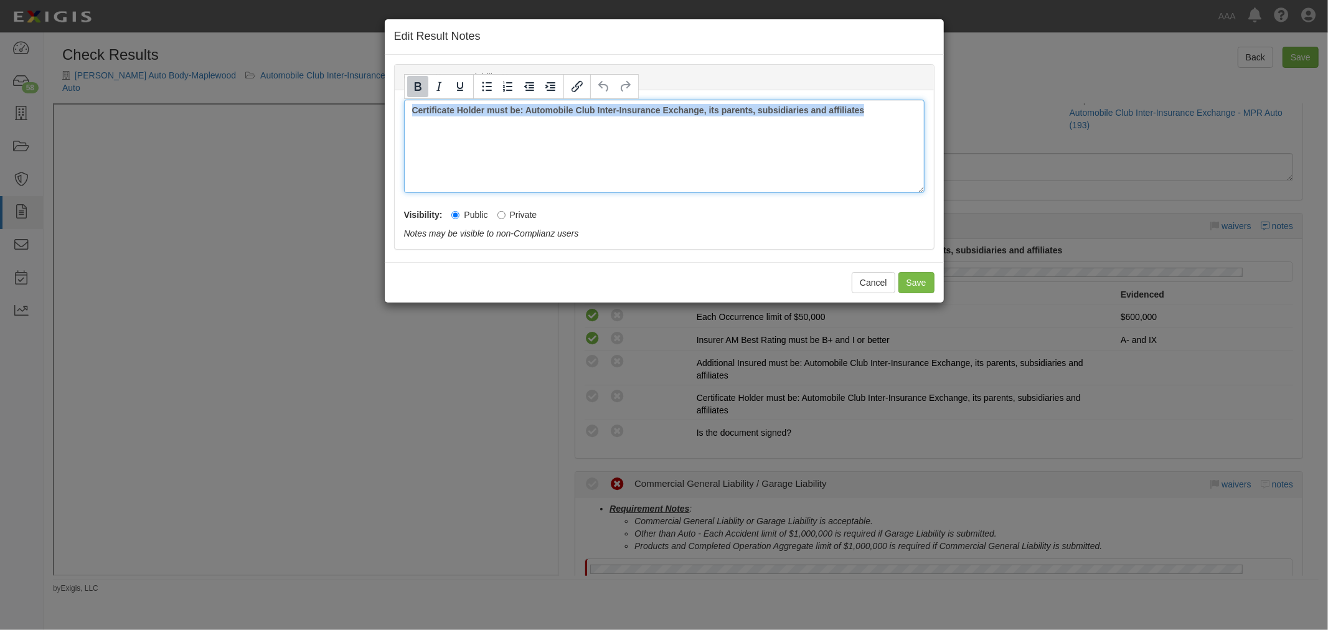
drag, startPoint x: 751, startPoint y: 151, endPoint x: 195, endPoint y: 222, distance: 560.4
click at [199, 220] on div "Edit Result Notes Garage Keepers Liability Notes Certificate Holder must be: Au…" at bounding box center [664, 315] width 1328 height 630
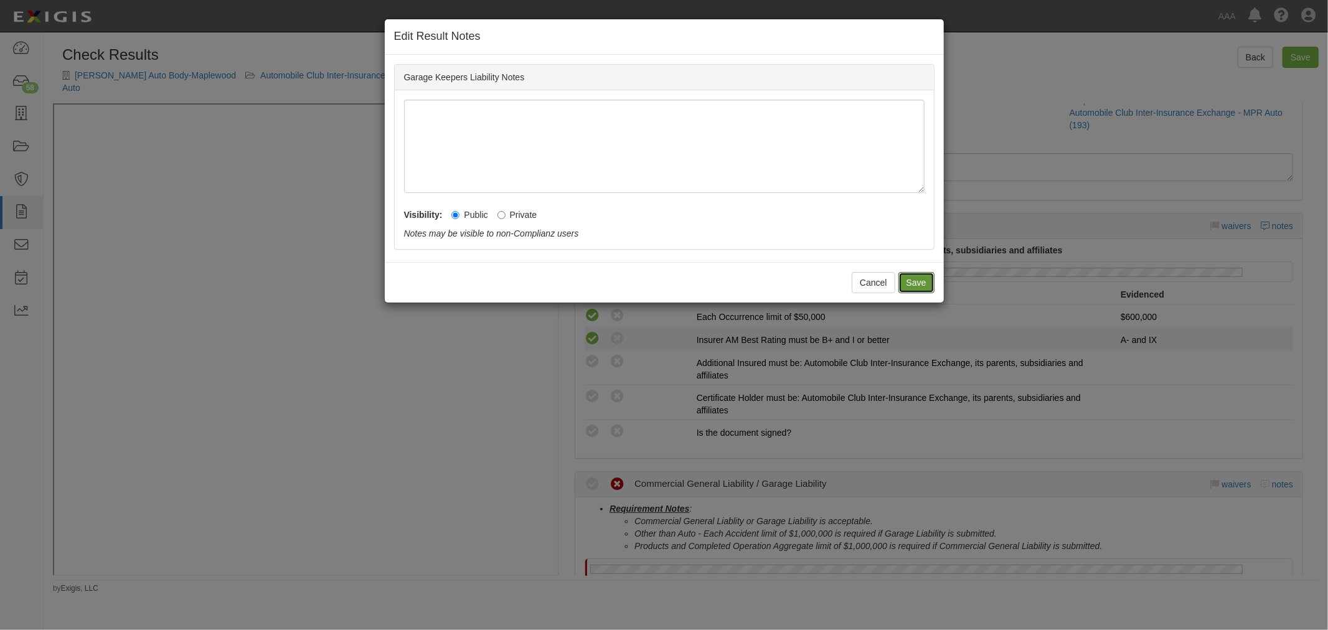
drag, startPoint x: 904, startPoint y: 282, endPoint x: 968, endPoint y: 316, distance: 72.7
click at [905, 282] on button "Save" at bounding box center [916, 282] width 36 height 21
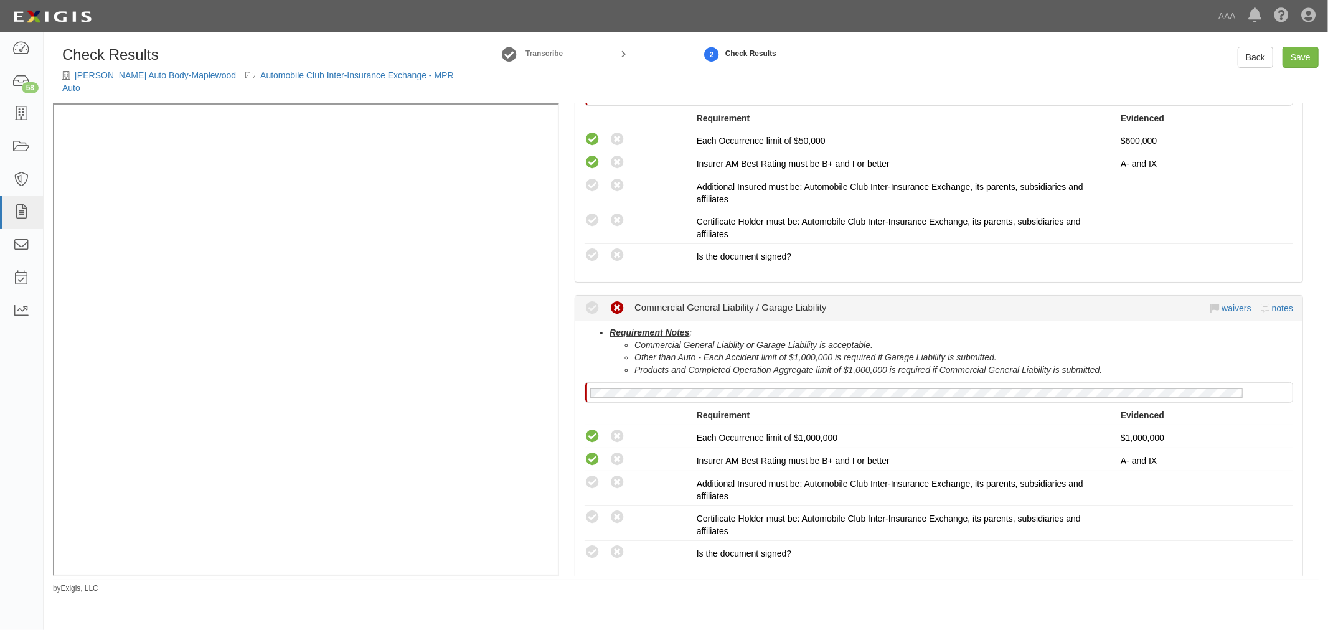
scroll to position [345, 0]
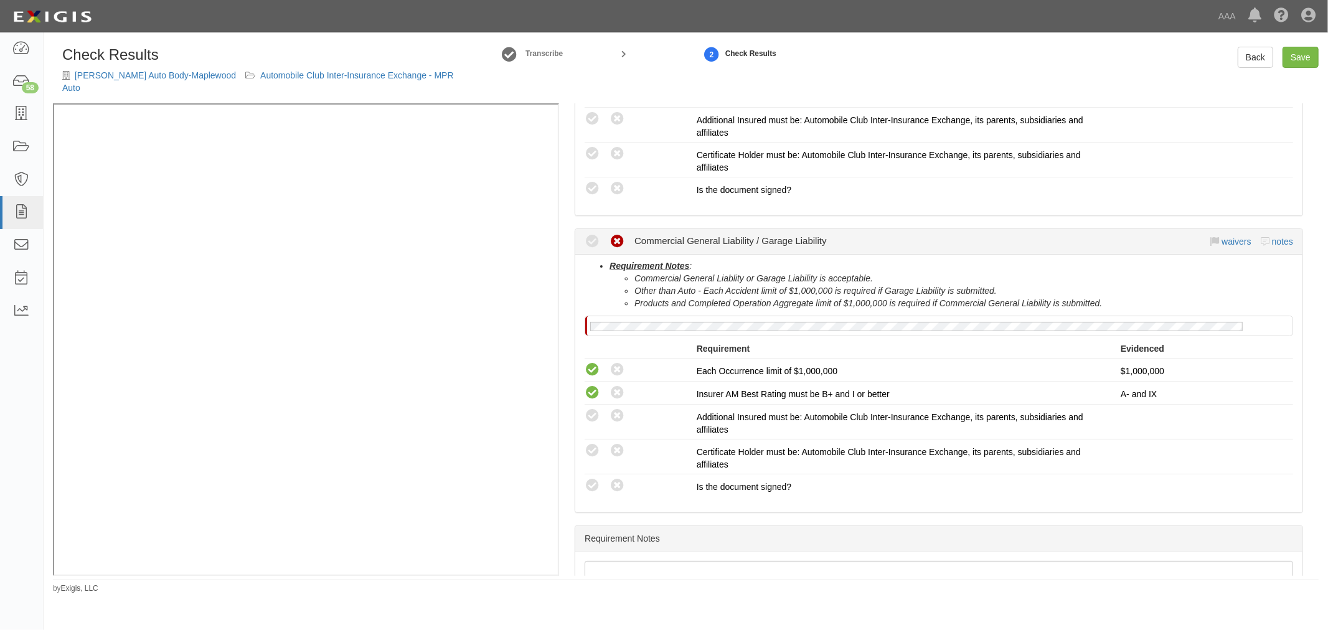
click at [1268, 237] on div "Compliant Waived Non-Compliant Commercial General Liability / Garage Liability …" at bounding box center [938, 241] width 708 height 25
click at [1278, 237] on link "notes" at bounding box center [1282, 242] width 21 height 10
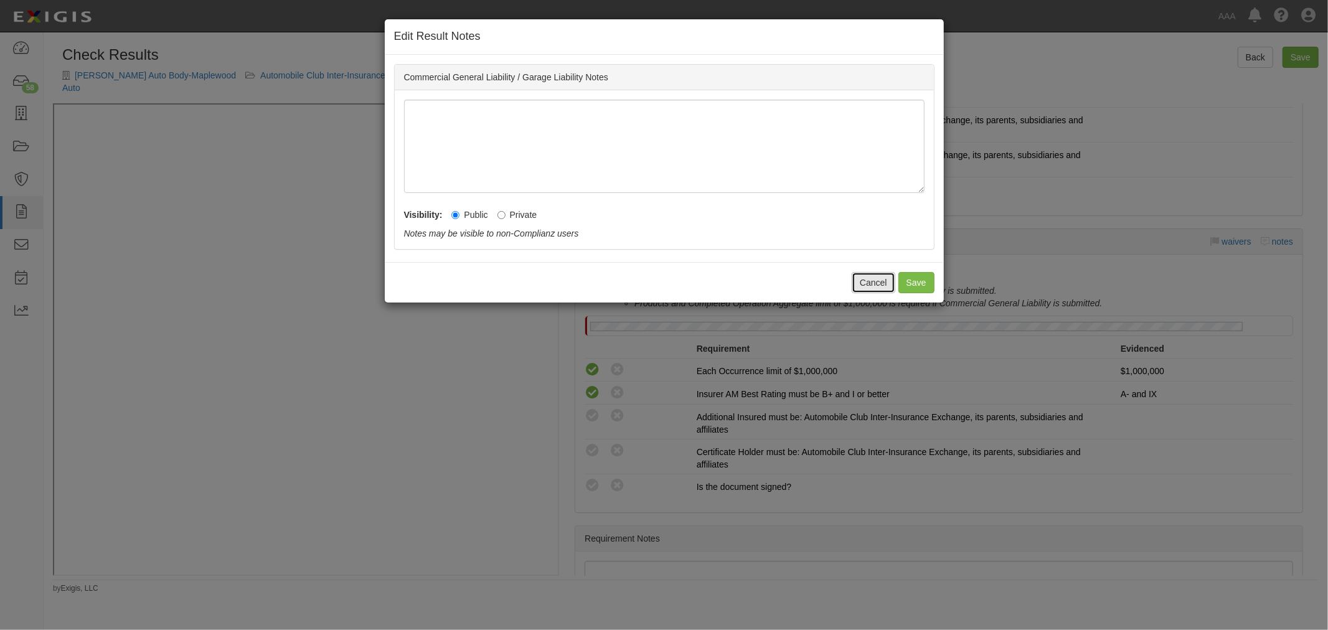
click at [889, 287] on button "Cancel" at bounding box center [873, 282] width 44 height 21
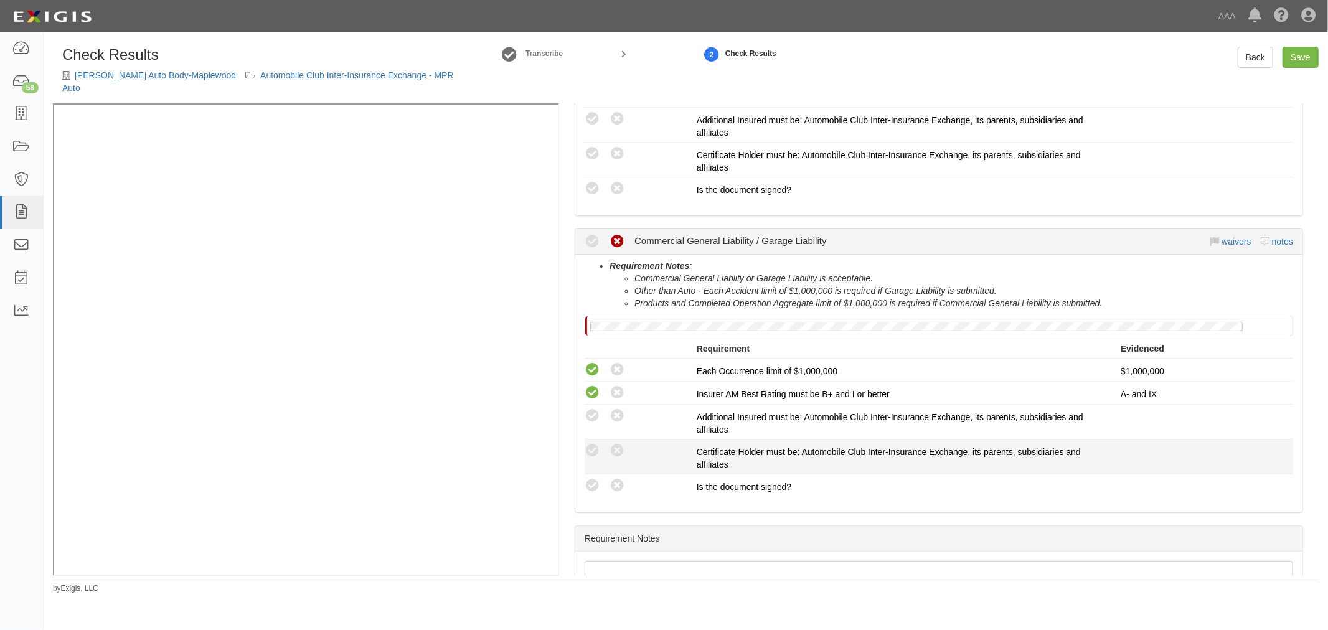
drag, startPoint x: 586, startPoint y: 477, endPoint x: 594, endPoint y: 456, distance: 22.9
click at [589, 478] on icon at bounding box center [592, 486] width 16 height 16
radio input "true"
drag, startPoint x: 595, startPoint y: 440, endPoint x: 591, endPoint y: 426, distance: 14.8
click at [593, 443] on icon at bounding box center [592, 451] width 16 height 16
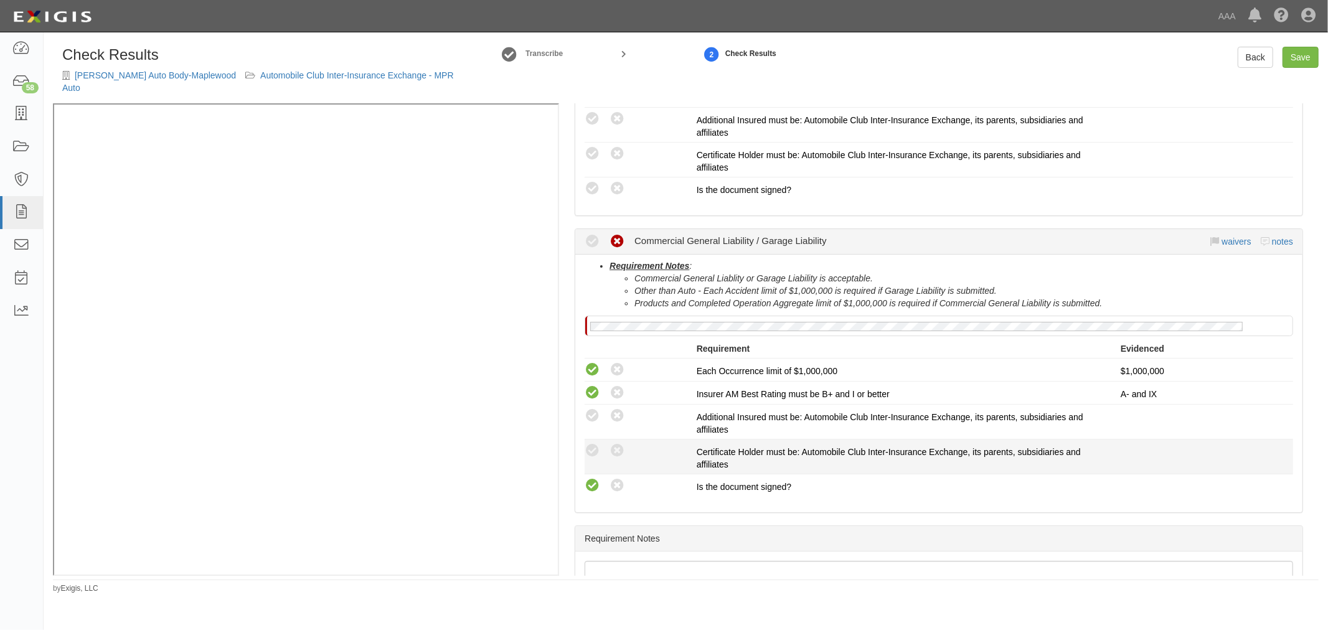
radio input "true"
drag, startPoint x: 589, startPoint y: 401, endPoint x: 549, endPoint y: 450, distance: 63.3
click at [588, 408] on icon at bounding box center [592, 416] width 16 height 16
radio input "true"
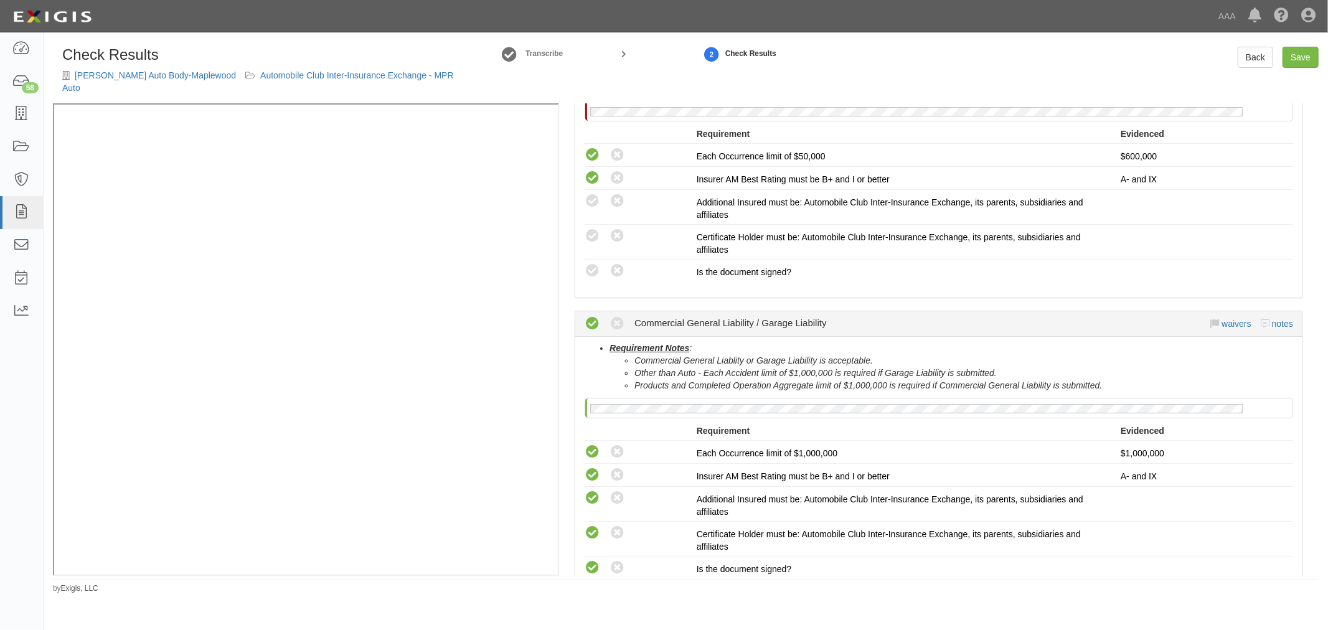
scroll to position [230, 0]
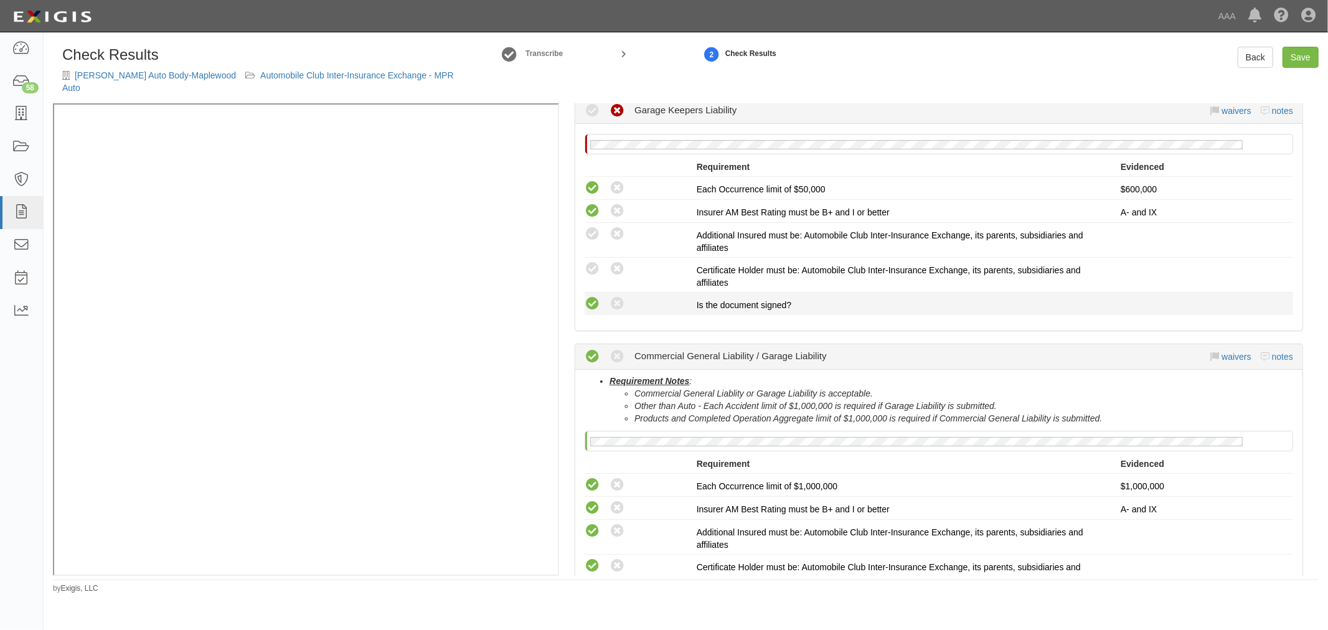
click at [593, 296] on icon at bounding box center [592, 304] width 16 height 16
radio input "true"
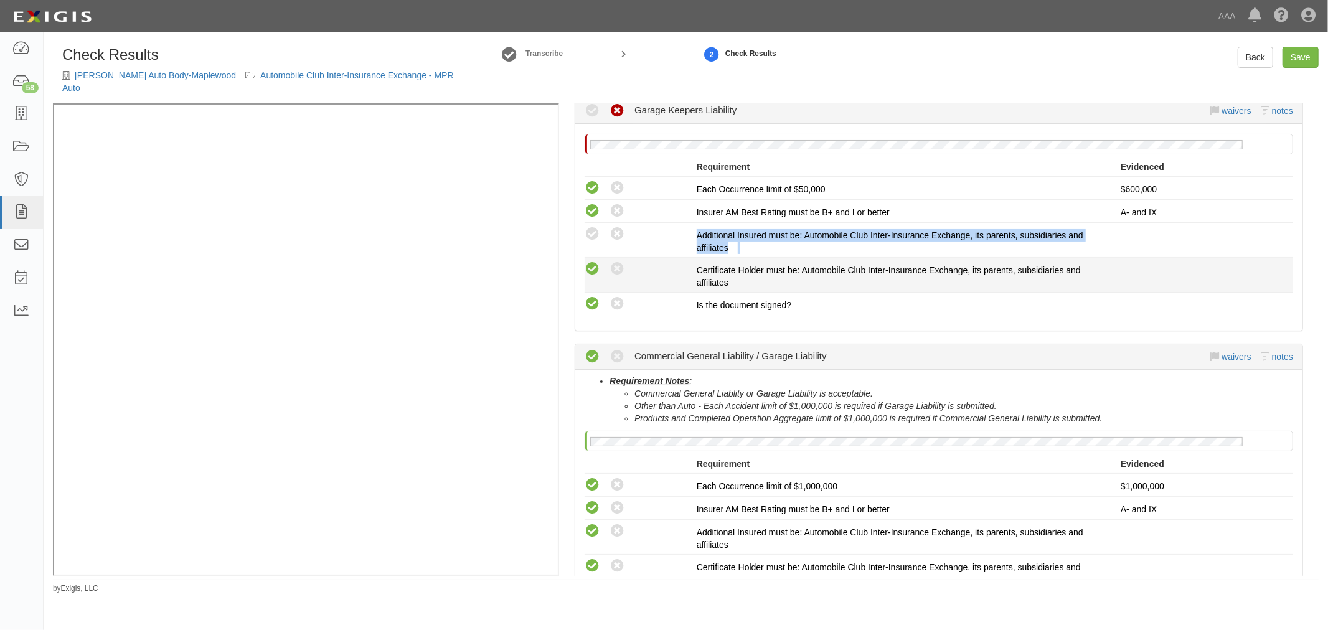
click at [600, 250] on div "This compliance result is calculated automatically and cannot be changed Waived…" at bounding box center [938, 246] width 708 height 138
click at [598, 261] on icon at bounding box center [592, 269] width 16 height 16
radio input "true"
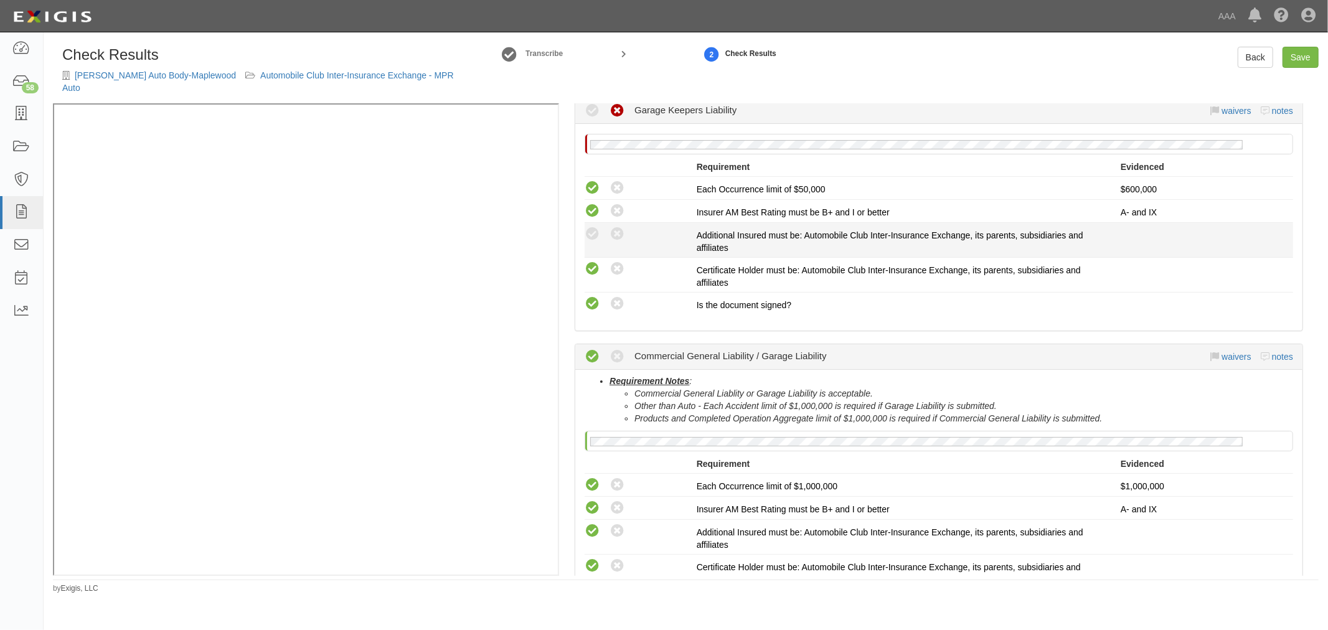
click at [599, 227] on div "Compliant Waived: Non-Compliant" at bounding box center [640, 234] width 112 height 16
click at [593, 227] on icon at bounding box center [592, 235] width 16 height 16
radio input "true"
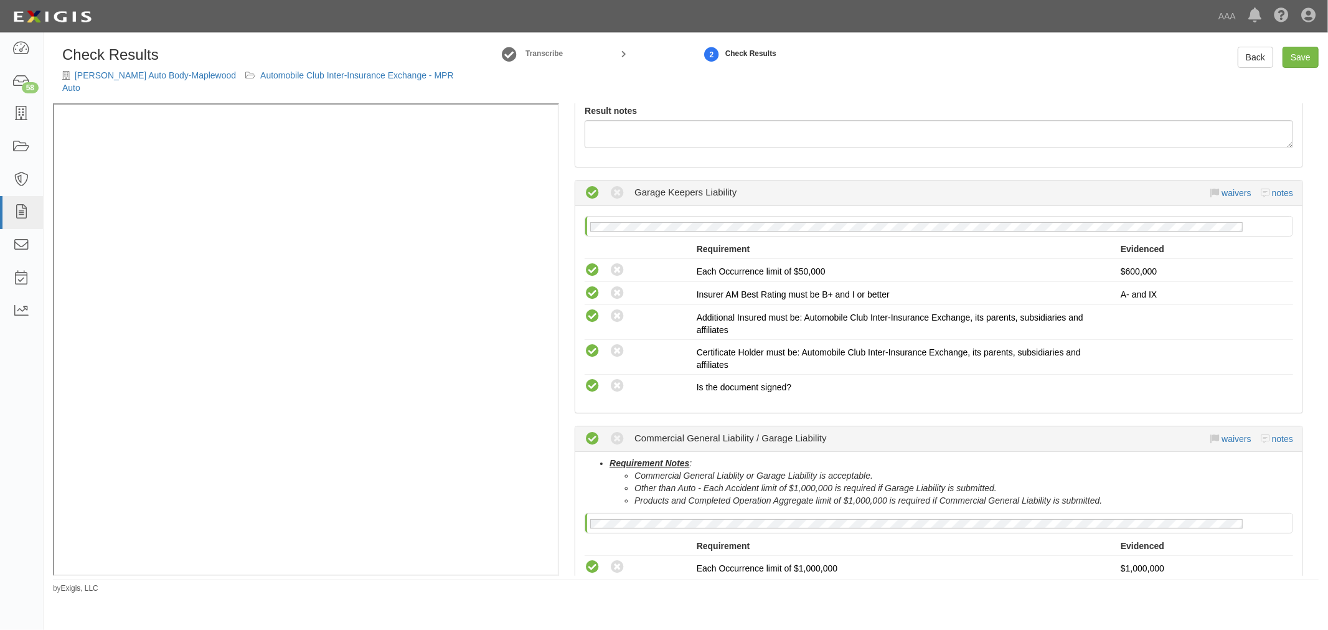
scroll to position [115, 0]
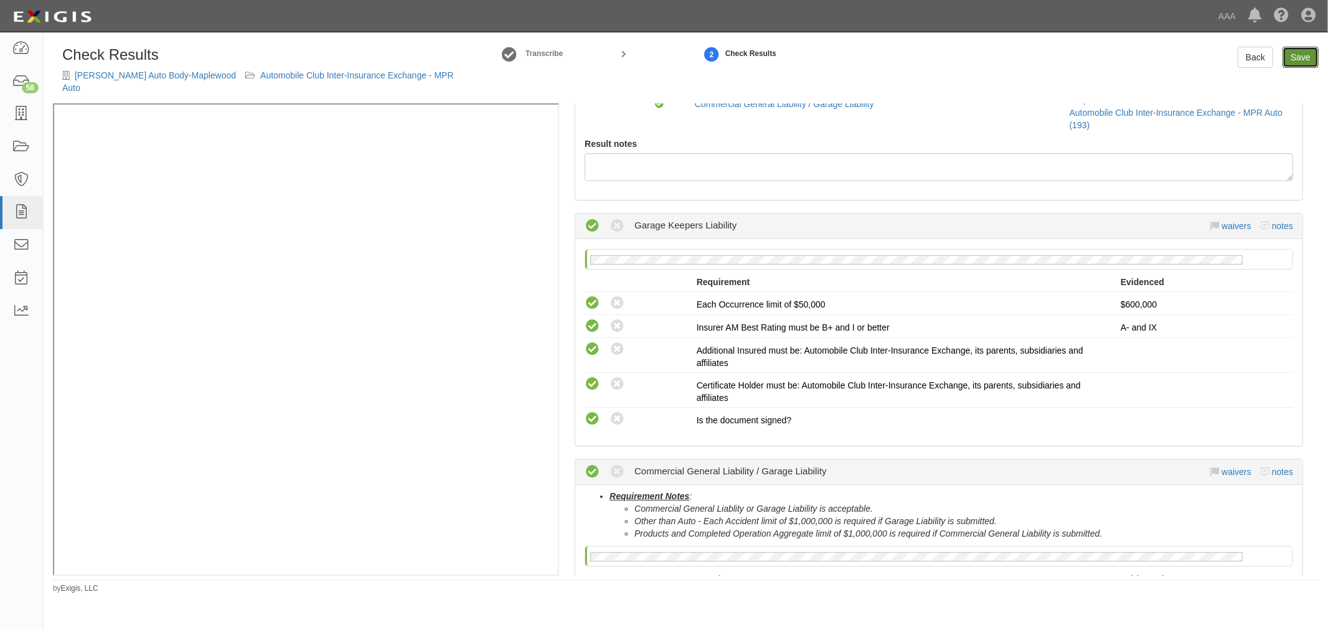
click at [1312, 63] on link "Save" at bounding box center [1300, 57] width 36 height 21
radio input "true"
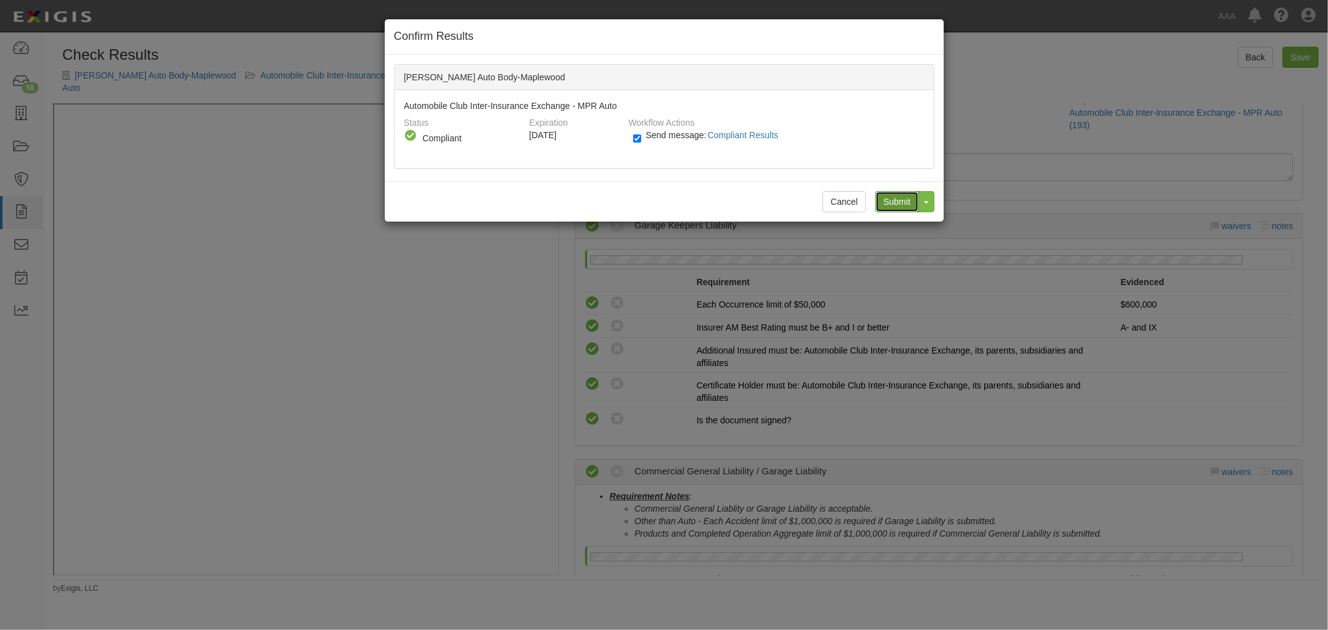
click at [897, 200] on input "Submit" at bounding box center [897, 201] width 44 height 21
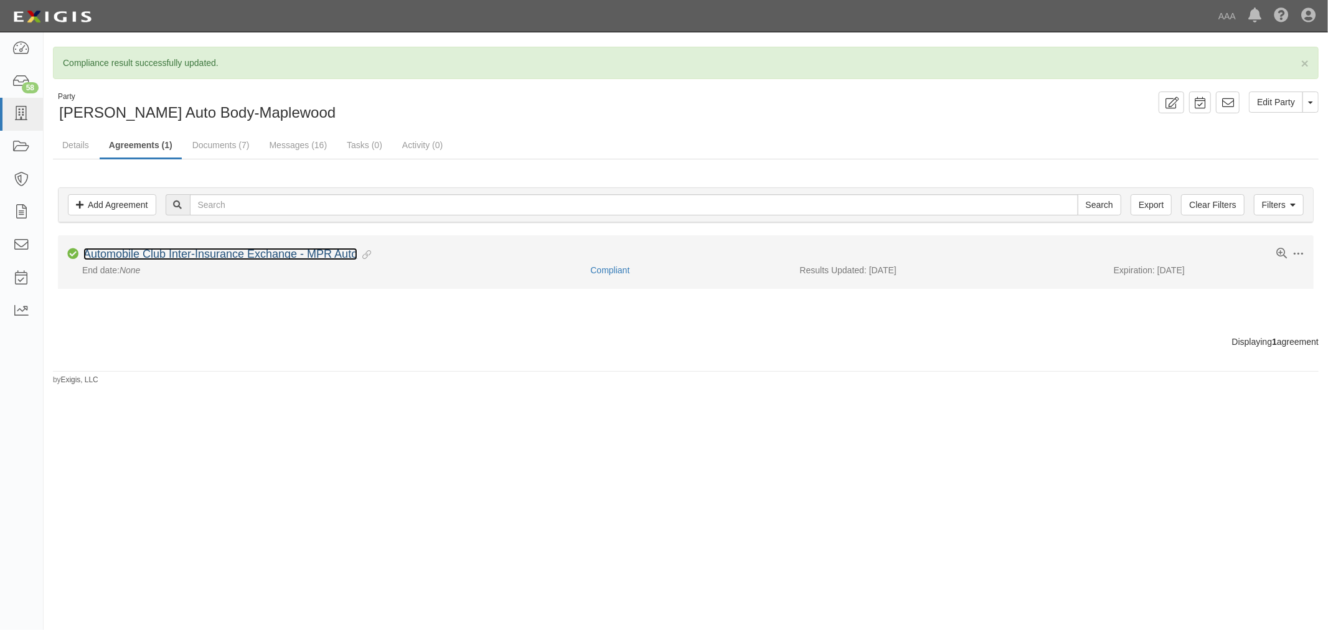
click at [94, 252] on link "Automobile Club Inter-Insurance Exchange - MPR Auto" at bounding box center [220, 254] width 274 height 12
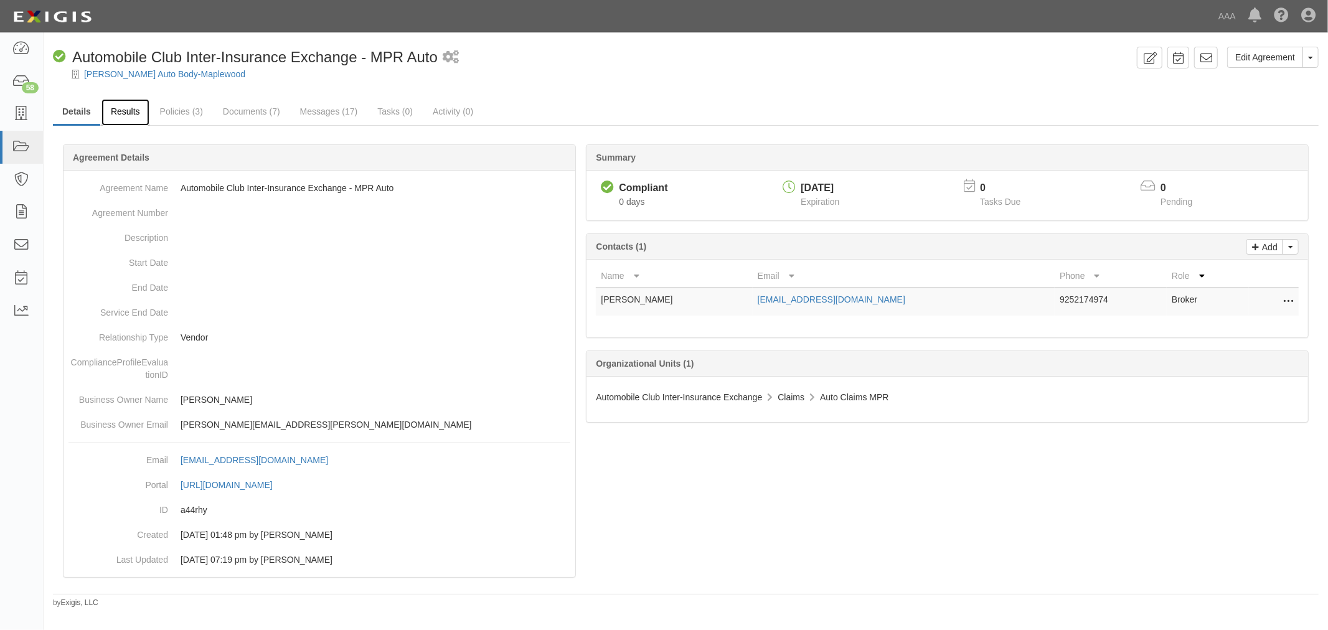
click at [131, 121] on link "Results" at bounding box center [125, 112] width 48 height 27
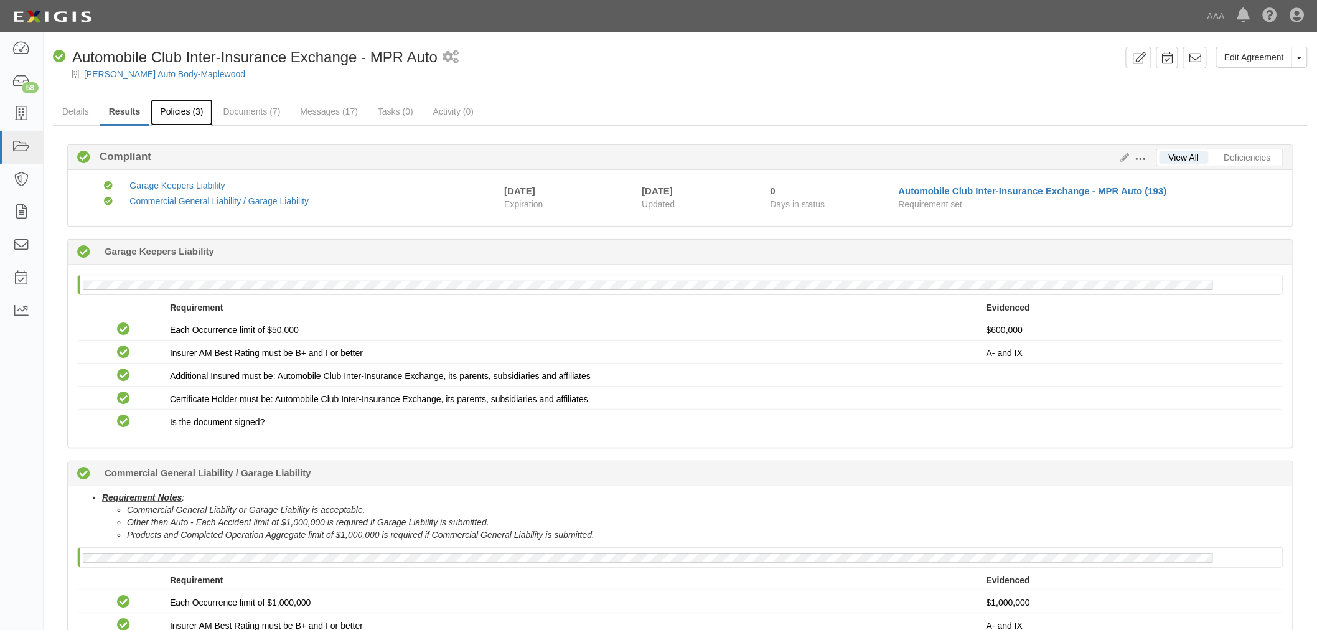
click at [206, 111] on link "Policies (3)" at bounding box center [182, 112] width 62 height 27
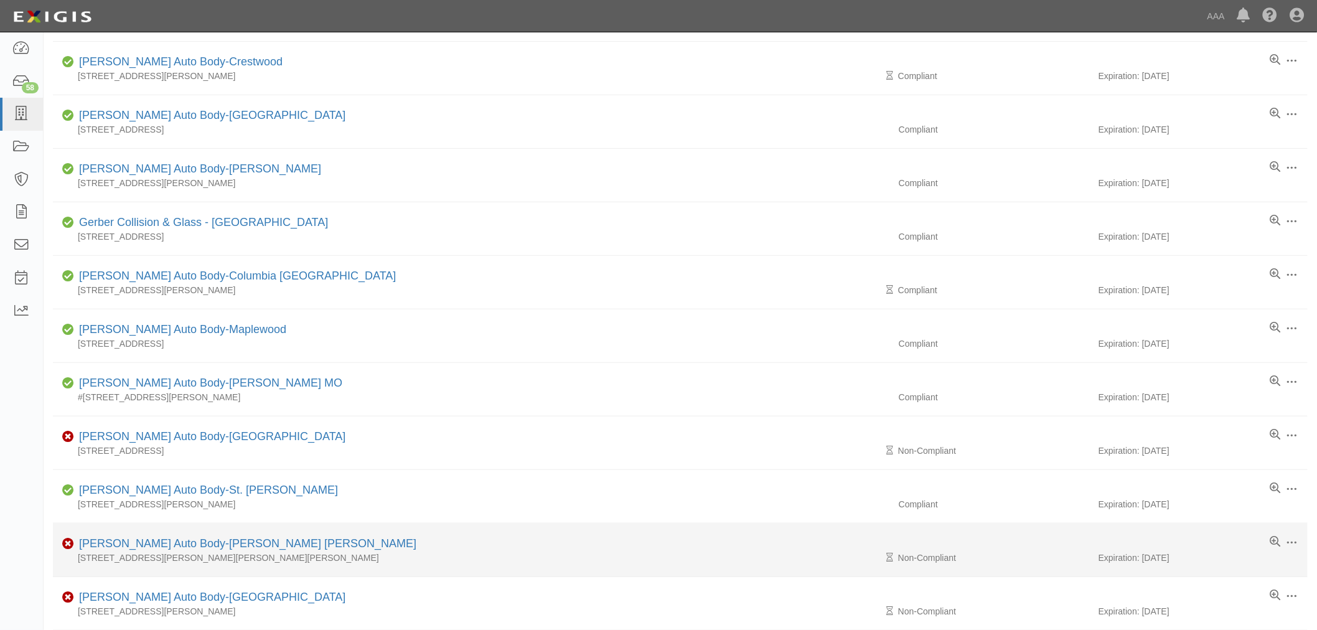
scroll to position [230, 0]
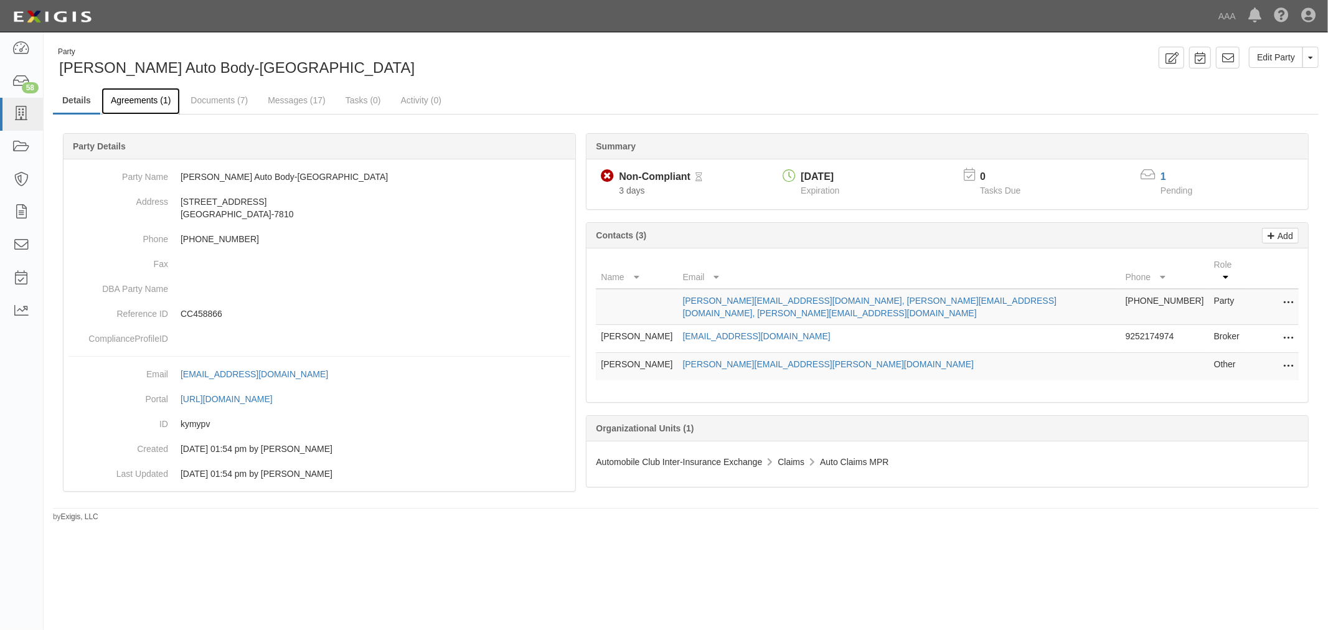
drag, startPoint x: 0, startPoint y: 0, endPoint x: 147, endPoint y: 93, distance: 174.0
click at [147, 93] on link "Agreements (1)" at bounding box center [140, 101] width 78 height 27
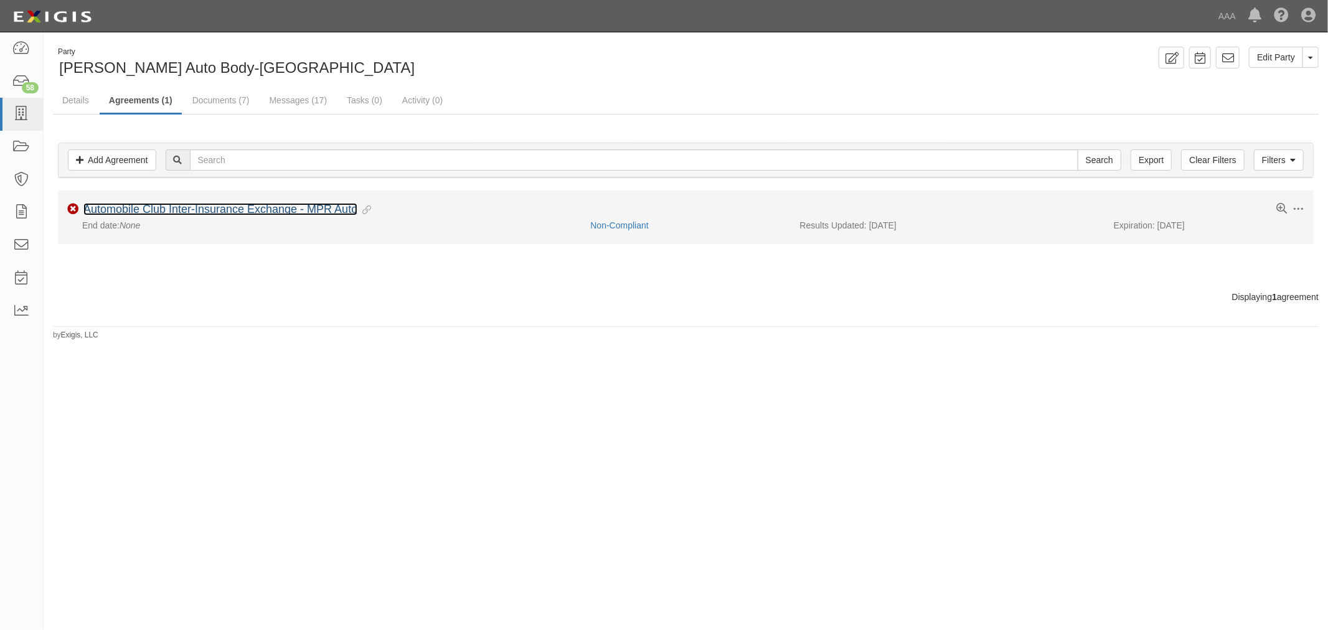
click at [149, 206] on link "Automobile Club Inter-Insurance Exchange - MPR Auto" at bounding box center [220, 209] width 274 height 12
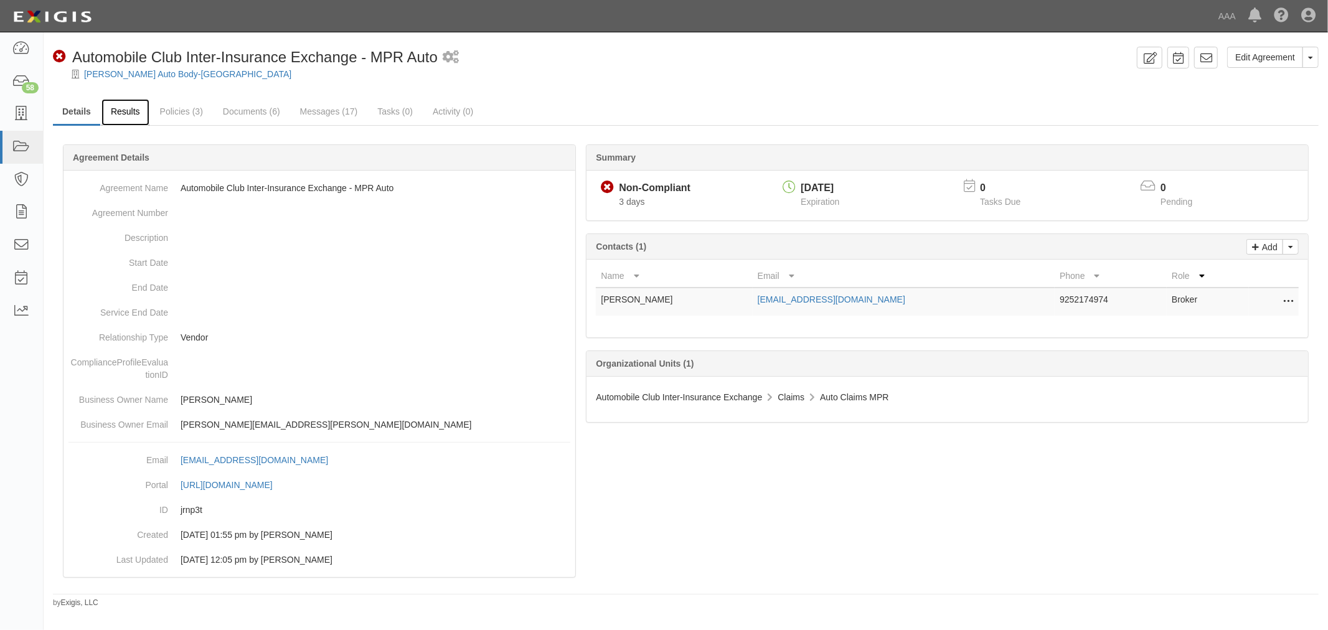
click at [131, 113] on link "Results" at bounding box center [125, 112] width 48 height 27
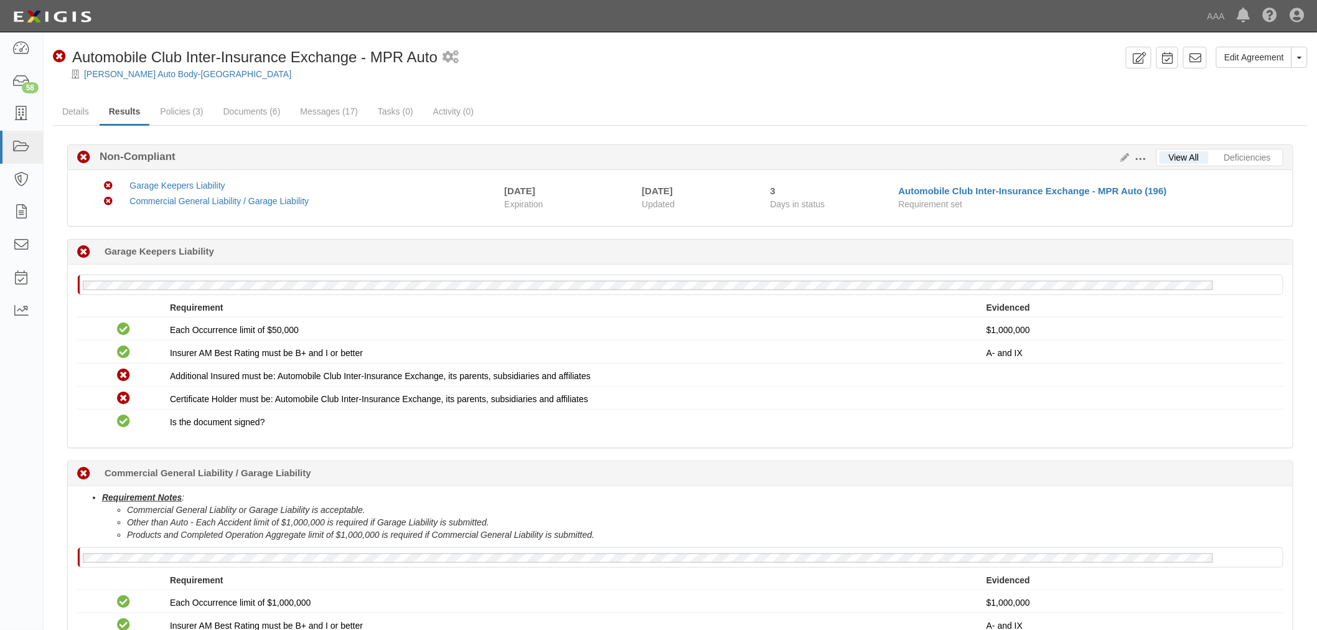
drag, startPoint x: 177, startPoint y: 65, endPoint x: 126, endPoint y: 65, distance: 51.7
drag, startPoint x: 126, startPoint y: 65, endPoint x: 121, endPoint y: 72, distance: 8.5
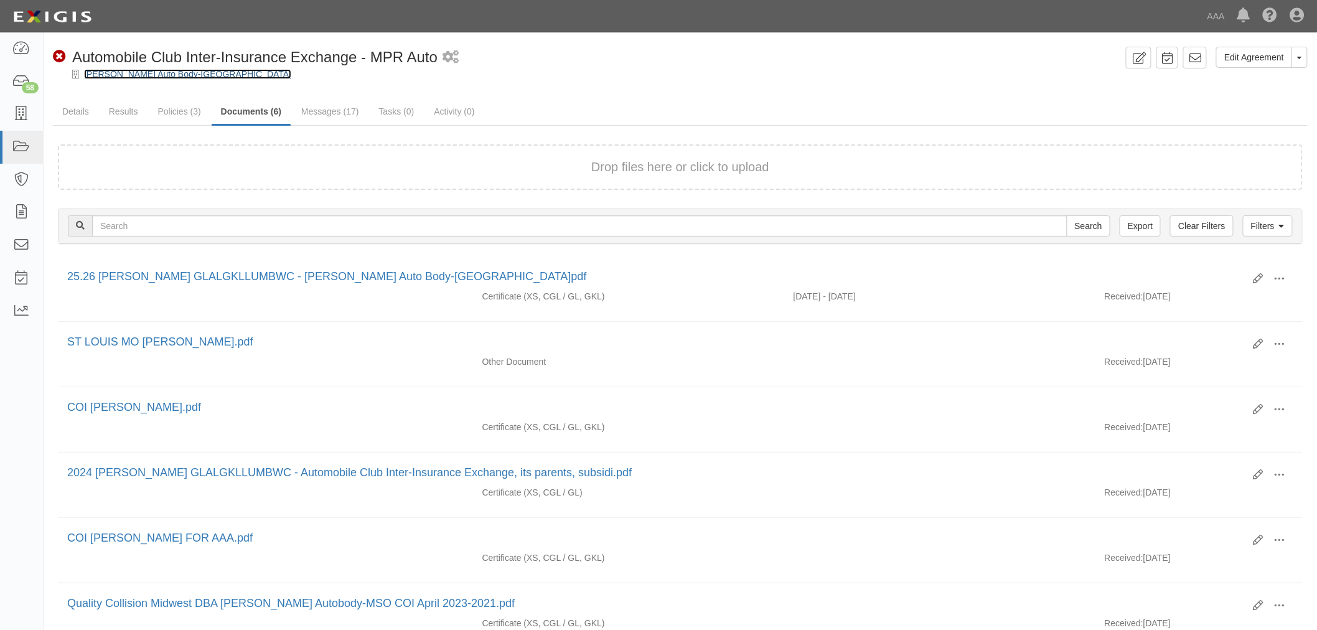
click at [156, 76] on link "[PERSON_NAME] Auto Body-[GEOGRAPHIC_DATA]" at bounding box center [187, 74] width 207 height 10
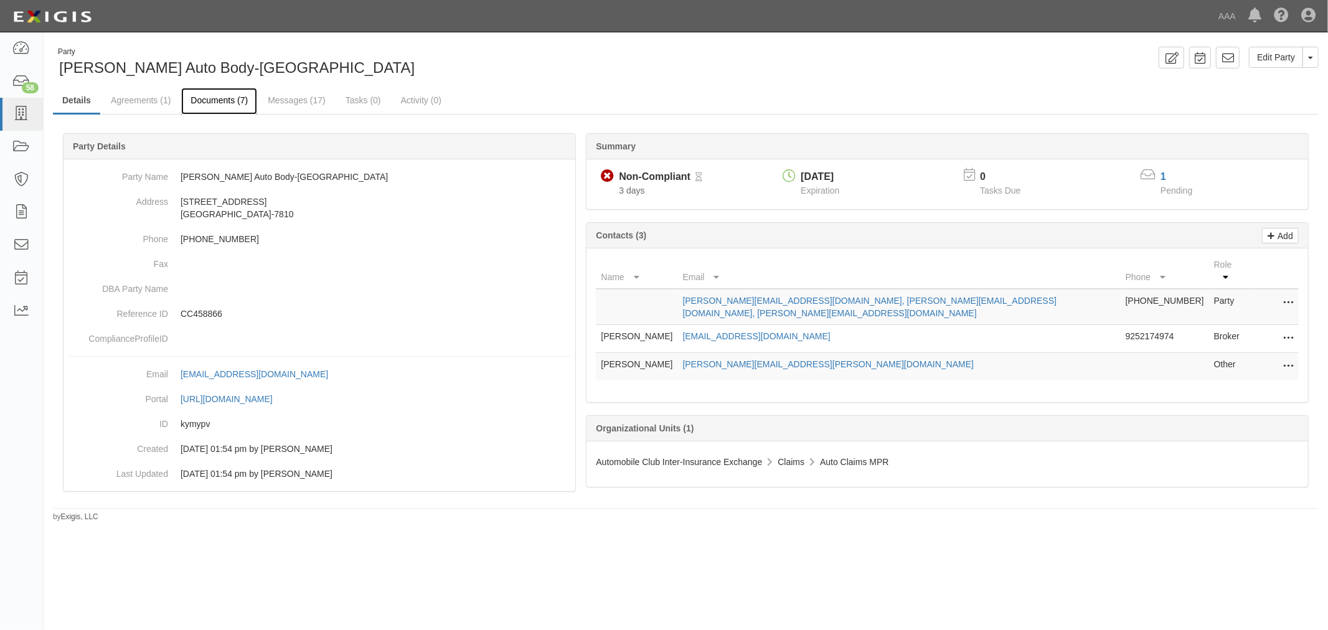
click at [227, 108] on link "Documents (7)" at bounding box center [219, 101] width 76 height 27
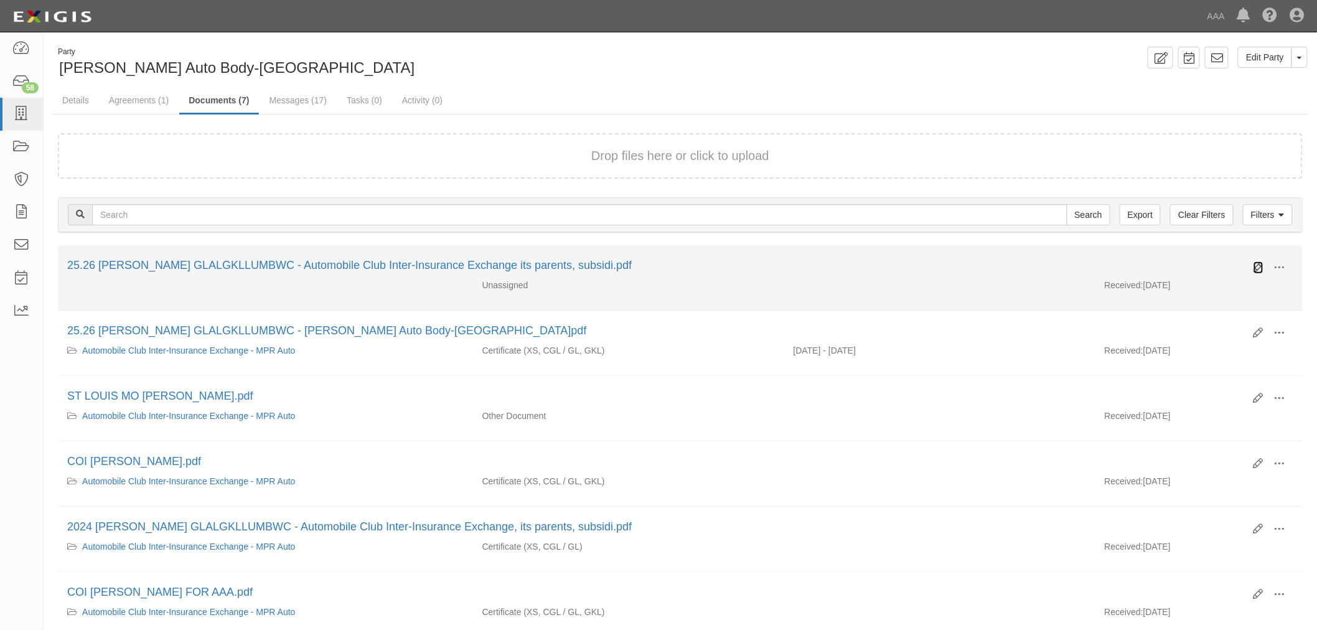
click at [1257, 269] on icon at bounding box center [1259, 268] width 10 height 10
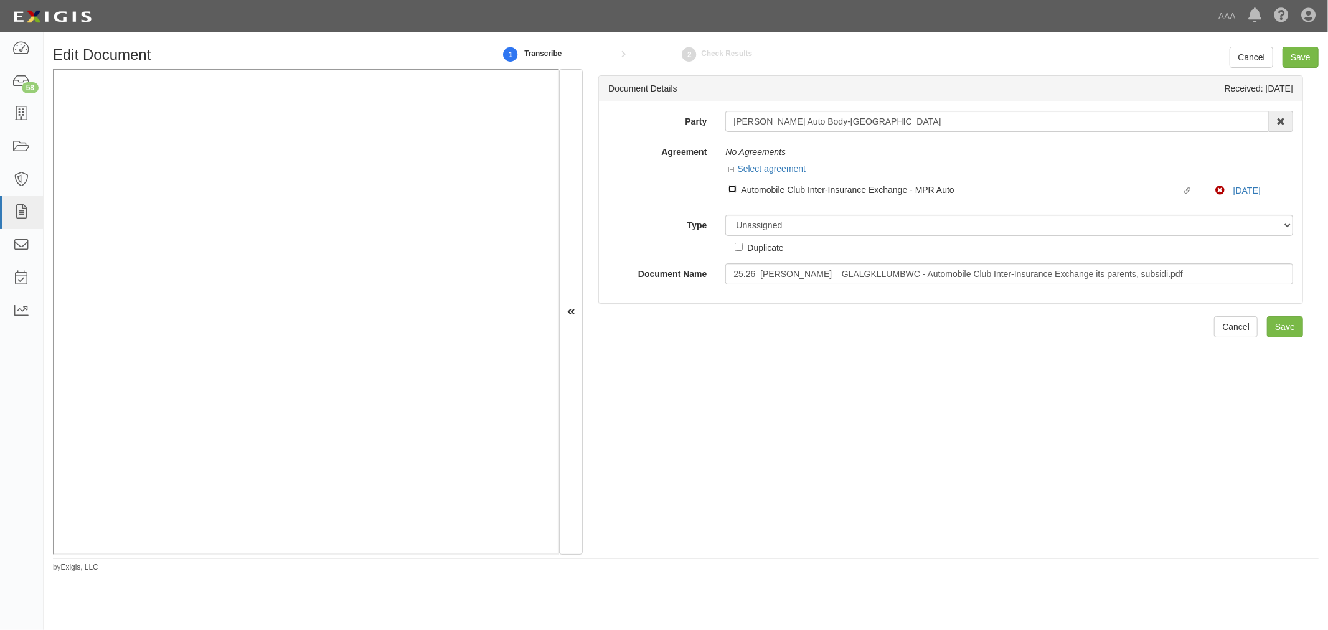
click at [737, 193] on label "Linked agreement Automobile Club Inter-Insurance Exchange - MPR Auto Linked agr…" at bounding box center [971, 190] width 487 height 17
click at [736, 193] on input "Linked agreement Automobile Club Inter-Insurance Exchange - MPR Auto Linked agr…" at bounding box center [732, 189] width 8 height 8
checkbox input "true"
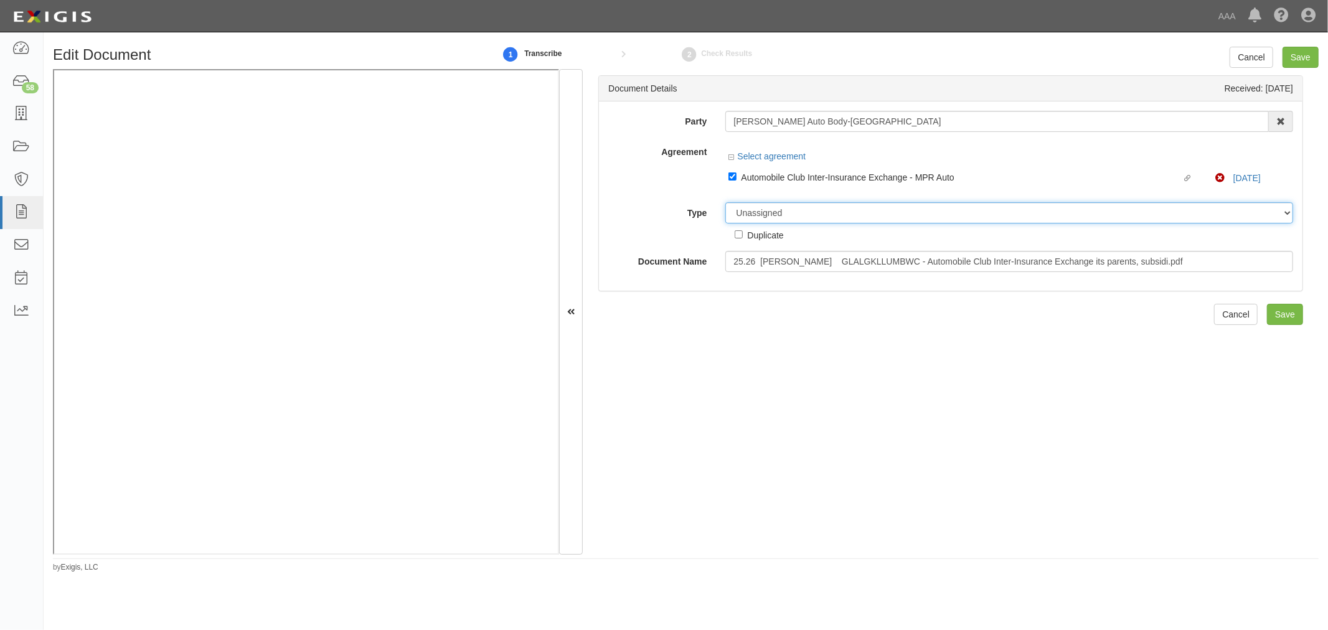
click at [764, 219] on select "Unassigned Binder Cancellation Notice Certificate Contract Endorsement Insuranc…" at bounding box center [1009, 212] width 568 height 21
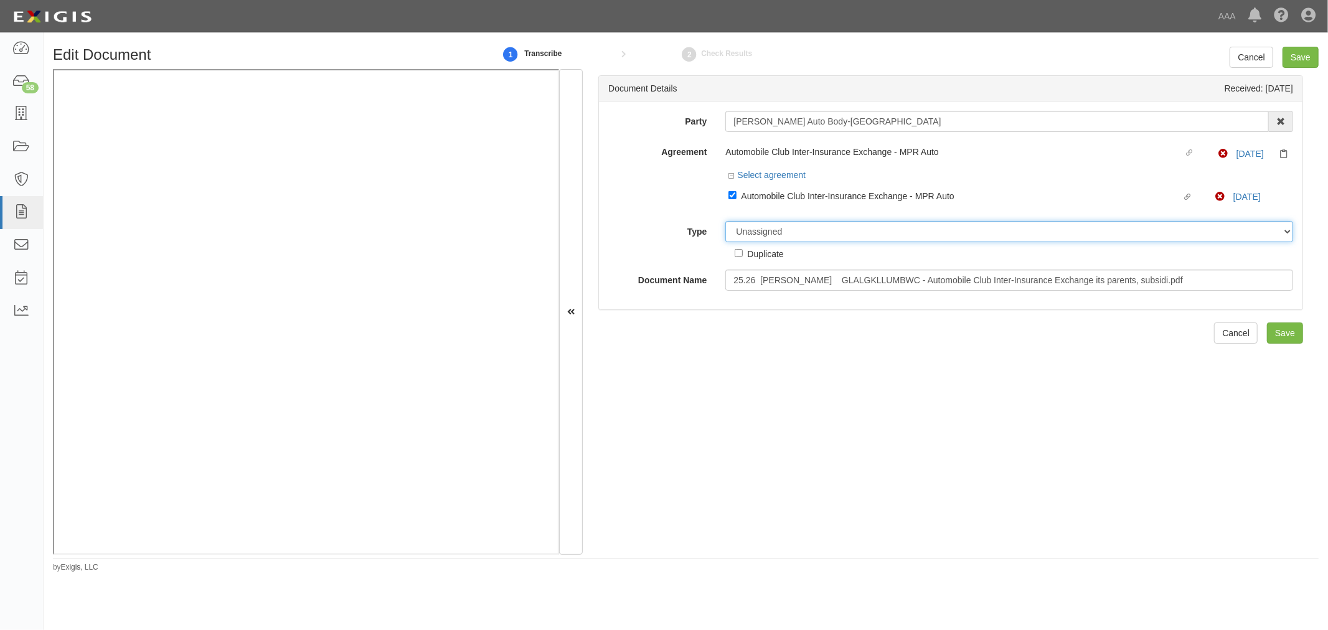
select select "CertificateDetail"
click at [725, 223] on select "Unassigned Binder Cancellation Notice Certificate Contract Endorsement Insuranc…" at bounding box center [1009, 231] width 568 height 21
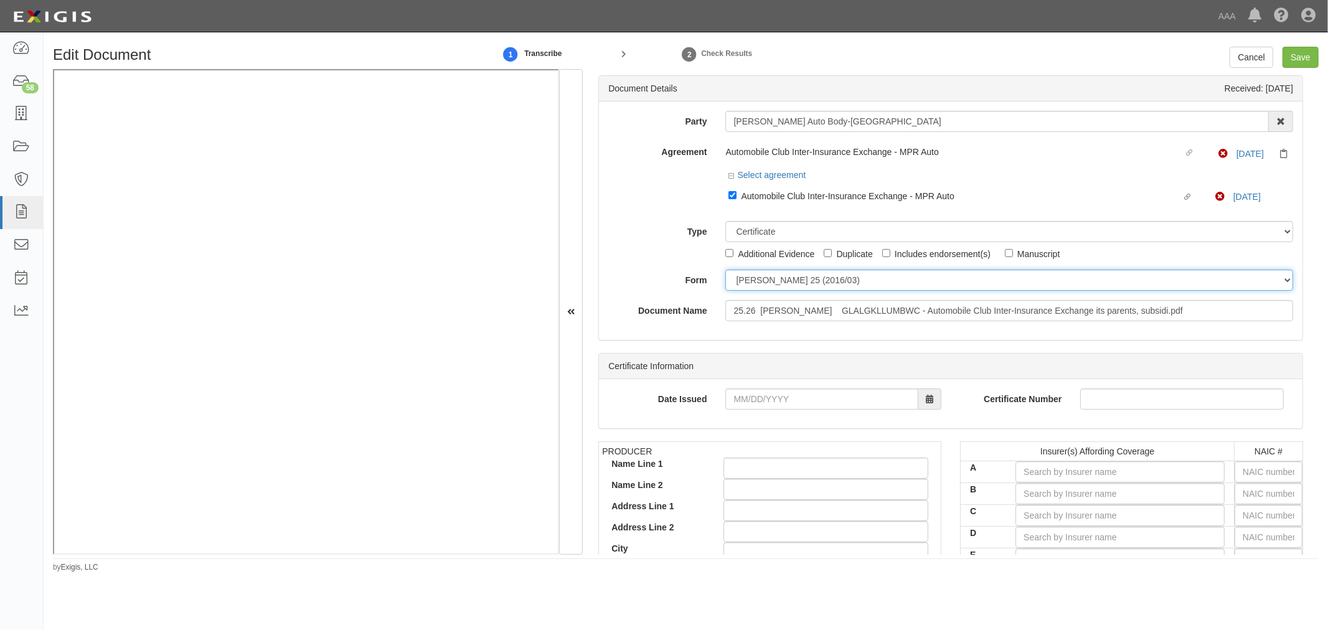
drag, startPoint x: 767, startPoint y: 278, endPoint x: 766, endPoint y: 293, distance: 14.4
click at [766, 291] on select "ACORD 25 (2016/03) ACORD 101 ACORD 855 NY (2014/05) General" at bounding box center [1009, 279] width 568 height 21
select select "GeneralFormDetail"
click at [725, 271] on select "ACORD 25 (2016/03) ACORD 101 ACORD 855 NY (2014/05) General" at bounding box center [1009, 279] width 568 height 21
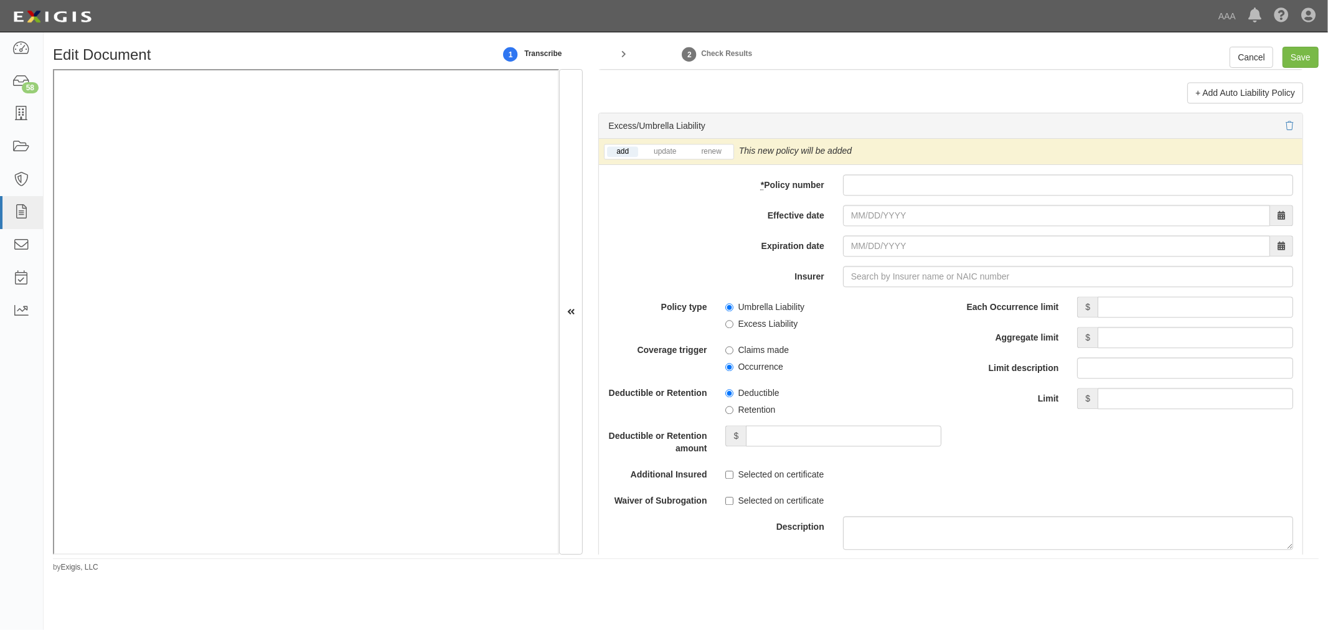
scroll to position [2420, 0]
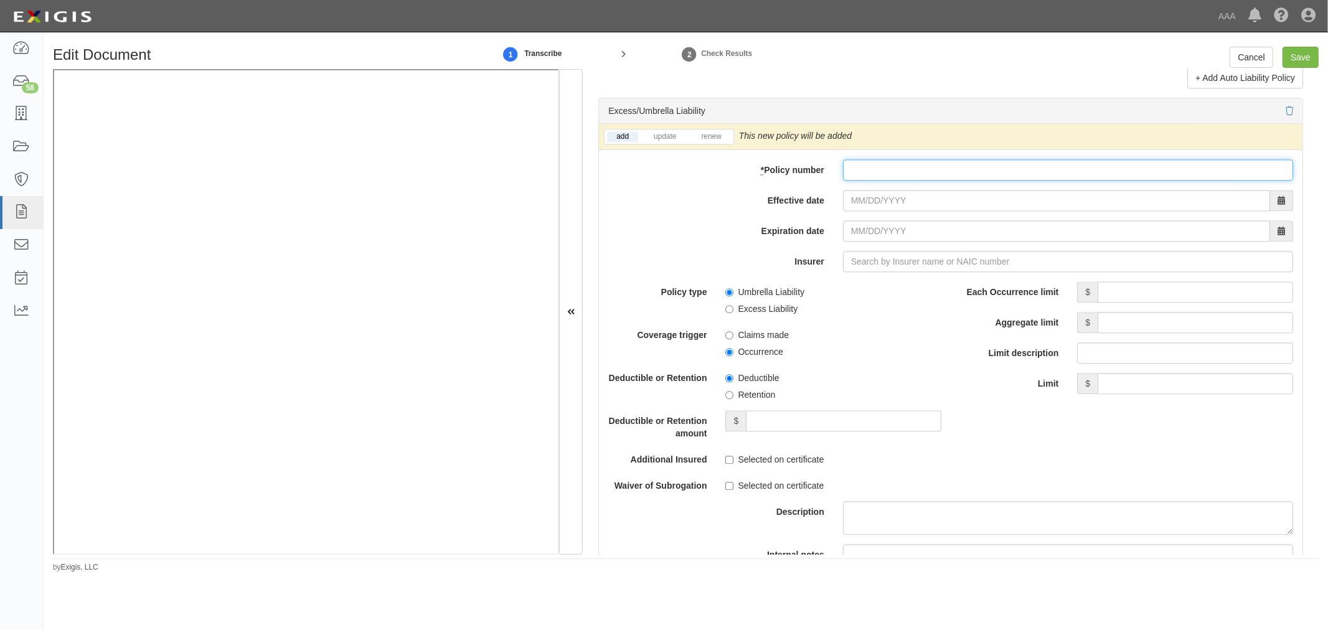
paste input "N0046PK000940-01"
drag, startPoint x: 1000, startPoint y: 171, endPoint x: 990, endPoint y: 182, distance: 15.5
click at [1000, 171] on input "N0046PK000940-01" at bounding box center [1068, 169] width 450 height 21
type input "N0046PK000940-01"
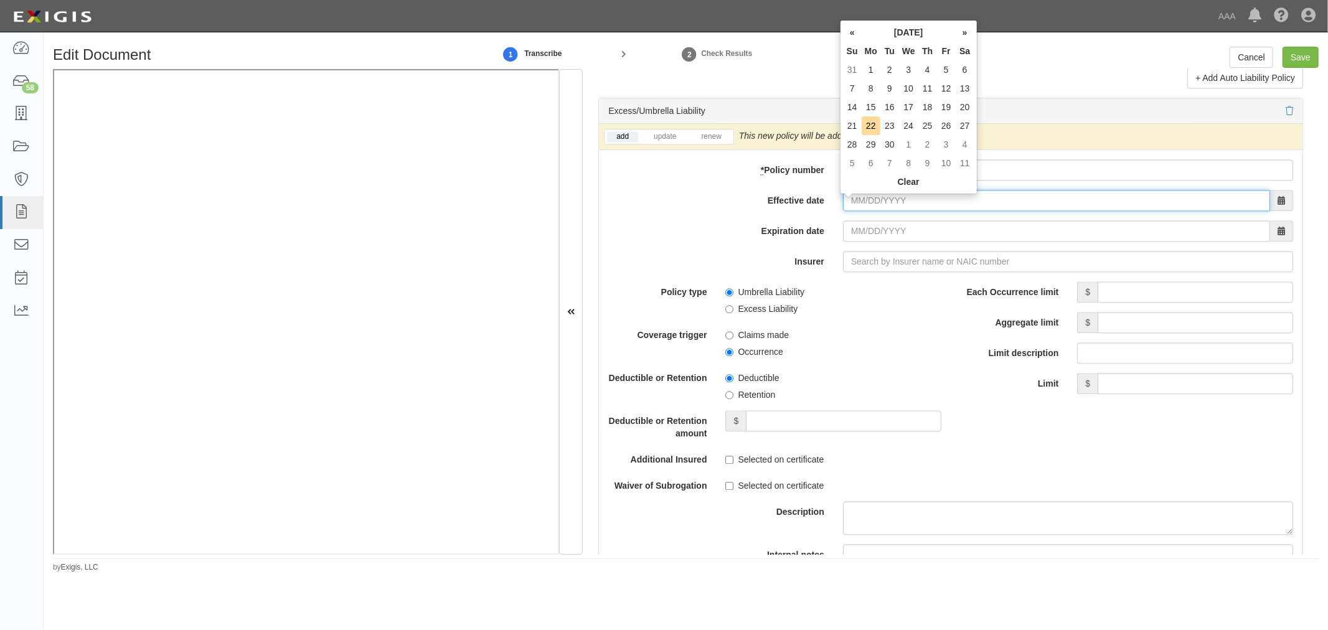
click at [874, 200] on input "Effective date" at bounding box center [1056, 200] width 427 height 21
type input "10/01/2025"
type input "10/01/2026"
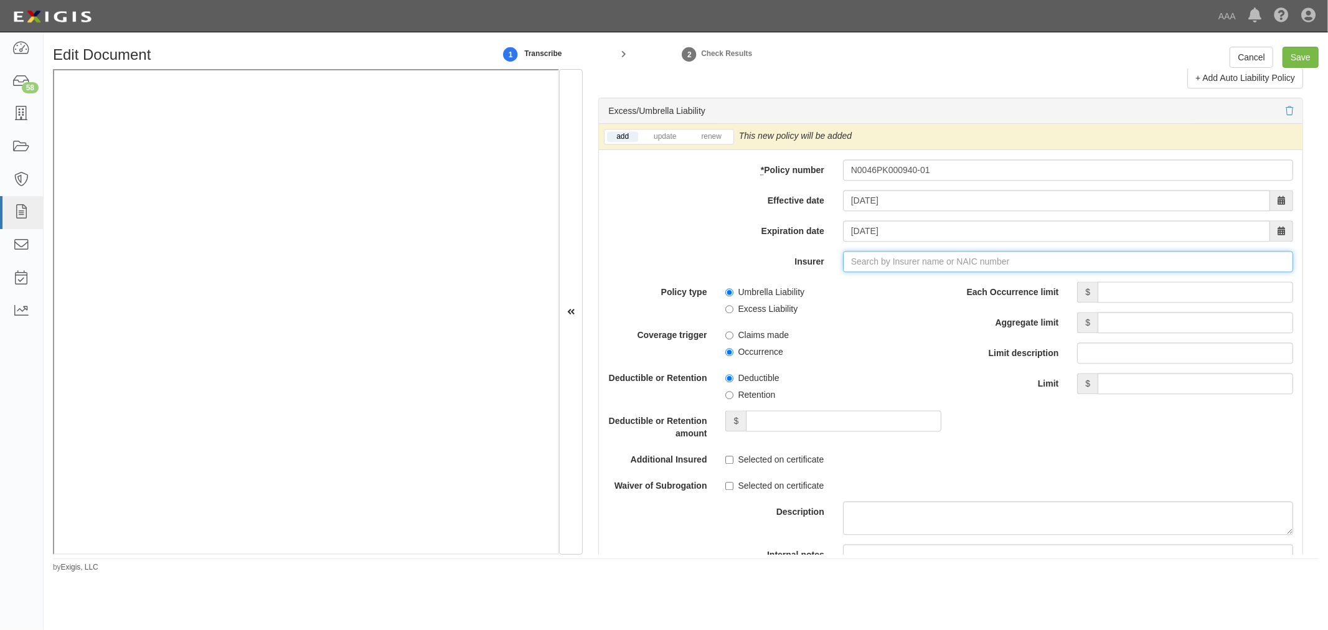
type input "180 Seguros S.A. (0) NR Rating"
type input "1"
click at [920, 293] on div "Accelerant National Insurance Company ( 10220 ) A- IX Rating" at bounding box center [893, 285] width 262 height 16
type input "Accelerant National Insurance Company (10220) A- IX Rating"
click at [722, 140] on link "renew" at bounding box center [710, 136] width 39 height 11
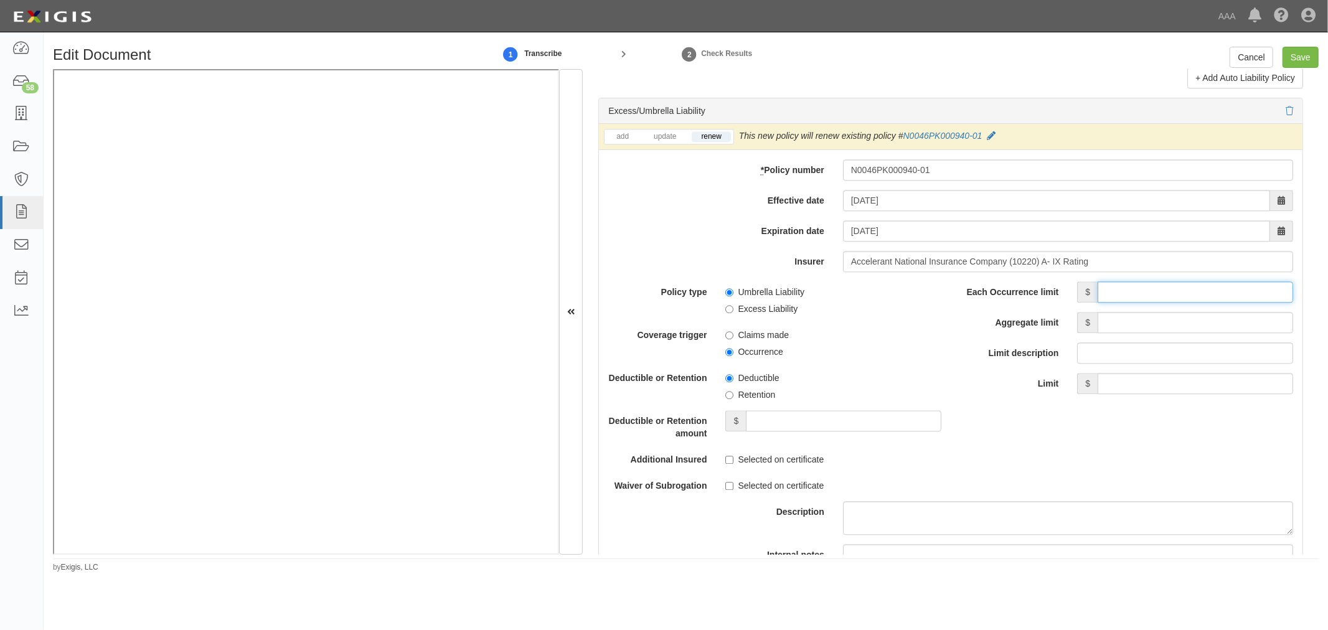
click at [1104, 299] on input "Each Occurrence limit" at bounding box center [1194, 291] width 195 height 21
type input "5,000,000"
click at [1141, 320] on input "Aggregate limit" at bounding box center [1194, 322] width 195 height 21
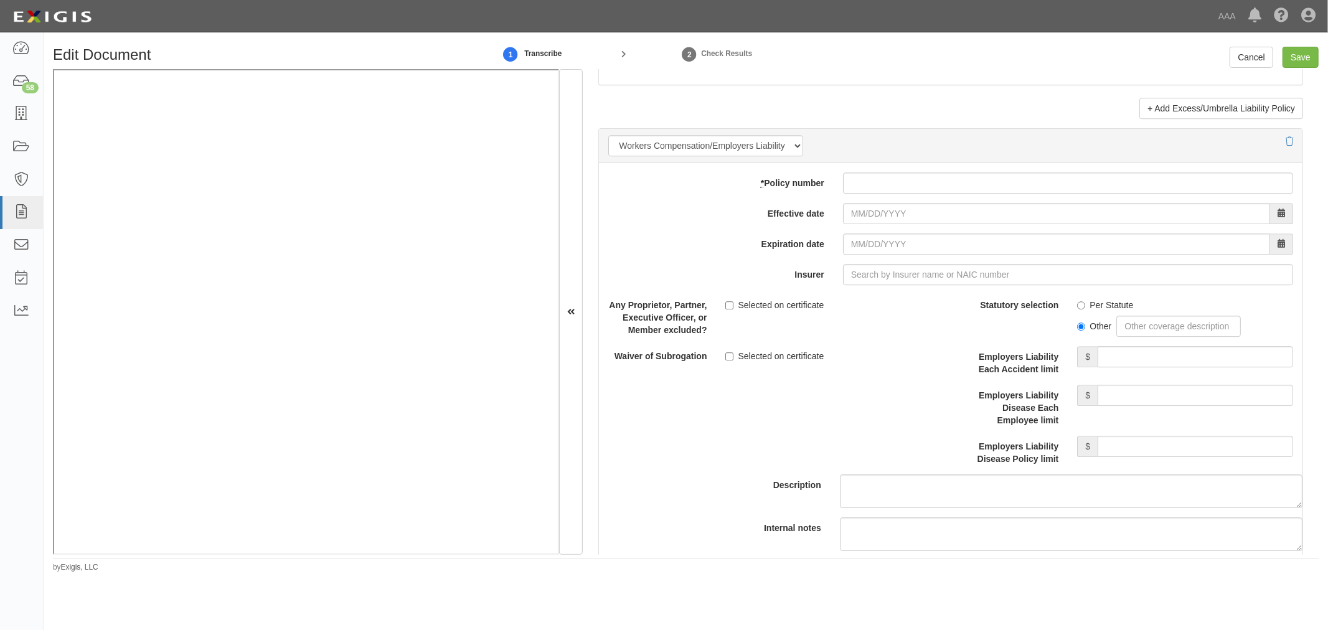
scroll to position [3457, 0]
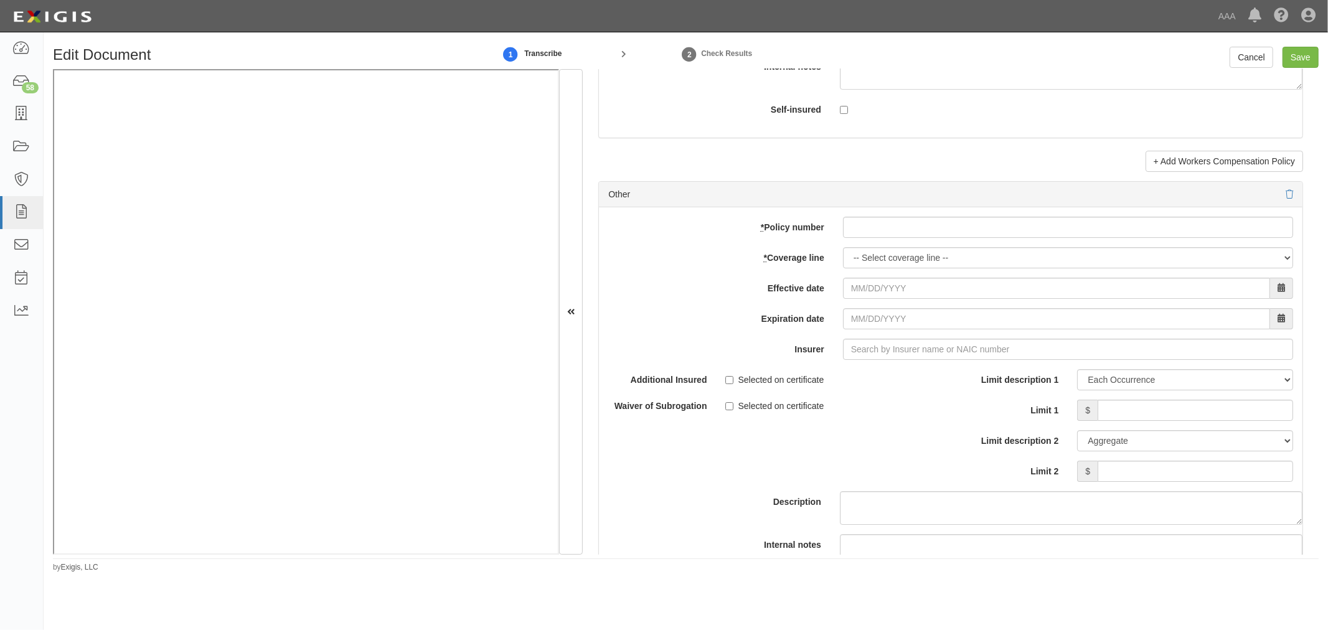
type input "5,000,000"
click at [948, 228] on input "* Policy number" at bounding box center [1068, 227] width 450 height 21
paste input "N0046PK000940-01"
type input "N0046PK000940-01"
click at [888, 264] on select "-- Select coverage line -- Asbestos Abatement Auto Physical Damage Boiler & Mac…" at bounding box center [1068, 257] width 450 height 21
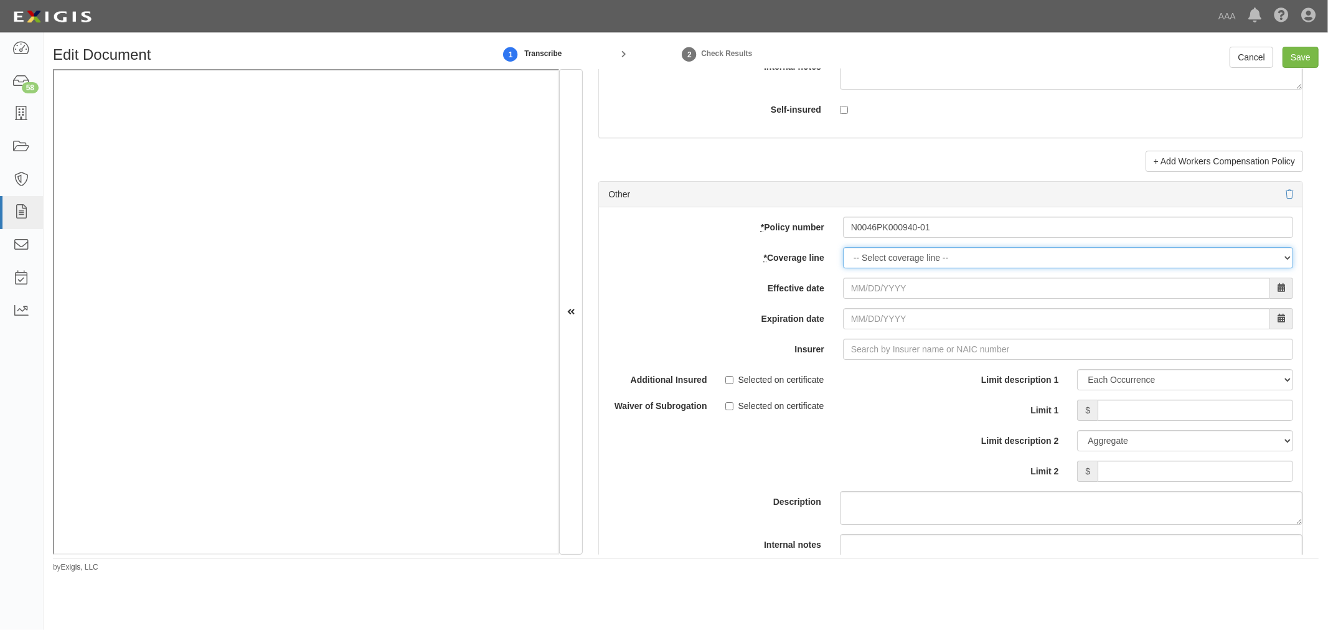
select select "70"
click at [843, 268] on select "-- Select coverage line -- Asbestos Abatement Auto Physical Damage Boiler & Mac…" at bounding box center [1068, 257] width 450 height 21
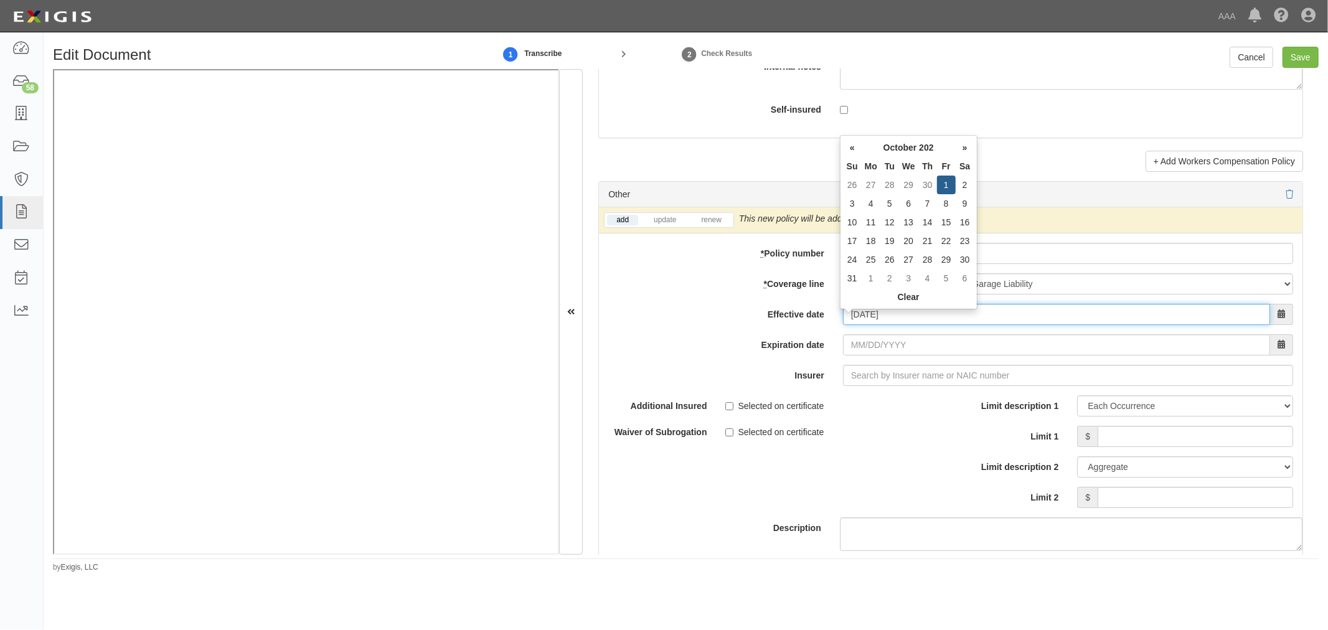
type input "10/01/2025"
type input "[DATE]"
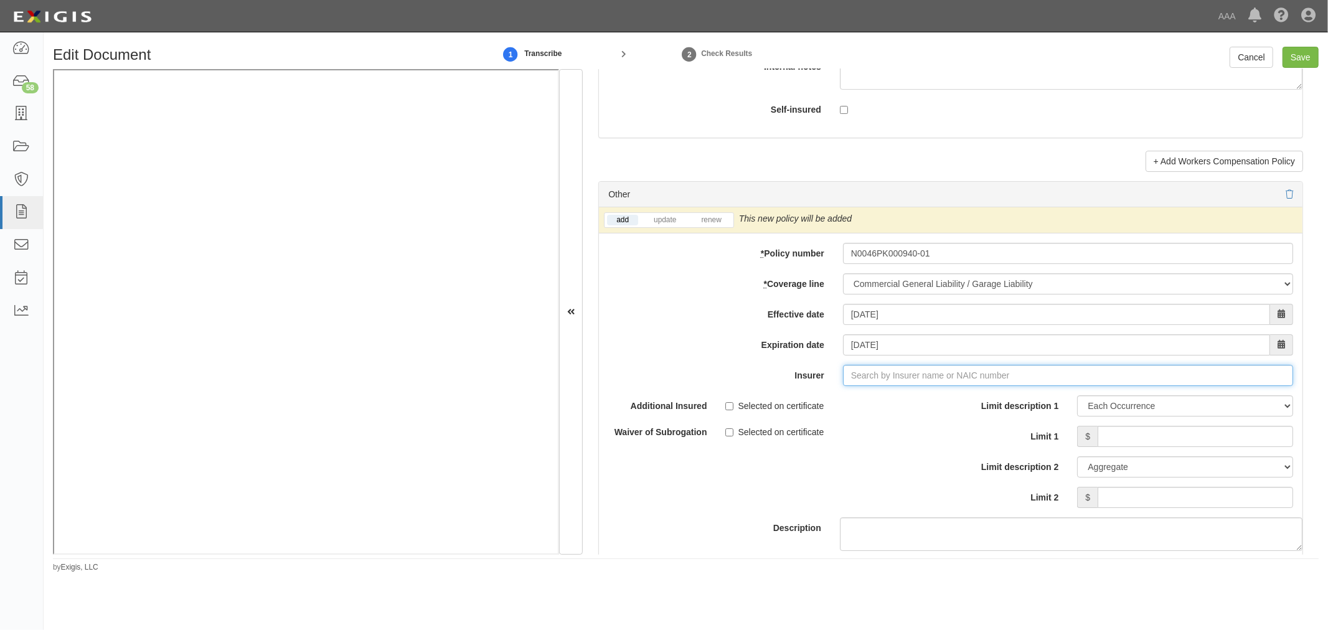
type input "180 Seguros S.A. (0) NR Rating"
type input "1"
click at [927, 411] on div "Accelerant National Insurance Company ( 10220 ) A- IX Rating" at bounding box center [893, 399] width 263 height 24
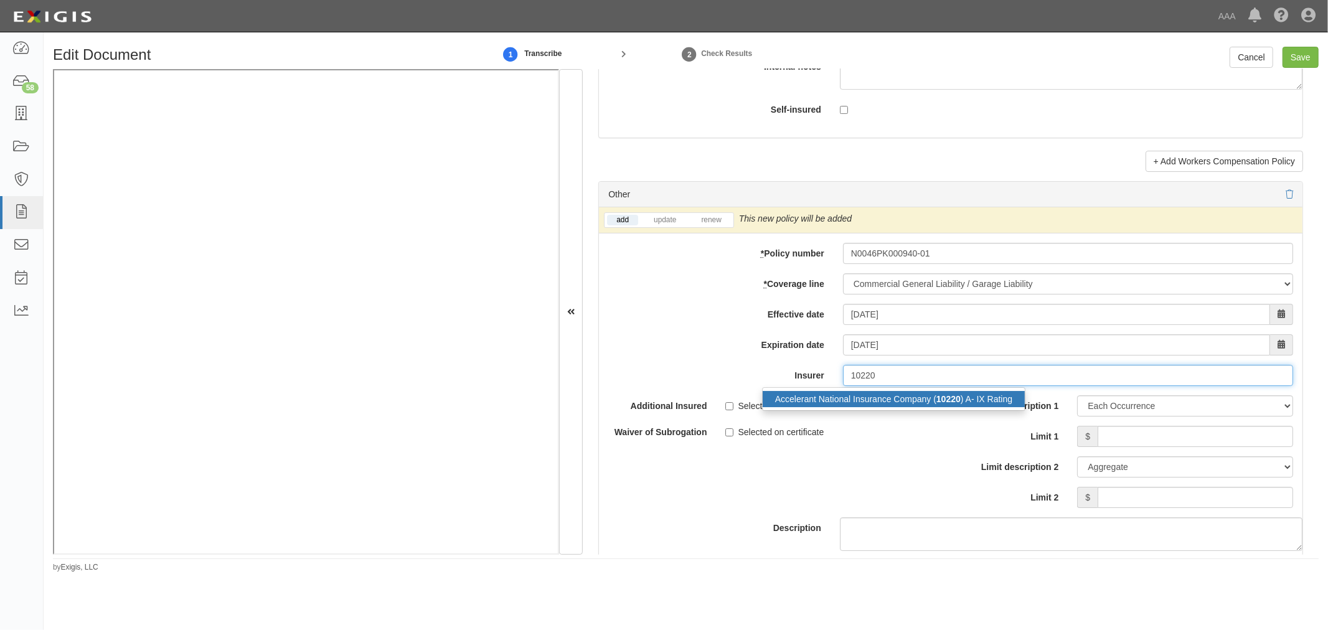
click at [928, 407] on div "Accelerant National Insurance Company ( 10220 ) A- IX Rating" at bounding box center [893, 399] width 262 height 16
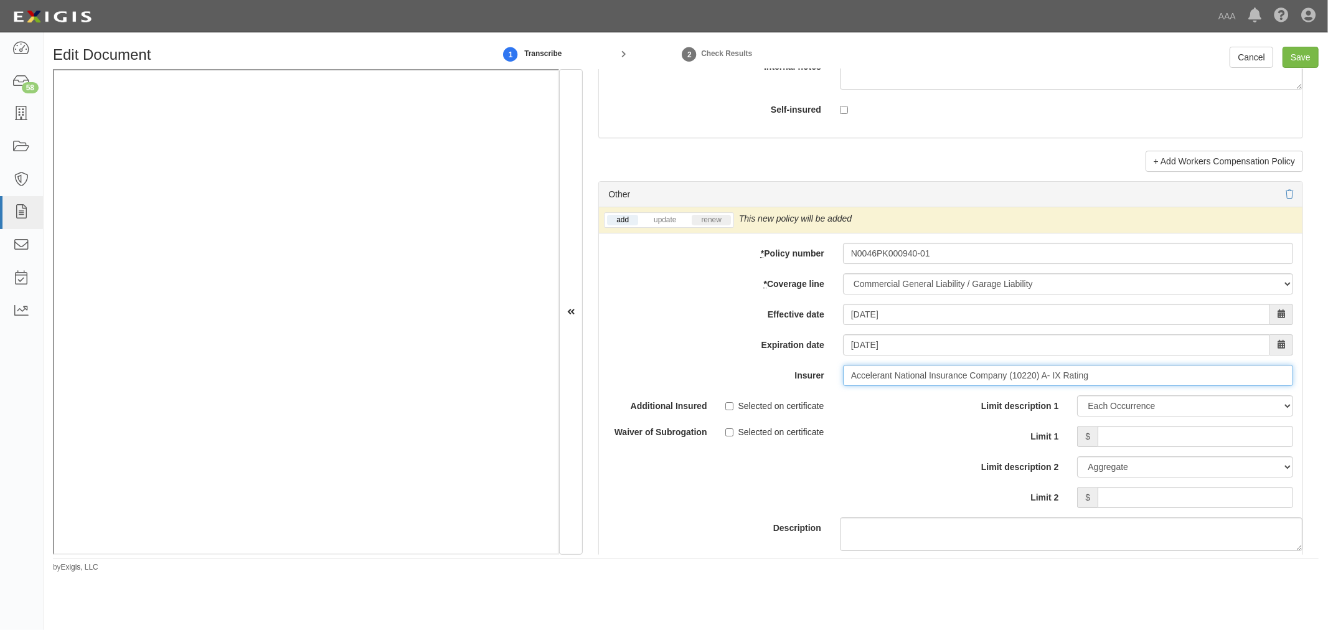
type input "Accelerant National Insurance Company (10220) A- IX Rating"
click at [705, 225] on link "renew" at bounding box center [710, 220] width 39 height 11
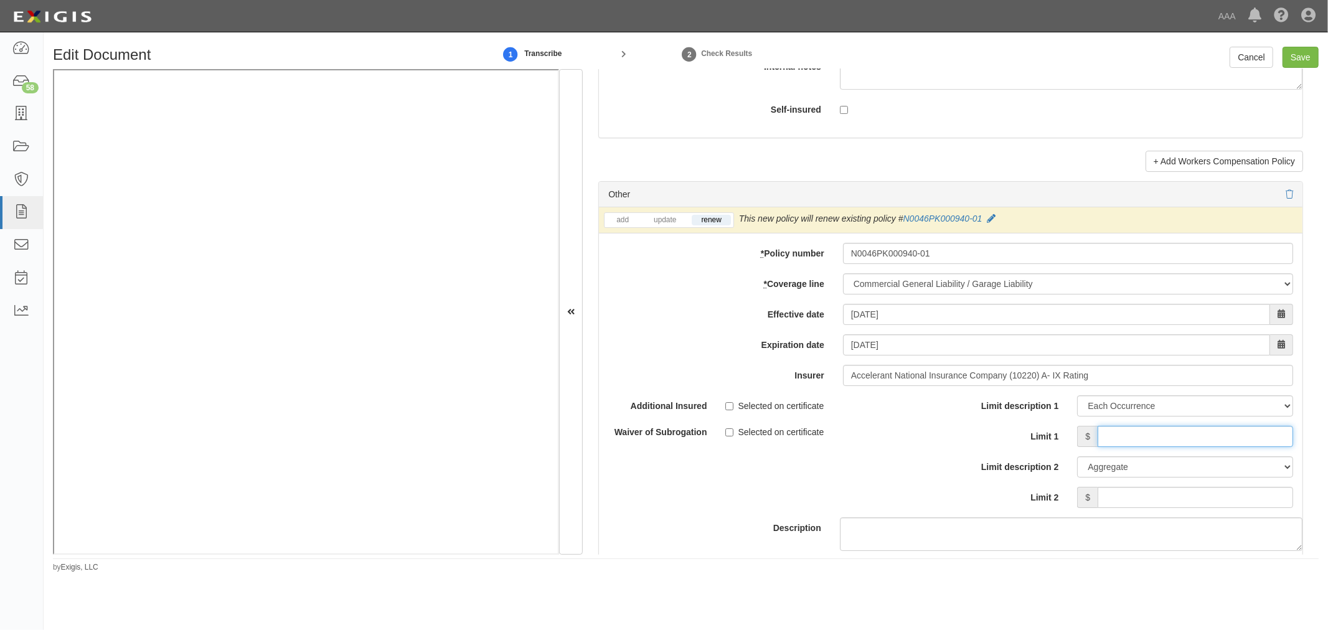
click at [1113, 447] on input "Limit 1" at bounding box center [1194, 436] width 195 height 21
type input "1,000,000"
click at [1215, 507] on input "Limit 2" at bounding box center [1194, 497] width 195 height 21
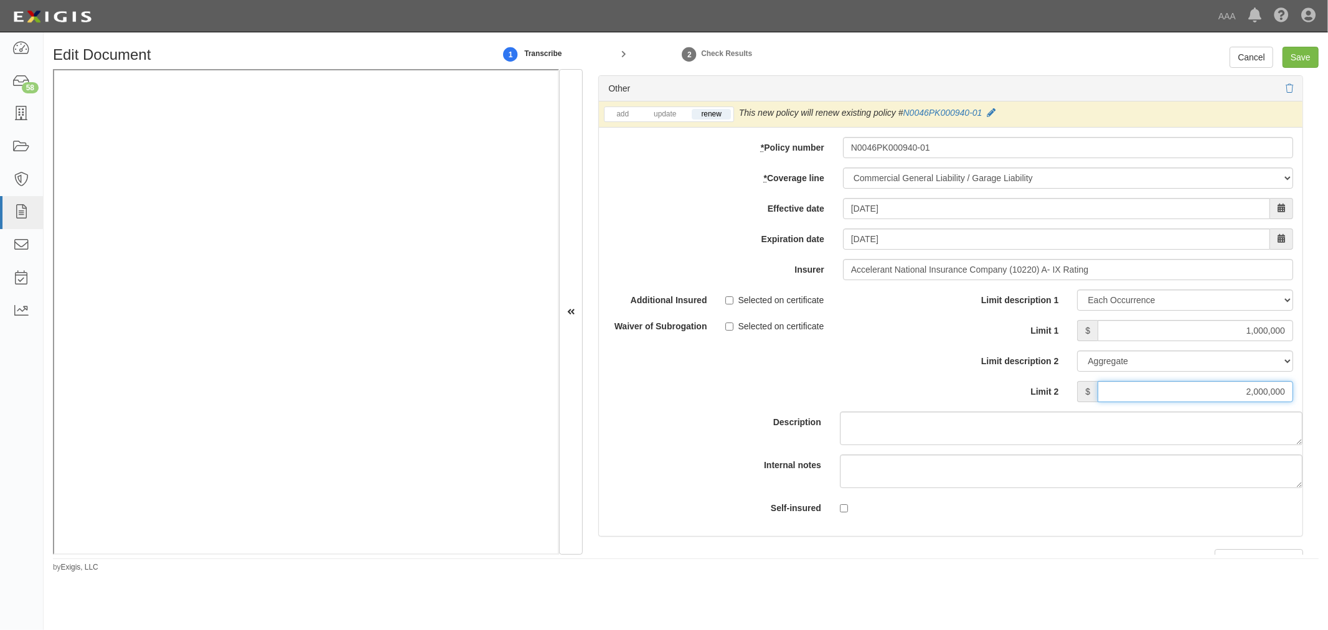
scroll to position [3688, 0]
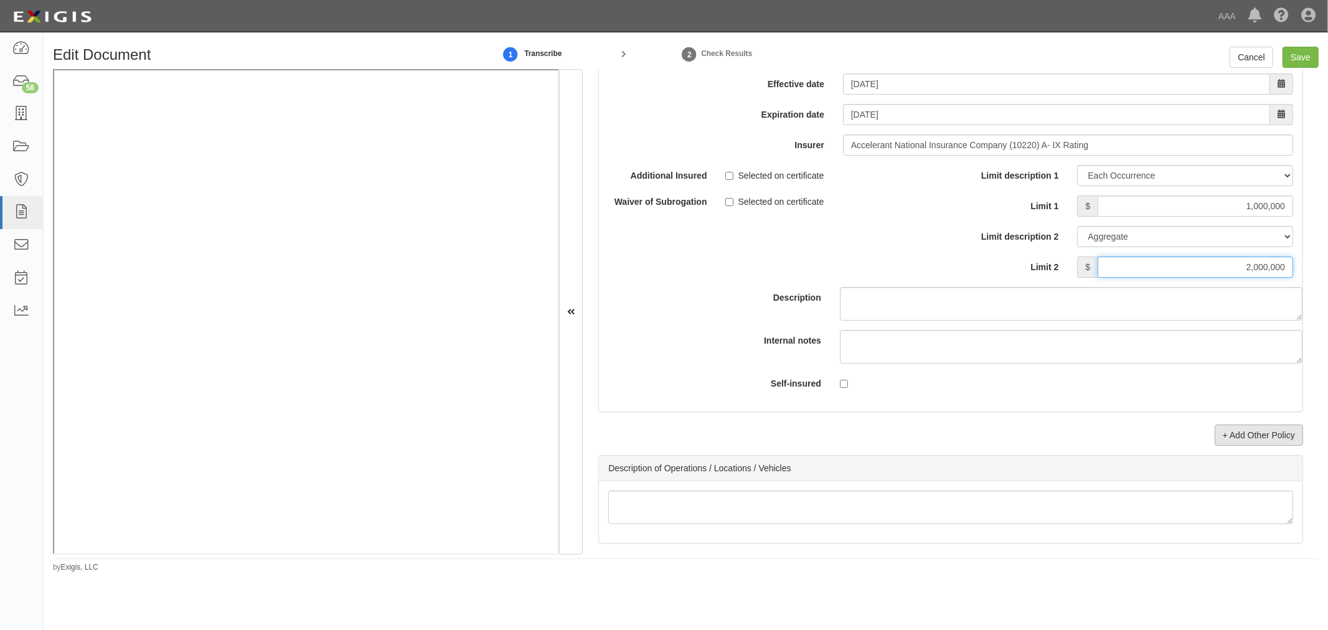
type input "2,000,000"
click at [1254, 439] on link "+ Add Other Policy" at bounding box center [1258, 434] width 88 height 21
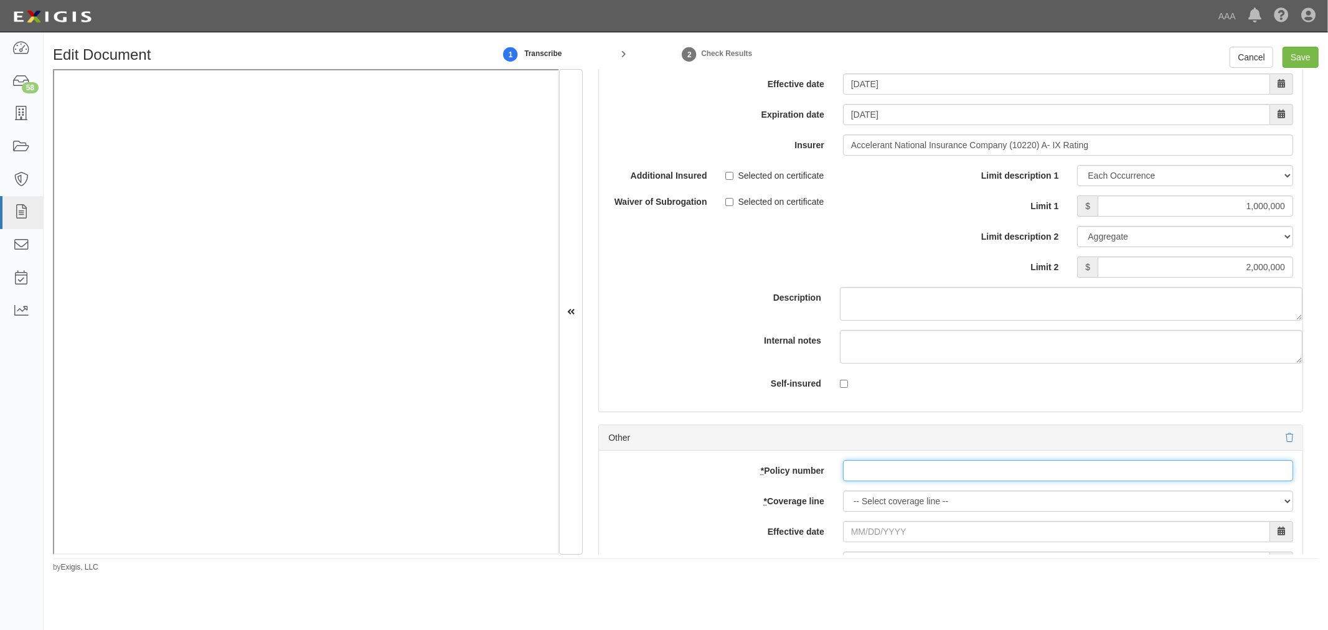
paste input "N0046PK000940-01"
click at [853, 480] on input "N0046PK000940-01" at bounding box center [1068, 470] width 450 height 21
type input "N0046PK000940-01"
click at [859, 509] on select "-- Select coverage line -- Asbestos Abatement Auto Physical Damage Boiler & Mac…" at bounding box center [1068, 500] width 450 height 21
select select "56"
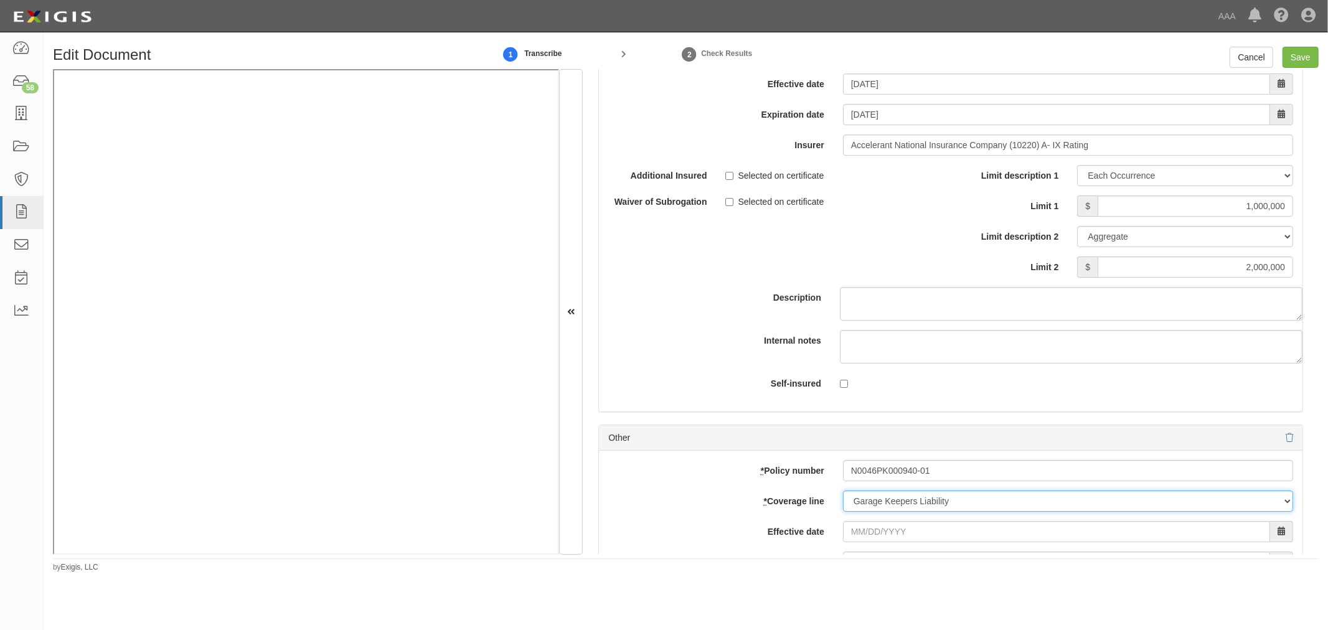
click at [843, 512] on select "-- Select coverage line -- Asbestos Abatement Auto Physical Damage Boiler & Mac…" at bounding box center [1068, 500] width 450 height 21
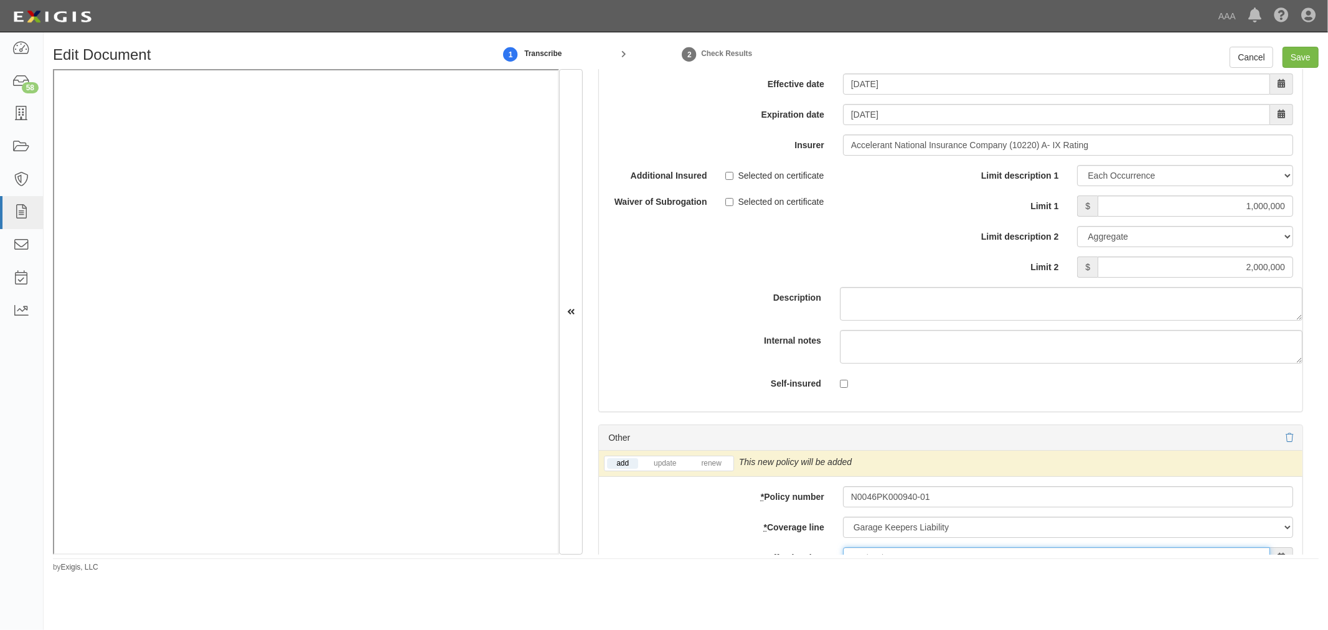
scroll to position [3942, 0]
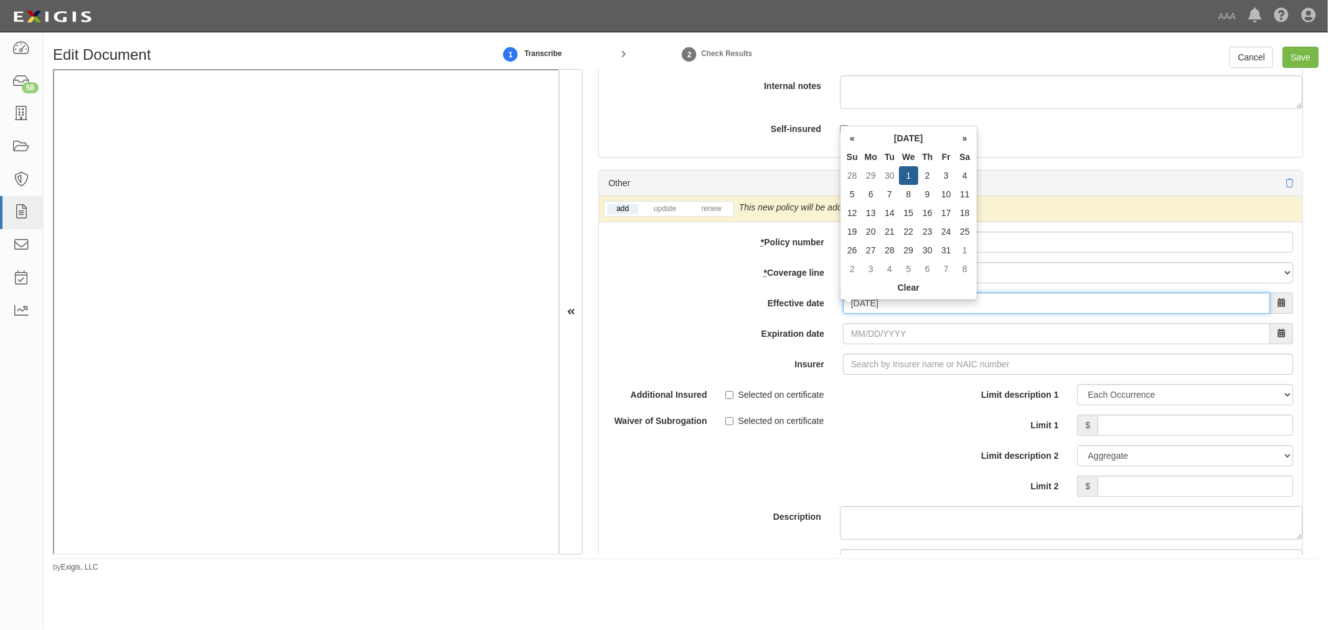
type input "10/01/2025"
type input "[DATE]"
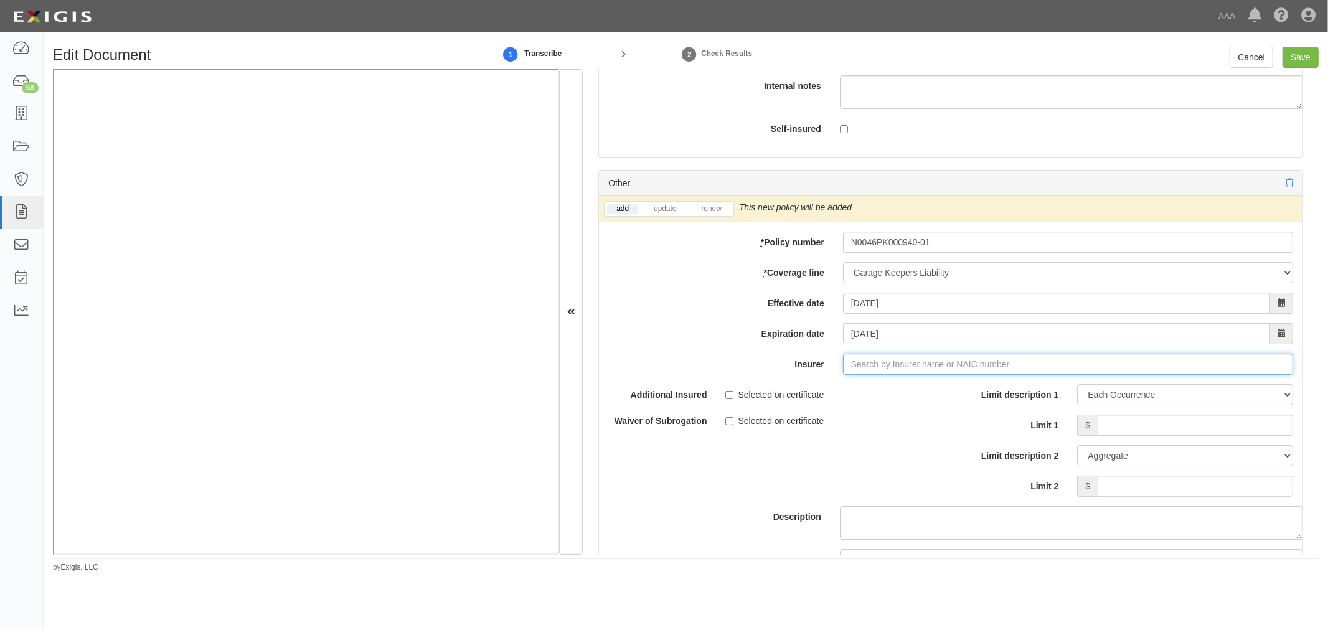
type input "180 Seguros S.A. (0) NR Rating"
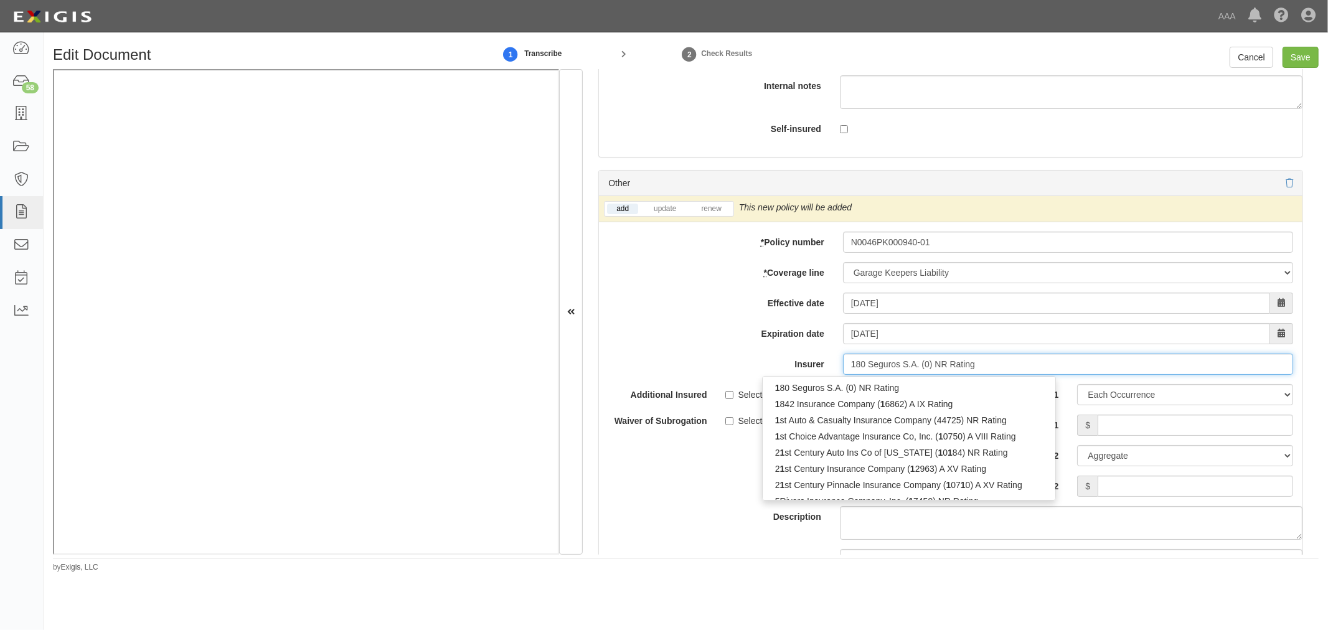
type input "10"
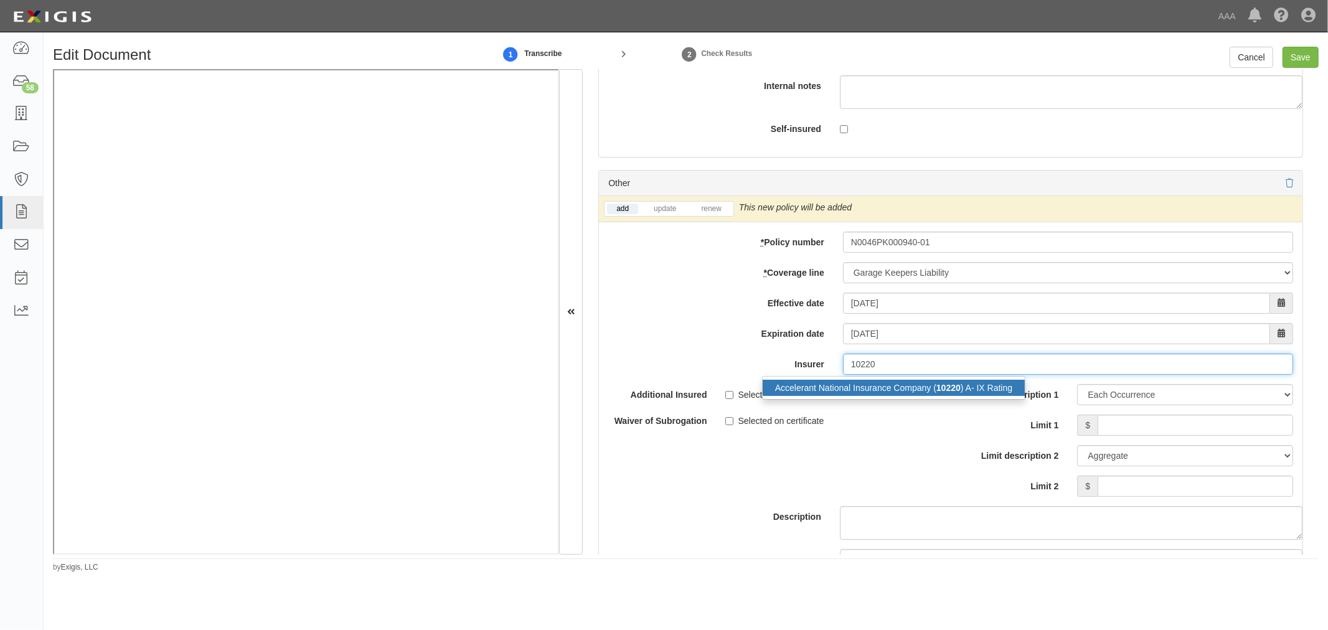
click at [944, 390] on div "Accelerant National Insurance Company ( 10220 ) A- IX Rating" at bounding box center [893, 388] width 262 height 16
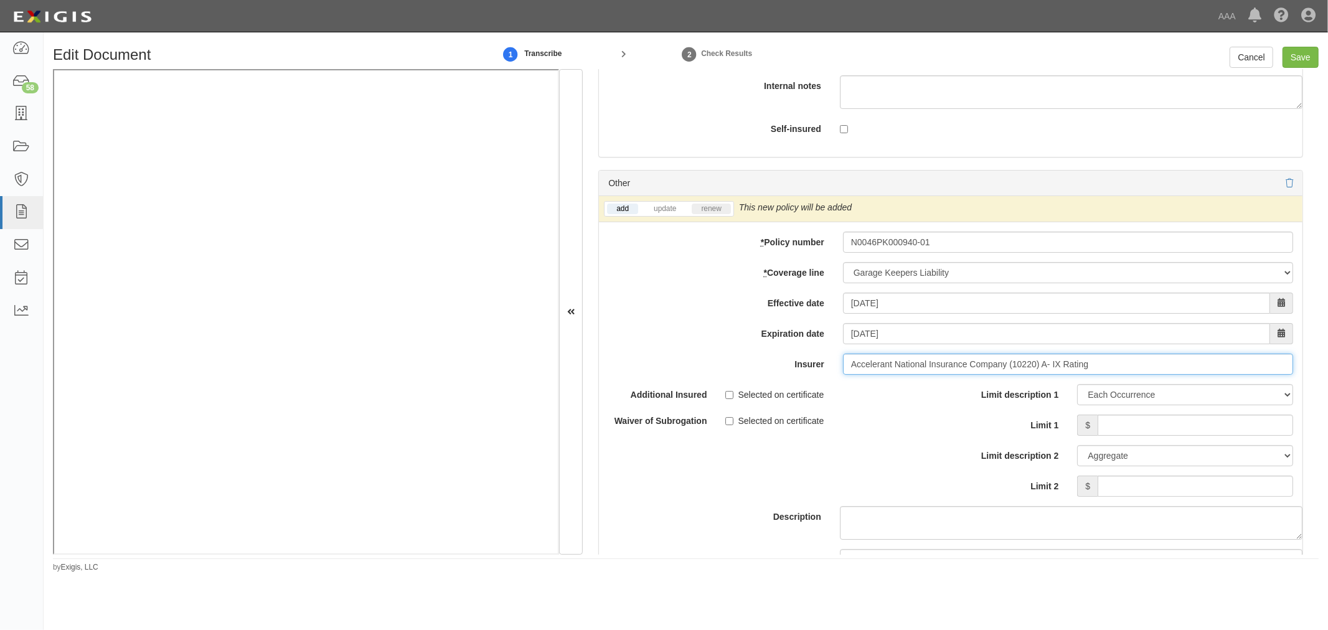
type input "Accelerant National Insurance Company (10220) A- IX Rating"
click at [710, 212] on link "renew" at bounding box center [710, 209] width 39 height 11
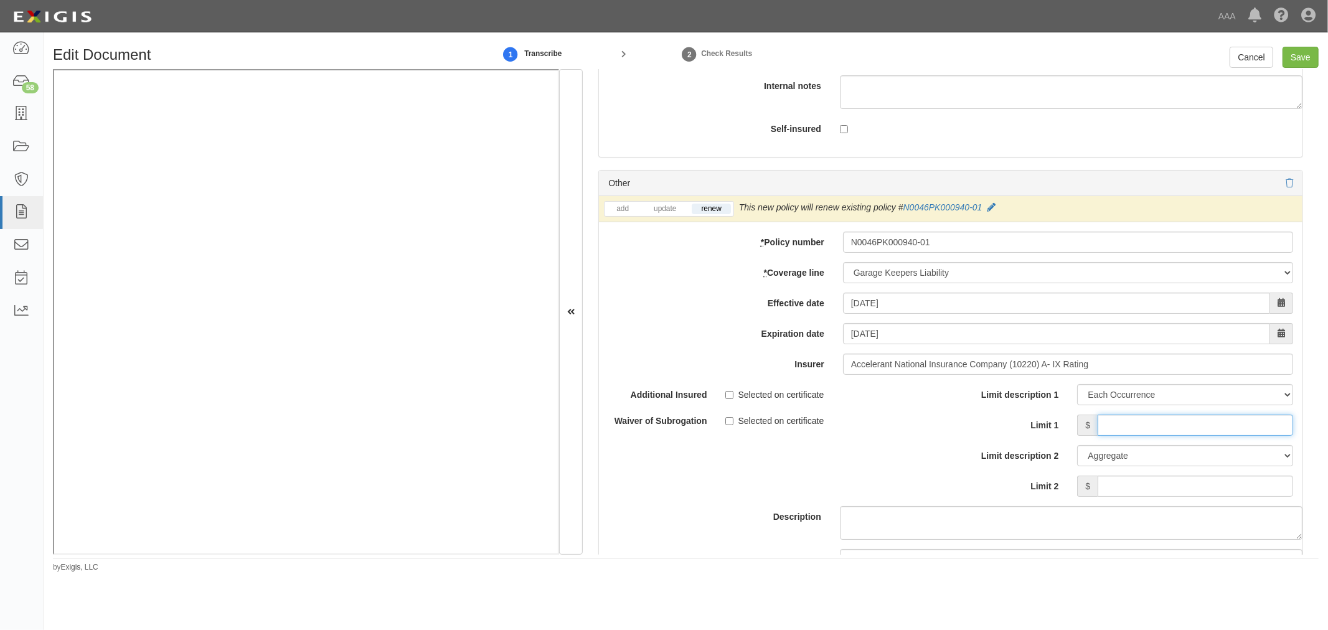
click at [1112, 434] on input "Limit 1" at bounding box center [1194, 425] width 195 height 21
click at [1177, 436] on input "Limit 1" at bounding box center [1194, 425] width 195 height 21
type input "1,000,000"
click at [1191, 488] on input "Limit 2" at bounding box center [1194, 486] width 195 height 21
type input "1,000,000"
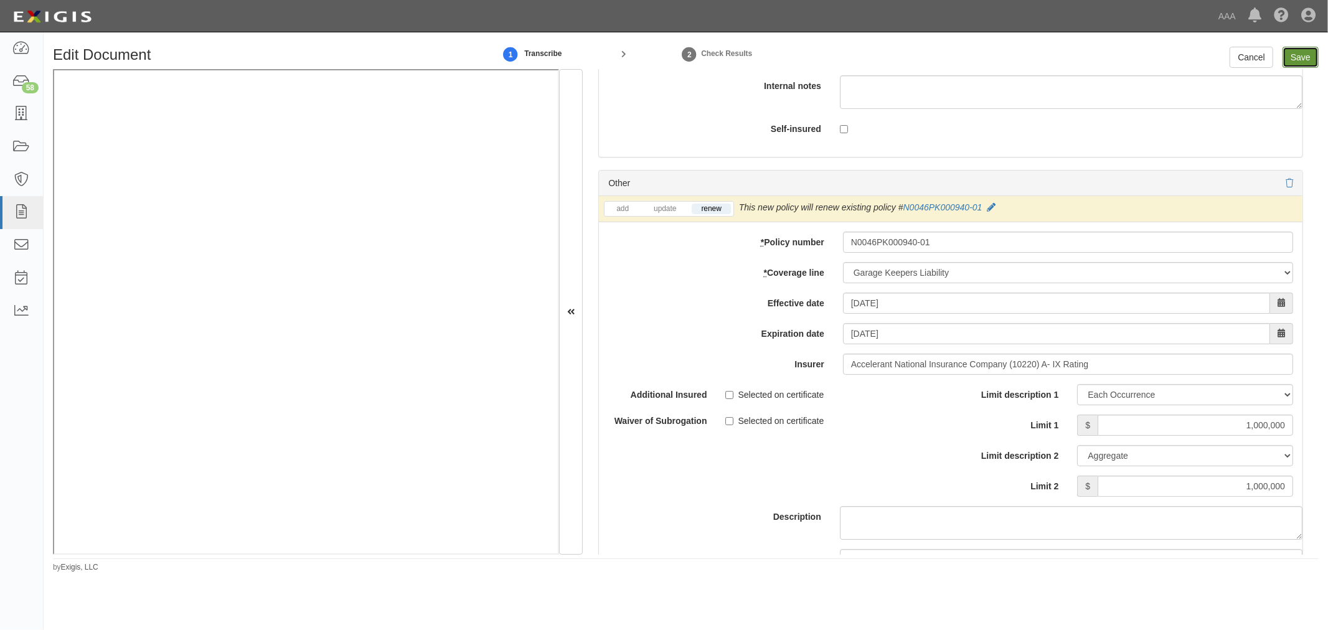
click at [1300, 63] on input "Save" at bounding box center [1300, 57] width 36 height 21
type input "5000000"
type input "1000000"
type input "2000000"
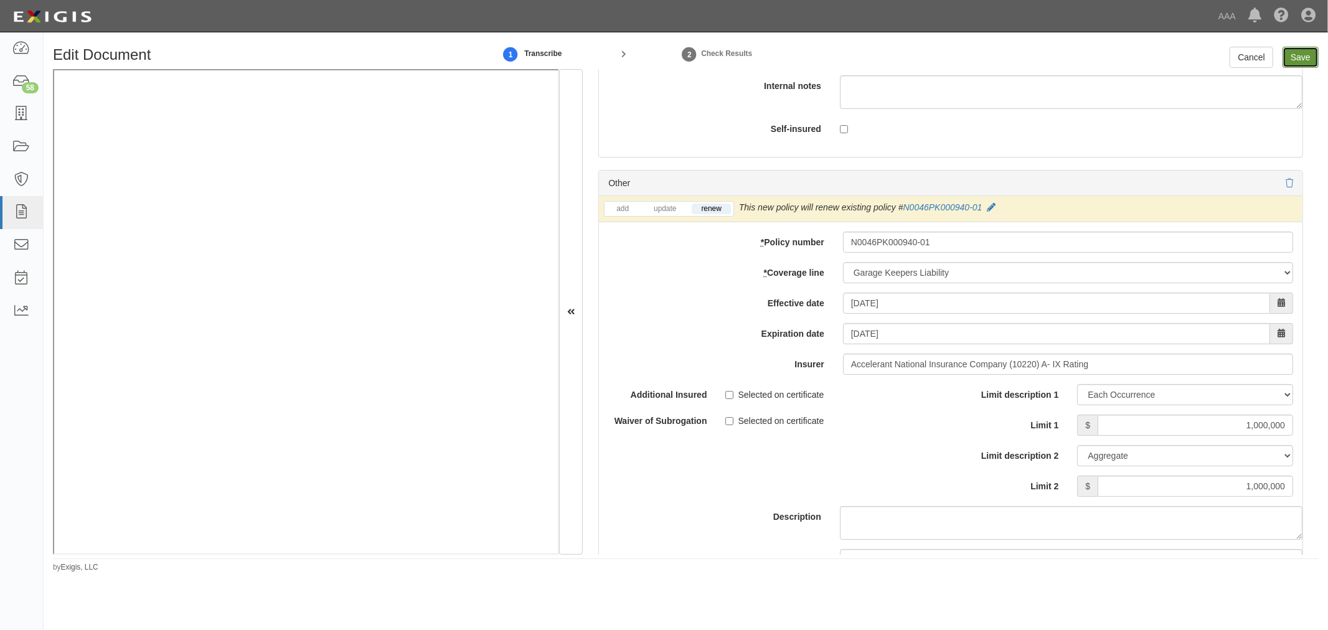
type input "1000000"
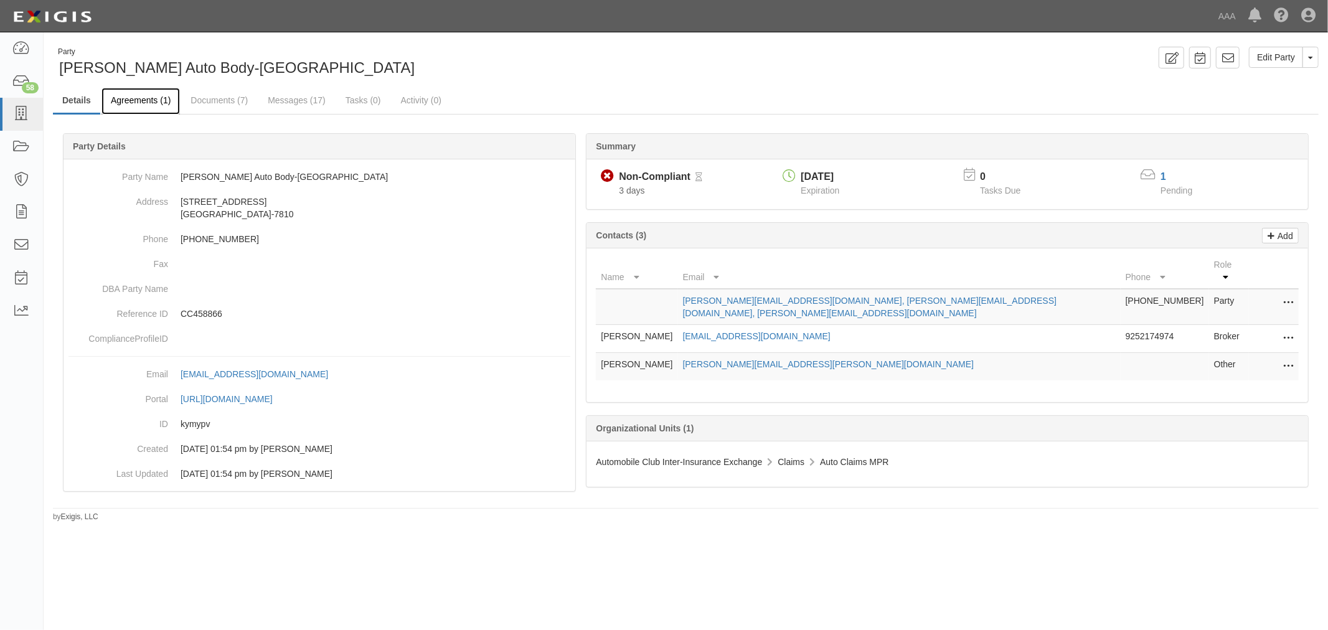
click at [121, 96] on link "Agreements (1)" at bounding box center [140, 101] width 78 height 27
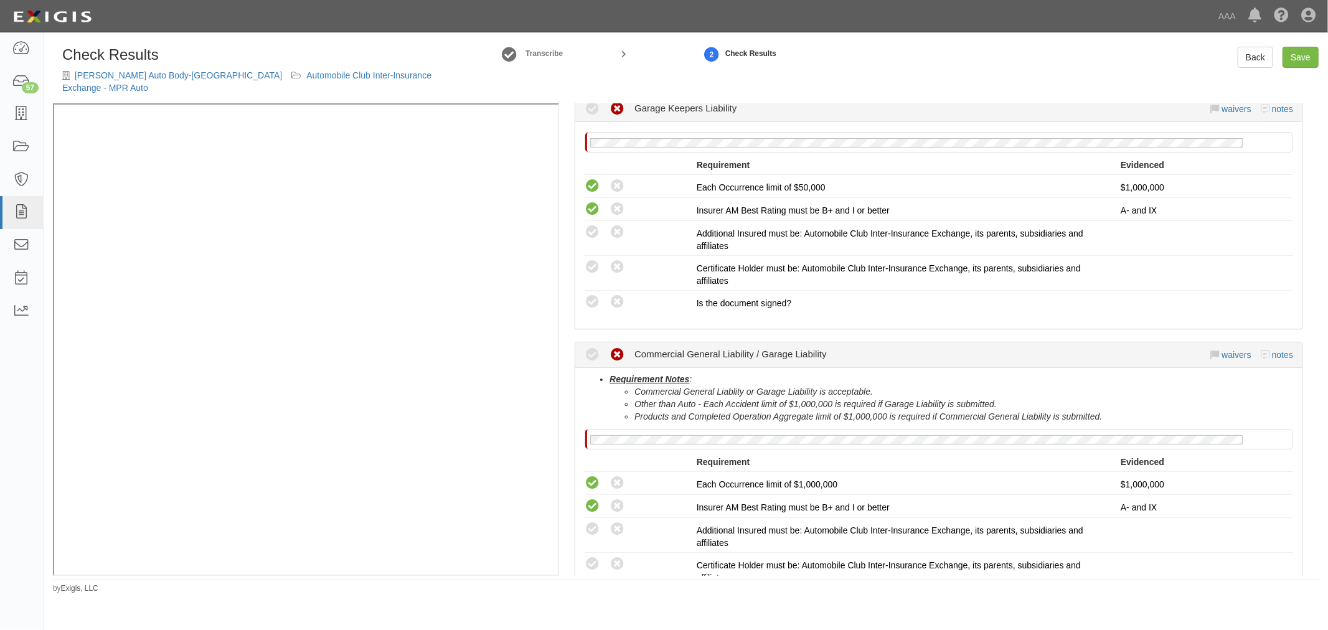
scroll to position [461, 0]
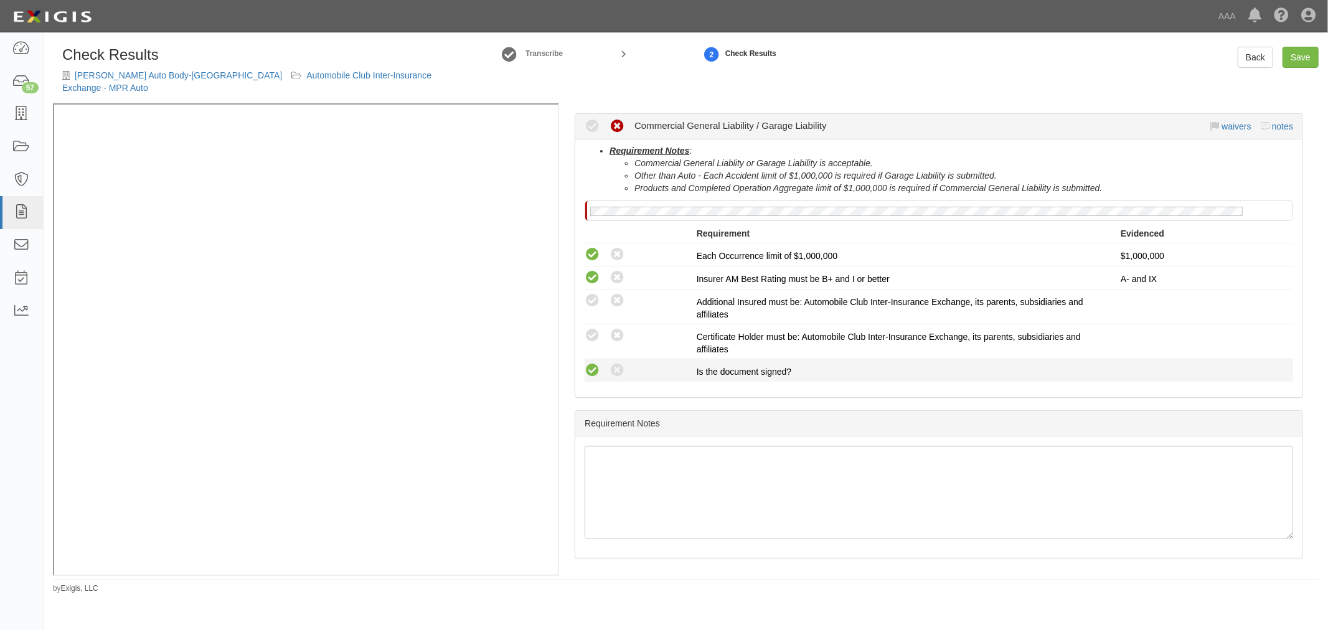
click at [593, 363] on icon at bounding box center [592, 371] width 16 height 16
radio input "true"
click at [583, 309] on div "Requirement Notes : Commercial General Liablity or Garage Liability is acceptab…" at bounding box center [938, 268] width 727 height 258
drag, startPoint x: 594, startPoint y: 324, endPoint x: 599, endPoint y: 305, distance: 19.2
click at [596, 328] on icon at bounding box center [592, 336] width 16 height 16
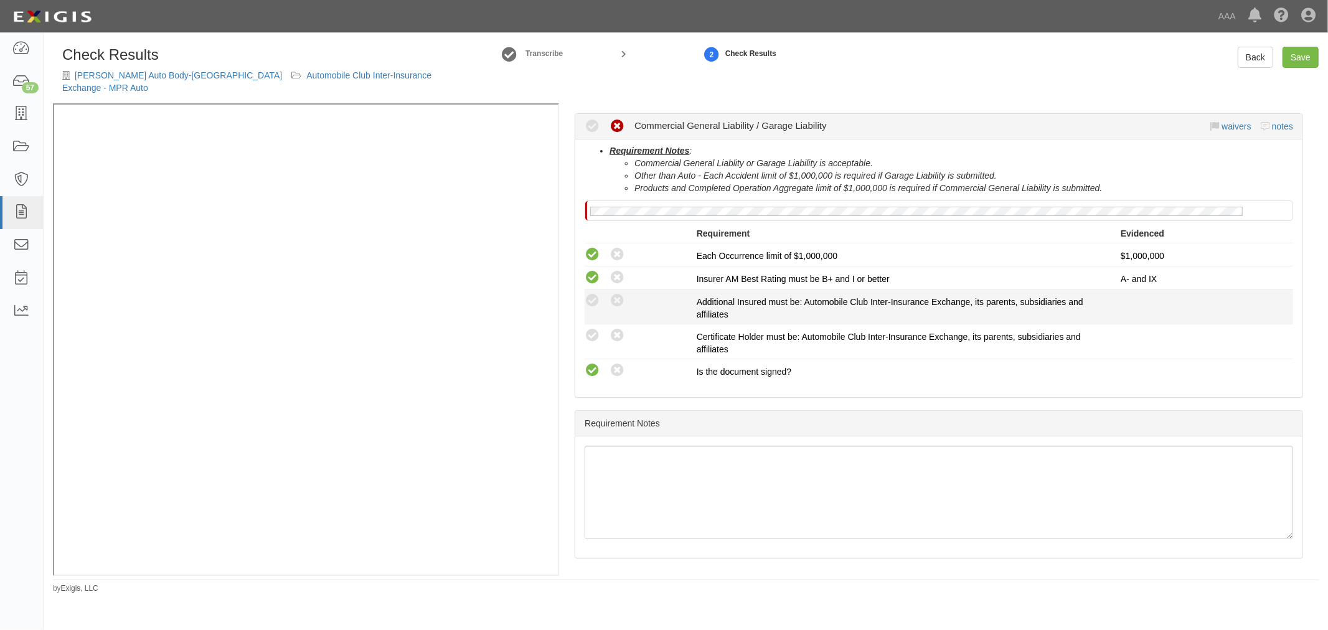
radio input "true"
click at [595, 293] on icon at bounding box center [592, 301] width 16 height 16
radio input "true"
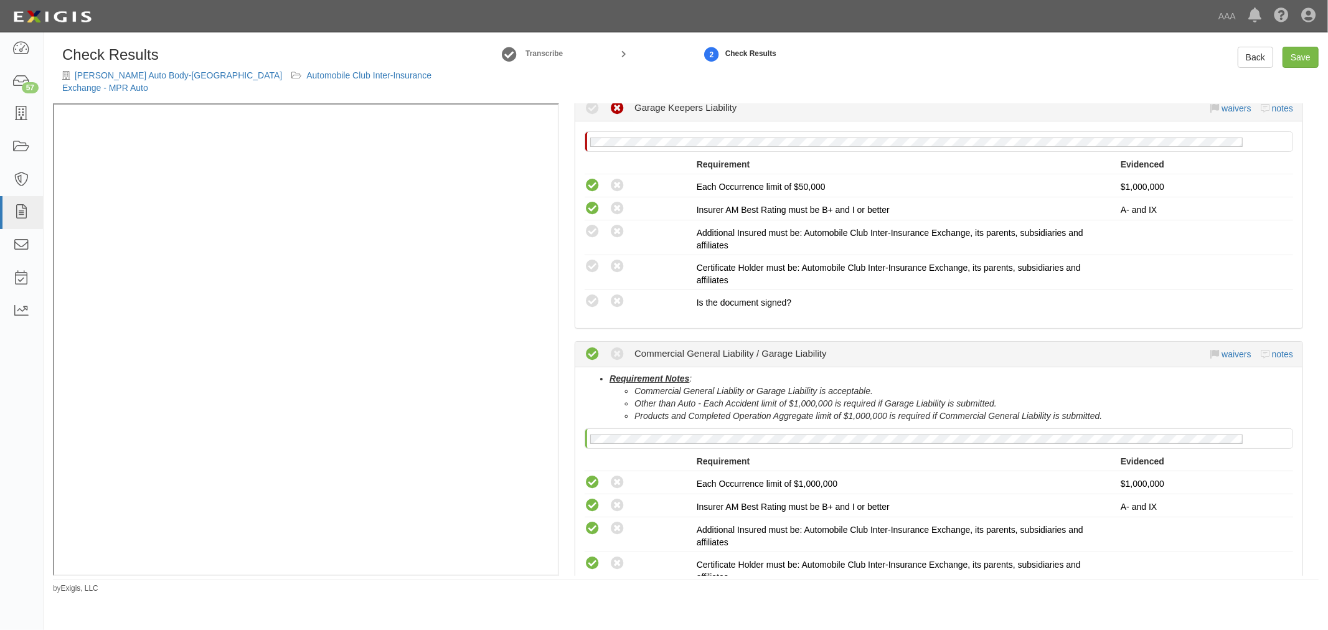
scroll to position [230, 0]
click at [595, 296] on icon at bounding box center [592, 304] width 16 height 16
radio input "true"
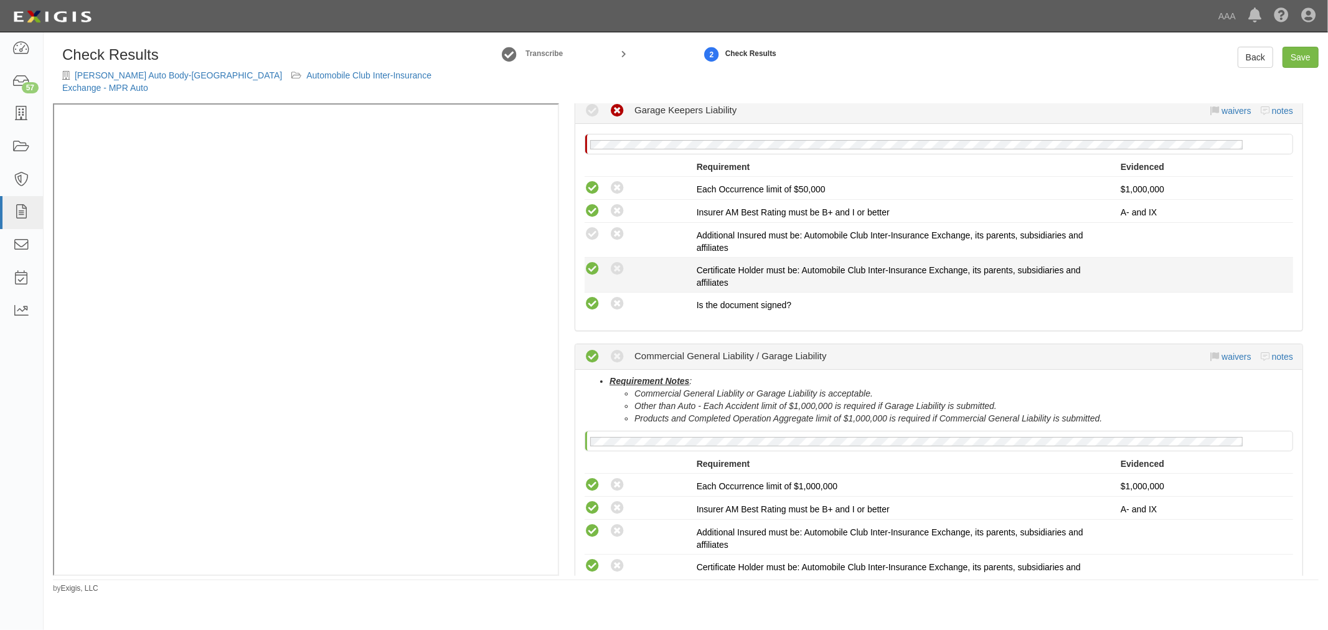
click at [591, 261] on icon at bounding box center [592, 269] width 16 height 16
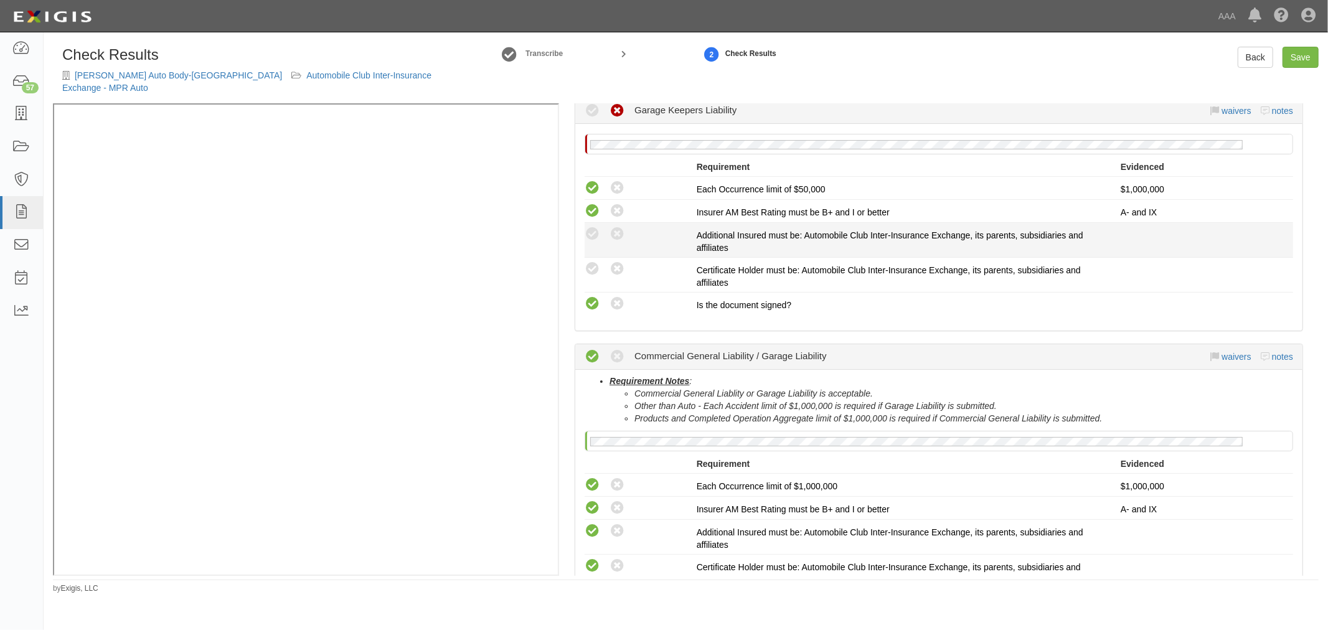
radio input "true"
click at [593, 223] on li "Compliant Waived: Non-Compliant Additional Insured must be: Automobile Club Int…" at bounding box center [938, 240] width 708 height 35
click at [586, 227] on icon at bounding box center [592, 235] width 16 height 16
radio input "true"
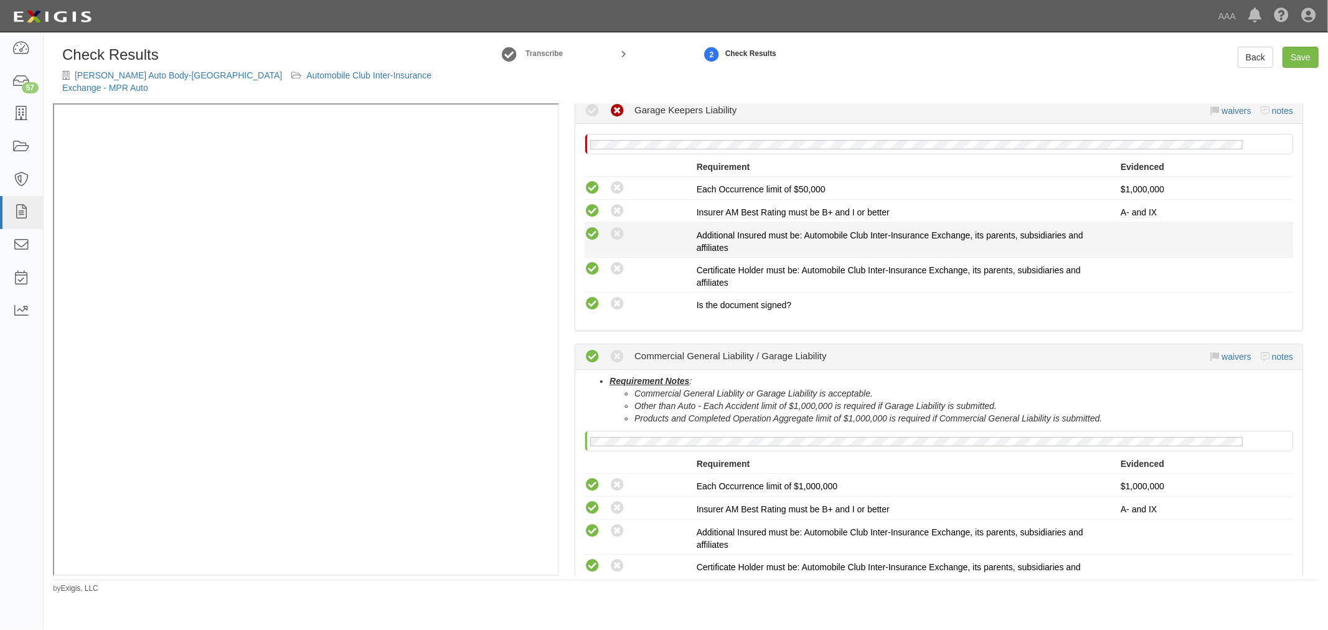
radio input "true"
click at [1299, 60] on link "Save" at bounding box center [1300, 57] width 36 height 21
radio input "true"
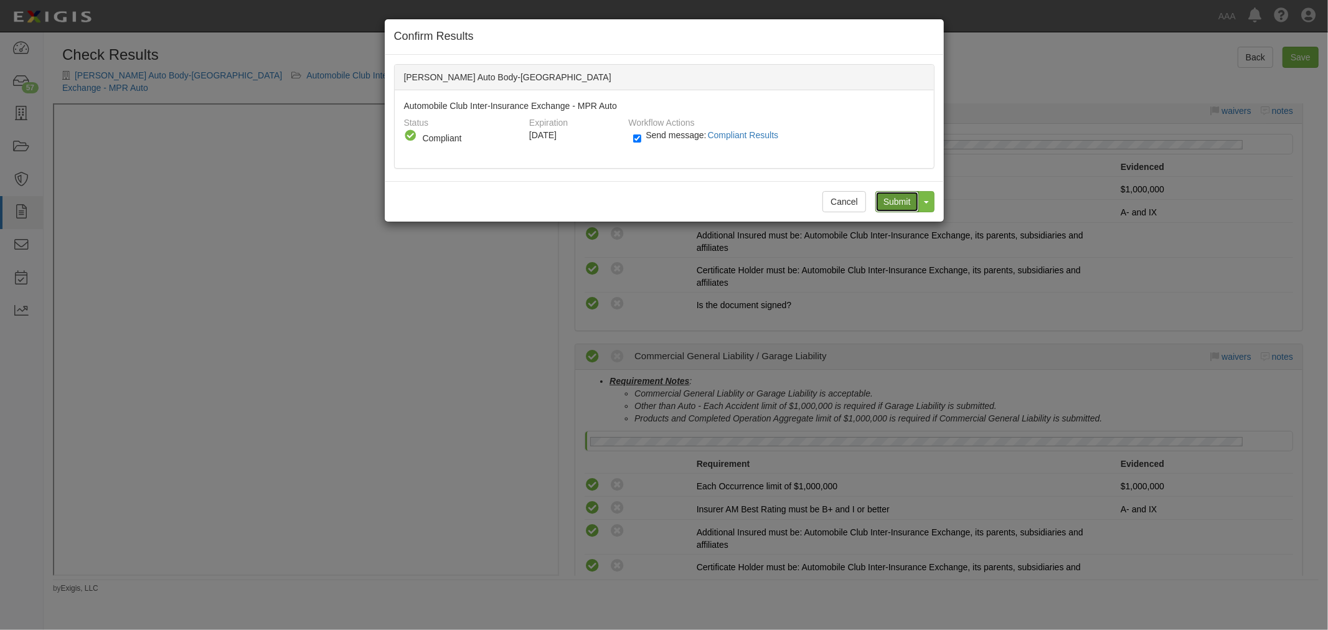
click at [898, 195] on input "Submit" at bounding box center [897, 201] width 44 height 21
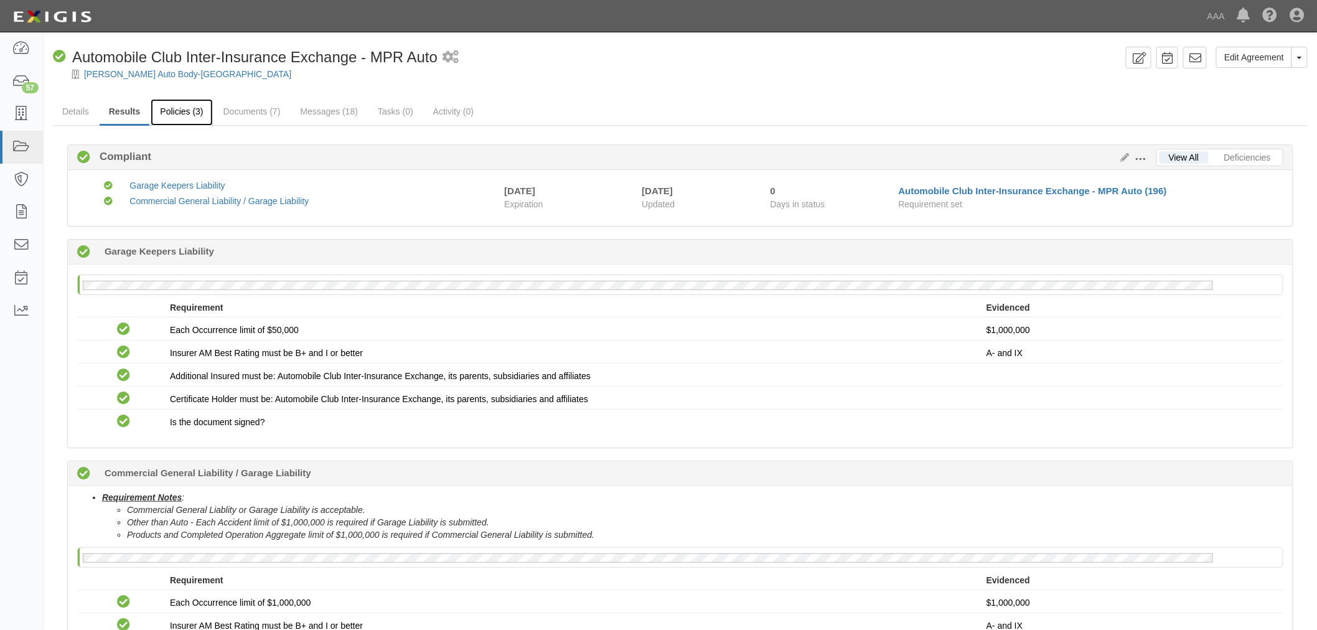
click at [182, 120] on link "Policies (3)" at bounding box center [182, 112] width 62 height 27
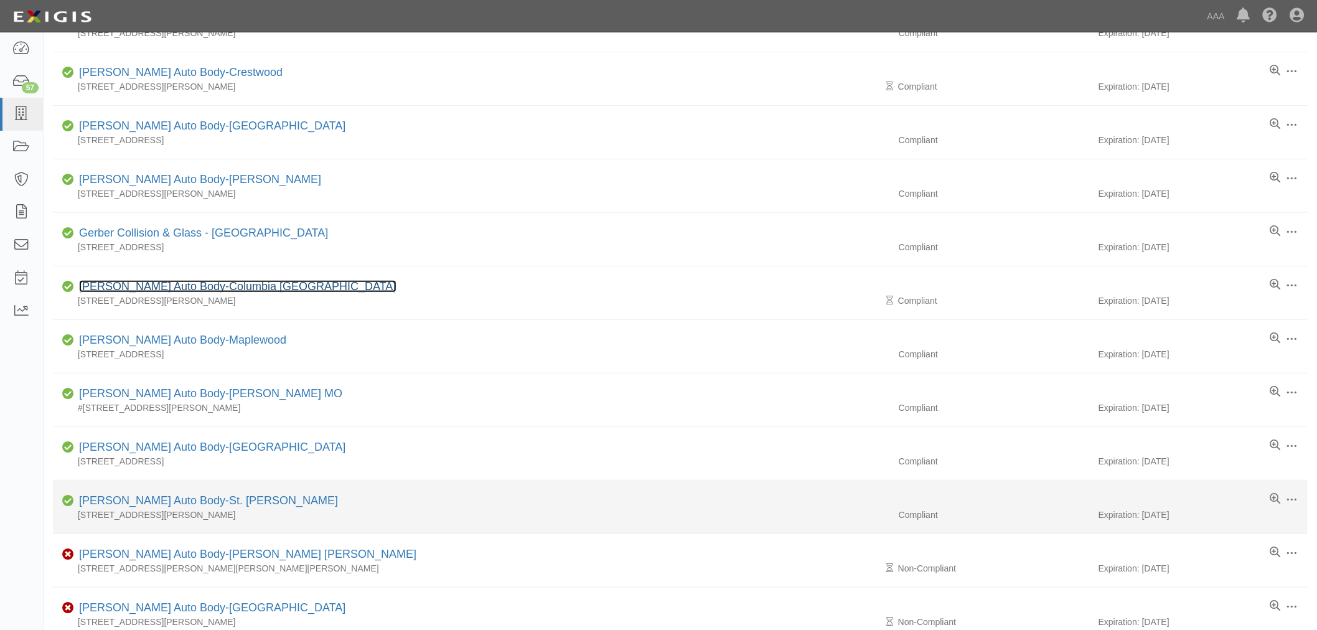
scroll to position [230, 0]
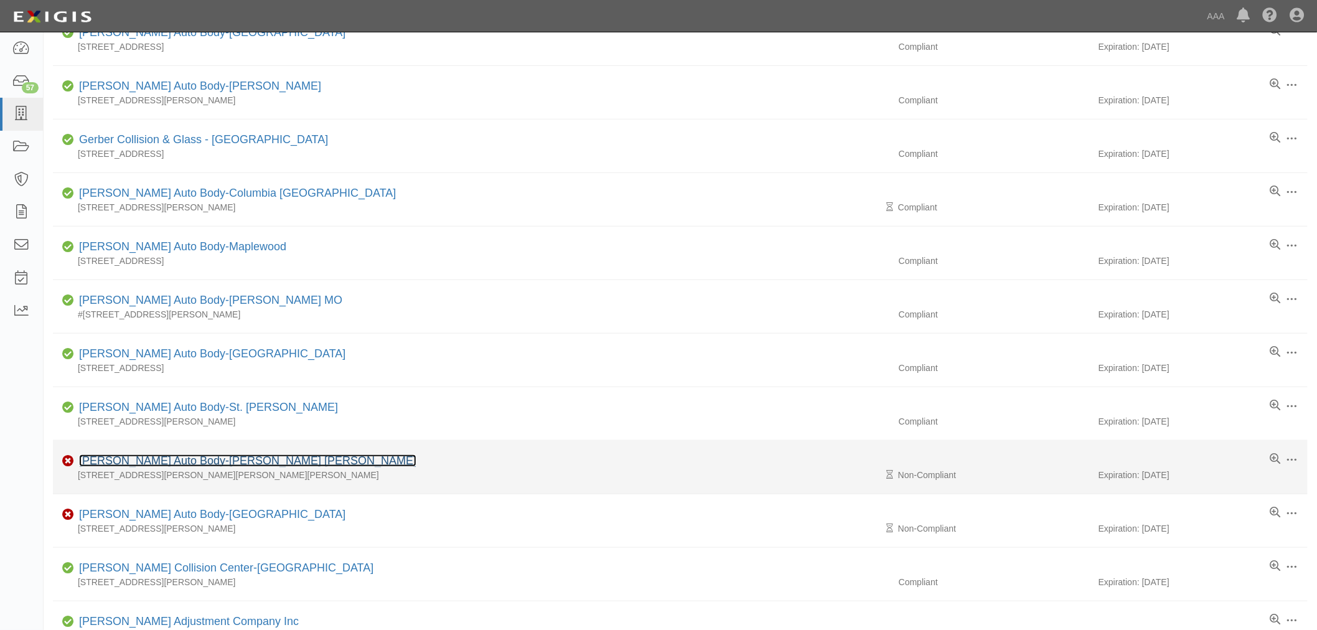
drag, startPoint x: 180, startPoint y: 468, endPoint x: 183, endPoint y: 462, distance: 6.7
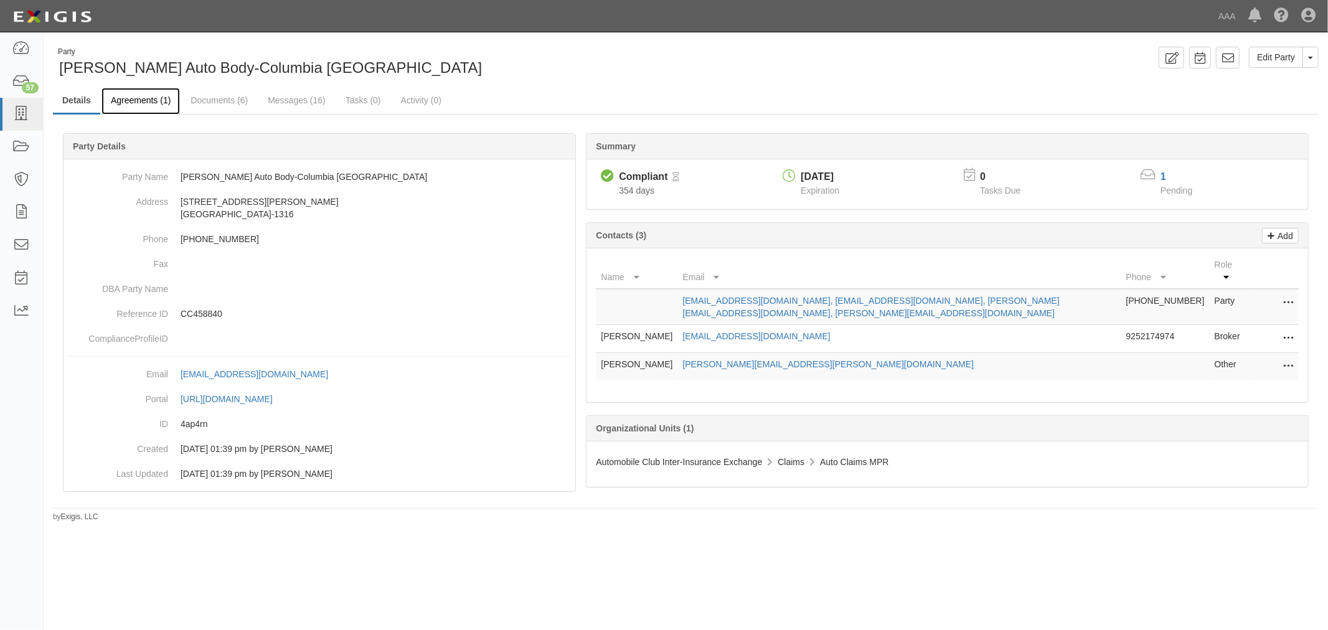
click at [133, 92] on link "Agreements (1)" at bounding box center [140, 101] width 78 height 27
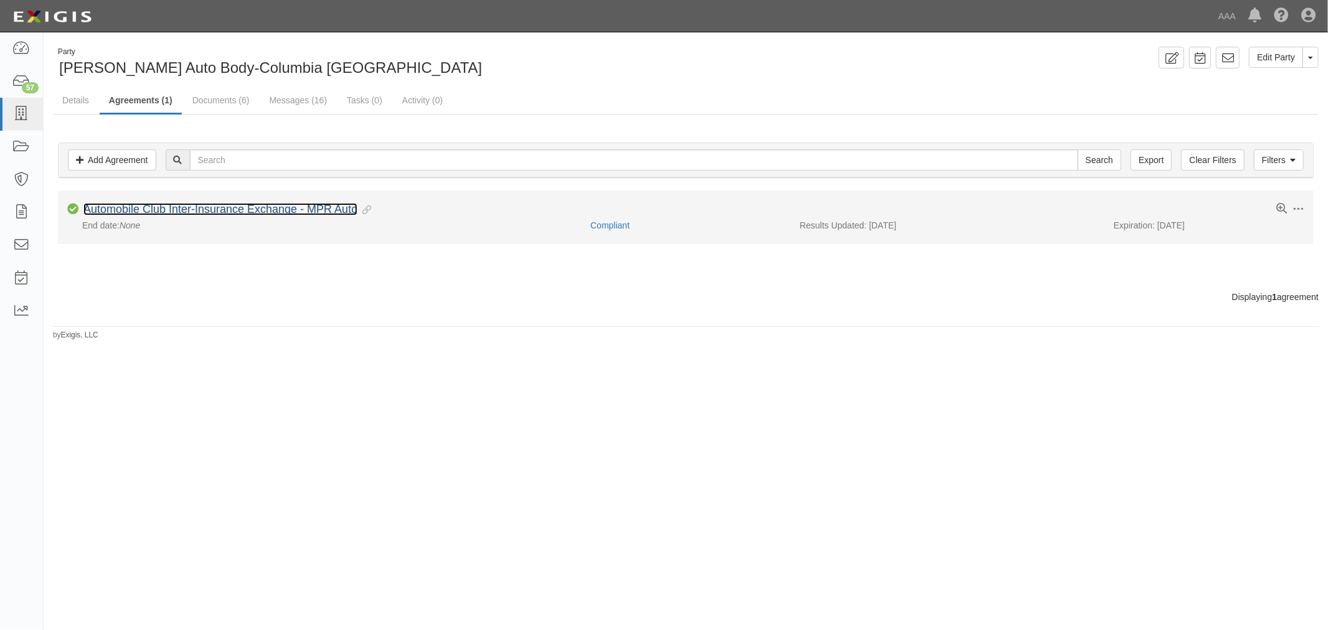
click at [183, 207] on link "Automobile Club Inter-Insurance Exchange - MPR Auto" at bounding box center [220, 209] width 274 height 12
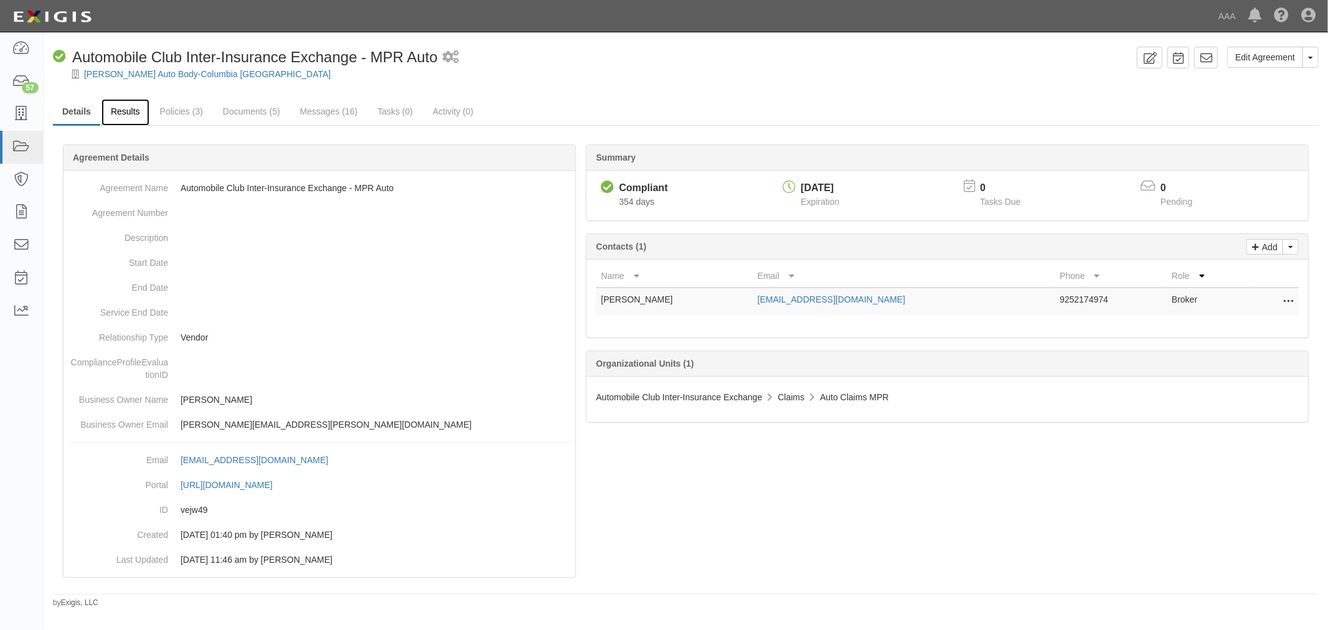
click at [136, 116] on link "Results" at bounding box center [125, 112] width 48 height 27
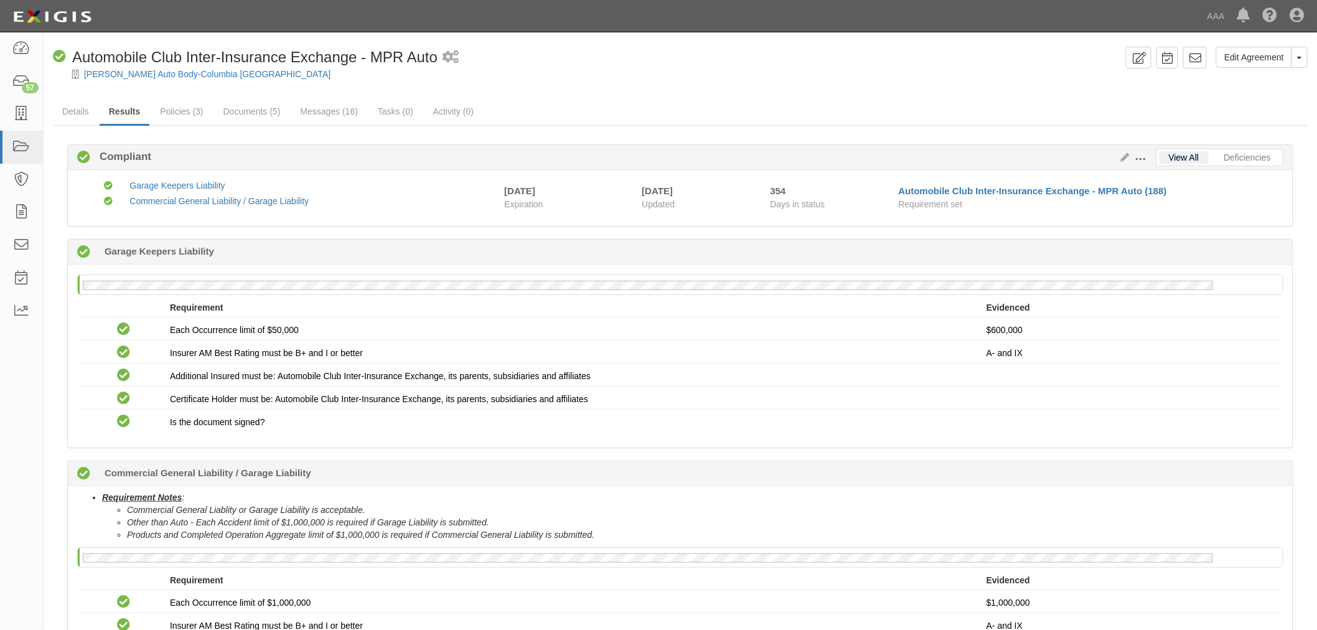
scroll to position [173, 0]
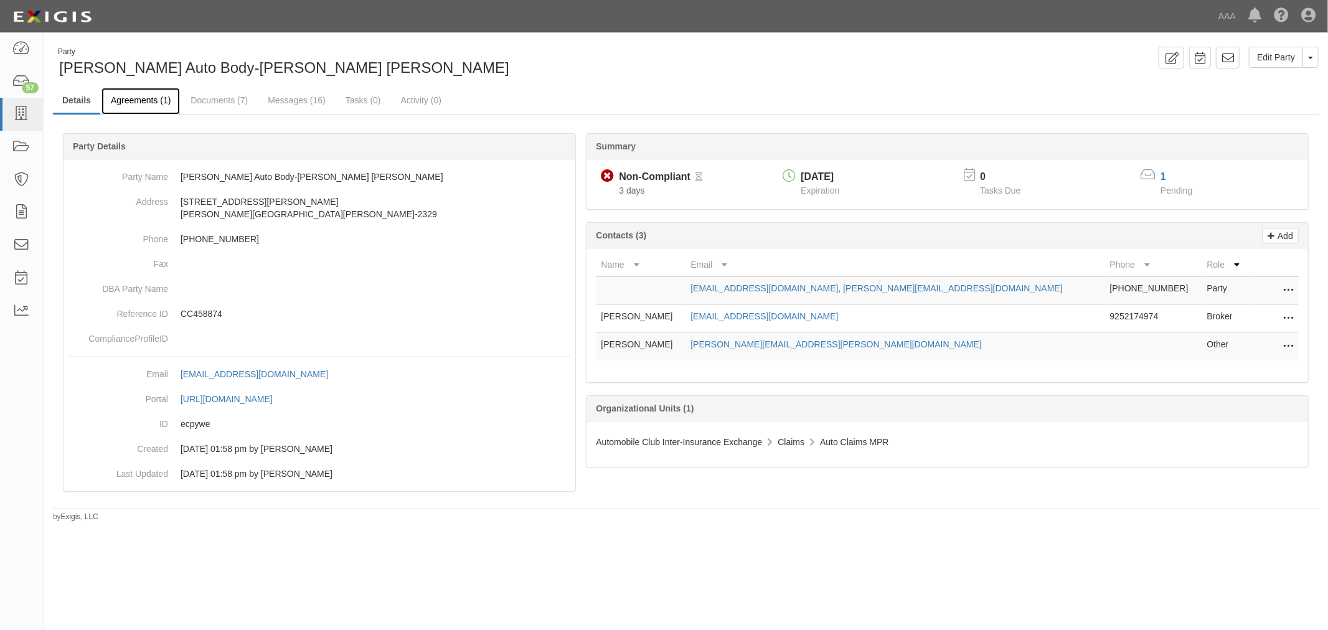
click at [157, 100] on link "Agreements (1)" at bounding box center [140, 101] width 78 height 27
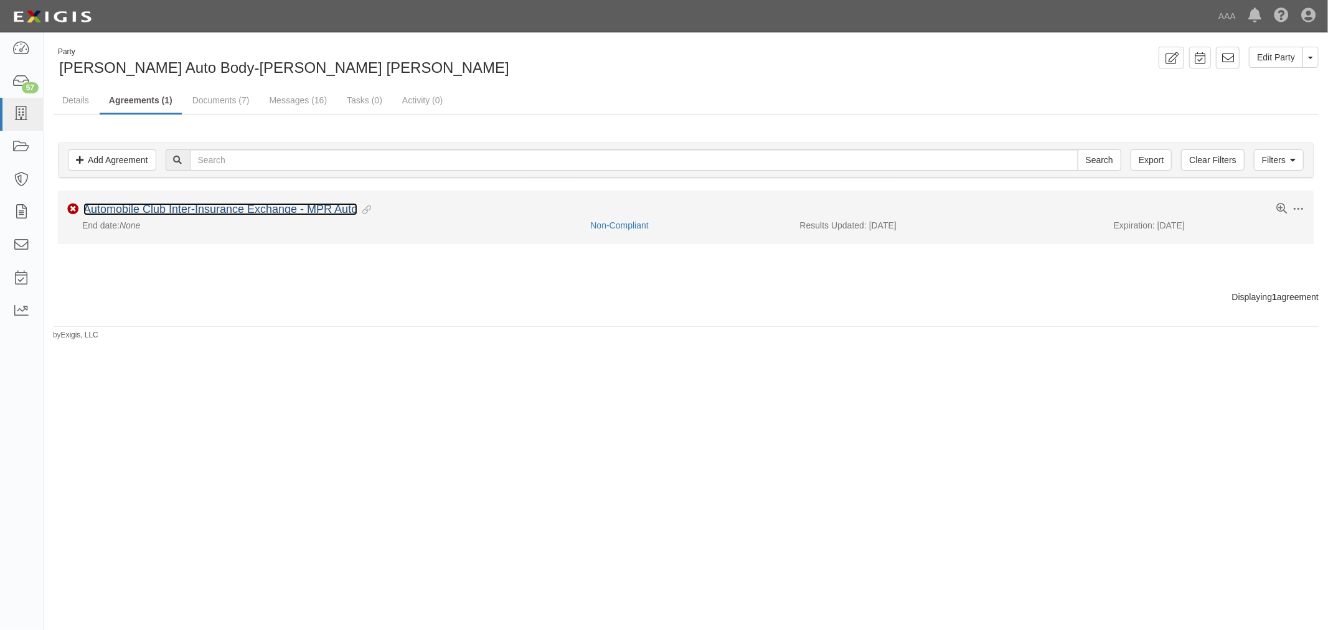
drag, startPoint x: 269, startPoint y: 205, endPoint x: 233, endPoint y: 209, distance: 36.2
click at [233, 209] on link "Automobile Club Inter-Insurance Exchange - MPR Auto" at bounding box center [220, 209] width 274 height 12
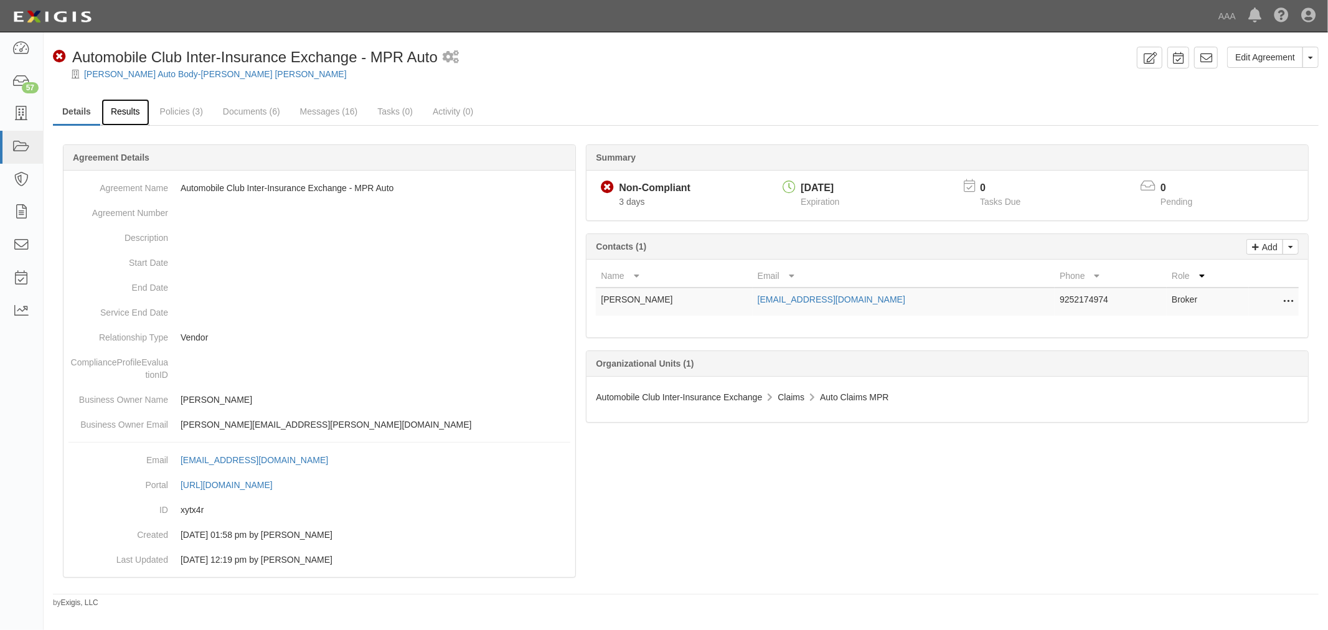
click at [108, 100] on link "Results" at bounding box center [125, 112] width 48 height 27
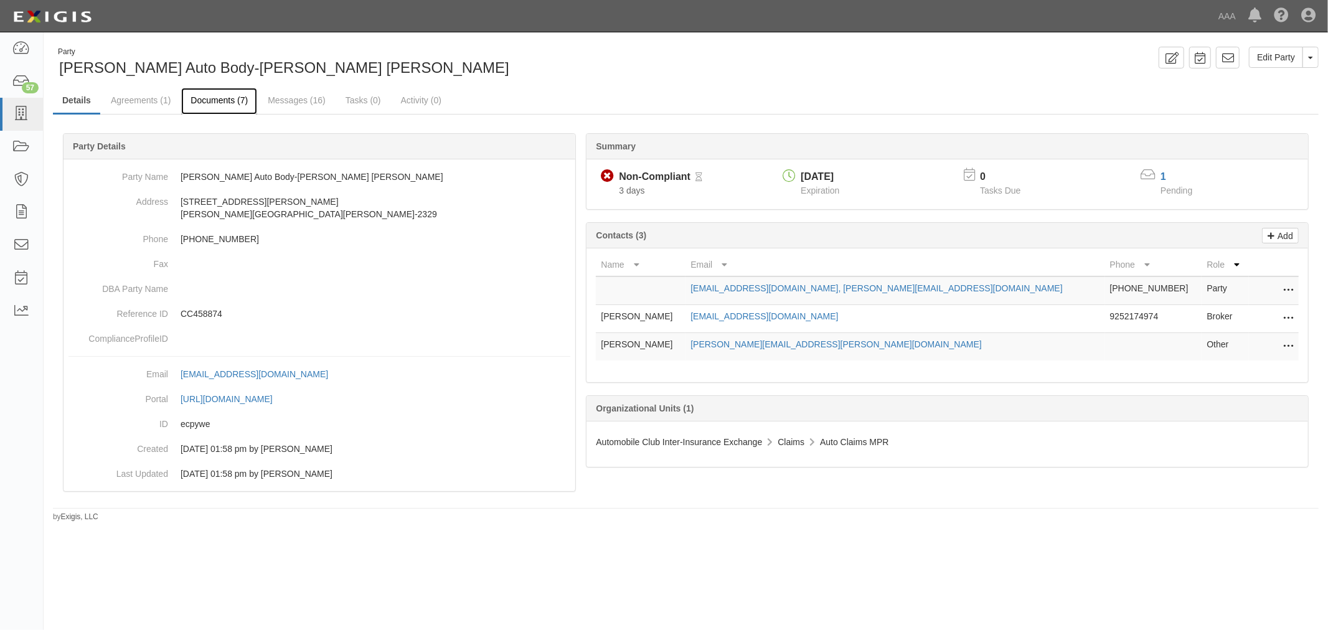
click at [220, 103] on link "Documents (7)" at bounding box center [219, 101] width 76 height 27
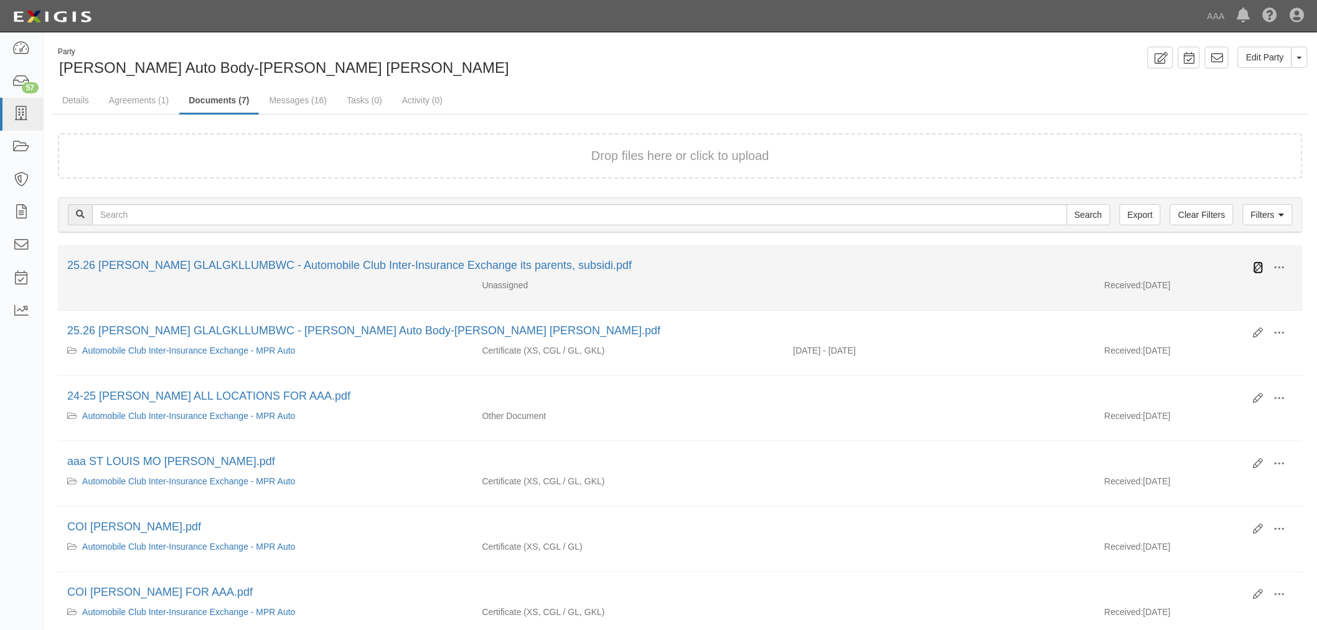
click at [1261, 265] on icon at bounding box center [1259, 268] width 10 height 10
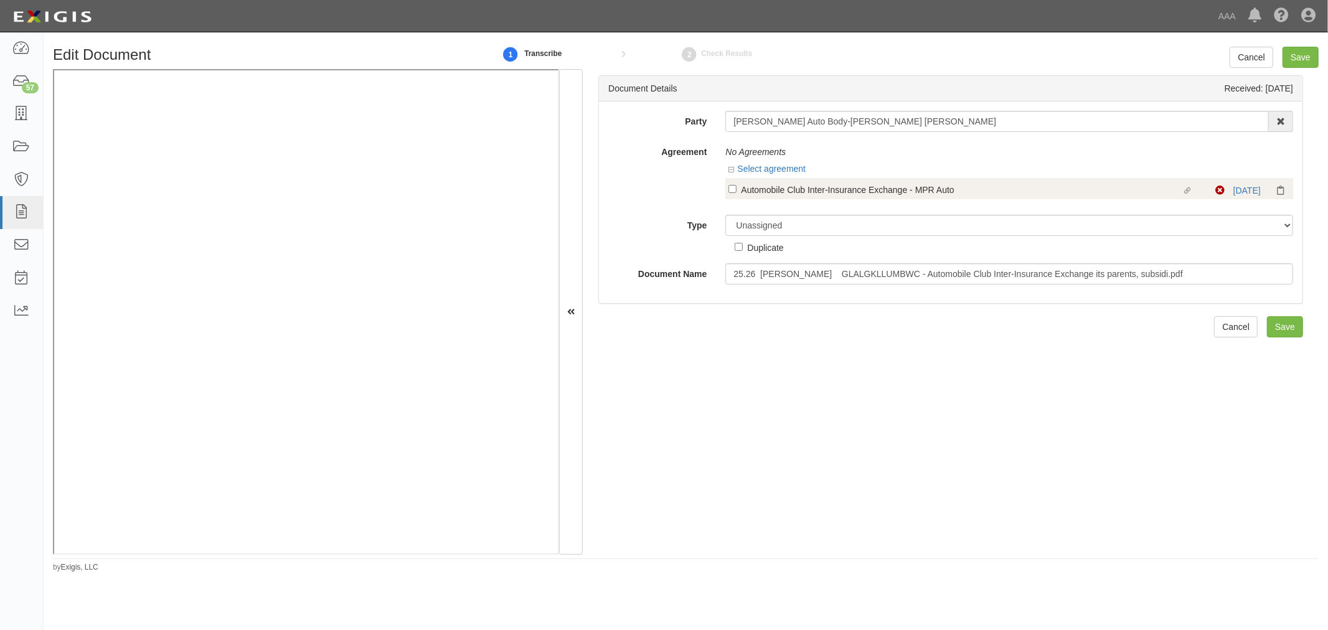
click at [754, 189] on div "Automobile Club Inter-Insurance Exchange - MPR Auto" at bounding box center [961, 189] width 441 height 14
click at [736, 189] on input "Linked agreement Automobile Club Inter-Insurance Exchange - MPR Auto Linked agr…" at bounding box center [732, 189] width 8 height 8
checkbox input "true"
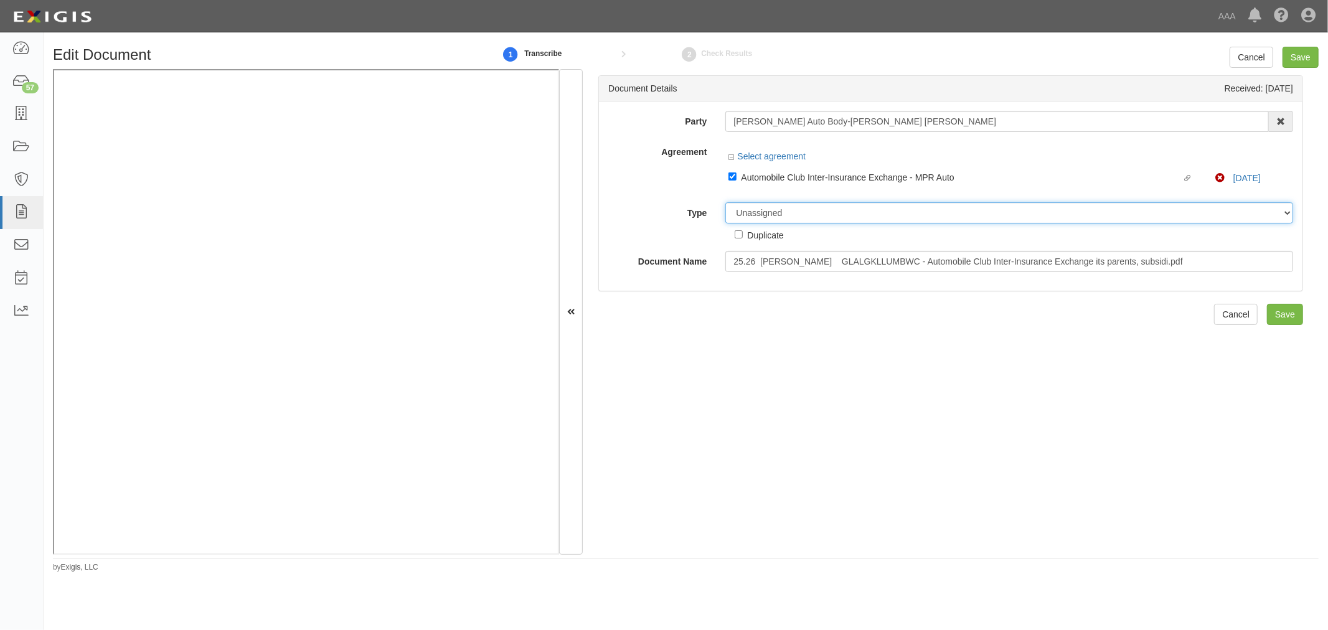
drag, startPoint x: 776, startPoint y: 213, endPoint x: 777, endPoint y: 221, distance: 8.2
click at [776, 215] on select "Unassigned Binder Cancellation Notice Certificate Contract Endorsement Insuranc…" at bounding box center [1009, 212] width 568 height 21
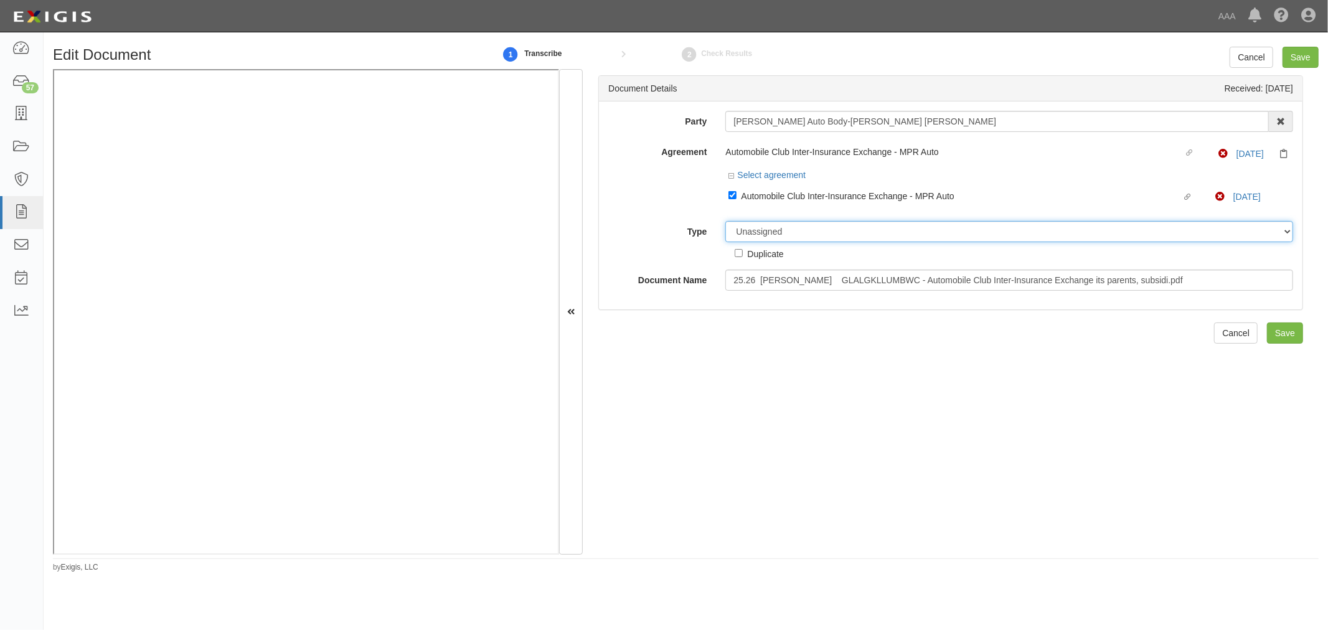
select select "CertificateDetail"
click at [725, 223] on select "Unassigned Binder Cancellation Notice Certificate Contract Endorsement Insuranc…" at bounding box center [1009, 231] width 568 height 21
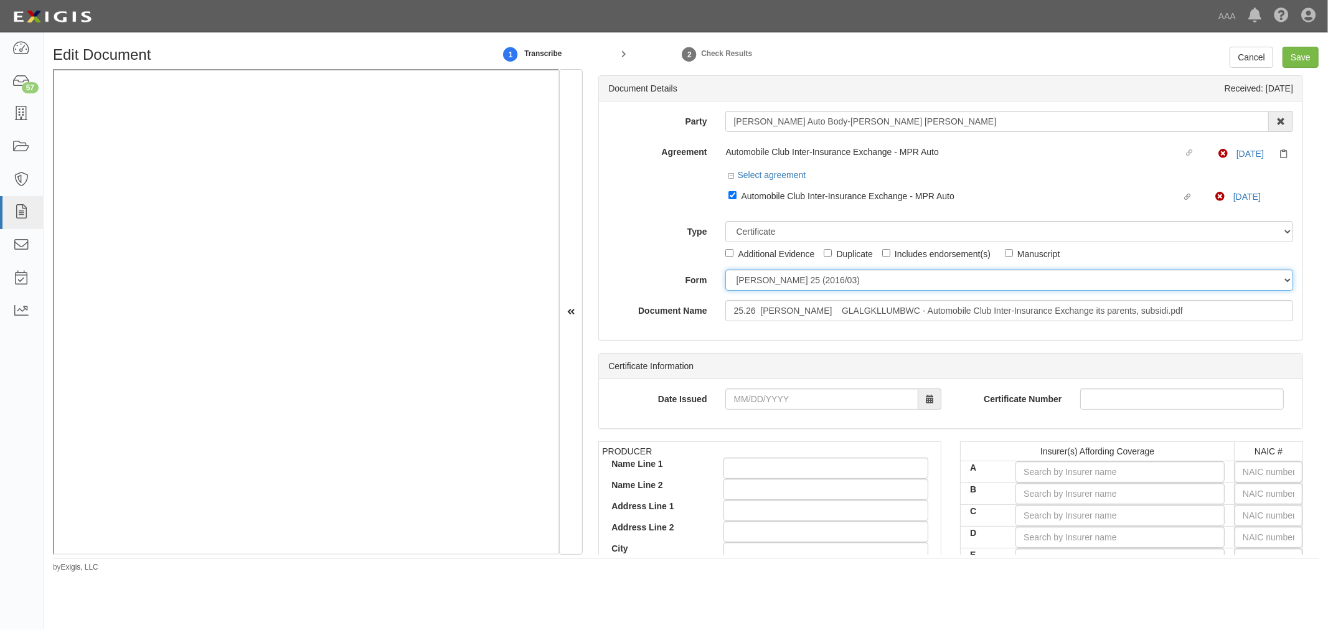
click at [805, 274] on select "ACORD 25 (2016/03) ACORD 101 ACORD 855 NY (2014/05) General" at bounding box center [1009, 279] width 568 height 21
select select "GeneralFormDetail"
click at [725, 271] on select "ACORD 25 (2016/03) ACORD 101 ACORD 855 NY (2014/05) General" at bounding box center [1009, 279] width 568 height 21
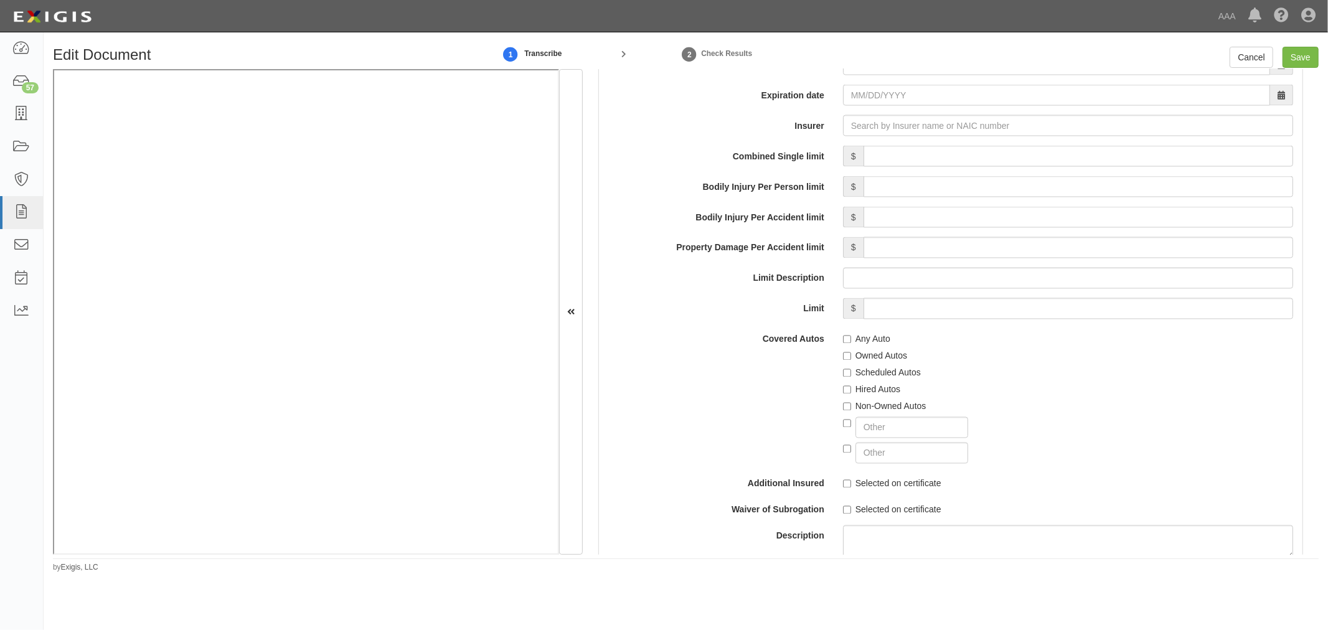
scroll to position [2190, 0]
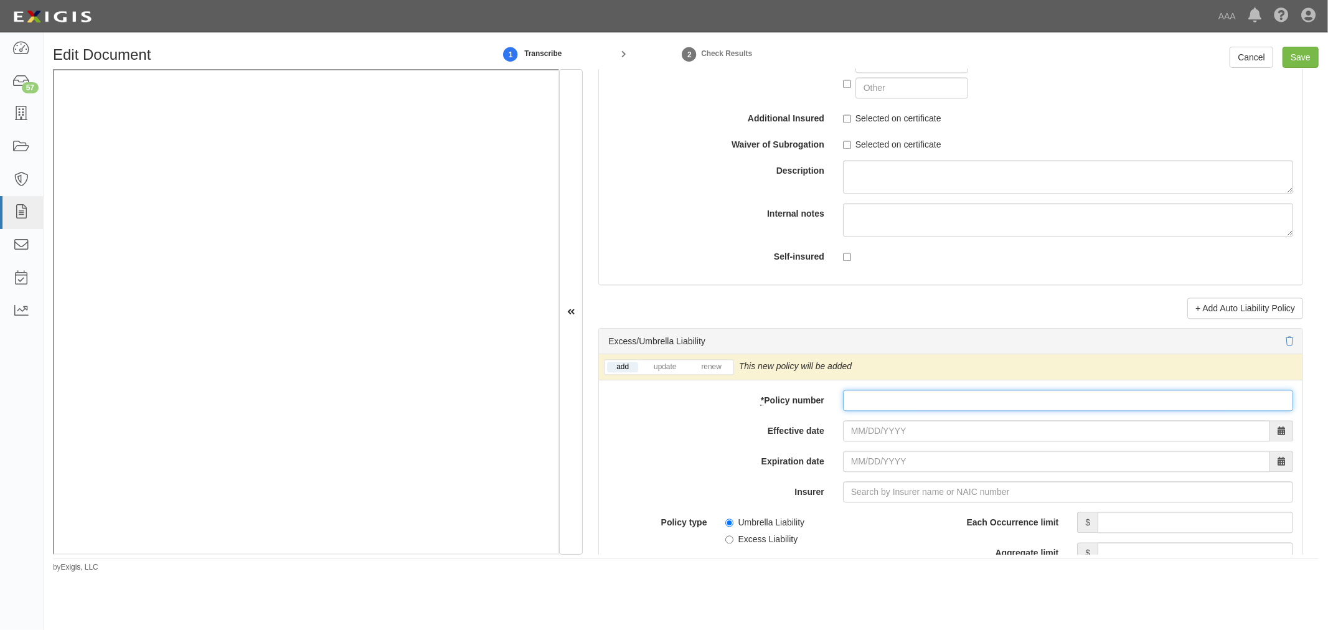
click at [922, 411] on input "* Policy number" at bounding box center [1068, 400] width 450 height 21
paste input "N0046PK000940-01"
type input "N0046PK000940-01"
click at [719, 372] on link "renew" at bounding box center [710, 367] width 39 height 11
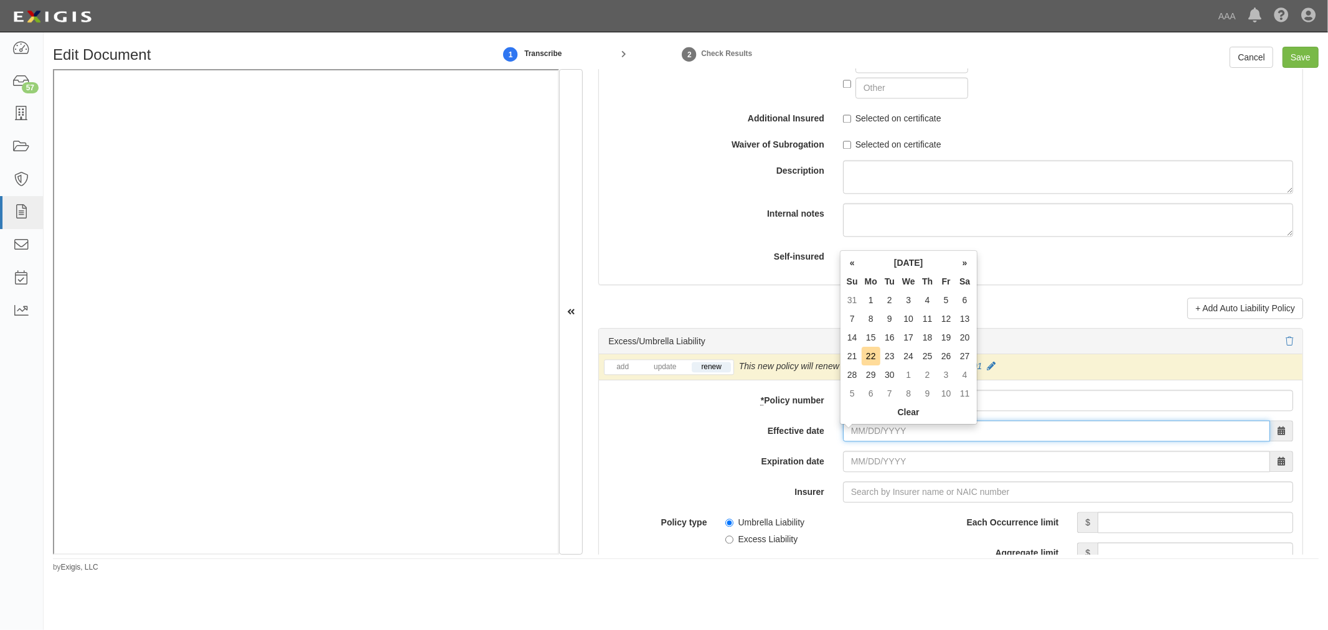
click at [874, 428] on input "Effective date" at bounding box center [1056, 430] width 427 height 21
type input "10/01/2025"
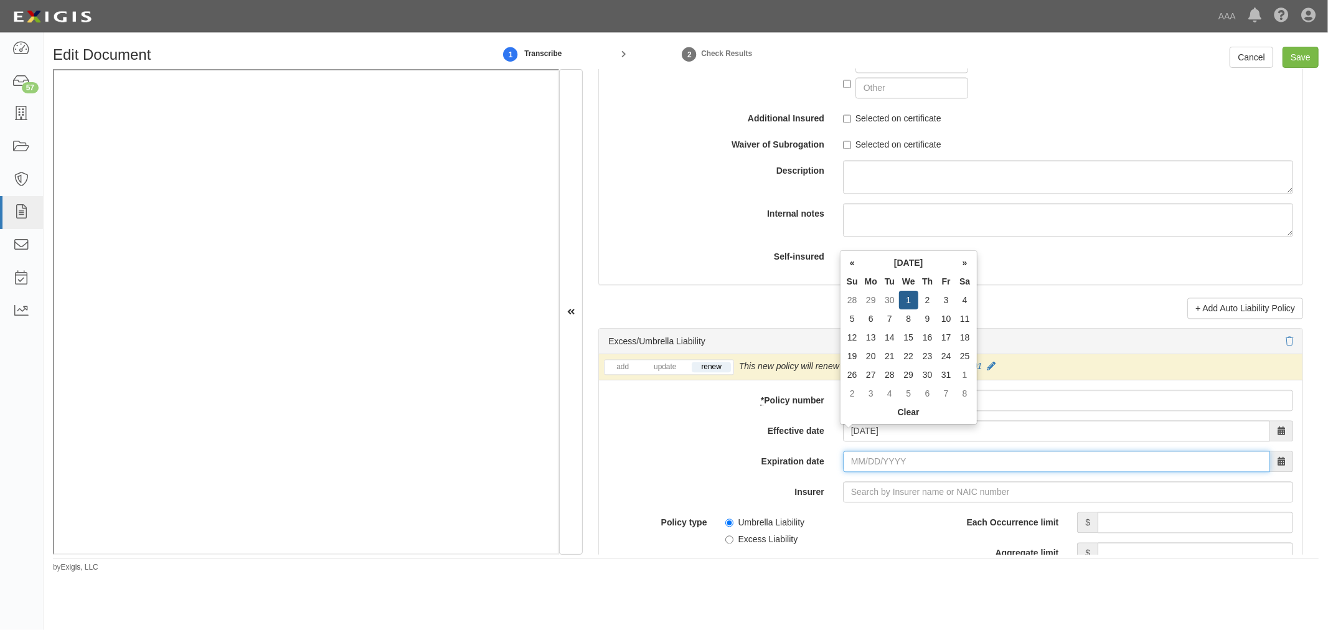
type input "[DATE]"
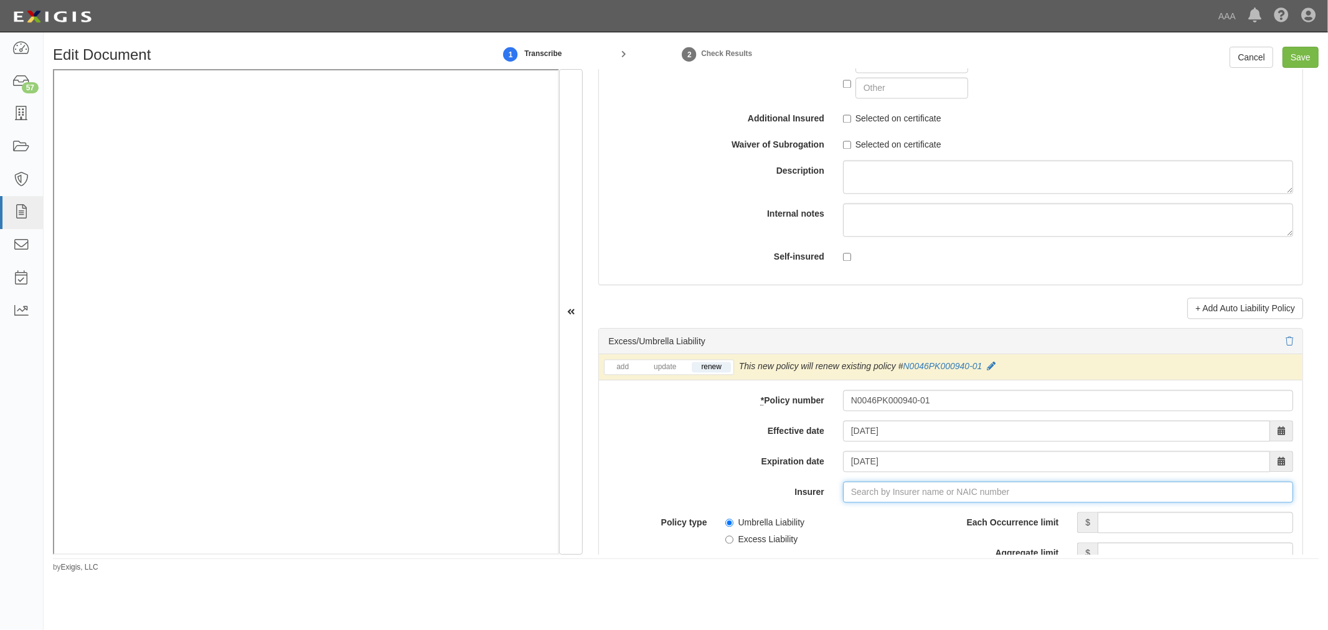
type input "180 Seguros S.A. (0) NR Rating"
type input "1"
click at [955, 520] on strong "10220" at bounding box center [948, 515] width 24 height 10
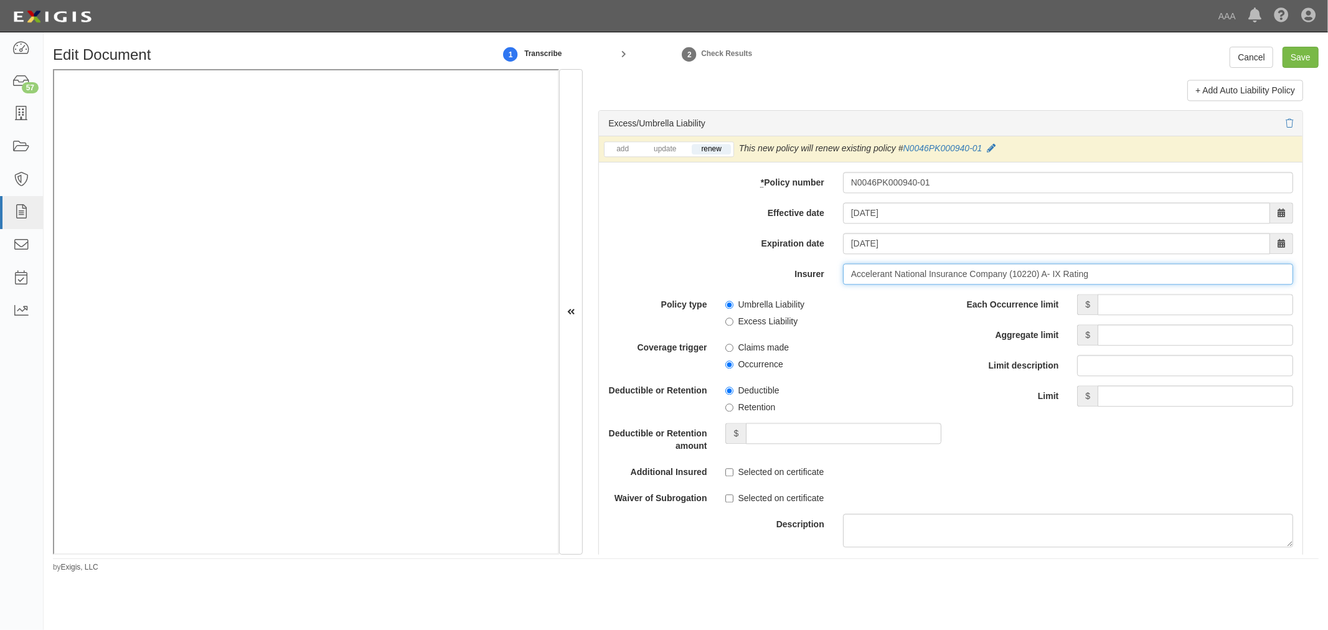
scroll to position [2536, 0]
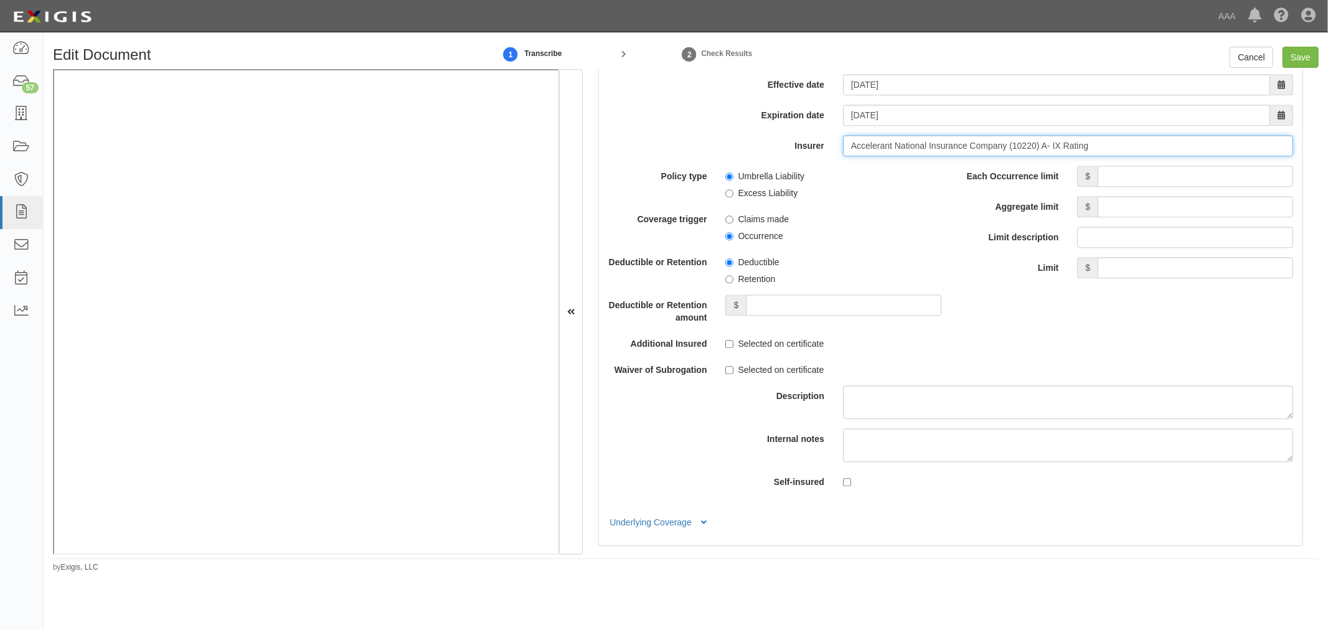
type input "Accelerant National Insurance Company (10220) A- IX Rating"
click at [1148, 185] on input "Each Occurrence limit" at bounding box center [1194, 176] width 195 height 21
type input "5,000,000"
click at [1217, 210] on input "Aggregate limit" at bounding box center [1194, 206] width 195 height 21
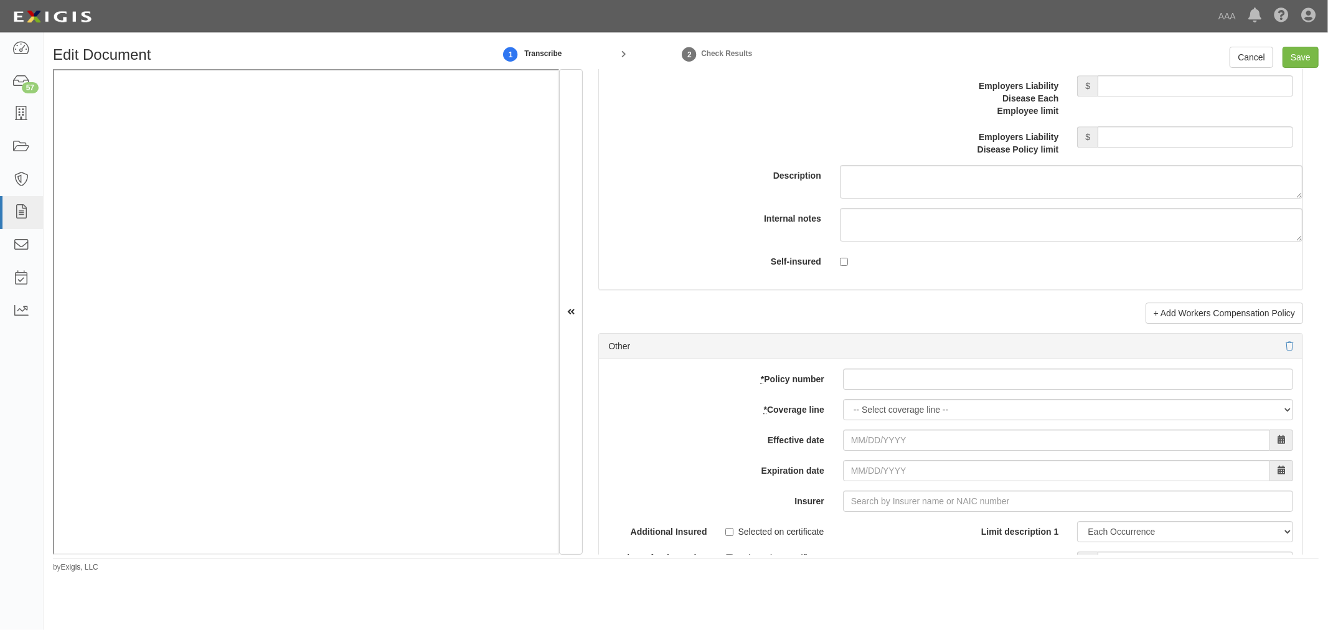
scroll to position [3457, 0]
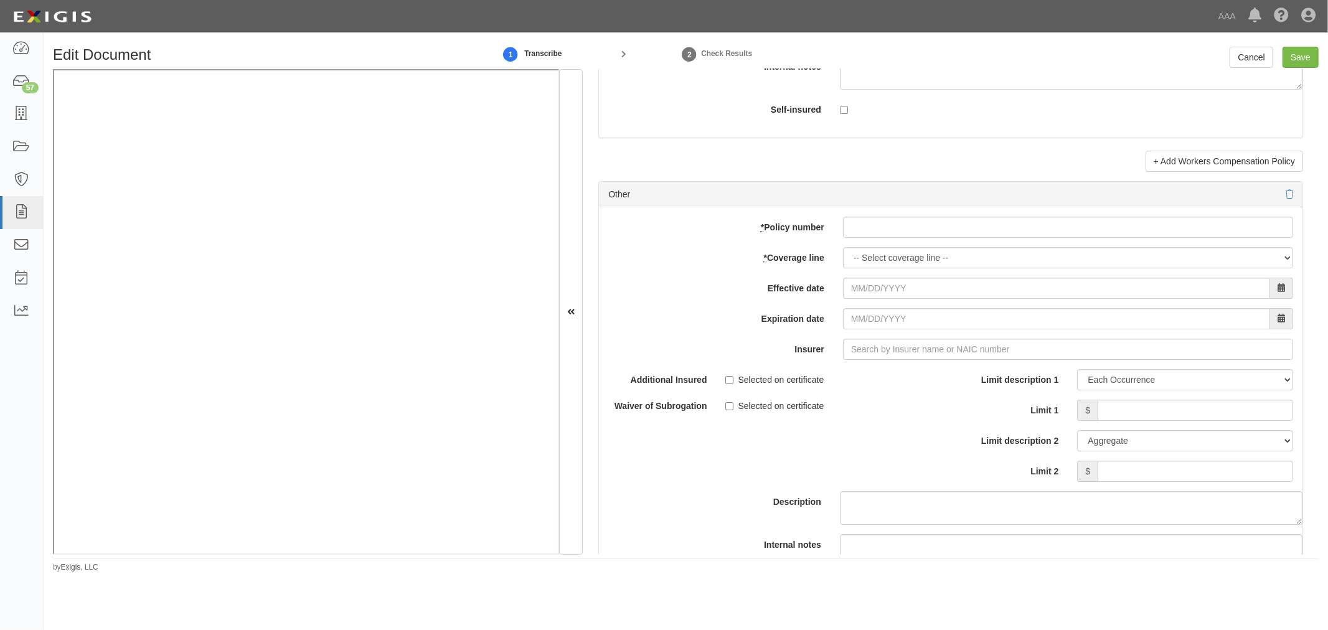
type input "5,000,000"
click at [884, 238] on input "* Policy number" at bounding box center [1068, 227] width 450 height 21
paste input "N0046PK000940-01"
type input "N0046PK000940-01"
click at [870, 260] on select "-- Select coverage line -- Asbestos Abatement Auto Physical Damage Boiler & Mac…" at bounding box center [1068, 257] width 450 height 21
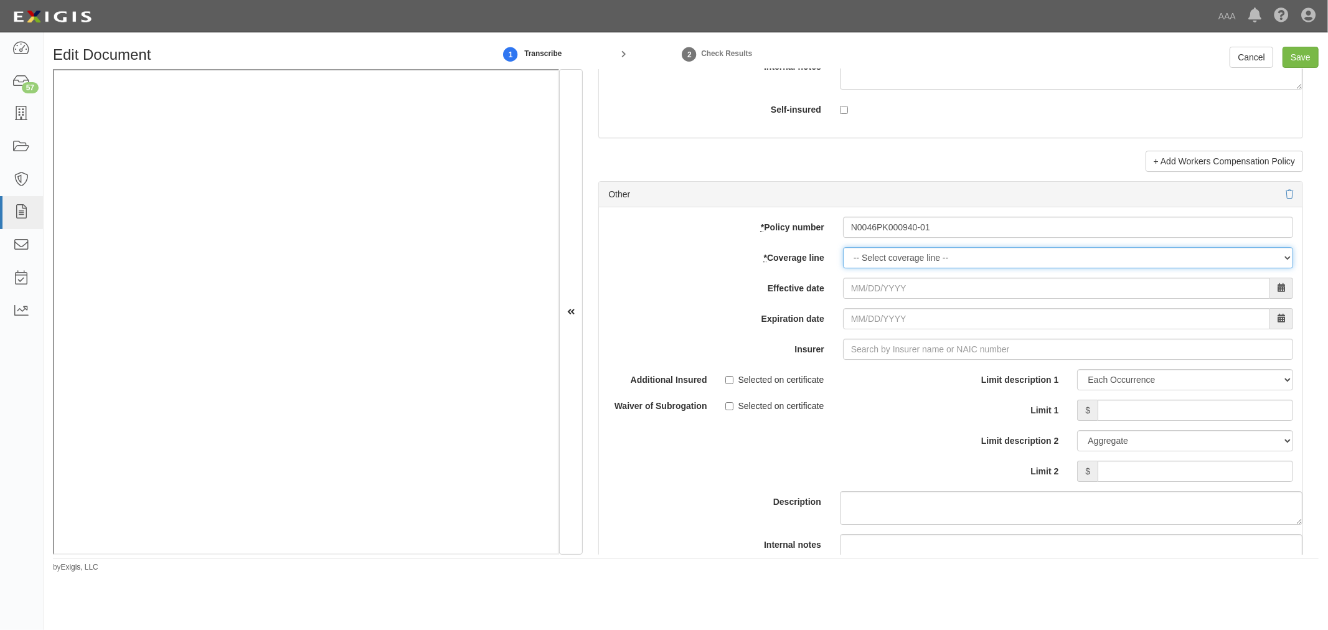
select select "70"
click at [843, 268] on select "-- Select coverage line -- Asbestos Abatement Auto Physical Damage Boiler & Mac…" at bounding box center [1068, 257] width 450 height 21
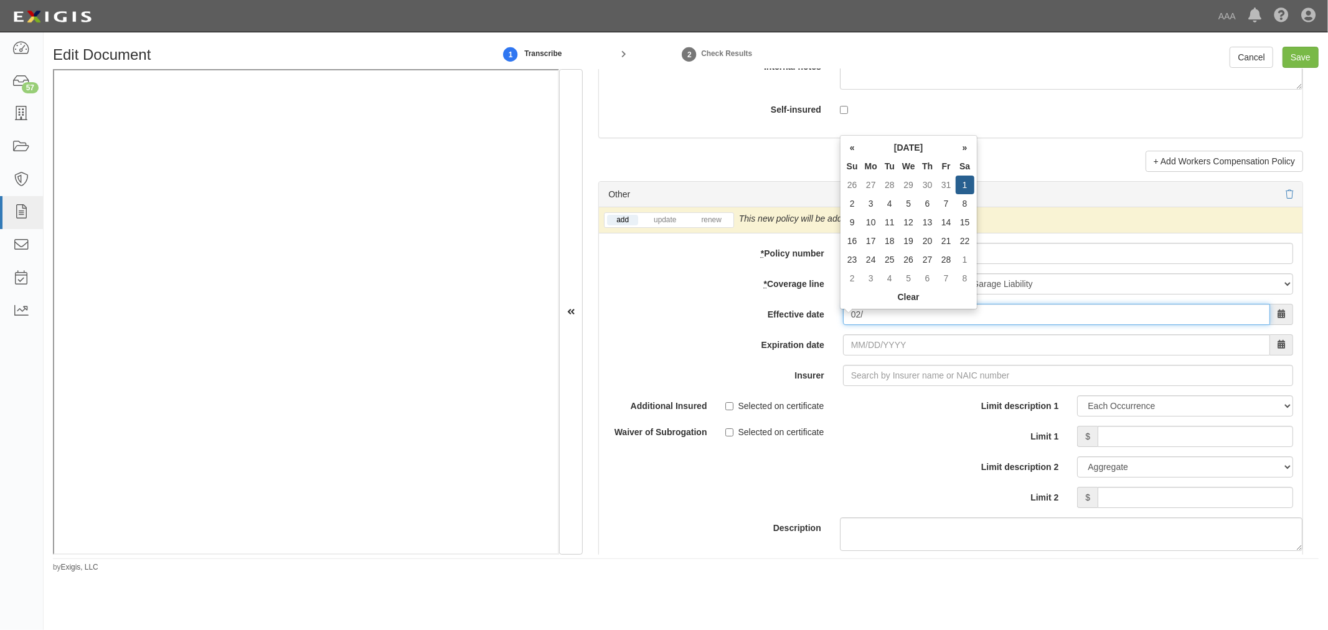
type input "0"
type input "10/01/2025"
type input "10/01/2026"
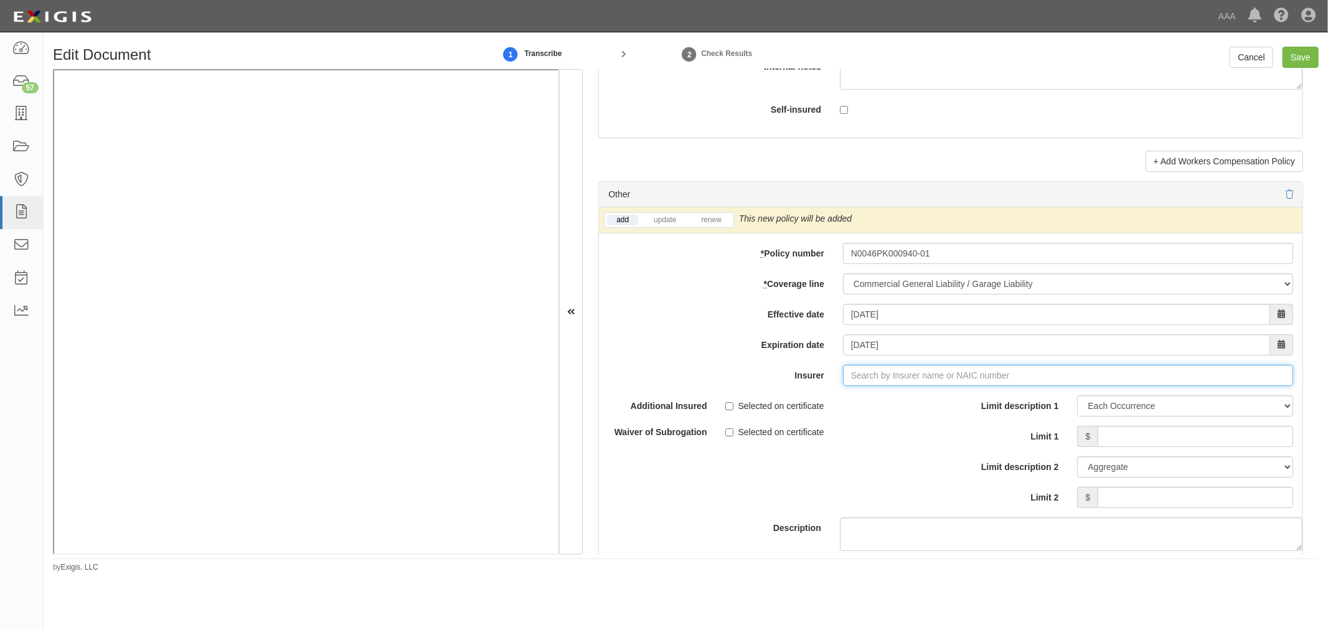
click at [912, 381] on input "Insurer" at bounding box center [1068, 375] width 450 height 21
type input "180 Seguros S.A. (0) NR Rating"
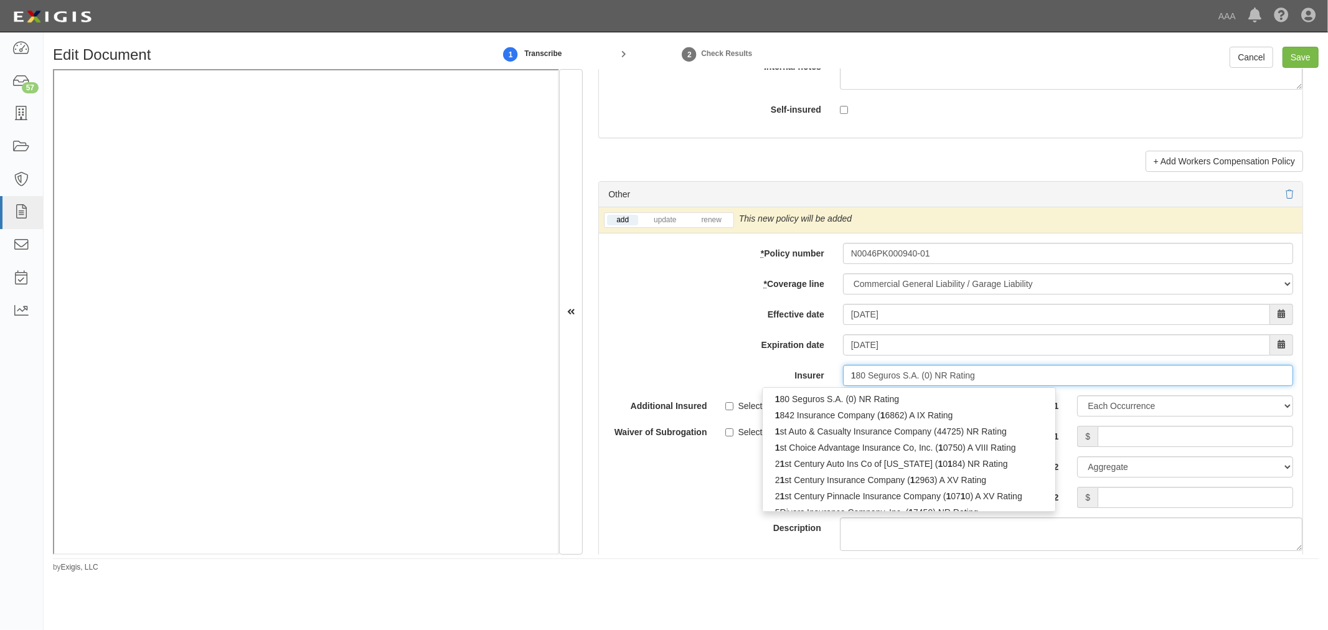
type input "10"
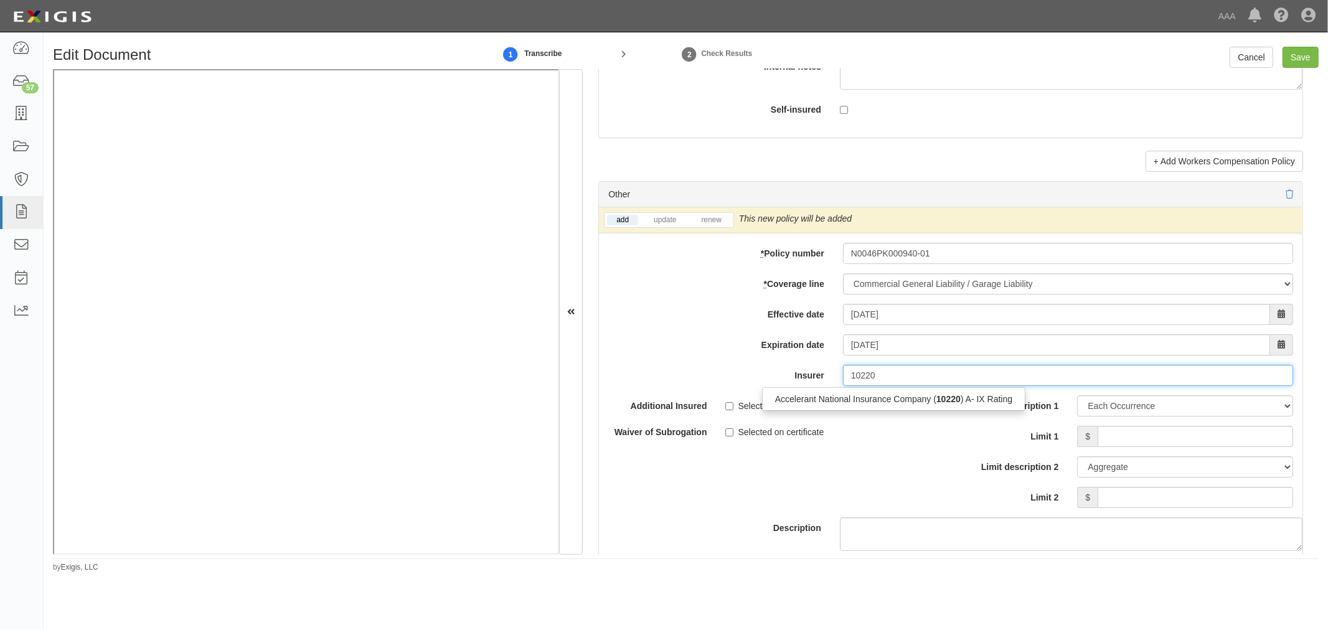
click at [916, 411] on div "Accelerant National Insurance Company ( 10220 ) A- IX Rating" at bounding box center [893, 399] width 263 height 24
click at [922, 406] on div "Accelerant National Insurance Company ( 10220 ) A- IX Rating" at bounding box center [893, 399] width 262 height 16
type input "Accelerant National Insurance Company (10220) A- IX Rating"
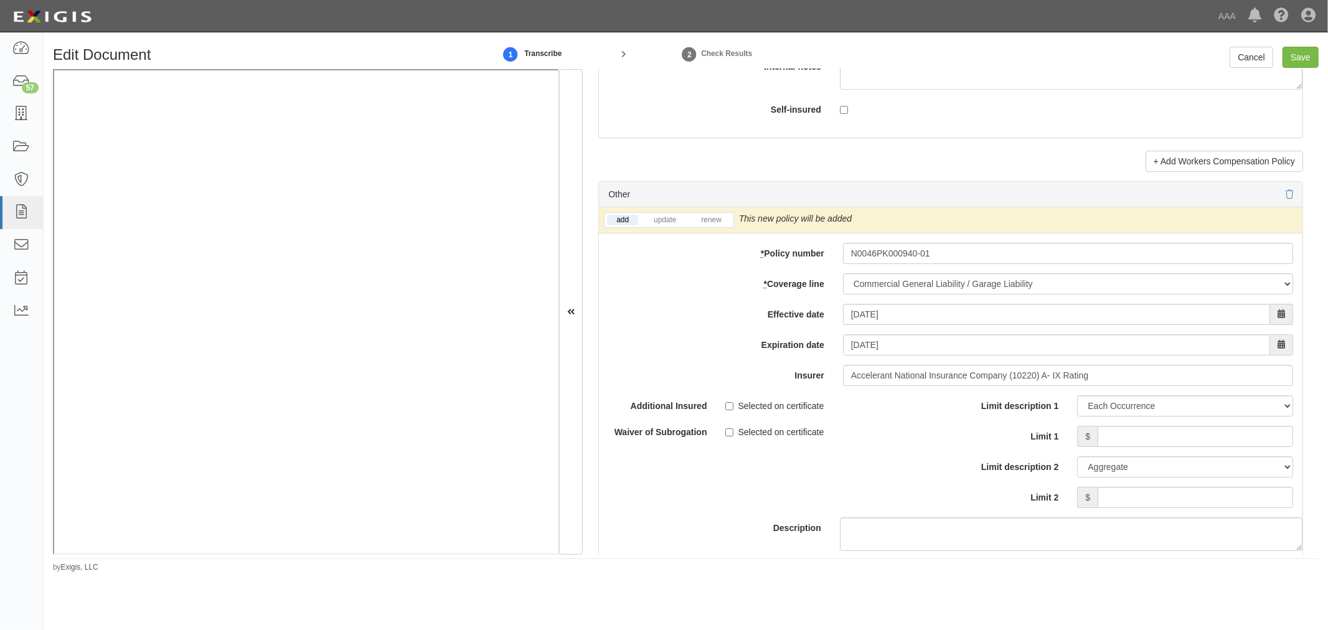
click at [718, 219] on div "add update renew" at bounding box center [669, 220] width 130 height 16
click at [719, 225] on link "renew" at bounding box center [710, 220] width 39 height 11
click at [1239, 444] on input "Limit 1" at bounding box center [1194, 436] width 195 height 21
type input "1,000,000"
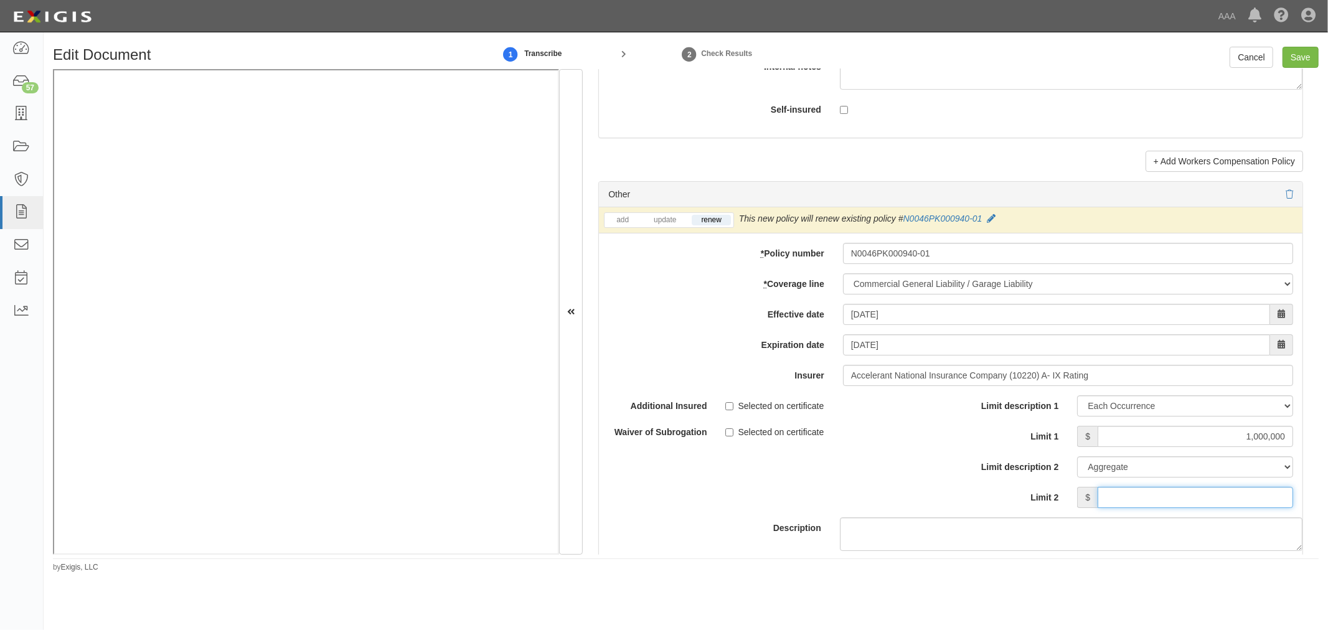
click at [1247, 499] on input "Limit 2" at bounding box center [1194, 497] width 195 height 21
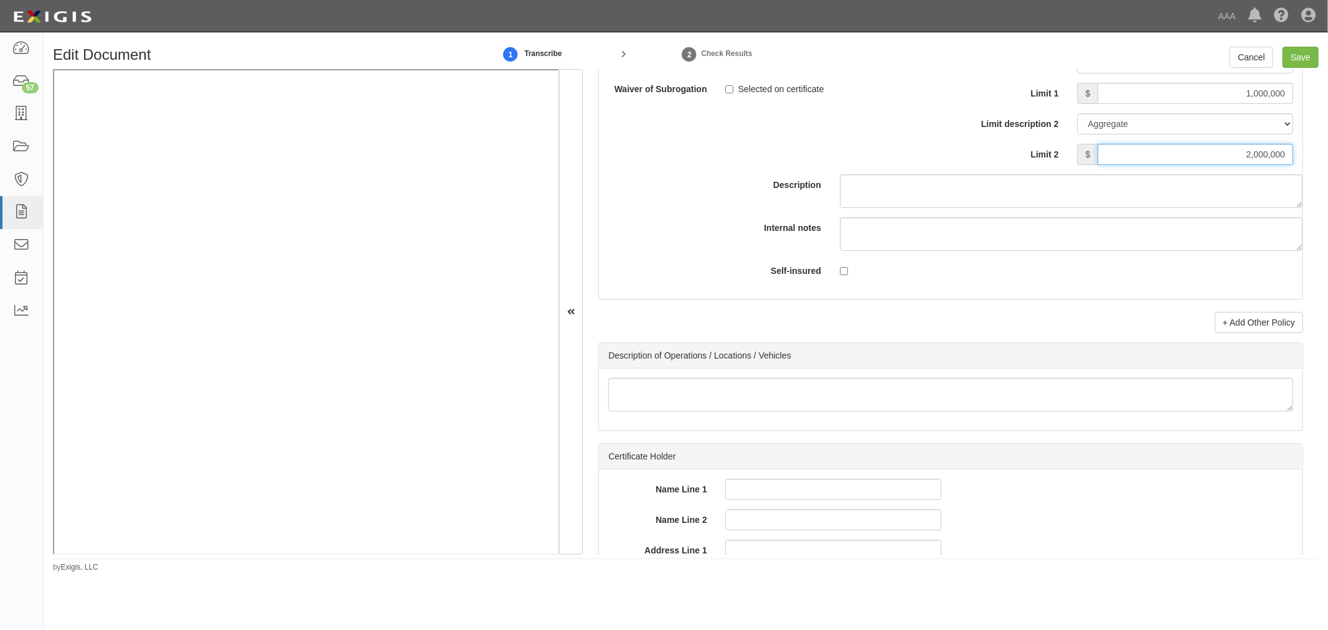
scroll to position [3803, 0]
type input "2,000,000"
click at [1285, 328] on link "+ Add Other Policy" at bounding box center [1258, 319] width 88 height 21
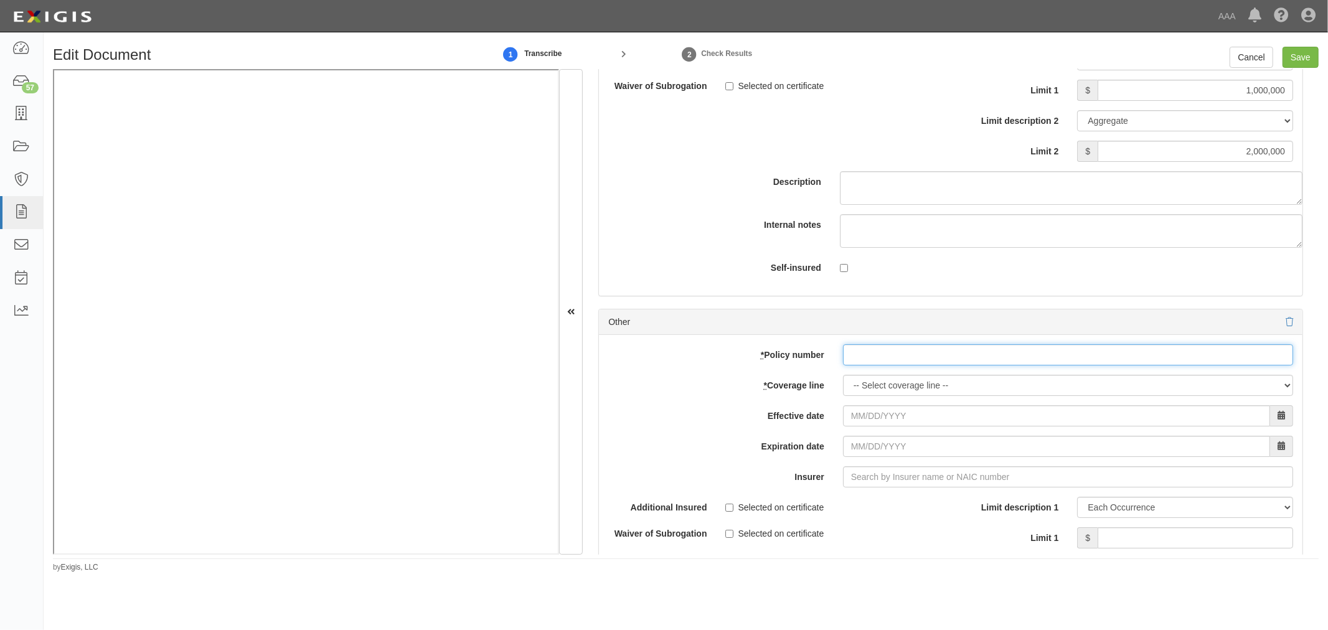
paste input "N0046PK000940-01"
click at [923, 362] on input "N0046PK000940-01" at bounding box center [1068, 354] width 450 height 21
type input "N0046PK000940-01"
click at [891, 393] on select "-- Select coverage line -- Asbestos Abatement Auto Physical Damage Boiler & Mac…" at bounding box center [1068, 385] width 450 height 21
select select "56"
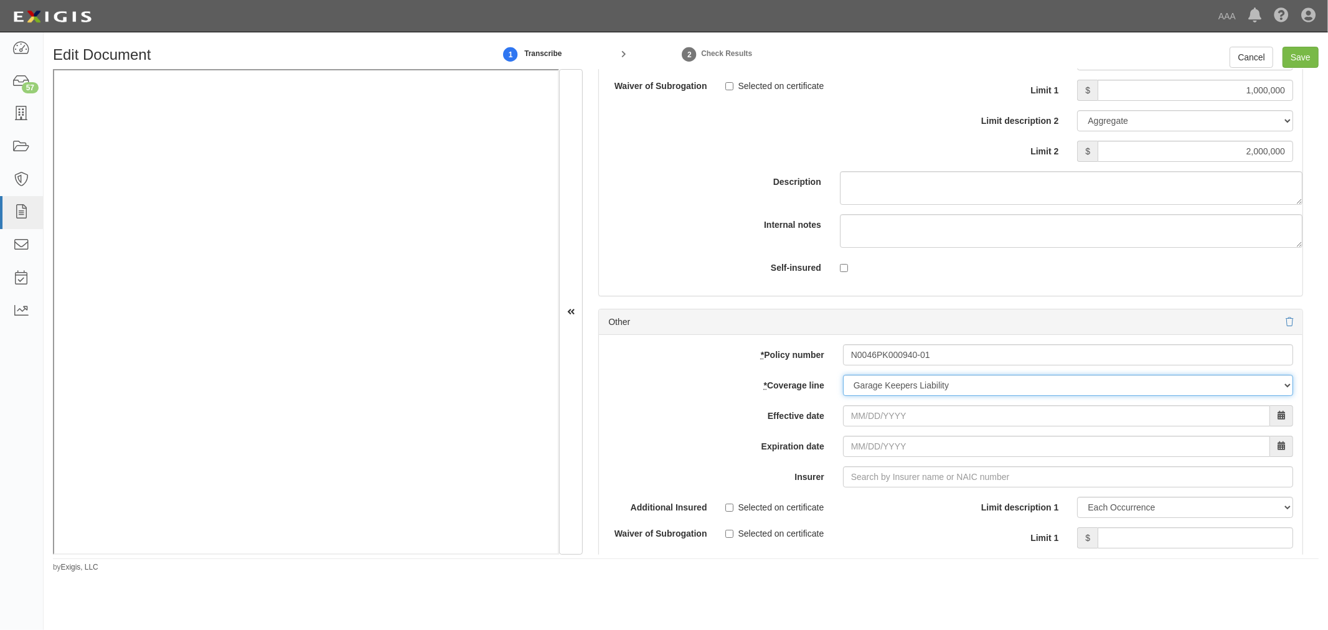
click at [843, 396] on select "-- Select coverage line -- Asbestos Abatement Auto Physical Damage Boiler & Mac…" at bounding box center [1068, 385] width 450 height 21
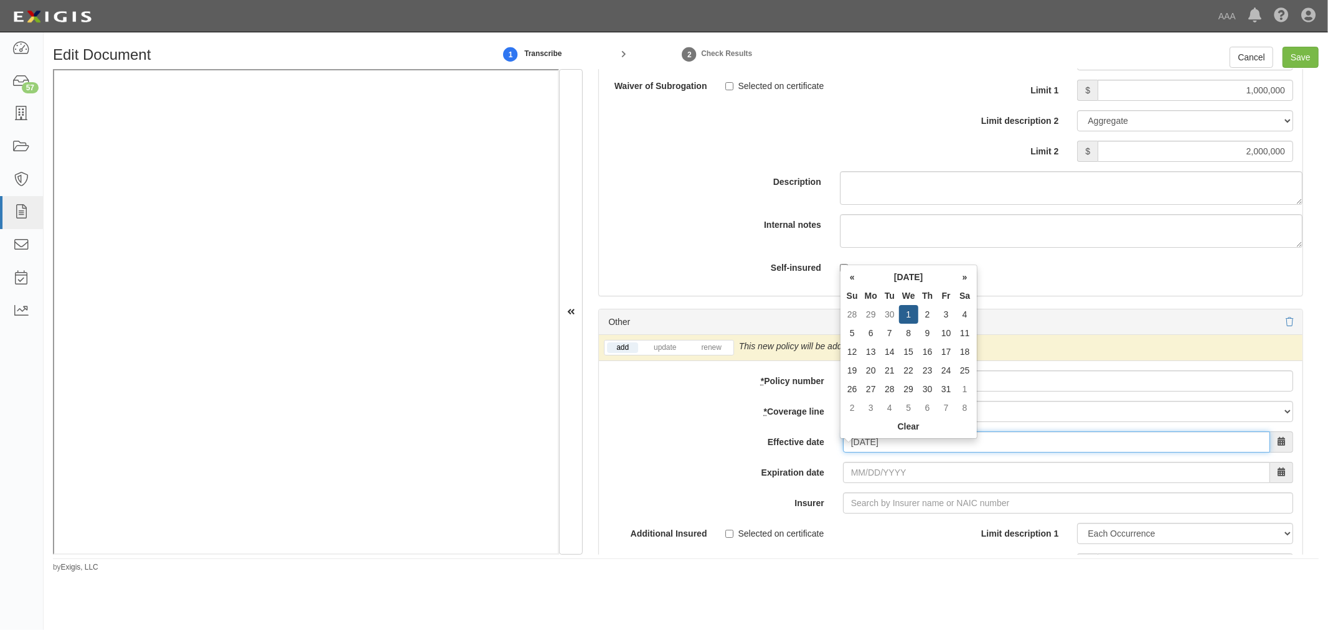
type input "10/01/2025"
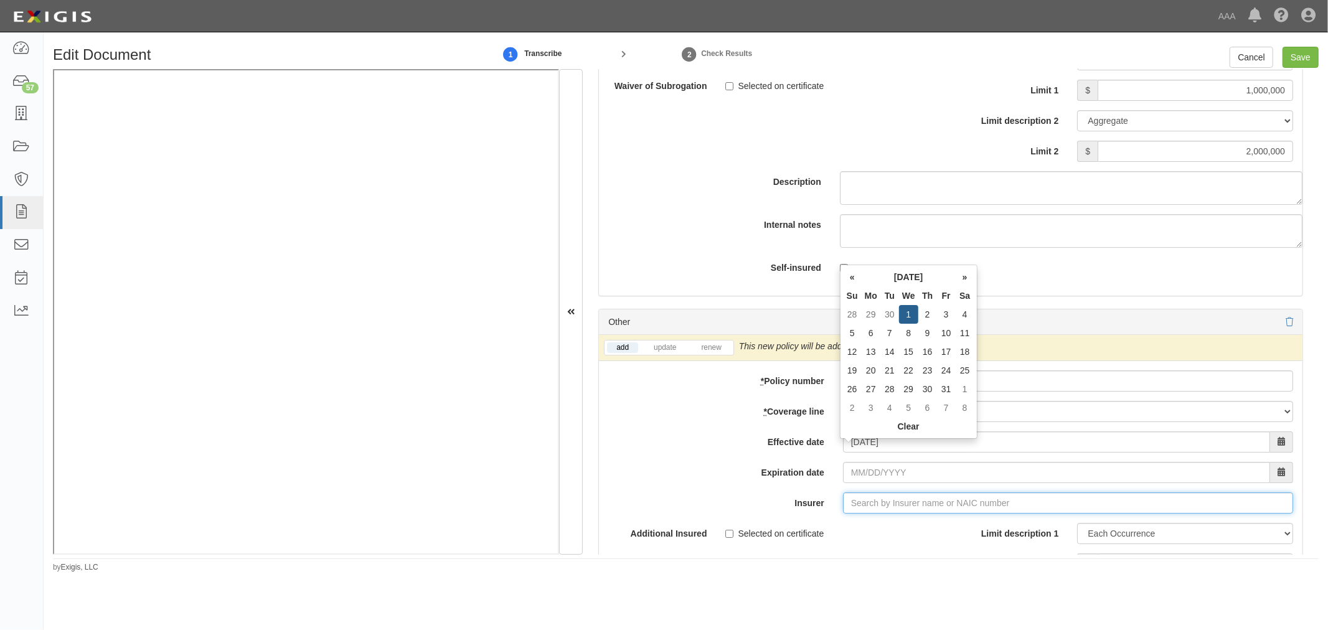
type input "10/01/2026"
click at [962, 513] on input "Insurer" at bounding box center [1068, 502] width 450 height 21
type input "180 Seguros S.A. (0) NR Rating"
type input "1"
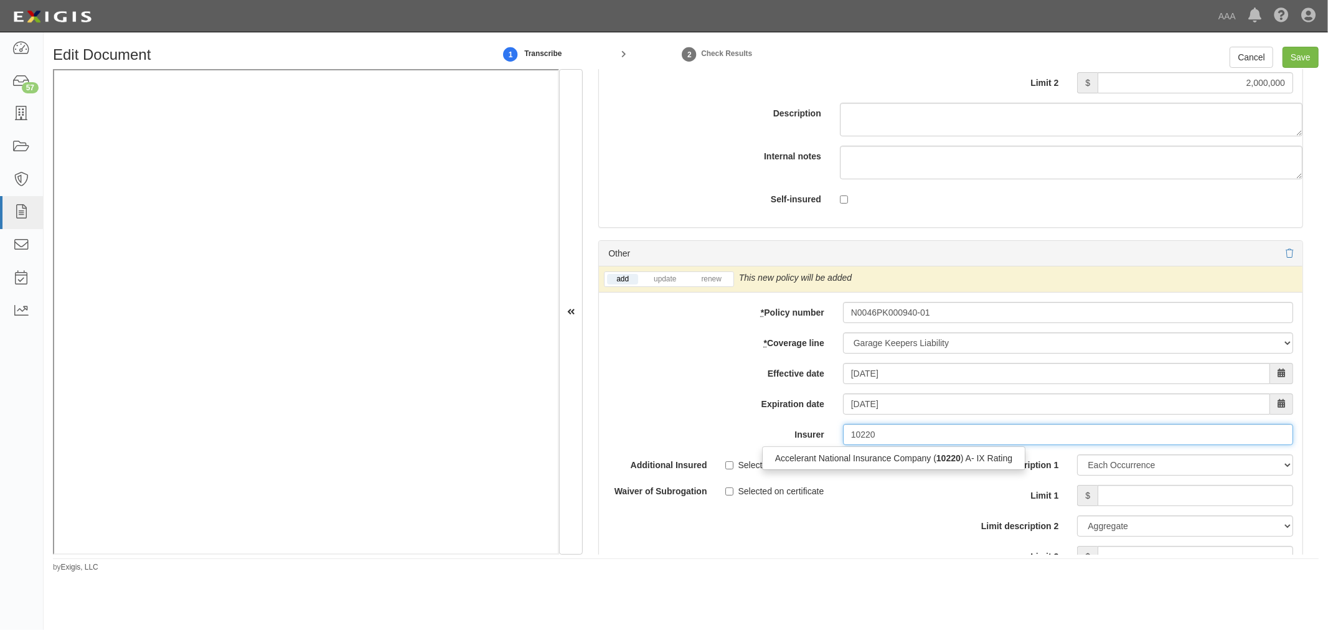
scroll to position [3919, 0]
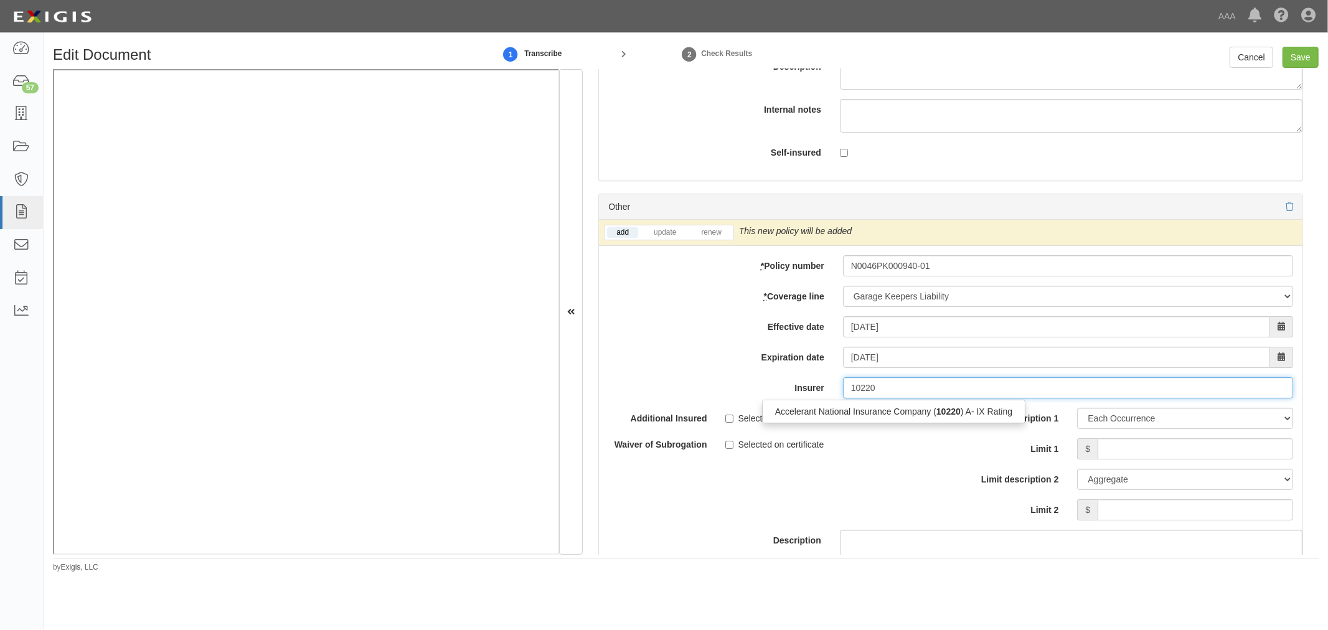
drag, startPoint x: 909, startPoint y: 420, endPoint x: 841, endPoint y: 388, distance: 74.9
click at [909, 419] on div "Accelerant National Insurance Company ( 10220 ) A- IX Rating" at bounding box center [893, 411] width 262 height 16
type input "Accelerant National Insurance Company (10220) A- IX Rating"
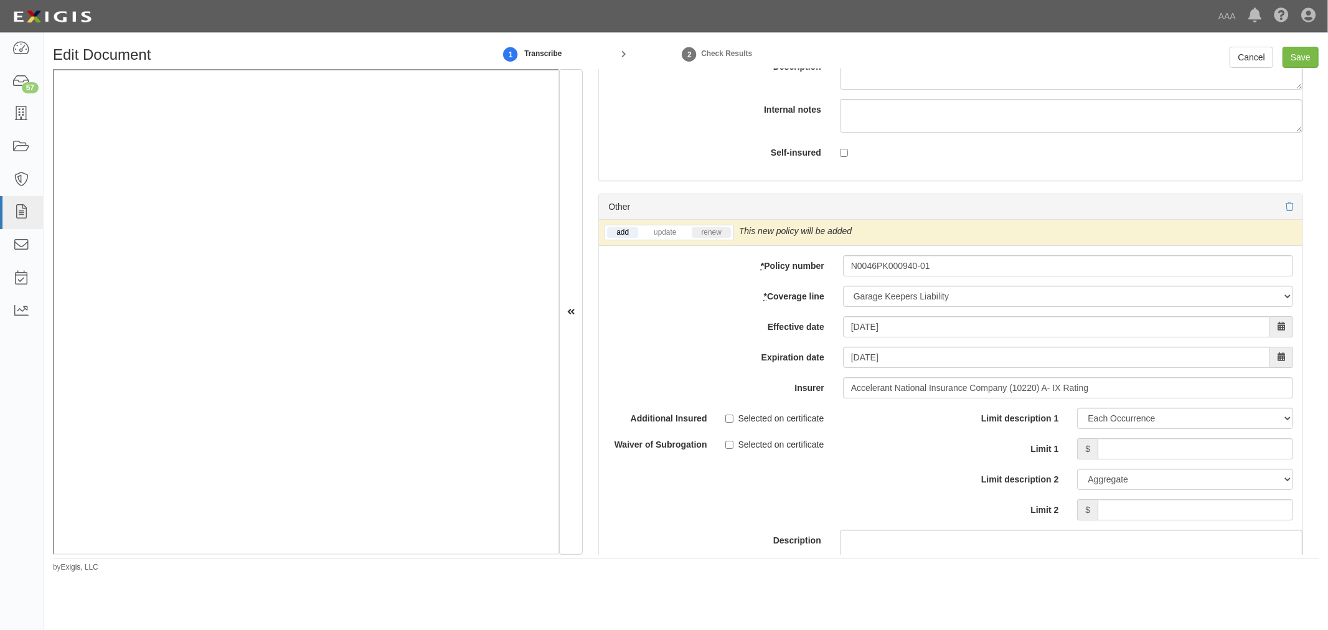
drag, startPoint x: 738, startPoint y: 243, endPoint x: 718, endPoint y: 239, distance: 20.4
click at [739, 236] on span "This new policy will be added" at bounding box center [795, 231] width 113 height 10
click at [693, 233] on div "add update renew" at bounding box center [669, 233] width 130 height 16
click at [715, 238] on link "renew" at bounding box center [710, 232] width 39 height 11
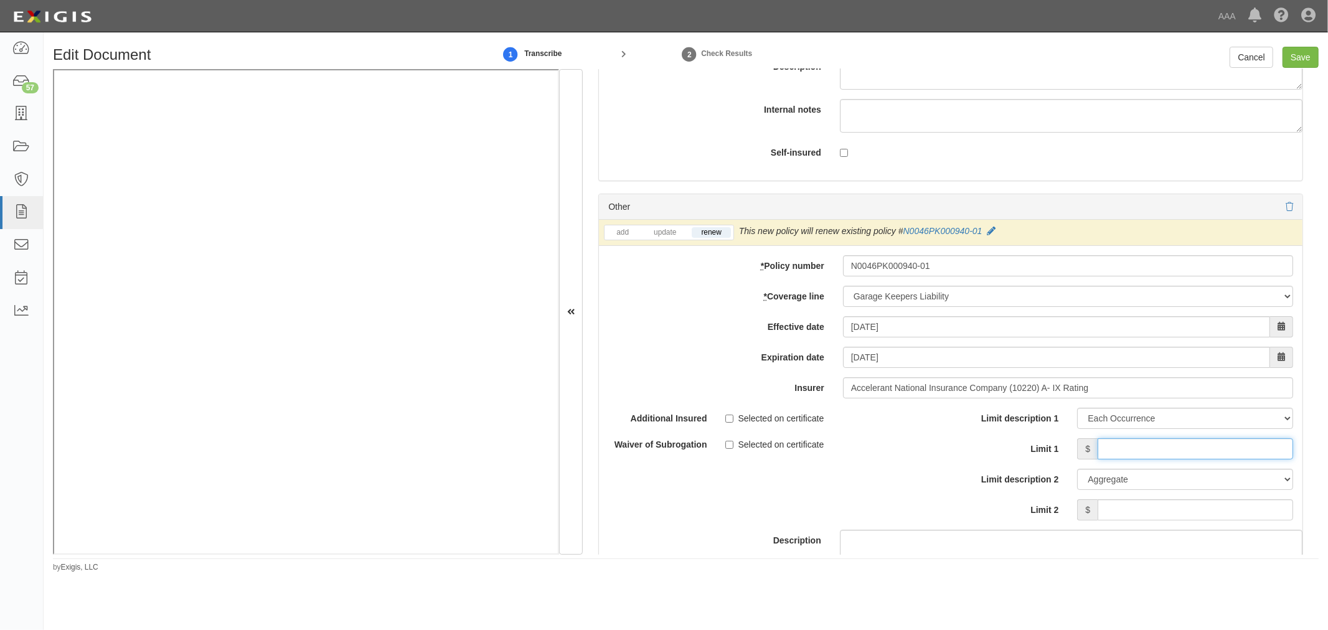
click at [1214, 454] on input "Limit 1" at bounding box center [1194, 448] width 195 height 21
drag, startPoint x: 1165, startPoint y: 461, endPoint x: 1154, endPoint y: 457, distance: 11.2
click at [1166, 459] on input "Limit 1" at bounding box center [1194, 448] width 195 height 21
type input "50,000"
click at [1258, 520] on input "Limit 2" at bounding box center [1194, 509] width 195 height 21
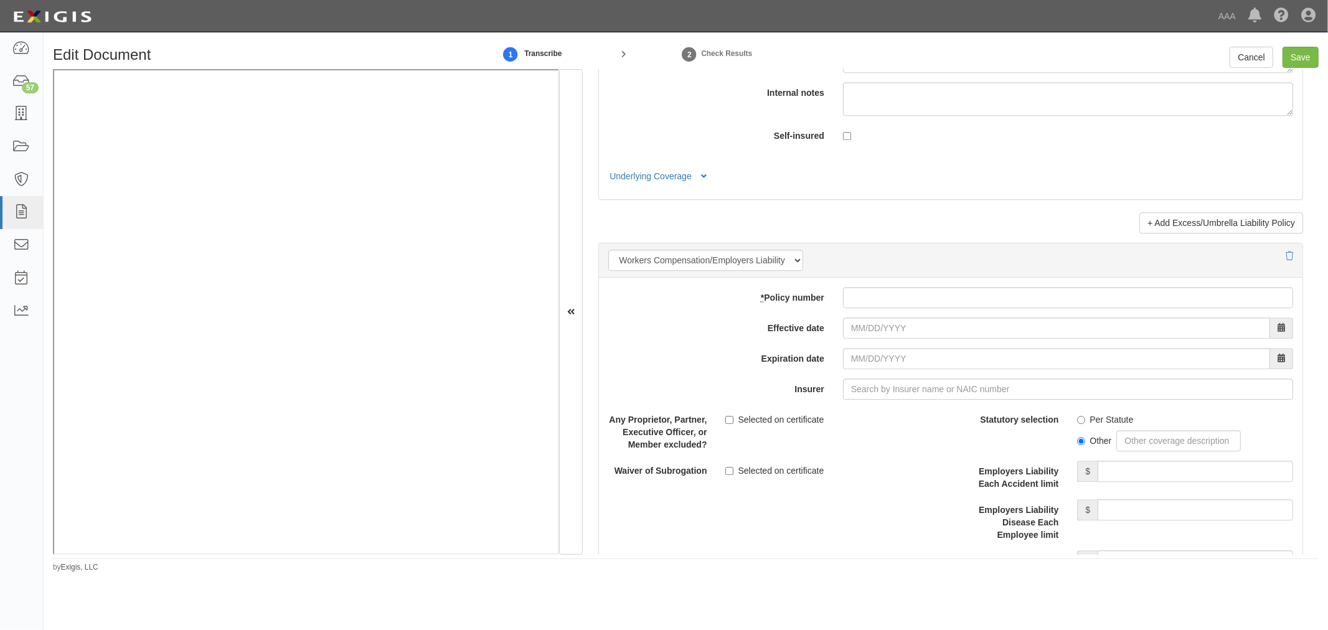
scroll to position [3342, 0]
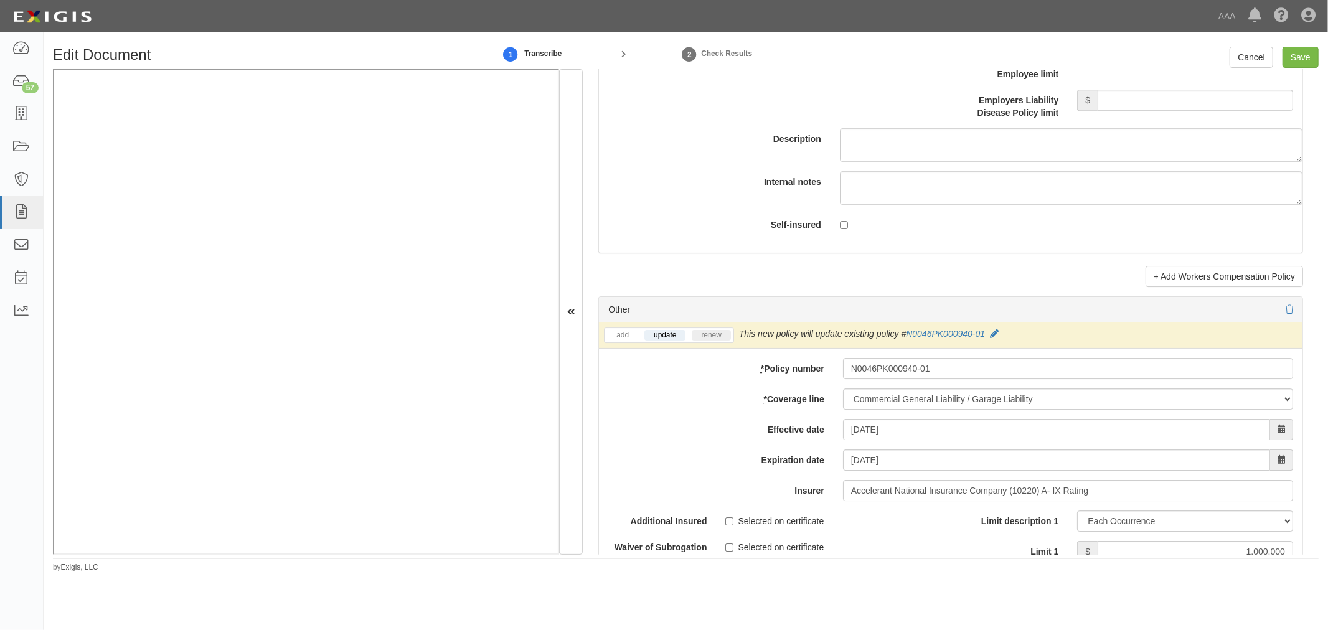
type input "50,000"
click at [714, 337] on link "renew" at bounding box center [710, 335] width 39 height 11
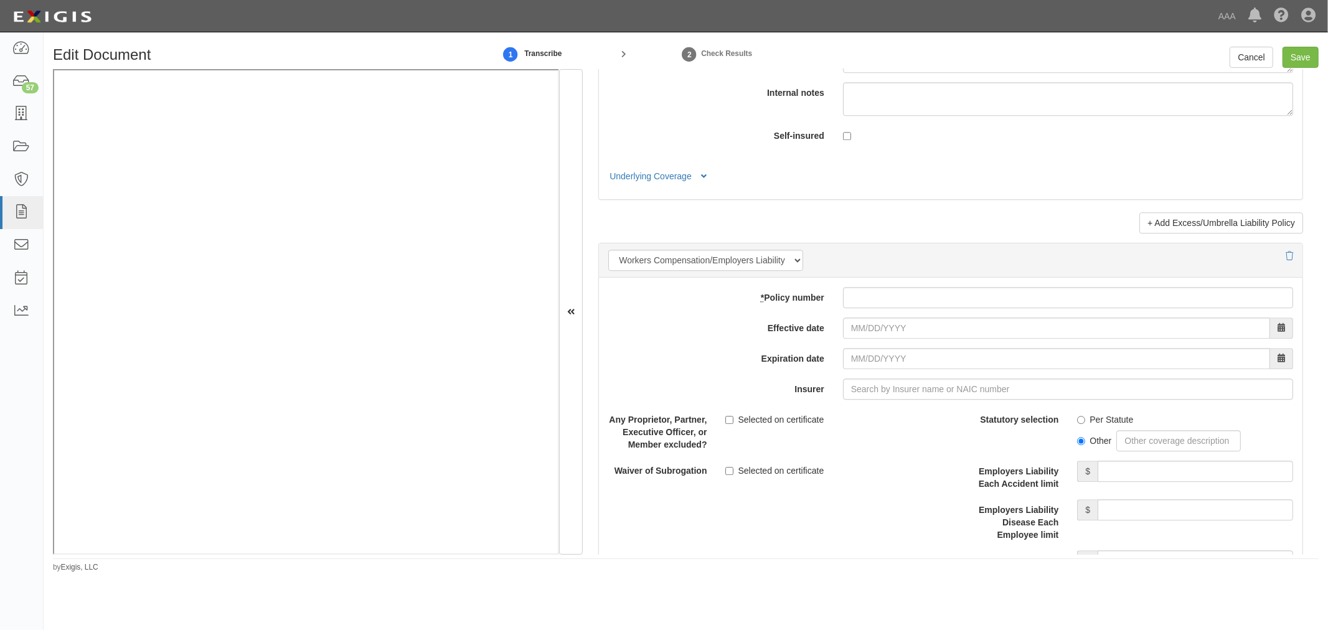
scroll to position [2420, 0]
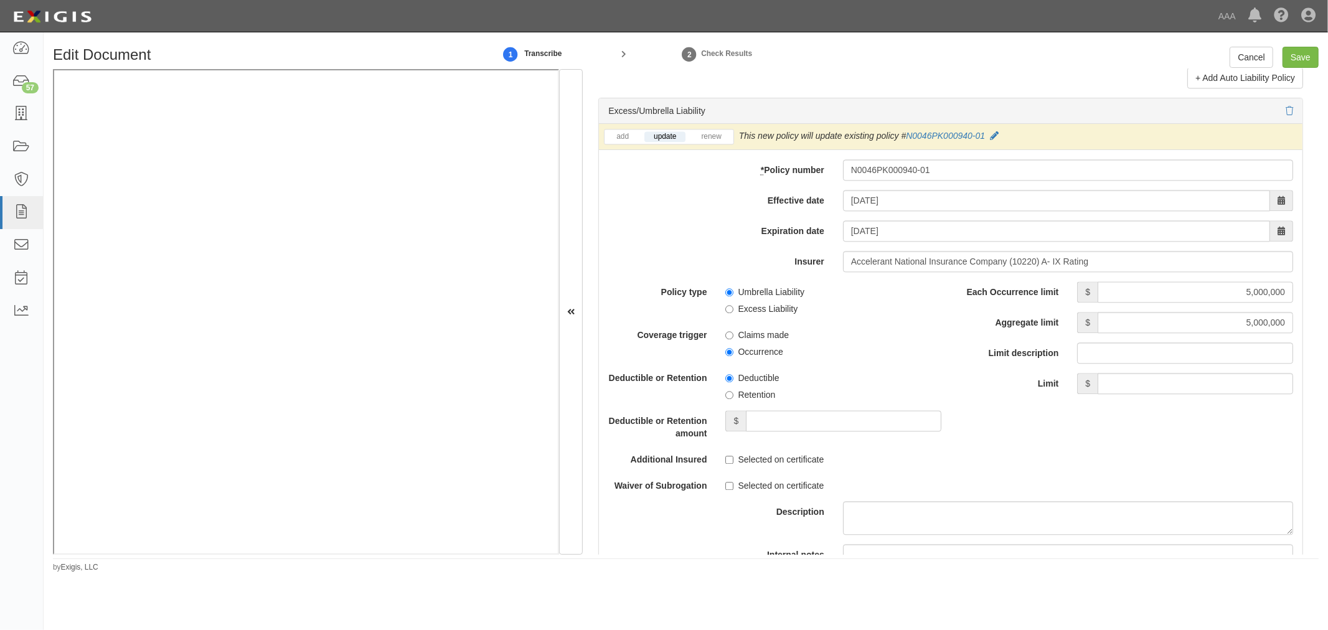
click at [718, 150] on div "add update renew This new policy will be added This new policy will update exis…" at bounding box center [950, 137] width 703 height 26
click at [716, 142] on link "renew" at bounding box center [710, 136] width 39 height 11
click at [1318, 44] on div "Edit Document 1 Transcribe 2 Check Results Cancel Save Document Details Receive…" at bounding box center [686, 304] width 1284 height 535
click at [1308, 52] on input "Save" at bounding box center [1300, 57] width 36 height 21
type input "5000000"
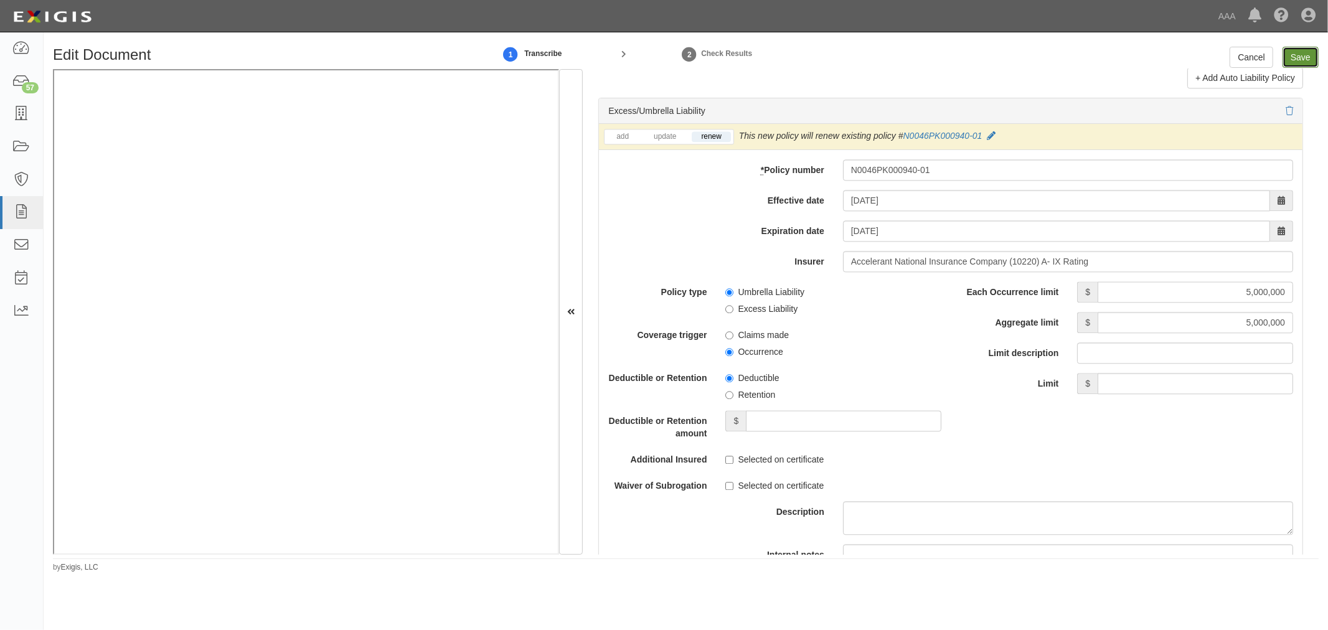
type input "5000000"
type input "1000000"
type input "2000000"
type input "50000"
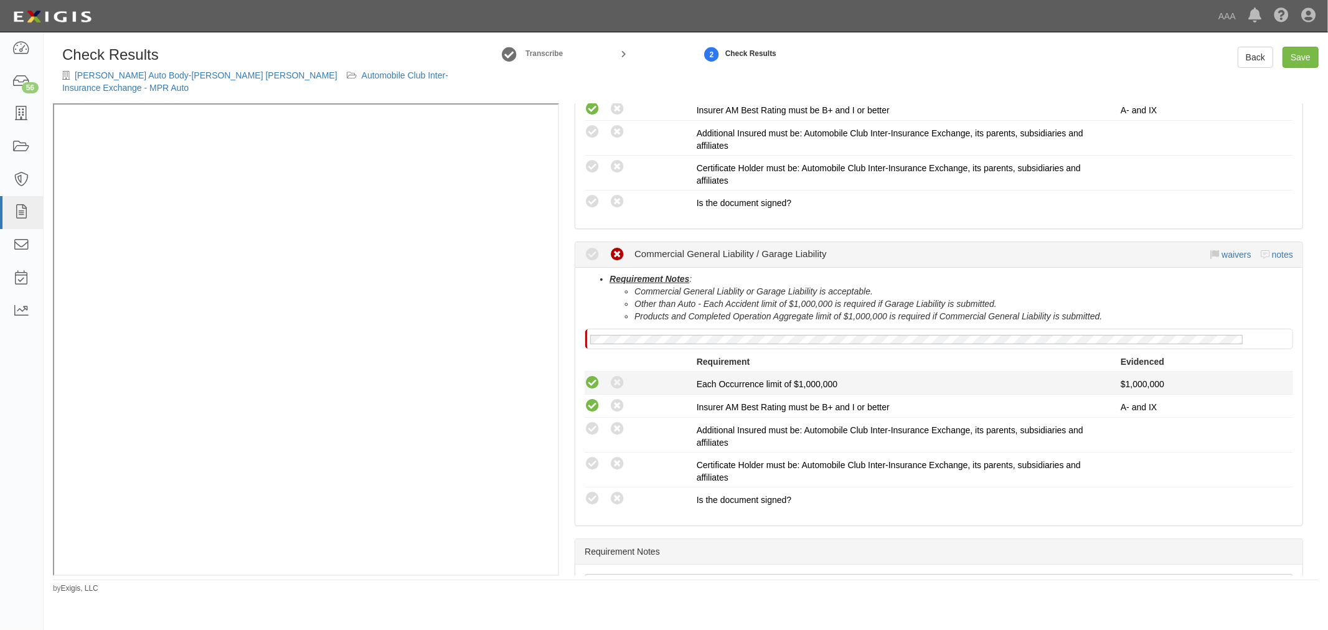
scroll to position [345, 0]
click at [594, 490] on icon at bounding box center [592, 498] width 16 height 16
radio input "true"
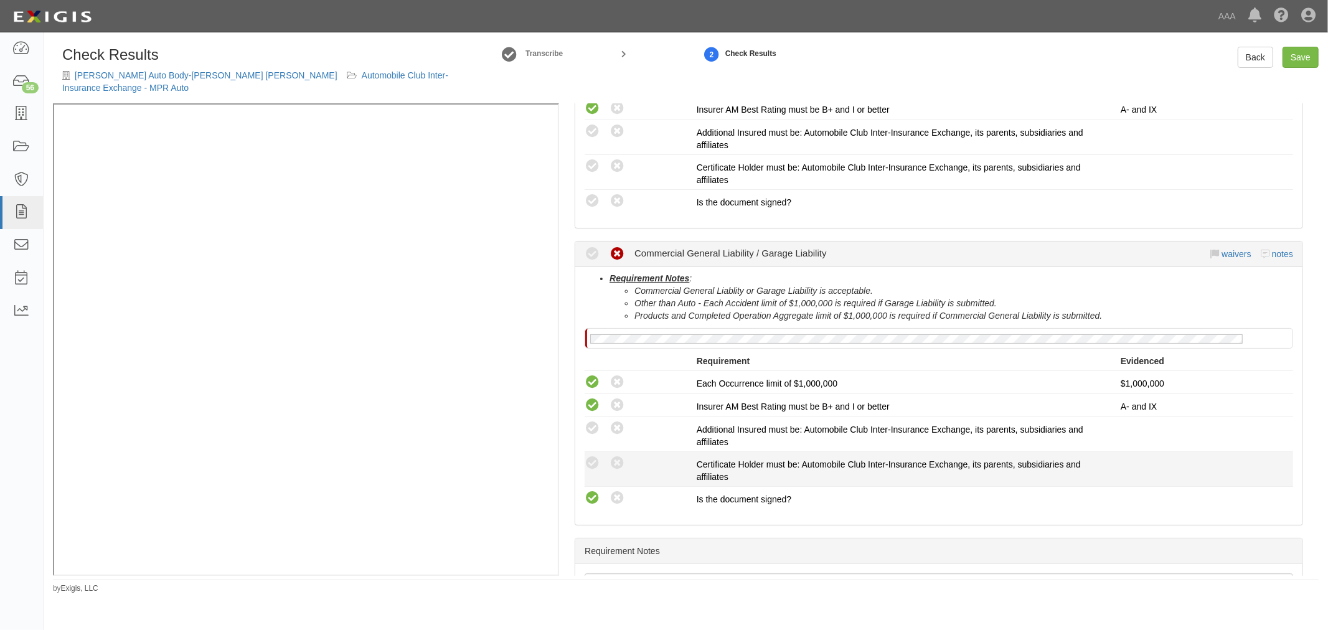
click at [592, 452] on li "Compliant Waived: Non-Compliant Certificate Holder must be: Automobile Club Int…" at bounding box center [938, 469] width 708 height 35
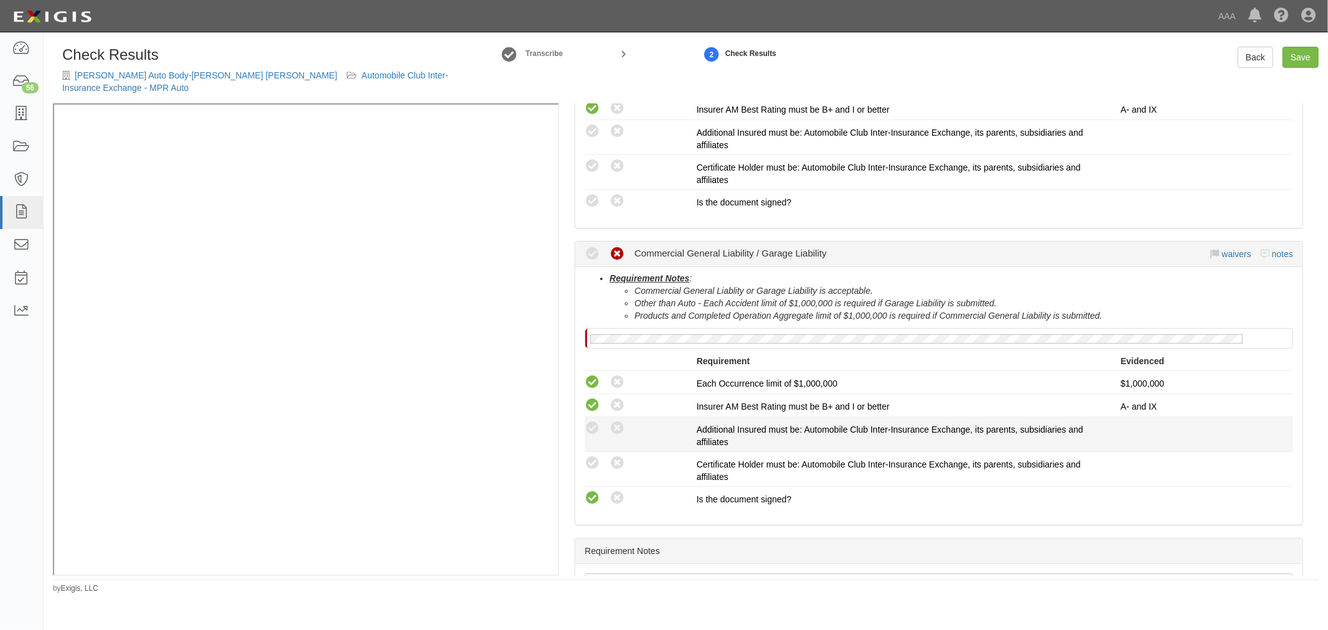
drag, startPoint x: 592, startPoint y: 444, endPoint x: 590, endPoint y: 434, distance: 10.1
click at [592, 456] on icon at bounding box center [592, 464] width 16 height 16
radio input "true"
click at [589, 423] on div "Compliant Waived: Non-Compliant Additional Insured must be: Automobile Club Int…" at bounding box center [938, 434] width 727 height 28
click at [593, 421] on icon at bounding box center [592, 429] width 16 height 16
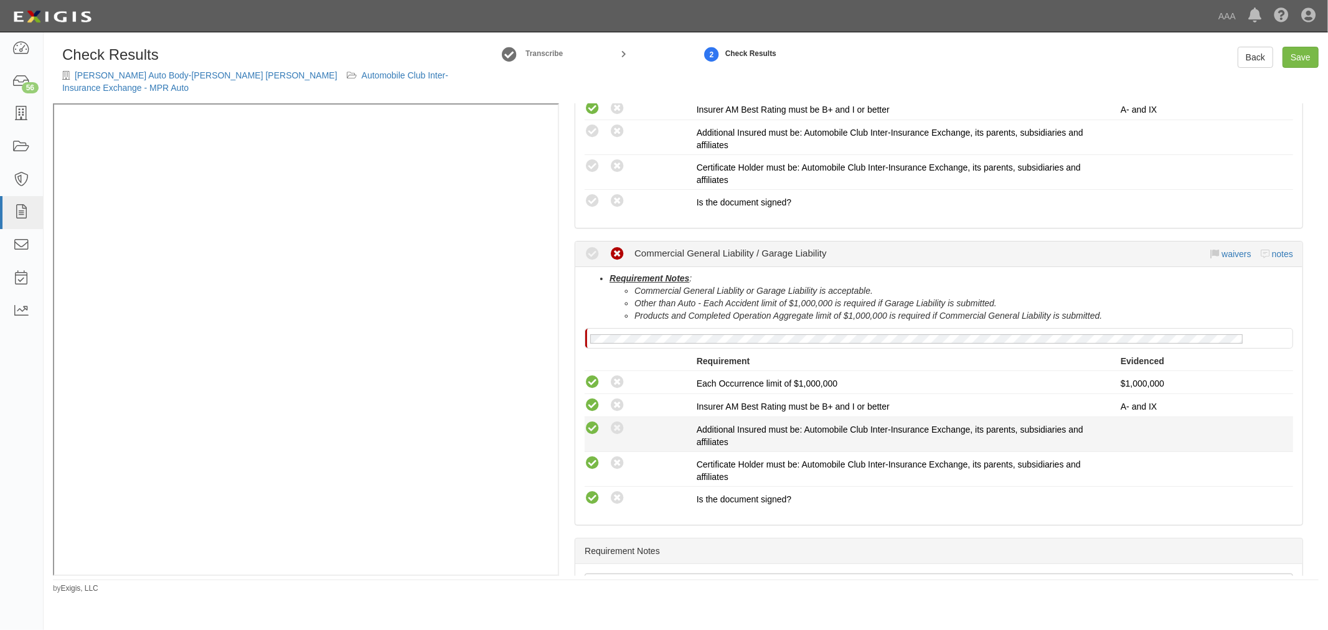
radio input "true"
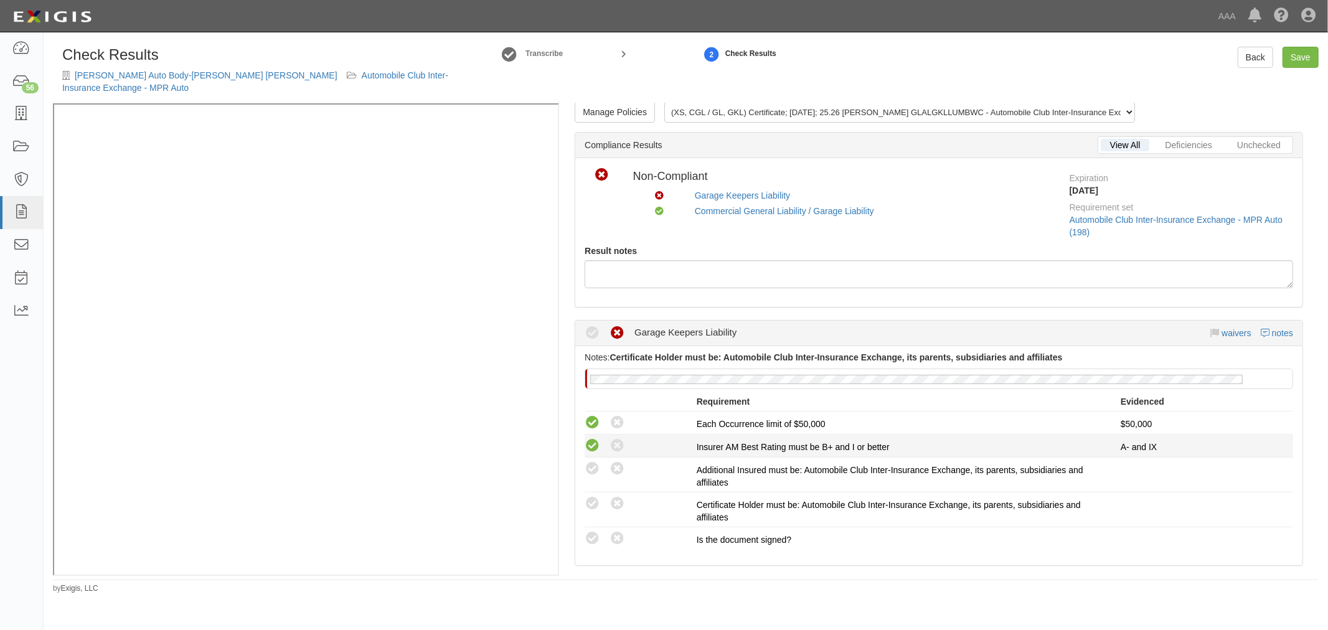
scroll to position [0, 0]
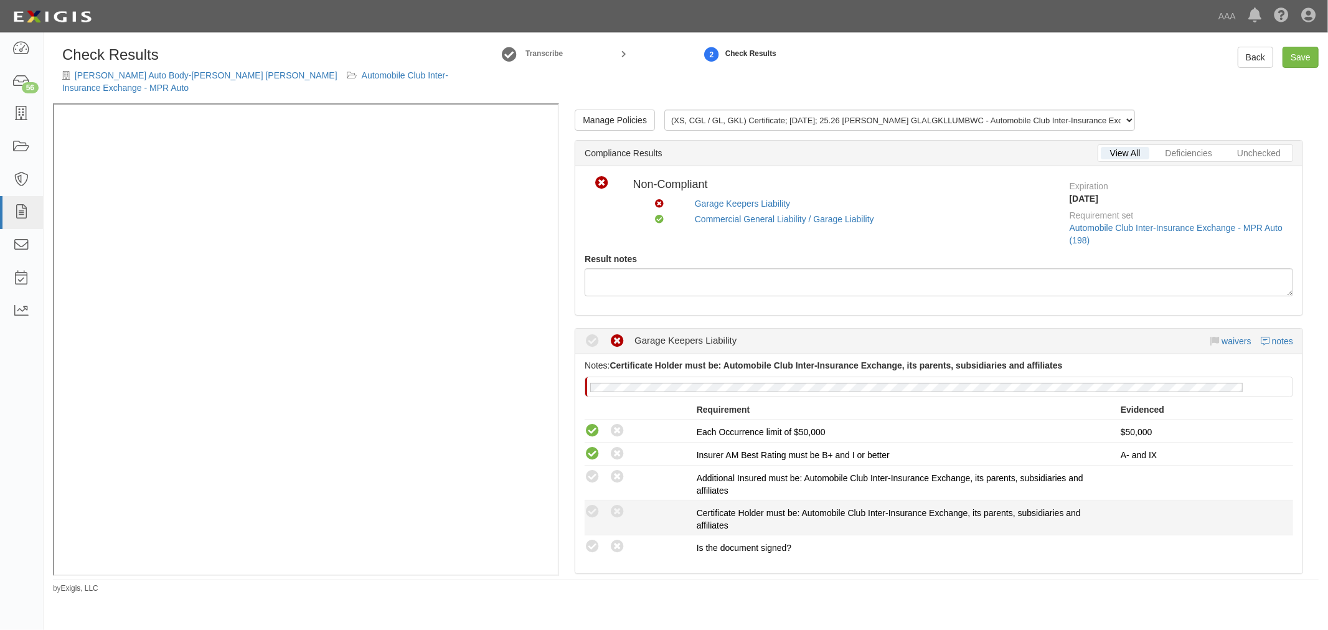
drag, startPoint x: 590, startPoint y: 536, endPoint x: 588, endPoint y: 512, distance: 23.8
click at [589, 539] on icon at bounding box center [592, 547] width 16 height 16
radio input "true"
click at [588, 504] on icon at bounding box center [592, 512] width 16 height 16
radio input "true"
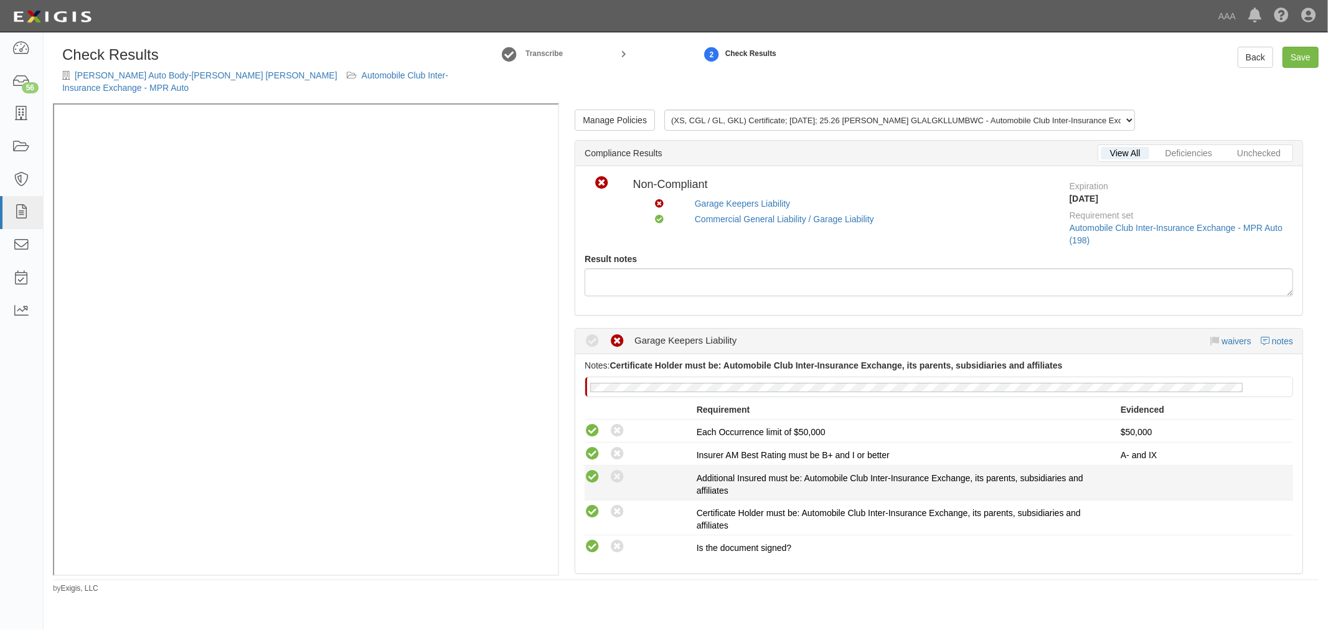
click at [588, 469] on icon at bounding box center [592, 477] width 16 height 16
radio input "true"
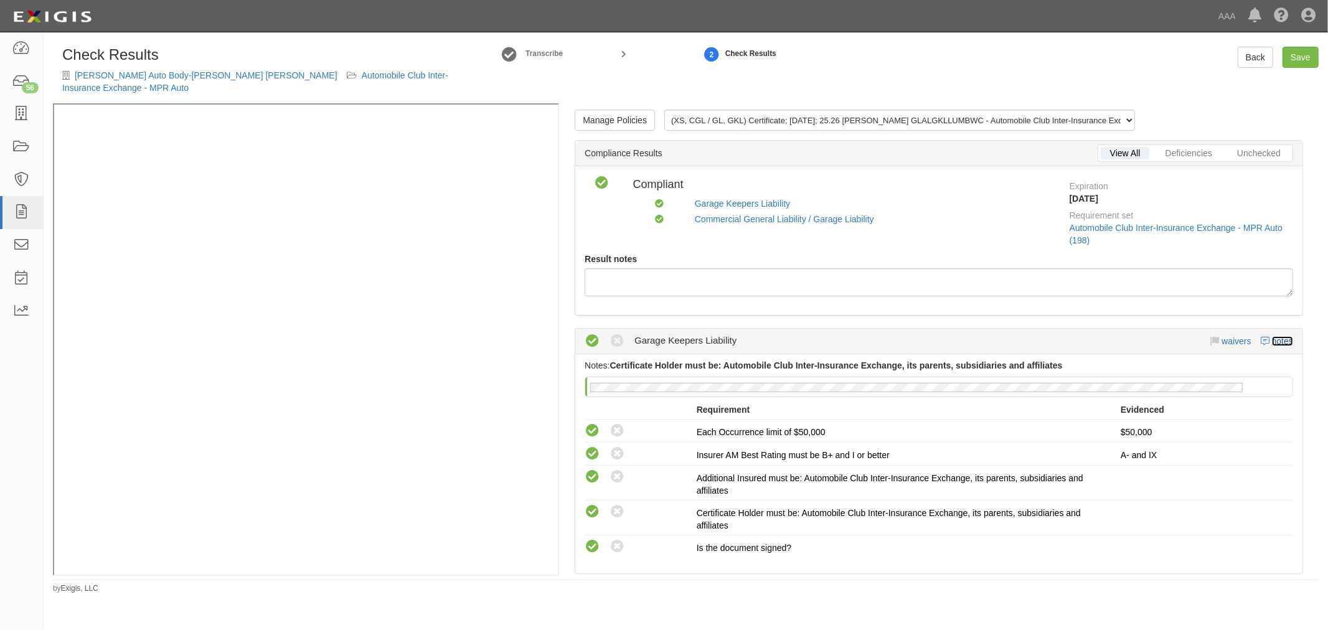
click at [1272, 336] on link "notes" at bounding box center [1282, 341] width 21 height 10
radio input "true"
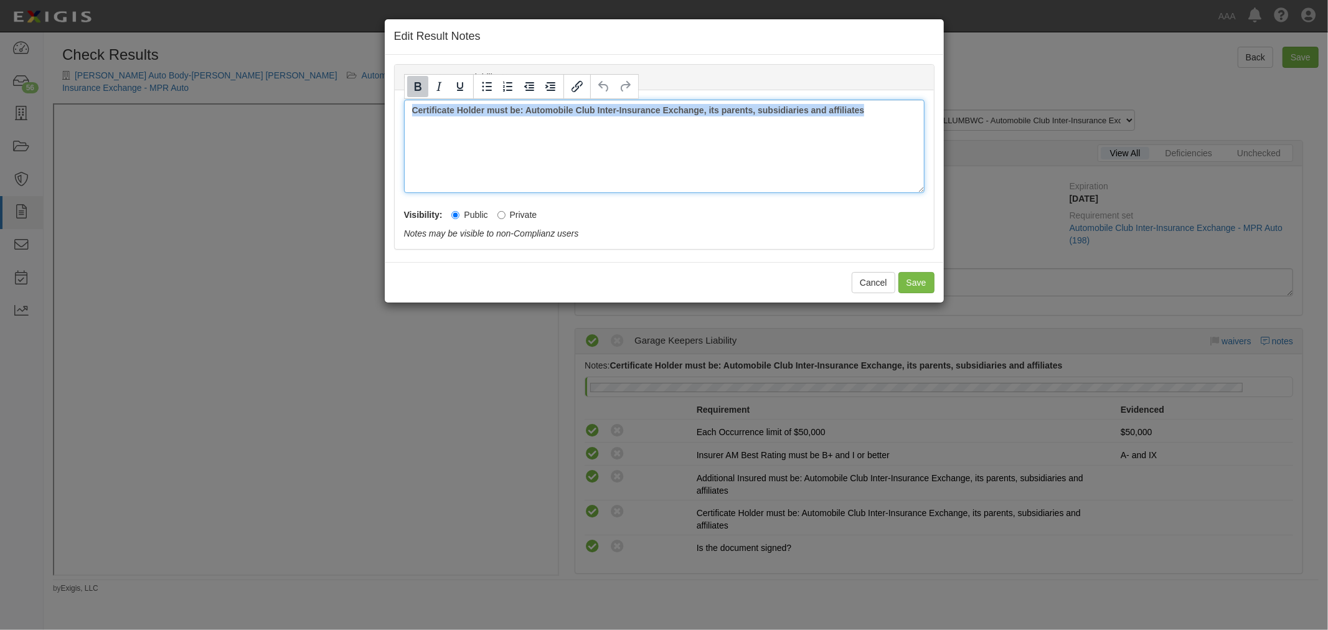
drag, startPoint x: 888, startPoint y: 107, endPoint x: 322, endPoint y: 138, distance: 566.0
click at [326, 143] on div "Edit Result Notes Garage Keepers Liability Notes Certificate Holder must be: Au…" at bounding box center [664, 315] width 1328 height 630
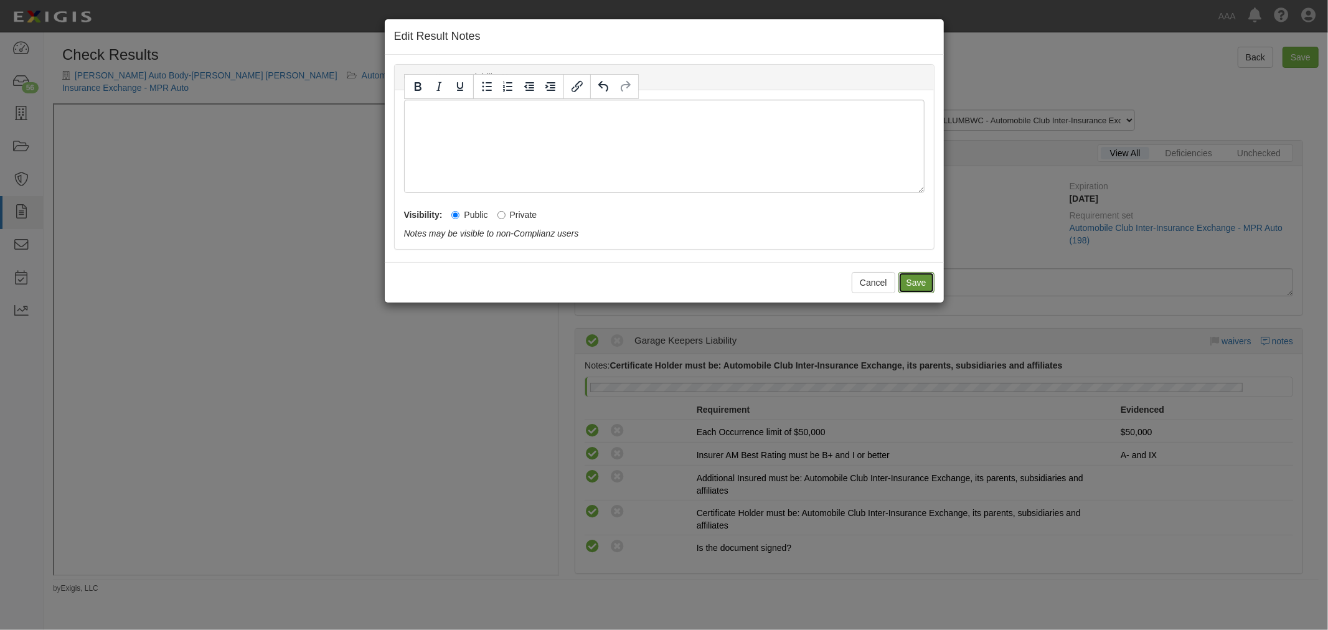
click at [919, 281] on button "Save" at bounding box center [916, 282] width 36 height 21
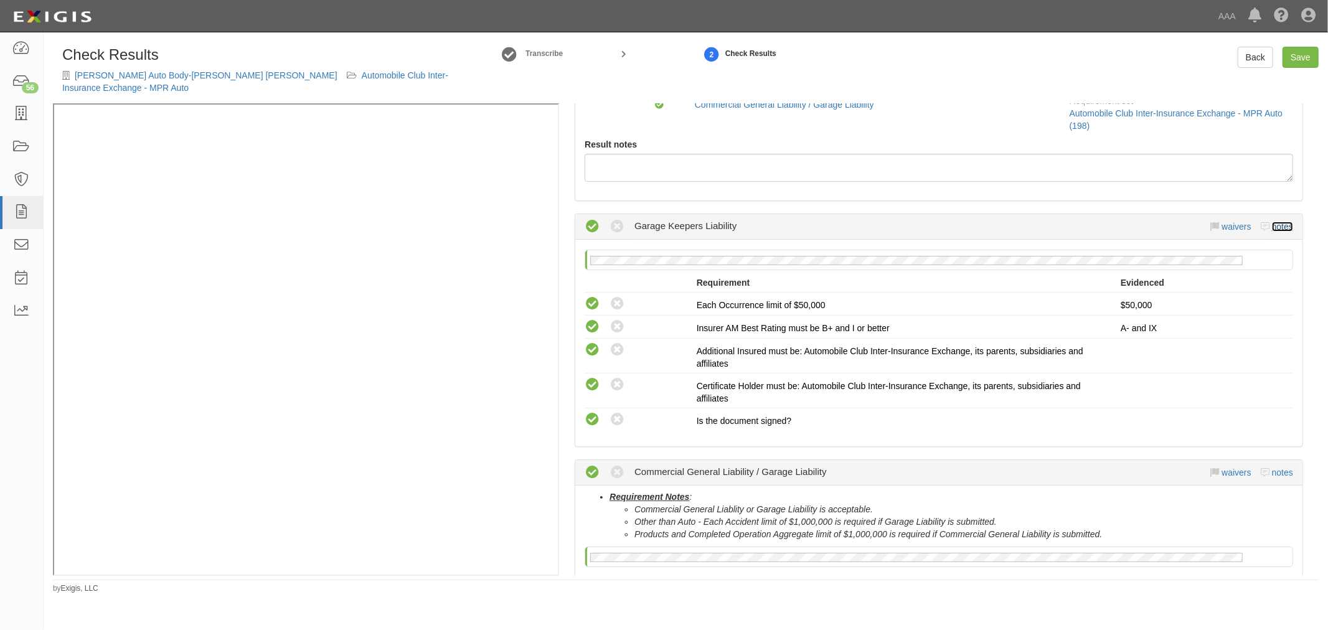
scroll to position [230, 0]
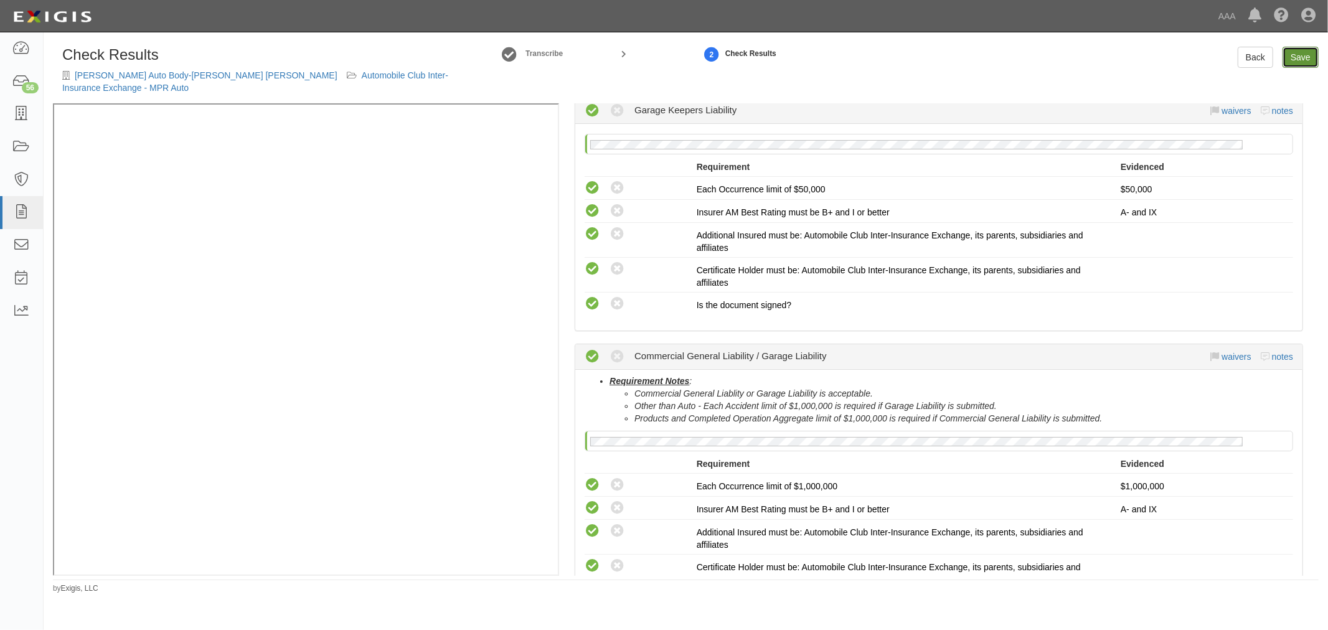
click at [1299, 57] on link "Save" at bounding box center [1300, 57] width 36 height 21
radio input "true"
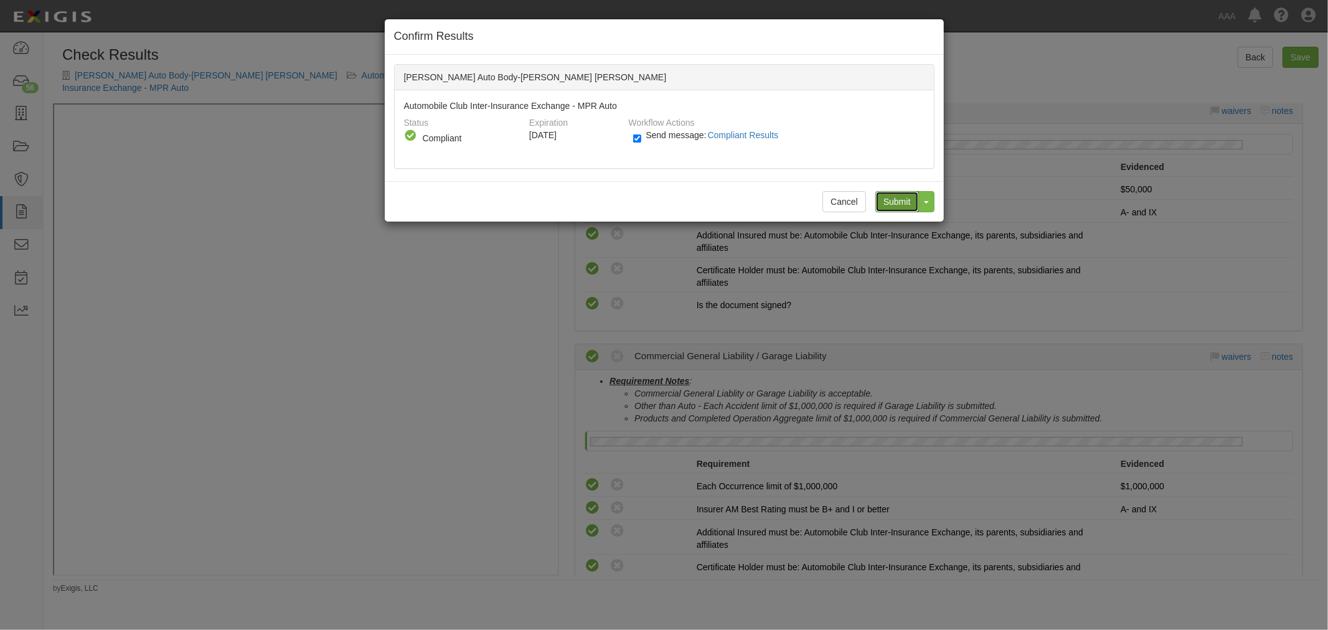
click at [892, 199] on input "Submit" at bounding box center [897, 201] width 44 height 21
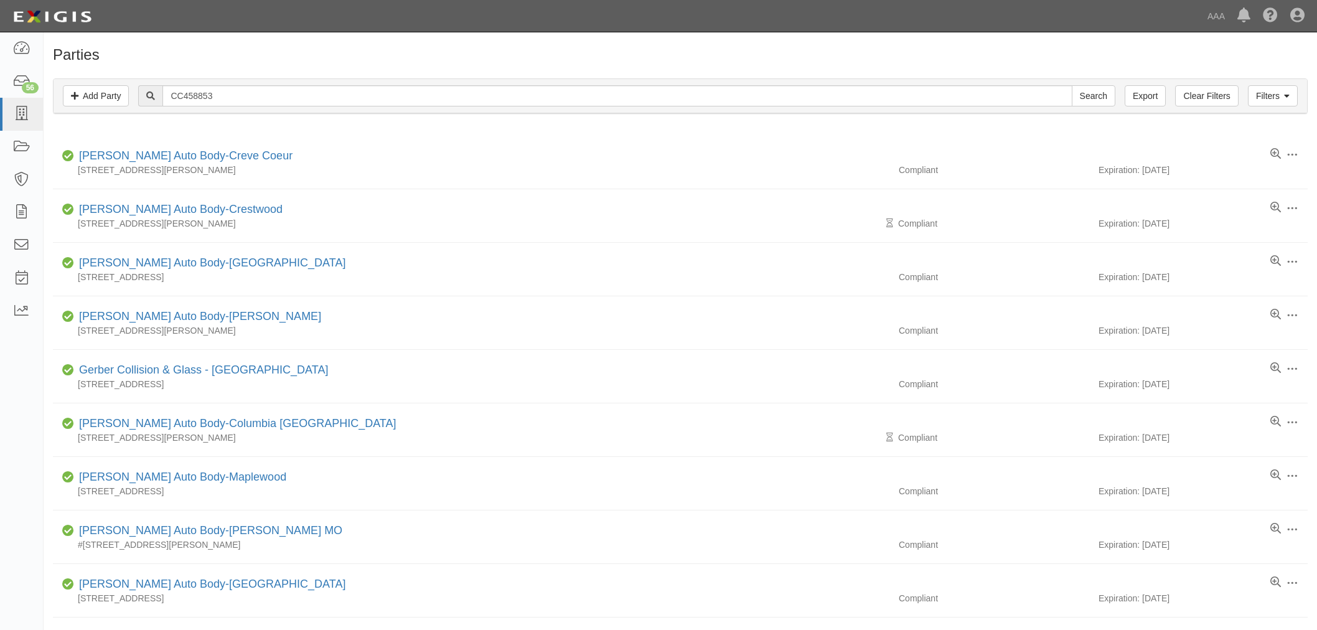
scroll to position [230, 0]
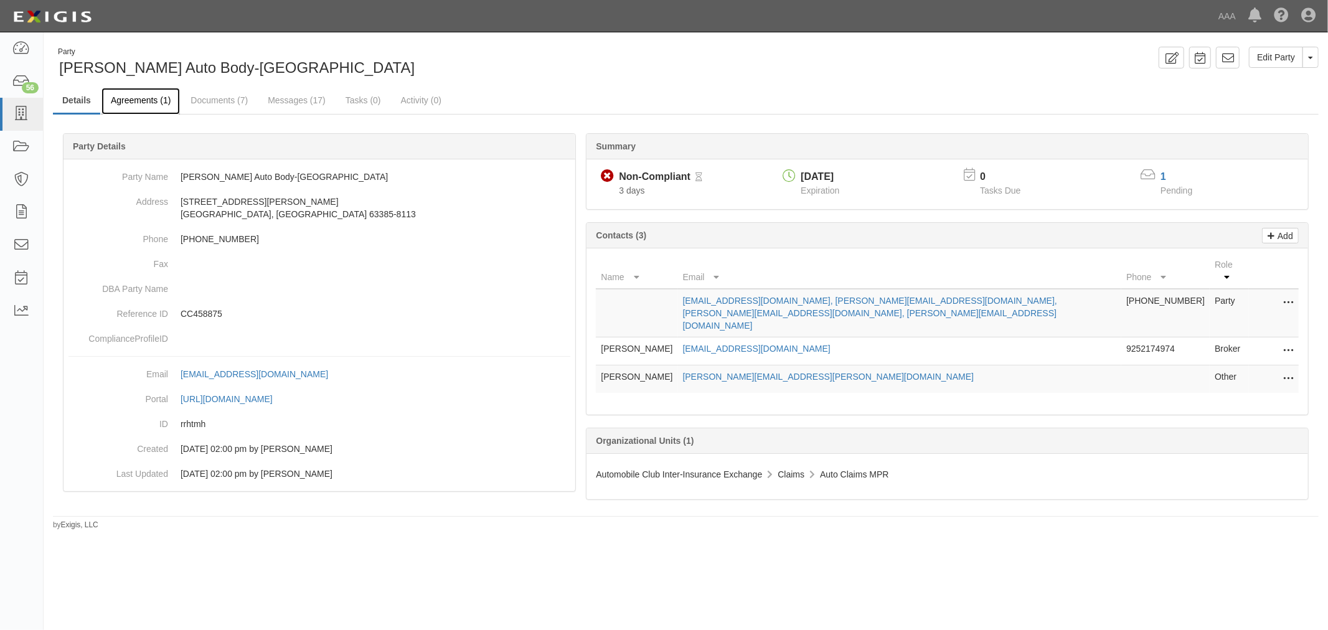
click at [141, 98] on link "Agreements (1)" at bounding box center [140, 101] width 78 height 27
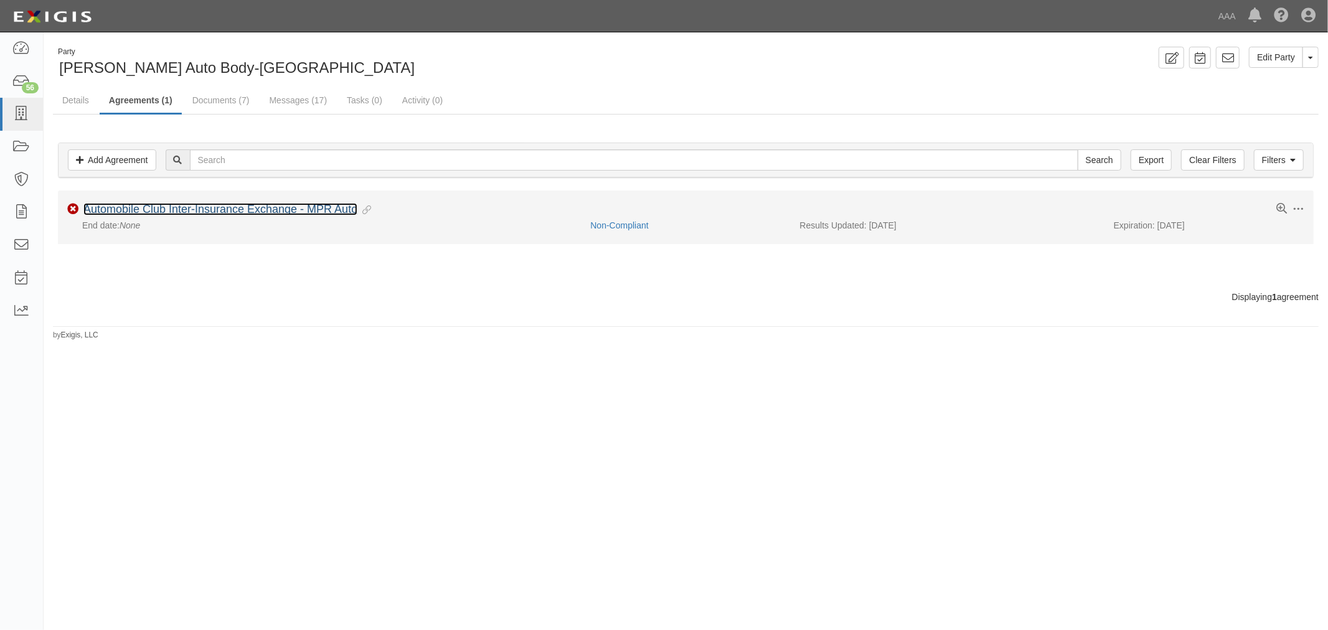
click at [148, 213] on link "Automobile Club Inter-Insurance Exchange - MPR Auto" at bounding box center [220, 209] width 274 height 12
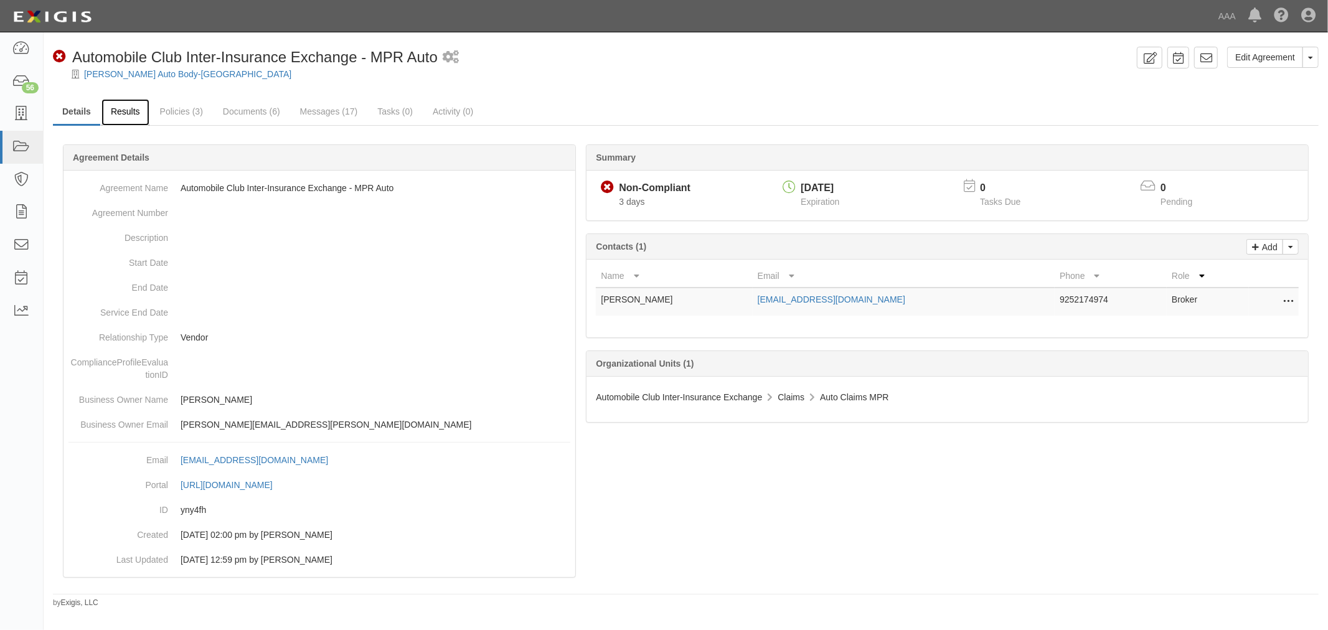
click at [139, 119] on link "Results" at bounding box center [125, 112] width 48 height 27
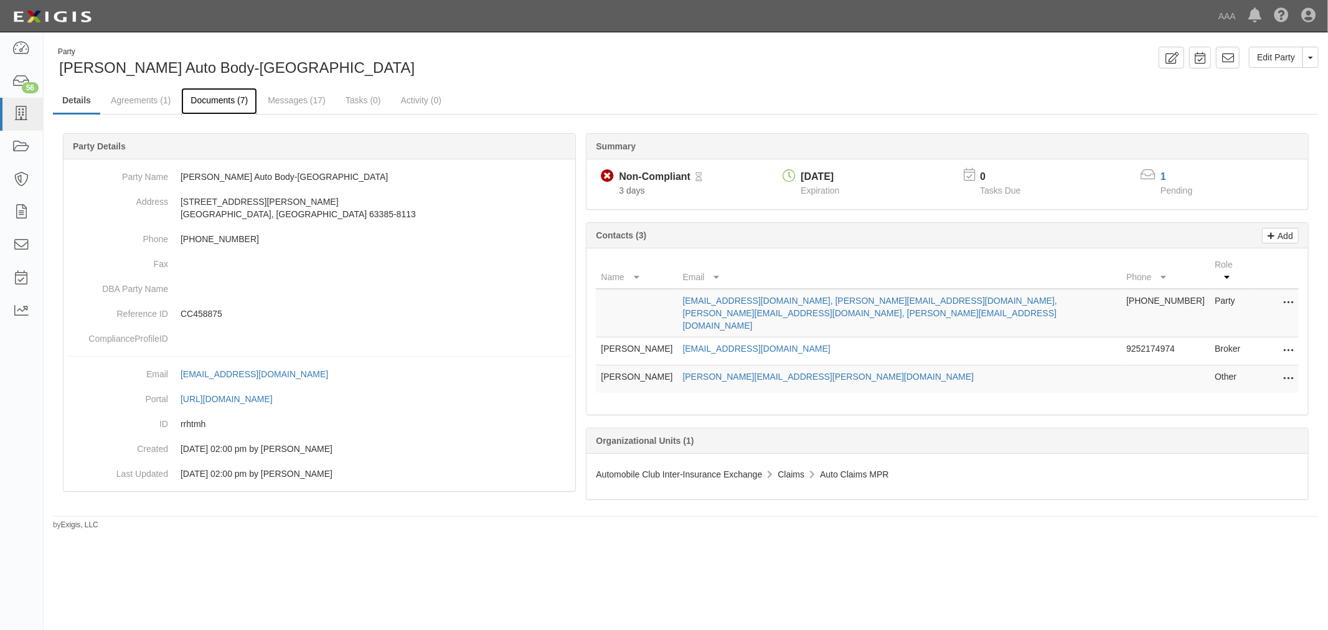
click at [206, 95] on link "Documents (7)" at bounding box center [219, 101] width 76 height 27
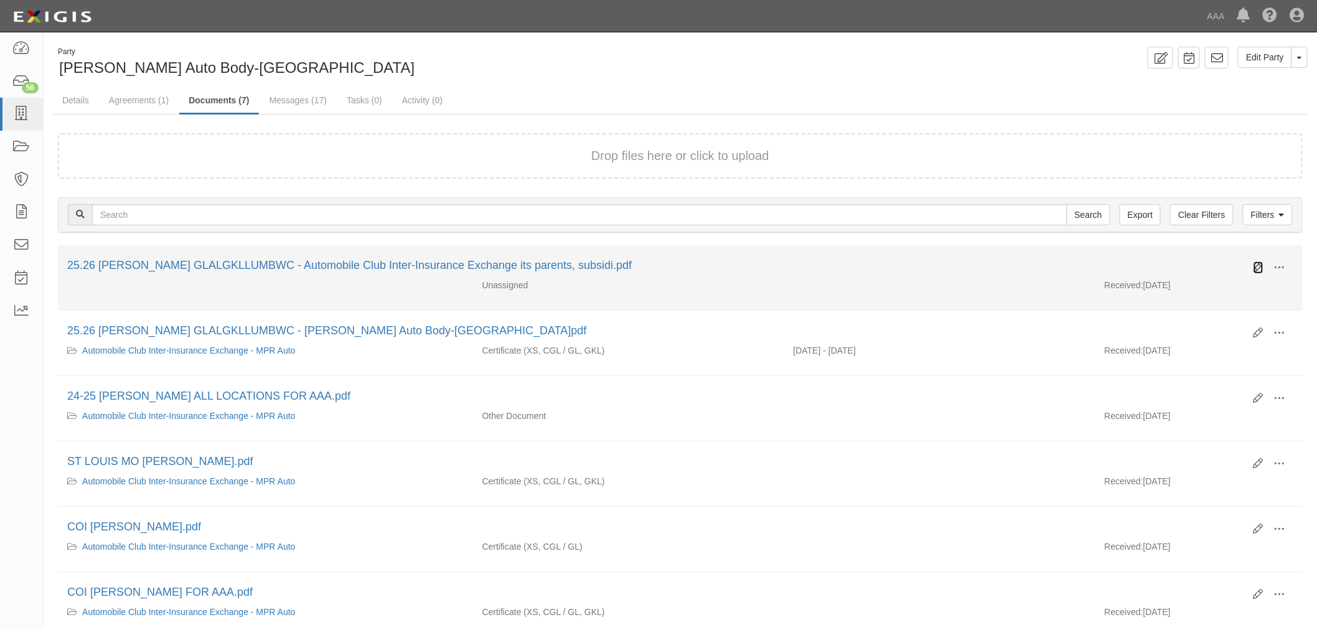
click at [1258, 263] on icon at bounding box center [1259, 268] width 10 height 10
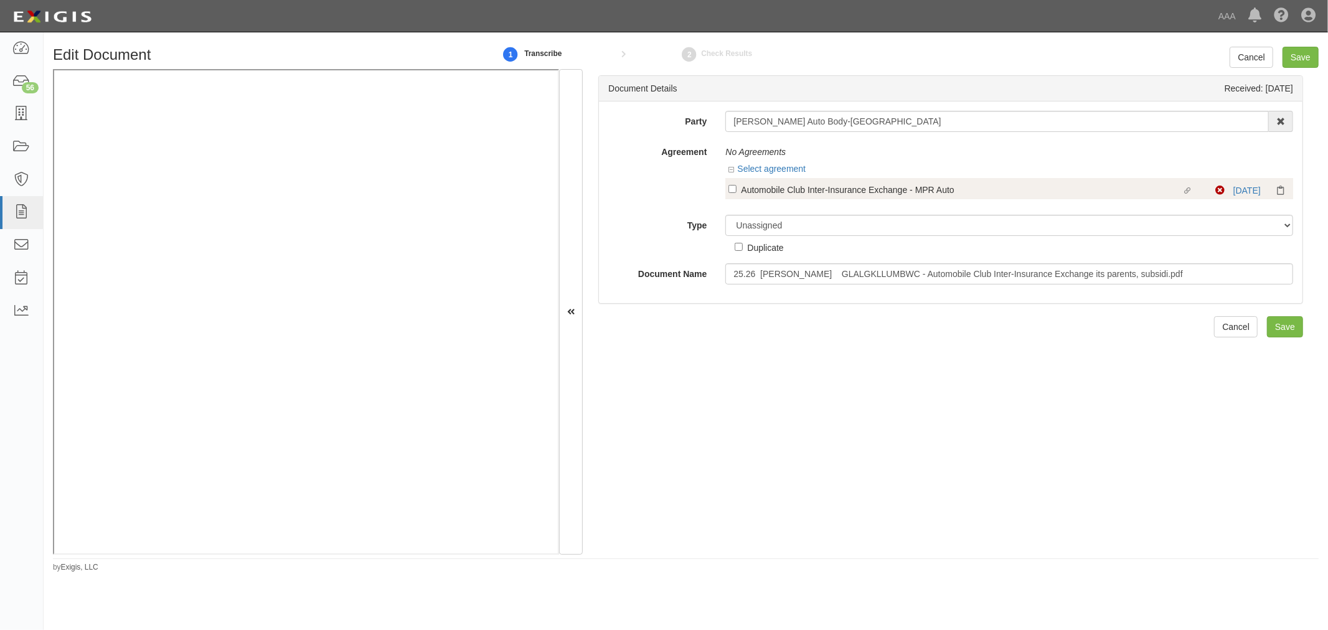
click at [799, 179] on div "Linked agreement Automobile Club Inter-Insurance Exchange - MPR Auto Linked agr…" at bounding box center [1009, 188] width 568 height 21
click at [790, 185] on div "Automobile Club Inter-Insurance Exchange - MPR Auto" at bounding box center [961, 189] width 441 height 14
click at [736, 185] on input "Linked agreement Automobile Club Inter-Insurance Exchange - MPR Auto Linked agr…" at bounding box center [732, 189] width 8 height 8
checkbox input "true"
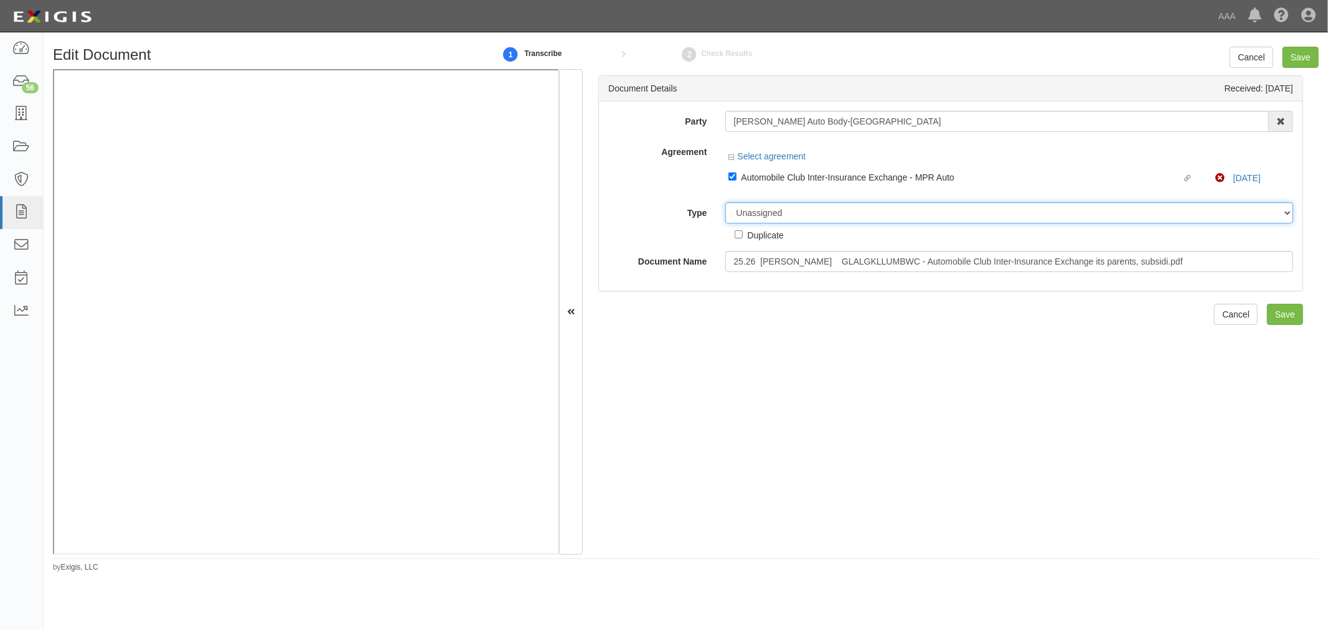
drag, startPoint x: 775, startPoint y: 208, endPoint x: 775, endPoint y: 220, distance: 12.4
click at [775, 215] on div "Party Schaefer Auto Body-Wentzville 1-800-Packouts of Beverly Hills 1-800 Packo…" at bounding box center [950, 191] width 685 height 161
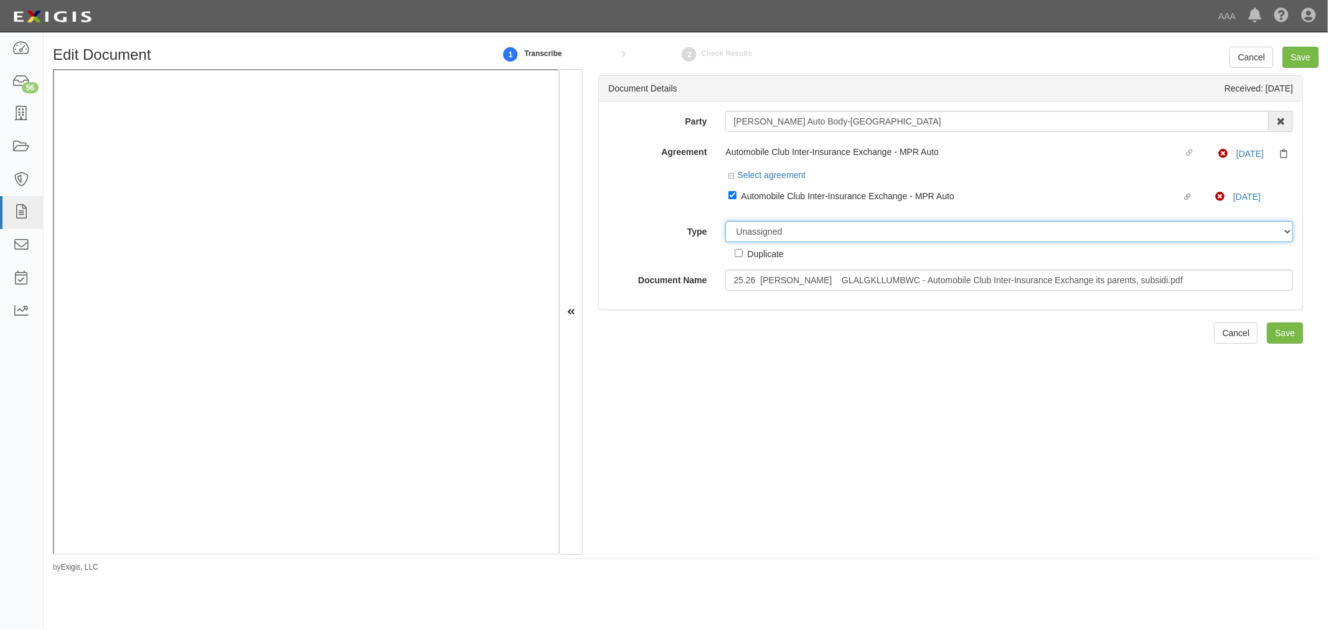
select select "CertificateDetail"
click at [725, 223] on select "Unassigned Binder Cancellation Notice Certificate Contract Endorsement Insuranc…" at bounding box center [1009, 231] width 568 height 21
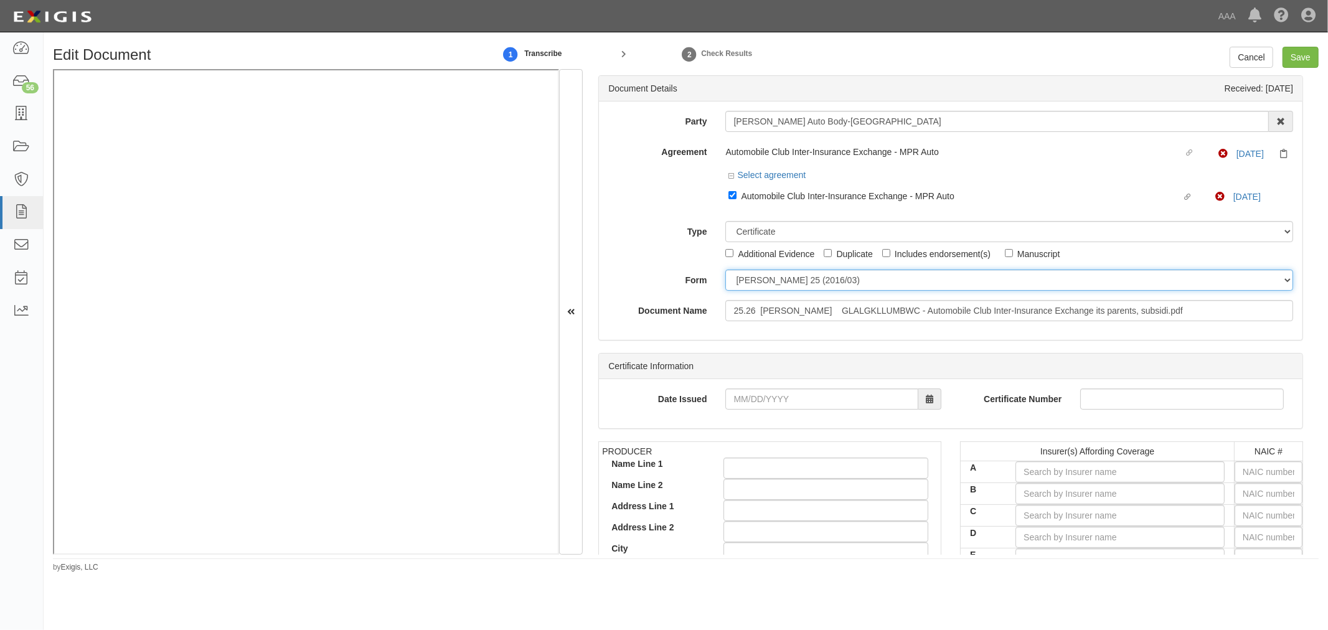
click at [761, 287] on select "ACORD 25 (2016/03) ACORD 101 ACORD 855 NY (2014/05) General" at bounding box center [1009, 279] width 568 height 21
select select "GeneralFormDetail"
click at [725, 271] on select "ACORD 25 (2016/03) ACORD 101 ACORD 855 NY (2014/05) General" at bounding box center [1009, 279] width 568 height 21
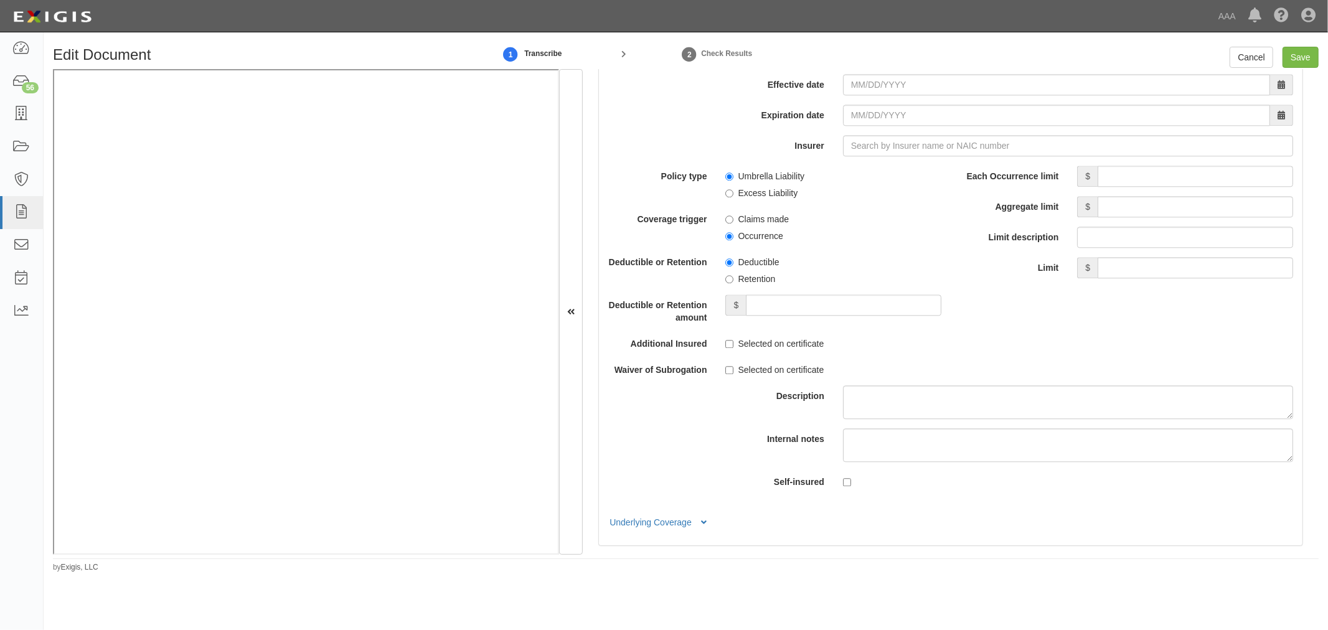
scroll to position [2305, 0]
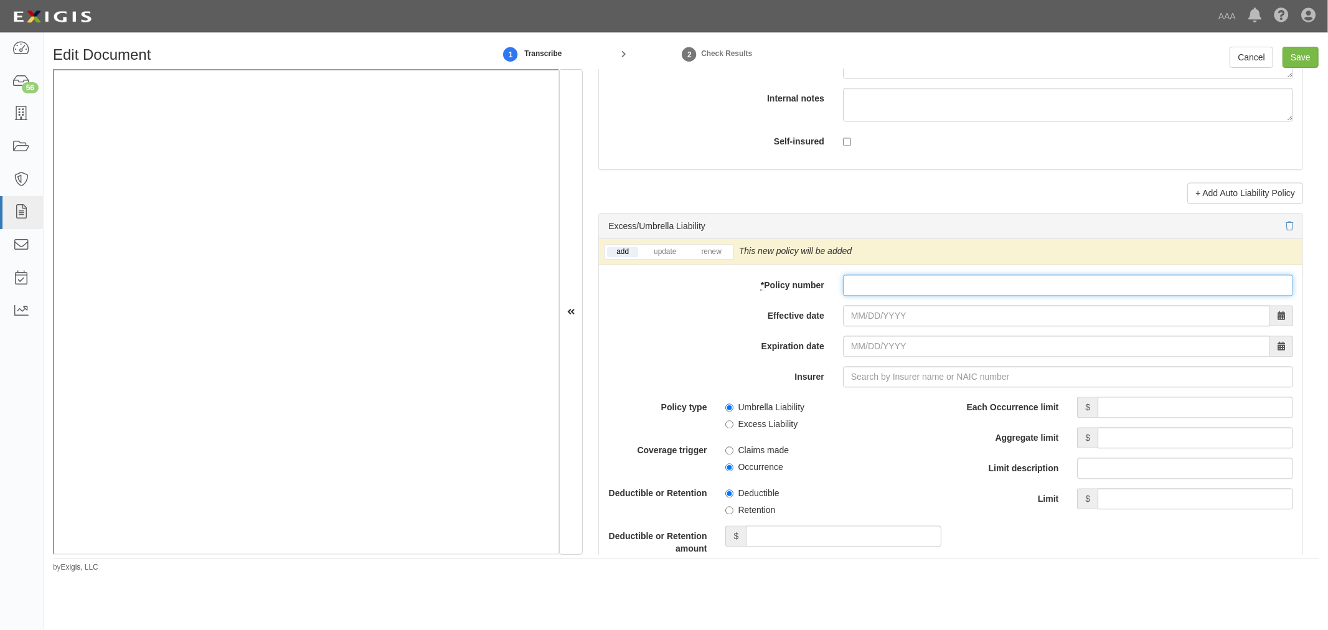
paste input "N0046PK000940-01"
drag, startPoint x: 861, startPoint y: 289, endPoint x: 861, endPoint y: 301, distance: 11.8
click at [861, 289] on input "* Policy number" at bounding box center [1068, 284] width 450 height 21
type input "N0046PK000940-01"
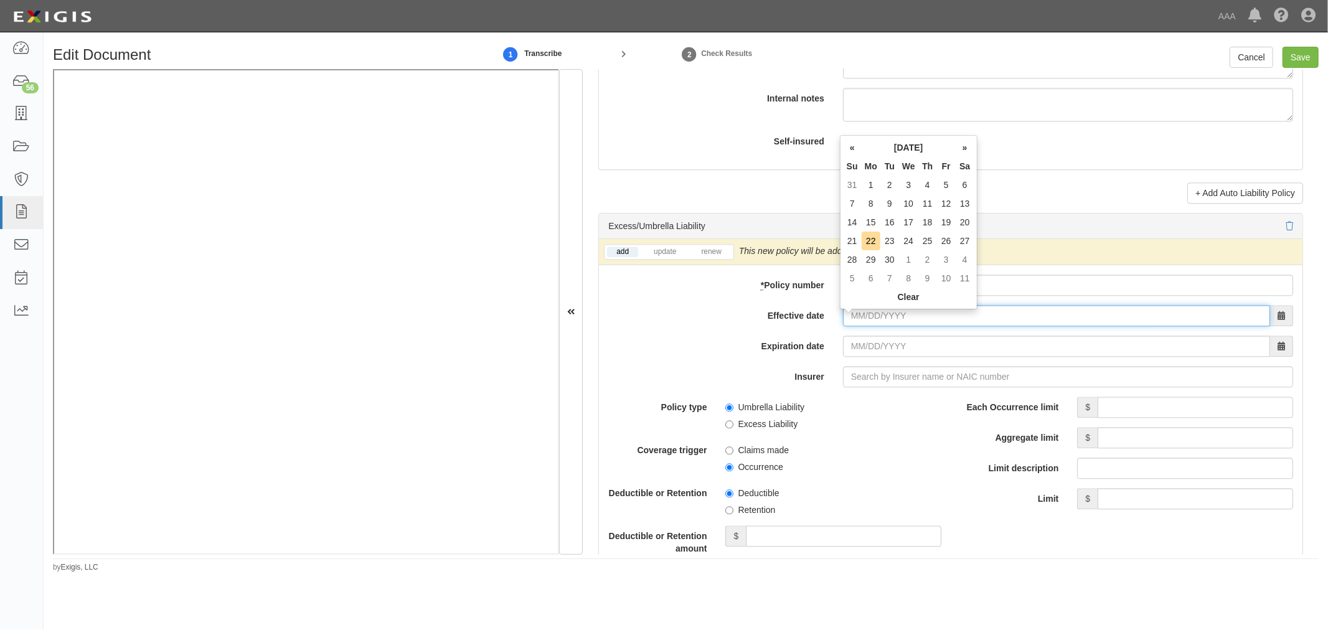
click at [873, 321] on input "Effective date" at bounding box center [1056, 315] width 427 height 21
type input "10/01/2025"
type input "[DATE]"
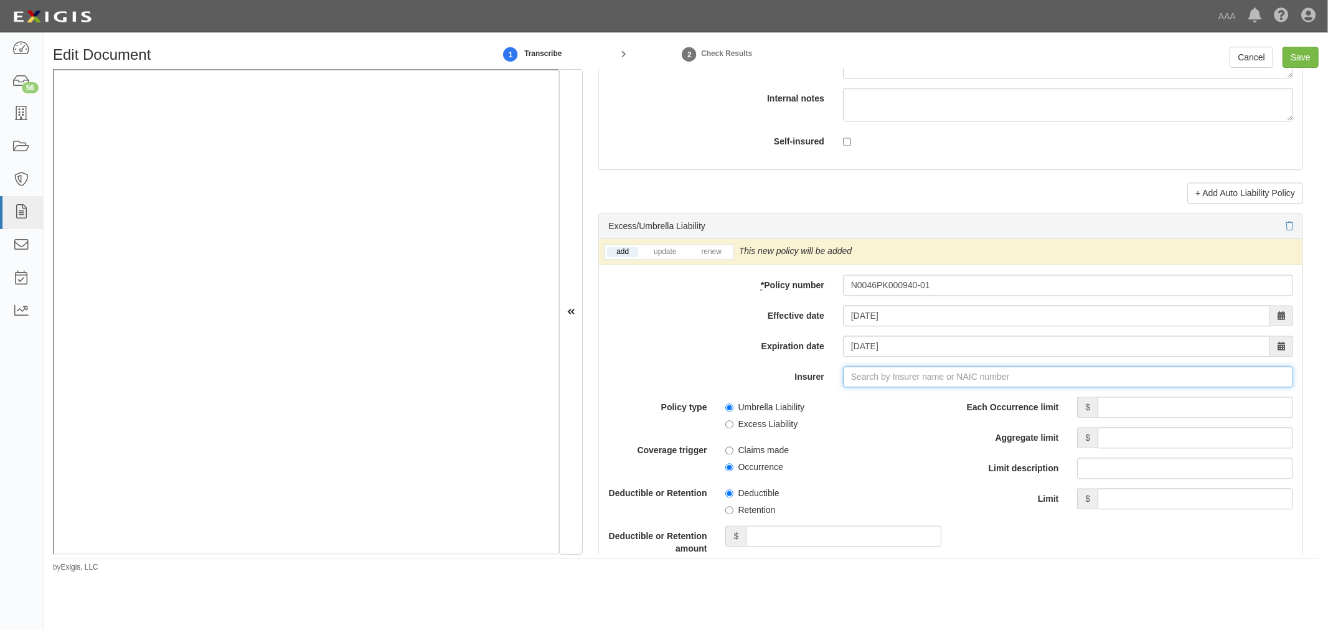
type input "180 Seguros S.A. (0) NR Rating"
type input "1"
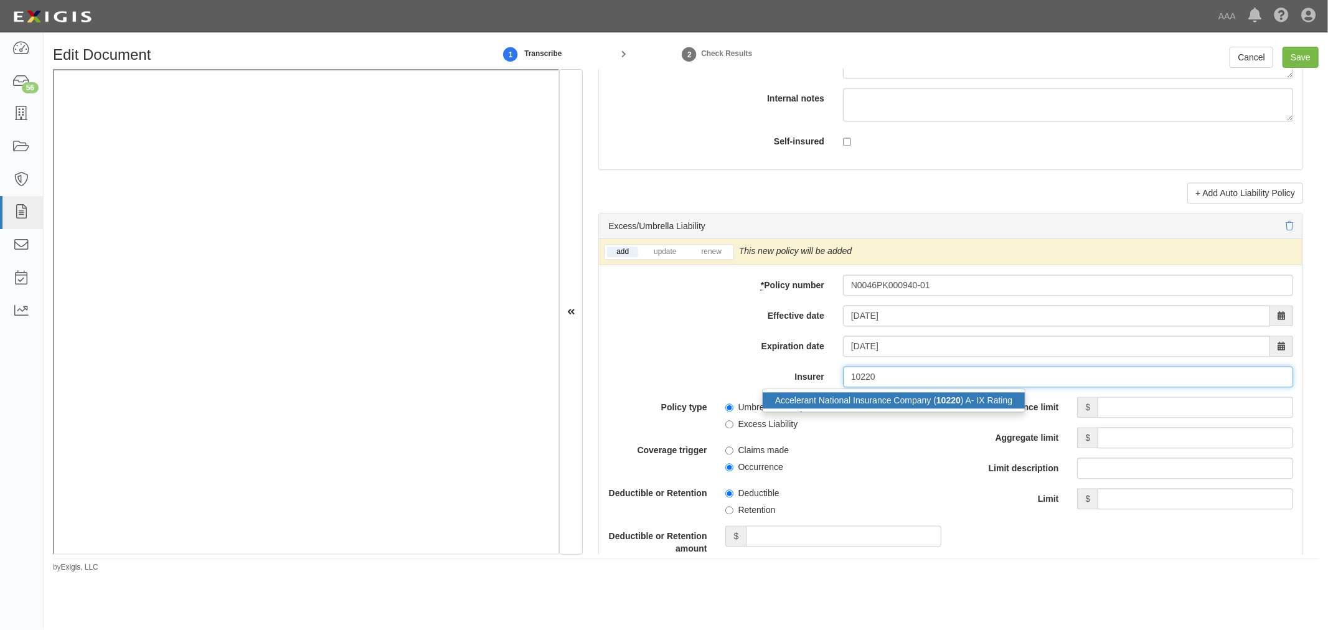
click at [901, 408] on div "Accelerant National Insurance Company ( 10220 ) A- IX Rating" at bounding box center [893, 400] width 262 height 16
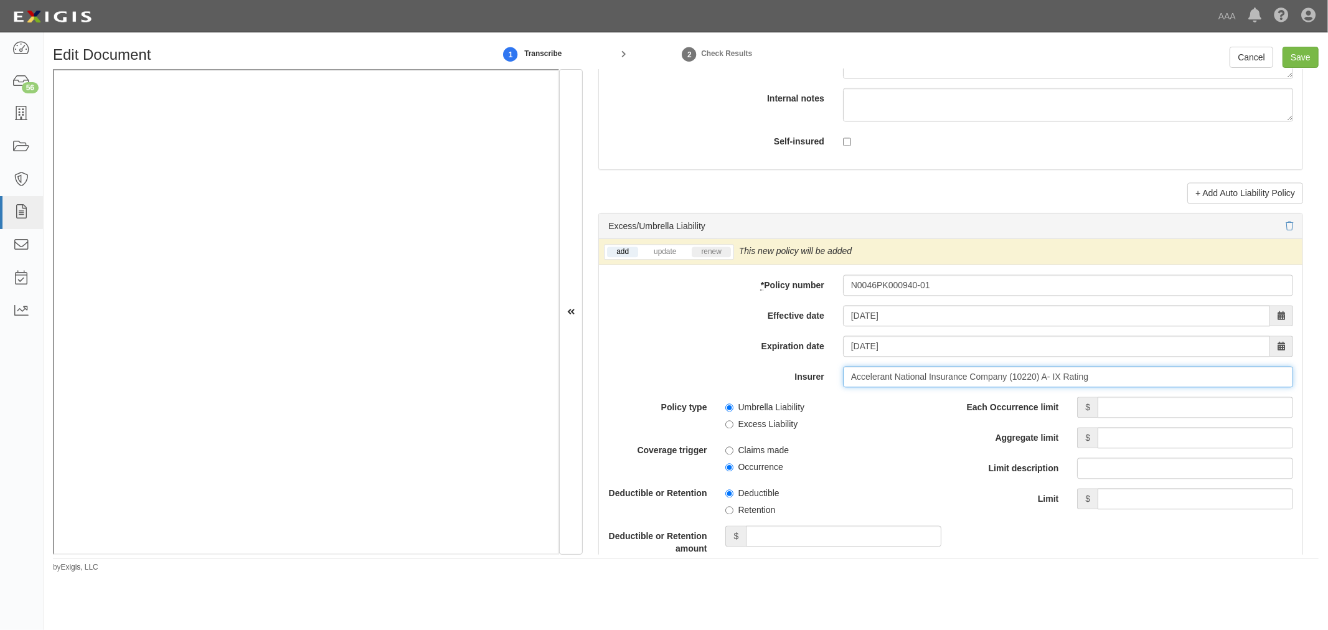
type input "Accelerant National Insurance Company (10220) A- IX Rating"
click at [712, 256] on link "renew" at bounding box center [710, 251] width 39 height 11
click at [1209, 407] on input "Each Occurrence limit" at bounding box center [1194, 406] width 195 height 21
type input "5,000,000"
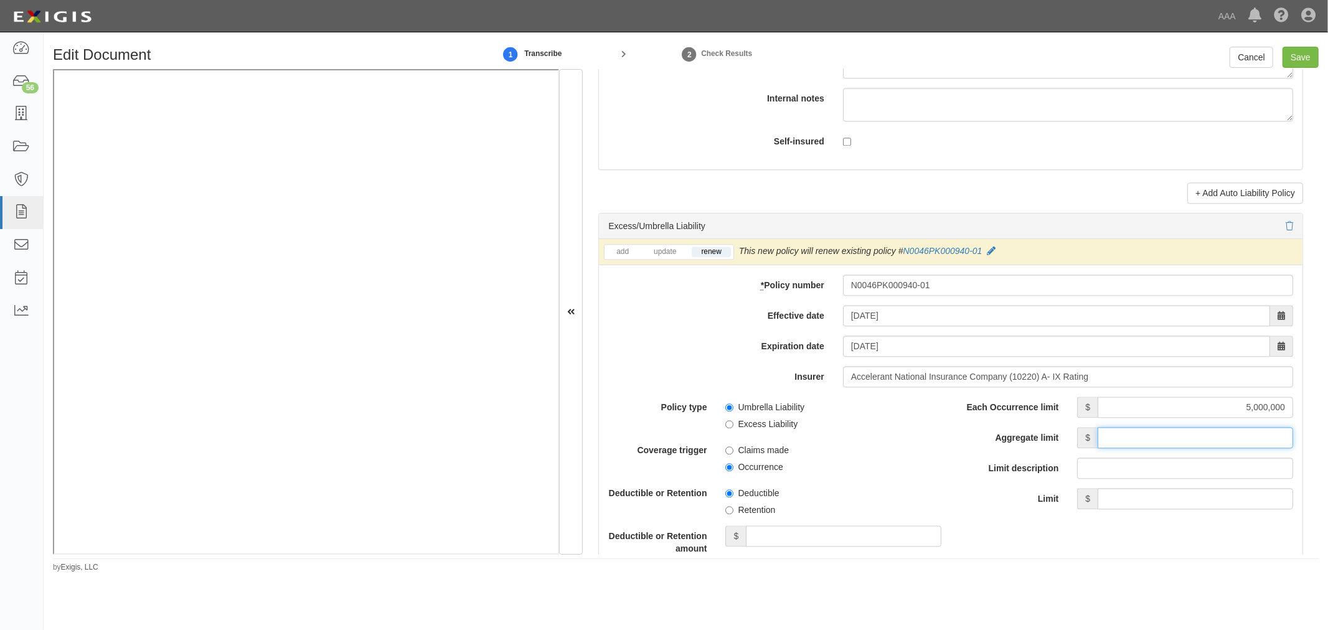
click at [1268, 444] on input "Aggregate limit" at bounding box center [1194, 437] width 195 height 21
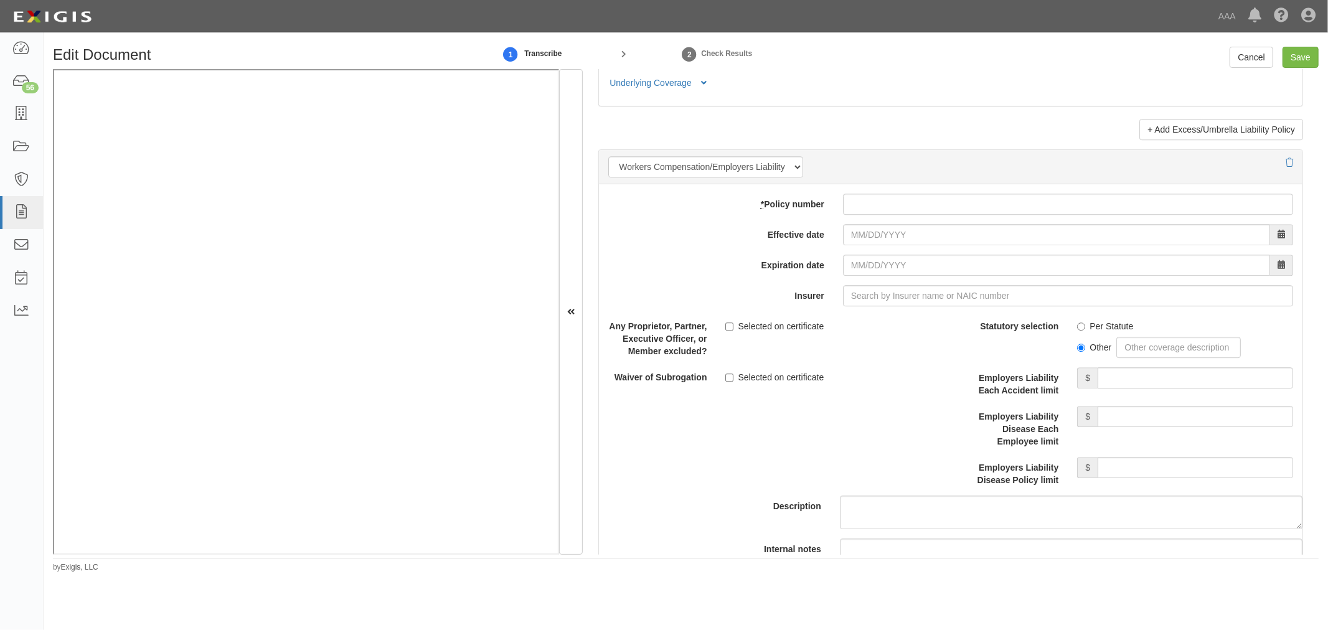
scroll to position [3457, 0]
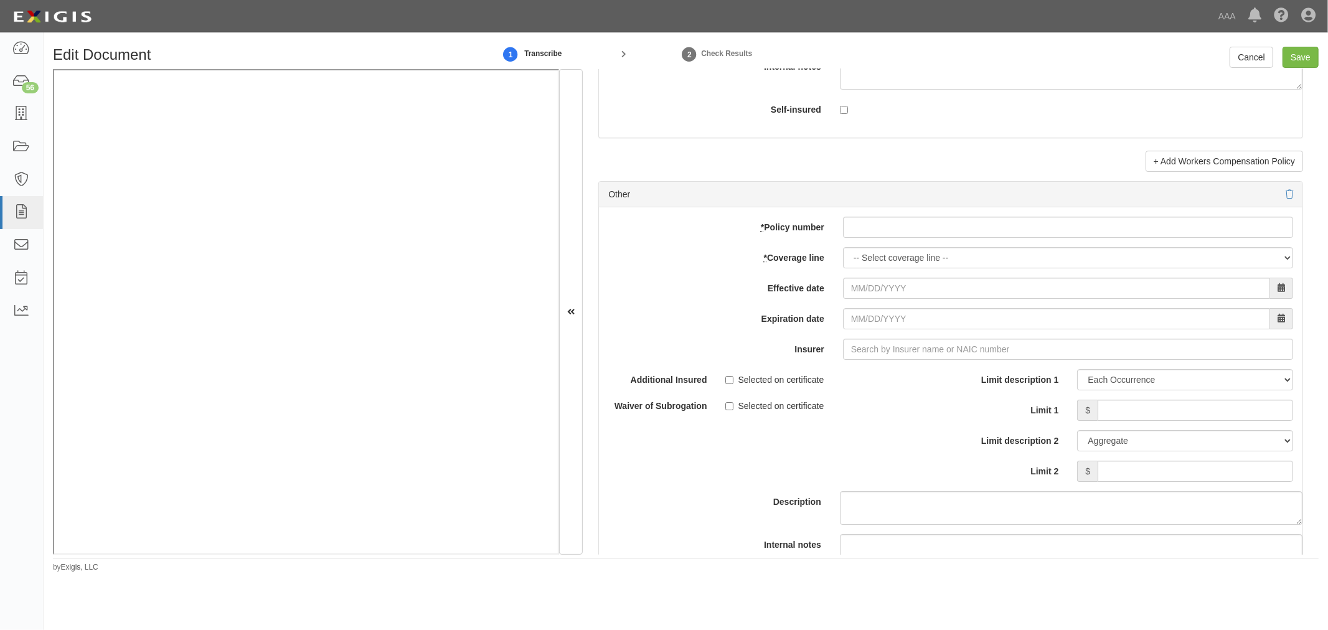
type input "5,000,000"
click at [884, 231] on input "* Policy number" at bounding box center [1068, 227] width 450 height 21
paste input "N0046PK000940-01"
type input "N0046PK000940-01"
click at [857, 277] on div "add update renew This new policy will be added This new policy will update exis…" at bounding box center [950, 411] width 703 height 408
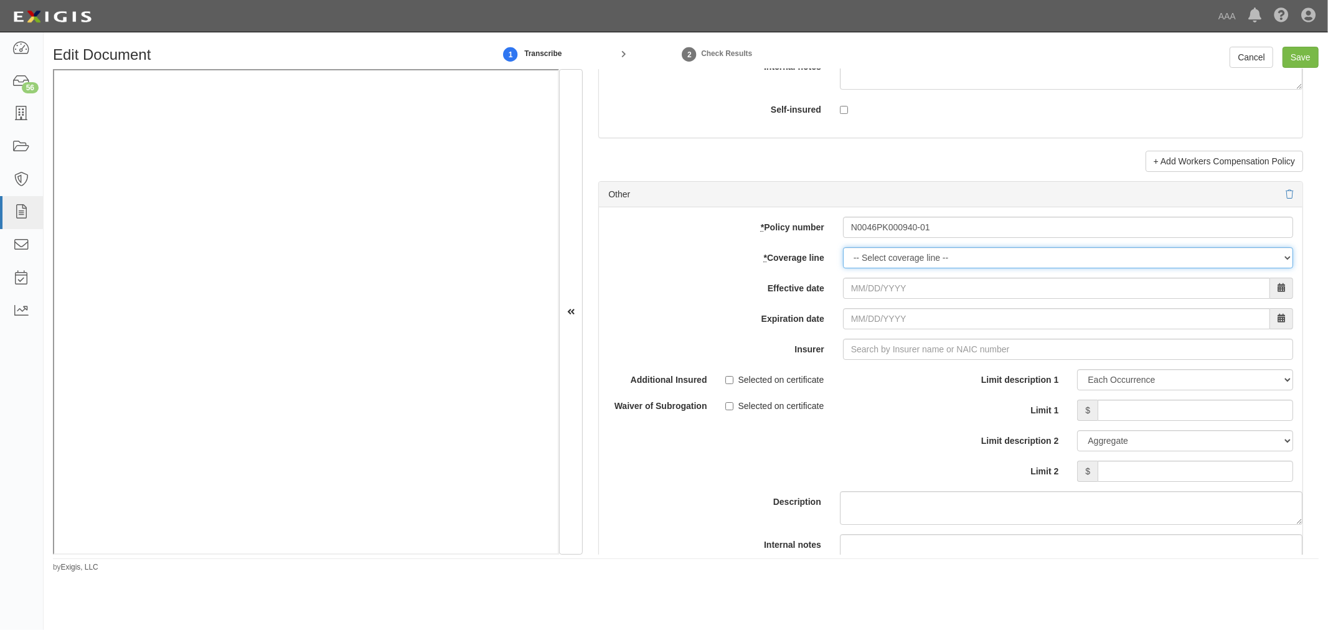
click at [860, 264] on select "-- Select coverage line -- Asbestos Abatement Auto Physical Damage Boiler & Mac…" at bounding box center [1068, 257] width 450 height 21
select select "70"
click at [843, 268] on select "-- Select coverage line -- Asbestos Abatement Auto Physical Damage Boiler & Mac…" at bounding box center [1068, 257] width 450 height 21
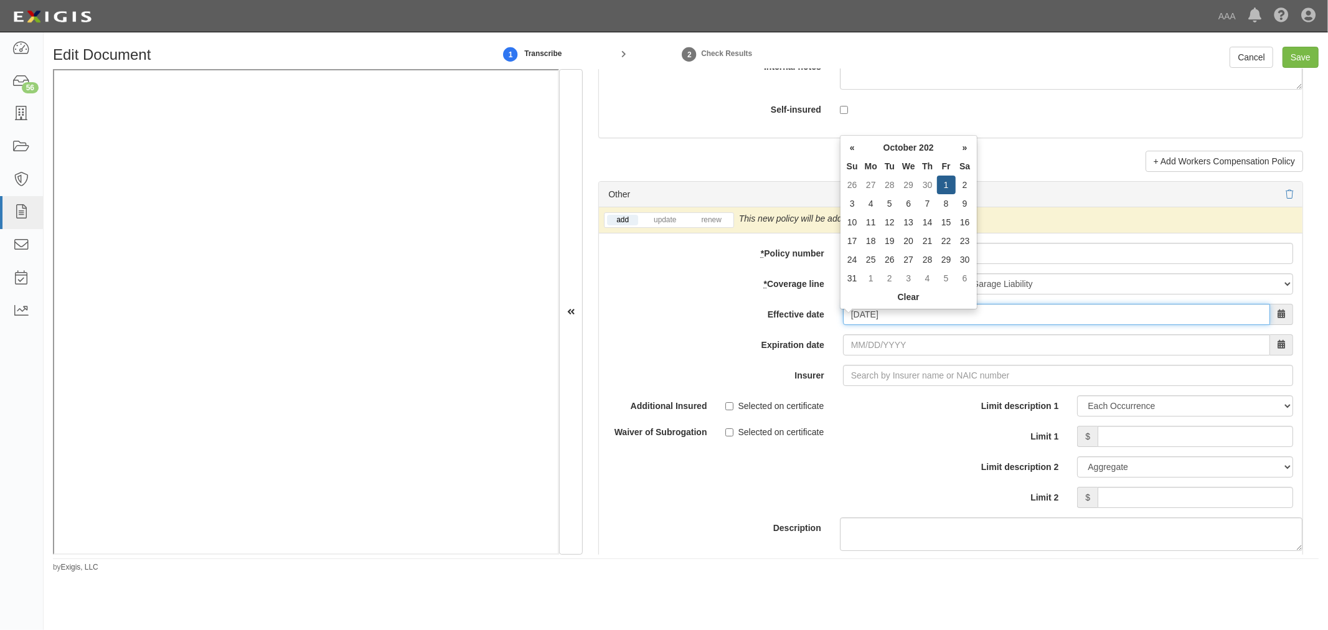
type input "10/01/2025"
type input "10/01/2026"
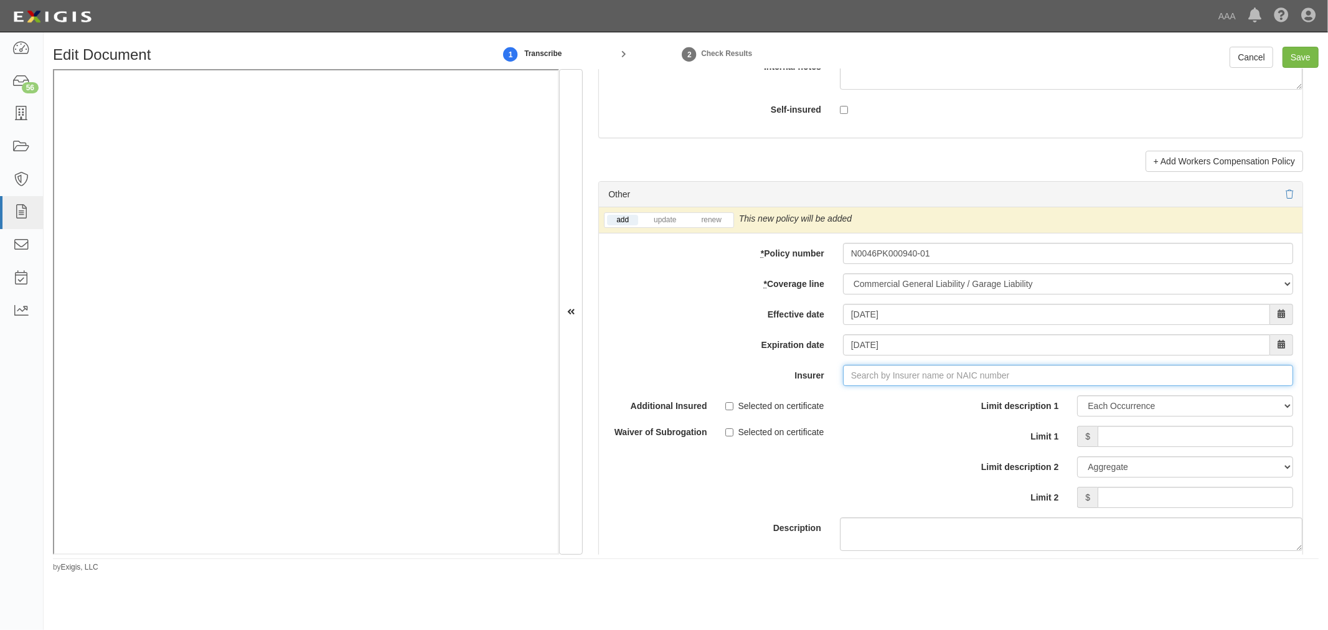
type input "180 Seguros S.A. (0) NR Rating"
type input "1"
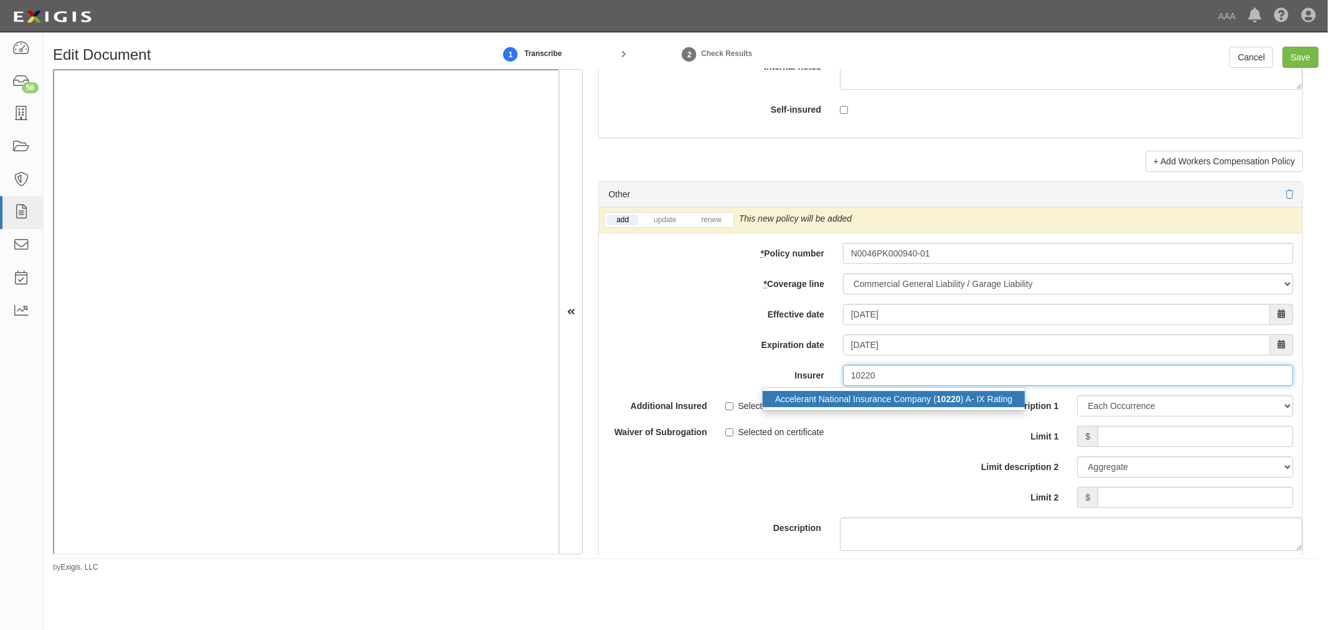
click at [965, 403] on div "Accelerant National Insurance Company ( 10220 ) A- IX Rating" at bounding box center [893, 399] width 262 height 16
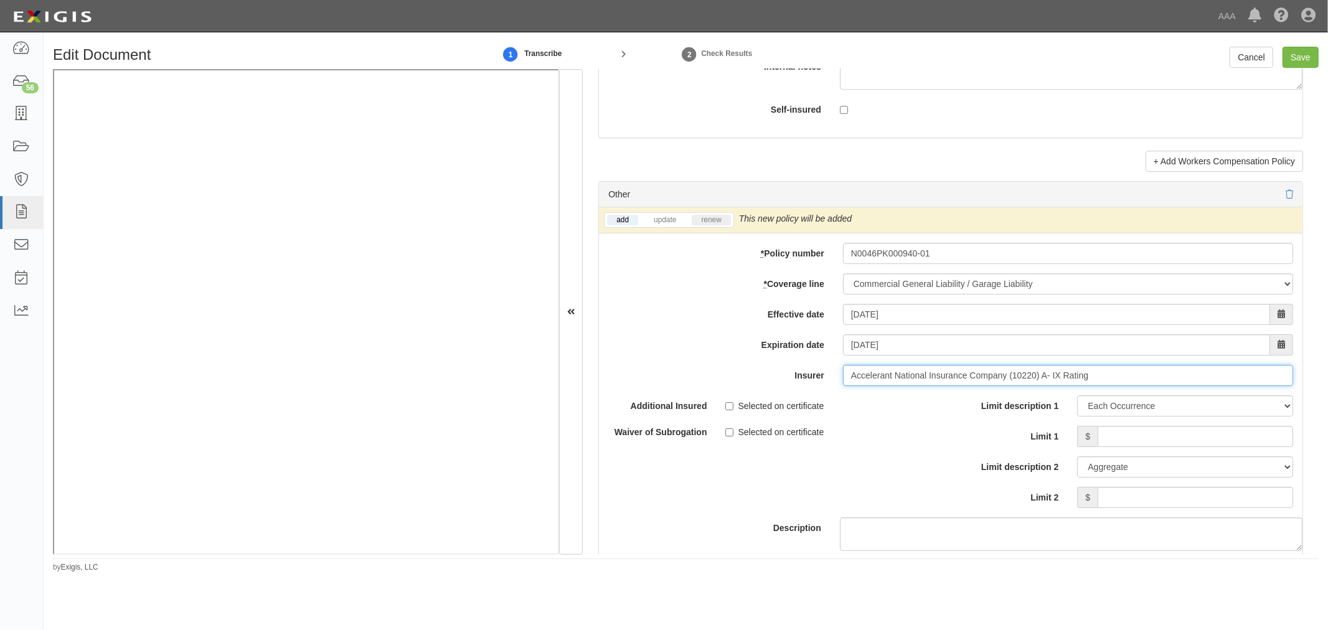
type input "Accelerant National Insurance Company (10220) A- IX Rating"
click at [715, 225] on link "renew" at bounding box center [710, 220] width 39 height 11
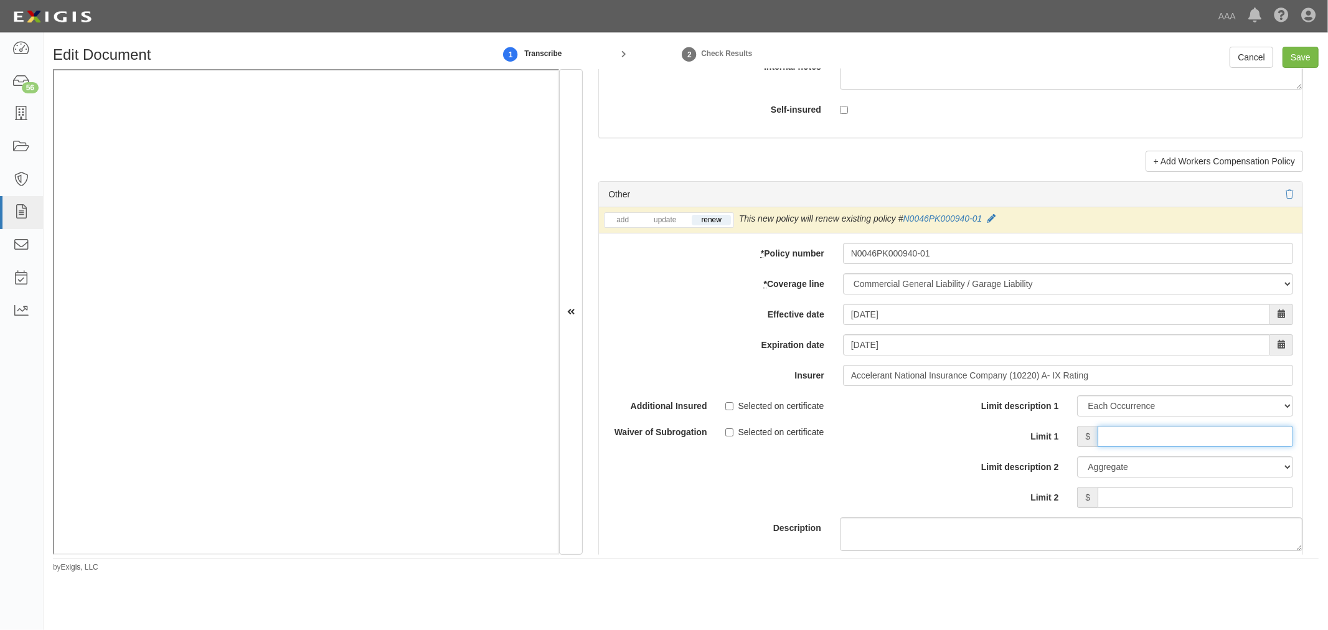
click at [1105, 443] on input "Limit 1" at bounding box center [1194, 436] width 195 height 21
type input "1,000,000"
click at [1127, 502] on input "Limit 2" at bounding box center [1194, 497] width 195 height 21
type input "3"
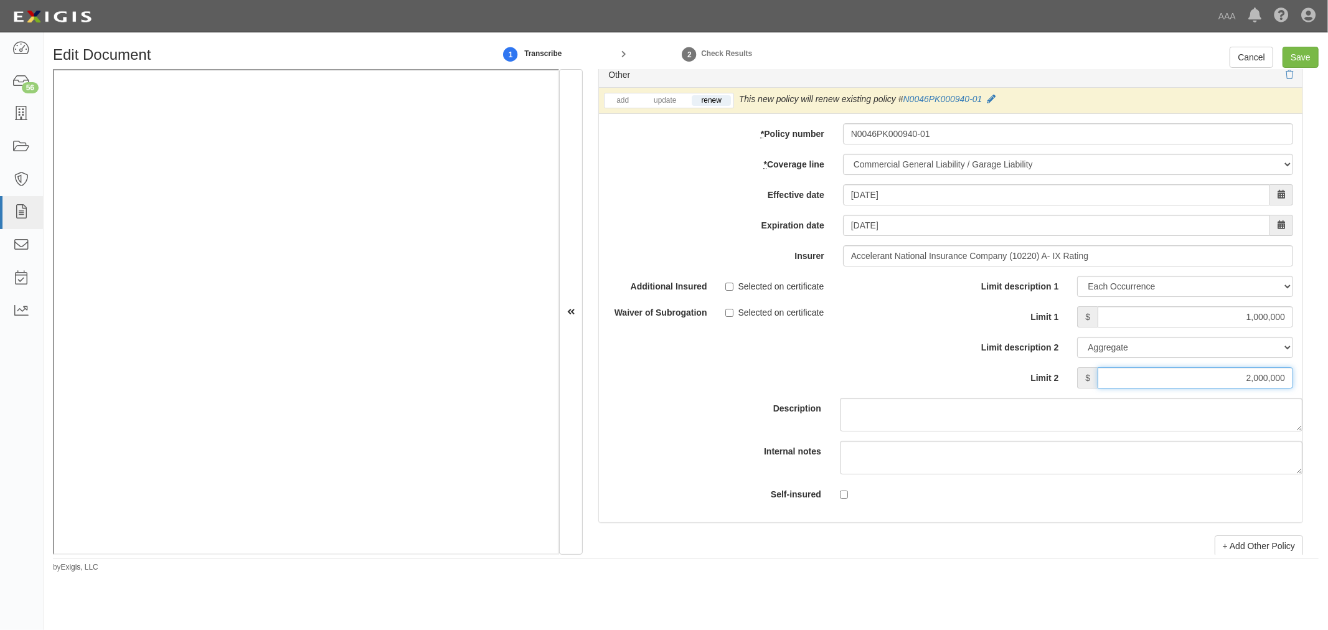
scroll to position [3919, 0]
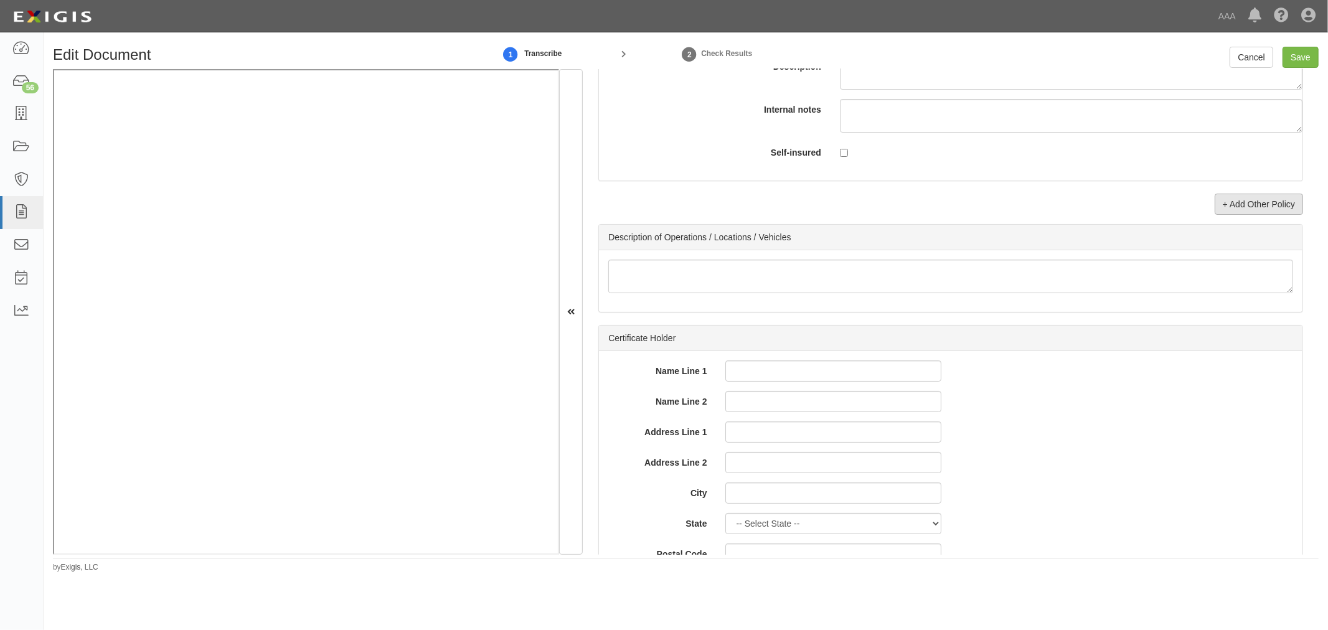
type input "2,000,000"
click at [1230, 215] on link "+ Add Other Policy" at bounding box center [1258, 204] width 88 height 21
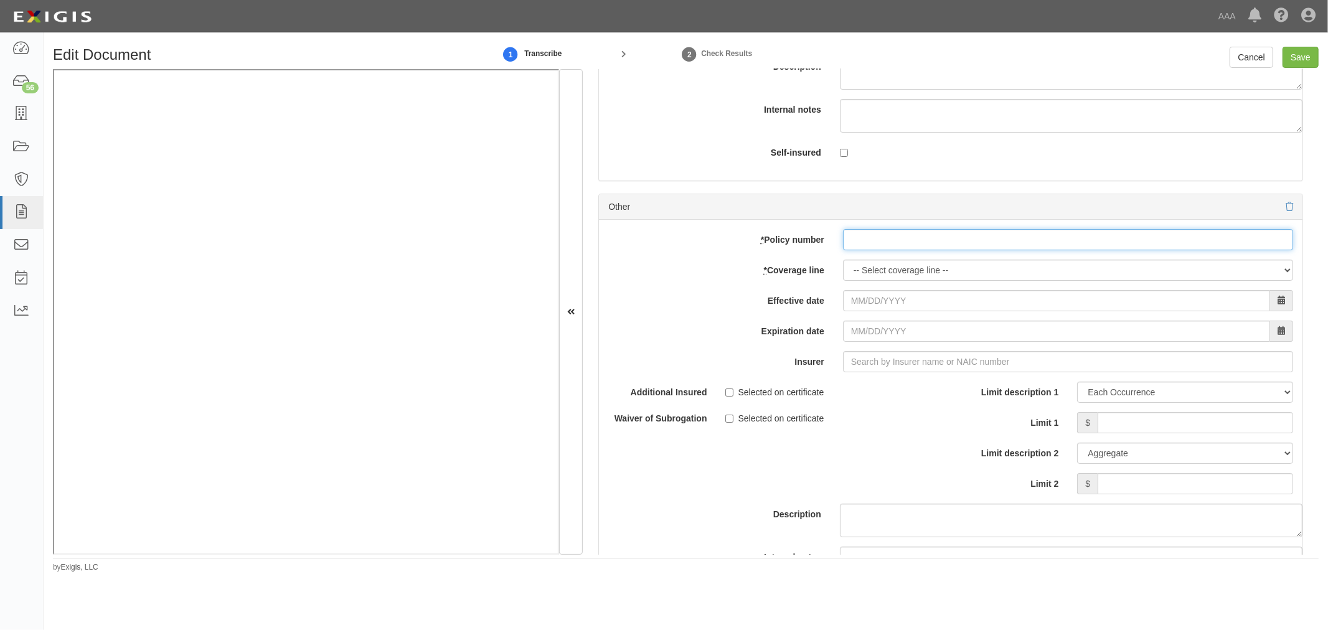
click at [856, 241] on input "* Policy number" at bounding box center [1068, 239] width 450 height 21
paste input "N0046PK000940-01"
type input "N0046PK000940-01"
click at [851, 279] on select "-- Select coverage line -- Asbestos Abatement Auto Physical Damage Boiler & Mac…" at bounding box center [1068, 270] width 450 height 21
select select "56"
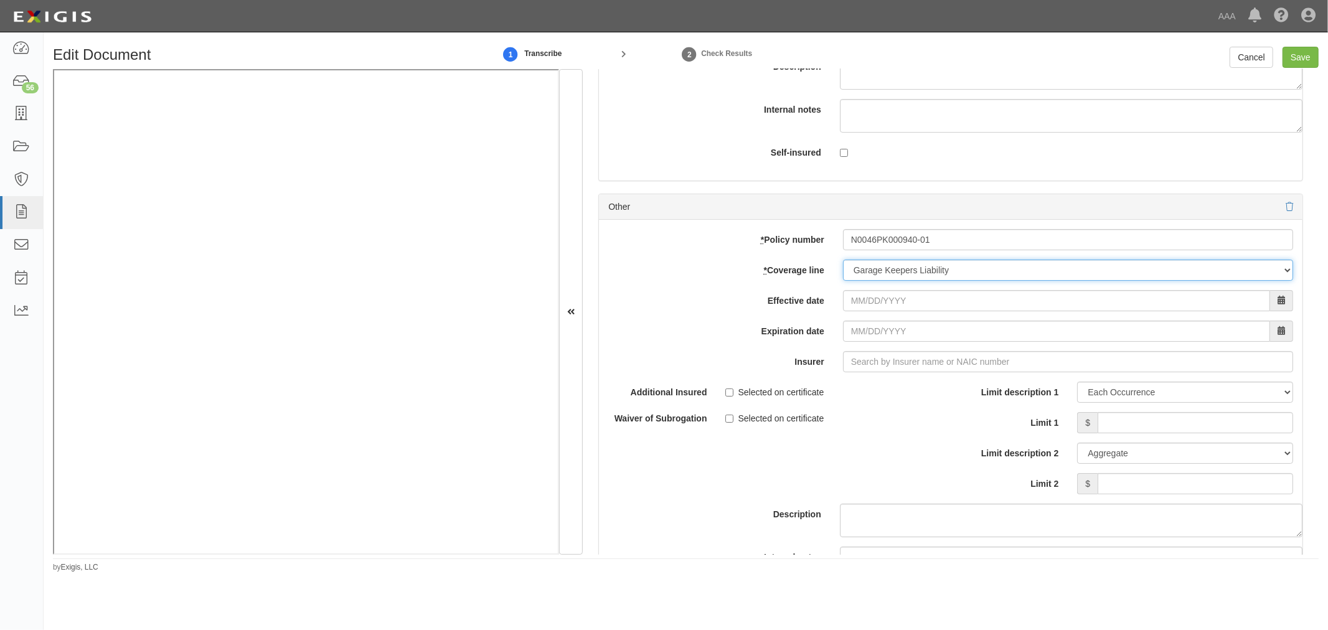
click at [843, 281] on select "-- Select coverage line -- Asbestos Abatement Auto Physical Damage Boiler & Mac…" at bounding box center [1068, 270] width 450 height 21
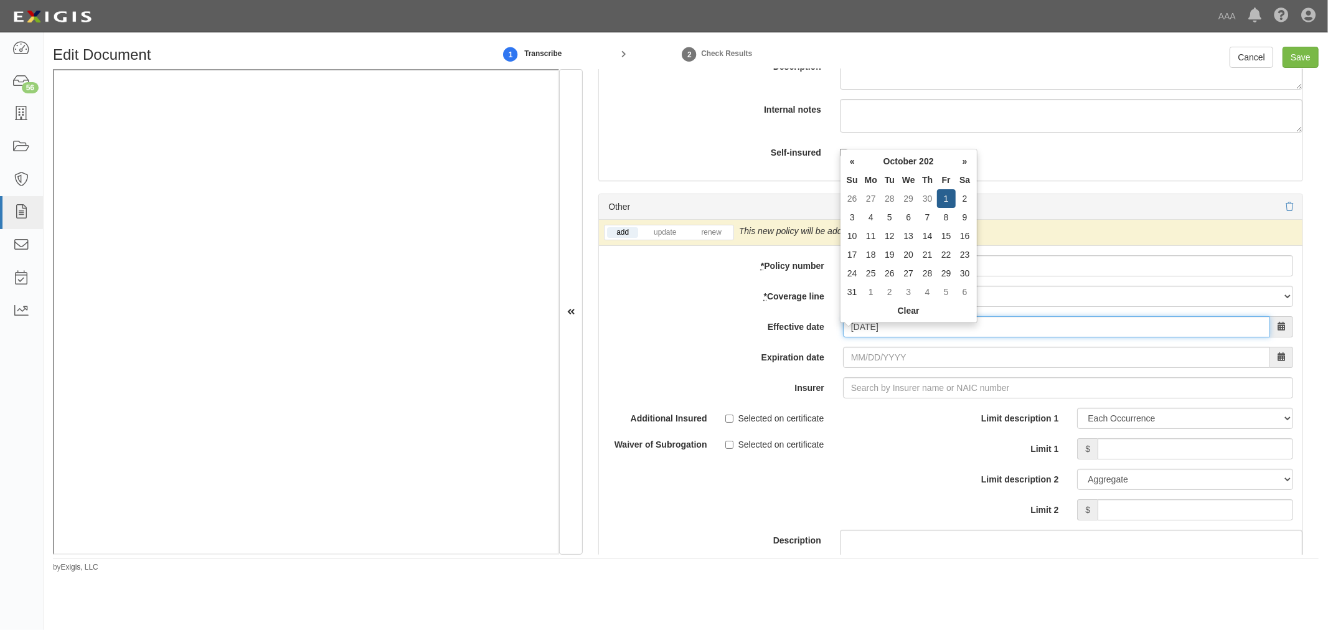
type input "10/01/2025"
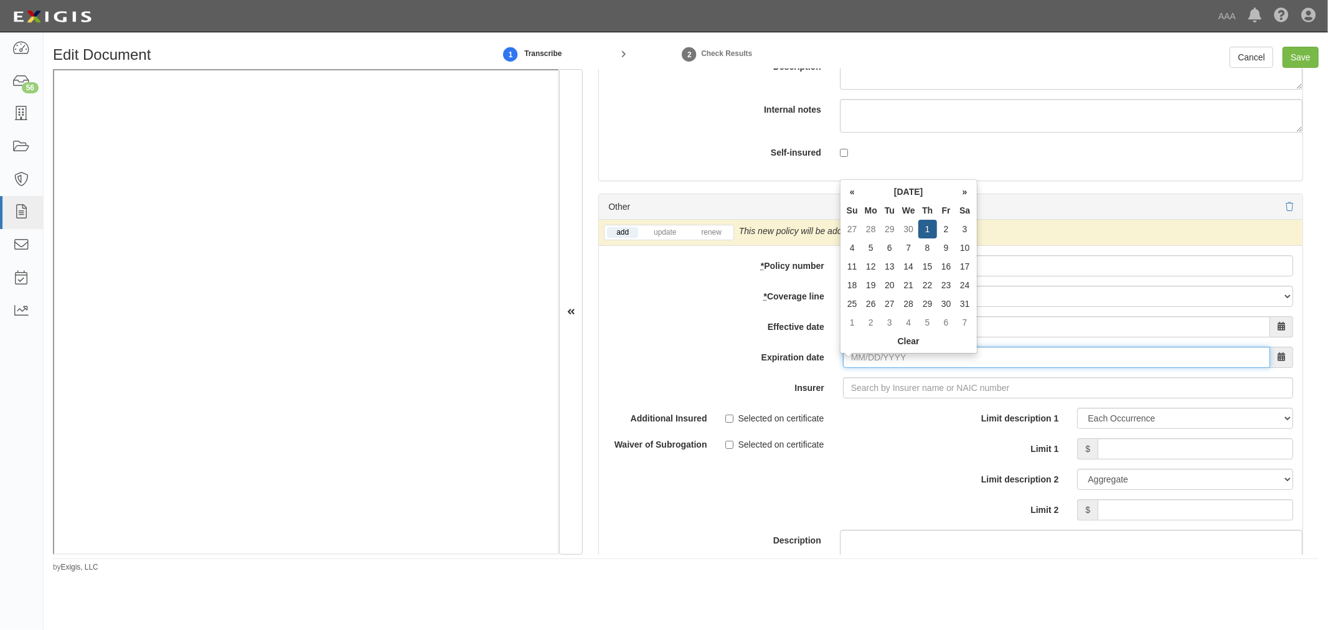
type input "[DATE]"
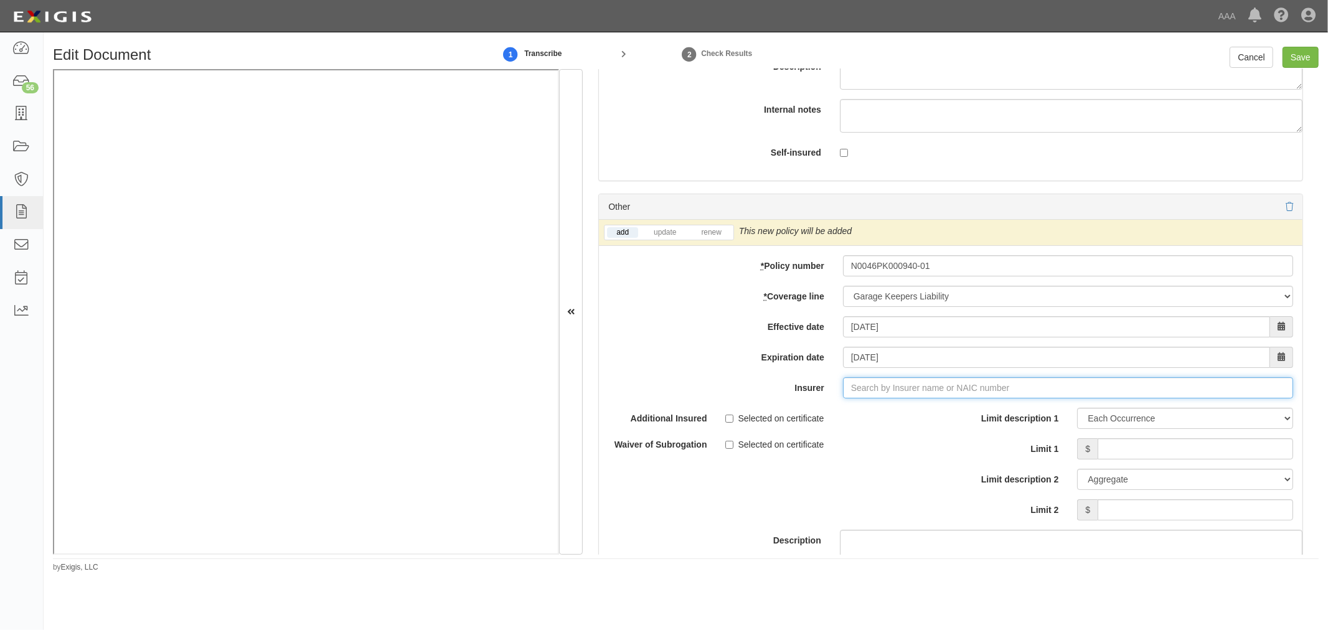
type input "180 Seguros S.A. (0) NR Rating"
type input "1"
click at [898, 419] on div "Accelerant National Insurance Company ( 10220 ) A- IX Rating" at bounding box center [893, 411] width 262 height 16
type input "Accelerant National Insurance Company (10220) A- IX Rating"
click at [727, 235] on link "renew" at bounding box center [710, 232] width 39 height 11
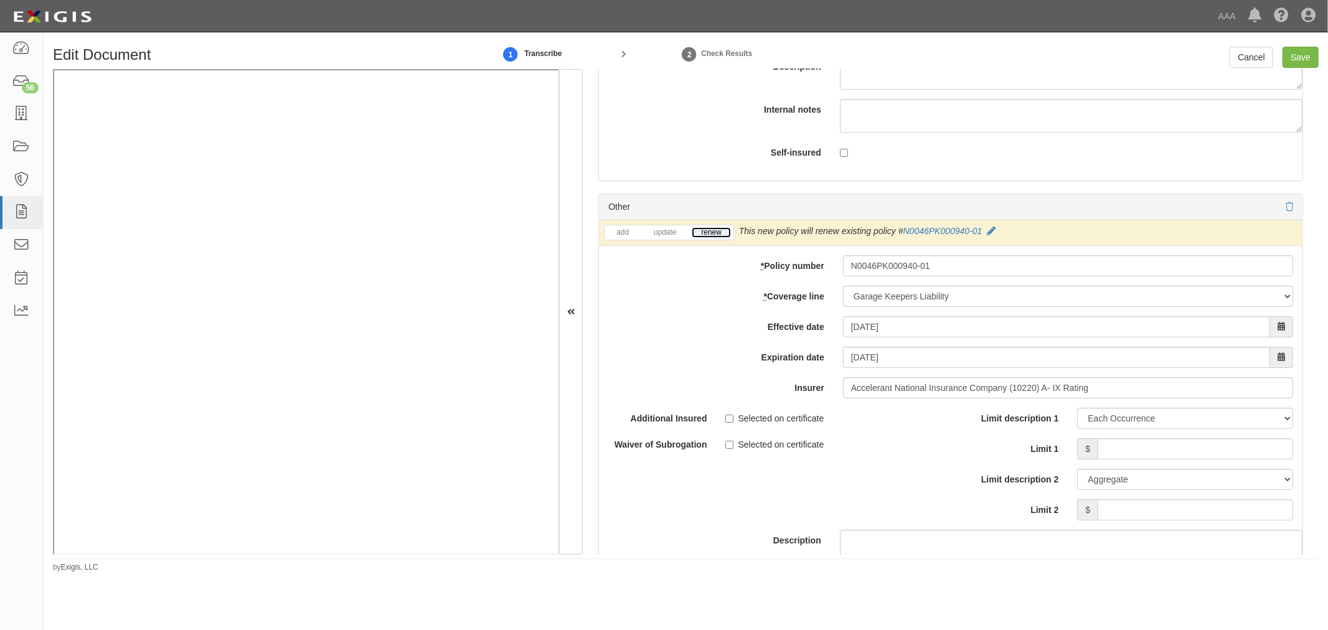
click at [727, 235] on link "renew" at bounding box center [710, 232] width 39 height 11
click at [1132, 459] on input "Limit 1" at bounding box center [1194, 448] width 195 height 21
click at [1125, 459] on input "Limit 1" at bounding box center [1194, 448] width 195 height 21
type input "1,000,000"
click at [1162, 515] on input "Limit 2" at bounding box center [1194, 509] width 195 height 21
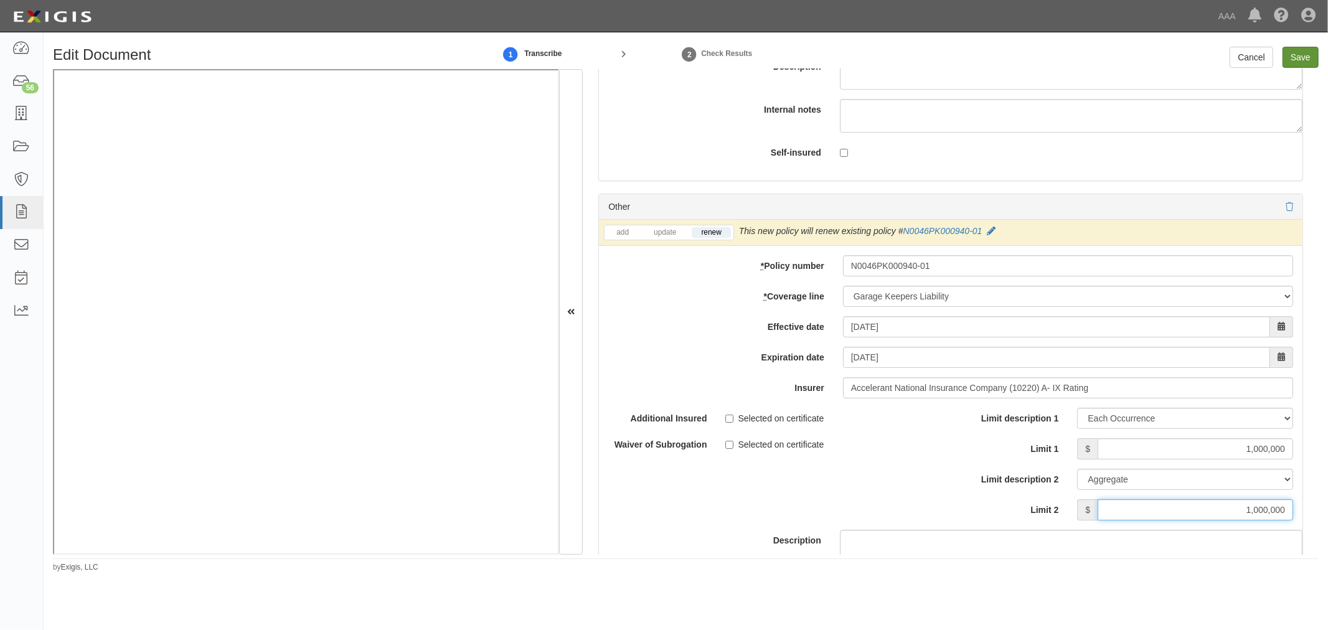
type input "1,000,000"
click at [1309, 57] on input "Save" at bounding box center [1300, 57] width 36 height 21
type input "5000000"
type input "1000000"
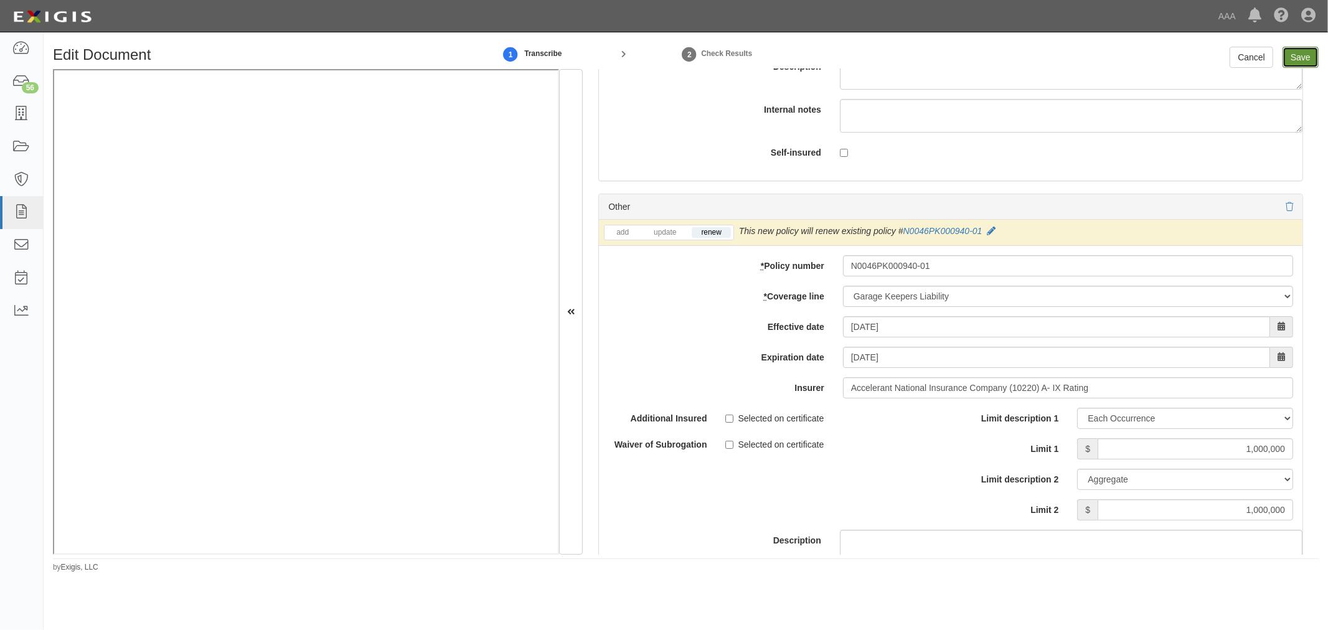
type input "2000000"
type input "1000000"
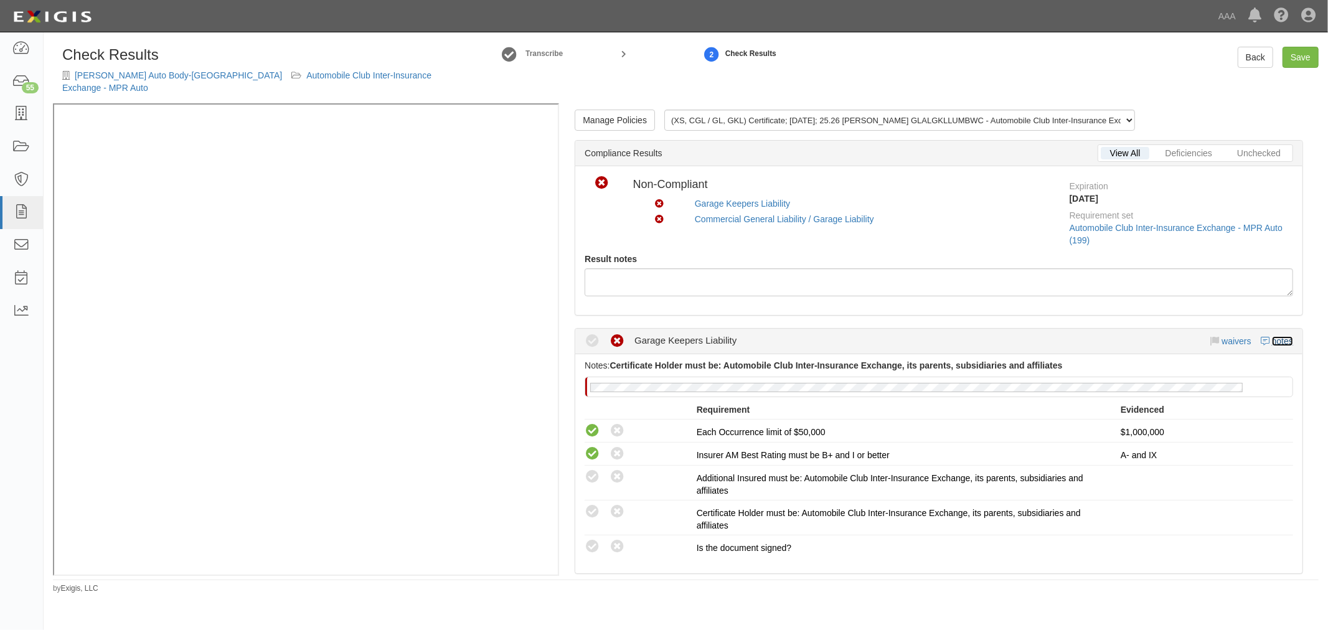
click at [1273, 336] on link "notes" at bounding box center [1282, 341] width 21 height 10
radio input "true"
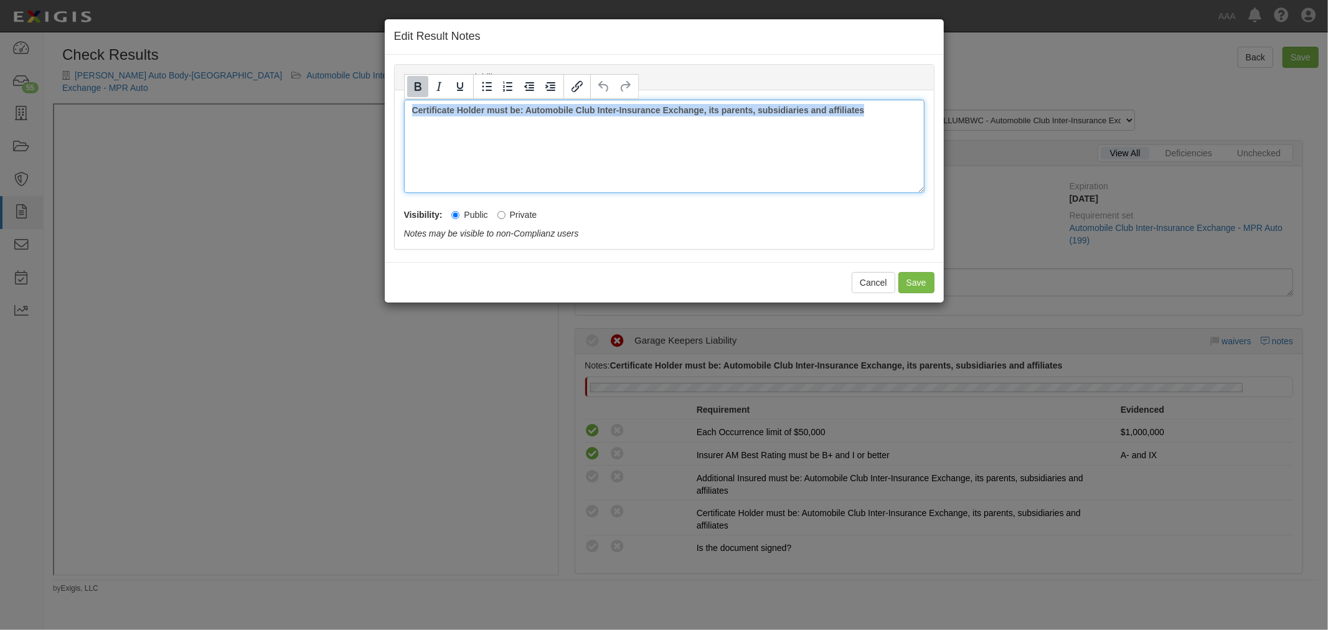
drag, startPoint x: 862, startPoint y: 115, endPoint x: 363, endPoint y: 133, distance: 498.8
click at [363, 133] on div "Edit Result Notes Garage Keepers Liability Notes Certificate Holder must be: Au…" at bounding box center [664, 315] width 1328 height 630
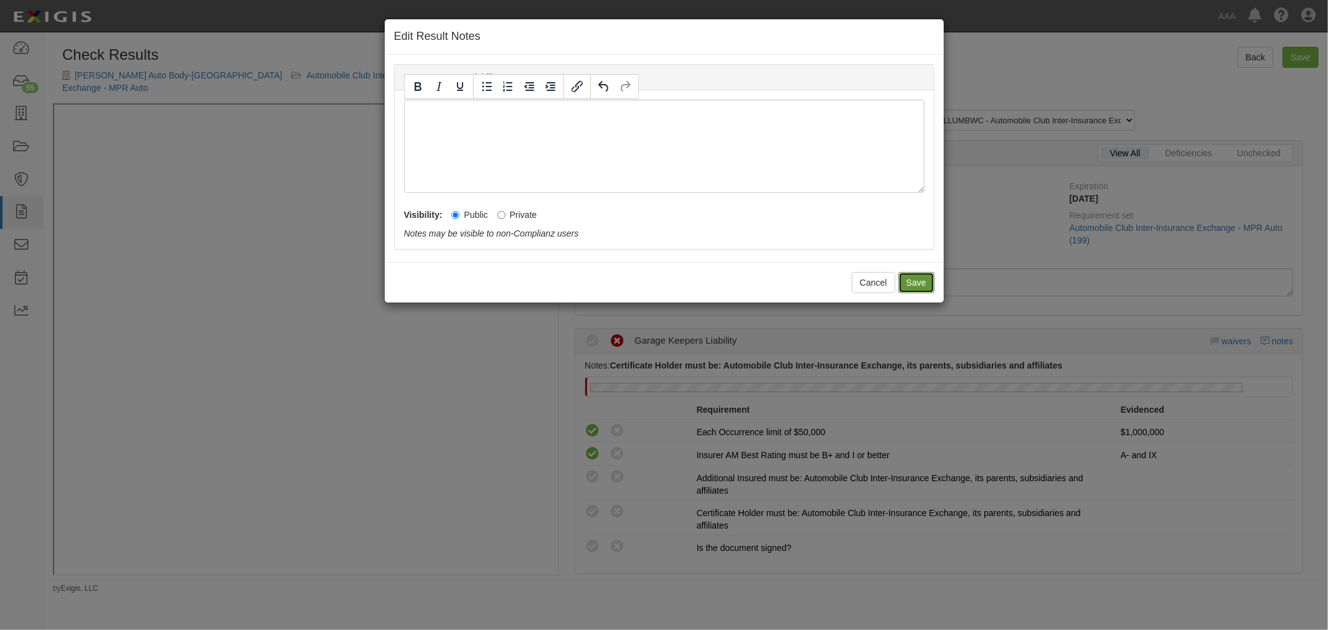
click at [915, 282] on button "Save" at bounding box center [916, 282] width 36 height 21
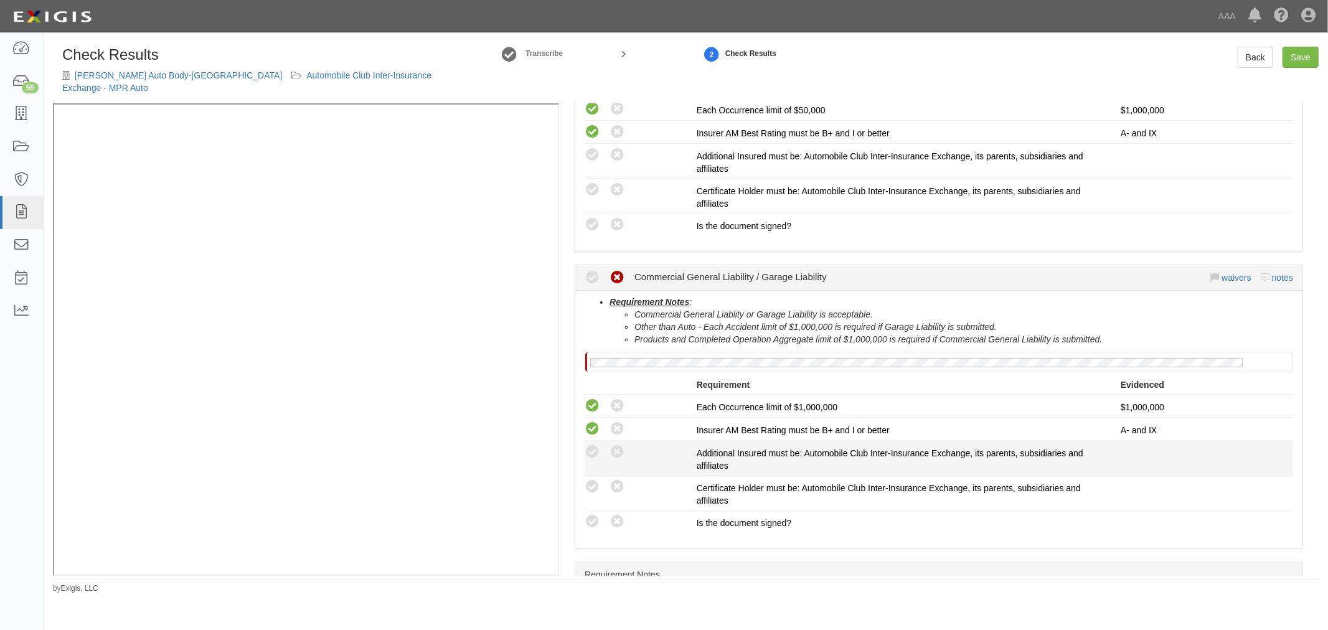
scroll to position [345, 0]
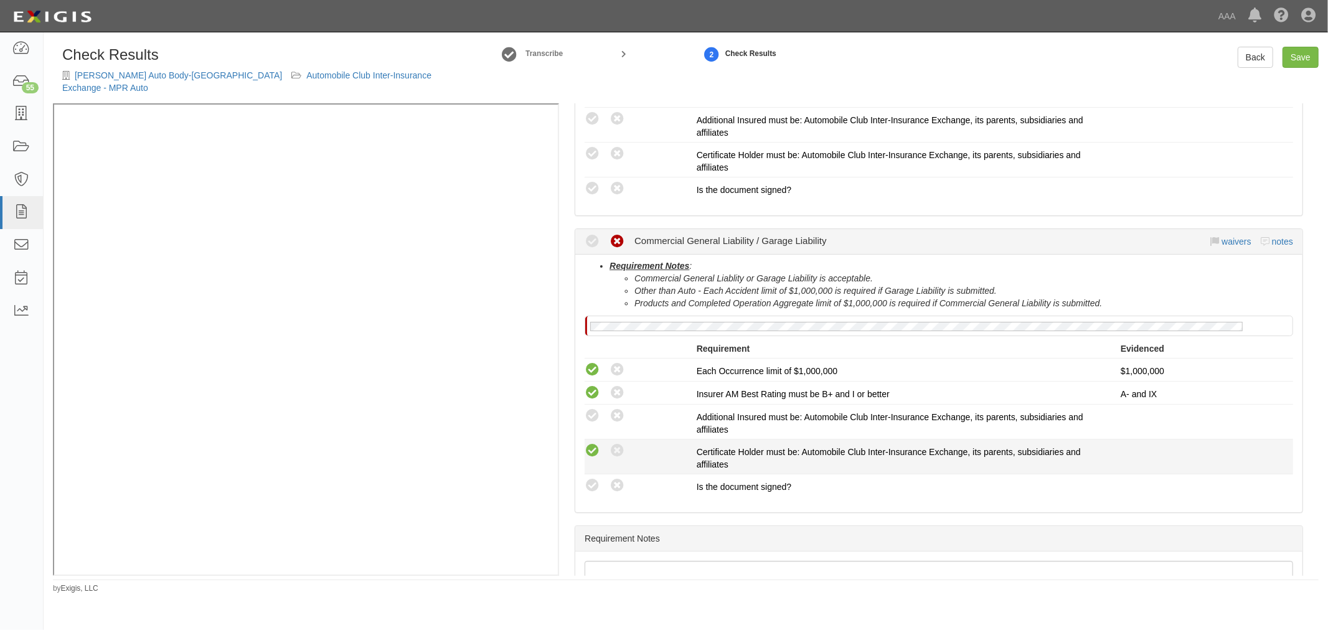
drag, startPoint x: 589, startPoint y: 477, endPoint x: 588, endPoint y: 441, distance: 36.1
click at [589, 478] on icon at bounding box center [592, 486] width 16 height 16
radio input "true"
click at [588, 443] on icon at bounding box center [592, 451] width 16 height 16
radio input "true"
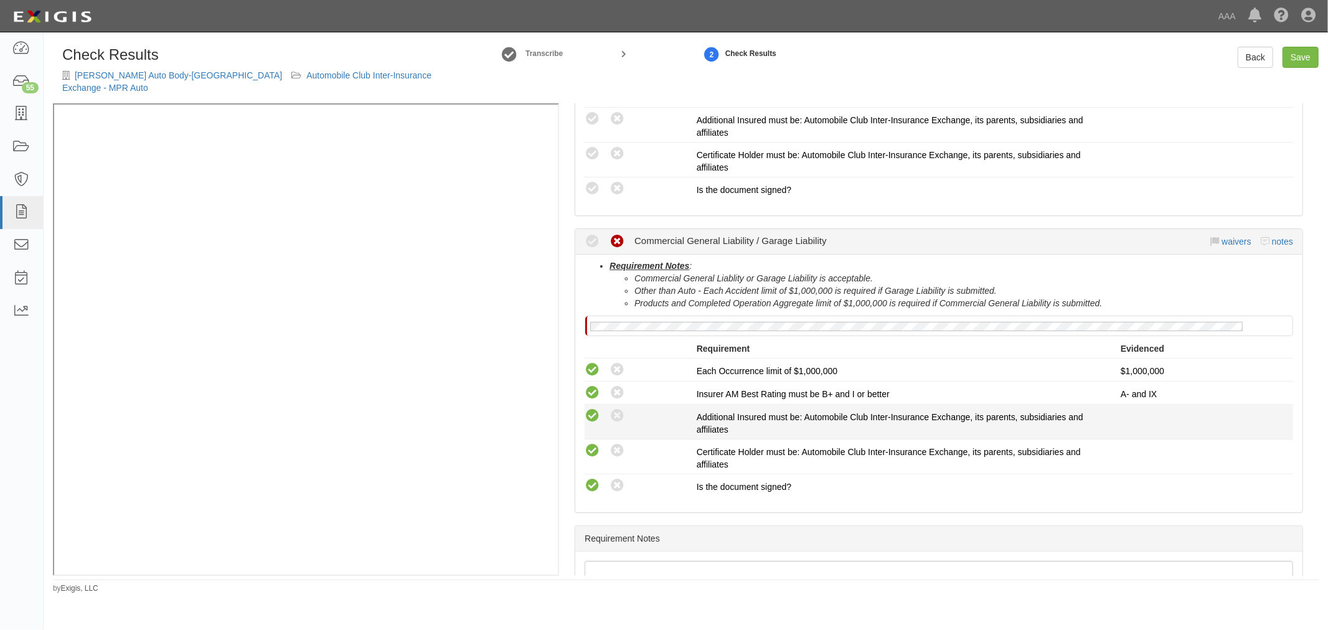
click at [592, 408] on icon at bounding box center [592, 416] width 16 height 16
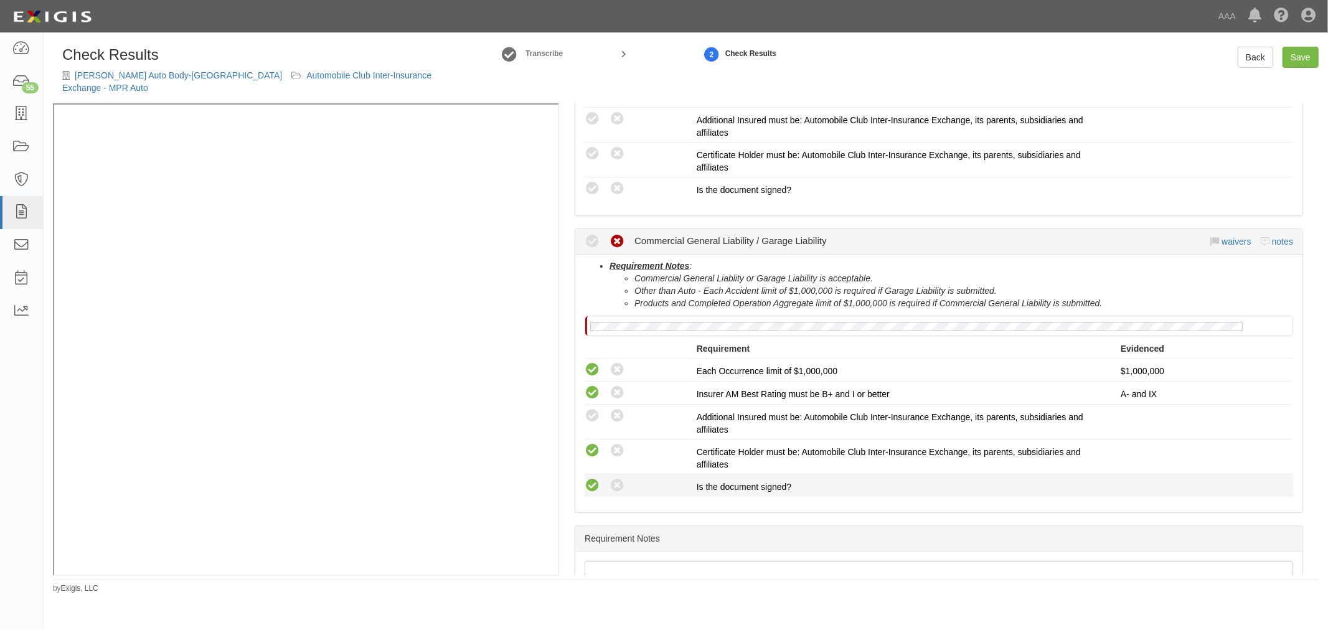
radio input "true"
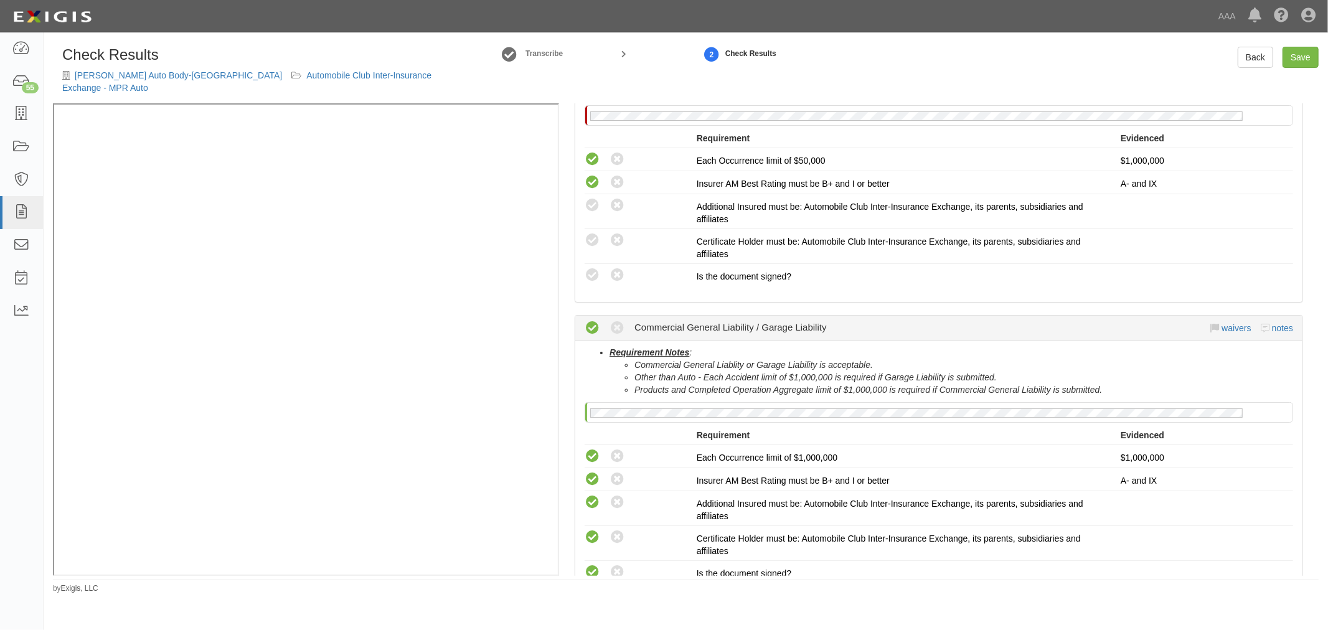
scroll to position [230, 0]
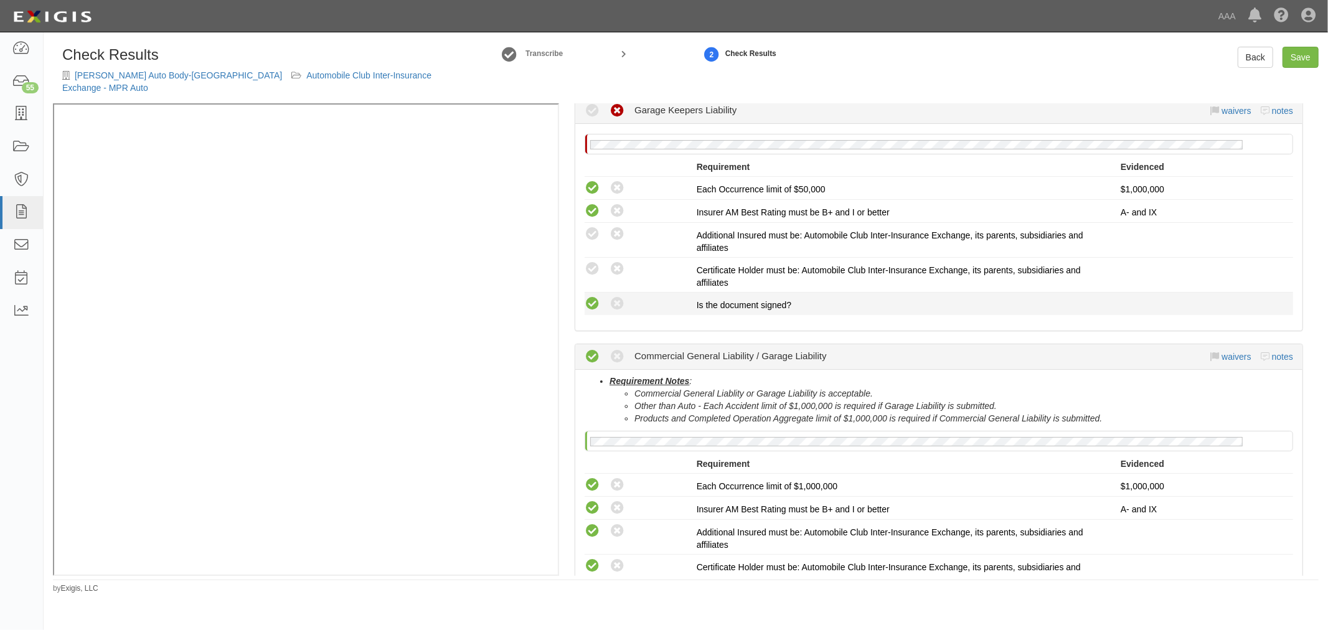
click at [588, 296] on icon at bounding box center [592, 304] width 16 height 16
radio input "true"
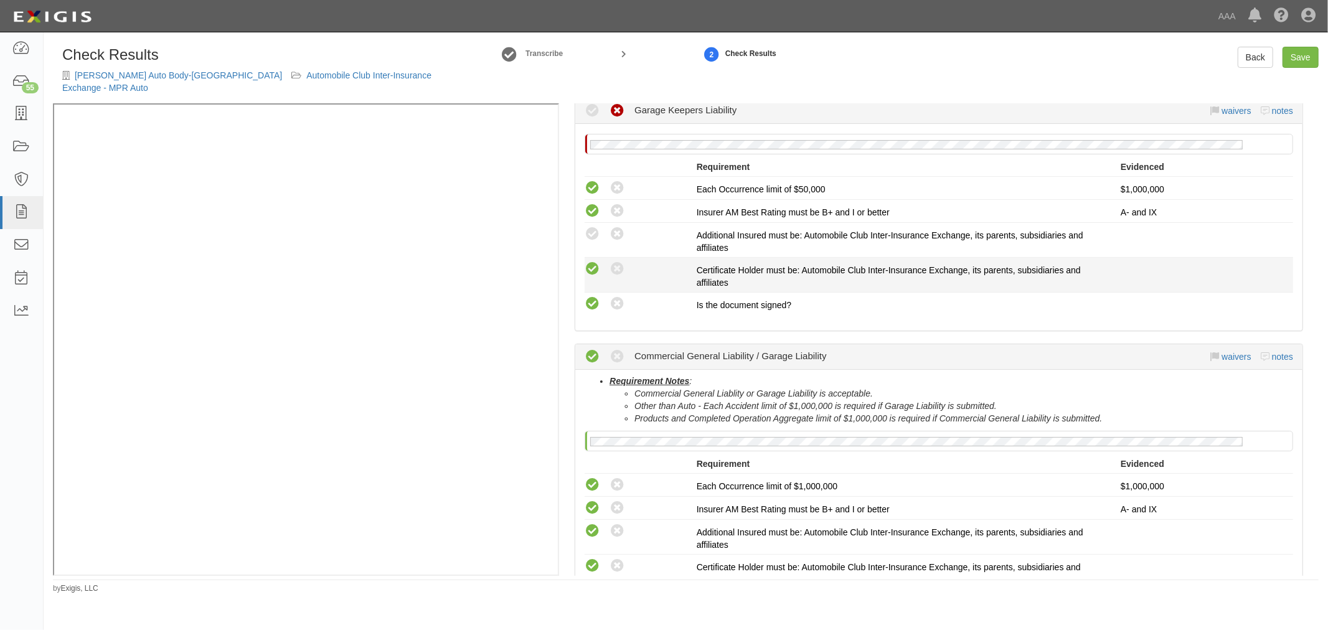
click at [587, 261] on icon at bounding box center [592, 269] width 16 height 16
radio input "true"
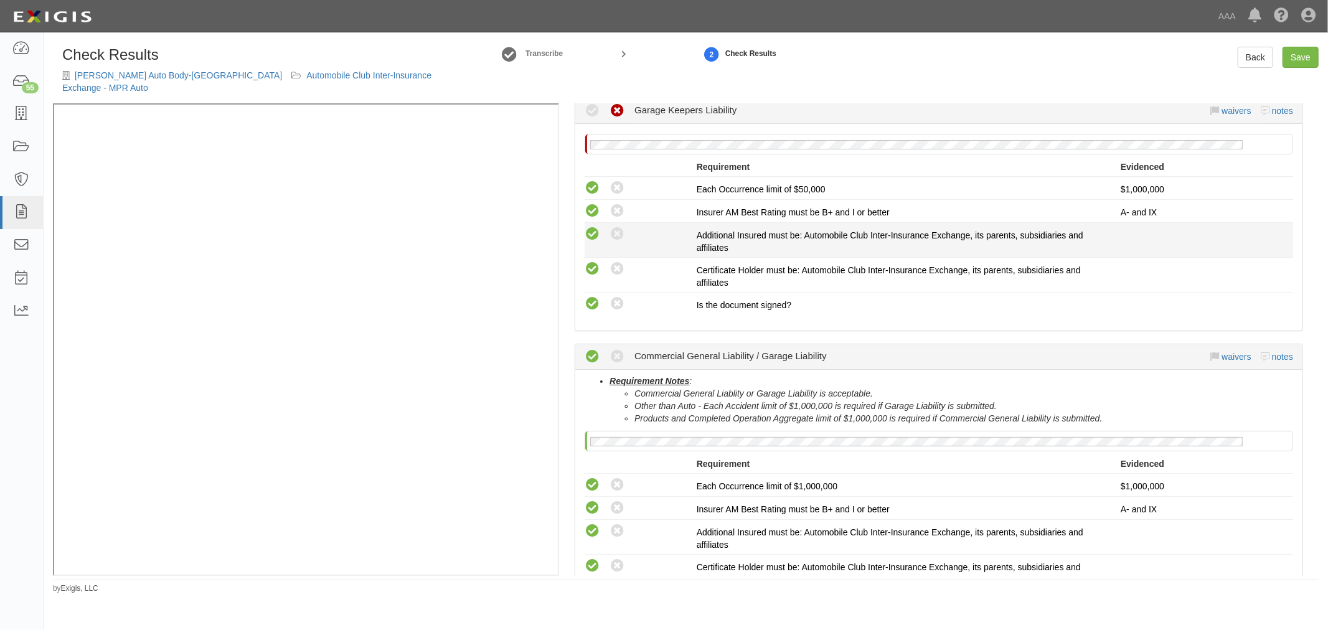
click at [599, 227] on icon at bounding box center [592, 235] width 16 height 16
radio input "true"
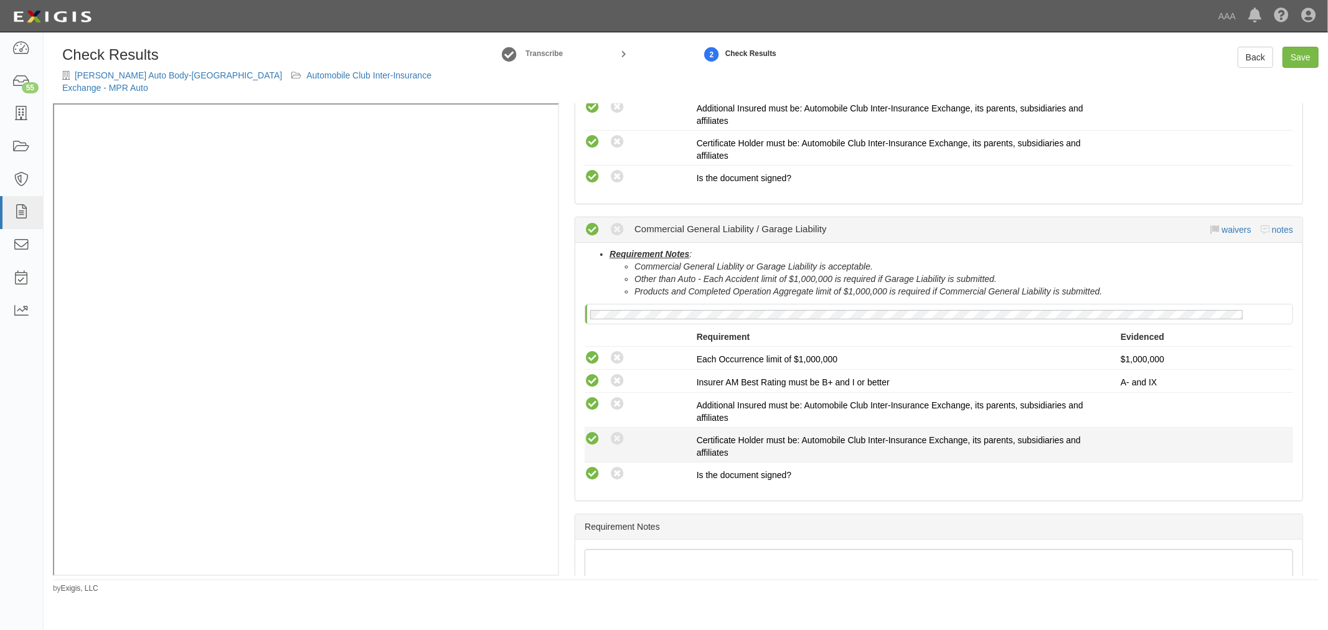
scroll to position [461, 0]
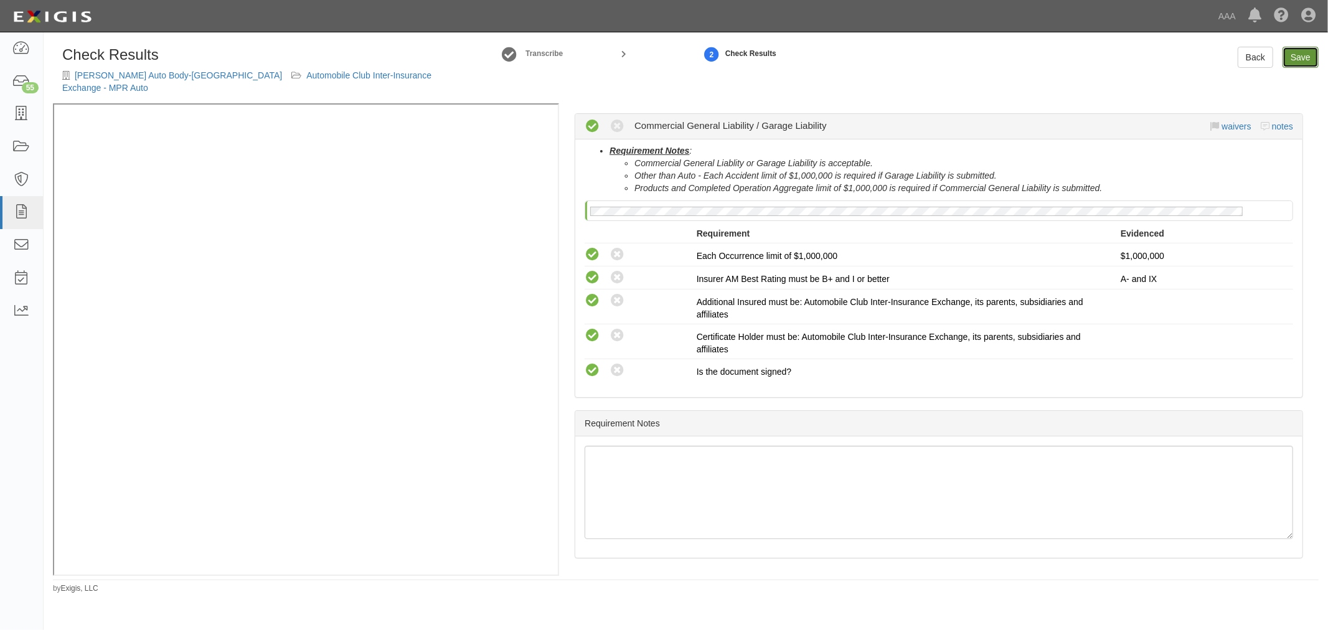
click at [1295, 53] on link "Save" at bounding box center [1300, 57] width 36 height 21
radio input "true"
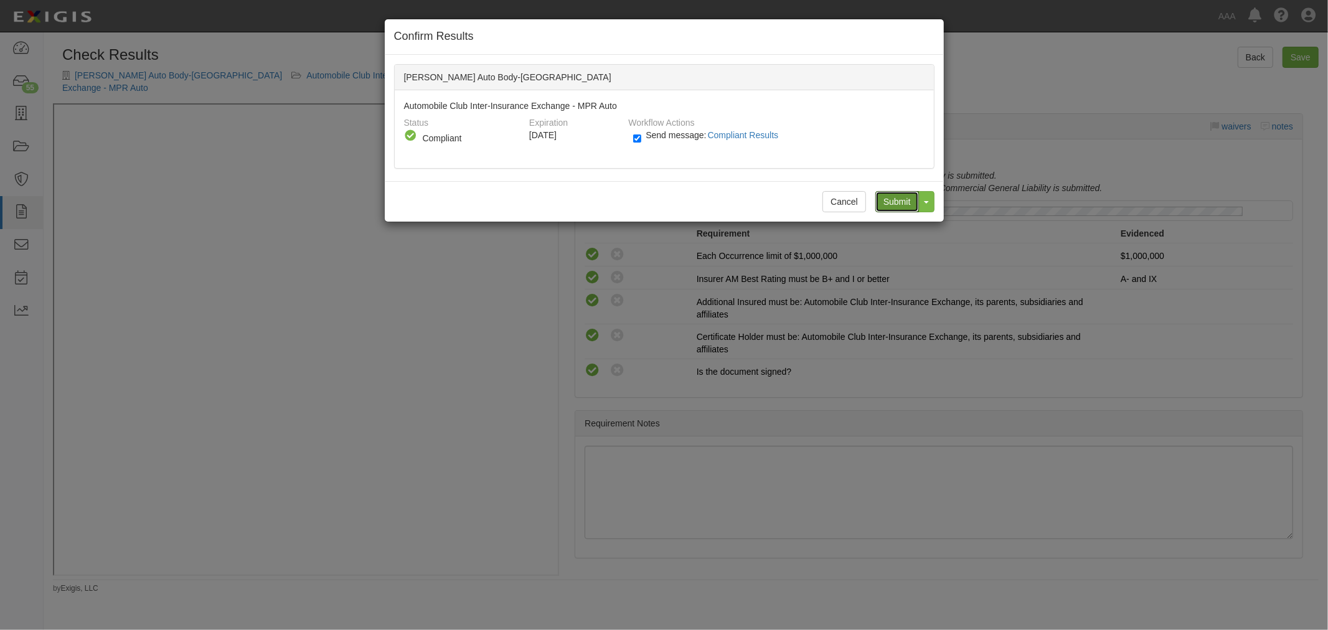
click at [894, 198] on input "Submit" at bounding box center [897, 201] width 44 height 21
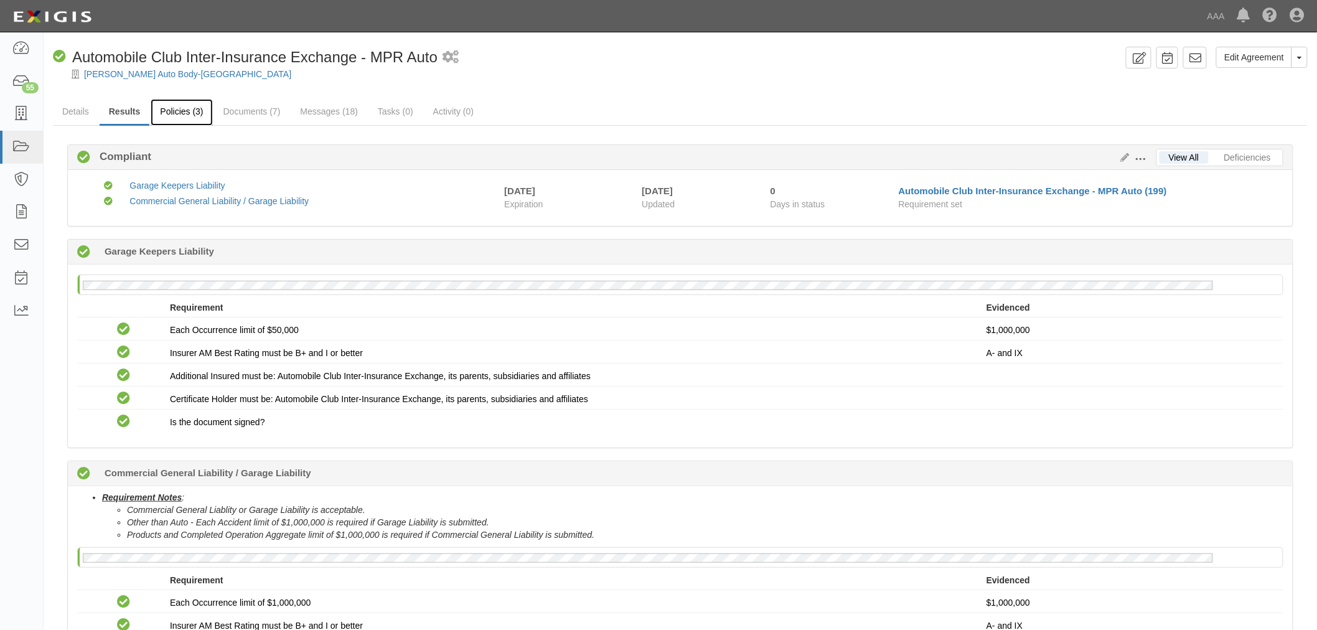
click at [198, 120] on link "Policies (3)" at bounding box center [182, 112] width 62 height 27
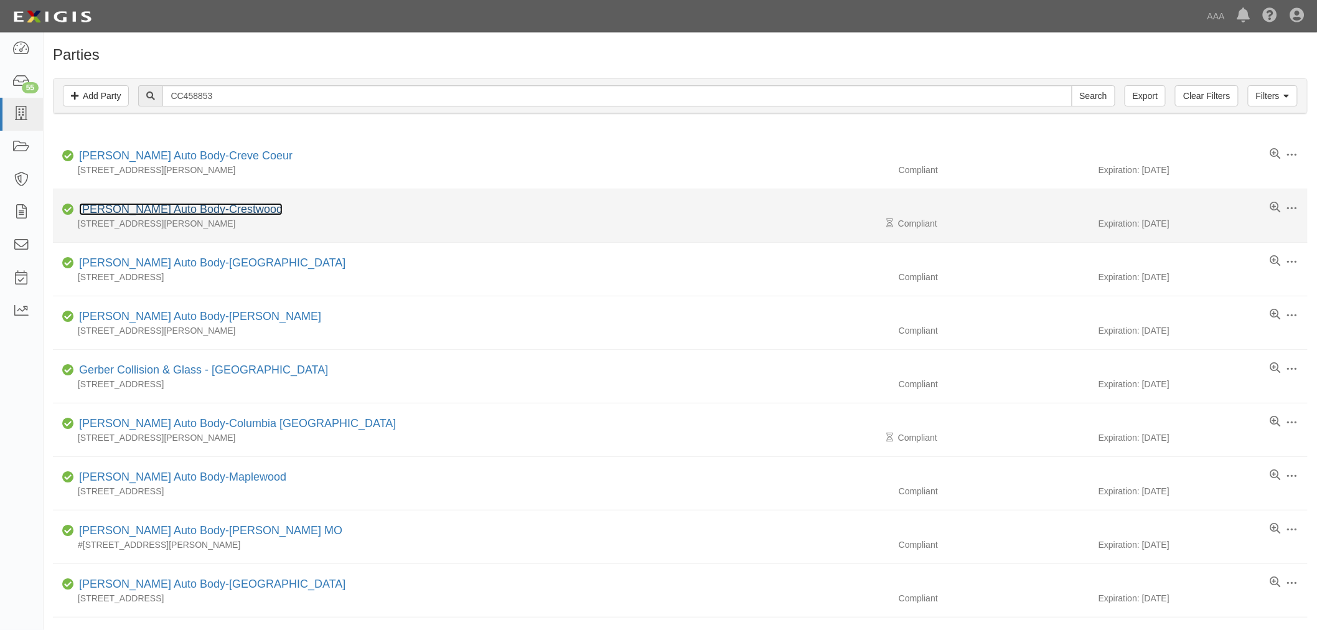
drag, startPoint x: 219, startPoint y: 217, endPoint x: 212, endPoint y: 213, distance: 7.8
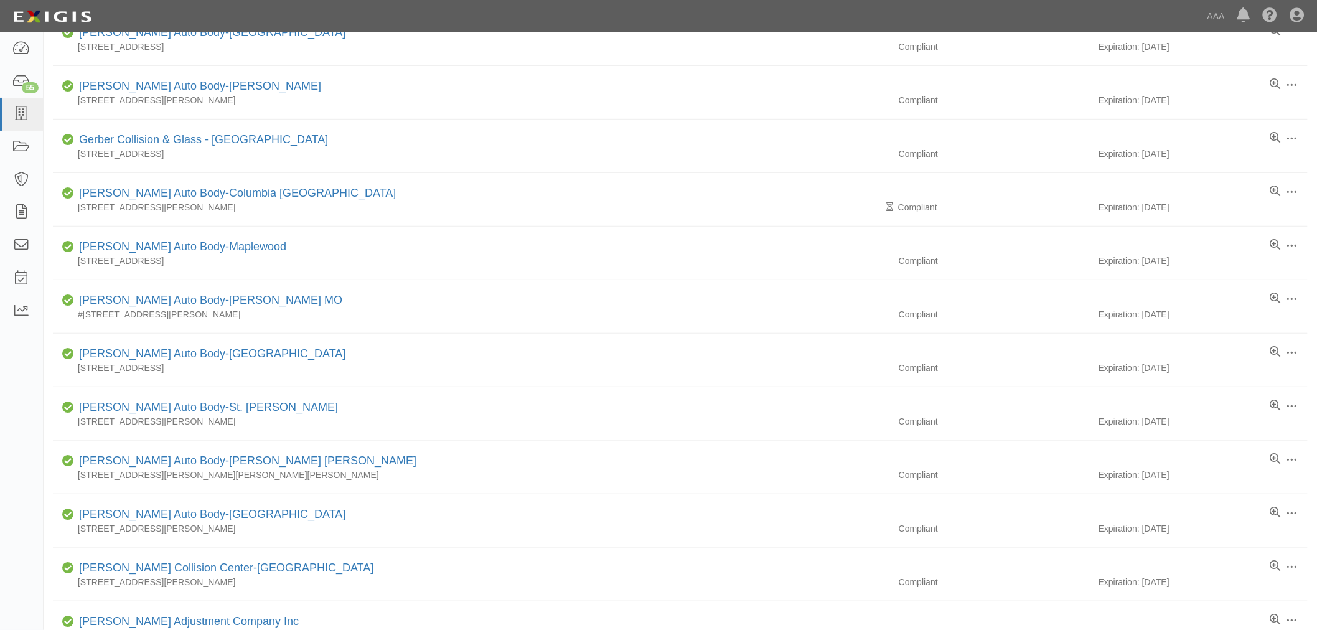
scroll to position [461, 0]
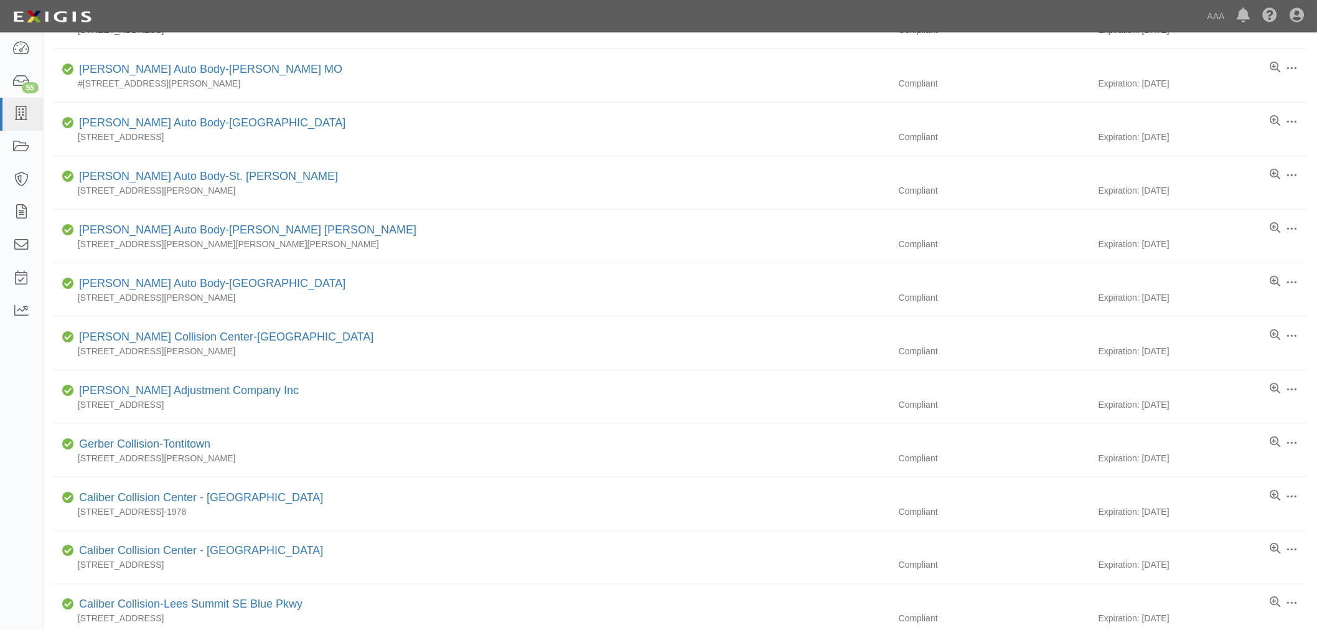
drag, startPoint x: 152, startPoint y: 239, endPoint x: 1484, endPoint y: 511, distance: 1360.0
click at [1316, 511] on html "Toggle navigation Dashboard 55 Inbox Parties Agreements Coverages Documents Mes…" at bounding box center [658, 197] width 1317 height 1316
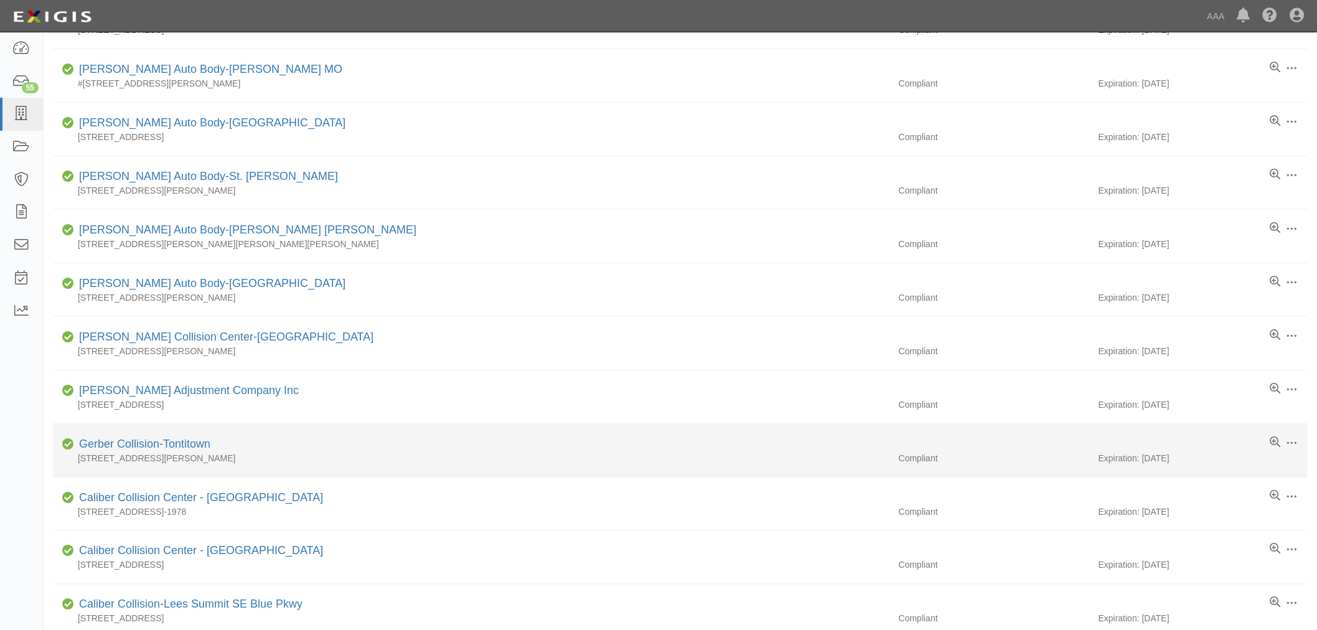
click at [469, 451] on div "Compliant Gerber Collision-Tontitown" at bounding box center [684, 444] width 1245 height 16
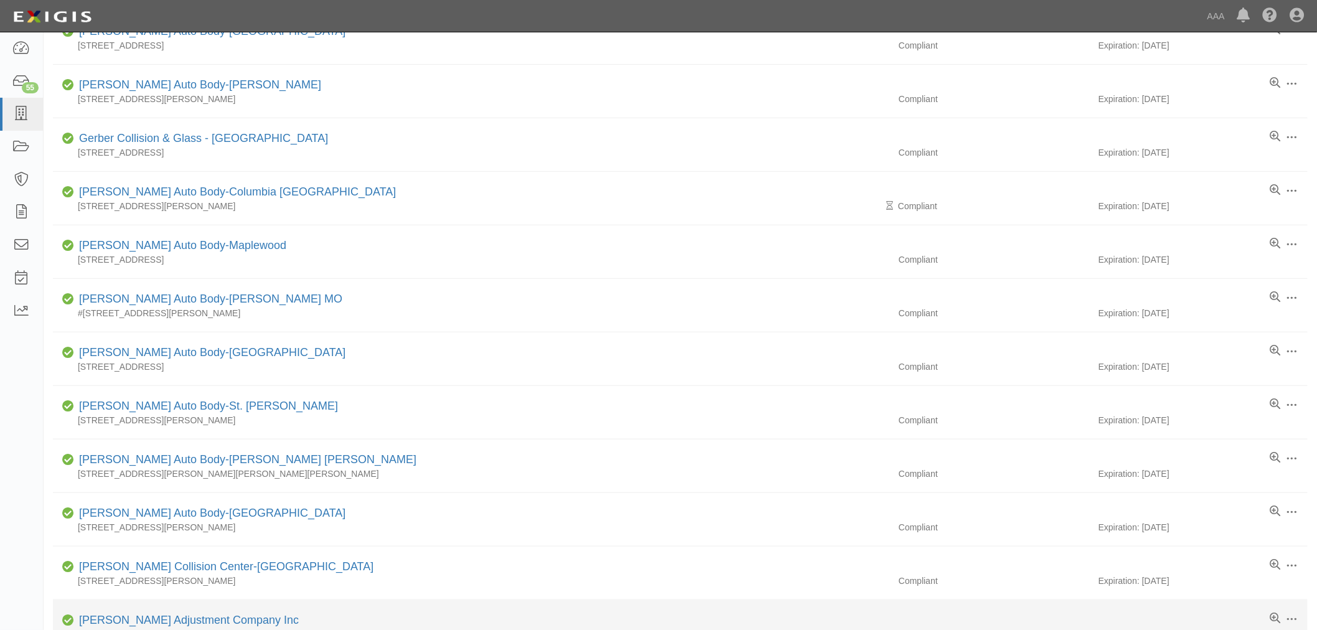
scroll to position [230, 0]
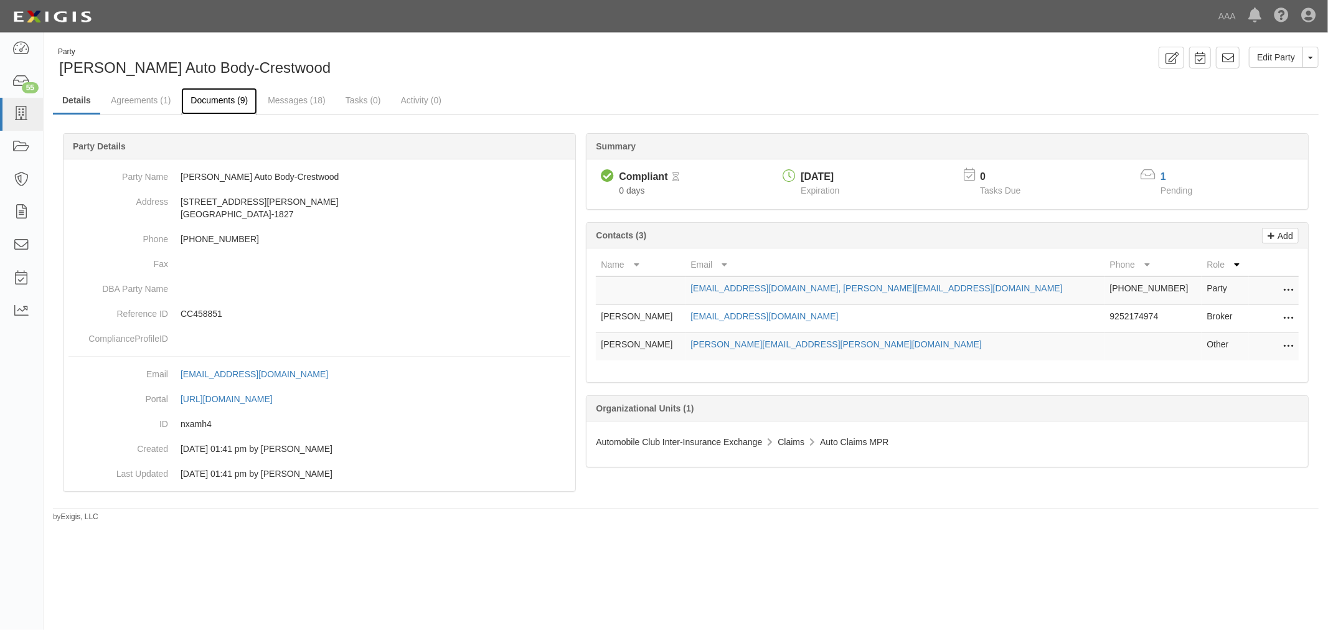
click at [223, 103] on link "Documents (9)" at bounding box center [219, 101] width 76 height 27
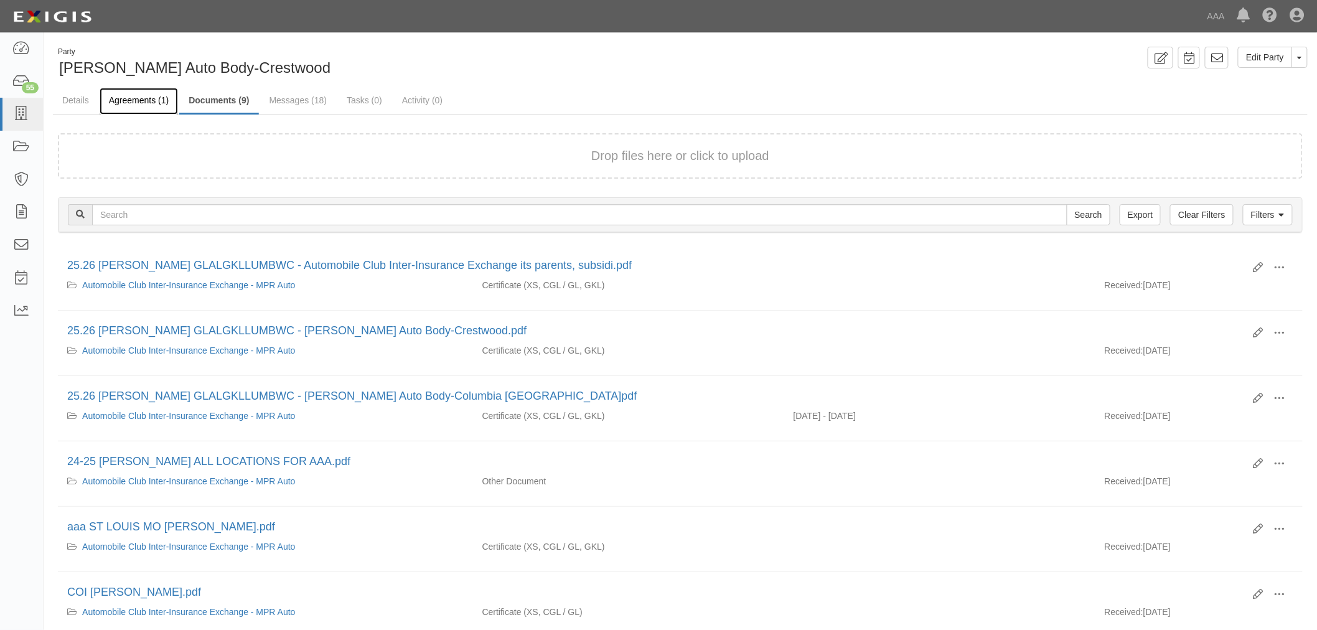
click at [138, 90] on link "Agreements (1)" at bounding box center [139, 101] width 78 height 27
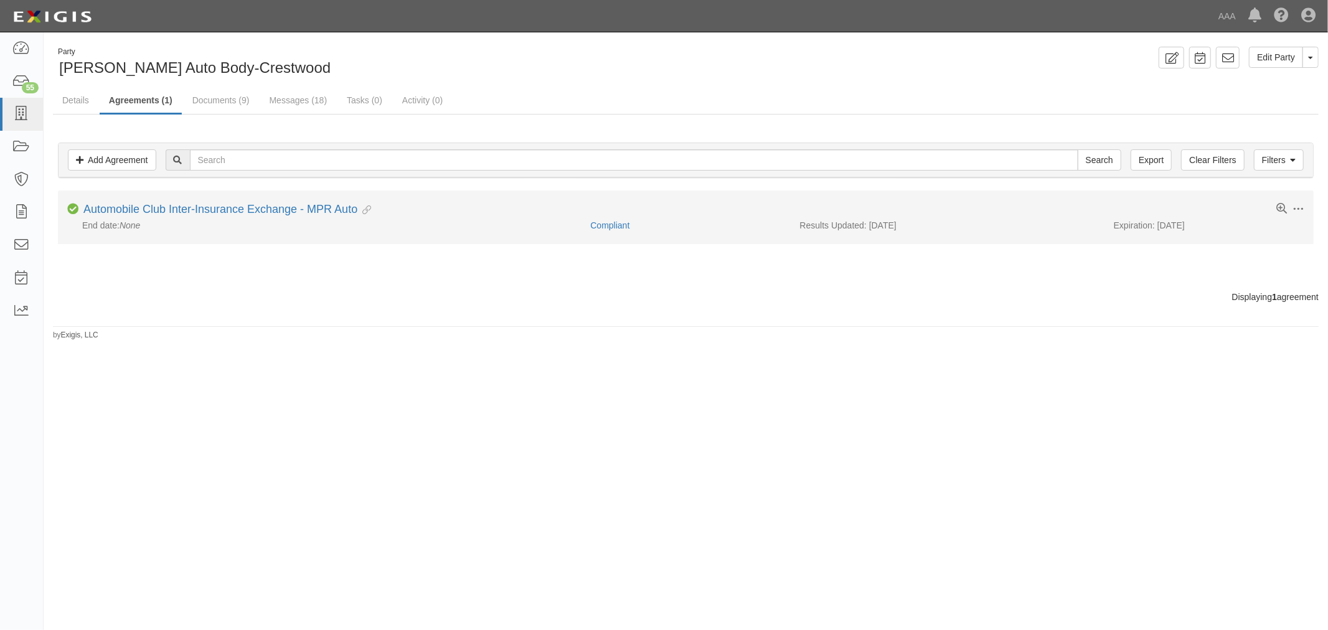
click at [296, 202] on li "Toggle Agreement Dropdown Edit Log activity Add task Send message Archive Compl…" at bounding box center [685, 216] width 1255 height 53
click at [297, 204] on link "Automobile Club Inter-Insurance Exchange - MPR Auto" at bounding box center [220, 209] width 274 height 12
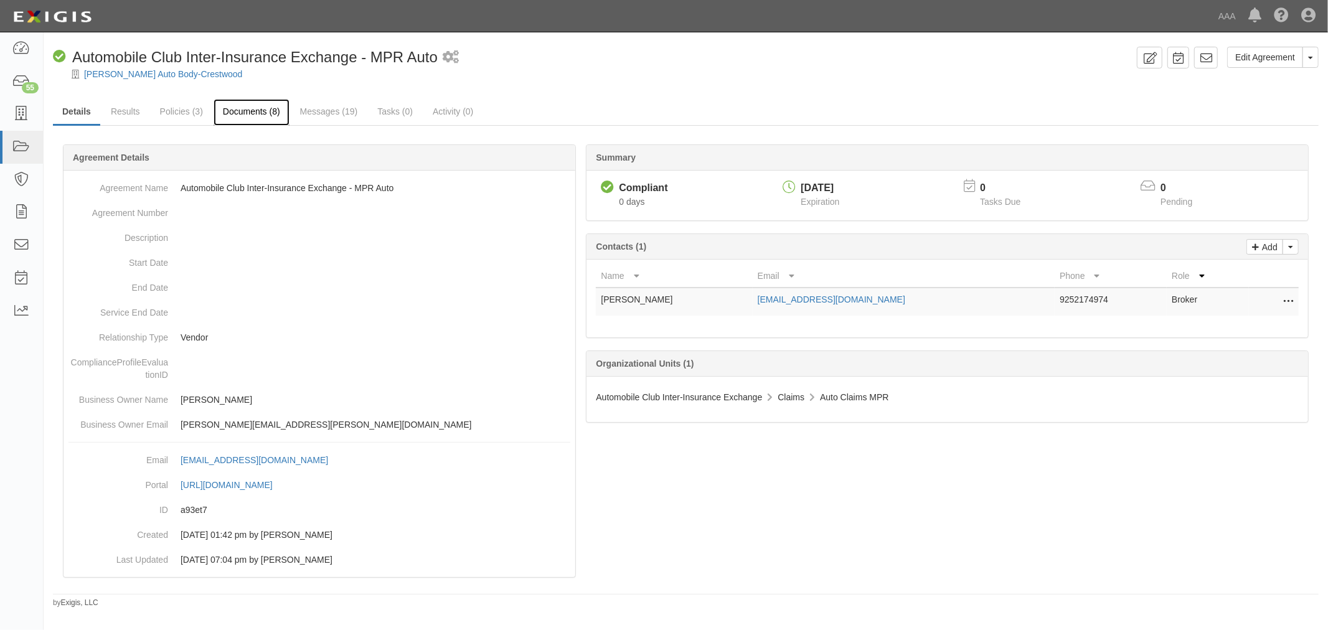
click at [247, 111] on link "Documents (8)" at bounding box center [251, 112] width 76 height 27
